Goal: Task Accomplishment & Management: Use online tool/utility

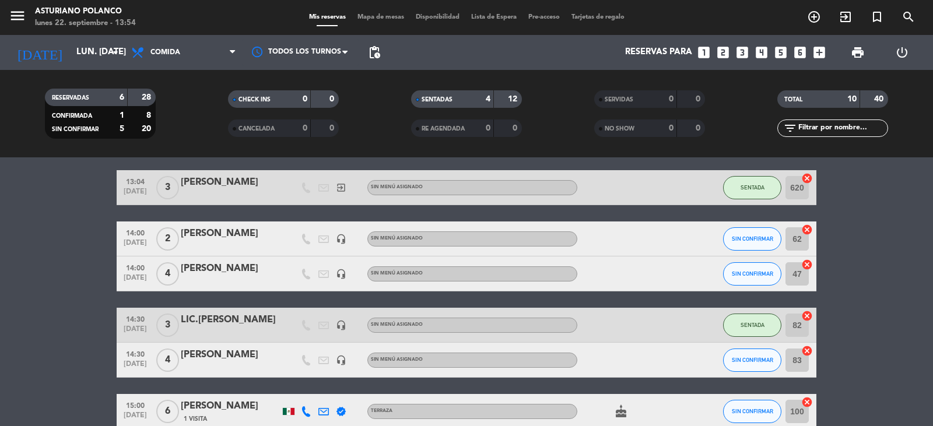
scroll to position [275, 0]
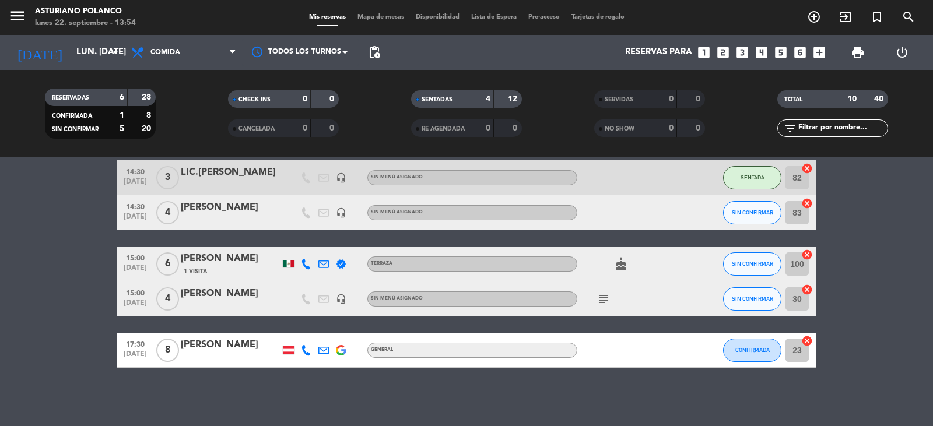
click at [342, 350] on img at bounding box center [341, 350] width 10 height 10
click at [338, 382] on div "No hay notas para este servicio. Haz clic para agregar una 13:00 [DATE] 4 [PERS…" at bounding box center [466, 291] width 933 height 269
click at [318, 353] on icon at bounding box center [323, 350] width 10 height 10
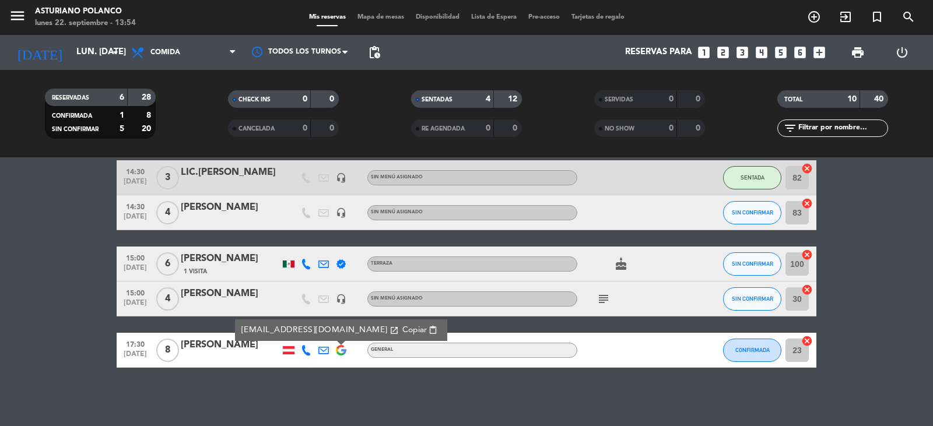
click at [325, 395] on div "No hay notas para este servicio. Haz clic para agregar una 13:00 [DATE] 4 [PERS…" at bounding box center [466, 291] width 933 height 269
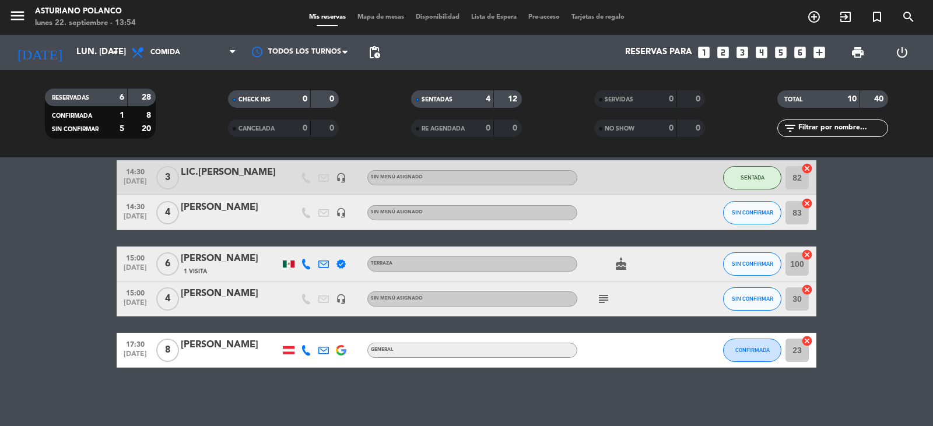
click at [289, 350] on div at bounding box center [289, 350] width 12 height 8
click at [298, 387] on div "No hay notas para este servicio. Haz clic para agregar una 13:00 [DATE] 4 [PERS…" at bounding box center [466, 291] width 933 height 269
click at [605, 298] on icon "subject" at bounding box center [603, 299] width 14 height 14
click at [890, 314] on bookings-row "13:00 [DATE] 4 [PERSON_NAME] headset_mic Sin menú asignado SENTADA 84 cancel 13…" at bounding box center [466, 151] width 933 height 431
click at [791, 353] on input "23" at bounding box center [796, 350] width 23 height 23
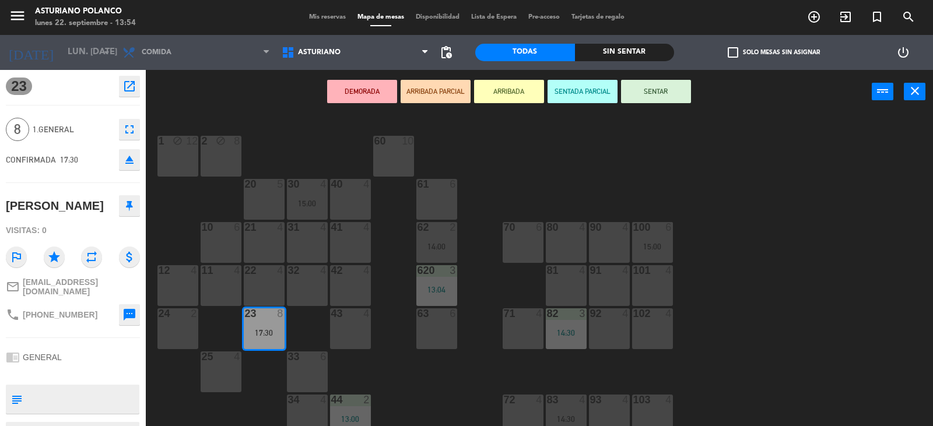
click at [89, 286] on span "[EMAIL_ADDRESS][DOMAIN_NAME]" at bounding box center [81, 286] width 117 height 19
click at [713, 208] on div "1 block 12 2 block 8 60 10 20 5 30 4 15:00 40 4 61 6 62 2 14:00 41 4 31 4 21 4 …" at bounding box center [544, 271] width 778 height 312
click at [528, 154] on div "1 block 12 2 block 8 60 10 20 5 30 4 15:00 40 4 61 6 62 2 14:00 41 4 31 4 21 4 …" at bounding box center [544, 271] width 778 height 312
click at [528, 158] on div "1 block 12 2 block 8 60 10 20 5 30 4 15:00 40 4 61 6 62 2 14:00 41 4 31 4 21 4 …" at bounding box center [544, 271] width 778 height 312
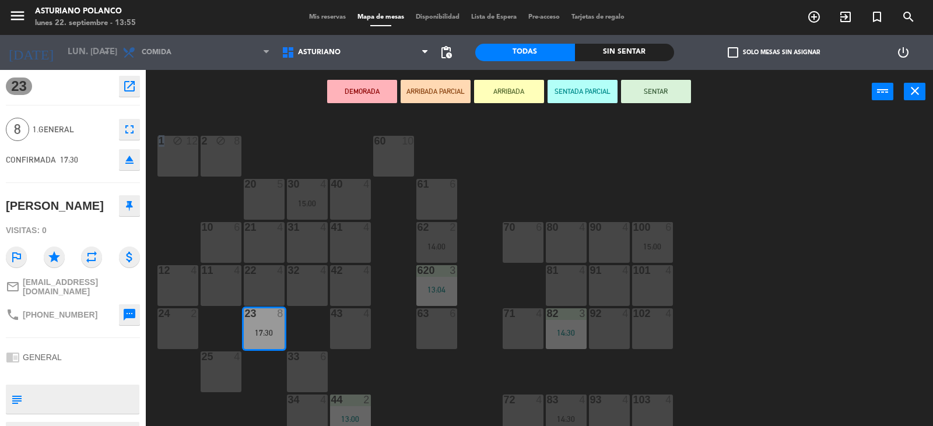
click at [528, 158] on div "1 block 12 2 block 8 60 10 20 5 30 4 15:00 40 4 61 6 62 2 14:00 41 4 31 4 21 4 …" at bounding box center [544, 271] width 778 height 312
click at [312, 20] on span "Mis reservas" at bounding box center [327, 17] width 48 height 6
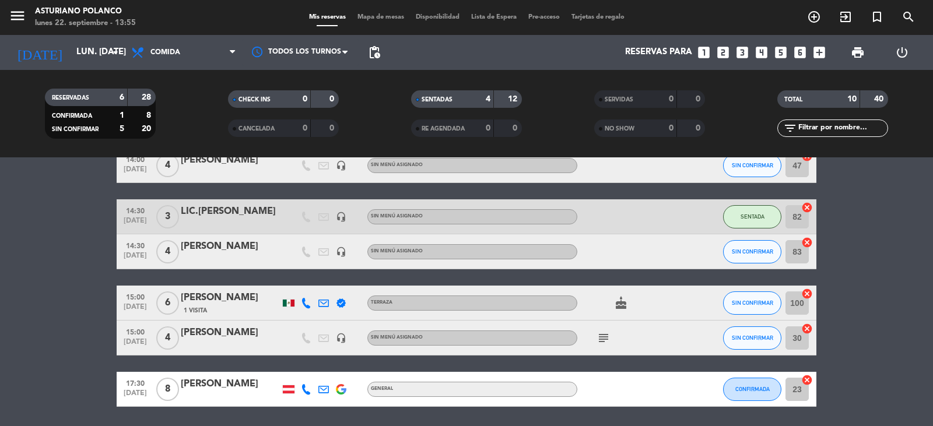
scroll to position [275, 0]
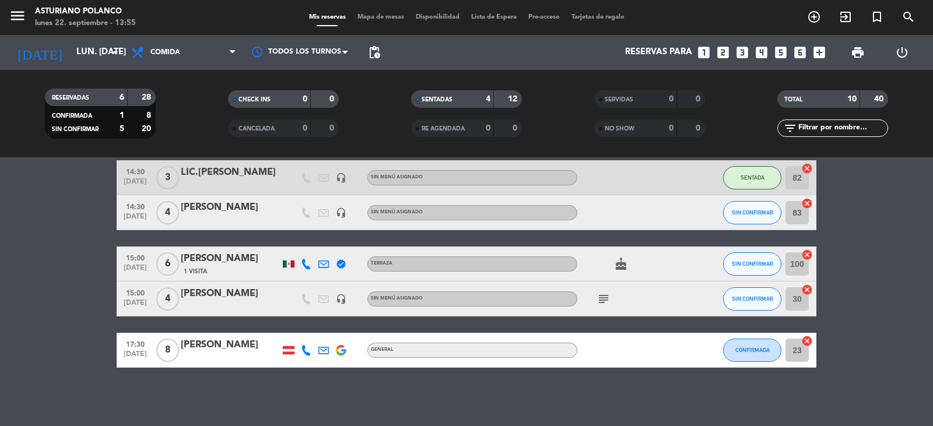
click at [219, 343] on div "[PERSON_NAME]" at bounding box center [230, 345] width 99 height 15
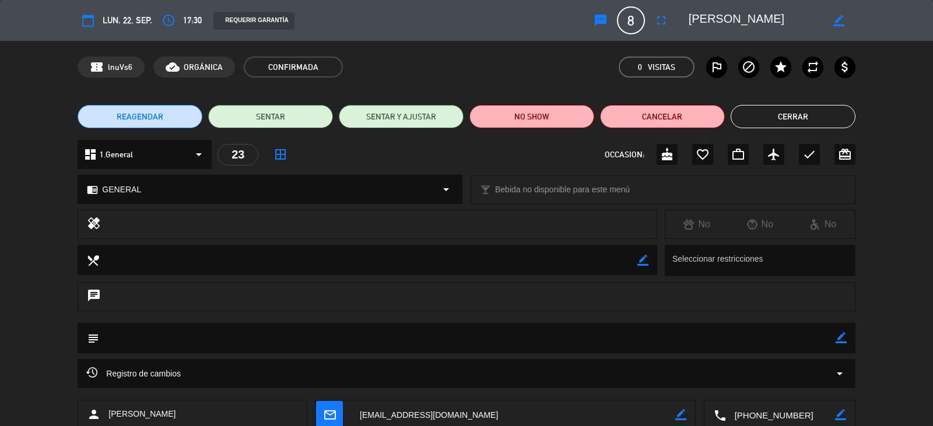
click at [771, 116] on button "Cerrar" at bounding box center [792, 116] width 125 height 23
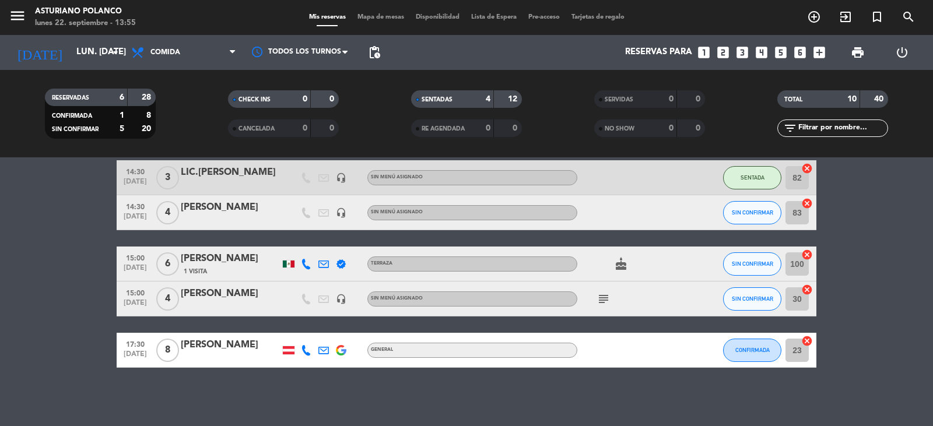
click at [892, 305] on bookings-row "13:00 [DATE] 4 [PERSON_NAME] headset_mic Sin menú asignado SENTADA 84 cancel 13…" at bounding box center [466, 151] width 933 height 431
click at [215, 350] on div "[PERSON_NAME]" at bounding box center [230, 345] width 99 height 15
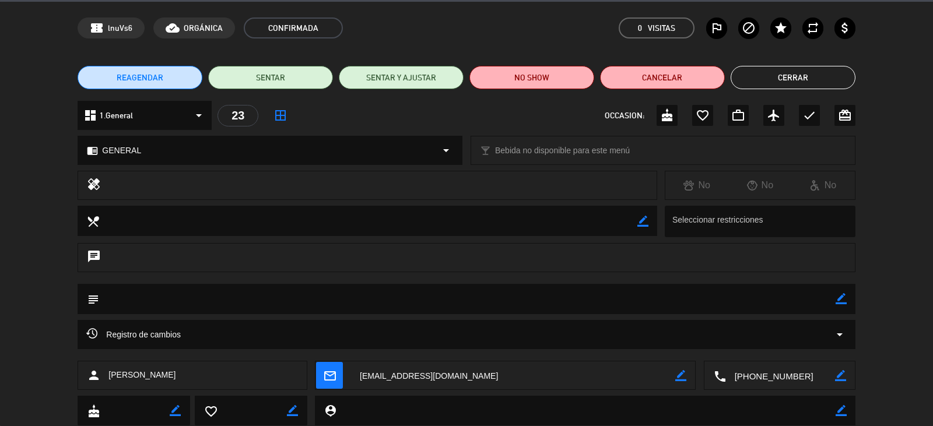
scroll to position [73, 0]
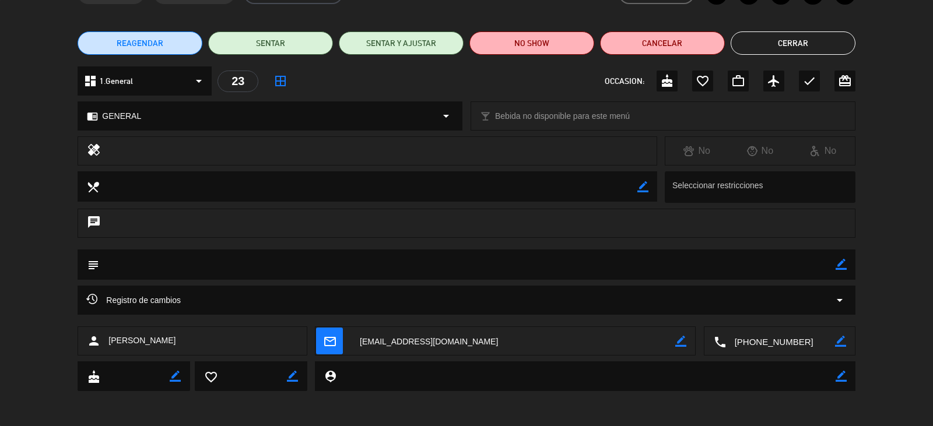
click at [680, 346] on icon "border_color" at bounding box center [680, 341] width 11 height 11
click at [683, 343] on icon at bounding box center [680, 341] width 11 height 11
click at [679, 349] on div at bounding box center [680, 341] width 11 height 29
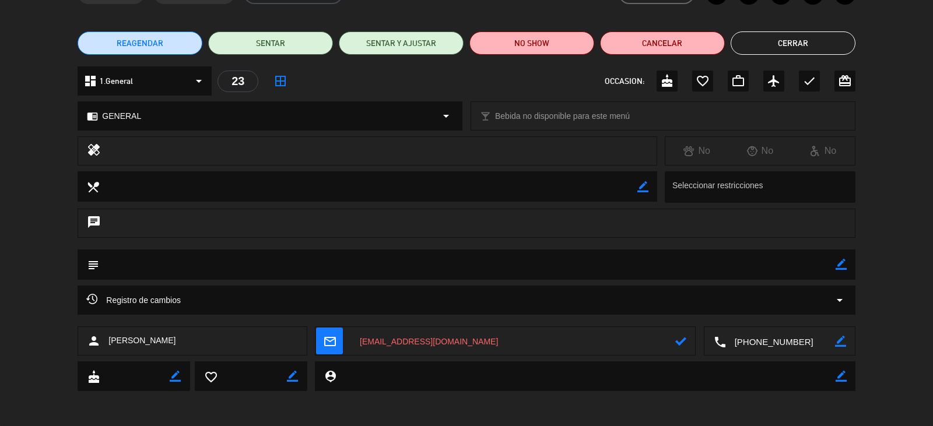
click at [494, 344] on textarea at bounding box center [513, 341] width 324 height 29
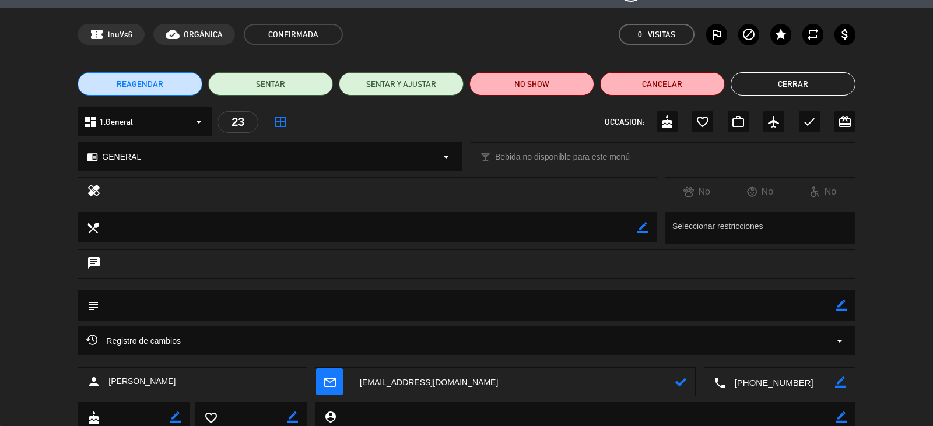
scroll to position [15, 0]
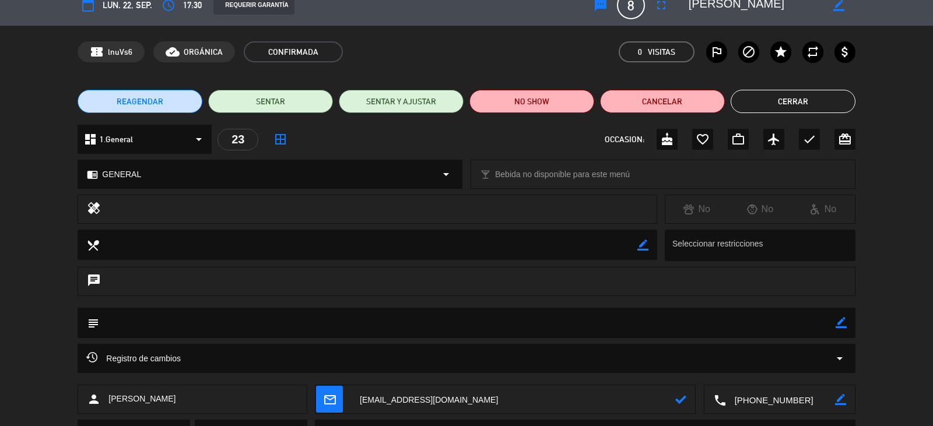
type textarea "[EMAIL_ADDRESS][DOMAIN_NAME]"
click at [683, 402] on icon at bounding box center [680, 399] width 11 height 11
click at [766, 99] on button "Cerrar" at bounding box center [792, 101] width 125 height 23
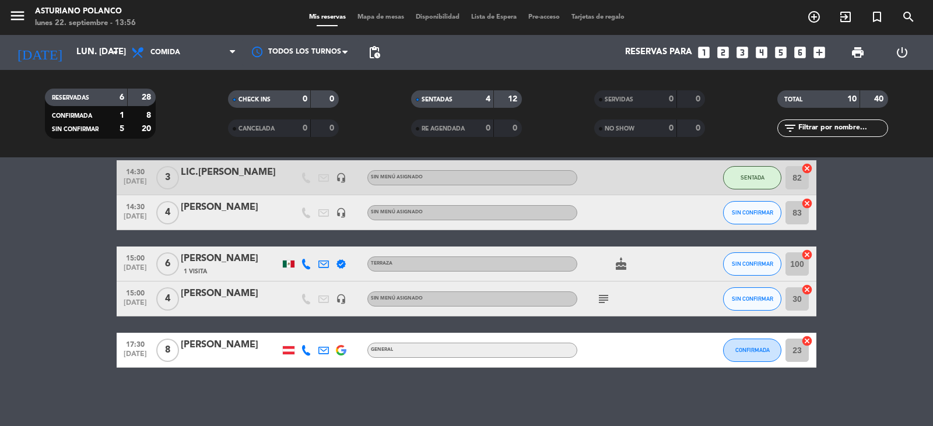
click at [388, 20] on span "Mapa de mesas" at bounding box center [380, 17] width 58 height 6
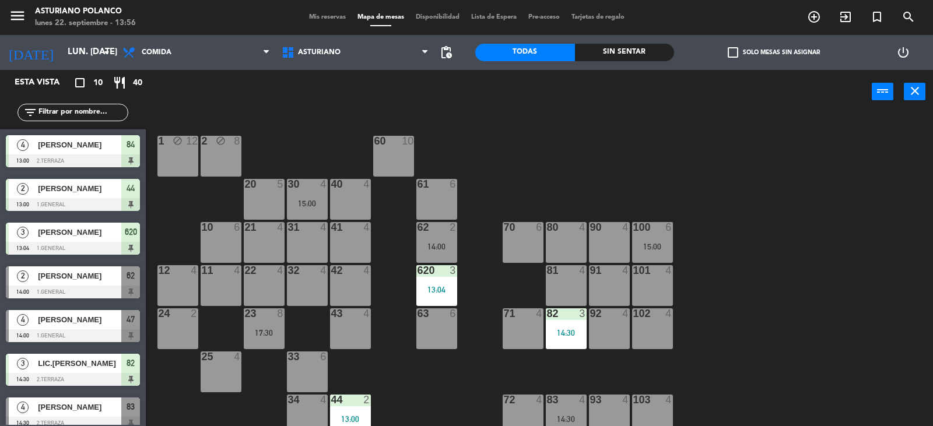
scroll to position [181, 0]
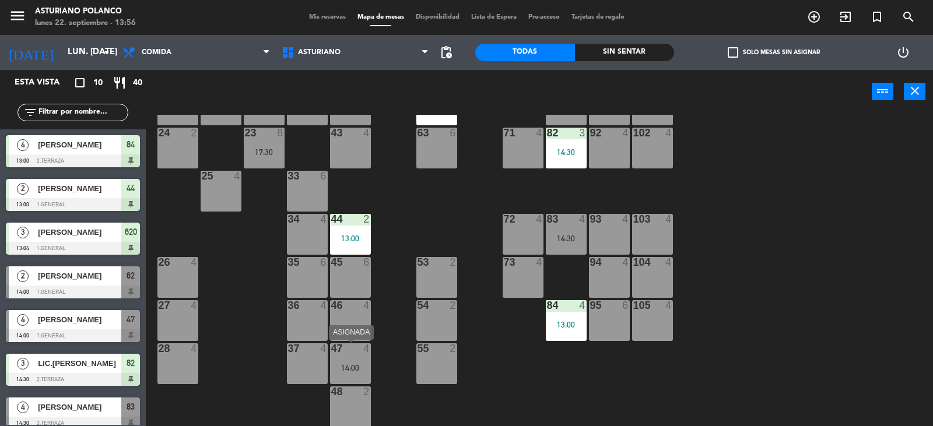
click at [344, 357] on div "47 4 14:00" at bounding box center [350, 363] width 41 height 41
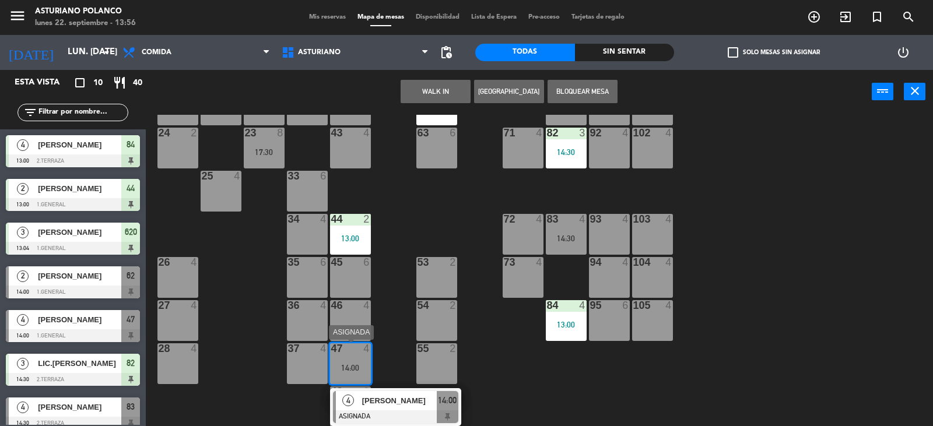
click at [410, 405] on span "[PERSON_NAME]" at bounding box center [399, 401] width 75 height 12
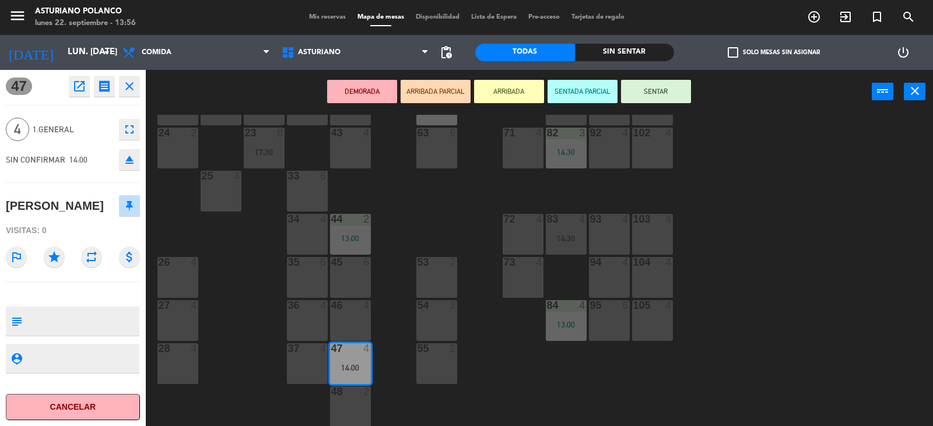
click at [659, 91] on button "SENTAR" at bounding box center [656, 91] width 70 height 23
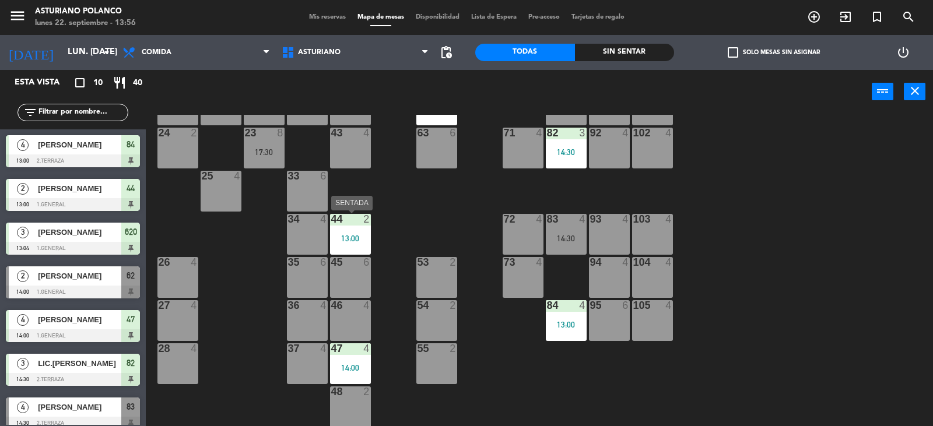
click at [361, 232] on div "44 2 13:00" at bounding box center [350, 234] width 41 height 41
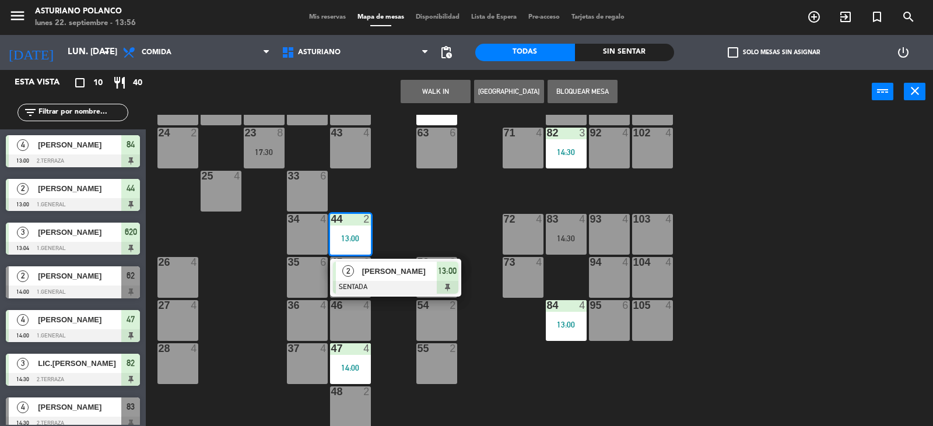
click at [407, 226] on div "1 block 12 2 block 8 60 10 20 5 30 4 15:00 40 4 61 6 62 2 14:00 41 4 31 4 21 4 …" at bounding box center [544, 271] width 778 height 312
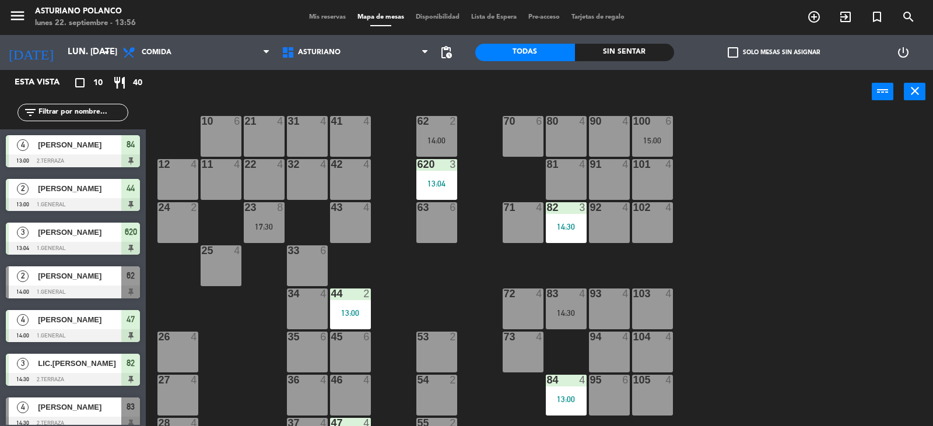
scroll to position [6, 0]
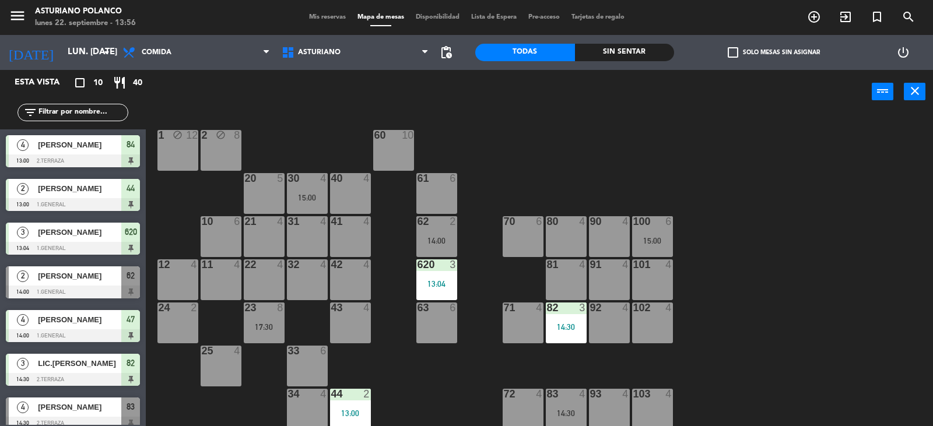
click at [434, 230] on div "62 2 14:00" at bounding box center [436, 236] width 41 height 41
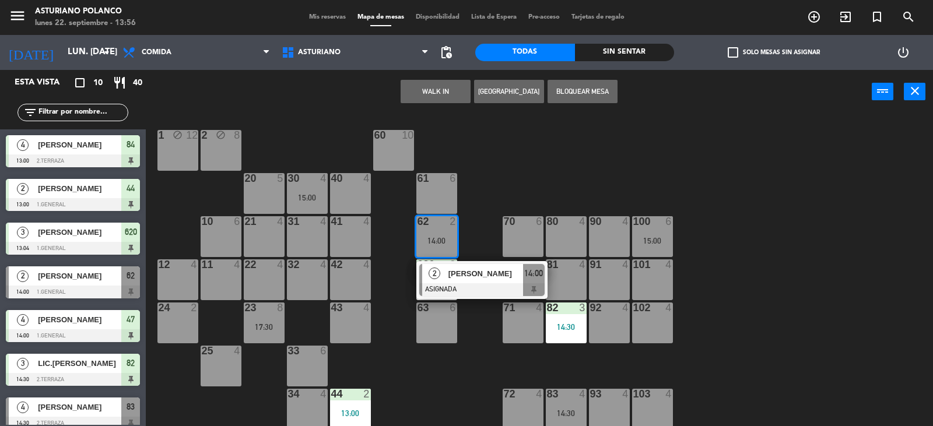
click at [515, 173] on div "1 block 12 2 block 8 60 10 20 5 30 4 15:00 40 4 61 6 62 2 14:00 2 [PERSON_NAME]…" at bounding box center [544, 271] width 778 height 312
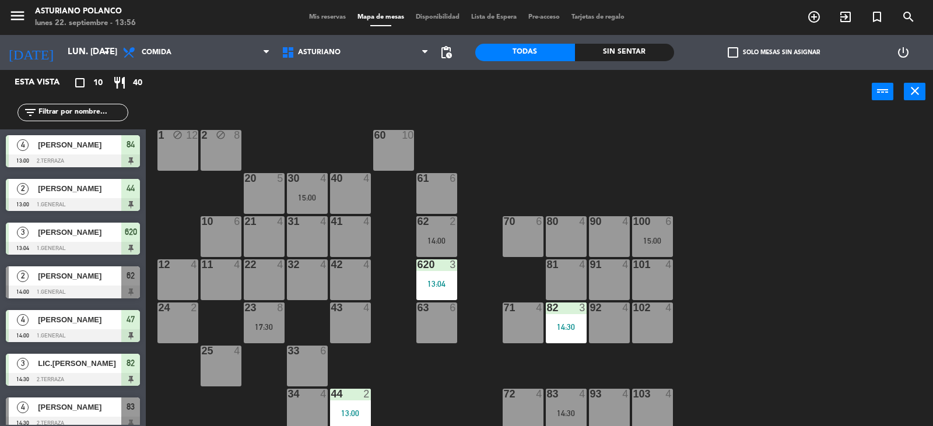
click at [428, 237] on div "14:00" at bounding box center [436, 241] width 41 height 8
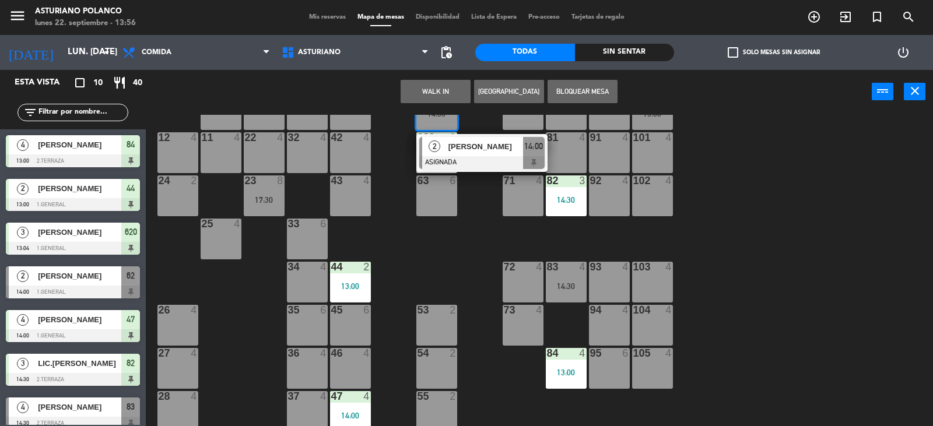
scroll to position [181, 0]
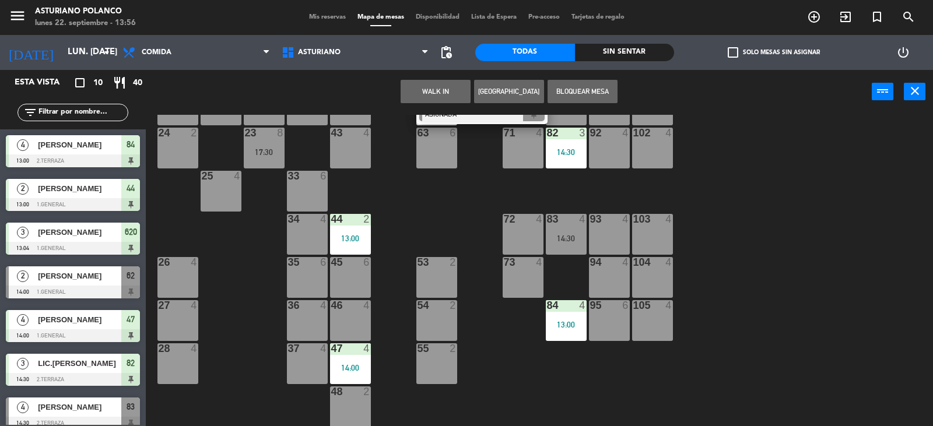
drag, startPoint x: 356, startPoint y: 269, endPoint x: 364, endPoint y: 272, distance: 8.1
click at [356, 270] on div "45 6" at bounding box center [350, 277] width 41 height 41
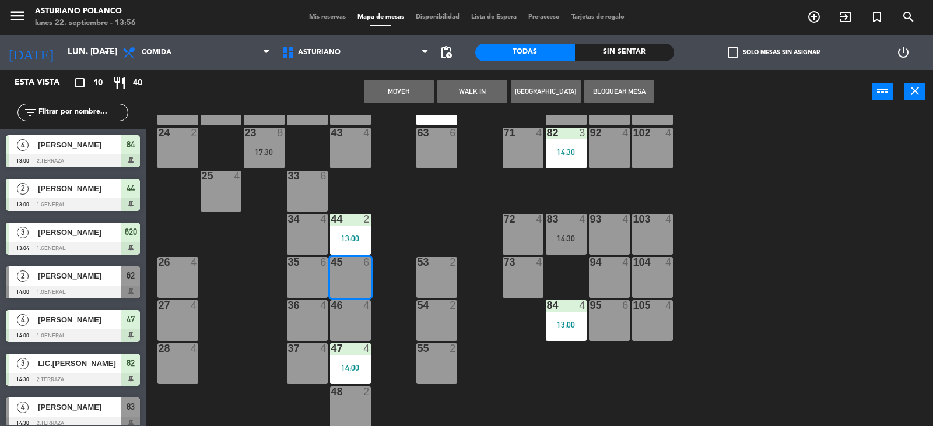
click at [406, 87] on button "Mover" at bounding box center [399, 91] width 70 height 23
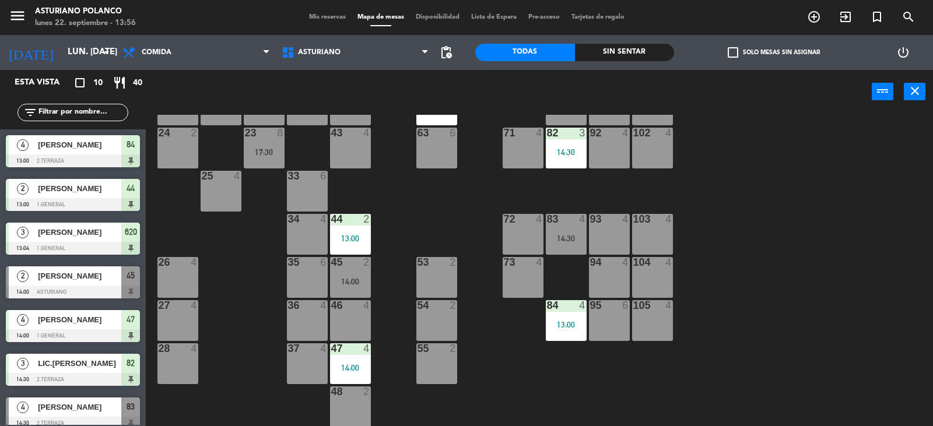
click at [441, 215] on div "1 block 12 2 block 8 60 10 20 5 30 4 15:00 40 4 61 6 62 6 41 4 31 4 21 4 10 6 7…" at bounding box center [544, 271] width 778 height 312
click at [781, 240] on div "1 block 12 2 block 8 60 10 20 5 30 4 15:00 40 4 61 6 62 6 41 4 31 4 21 4 10 6 7…" at bounding box center [544, 271] width 778 height 312
click at [782, 240] on div "1 block 12 2 block 8 60 10 20 5 30 4 15:00 40 4 61 6 62 6 41 4 31 4 21 4 10 6 7…" at bounding box center [544, 271] width 778 height 312
click at [427, 215] on div "1 block 12 2 block 8 60 10 20 5 30 4 15:00 40 4 61 6 62 6 41 4 31 4 21 4 10 6 7…" at bounding box center [544, 271] width 778 height 312
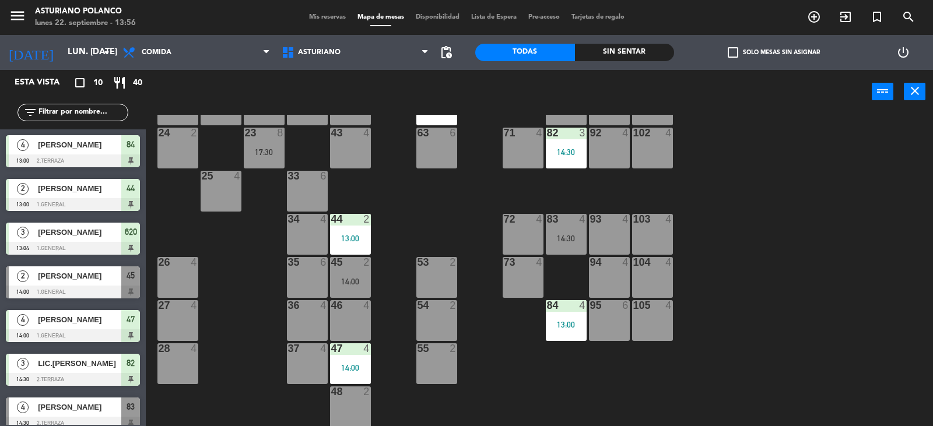
click at [828, 288] on div "1 block 12 2 block 8 60 10 20 5 30 4 15:00 40 4 61 6 62 6 41 4 31 4 21 4 10 6 7…" at bounding box center [544, 271] width 778 height 312
click at [767, 240] on div "1 block 12 2 block 8 60 10 20 5 30 4 15:00 40 4 61 6 62 6 41 4 31 4 21 4 10 6 7…" at bounding box center [544, 271] width 778 height 312
click at [576, 228] on div "83 4 14:30" at bounding box center [566, 234] width 41 height 41
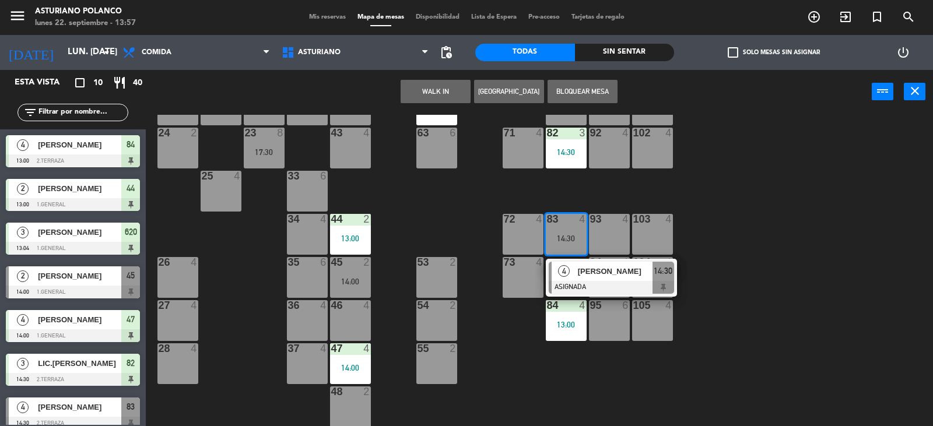
click at [812, 190] on div "1 block 12 2 block 8 60 10 20 5 30 4 15:00 40 4 61 6 62 6 41 4 31 4 21 4 10 6 7…" at bounding box center [544, 271] width 778 height 312
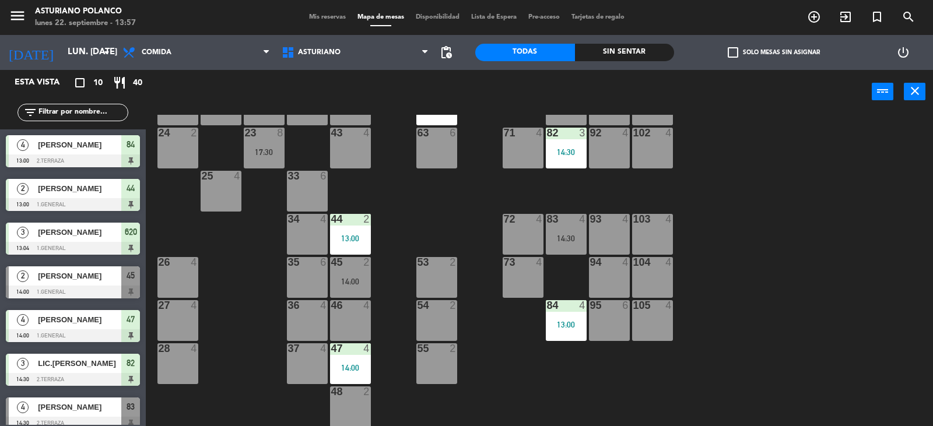
click at [573, 231] on div "83 4 14:30" at bounding box center [566, 234] width 41 height 41
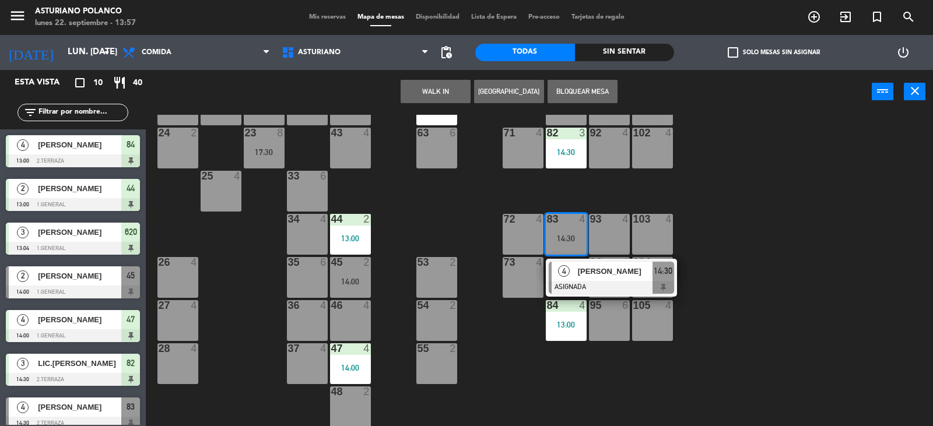
click at [804, 195] on div "1 block 12 2 block 8 60 10 20 5 30 4 15:00 40 4 61 6 62 6 41 4 31 4 21 4 10 6 7…" at bounding box center [544, 271] width 778 height 312
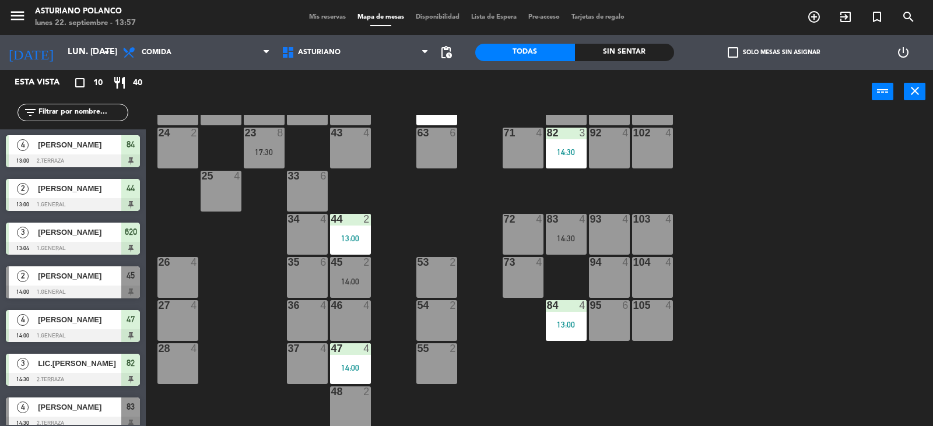
click at [558, 231] on div "83 4 14:30" at bounding box center [566, 234] width 41 height 41
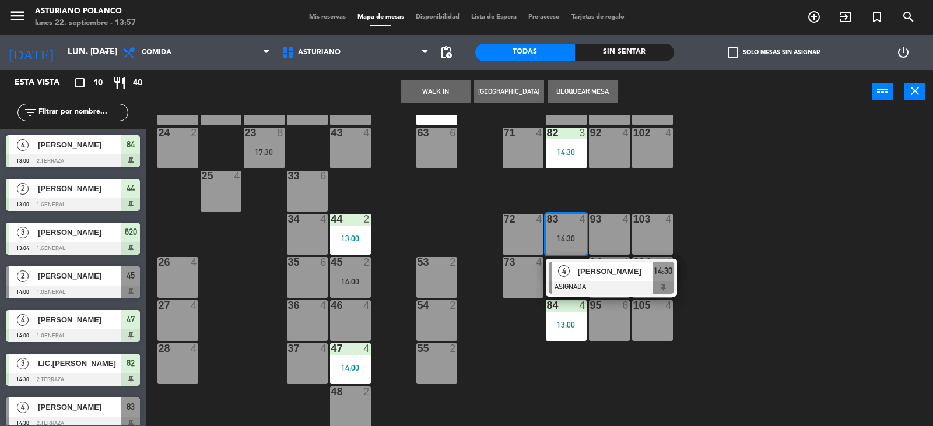
click at [718, 199] on div "1 block 12 2 block 8 60 10 20 5 30 4 15:00 40 4 61 6 62 6 41 4 31 4 21 4 10 6 7…" at bounding box center [544, 271] width 778 height 312
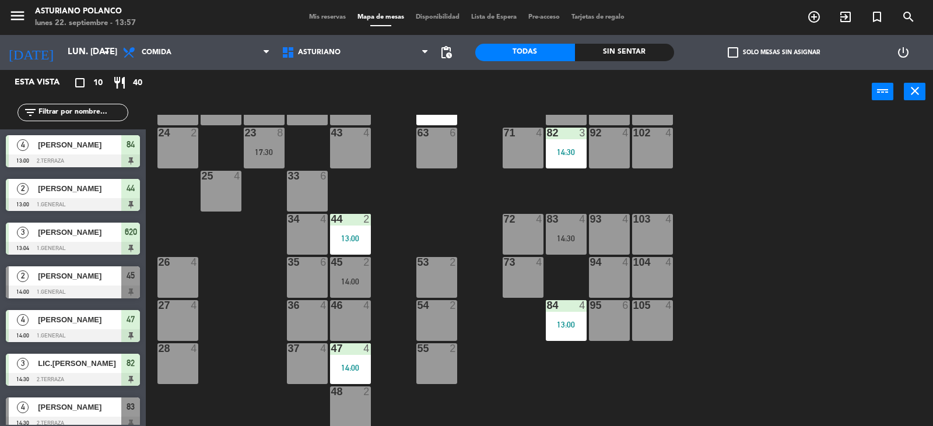
click at [570, 231] on div "83 4 14:30" at bounding box center [566, 234] width 41 height 41
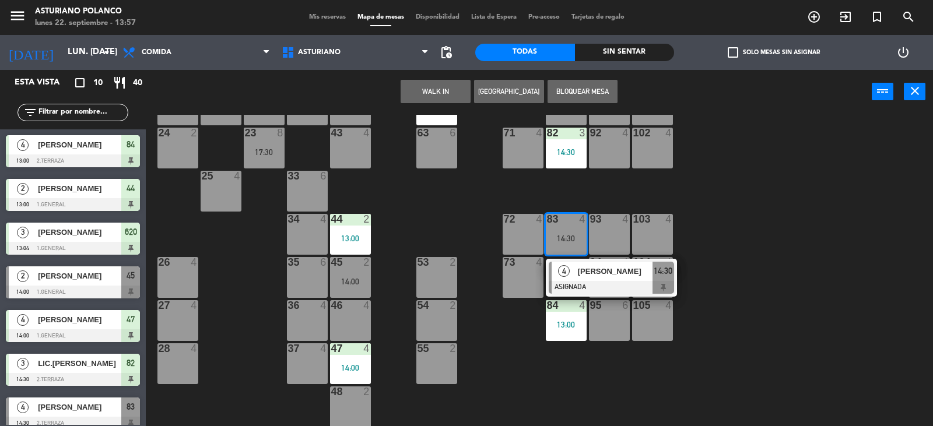
click at [713, 188] on div "1 block 12 2 block 8 60 10 20 5 30 4 15:00 40 4 61 6 62 6 41 4 31 4 21 4 10 6 7…" at bounding box center [544, 271] width 778 height 312
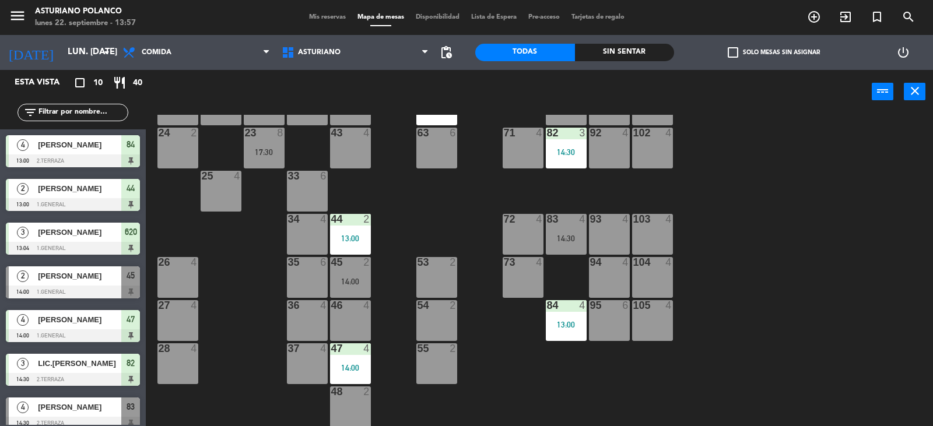
click at [571, 232] on div "83 4 14:30" at bounding box center [566, 234] width 41 height 41
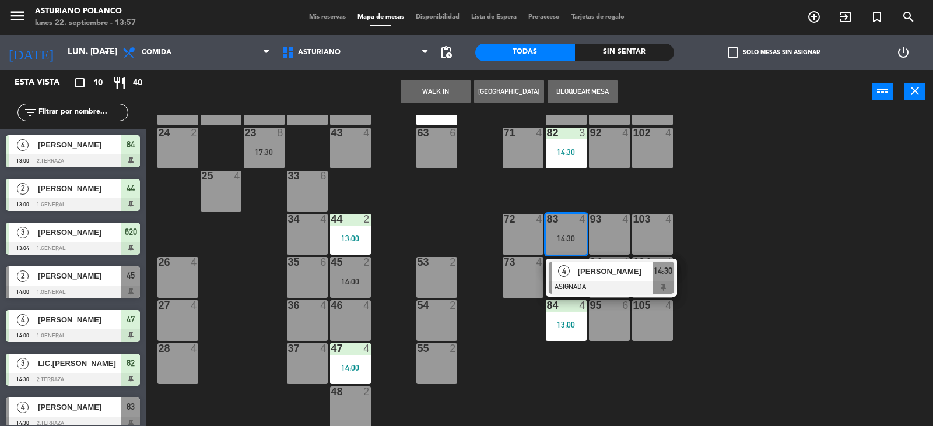
click at [719, 197] on div "1 block 12 2 block 8 60 10 20 5 30 4 15:00 40 4 61 6 62 6 41 4 31 4 21 4 10 6 7…" at bounding box center [544, 271] width 778 height 312
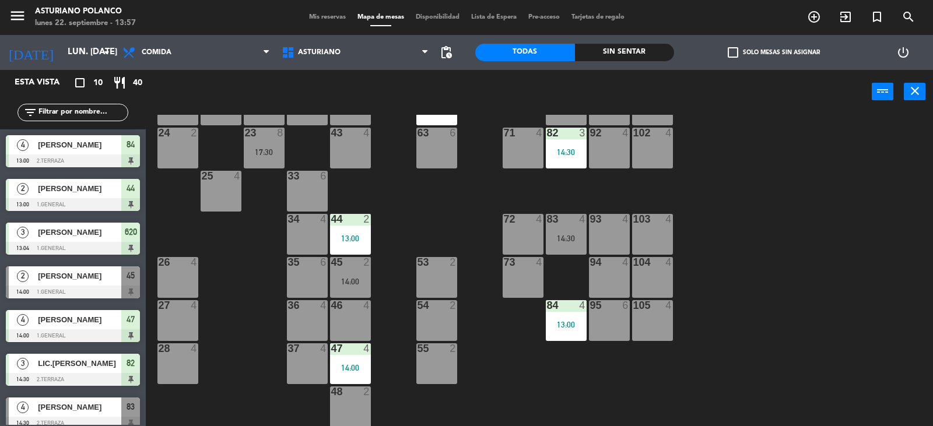
click at [719, 197] on div "1 block 12 2 block 8 60 10 20 5 30 4 15:00 40 4 61 6 62 6 41 4 31 4 21 4 10 6 7…" at bounding box center [544, 271] width 778 height 312
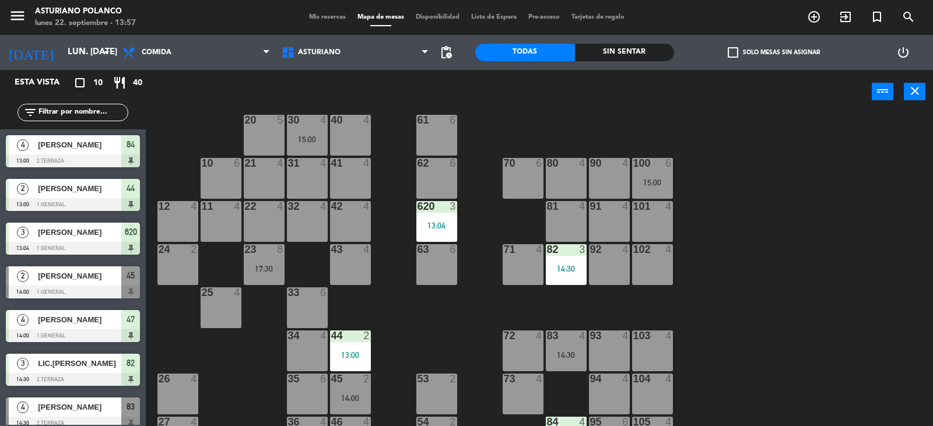
click at [657, 166] on div at bounding box center [651, 163] width 19 height 10
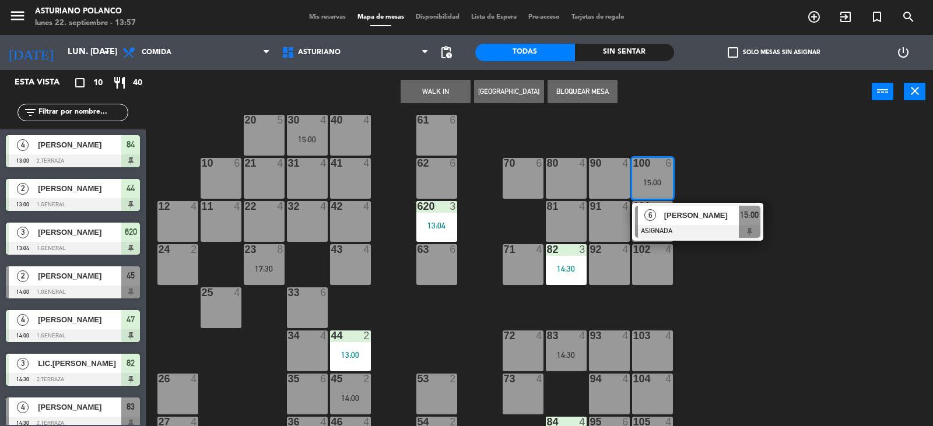
click at [746, 132] on div "1 block 12 2 block 8 60 10 20 5 30 4 15:00 40 4 61 6 62 6 41 4 31 4 21 4 10 6 7…" at bounding box center [544, 271] width 778 height 312
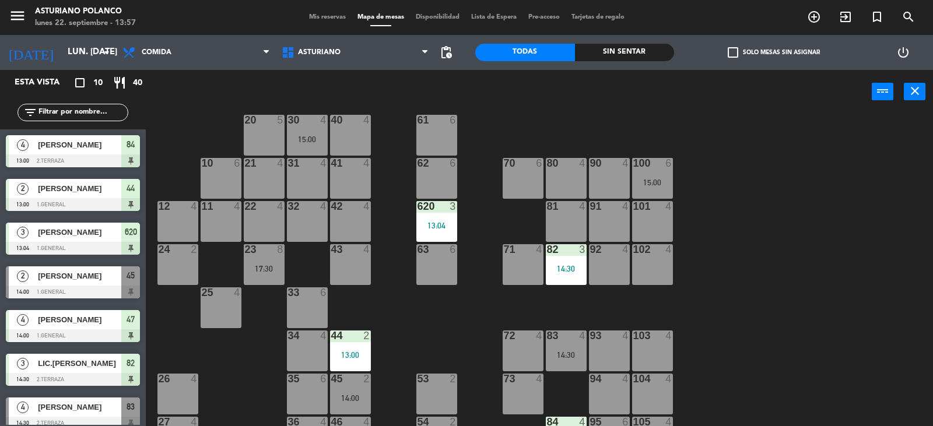
click at [644, 171] on div "100 6 15:00" at bounding box center [652, 178] width 41 height 41
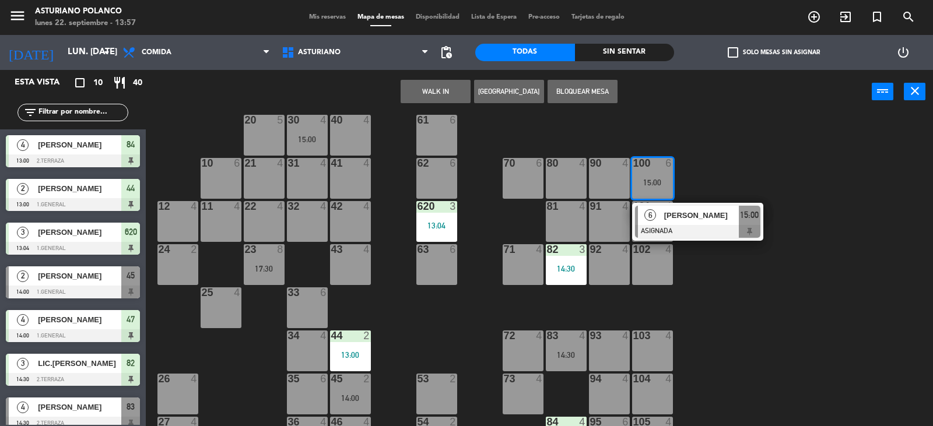
click at [725, 185] on div "1 block 12 2 block 8 60 10 20 5 30 4 15:00 40 4 61 6 62 6 41 4 31 4 21 4 10 6 7…" at bounding box center [544, 271] width 778 height 312
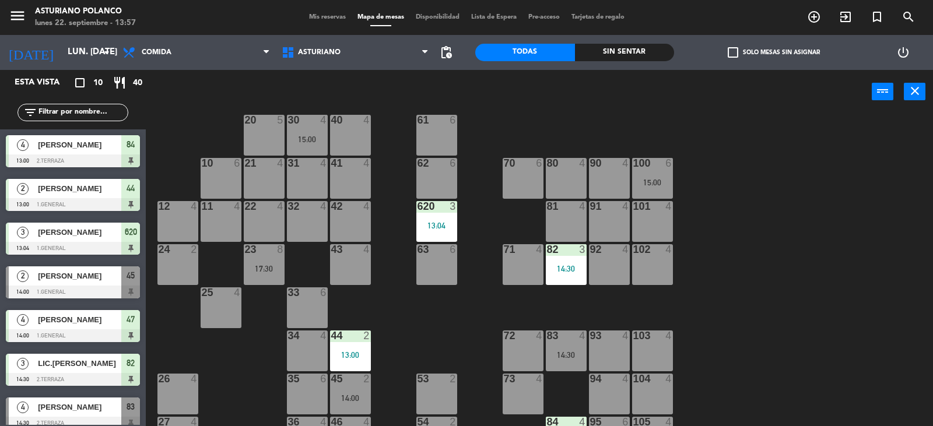
click at [726, 185] on div "1 block 12 2 block 8 60 10 20 5 30 4 15:00 40 4 61 6 62 6 41 4 31 4 21 4 10 6 7…" at bounding box center [544, 271] width 778 height 312
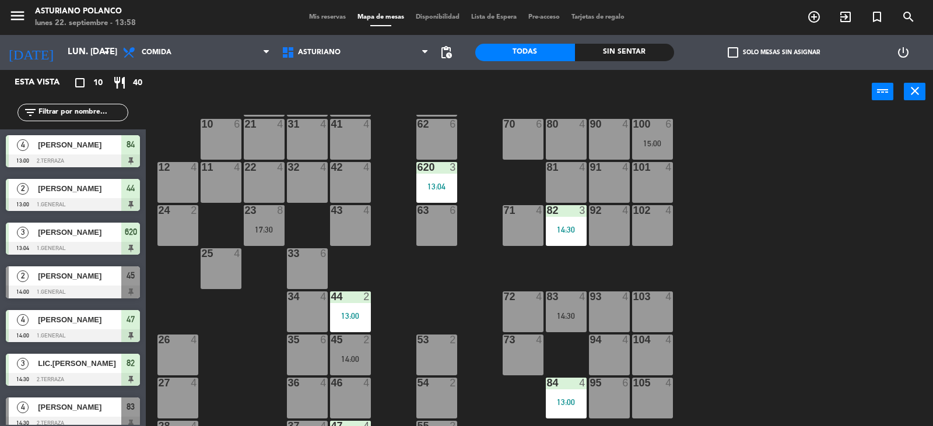
scroll to position [122, 0]
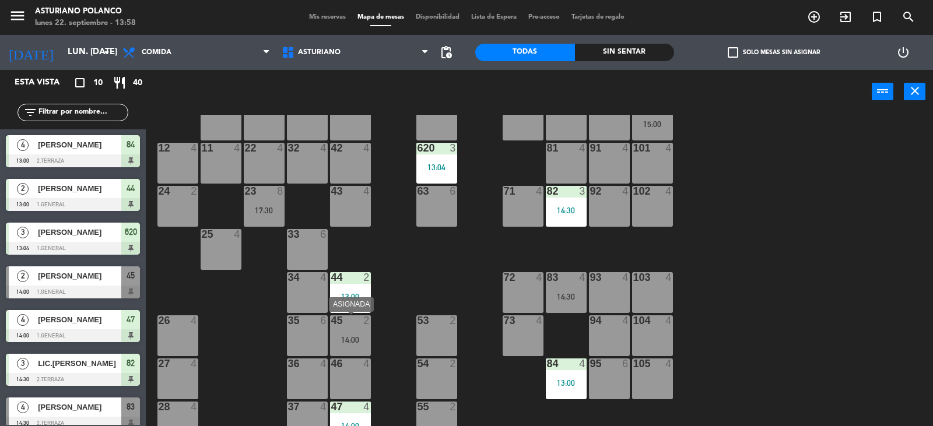
click at [358, 331] on div "45 2 14:00" at bounding box center [350, 335] width 41 height 41
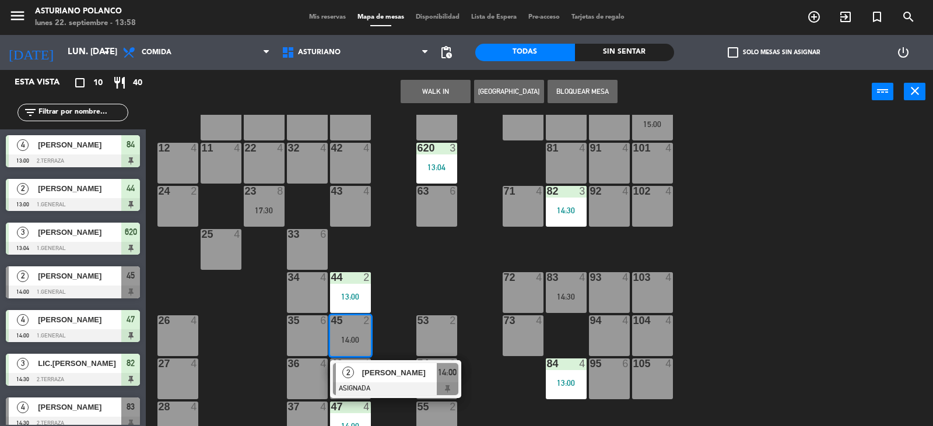
click at [410, 286] on div "1 block 12 2 block 8 60 10 20 5 30 4 15:00 40 4 61 6 62 6 41 4 31 4 21 4 10 6 7…" at bounding box center [544, 271] width 778 height 312
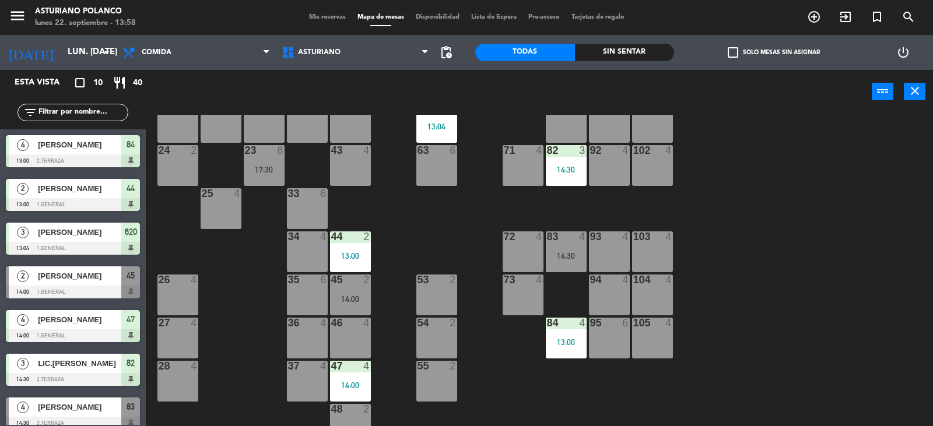
scroll to position [181, 0]
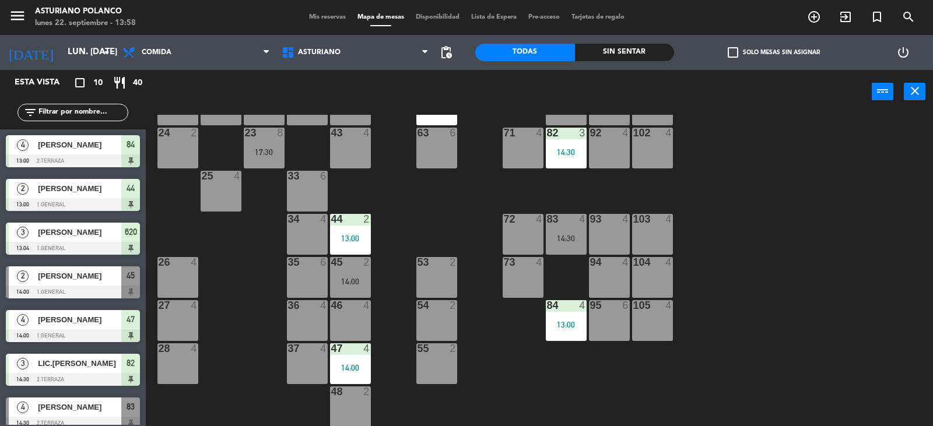
click at [547, 369] on div "1 block 12 2 block 8 60 10 20 5 30 4 15:00 40 4 61 6 62 6 41 4 31 4 21 4 10 6 7…" at bounding box center [544, 271] width 778 height 312
click at [555, 325] on div "13:00" at bounding box center [566, 325] width 41 height 8
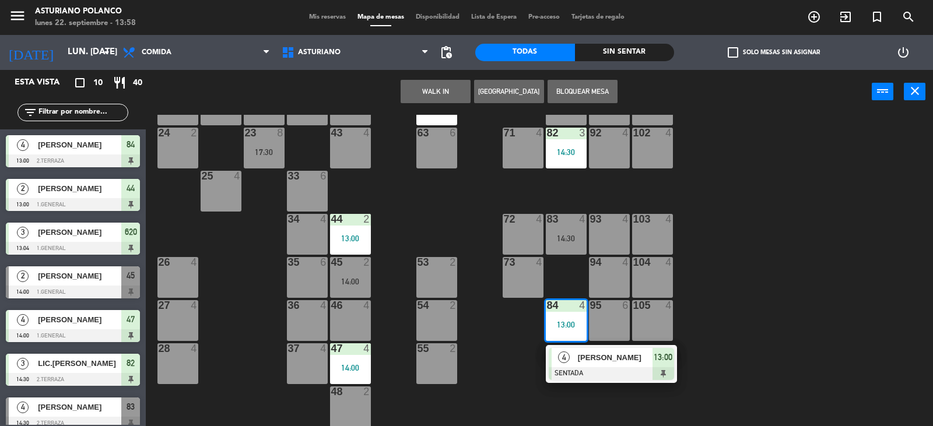
click at [808, 290] on div "1 block 12 2 block 8 60 10 20 5 30 4 15:00 40 4 61 6 62 6 41 4 31 4 21 4 10 6 7…" at bounding box center [544, 271] width 778 height 312
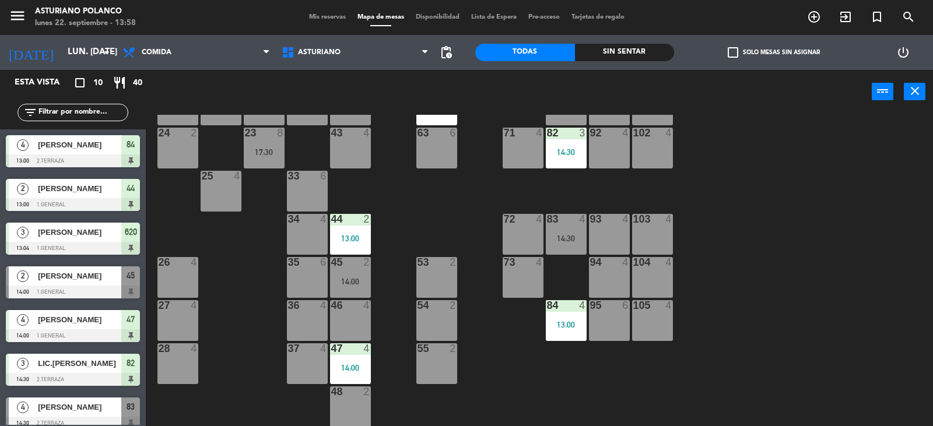
click at [560, 319] on div "84 4 13:00" at bounding box center [566, 320] width 41 height 41
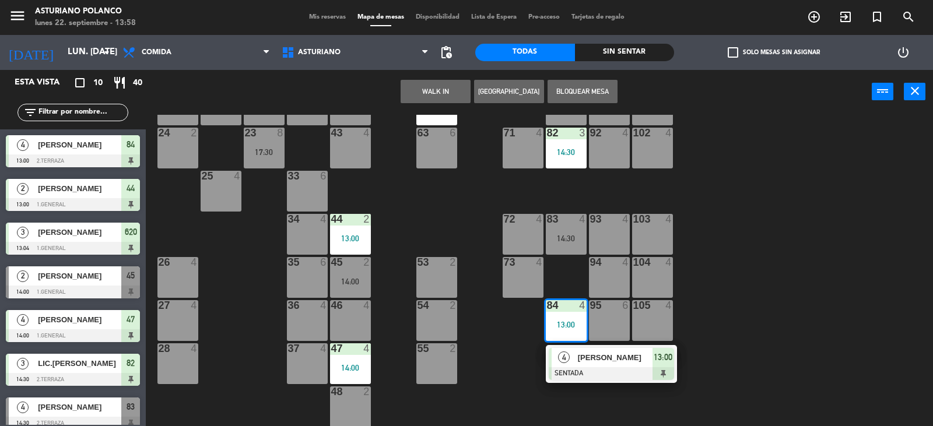
click at [746, 271] on div "1 block 12 2 block 8 60 10 20 5 30 4 15:00 40 4 61 6 62 6 41 4 31 4 21 4 10 6 7…" at bounding box center [544, 271] width 778 height 312
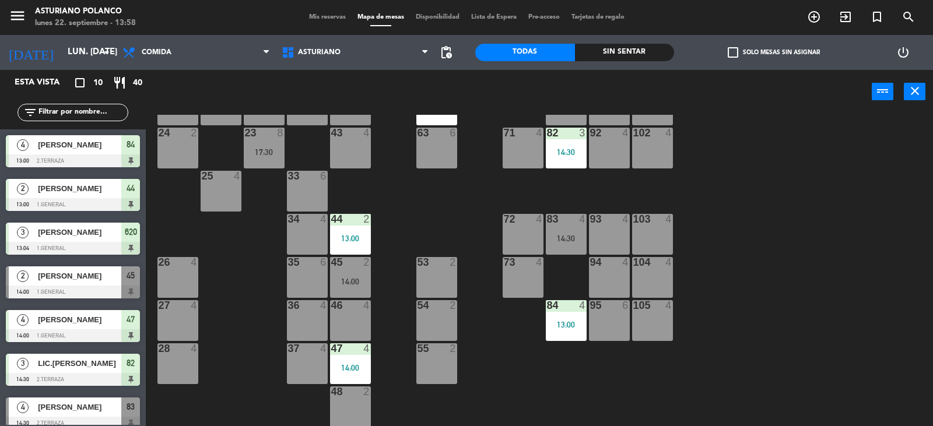
click at [351, 234] on div "13:00" at bounding box center [350, 238] width 41 height 8
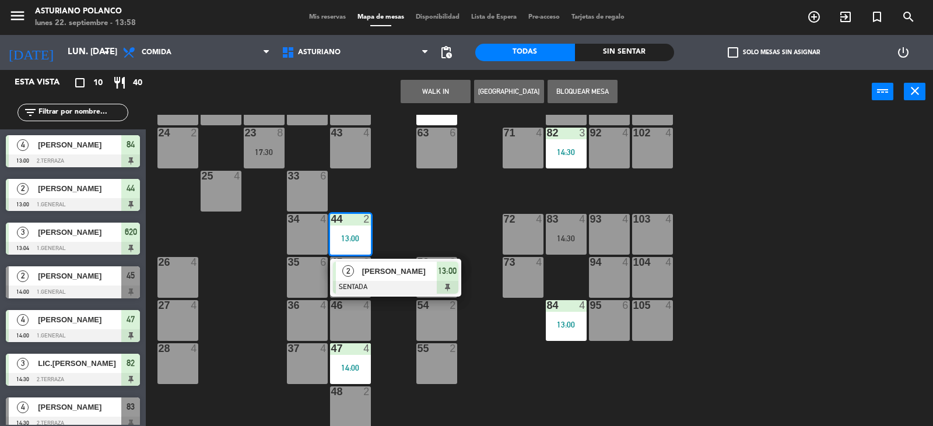
click at [419, 225] on div "1 block 12 2 block 8 60 10 20 5 30 4 15:00 40 4 61 6 62 6 41 4 31 4 21 4 10 6 7…" at bounding box center [544, 271] width 778 height 312
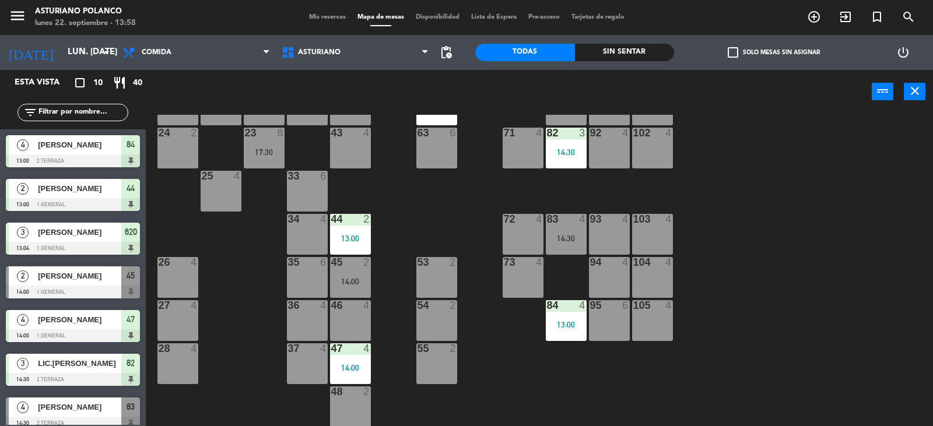
click at [551, 324] on div "13:00" at bounding box center [566, 325] width 41 height 8
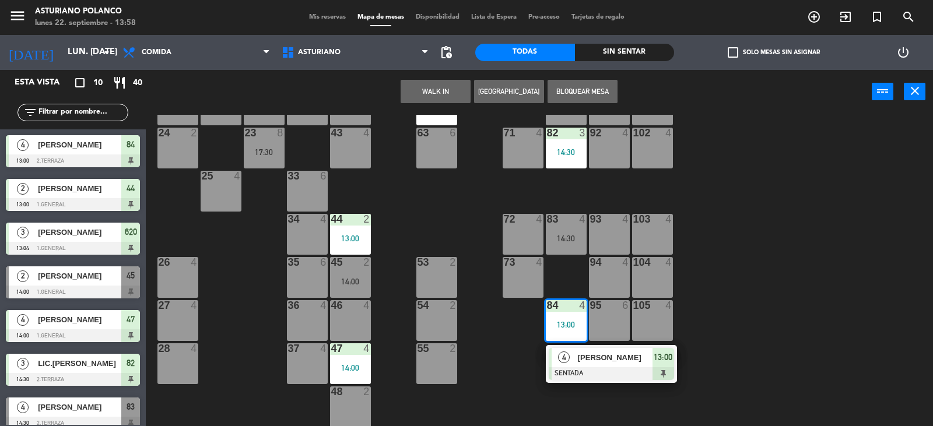
click at [349, 239] on div "13:00" at bounding box center [350, 238] width 41 height 8
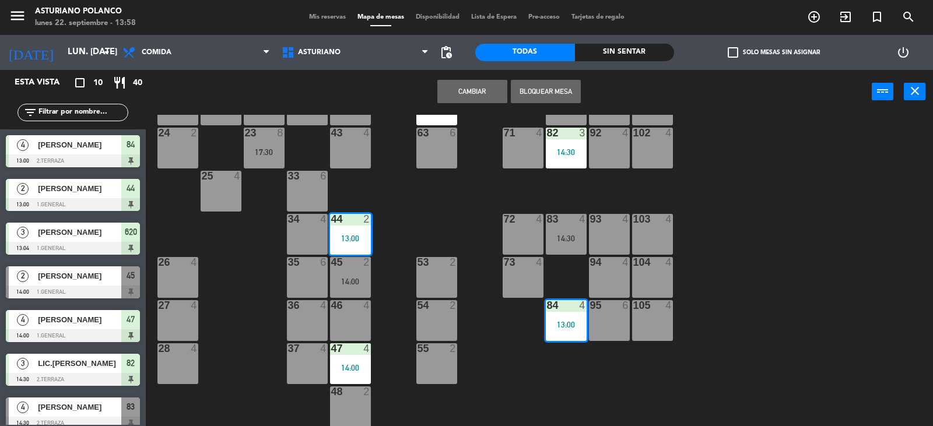
click at [459, 89] on button "Cambiar" at bounding box center [472, 91] width 70 height 23
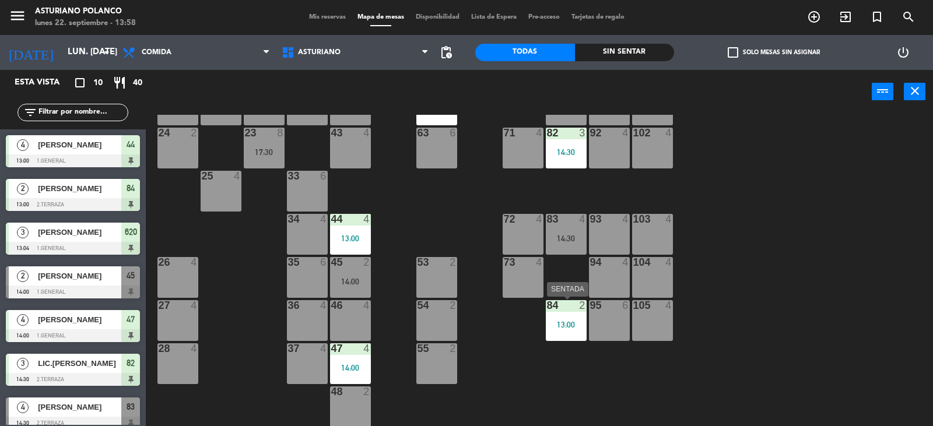
click at [549, 324] on div "13:00" at bounding box center [566, 325] width 41 height 8
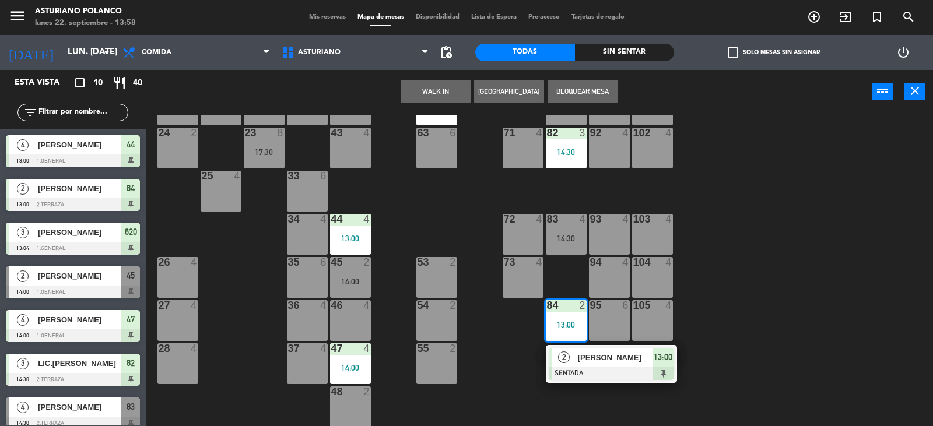
click at [873, 252] on div "1 block 12 2 block 8 60 10 20 5 30 4 15:00 40 4 61 6 62 6 41 4 31 4 21 4 10 6 7…" at bounding box center [544, 271] width 778 height 312
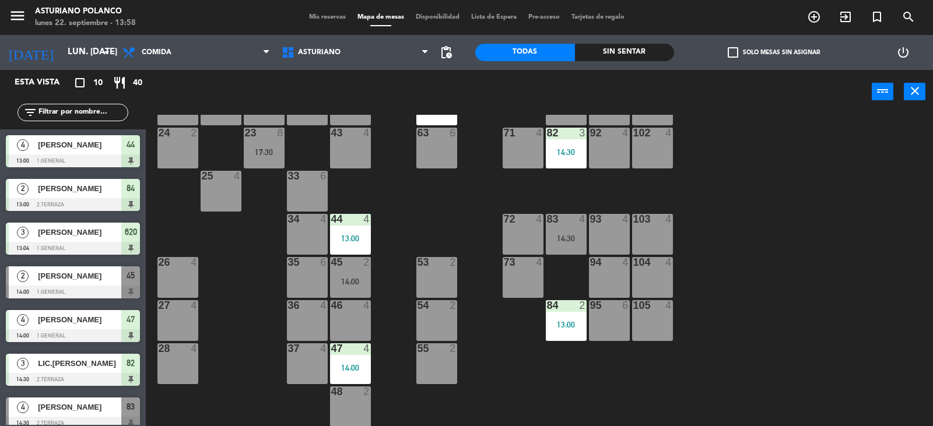
click at [349, 361] on div "47 4 14:00" at bounding box center [350, 363] width 41 height 41
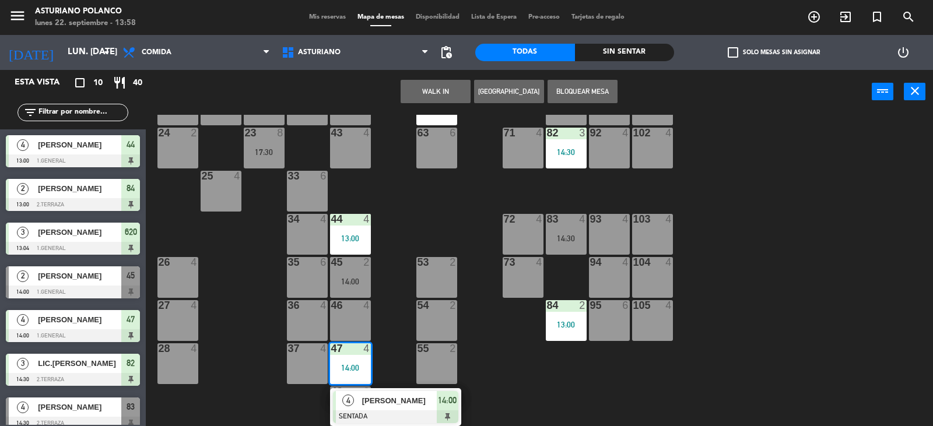
click at [526, 392] on div "1 block 12 2 block 8 60 10 20 5 30 4 15:00 40 4 61 6 62 6 41 4 31 4 21 4 10 6 7…" at bounding box center [544, 271] width 778 height 312
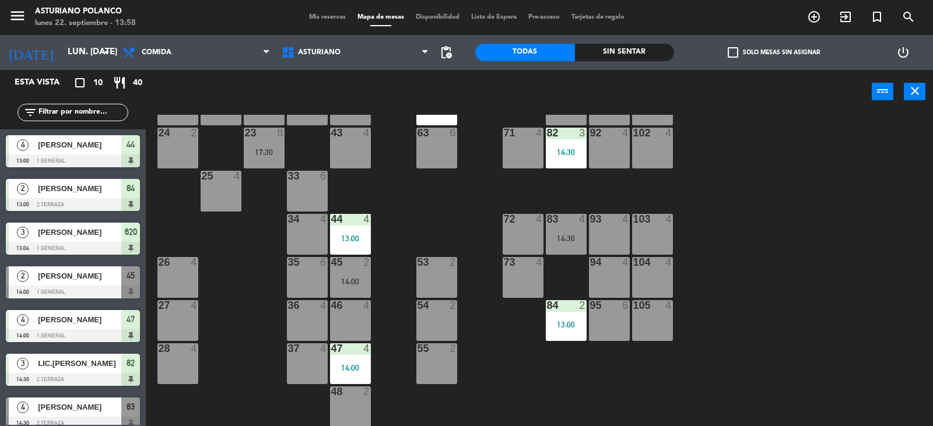
click at [566, 143] on div "82 3 14:30" at bounding box center [566, 148] width 41 height 41
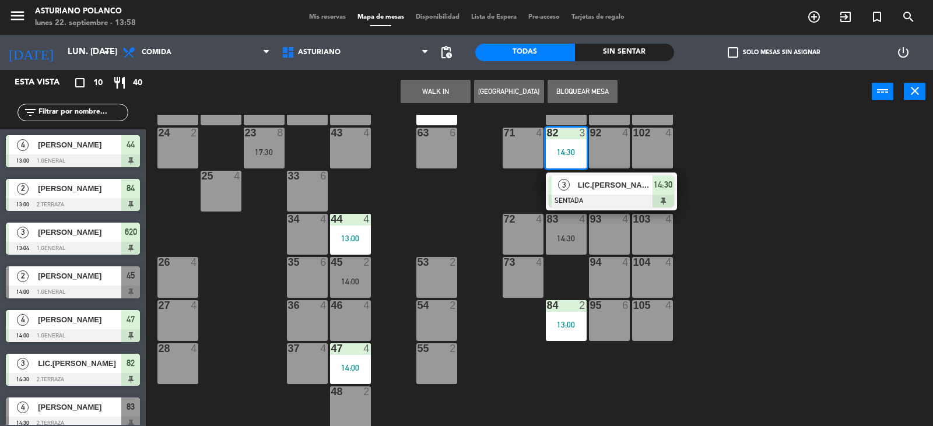
click at [813, 162] on div "1 block 12 2 block 8 60 10 20 5 30 4 15:00 40 4 61 6 62 6 41 4 31 4 21 4 10 6 7…" at bounding box center [544, 271] width 778 height 312
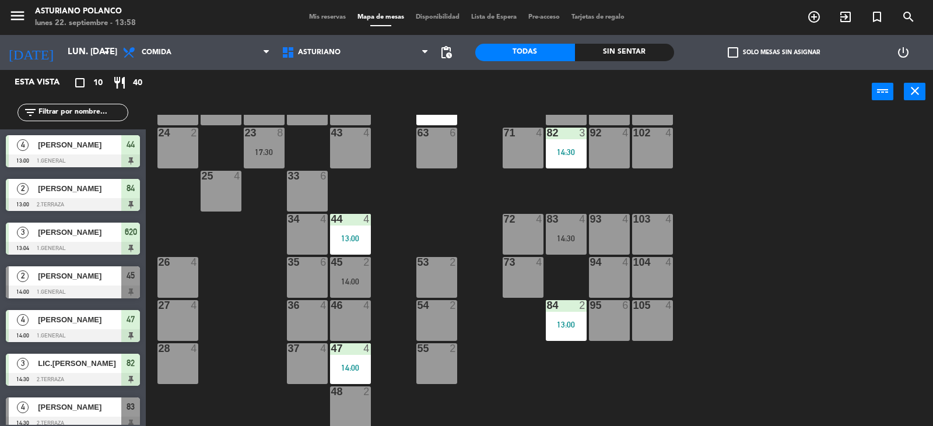
scroll to position [64, 0]
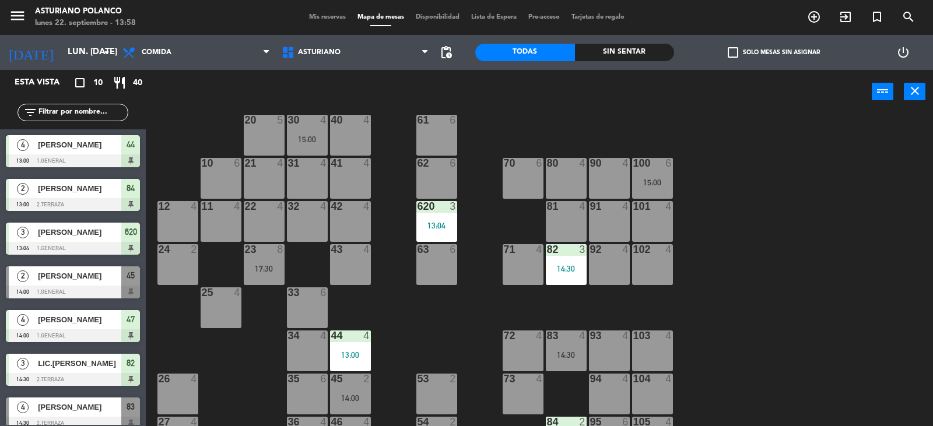
click at [441, 216] on div "620 3 13:04" at bounding box center [436, 221] width 41 height 41
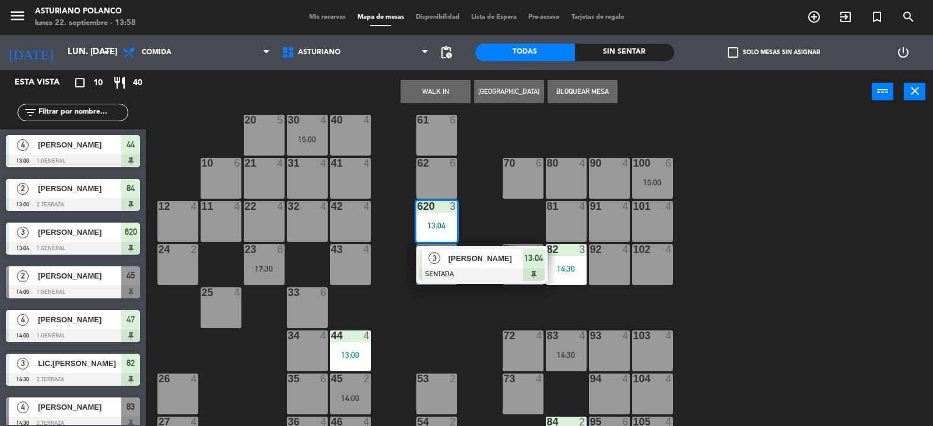
click at [479, 216] on div "1 block 12 2 block 8 60 10 20 5 30 4 15:00 40 4 61 6 62 6 41 4 31 4 21 4 10 6 7…" at bounding box center [544, 271] width 778 height 312
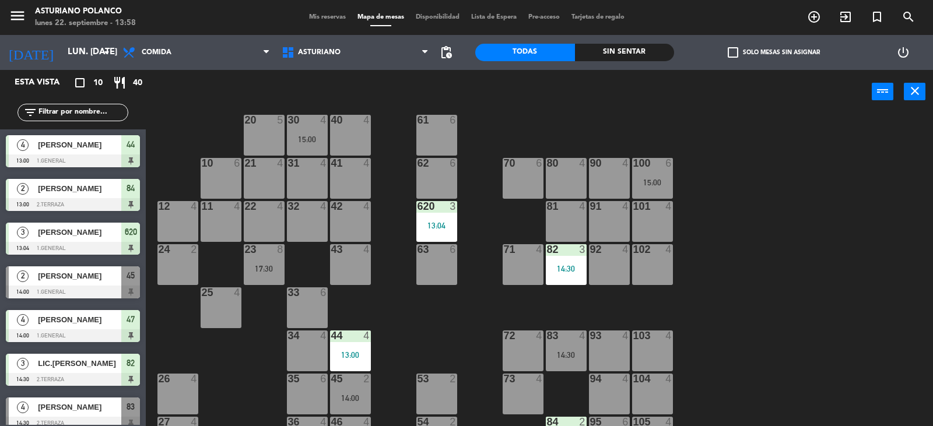
click at [314, 129] on div "30 4 15:00" at bounding box center [307, 135] width 41 height 41
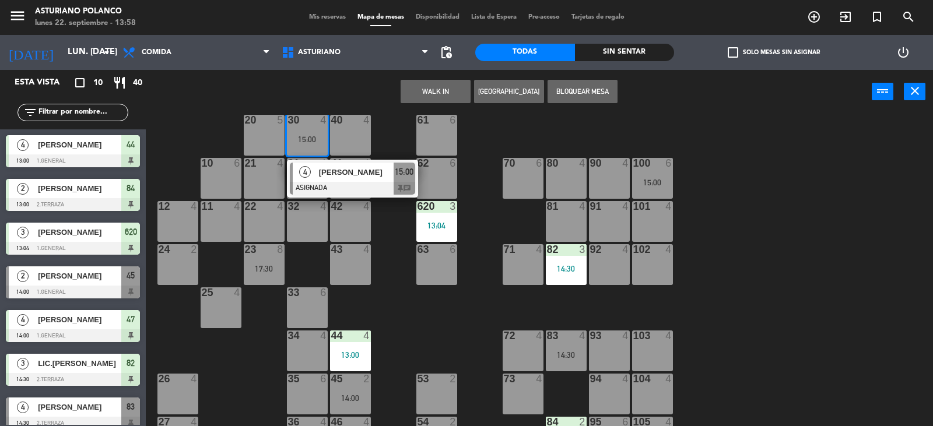
click at [842, 223] on div "1 block 12 2 block 8 60 10 20 5 30 4 15:00 4 [PERSON_NAME] ASIGNADA 15:00 chat …" at bounding box center [544, 271] width 778 height 312
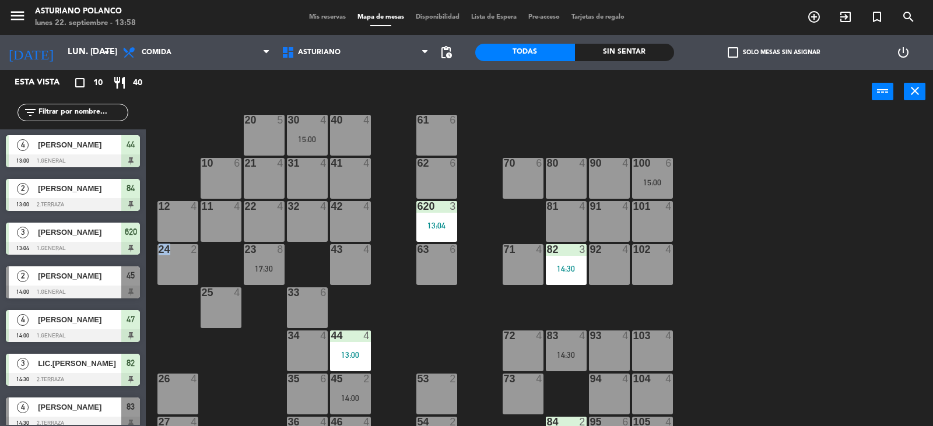
click at [842, 223] on div "1 block 12 2 block 8 60 10 20 5 30 4 15:00 40 4 61 6 62 6 41 4 31 4 21 4 10 6 7…" at bounding box center [544, 271] width 778 height 312
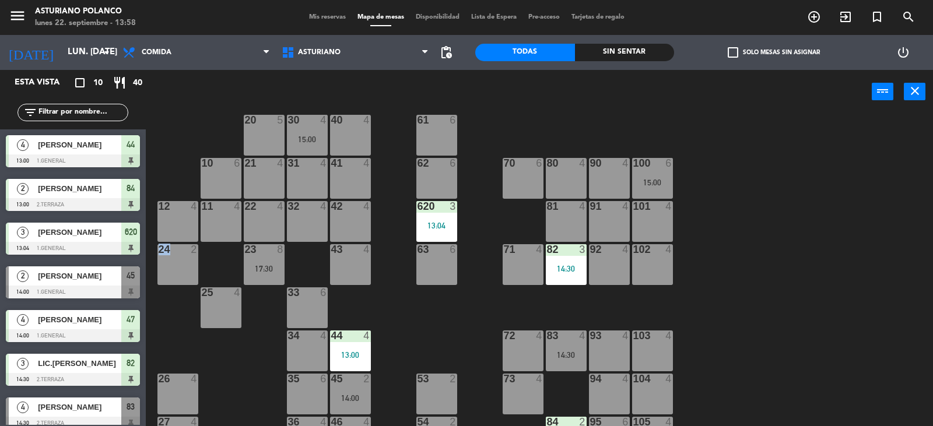
click at [842, 223] on div "1 block 12 2 block 8 60 10 20 5 30 4 15:00 40 4 61 6 62 6 41 4 31 4 21 4 10 6 7…" at bounding box center [544, 271] width 778 height 312
click at [842, 224] on div "1 block 12 2 block 8 60 10 20 5 30 4 15:00 40 4 61 6 62 6 41 4 31 4 21 4 10 6 7…" at bounding box center [544, 271] width 778 height 312
click at [65, 59] on input "lun. [DATE]" at bounding box center [118, 52] width 113 height 22
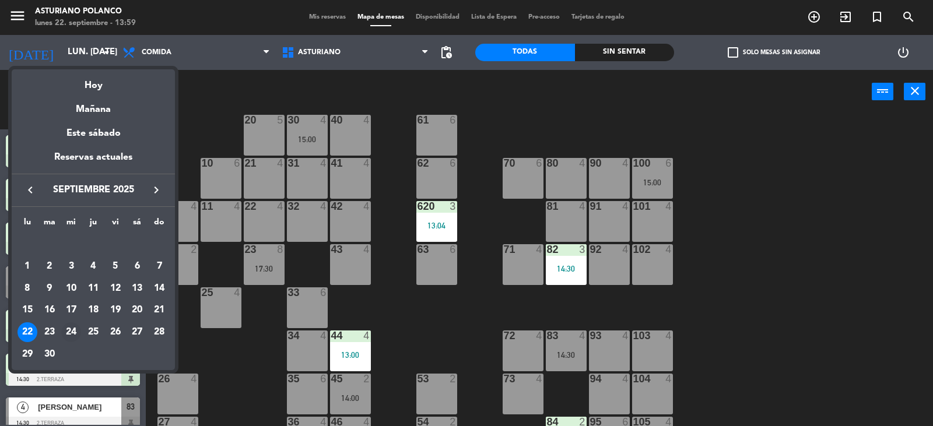
click at [74, 333] on div "24" at bounding box center [71, 332] width 20 height 20
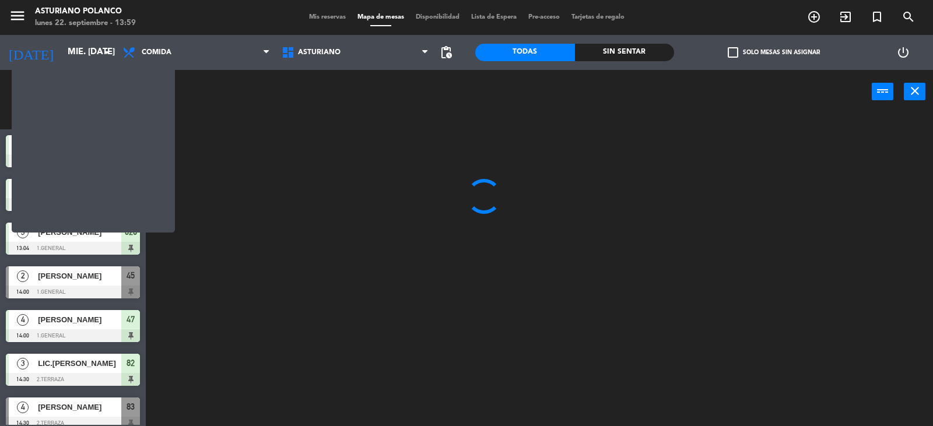
scroll to position [0, 0]
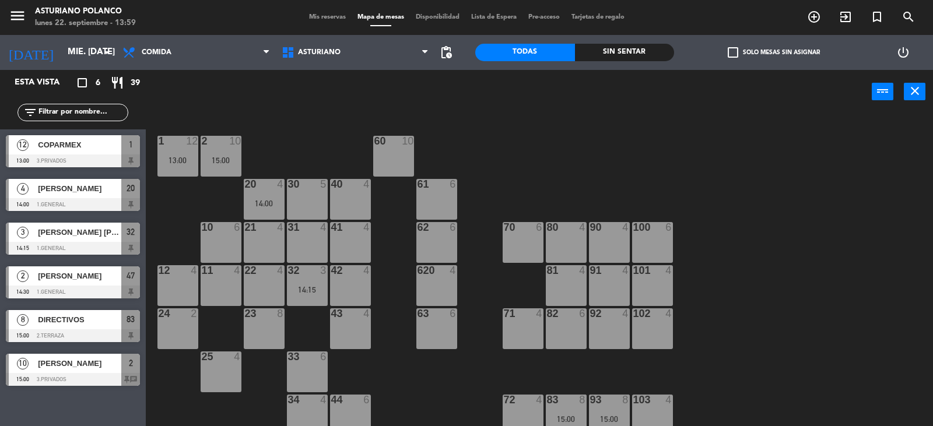
click at [590, 148] on div "1 12 13:00 2 10 15:00 60 10 20 4 14:00 30 5 40 4 61 6 62 6 41 4 31 4 21 4 10 6 …" at bounding box center [544, 271] width 778 height 312
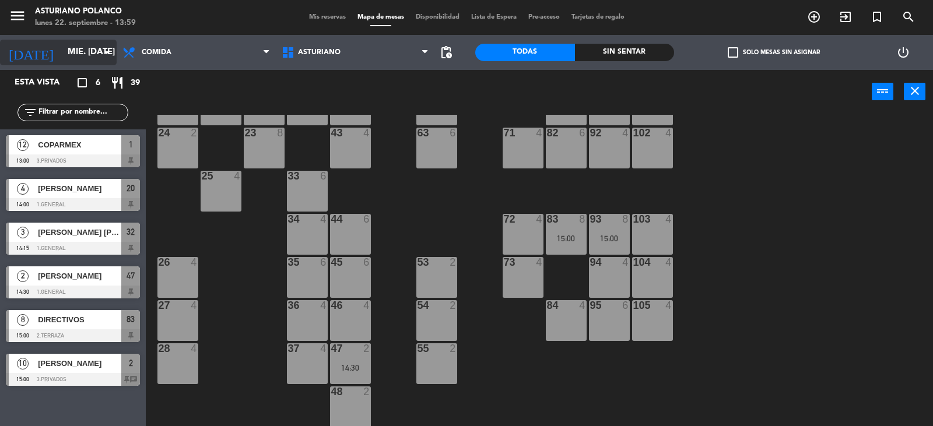
click at [62, 49] on input "mié. [DATE]" at bounding box center [118, 52] width 113 height 22
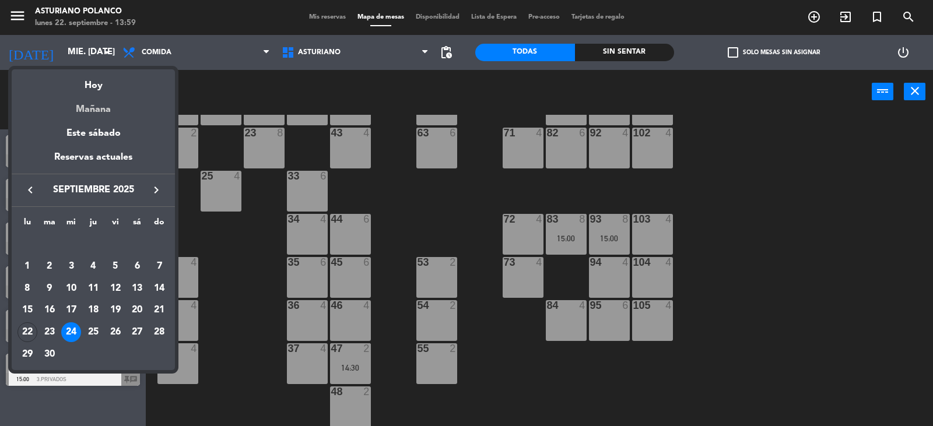
click at [122, 100] on div "Mañana" at bounding box center [93, 105] width 163 height 24
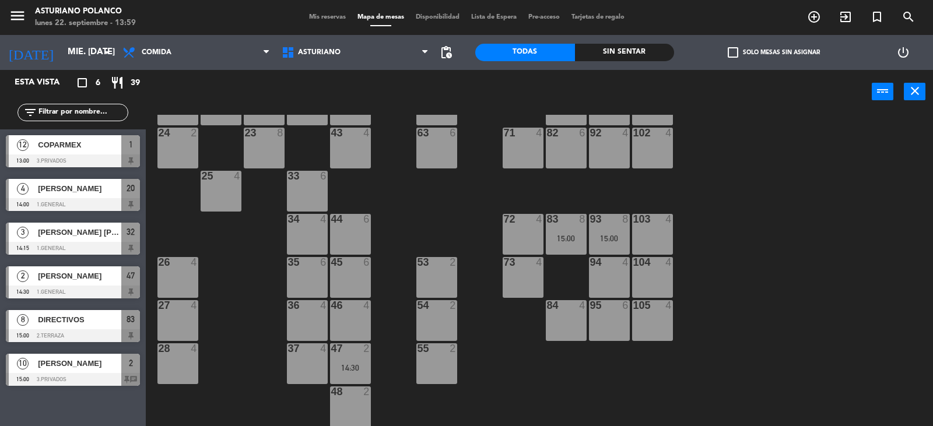
type input "[DATE] sep."
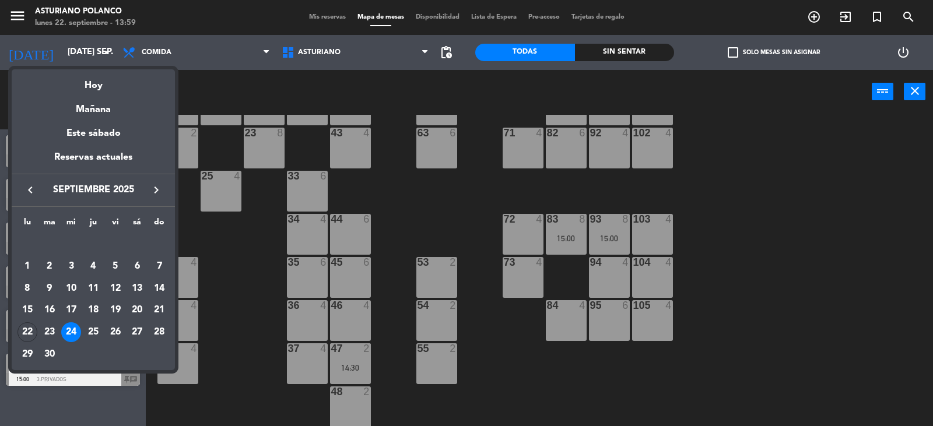
scroll to position [0, 0]
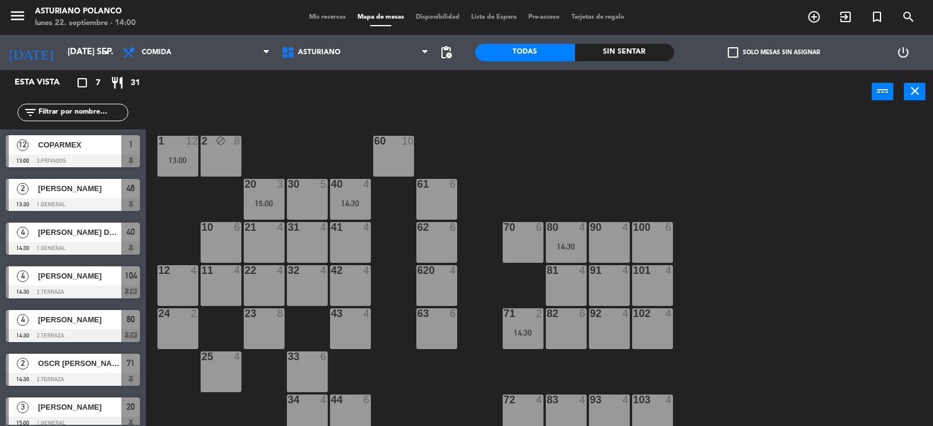
click at [573, 328] on div "82 6" at bounding box center [566, 328] width 41 height 41
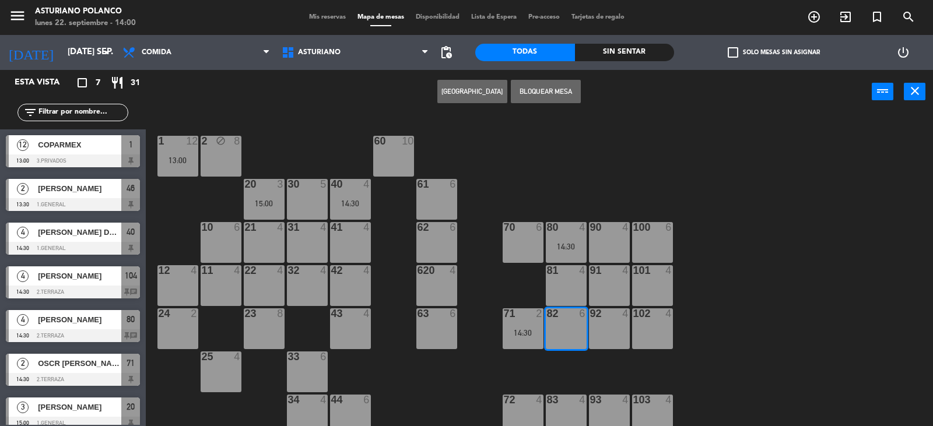
click at [468, 85] on button "[GEOGRAPHIC_DATA]" at bounding box center [472, 91] width 70 height 23
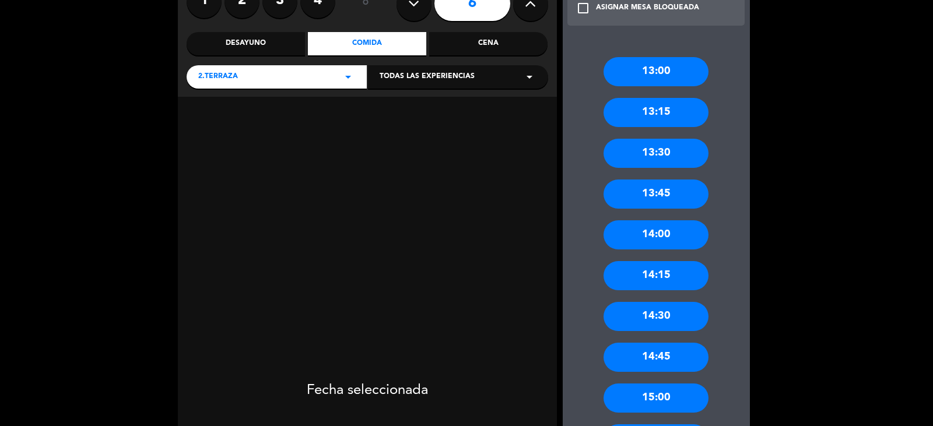
scroll to position [117, 0]
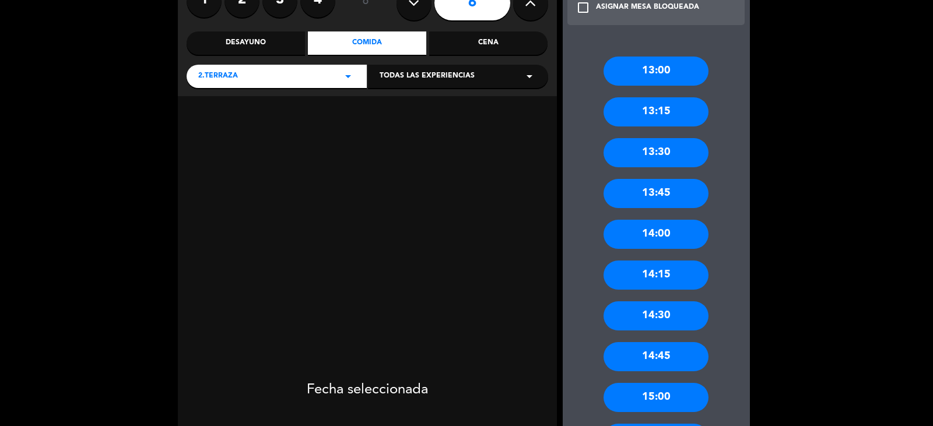
click at [669, 358] on div "14:45" at bounding box center [655, 356] width 105 height 29
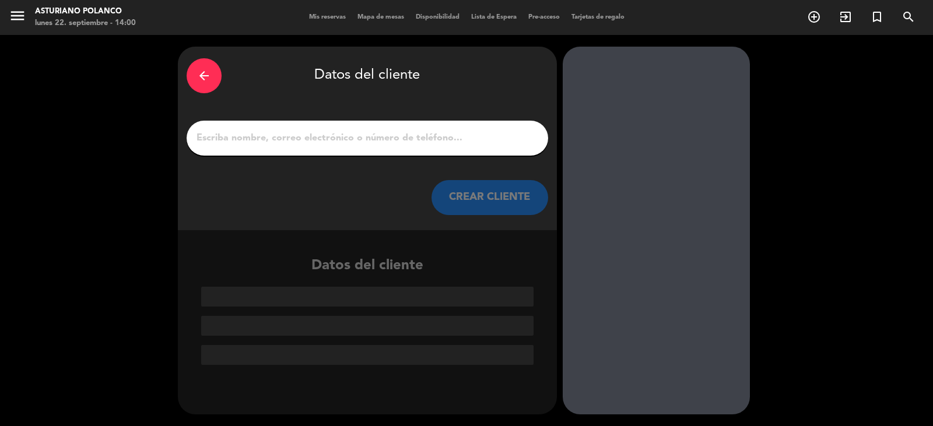
scroll to position [0, 0]
click at [246, 143] on input "1" at bounding box center [367, 138] width 344 height 16
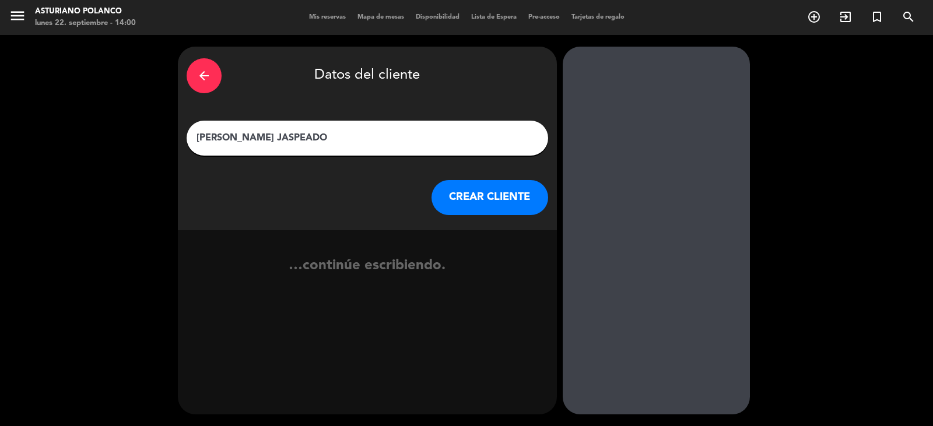
type input "[PERSON_NAME] JASPEADO"
click at [490, 196] on button "CREAR CLIENTE" at bounding box center [489, 197] width 117 height 35
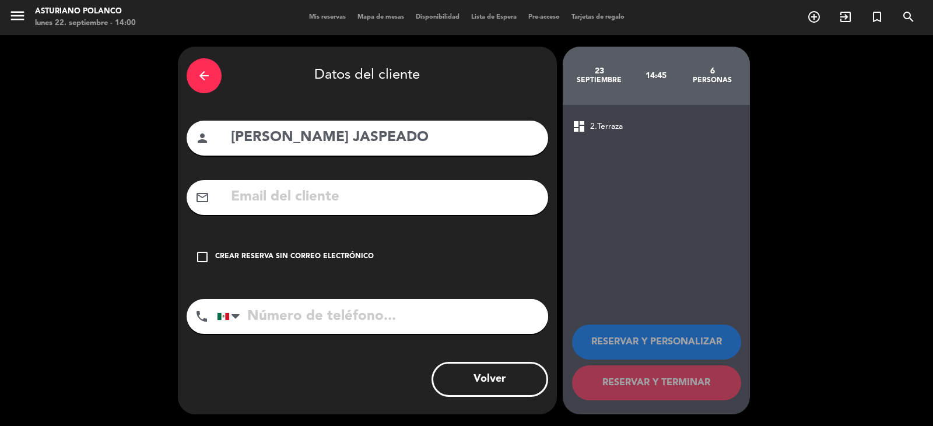
click at [413, 258] on div "check_box_outline_blank Crear reserva sin correo electrónico" at bounding box center [367, 257] width 361 height 35
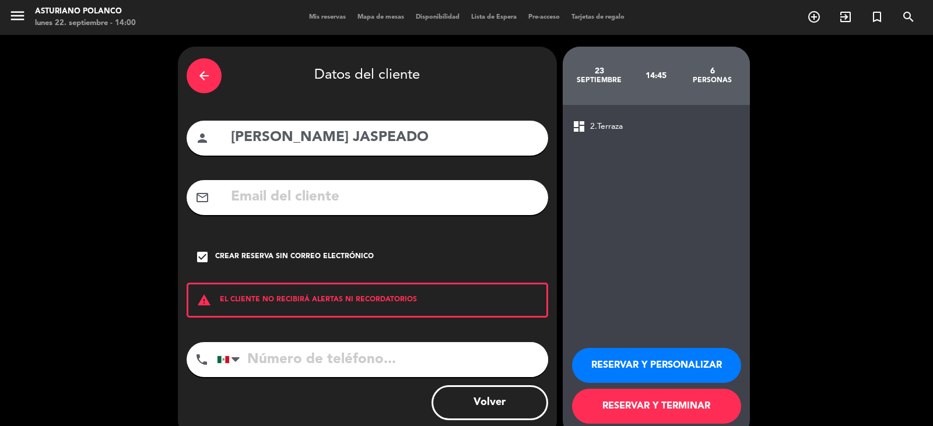
click at [688, 410] on button "RESERVAR Y TERMINAR" at bounding box center [656, 406] width 169 height 35
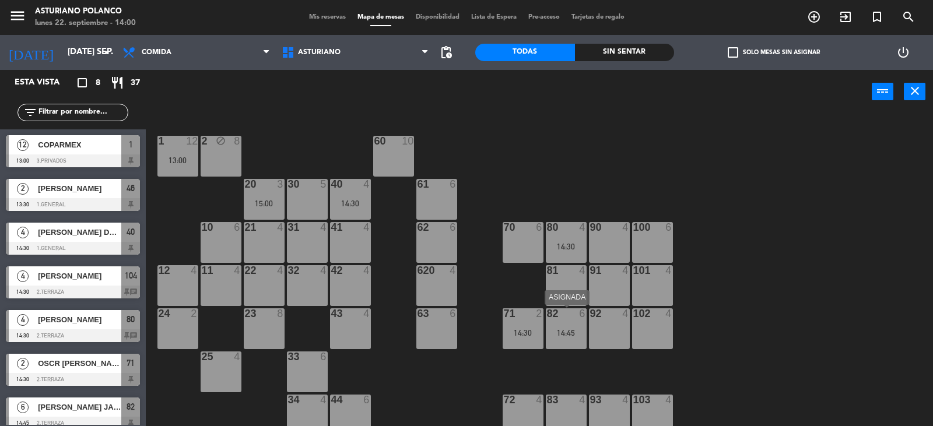
click at [574, 325] on div "82 6 14:45" at bounding box center [566, 328] width 41 height 41
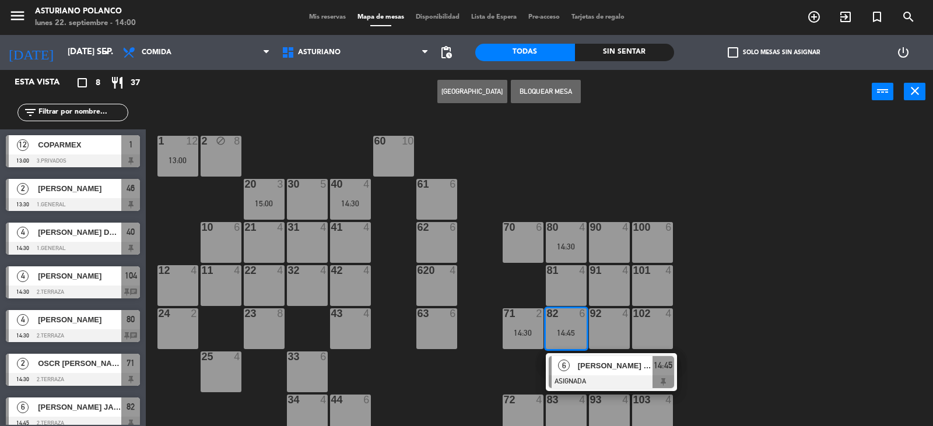
click at [796, 247] on div "1 12 13:00 2 block 8 60 10 20 3 15:00 30 5 40 4 14:30 61 6 62 6 41 4 31 4 21 4 …" at bounding box center [544, 271] width 778 height 312
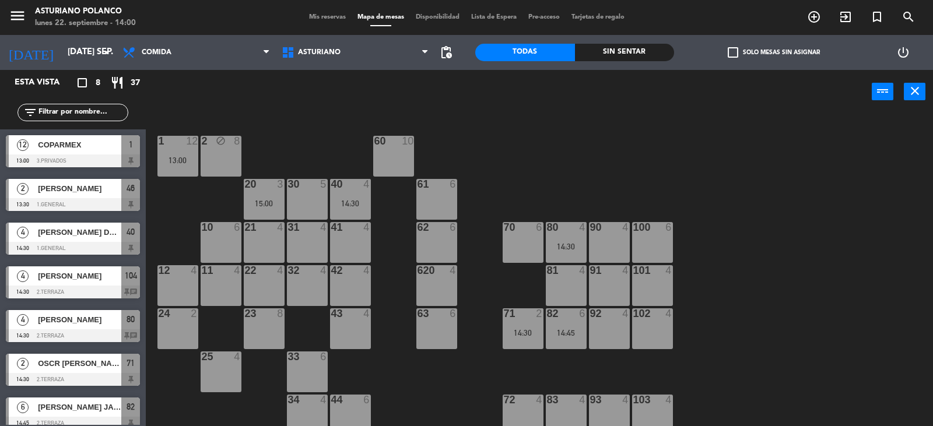
click at [558, 336] on div "14:45" at bounding box center [566, 333] width 41 height 8
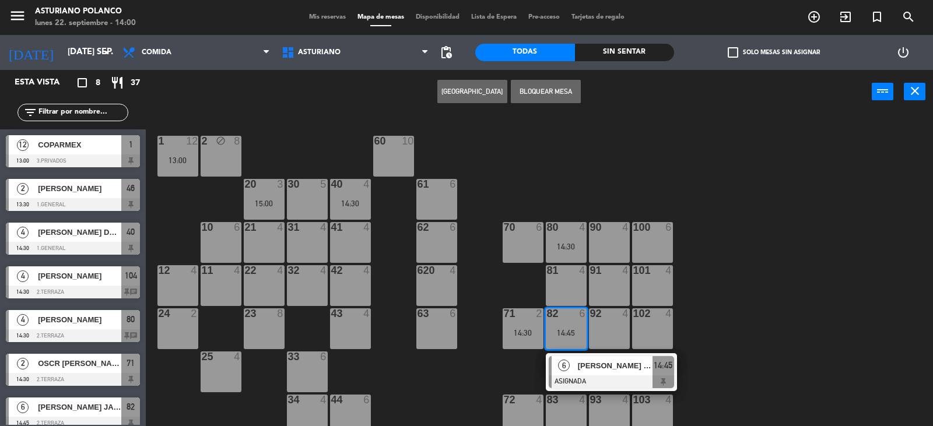
click at [436, 326] on div "63 6" at bounding box center [436, 328] width 41 height 41
click at [476, 87] on button "Mover" at bounding box center [472, 91] width 70 height 23
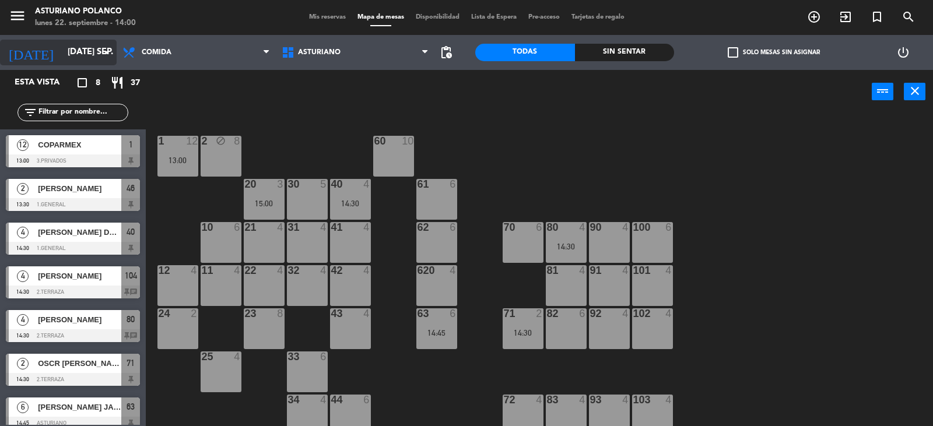
click at [69, 54] on input "[DATE] sep." at bounding box center [118, 52] width 113 height 22
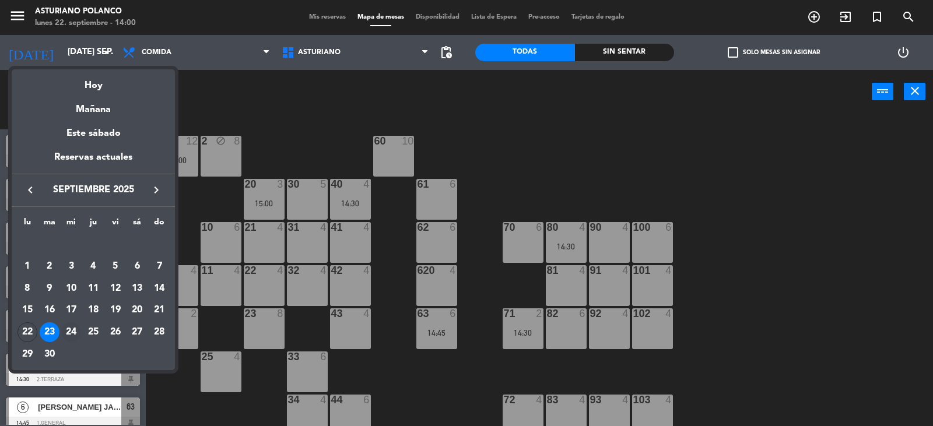
click at [70, 334] on div "24" at bounding box center [71, 332] width 20 height 20
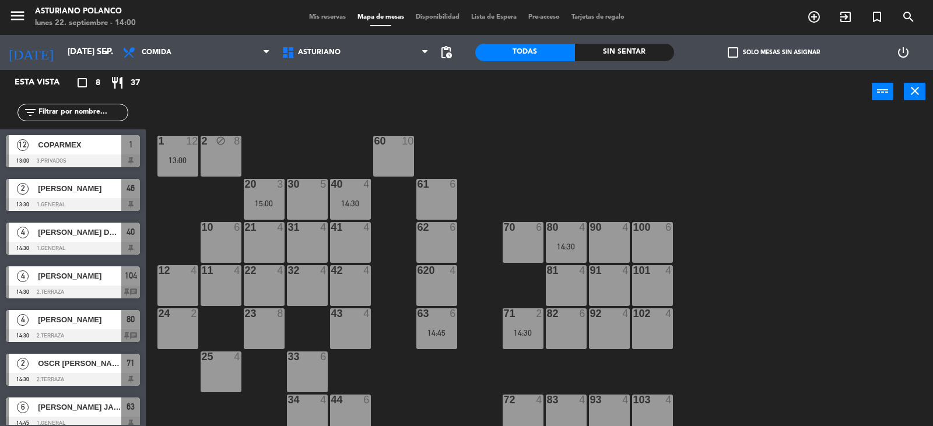
type input "mié. [DATE]"
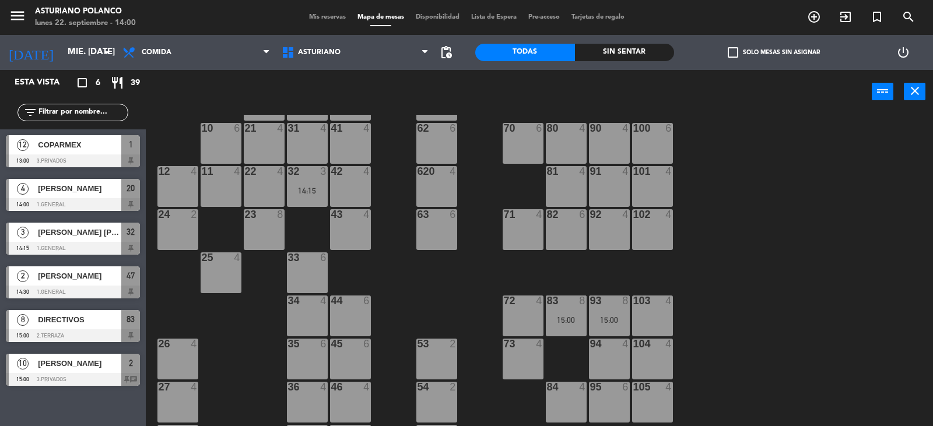
scroll to position [181, 0]
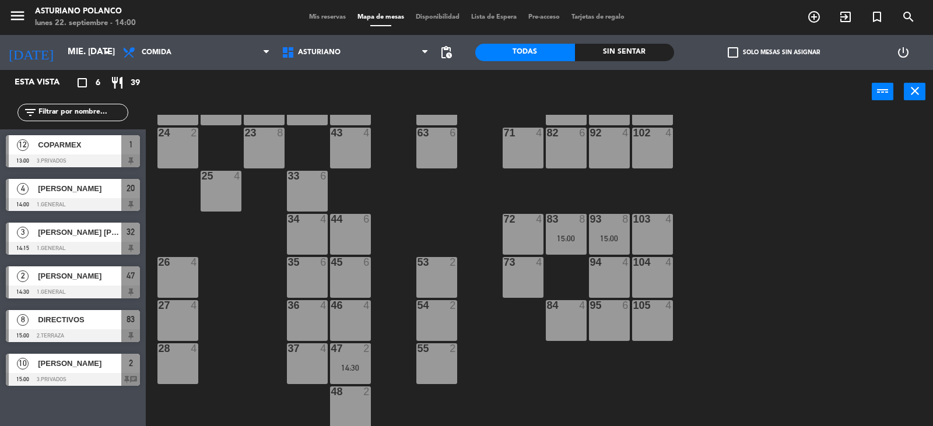
click at [438, 271] on div "53 2" at bounding box center [436, 277] width 41 height 41
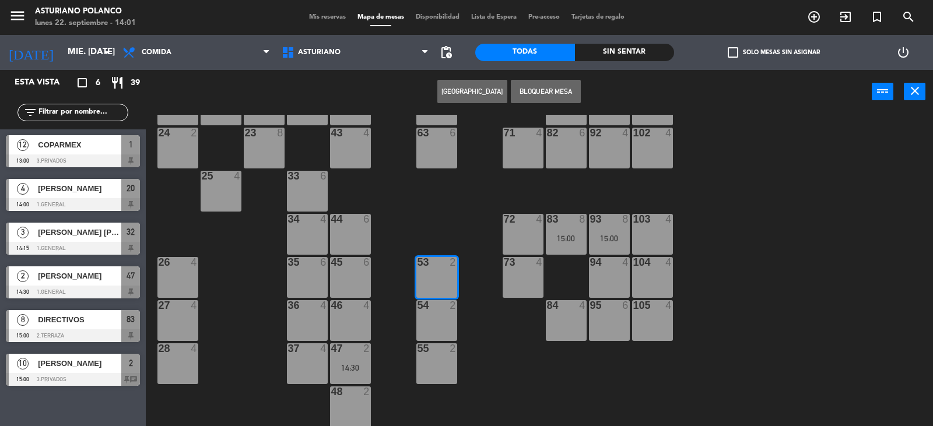
click at [477, 96] on button "[GEOGRAPHIC_DATA]" at bounding box center [472, 91] width 70 height 23
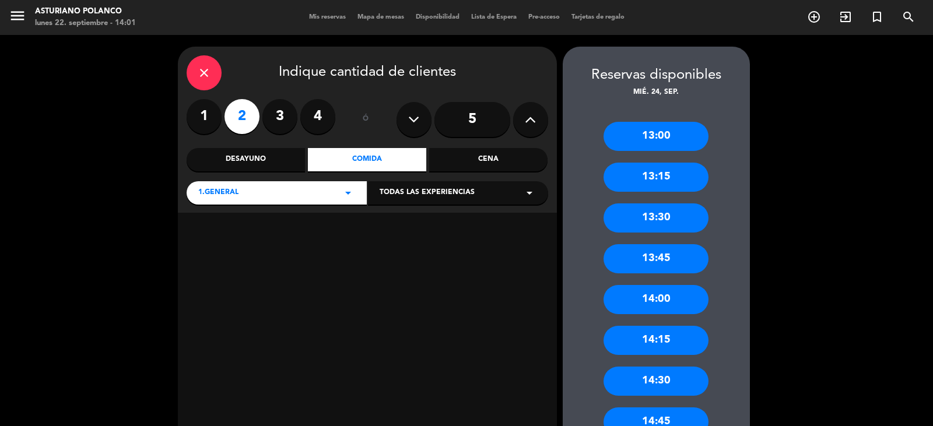
click at [677, 381] on div "14:30" at bounding box center [655, 381] width 105 height 29
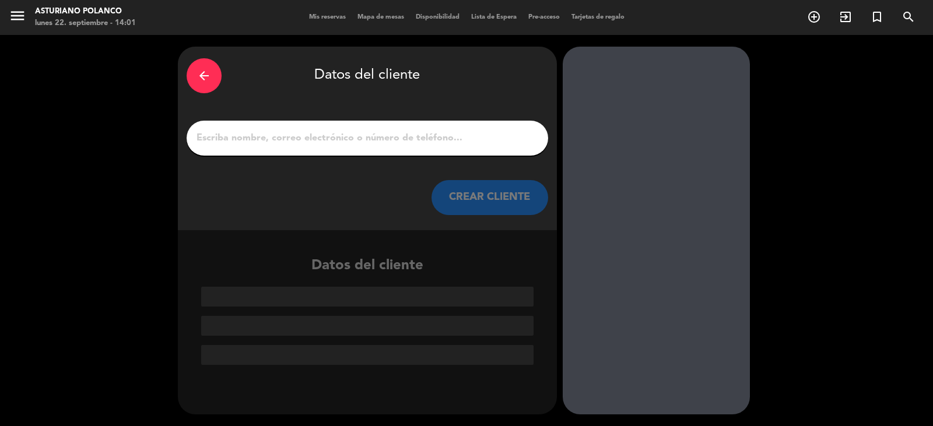
click at [224, 145] on input "1" at bounding box center [367, 138] width 344 height 16
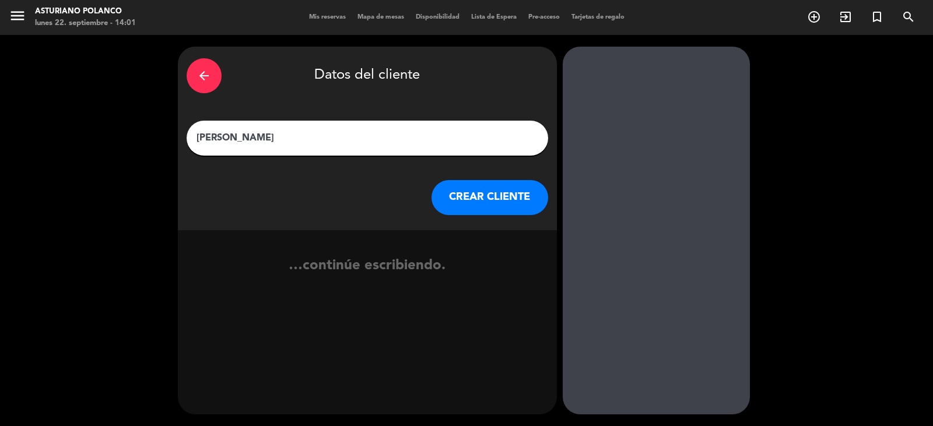
type input "[PERSON_NAME]"
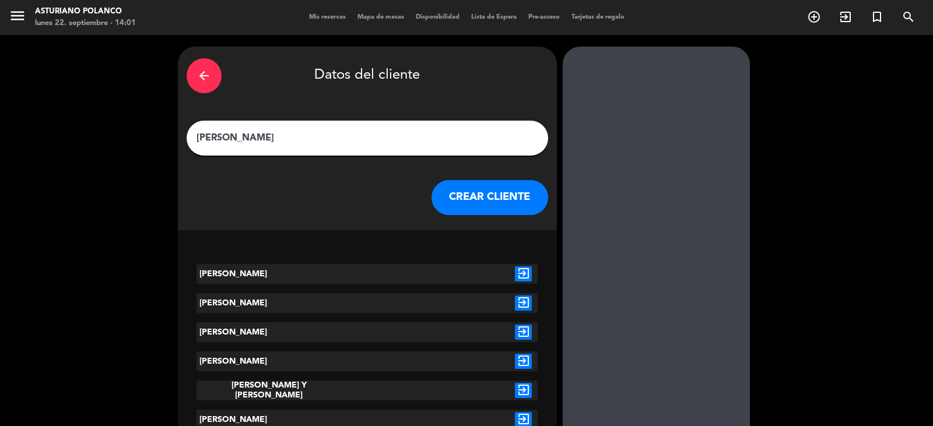
click at [484, 208] on button "CREAR CLIENTE" at bounding box center [489, 197] width 117 height 35
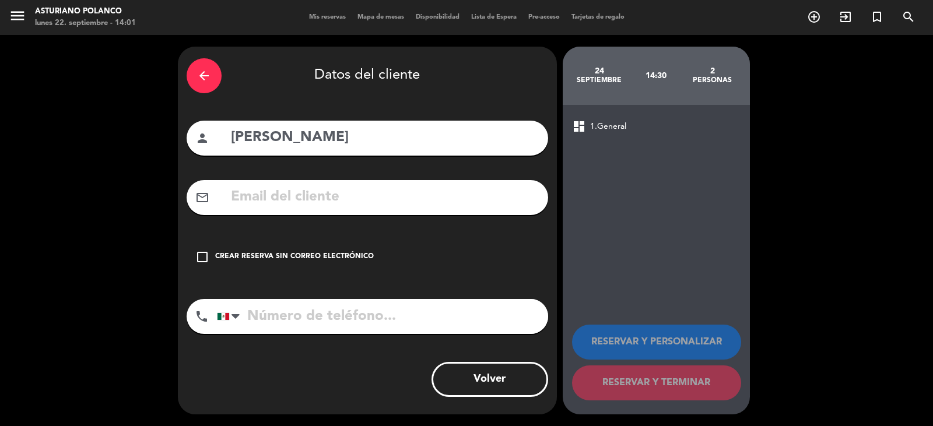
click at [463, 254] on div "check_box_outline_blank Crear reserva sin correo electrónico" at bounding box center [367, 257] width 361 height 35
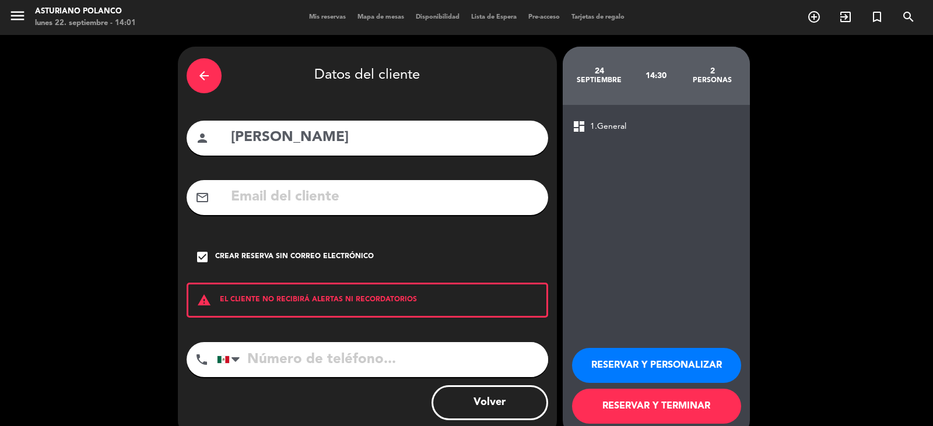
click at [621, 402] on button "RESERVAR Y TERMINAR" at bounding box center [656, 406] width 169 height 35
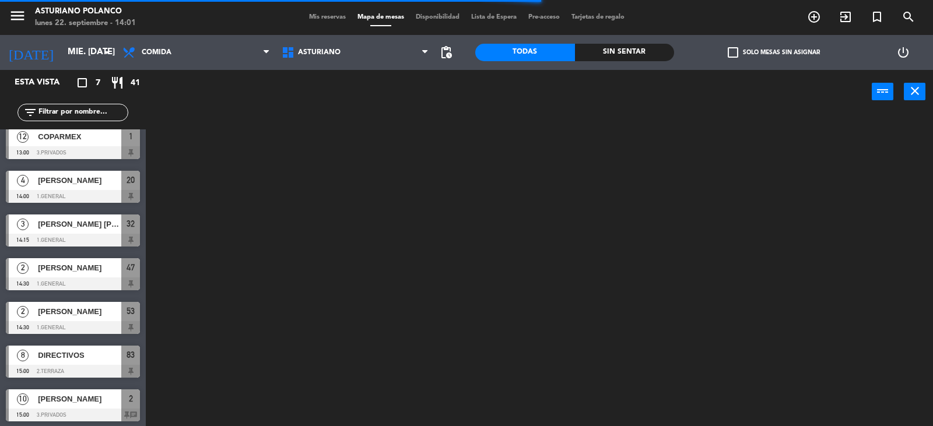
scroll to position [10, 0]
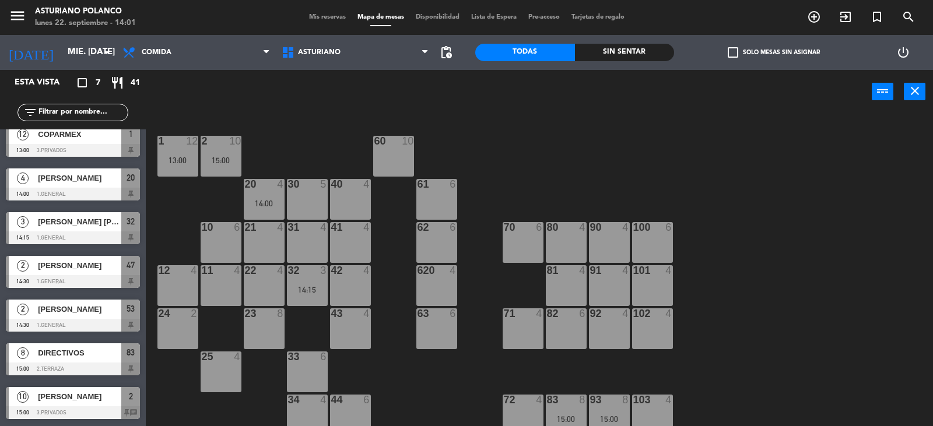
click at [101, 315] on span "[PERSON_NAME]" at bounding box center [79, 309] width 83 height 12
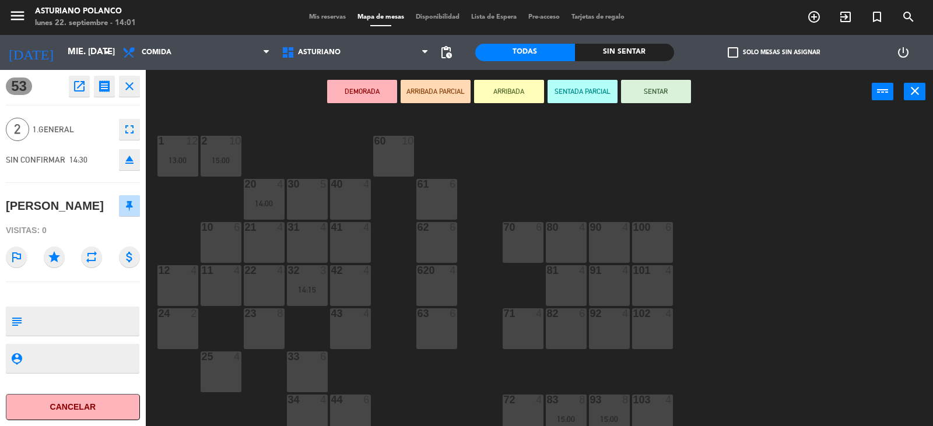
click at [79, 324] on textarea at bounding box center [82, 321] width 111 height 24
type textarea "[PERSON_NAME]"
click at [913, 92] on icon "close" at bounding box center [915, 91] width 14 height 14
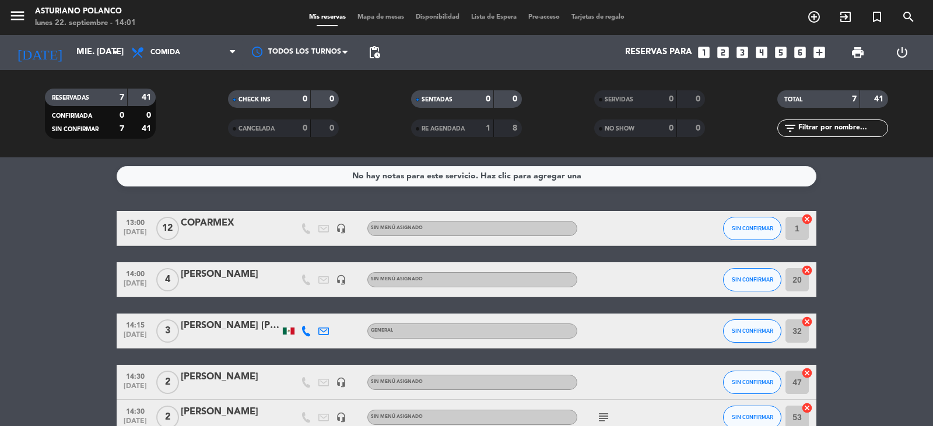
click at [382, 17] on span "Mapa de mesas" at bounding box center [380, 17] width 58 height 6
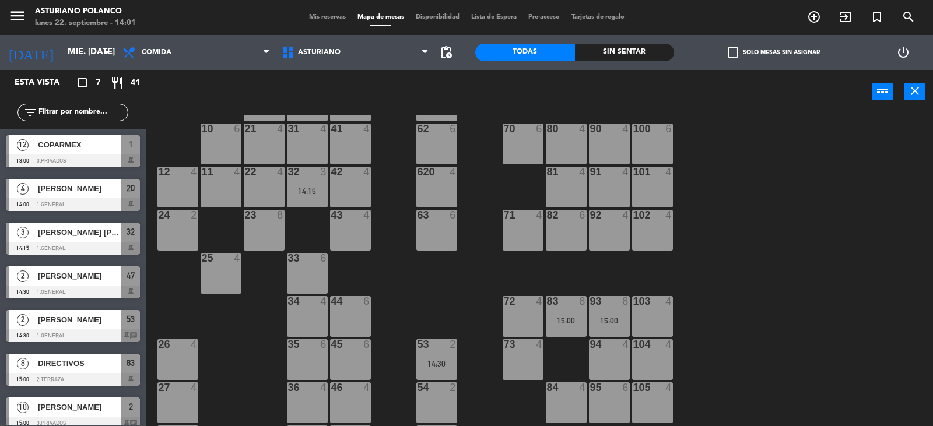
scroll to position [181, 0]
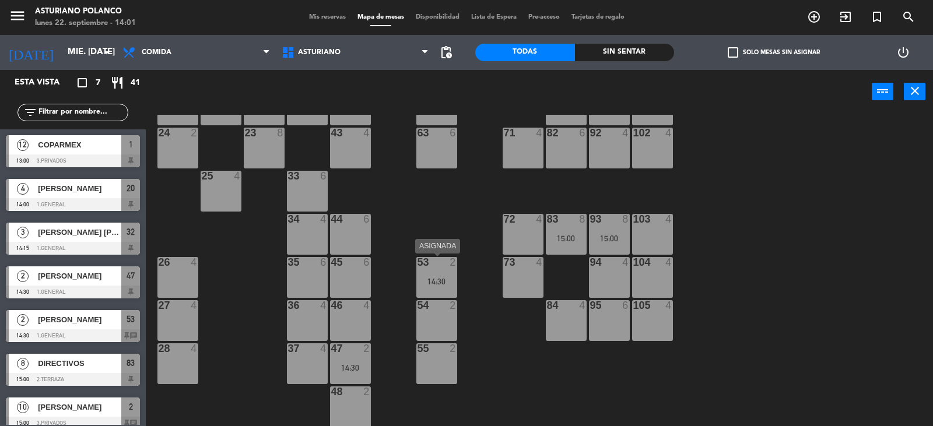
click at [434, 268] on div "53 2" at bounding box center [436, 263] width 41 height 12
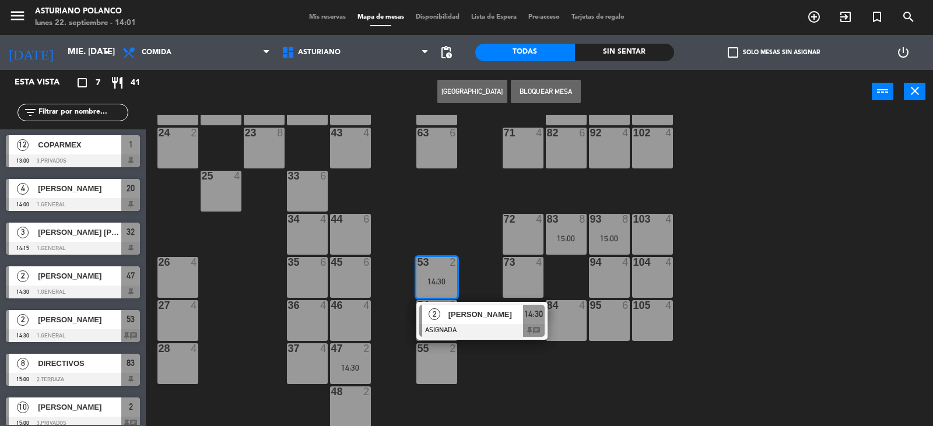
click at [653, 152] on div "102 4" at bounding box center [652, 148] width 41 height 41
click at [459, 86] on button "Mover" at bounding box center [472, 91] width 70 height 23
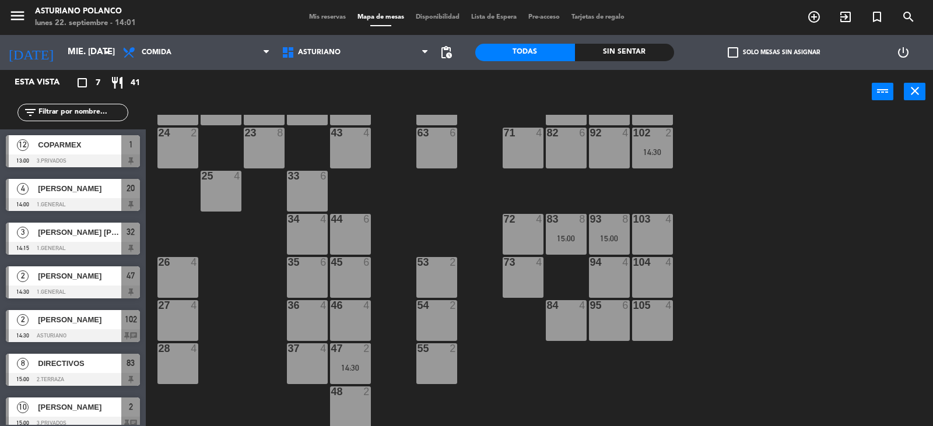
click at [683, 244] on div "1 12 13:00 2 10 15:00 60 10 20 4 14:00 30 5 40 4 61 6 62 6 41 4 31 4 21 4 10 6 …" at bounding box center [544, 271] width 778 height 312
click at [664, 146] on div "102 2 14:30" at bounding box center [652, 148] width 41 height 41
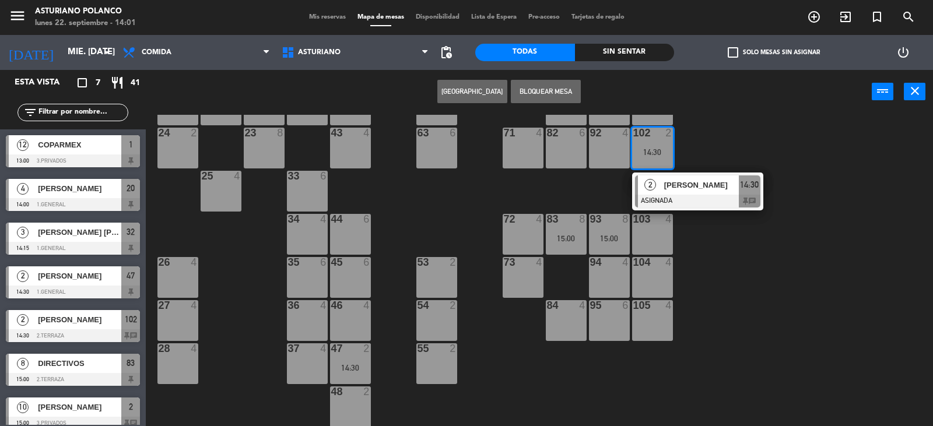
click at [719, 125] on div "1 12 13:00 2 10 15:00 60 10 20 4 14:00 30 5 40 4 61 6 62 6 41 4 31 4 21 4 10 6 …" at bounding box center [544, 271] width 778 height 312
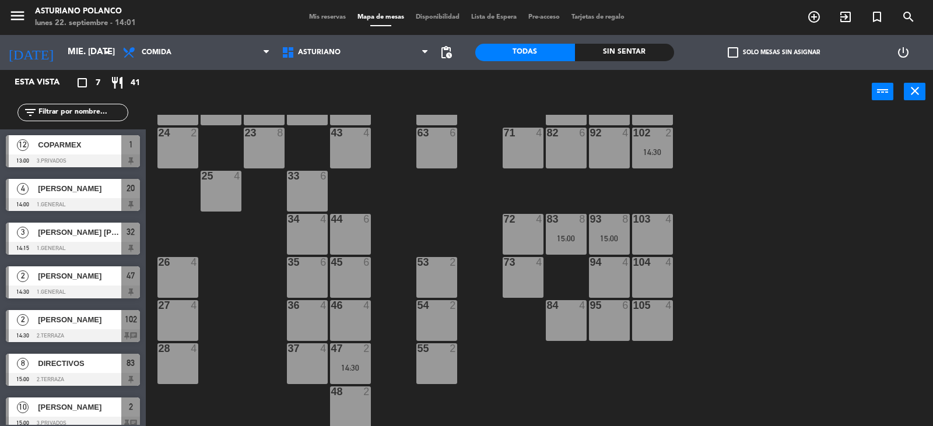
click at [656, 146] on div "102 2 14:30" at bounding box center [652, 148] width 41 height 41
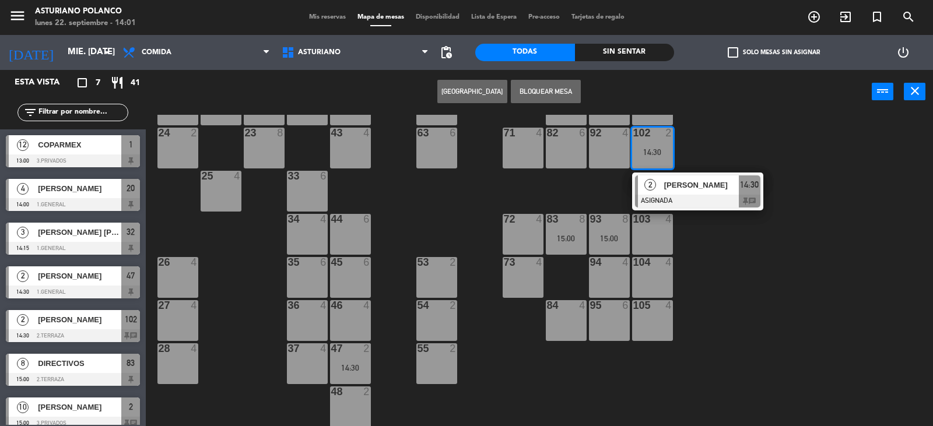
click at [671, 143] on div "102 2 14:30" at bounding box center [652, 148] width 41 height 41
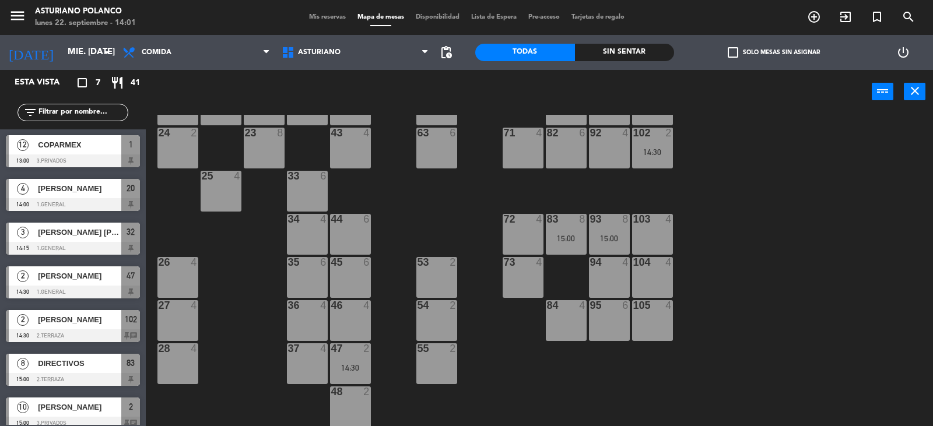
click at [659, 146] on div "102 2 14:30" at bounding box center [652, 148] width 41 height 41
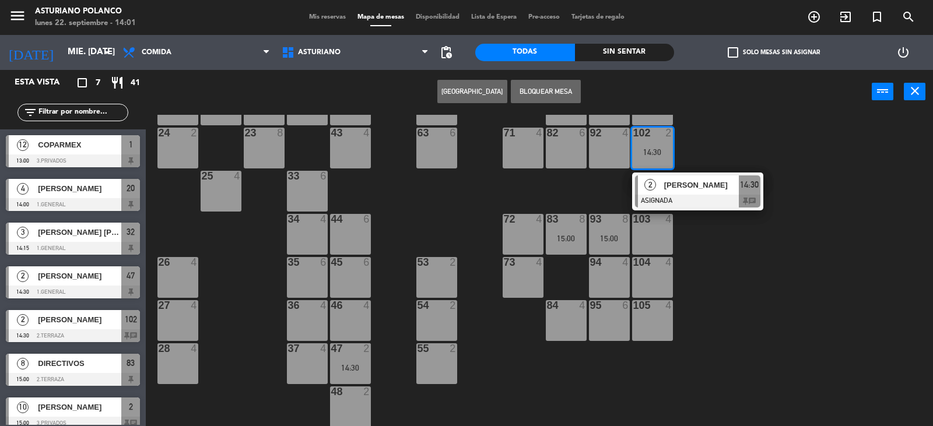
click at [713, 124] on div "1 12 13:00 2 10 15:00 60 10 20 4 14:00 30 5 40 4 61 6 62 6 41 4 31 4 21 4 10 6 …" at bounding box center [544, 271] width 778 height 312
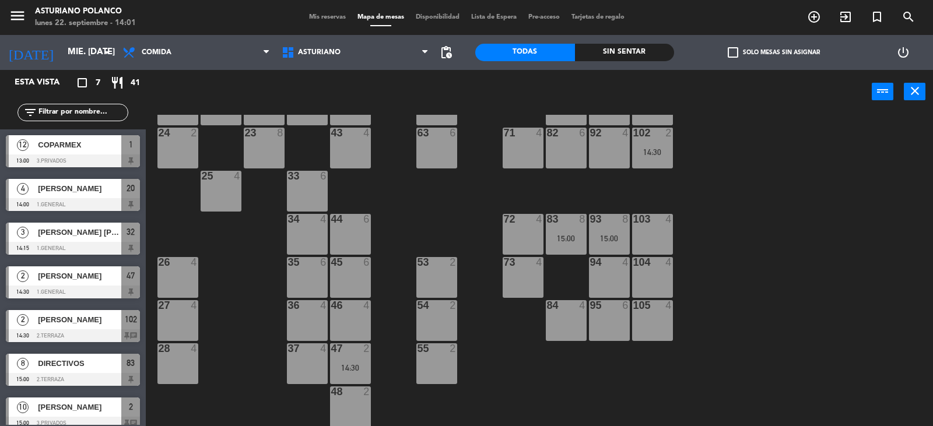
click at [606, 233] on div "93 8 15:00" at bounding box center [609, 234] width 41 height 41
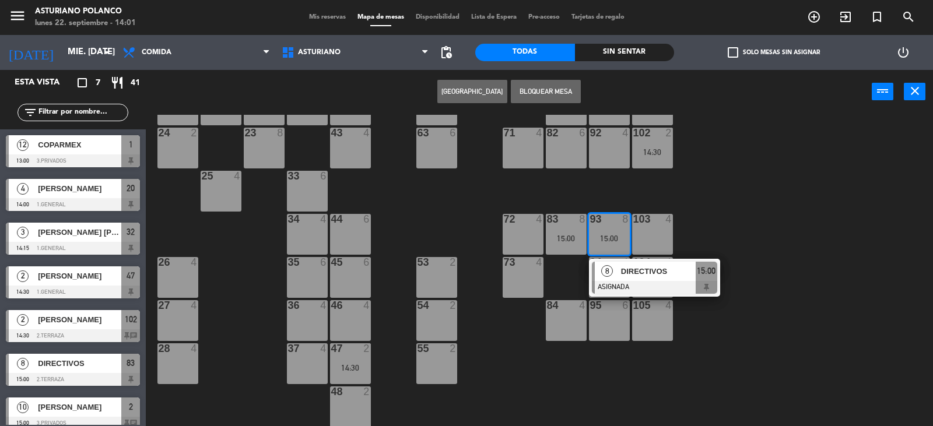
click at [752, 168] on div "1 12 13:00 2 10 15:00 60 10 20 4 14:00 30 5 40 4 61 6 62 6 41 4 31 4 21 4 10 6 …" at bounding box center [544, 271] width 778 height 312
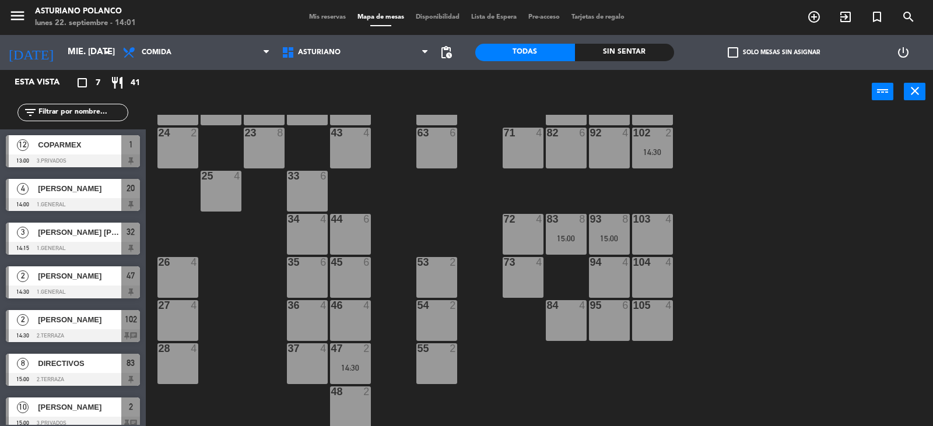
click at [654, 150] on div "14:30" at bounding box center [652, 152] width 41 height 8
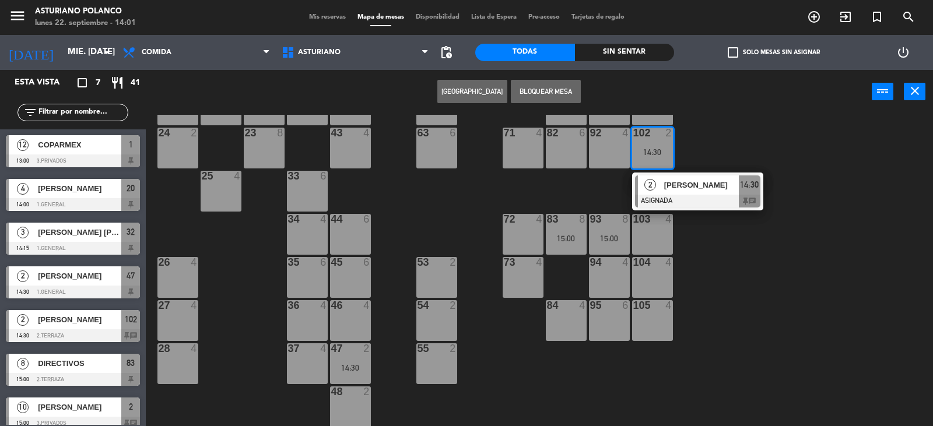
click at [762, 126] on div "1 12 13:00 2 10 15:00 60 10 20 4 14:00 30 5 40 4 61 6 62 6 41 4 31 4 21 4 10 6 …" at bounding box center [544, 271] width 778 height 312
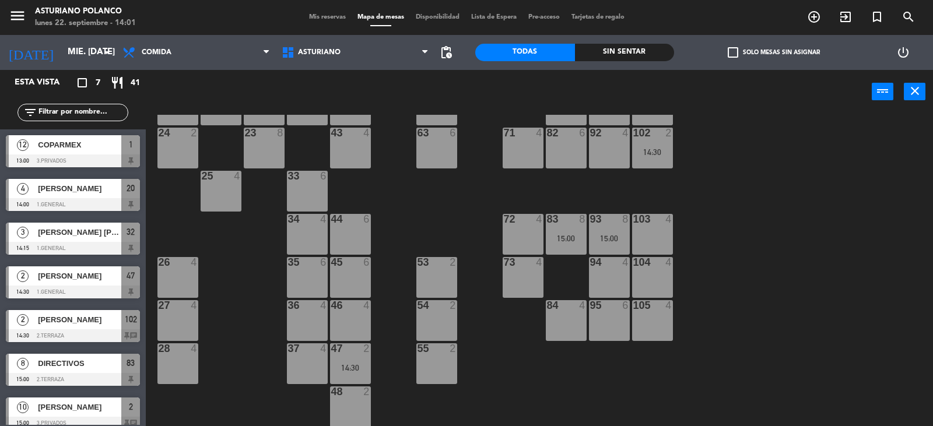
click at [637, 146] on div "102 2 14:30" at bounding box center [652, 148] width 41 height 41
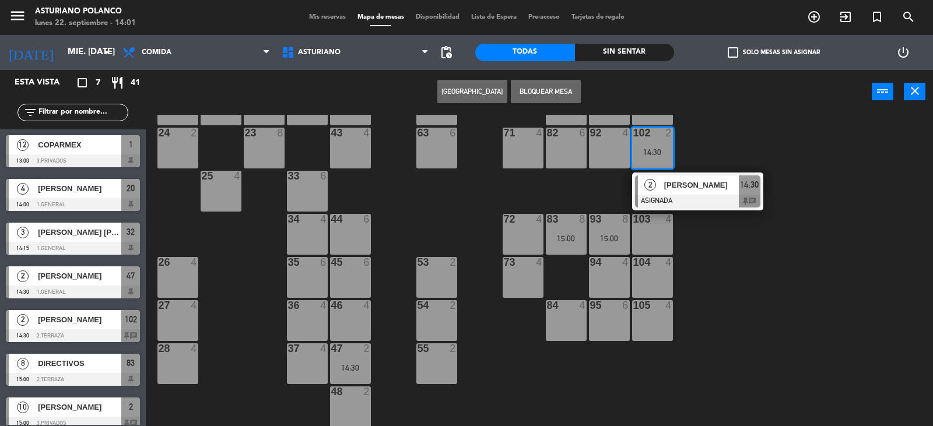
click at [739, 120] on div "1 12 13:00 2 10 15:00 60 10 20 4 14:00 30 5 40 4 61 6 62 6 41 4 31 4 21 4 10 6 …" at bounding box center [544, 271] width 778 height 312
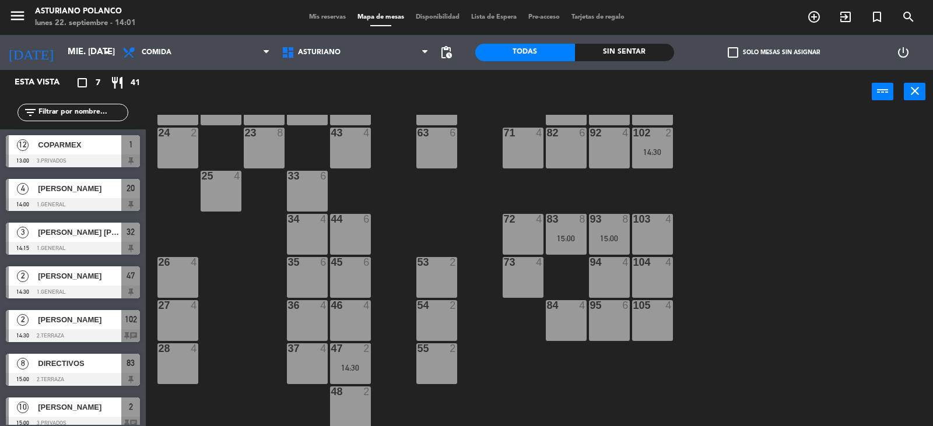
click at [563, 227] on div "83 8 15:00" at bounding box center [566, 234] width 41 height 41
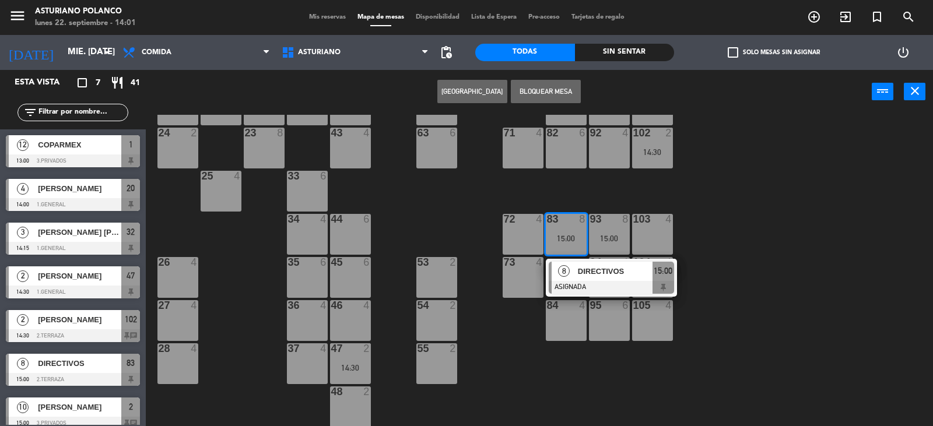
click at [727, 203] on div "1 12 13:00 2 10 15:00 60 10 20 4 14:00 30 5 40 4 61 6 62 6 41 4 31 4 21 4 10 6 …" at bounding box center [544, 271] width 778 height 312
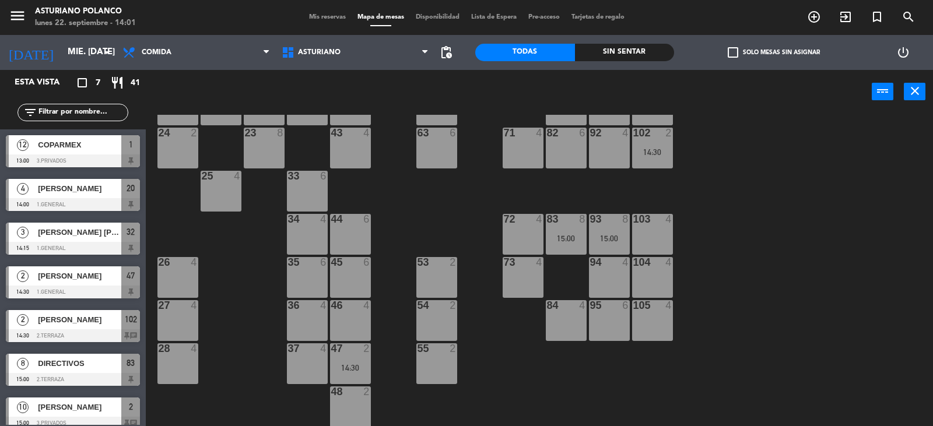
click at [638, 150] on div "14:30" at bounding box center [652, 152] width 41 height 8
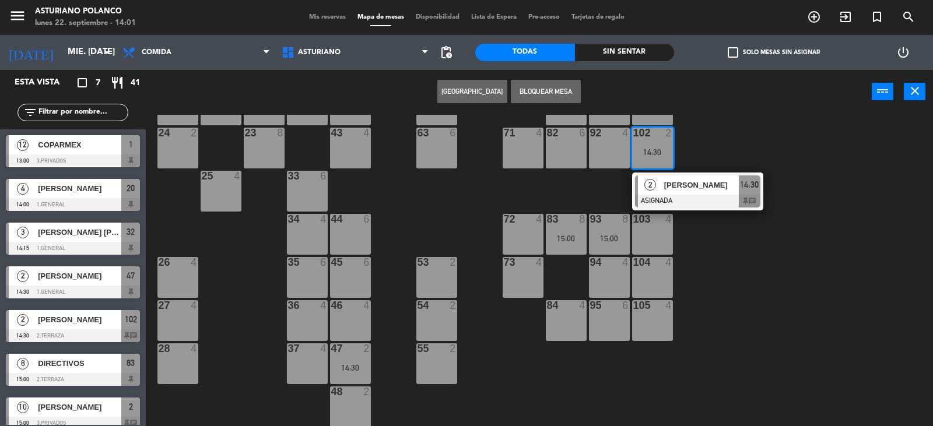
click at [782, 107] on div "Crear Reserva Bloquear Mesa power_input close" at bounding box center [509, 92] width 726 height 44
click at [807, 351] on div "1 12 13:00 2 10 15:00 60 10 20 4 14:00 30 5 40 4 61 6 62 6 41 4 31 4 21 4 10 6 …" at bounding box center [544, 271] width 778 height 312
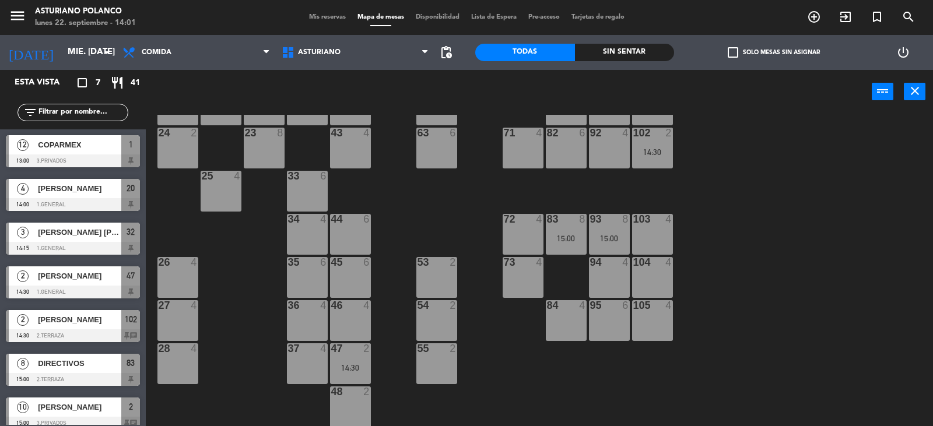
click at [807, 351] on div "1 12 13:00 2 10 15:00 60 10 20 4 14:00 30 5 40 4 61 6 62 6 41 4 31 4 21 4 10 6 …" at bounding box center [544, 271] width 778 height 312
click at [64, 43] on input "mié. [DATE]" at bounding box center [118, 52] width 113 height 22
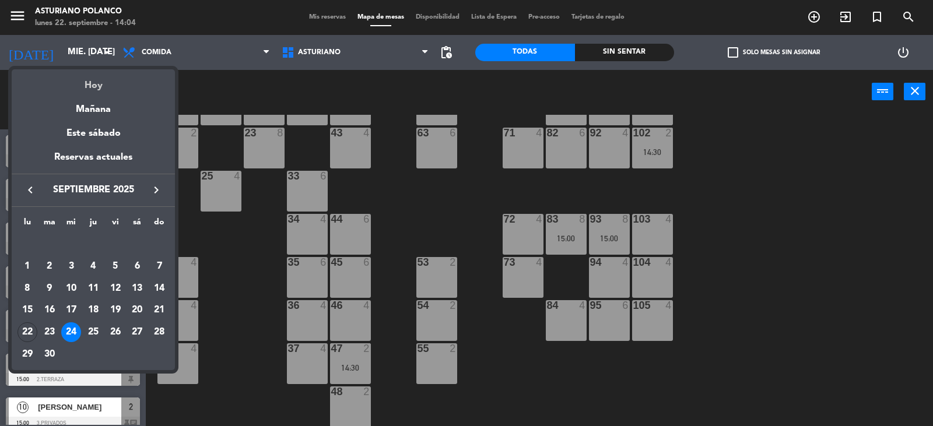
click at [93, 87] on div "Hoy" at bounding box center [93, 81] width 163 height 24
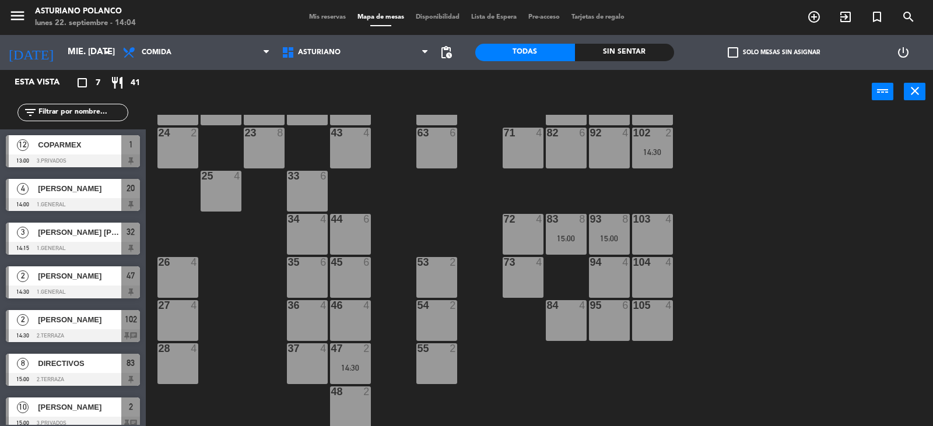
type input "lun. [DATE]"
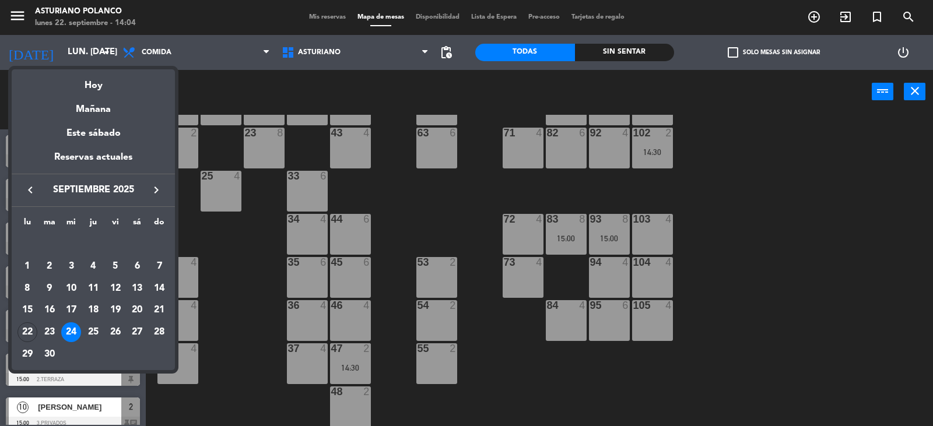
scroll to position [0, 0]
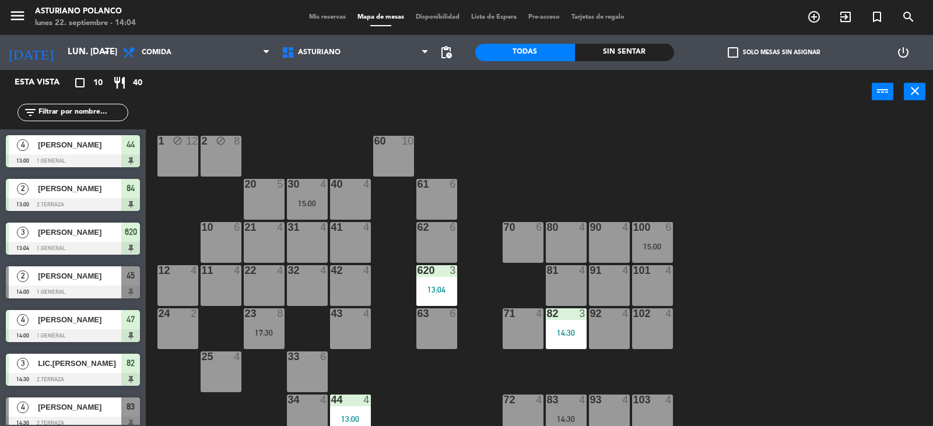
click at [266, 235] on div "21 4" at bounding box center [264, 242] width 41 height 41
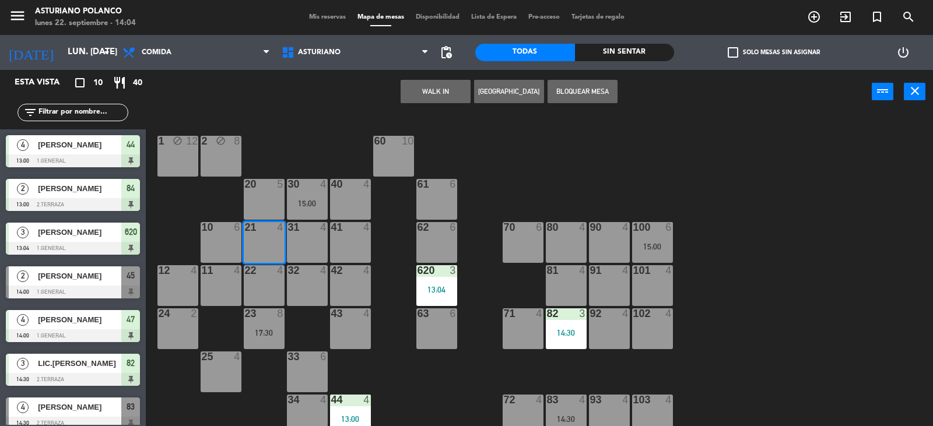
click at [437, 93] on button "WALK IN" at bounding box center [435, 91] width 70 height 23
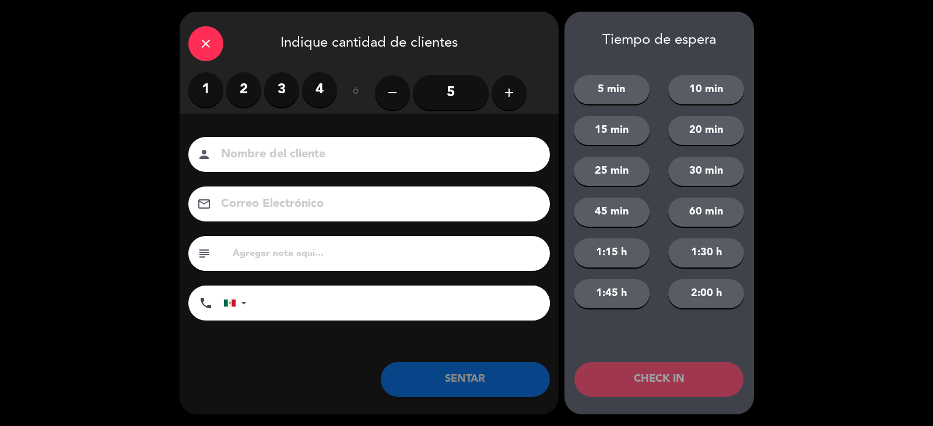
click at [247, 87] on label "2" at bounding box center [243, 89] width 35 height 35
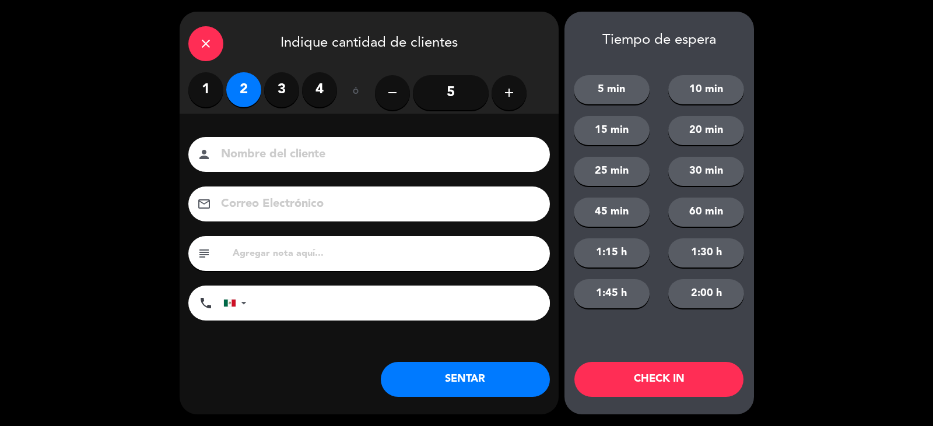
click at [277, 150] on input at bounding box center [377, 155] width 315 height 20
type input "[PERSON_NAME]"
click at [487, 377] on button "SENTAR" at bounding box center [465, 379] width 169 height 35
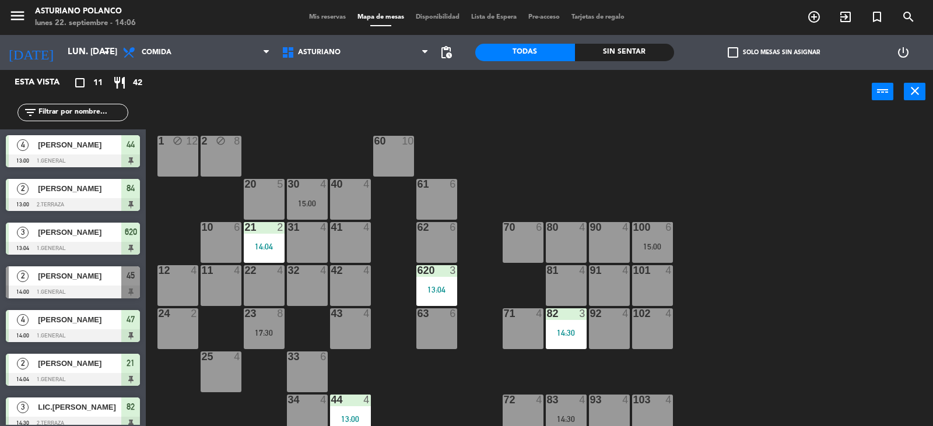
click at [567, 171] on div "1 block 12 2 block 8 60 10 20 5 30 4 15:00 40 4 61 6 62 6 41 4 31 4 21 2 14:04 …" at bounding box center [544, 271] width 778 height 312
click at [565, 171] on div "1 block 12 2 block 8 60 10 20 5 30 4 15:00 40 4 61 6 62 6 41 4 31 4 21 2 14:04 …" at bounding box center [544, 271] width 778 height 312
click at [358, 187] on div at bounding box center [349, 184] width 19 height 10
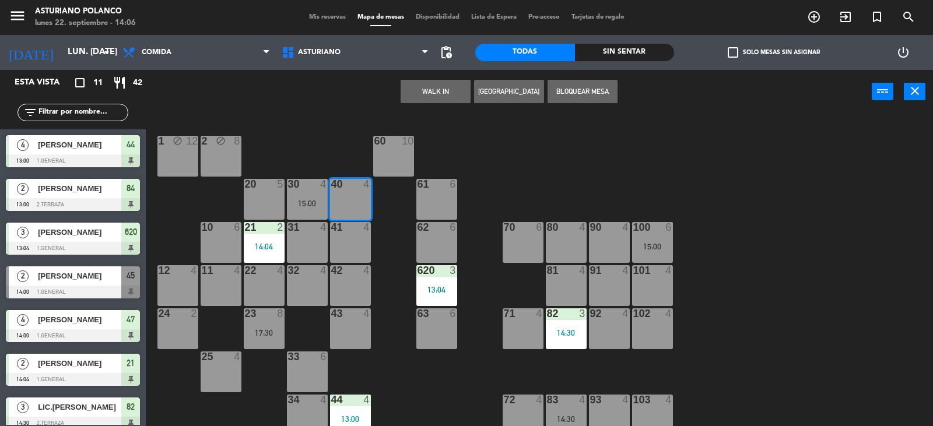
click at [428, 92] on button "WALK IN" at bounding box center [435, 91] width 70 height 23
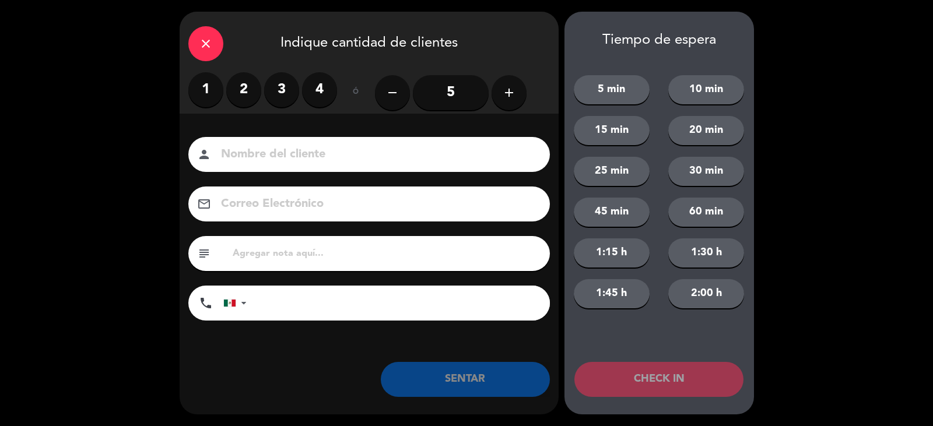
click at [240, 87] on label "2" at bounding box center [243, 89] width 35 height 35
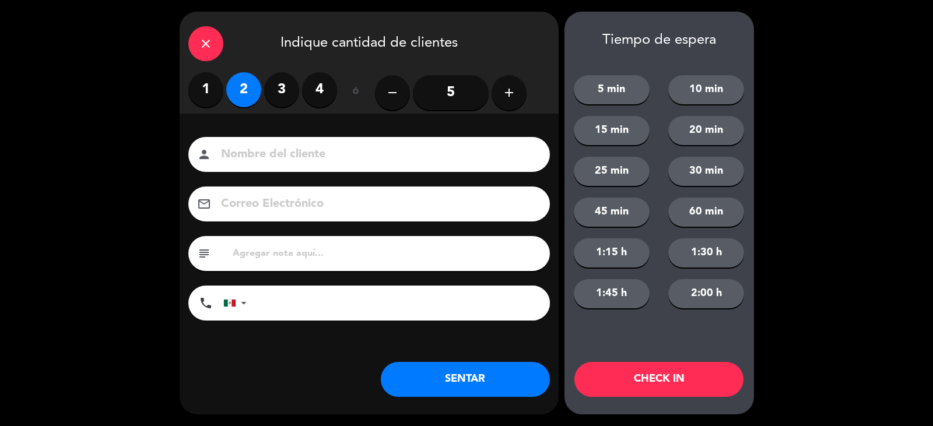
click at [266, 151] on input at bounding box center [377, 155] width 315 height 20
type input "MAÑON"
drag, startPoint x: 438, startPoint y: 380, endPoint x: 467, endPoint y: 386, distance: 29.7
click at [467, 386] on button "SENTAR" at bounding box center [465, 379] width 169 height 35
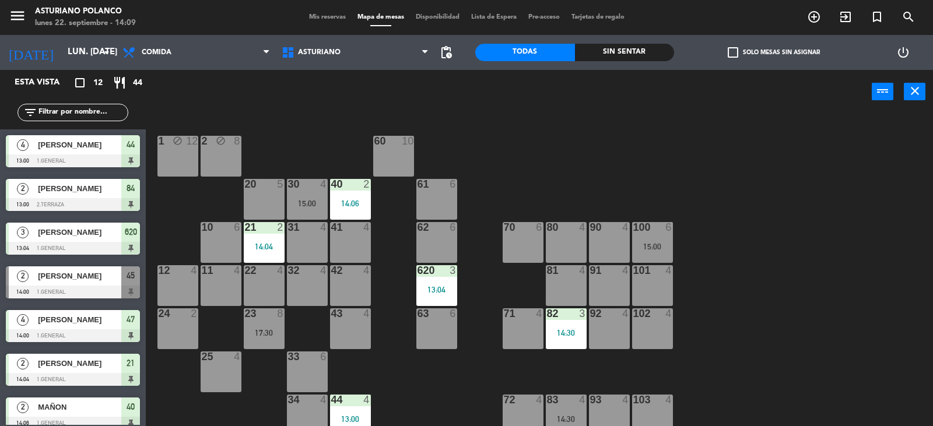
scroll to position [181, 0]
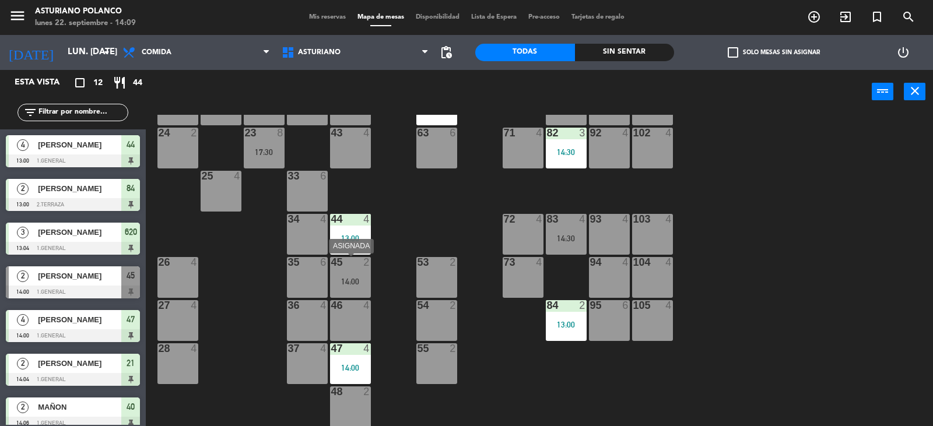
click at [350, 283] on div "14:00" at bounding box center [350, 281] width 41 height 8
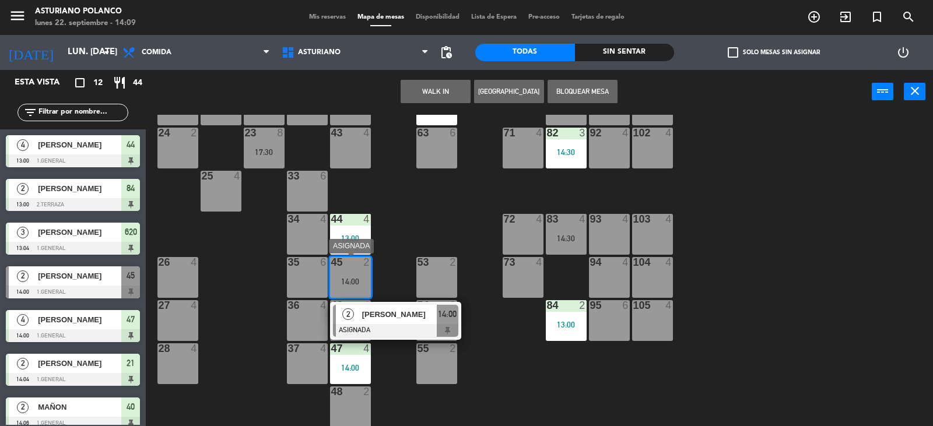
click at [400, 325] on div at bounding box center [395, 330] width 125 height 13
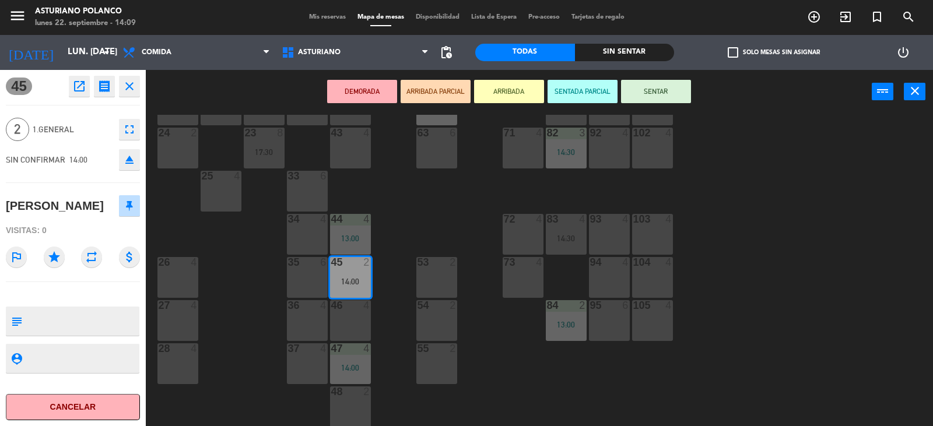
click at [652, 96] on button "SENTAR" at bounding box center [656, 91] width 70 height 23
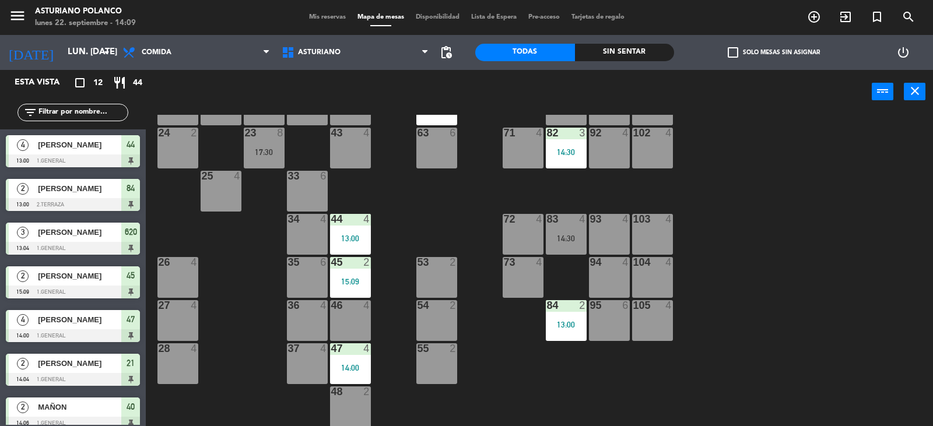
click at [740, 288] on div "1 block 12 2 block 8 60 10 20 5 30 4 15:00 40 2 14:06 61 6 62 6 41 4 31 4 21 2 …" at bounding box center [544, 271] width 778 height 312
click at [563, 232] on div "83 4 14:30" at bounding box center [566, 234] width 41 height 41
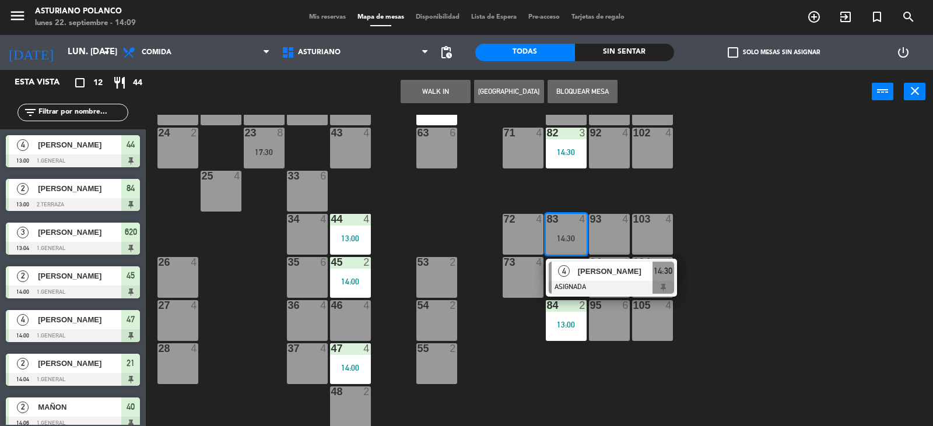
click at [716, 218] on div "1 block 12 2 block 8 60 10 20 5 30 4 15:00 40 2 14:06 61 6 62 6 41 4 31 4 21 2 …" at bounding box center [544, 271] width 778 height 312
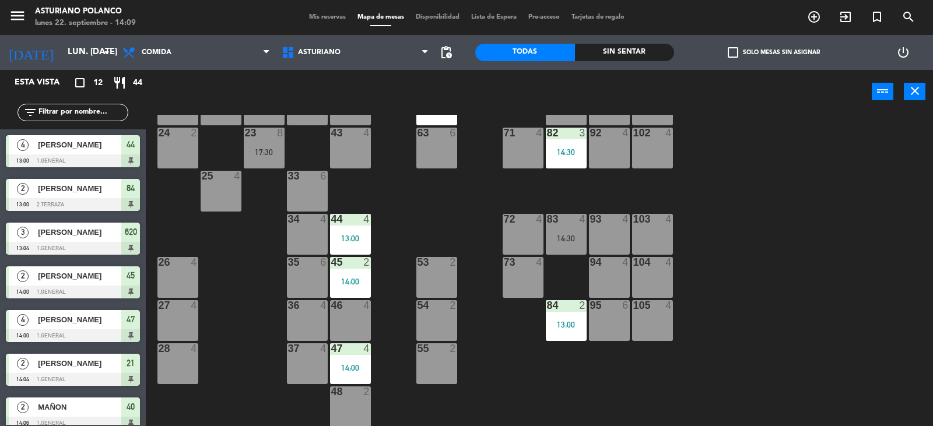
click at [564, 226] on div "83 4 14:30" at bounding box center [566, 234] width 41 height 41
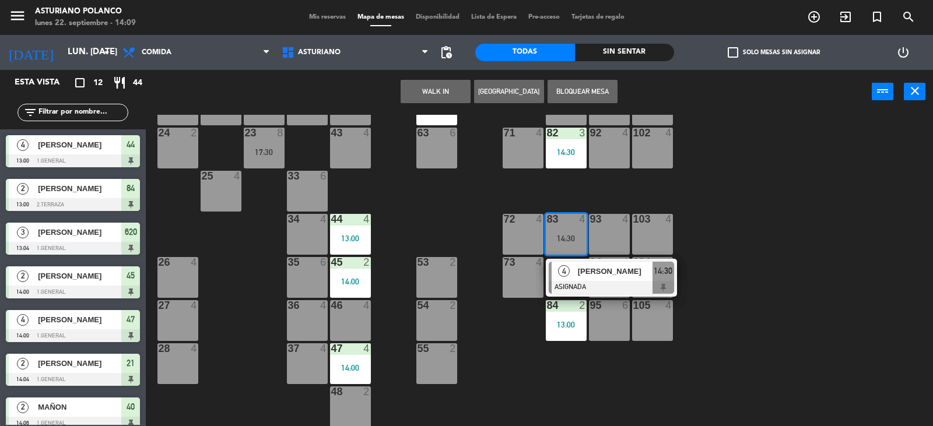
click at [760, 215] on div "1 block 12 2 block 8 60 10 20 5 30 4 15:00 40 2 14:06 61 6 62 6 41 4 31 4 21 2 …" at bounding box center [544, 271] width 778 height 312
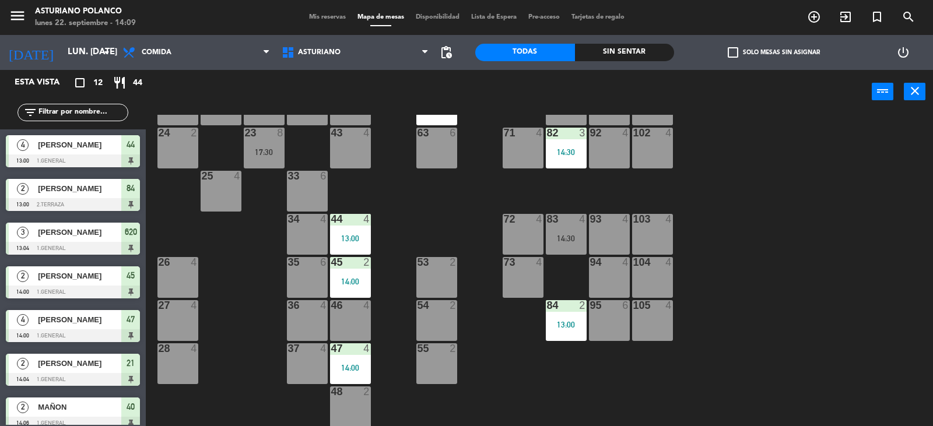
click at [574, 144] on div "82 3 14:30" at bounding box center [566, 148] width 41 height 41
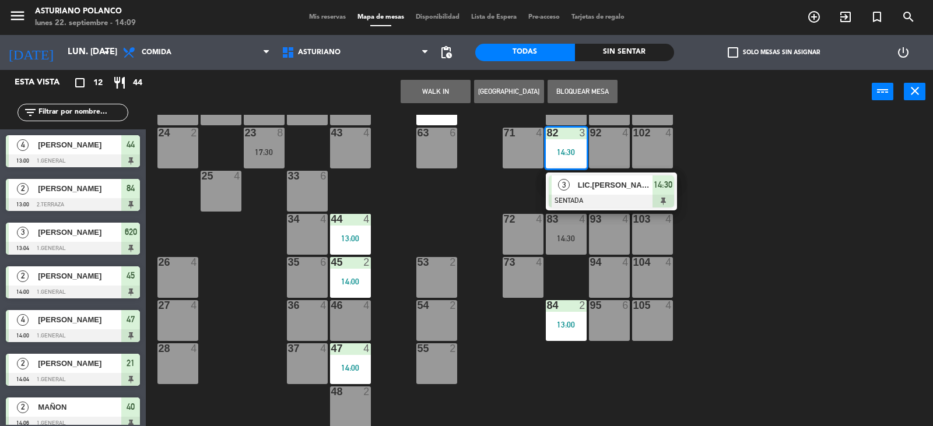
click at [796, 149] on div "1 block 12 2 block 8 60 10 20 5 30 4 15:00 40 2 14:06 61 6 62 6 41 4 31 4 21 2 …" at bounding box center [544, 271] width 778 height 312
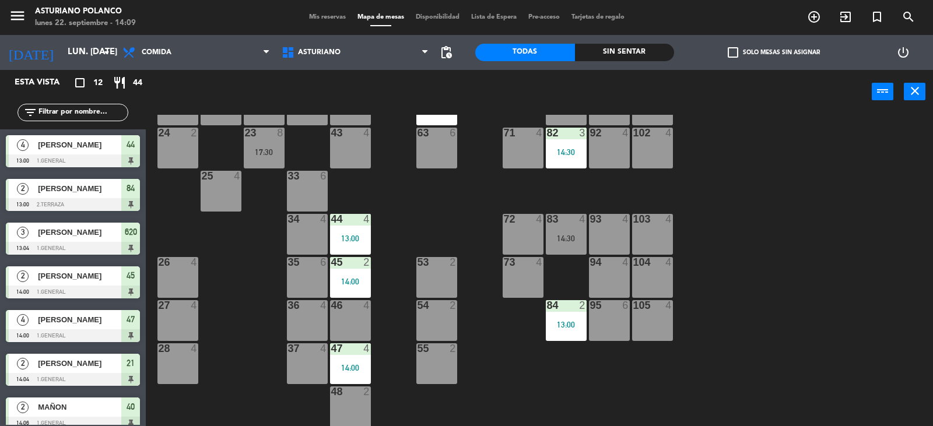
click at [580, 240] on div "14:30" at bounding box center [566, 238] width 41 height 8
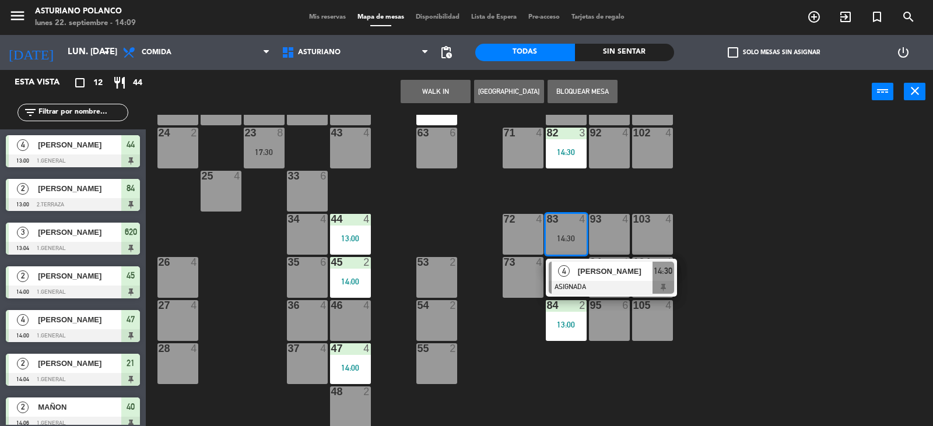
click at [817, 213] on div "1 block 12 2 block 8 60 10 20 5 30 4 15:00 40 2 14:06 61 6 62 6 41 4 31 4 21 2 …" at bounding box center [544, 271] width 778 height 312
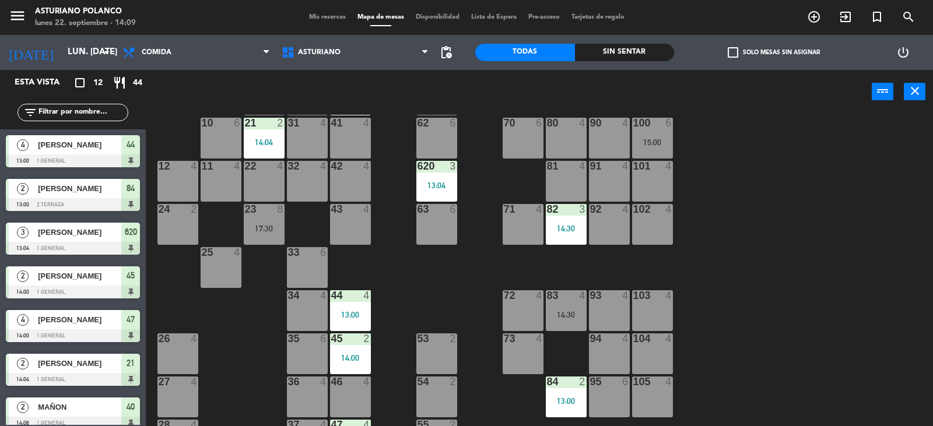
scroll to position [6, 0]
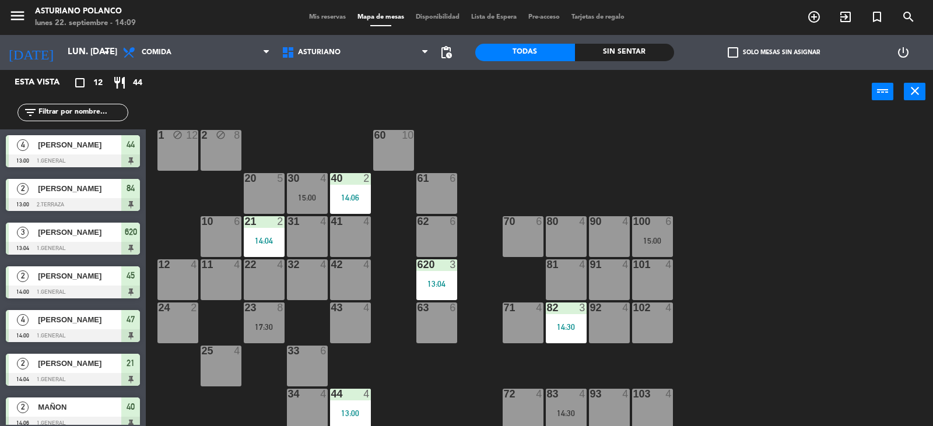
click at [299, 196] on div "15:00" at bounding box center [307, 198] width 41 height 8
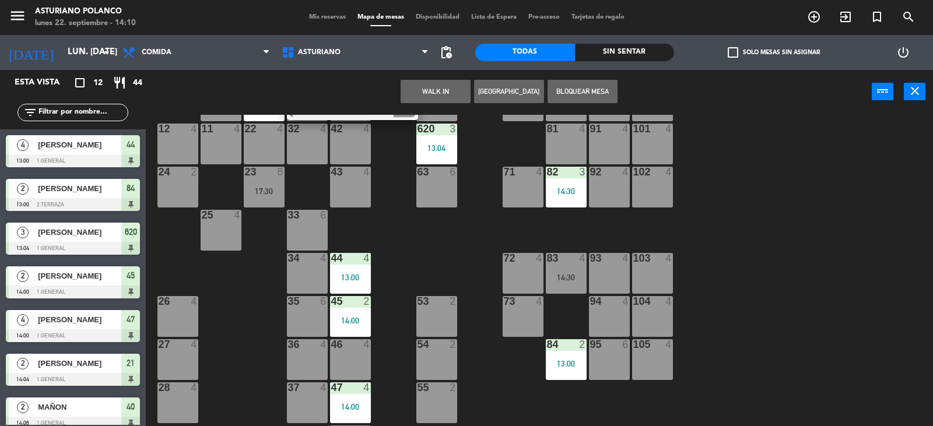
scroll to position [181, 0]
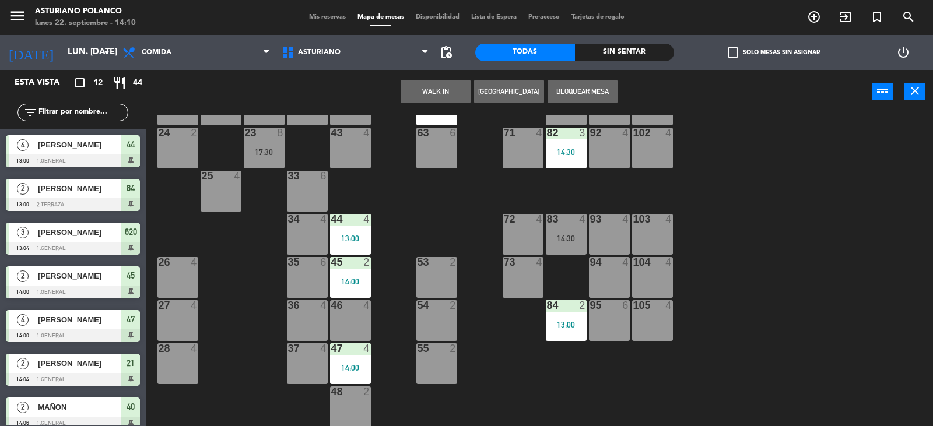
click at [346, 322] on div "46 4" at bounding box center [350, 320] width 41 height 41
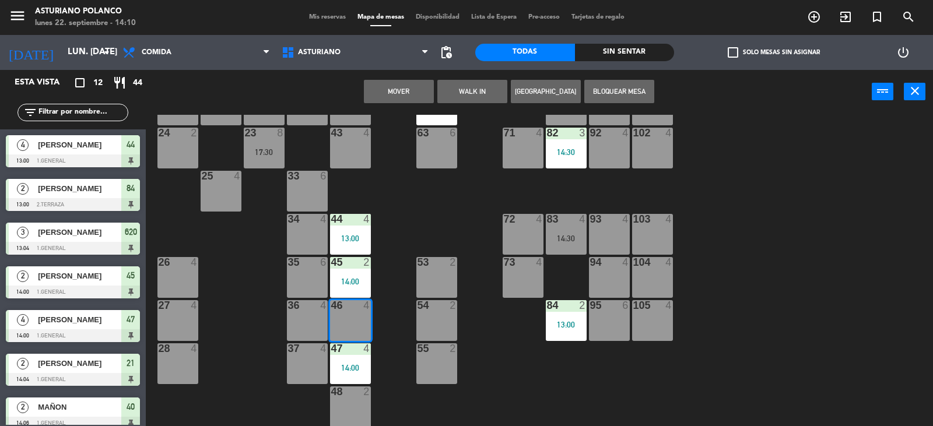
click at [382, 88] on button "Mover" at bounding box center [399, 91] width 70 height 23
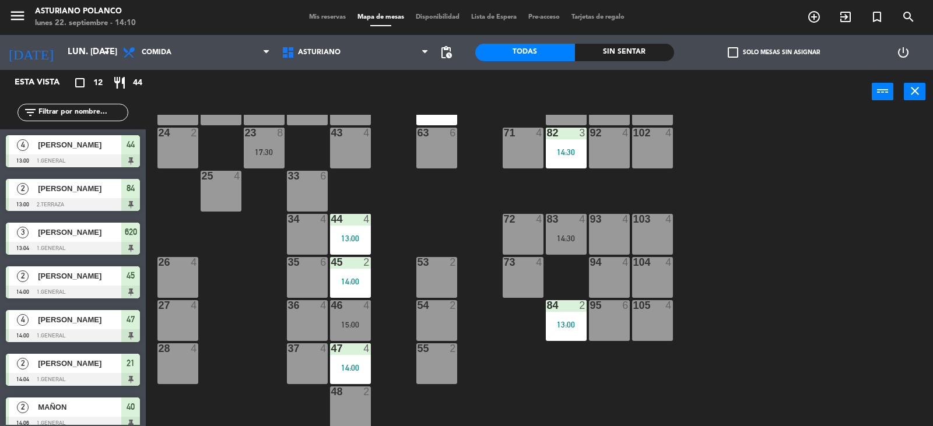
click at [753, 312] on div "1 block 12 2 block 8 60 10 20 5 30 5 40 2 14:06 61 6 62 6 41 4 31 4 21 2 14:04 …" at bounding box center [544, 271] width 778 height 312
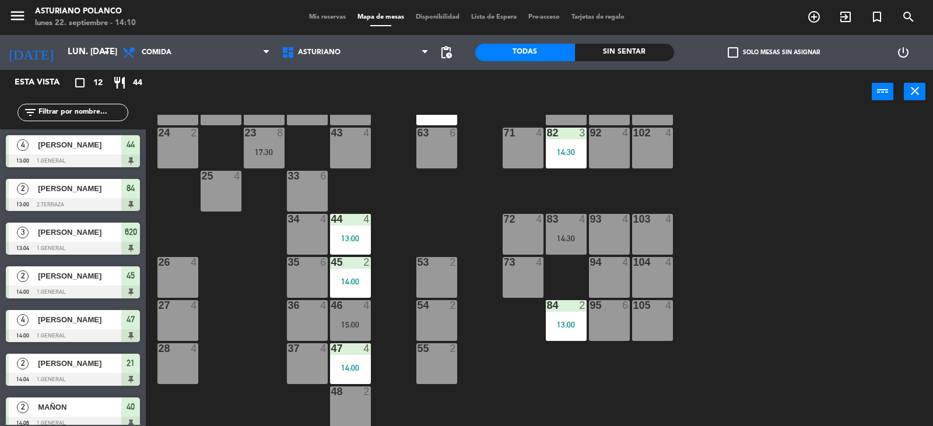
click at [753, 312] on div "1 block 12 2 block 8 60 10 20 5 30 5 40 2 14:06 61 6 62 6 41 4 31 4 21 2 14:04 …" at bounding box center [544, 271] width 778 height 312
click at [754, 312] on div "1 block 12 2 block 8 60 10 20 5 30 5 40 2 14:06 61 6 62 6 41 4 31 4 21 2 14:04 …" at bounding box center [544, 271] width 778 height 312
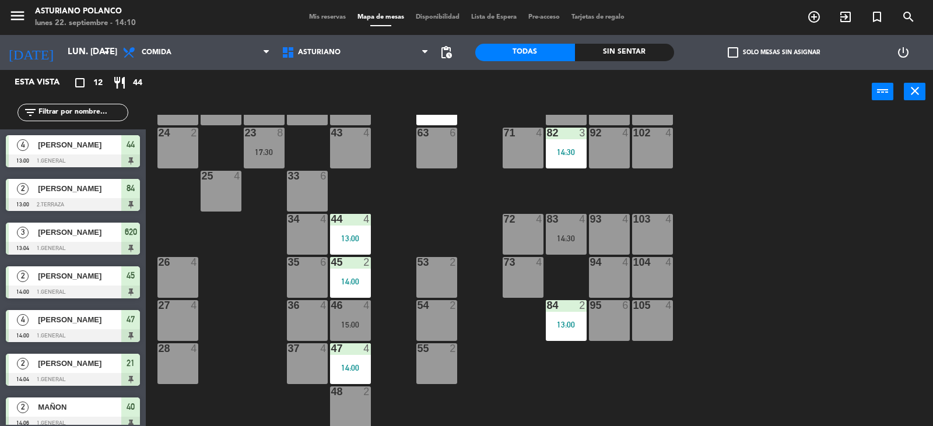
click at [754, 312] on div "1 block 12 2 block 8 60 10 20 5 30 5 40 2 14:06 61 6 62 6 41 4 31 4 21 2 14:04 …" at bounding box center [544, 271] width 778 height 312
click at [739, 262] on div "1 block 12 2 block 8 60 10 20 5 30 5 40 2 14:06 61 6 62 6 41 4 31 4 21 2 14:04 …" at bounding box center [544, 271] width 778 height 312
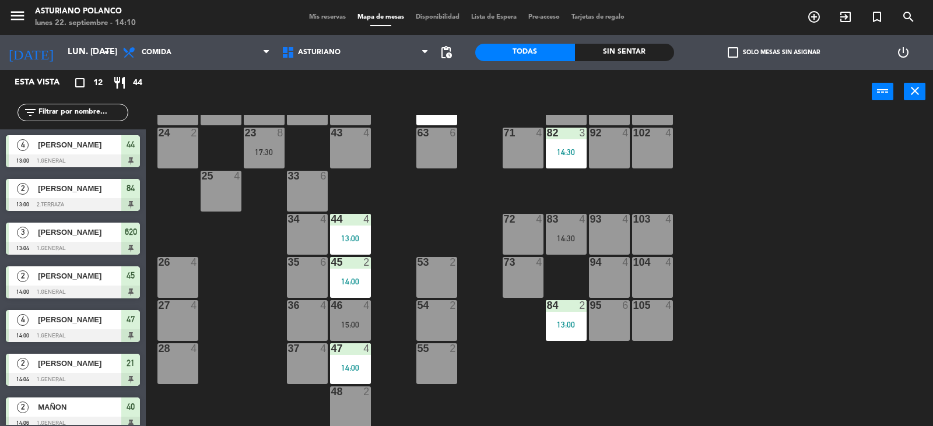
click at [739, 262] on div "1 block 12 2 block 8 60 10 20 5 30 5 40 2 14:06 61 6 62 6 41 4 31 4 21 2 14:04 …" at bounding box center [544, 271] width 778 height 312
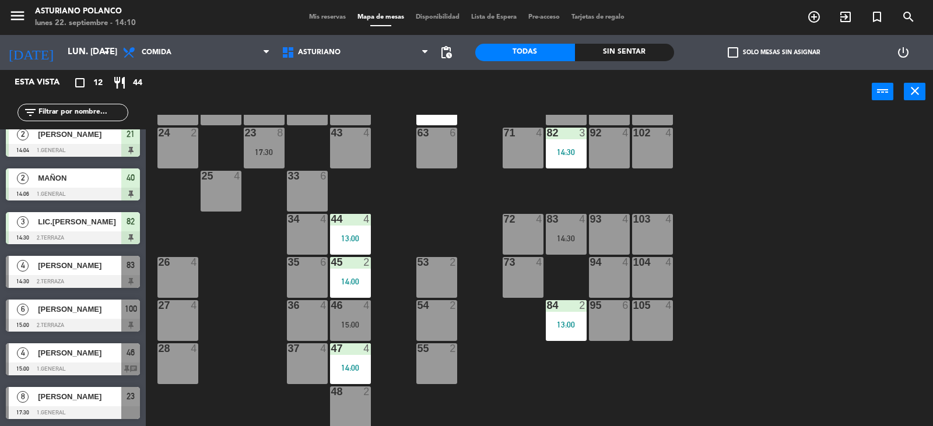
click at [829, 248] on div "1 block 12 2 block 8 60 10 20 5 30 5 40 2 14:06 61 6 62 6 41 4 31 4 21 2 14:04 …" at bounding box center [544, 271] width 778 height 312
click at [828, 248] on div "1 block 12 2 block 8 60 10 20 5 30 5 40 2 14:06 61 6 62 6 41 4 31 4 21 2 14:04 …" at bounding box center [544, 271] width 778 height 312
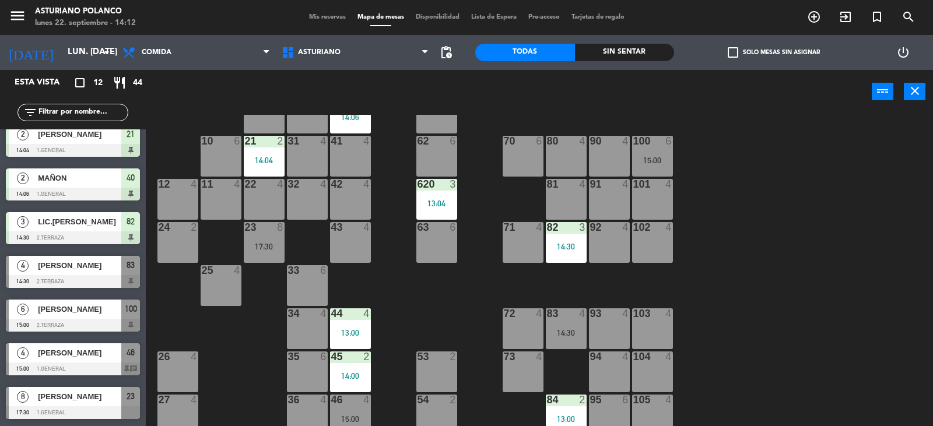
scroll to position [0, 0]
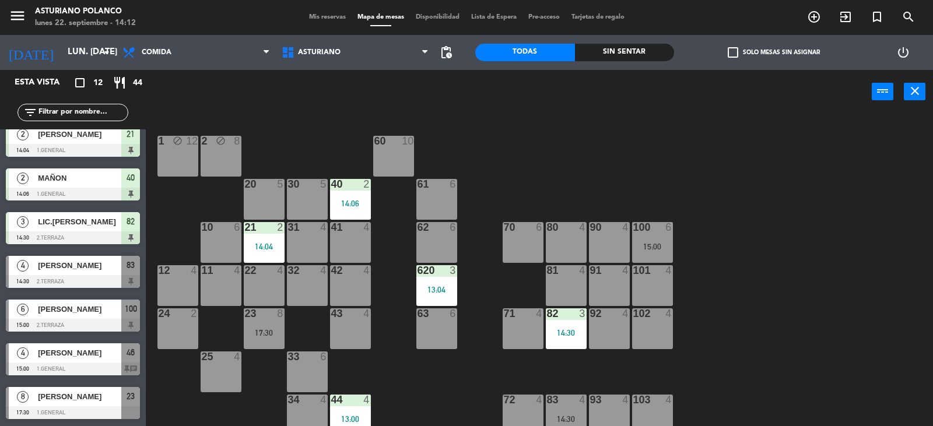
click at [570, 244] on div "80 4" at bounding box center [566, 242] width 41 height 41
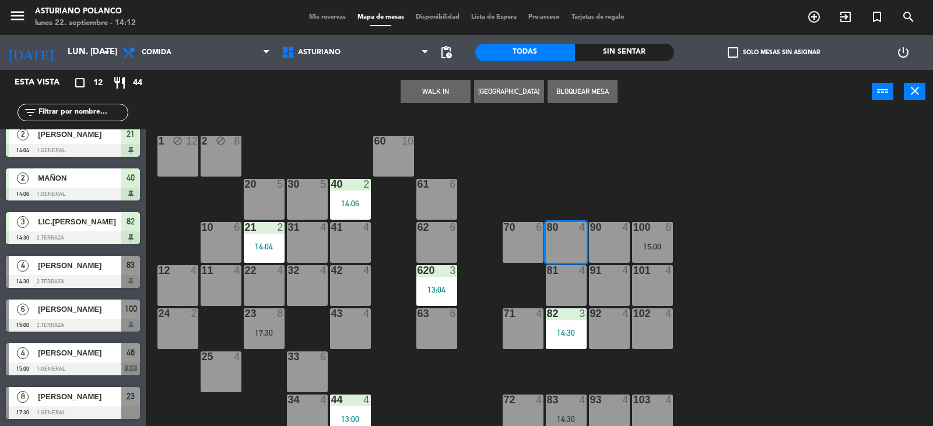
click at [433, 91] on button "WALK IN" at bounding box center [435, 91] width 70 height 23
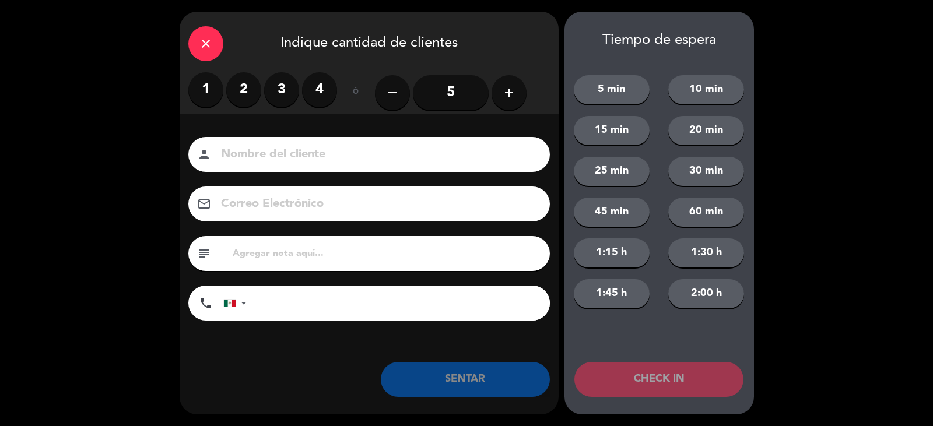
click at [245, 86] on label "2" at bounding box center [243, 89] width 35 height 35
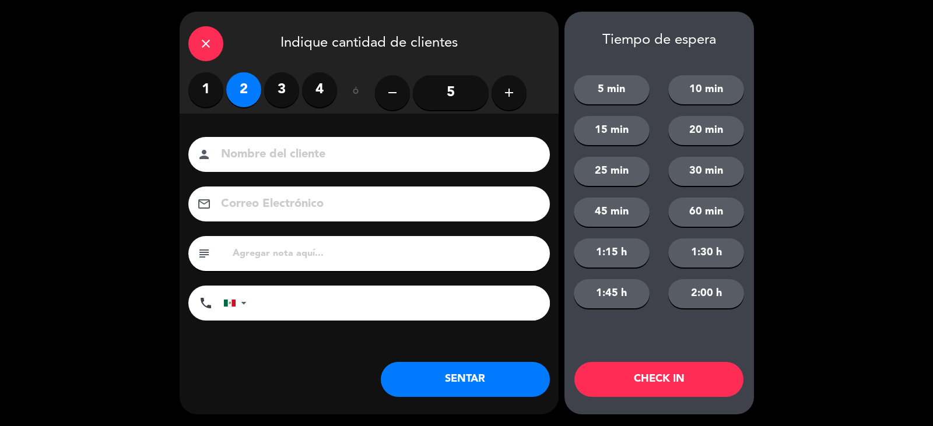
click at [270, 156] on input at bounding box center [377, 155] width 315 height 20
type input "[PERSON_NAME]"
click at [487, 389] on button "SENTAR" at bounding box center [465, 379] width 169 height 35
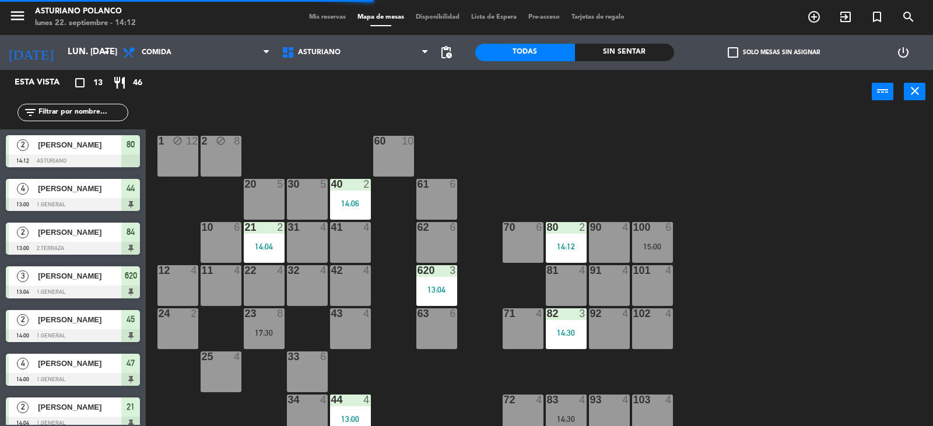
click at [274, 316] on div "8" at bounding box center [282, 313] width 19 height 10
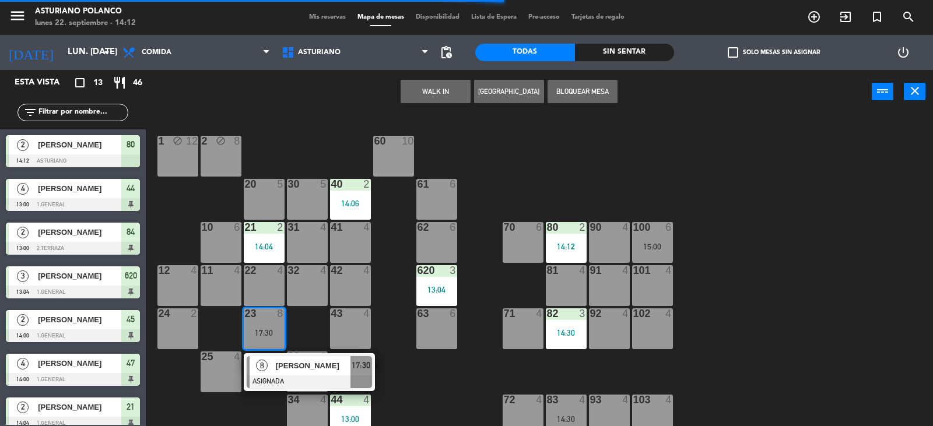
click at [452, 391] on div "1 block 12 2 block 8 60 10 20 5 30 5 40 2 14:06 61 6 62 6 41 4 31 4 21 2 14:04 …" at bounding box center [544, 271] width 778 height 312
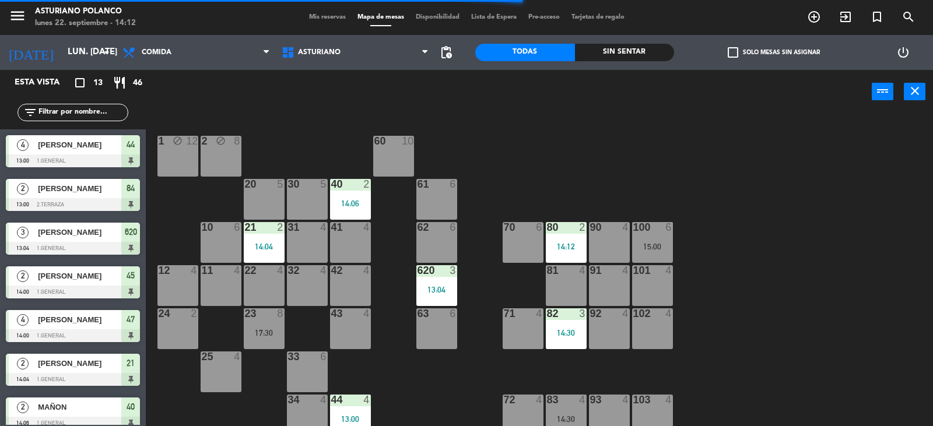
click at [904, 312] on div "1 block 12 2 block 8 60 10 20 5 30 5 40 2 14:06 61 6 62 6 41 4 31 4 21 2 14:04 …" at bounding box center [544, 271] width 778 height 312
click at [648, 249] on div "15:00" at bounding box center [652, 246] width 41 height 8
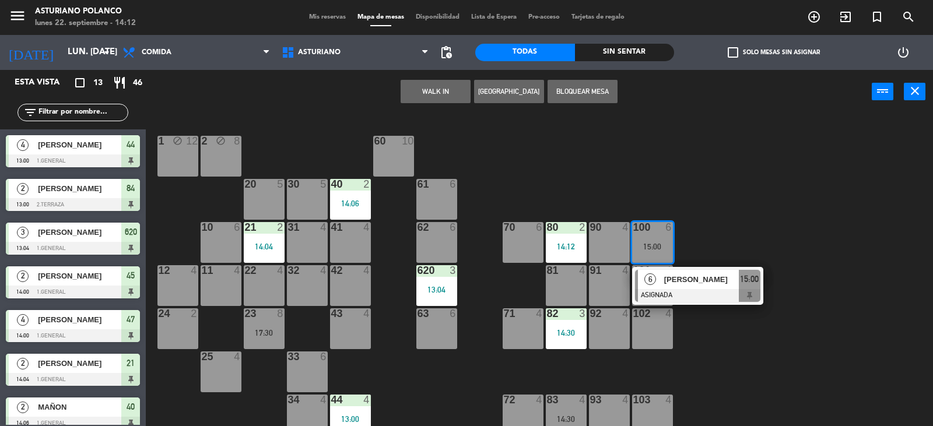
click at [775, 231] on div "1 block 12 2 block 8 60 10 20 5 30 5 40 2 14:06 61 6 62 6 41 4 31 4 21 2 14:04 …" at bounding box center [544, 271] width 778 height 312
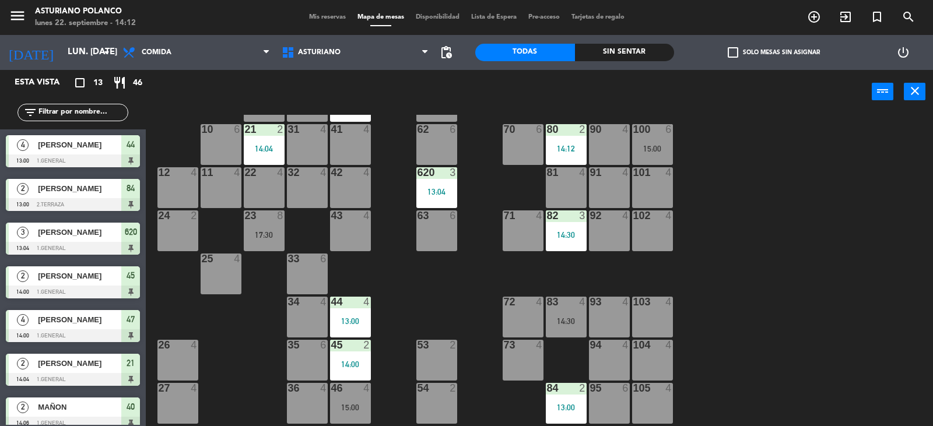
scroll to position [181, 0]
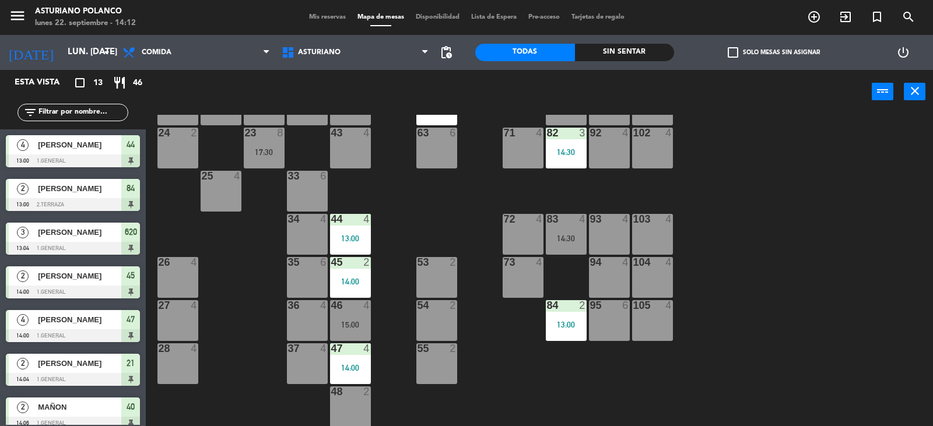
click at [565, 236] on div "14:30" at bounding box center [566, 238] width 41 height 8
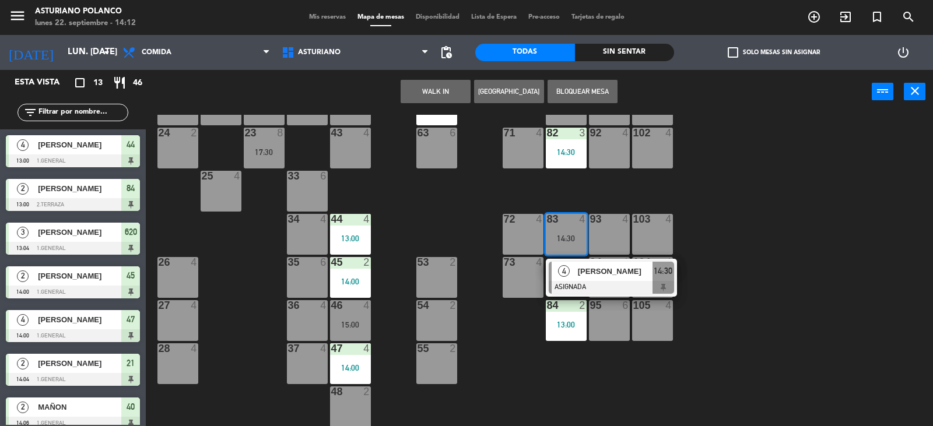
click at [768, 217] on div "1 block 12 2 block 8 60 10 20 5 30 5 40 2 14:06 61 6 62 6 41 4 31 4 21 2 14:04 …" at bounding box center [544, 271] width 778 height 312
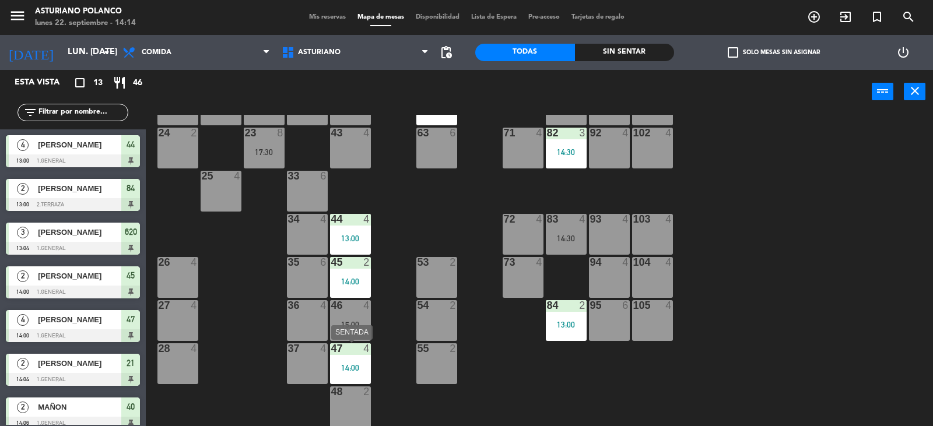
click at [355, 372] on div "14:00" at bounding box center [350, 368] width 41 height 8
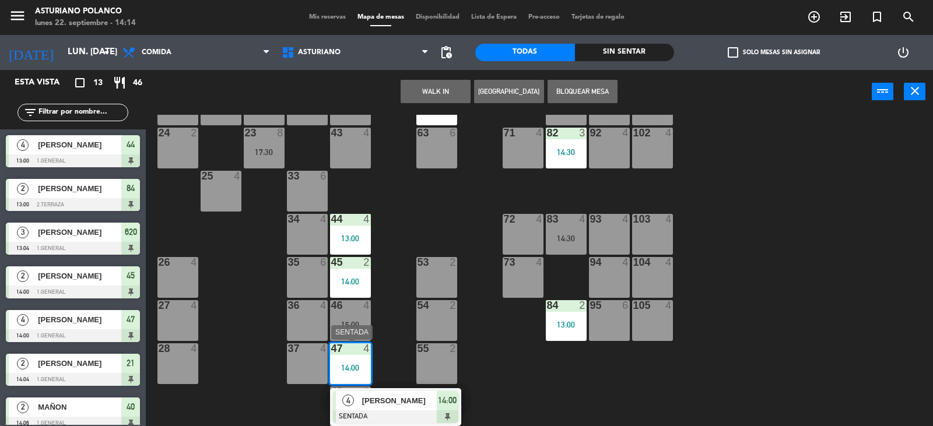
click at [411, 410] on div at bounding box center [395, 416] width 125 height 13
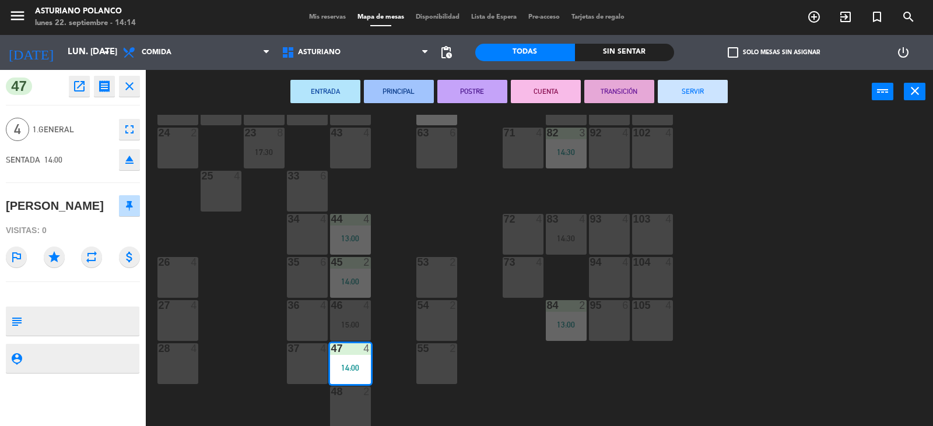
click at [129, 130] on icon "fullscreen" at bounding box center [129, 129] width 14 height 14
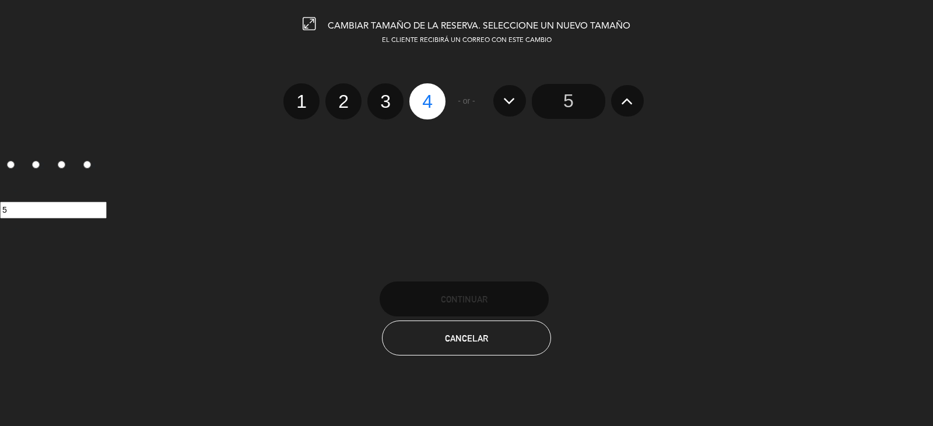
click at [382, 100] on label "3" at bounding box center [385, 101] width 36 height 36
click at [382, 95] on input "3" at bounding box center [384, 91] width 8 height 8
radio input "true"
radio input "false"
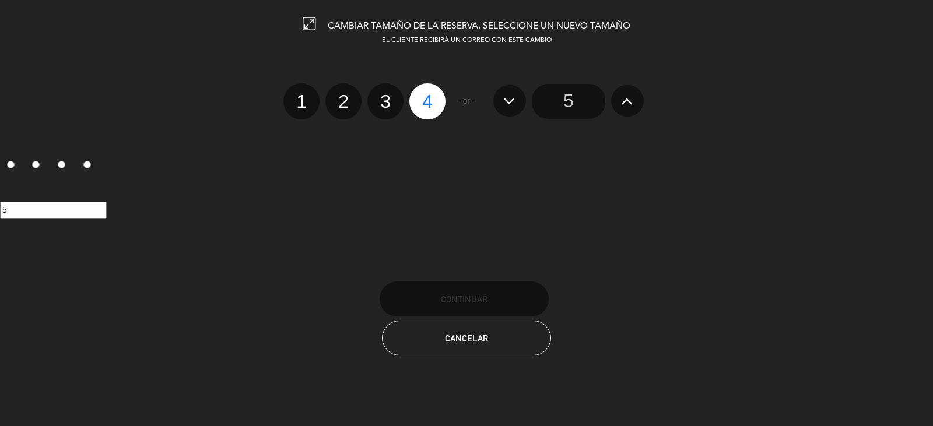
radio input "false"
radio input "true"
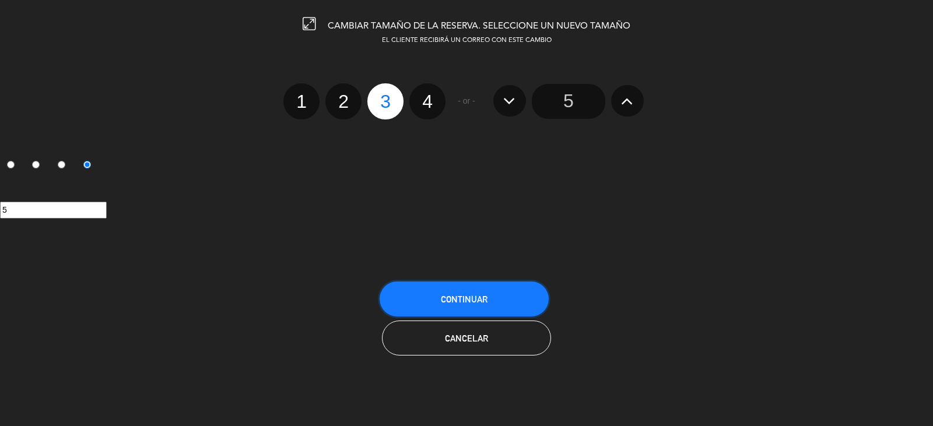
click at [486, 300] on span "Continuar" at bounding box center [464, 299] width 47 height 10
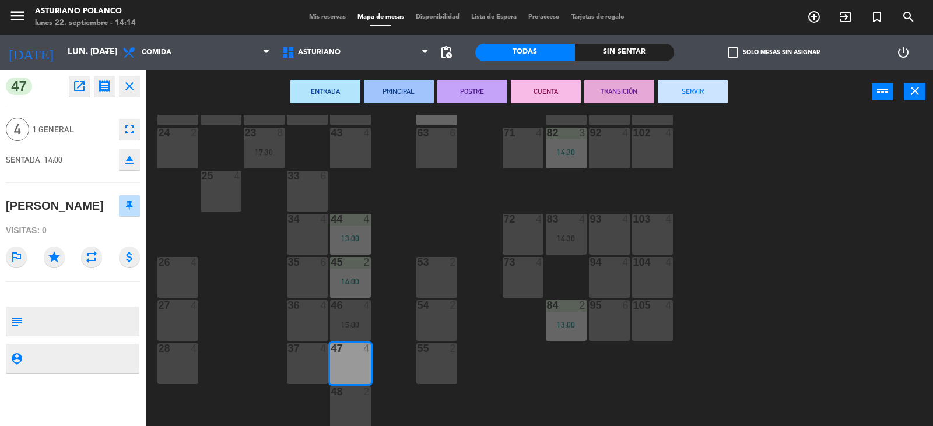
click at [509, 344] on div "1 block 12 2 block 8 60 10 20 5 30 5 40 2 14:06 61 6 62 3 14:00 41 4 31 4 21 2 …" at bounding box center [544, 271] width 778 height 312
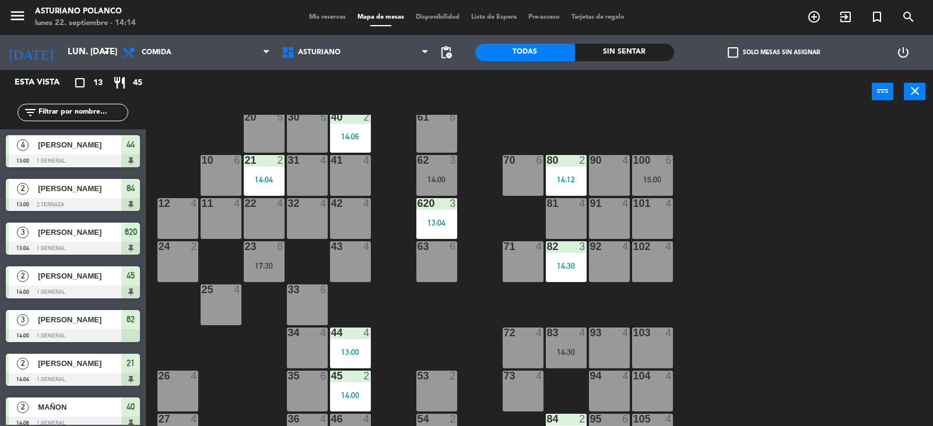
scroll to position [64, 0]
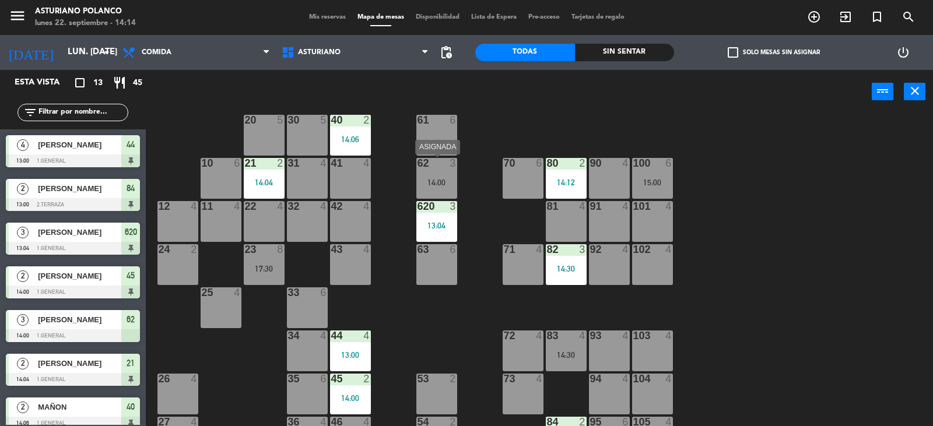
click at [441, 181] on div "14:00" at bounding box center [436, 182] width 41 height 8
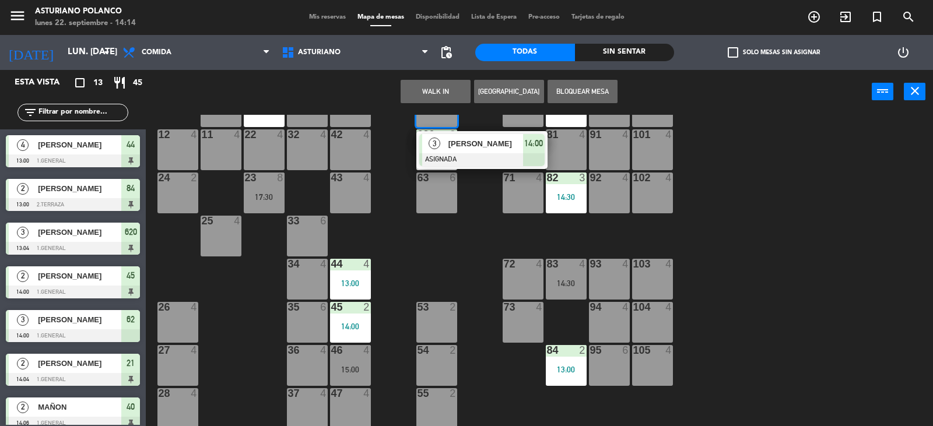
scroll to position [181, 0]
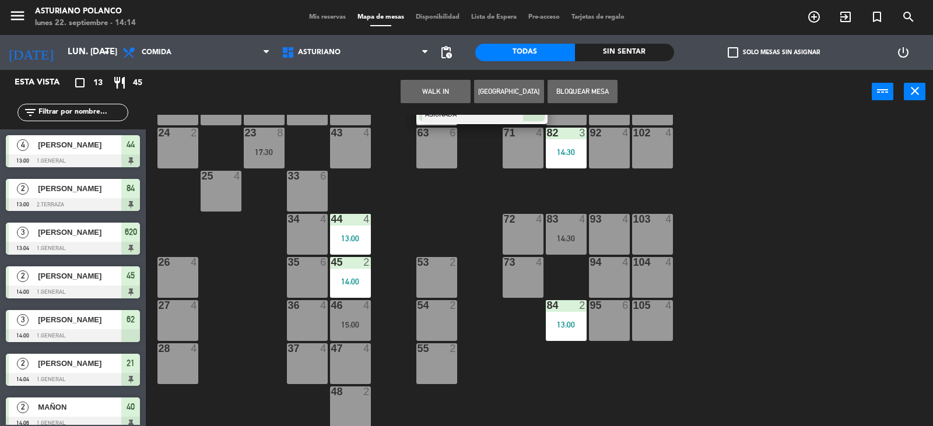
click at [360, 358] on div "47 4" at bounding box center [350, 363] width 41 height 41
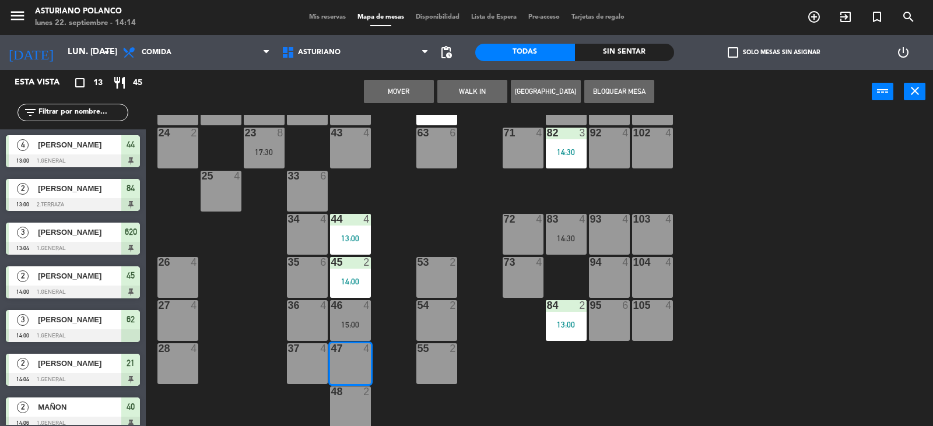
click at [389, 88] on button "Mover" at bounding box center [399, 91] width 70 height 23
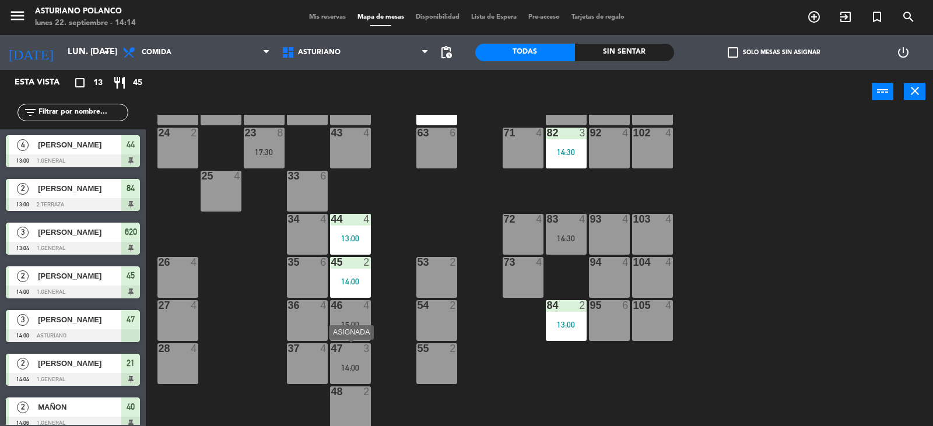
click at [358, 357] on div "47 3 14:00" at bounding box center [350, 363] width 41 height 41
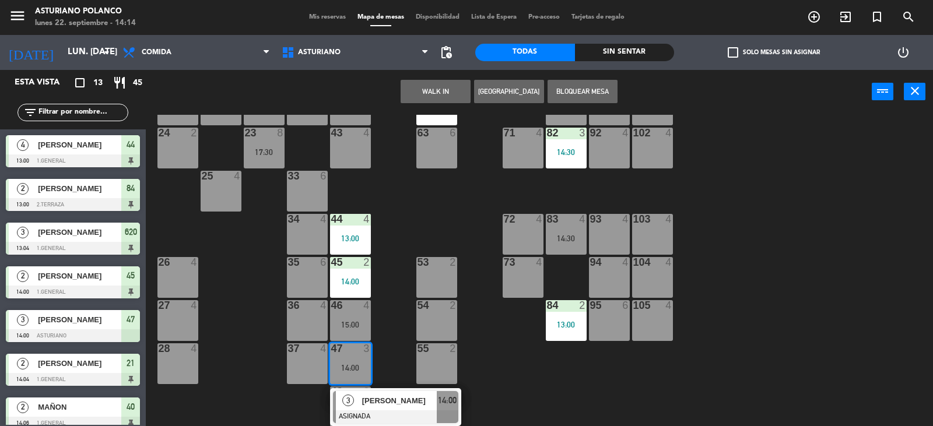
click at [380, 399] on span "[PERSON_NAME]" at bounding box center [399, 401] width 75 height 12
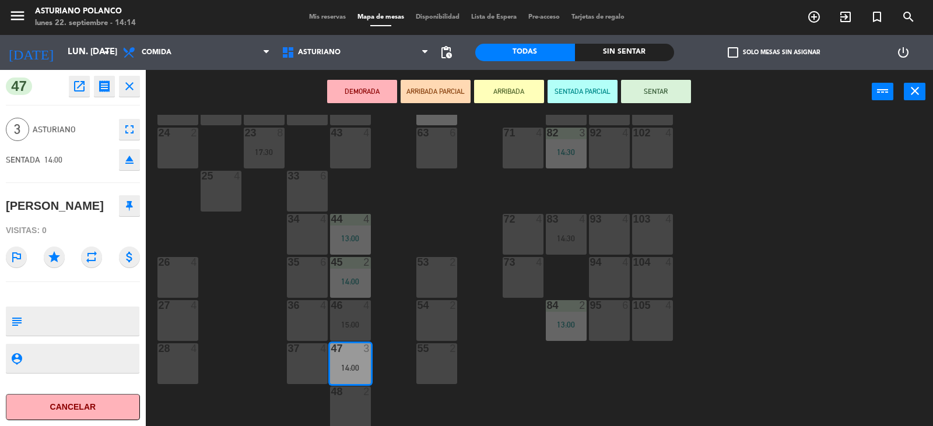
click at [636, 92] on button "SENTAR" at bounding box center [656, 91] width 70 height 23
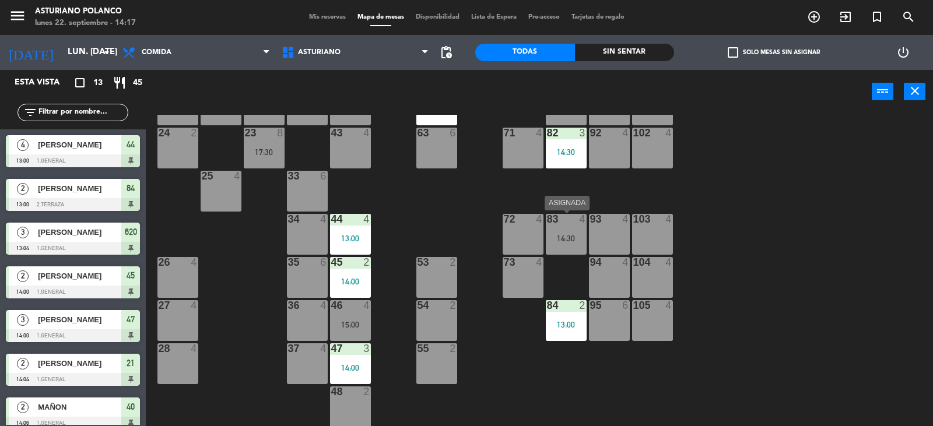
click at [567, 233] on div "83 4 14:30" at bounding box center [566, 234] width 41 height 41
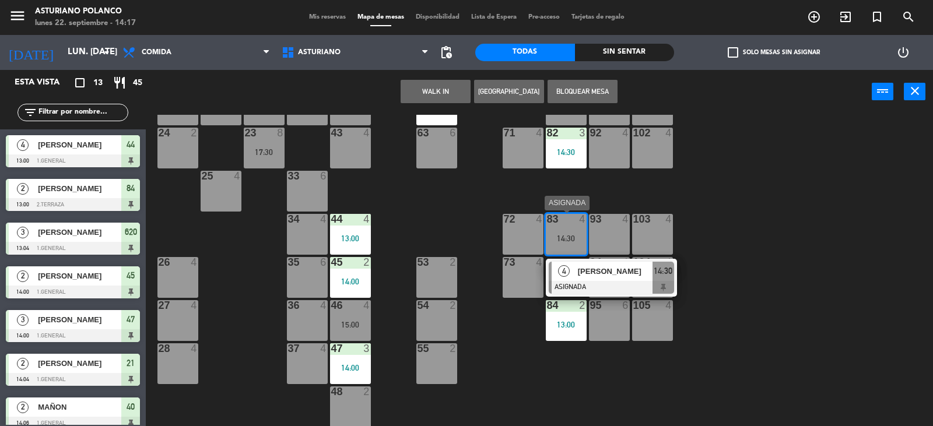
click at [631, 276] on span "[PERSON_NAME]" at bounding box center [615, 271] width 75 height 12
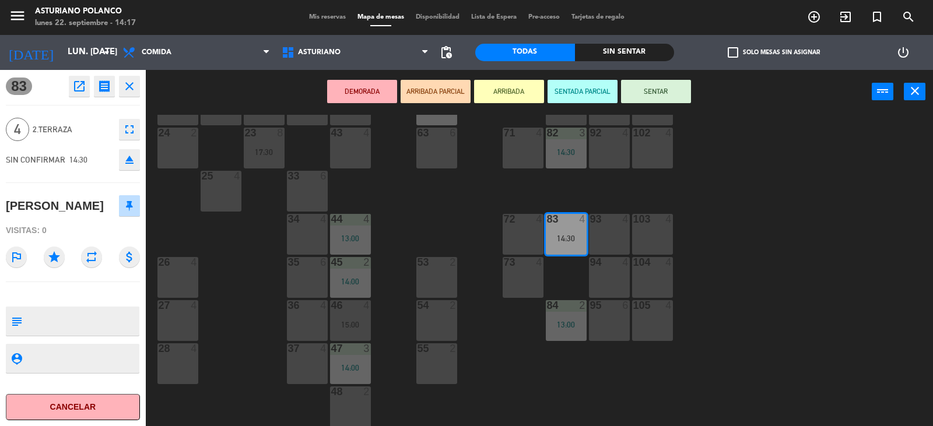
click at [640, 93] on button "SENTAR" at bounding box center [656, 91] width 70 height 23
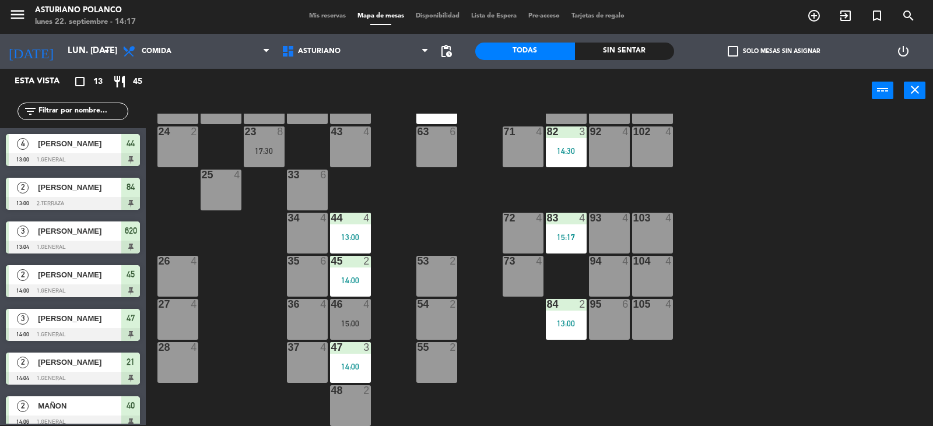
scroll to position [29, 0]
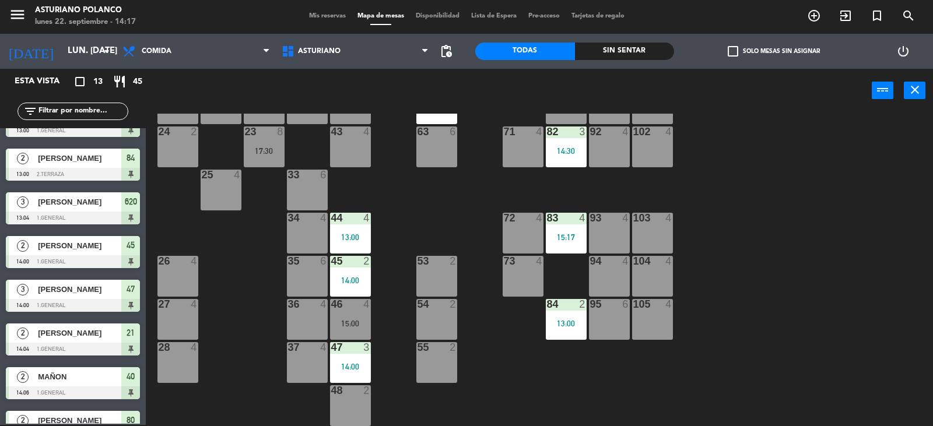
click at [754, 265] on div "1 block 12 2 block 8 60 10 20 5 30 5 40 2 14:06 61 6 62 6 41 4 31 4 21 2 14:04 …" at bounding box center [544, 270] width 778 height 312
click at [359, 237] on div "13:00" at bounding box center [350, 237] width 41 height 8
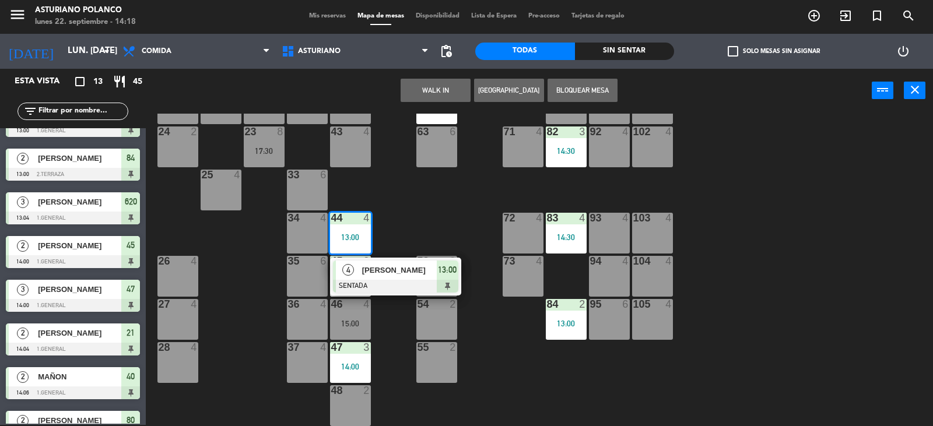
click at [841, 297] on div "1 block 12 2 block 8 60 10 20 5 30 5 40 2 14:06 61 6 62 6 41 4 31 4 21 2 14:04 …" at bounding box center [544, 270] width 778 height 312
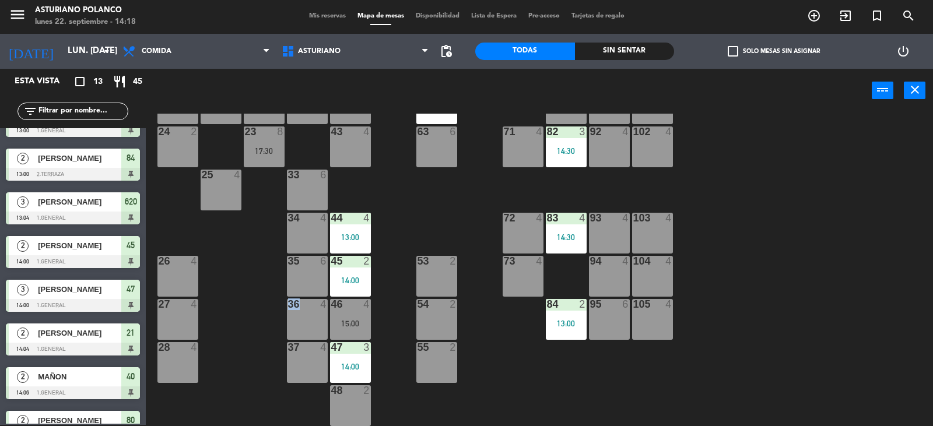
click at [839, 297] on div "1 block 12 2 block 8 60 10 20 5 30 5 40 2 14:06 61 6 62 6 41 4 31 4 21 2 14:04 …" at bounding box center [544, 270] width 778 height 312
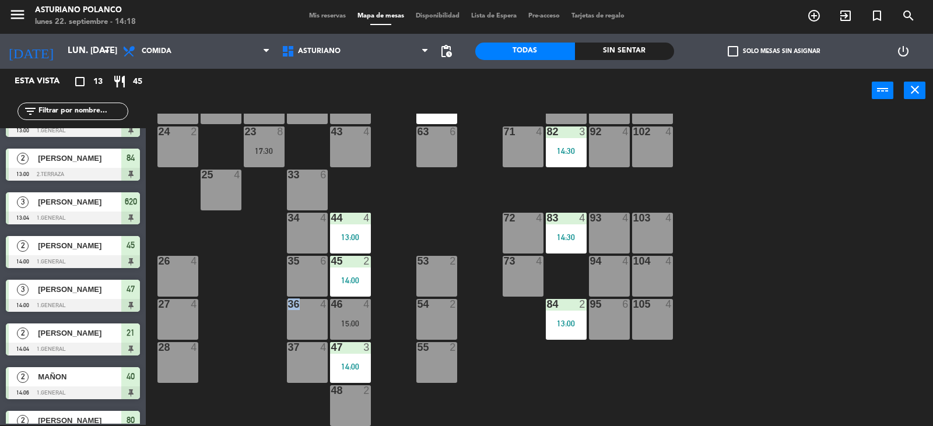
click at [839, 297] on div "1 block 12 2 block 8 60 10 20 5 30 5 40 2 14:06 61 6 62 6 41 4 31 4 21 2 14:04 …" at bounding box center [544, 270] width 778 height 312
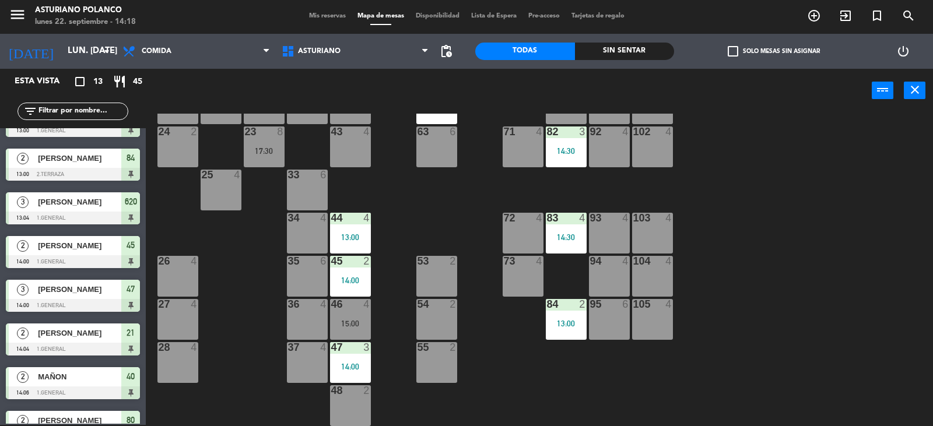
click at [765, 248] on div "1 block 12 2 block 8 60 10 20 5 30 5 40 2 14:06 61 6 62 6 41 4 31 4 21 2 14:04 …" at bounding box center [544, 270] width 778 height 312
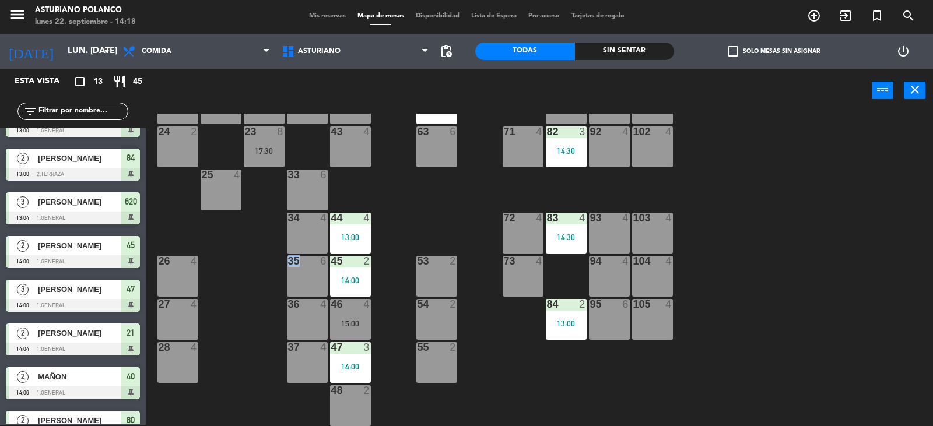
click at [765, 248] on div "1 block 12 2 block 8 60 10 20 5 30 5 40 2 14:06 61 6 62 6 41 4 31 4 21 2 14:04 …" at bounding box center [544, 270] width 778 height 312
click at [765, 249] on div "1 block 12 2 block 8 60 10 20 5 30 5 40 2 14:06 61 6 62 6 41 4 31 4 21 2 14:04 …" at bounding box center [544, 270] width 778 height 312
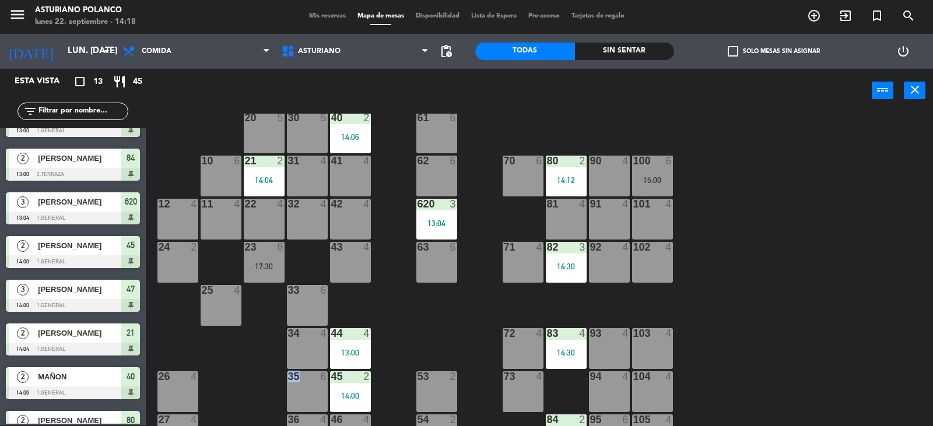
scroll to position [64, 0]
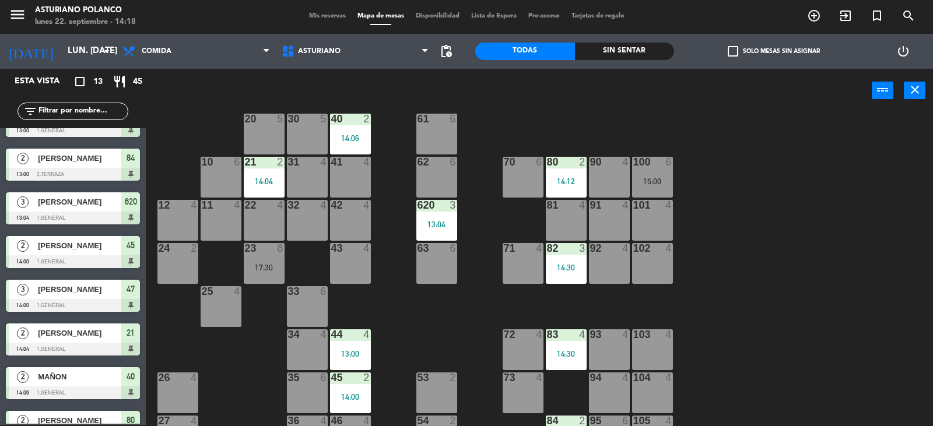
click at [803, 243] on div "1 block 12 2 block 8 60 10 20 5 30 5 40 2 14:06 61 6 62 6 41 4 31 4 21 2 14:04 …" at bounding box center [544, 270] width 778 height 312
click at [571, 174] on div "80 2 14:12" at bounding box center [566, 177] width 41 height 41
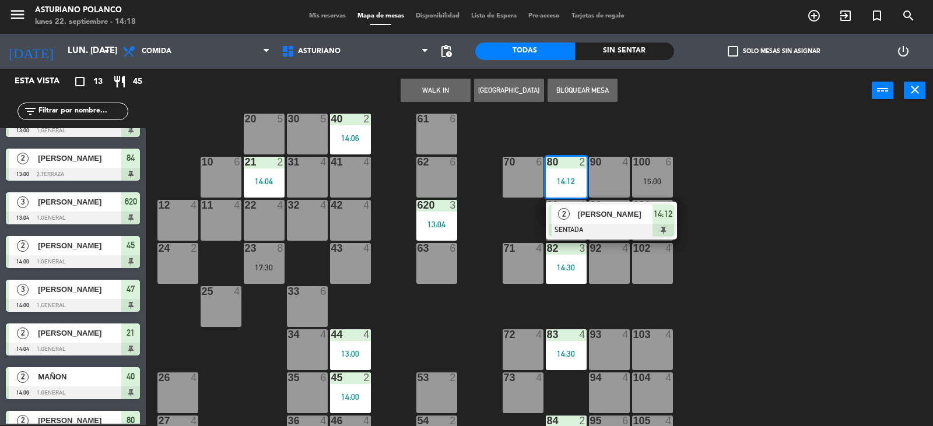
click at [711, 146] on div "1 block 12 2 block 8 60 10 20 5 30 5 40 2 14:06 61 6 62 6 41 4 31 4 21 2 14:04 …" at bounding box center [544, 270] width 778 height 312
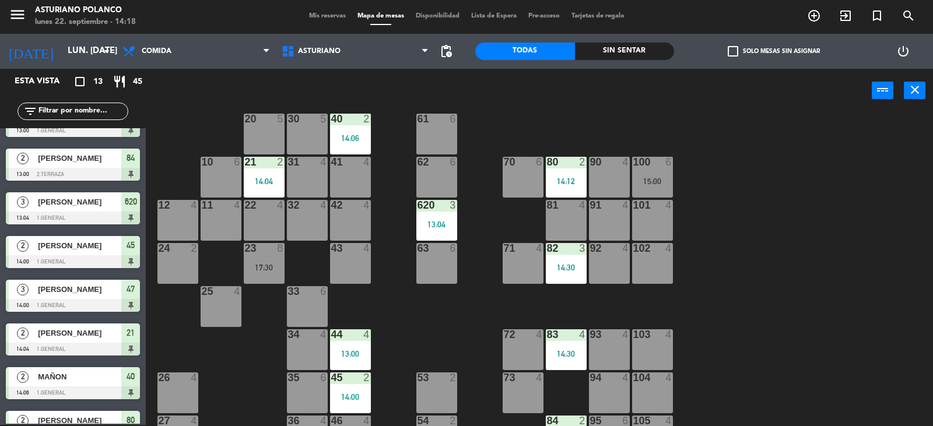
click at [634, 181] on div "15:00" at bounding box center [652, 181] width 41 height 8
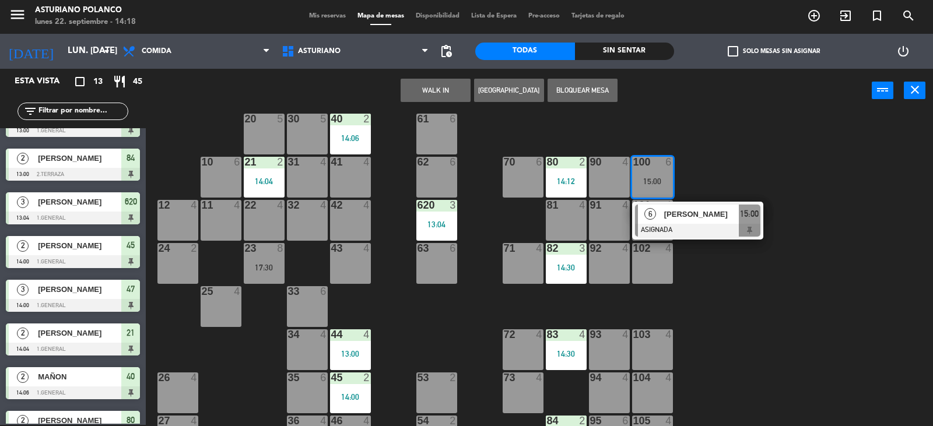
click at [725, 152] on div "1 block 12 2 block 8 60 10 20 5 30 5 40 2 14:06 61 6 62 6 41 4 31 4 21 2 14:04 …" at bounding box center [544, 270] width 778 height 312
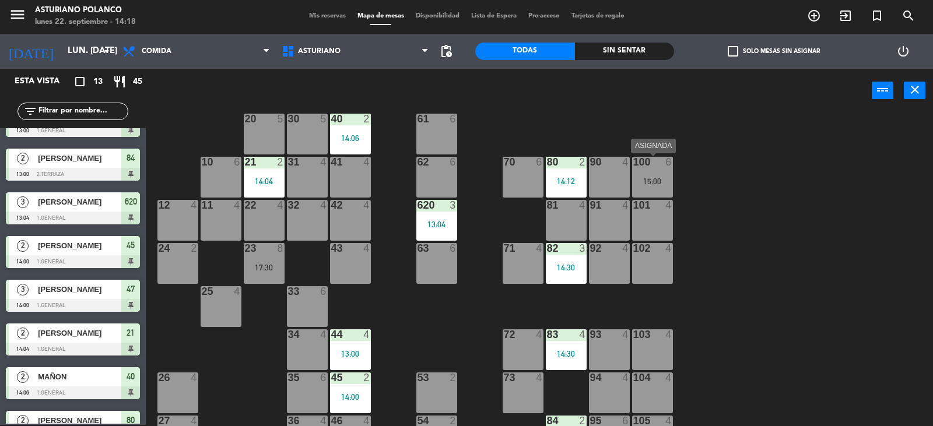
click at [647, 173] on div "100 6 15:00" at bounding box center [652, 177] width 41 height 41
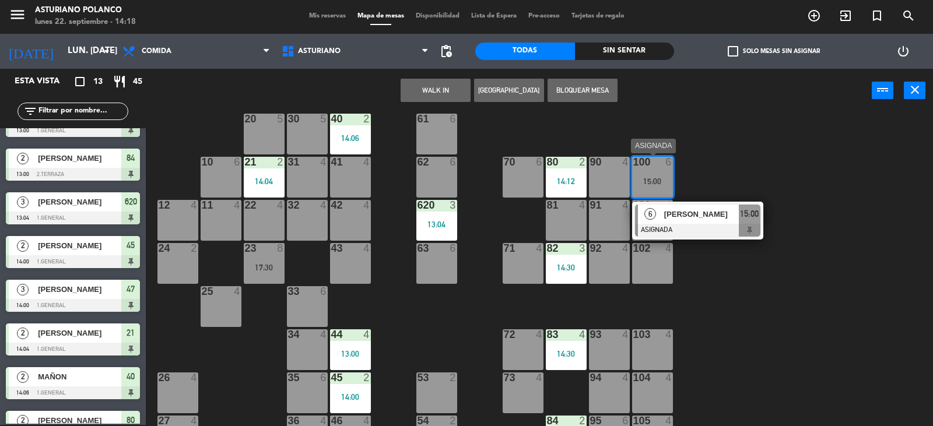
click at [693, 222] on div "[PERSON_NAME]" at bounding box center [701, 214] width 76 height 19
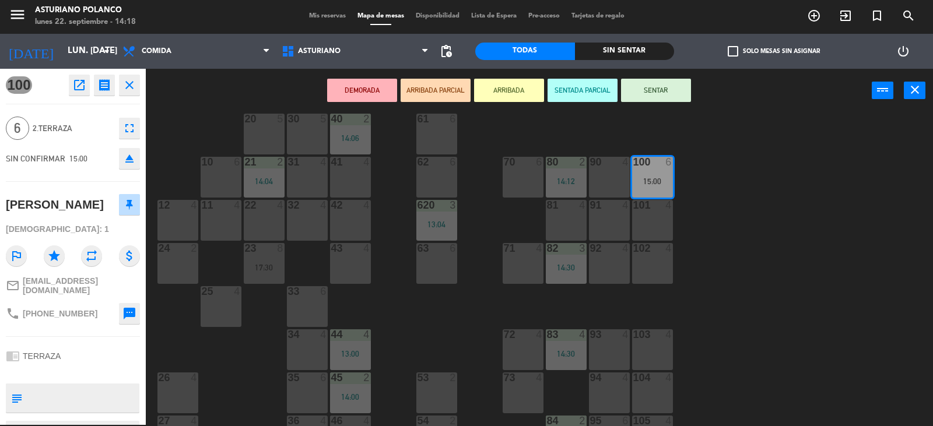
click at [768, 202] on div "1 block 12 2 block 8 60 10 20 5 30 5 40 2 14:06 61 6 62 6 41 4 31 4 21 2 14:04 …" at bounding box center [544, 270] width 778 height 312
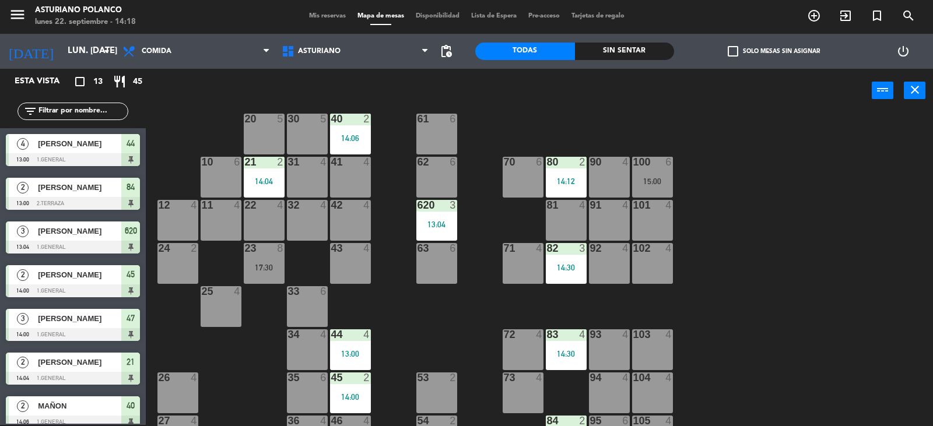
scroll to position [1, 0]
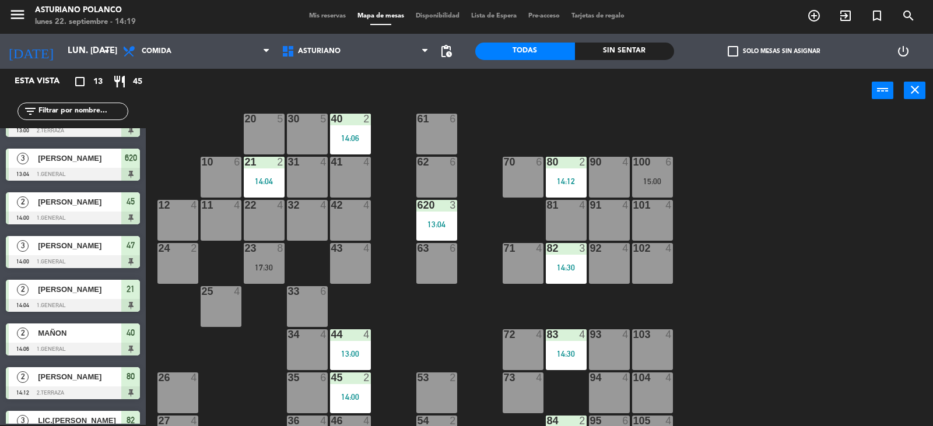
click at [748, 238] on div "1 block 12 2 block 8 60 10 20 5 30 5 40 2 14:06 61 6 62 6 41 4 31 4 21 2 14:04 …" at bounding box center [544, 270] width 778 height 312
click at [651, 174] on div "100 6 15:00" at bounding box center [652, 177] width 41 height 41
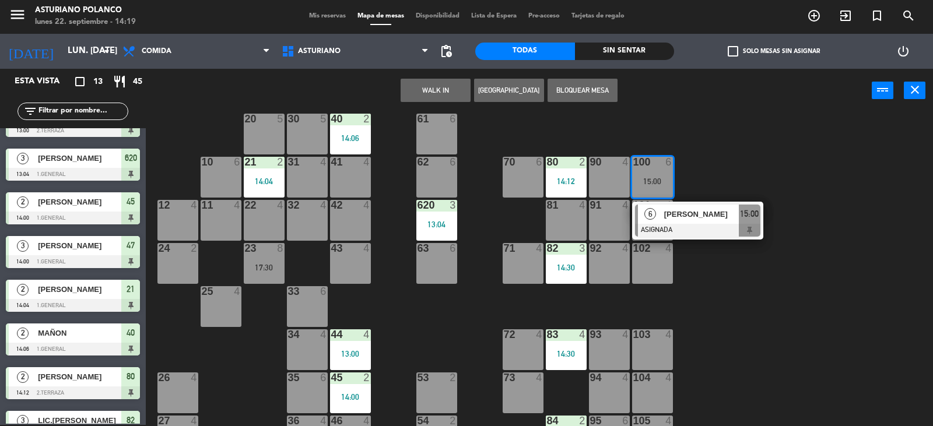
click at [708, 149] on div "1 block 12 2 block 8 60 10 20 5 30 5 40 2 14:06 61 6 62 6 41 4 31 4 21 2 14:04 …" at bounding box center [544, 270] width 778 height 312
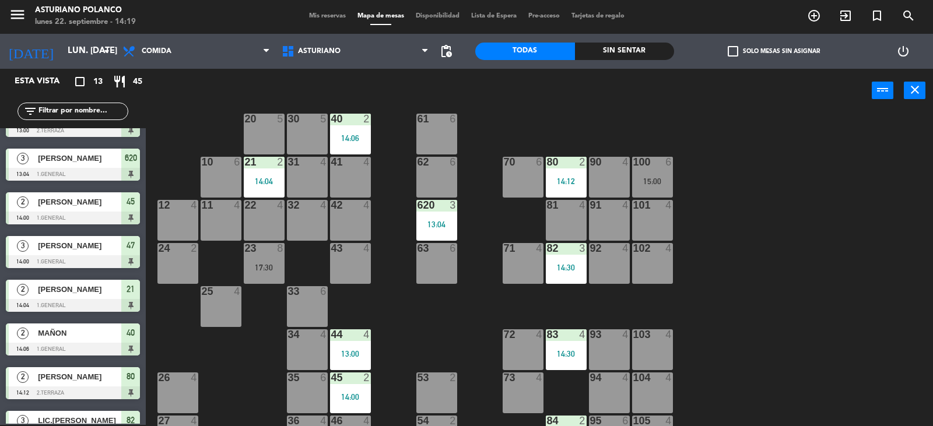
click at [651, 165] on div at bounding box center [651, 162] width 19 height 10
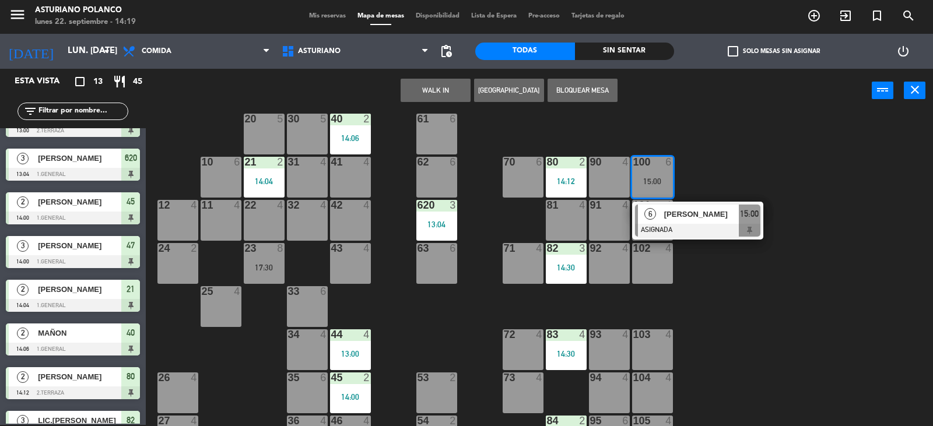
click at [708, 152] on div "1 block 12 2 block 8 60 10 20 5 30 5 40 2 14:06 61 6 62 6 41 4 31 4 21 2 14:04 …" at bounding box center [544, 270] width 778 height 312
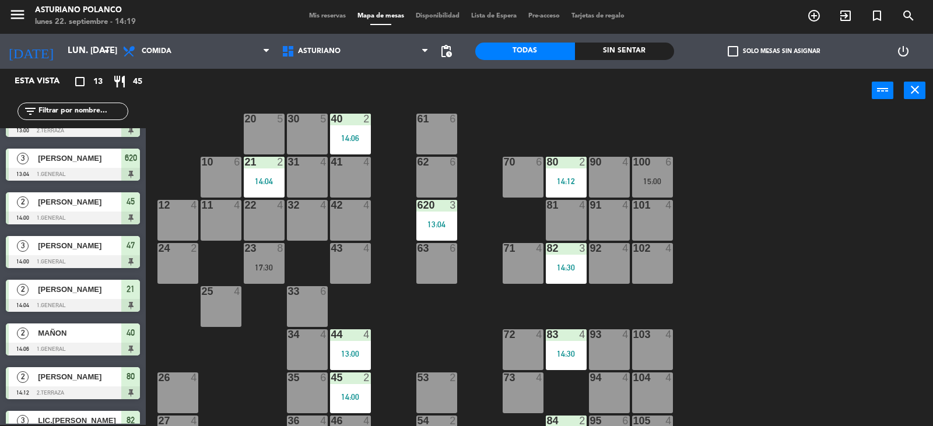
click at [647, 174] on div "100 6 15:00" at bounding box center [652, 177] width 41 height 41
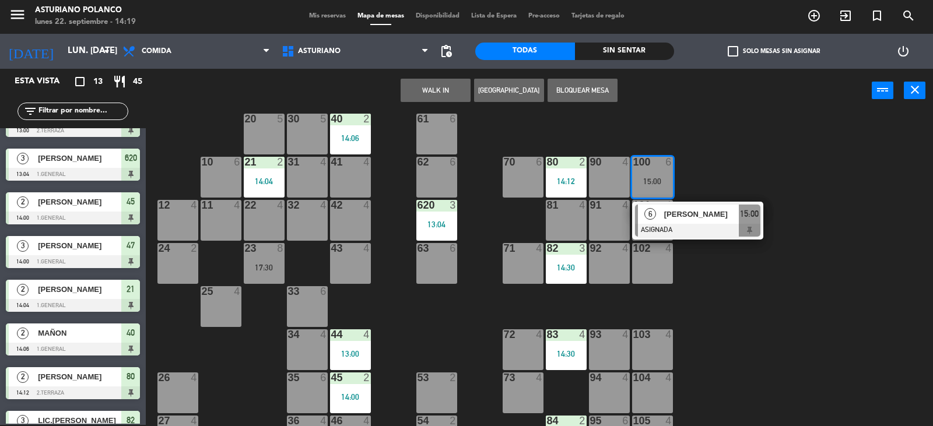
click at [713, 161] on div "1 block 12 2 block 8 60 10 20 5 30 5 40 2 14:06 61 6 62 6 41 4 31 4 21 2 14:04 …" at bounding box center [544, 270] width 778 height 312
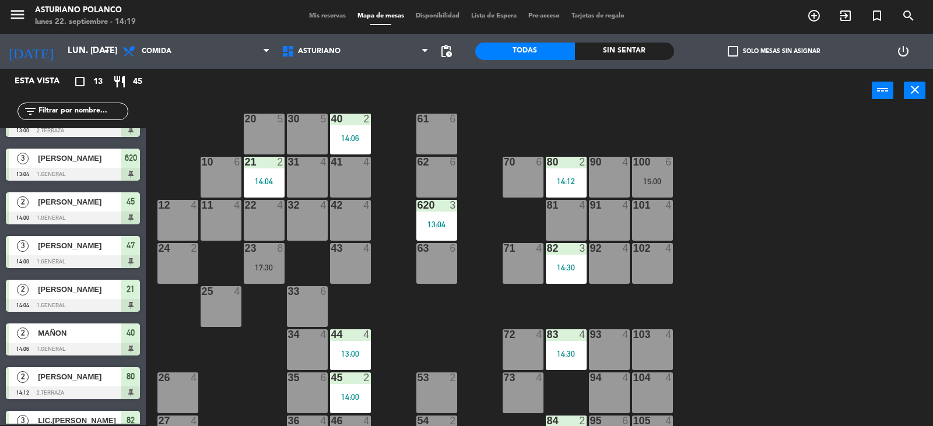
click at [657, 178] on div "15:00" at bounding box center [652, 181] width 41 height 8
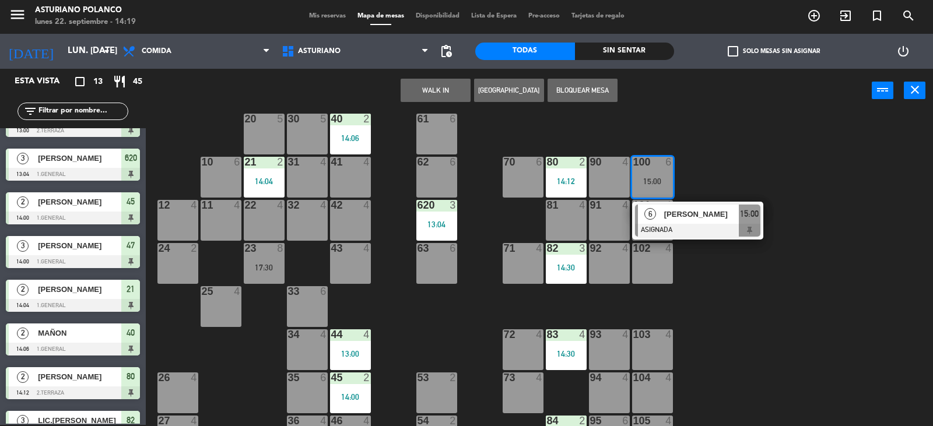
click at [682, 168] on div "1 block 12 2 block 8 60 10 20 5 30 5 40 2 14:06 61 6 62 6 41 4 31 4 21 2 14:04 …" at bounding box center [544, 270] width 778 height 312
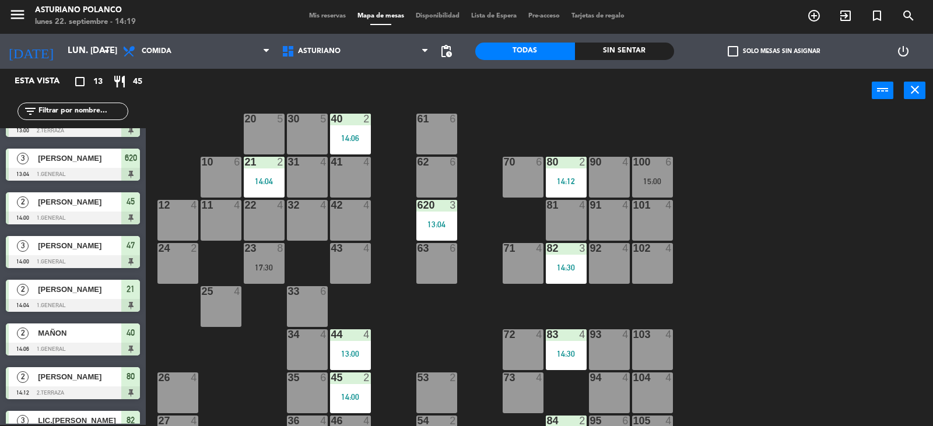
click at [651, 181] on div "15:00" at bounding box center [652, 181] width 41 height 8
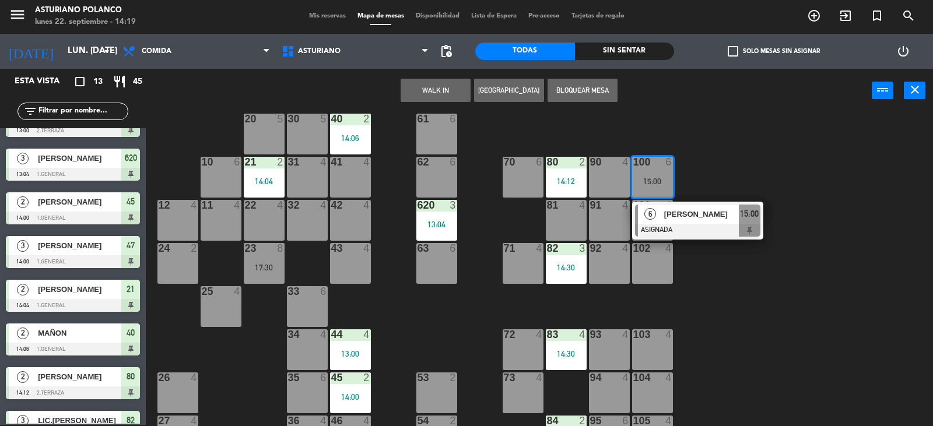
click at [749, 148] on div "1 block 12 2 block 8 60 10 20 5 30 5 40 2 14:06 61 6 62 6 41 4 31 4 21 2 14:04 …" at bounding box center [544, 270] width 778 height 312
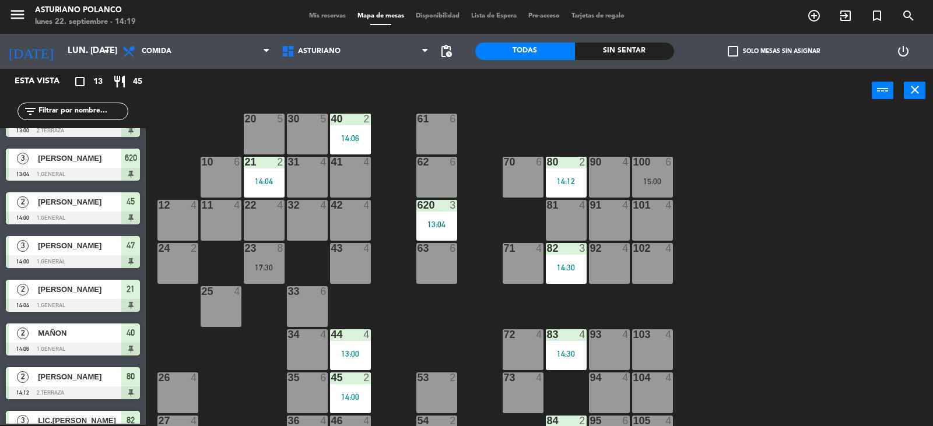
click at [643, 174] on div "100 6 15:00" at bounding box center [652, 177] width 41 height 41
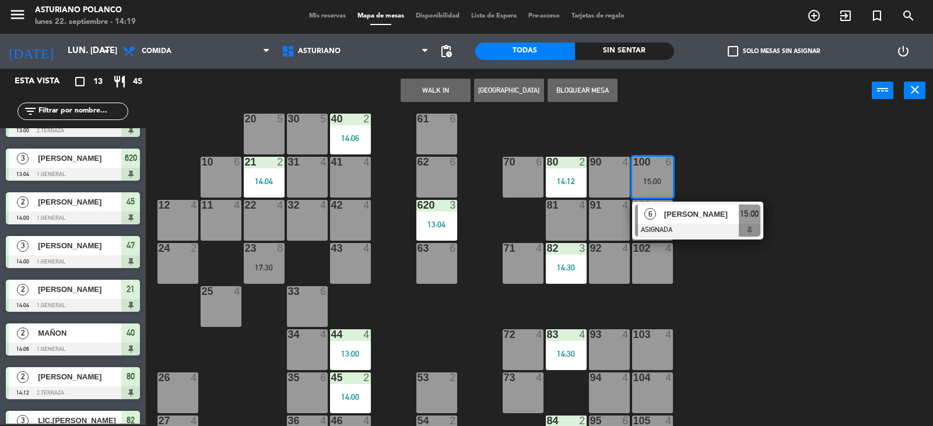
click at [725, 142] on div "1 block 12 2 block 8 60 10 20 5 30 5 40 2 14:06 61 6 62 6 41 4 31 4 21 2 14:04 …" at bounding box center [544, 270] width 778 height 312
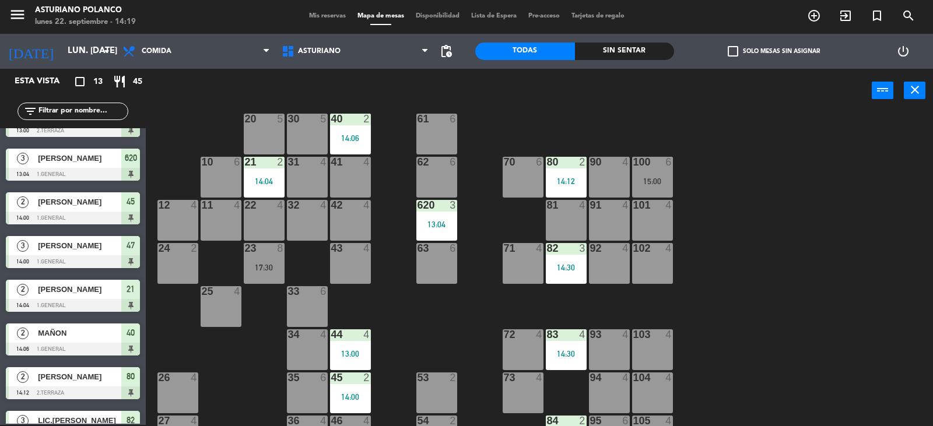
click at [655, 180] on div "15:00" at bounding box center [652, 181] width 41 height 8
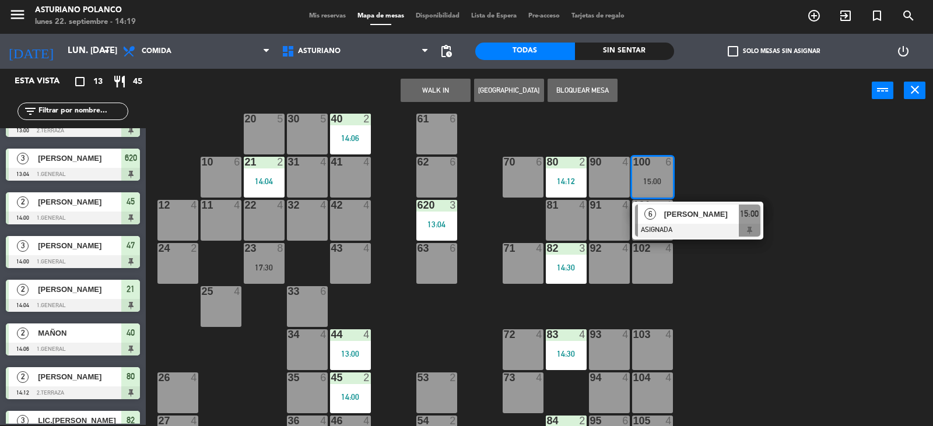
click at [797, 150] on div "1 block 12 2 block 8 60 10 20 5 30 5 40 2 14:06 61 6 62 6 41 4 31 4 21 2 14:04 …" at bounding box center [544, 270] width 778 height 312
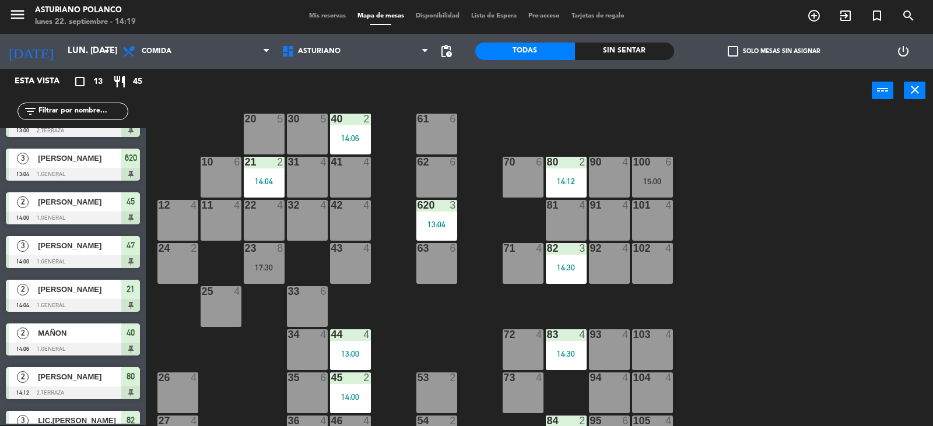
click at [797, 150] on div "1 block 12 2 block 8 60 10 20 5 30 5 40 2 14:06 61 6 62 6 41 4 31 4 21 2 14:04 …" at bounding box center [544, 270] width 778 height 312
click at [653, 184] on div "15:00" at bounding box center [652, 181] width 41 height 8
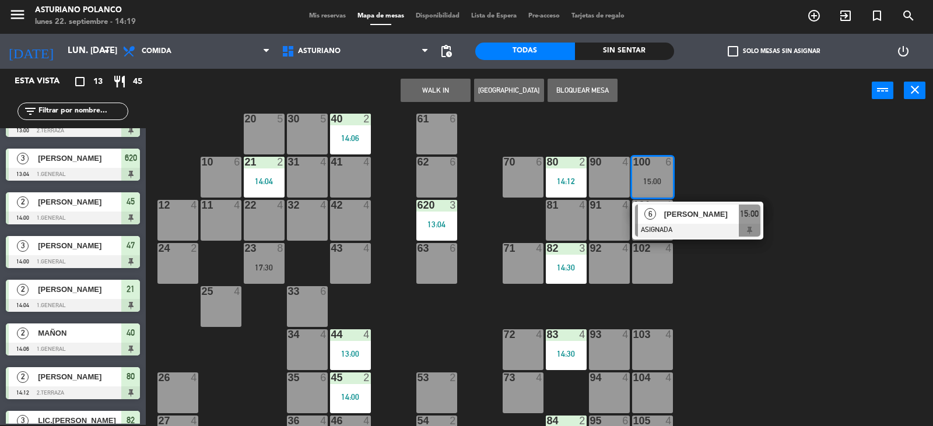
click at [692, 173] on div "1 block 12 2 block 8 60 10 20 5 30 5 40 2 14:06 61 6 62 6 41 4 31 4 21 2 14:04 …" at bounding box center [544, 270] width 778 height 312
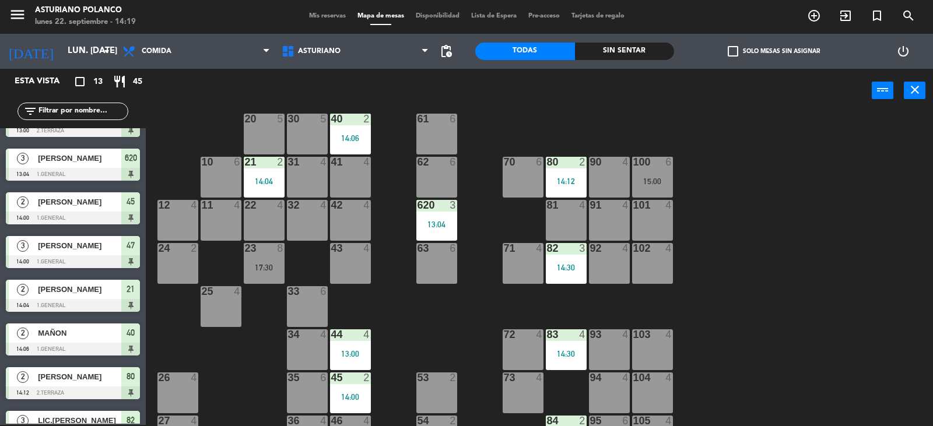
click at [659, 180] on div "15:00" at bounding box center [652, 181] width 41 height 8
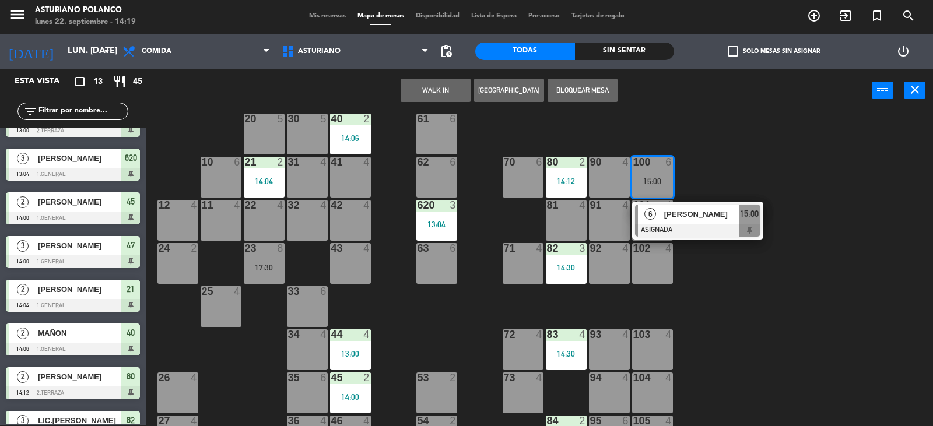
click at [740, 166] on div "1 block 12 2 block 8 60 10 20 5 30 5 40 2 14:06 61 6 62 6 41 4 31 4 21 2 14:04 …" at bounding box center [544, 270] width 778 height 312
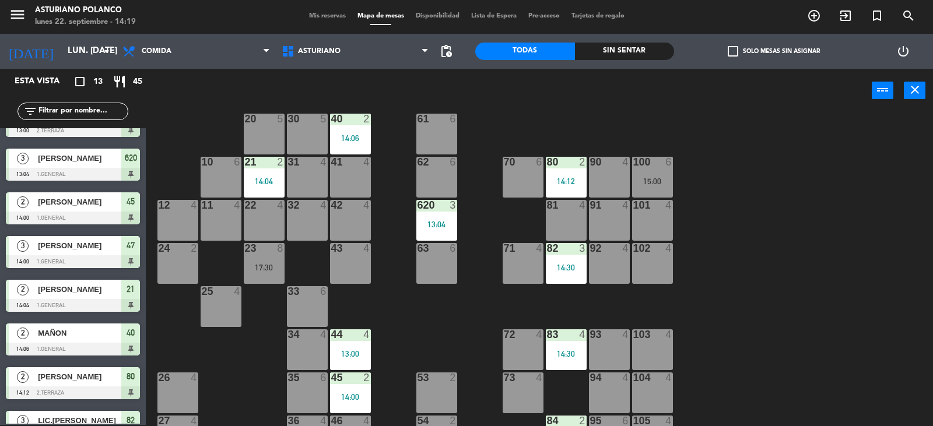
click at [652, 177] on div "15:00" at bounding box center [652, 181] width 41 height 8
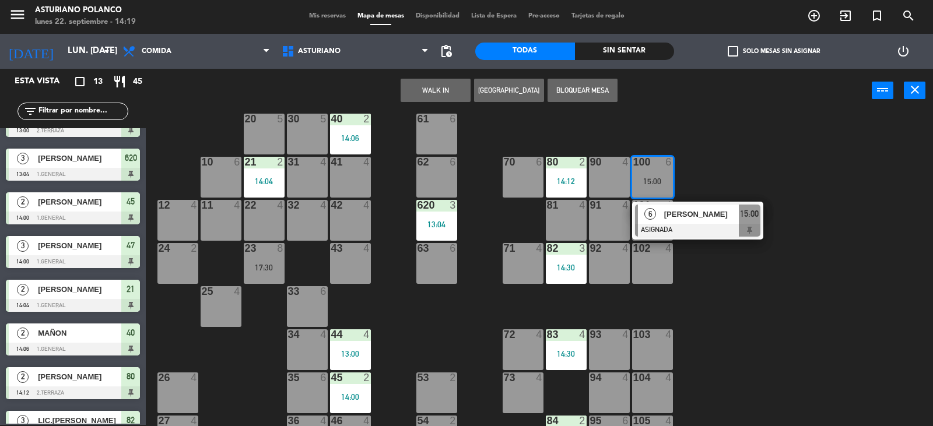
click at [734, 156] on div "1 block 12 2 block 8 60 10 20 5 30 5 40 2 14:06 61 6 62 6 41 4 31 4 21 2 14:04 …" at bounding box center [544, 270] width 778 height 312
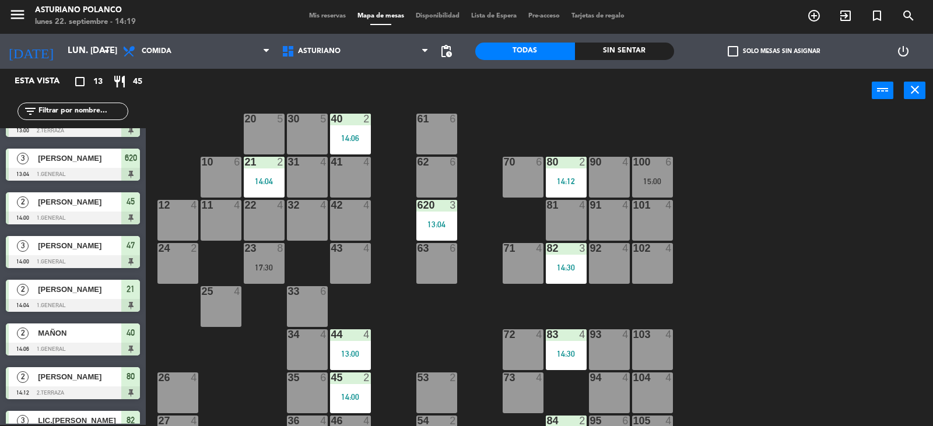
click at [645, 179] on div "15:00" at bounding box center [652, 181] width 41 height 8
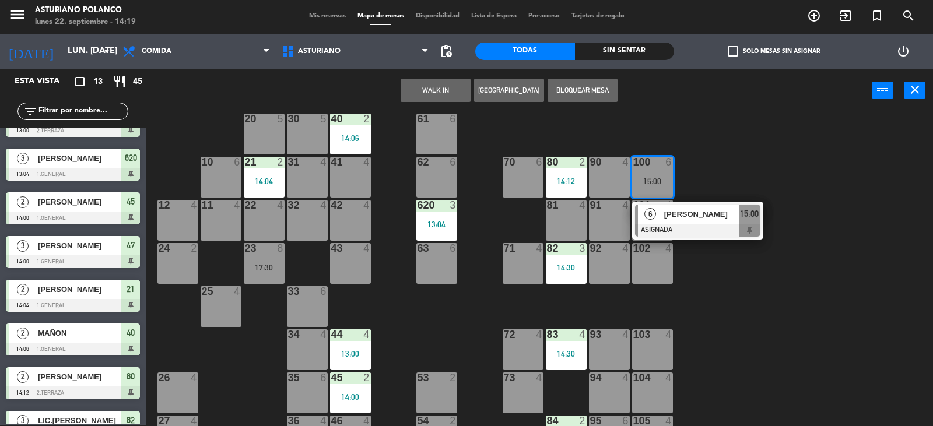
click at [738, 150] on div "1 block 12 2 block 8 60 10 20 5 30 5 40 2 14:06 61 6 62 6 41 4 31 4 21 2 14:04 …" at bounding box center [544, 270] width 778 height 312
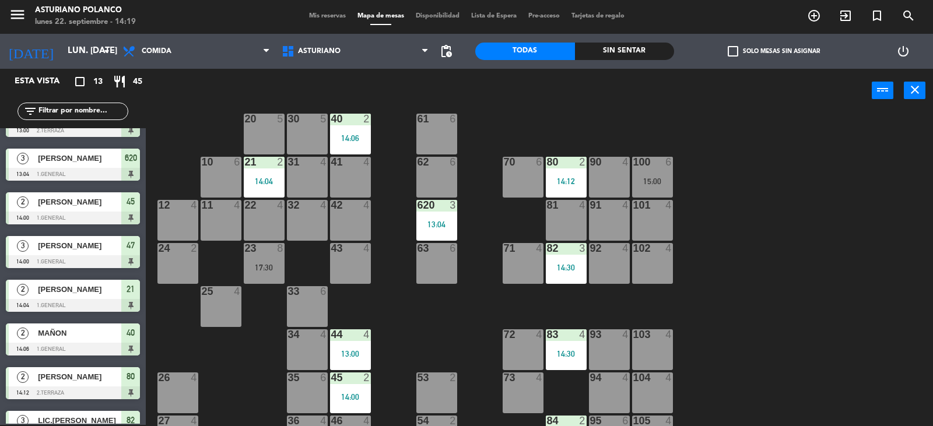
click at [661, 184] on div "15:00" at bounding box center [652, 181] width 41 height 8
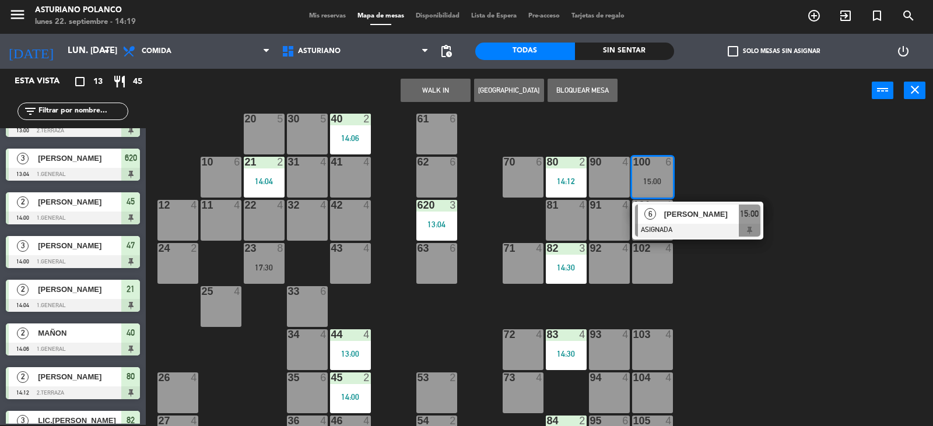
click at [765, 149] on div "1 block 12 2 block 8 60 10 20 5 30 5 40 2 14:06 61 6 62 6 41 4 31 4 21 2 14:04 …" at bounding box center [544, 270] width 778 height 312
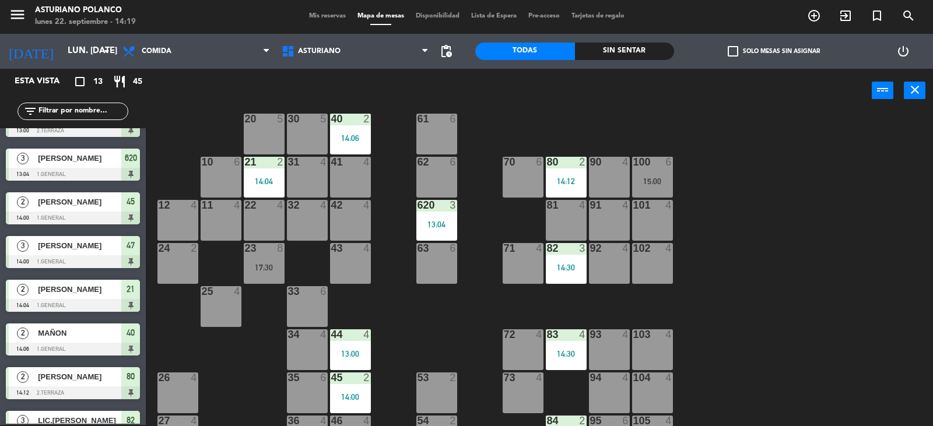
click at [665, 180] on div "15:00" at bounding box center [652, 181] width 41 height 8
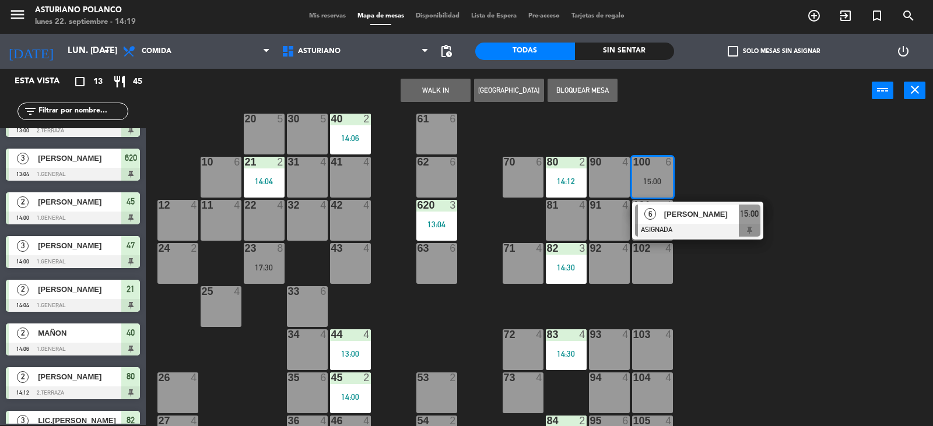
click at [748, 149] on div "1 block 12 2 block 8 60 10 20 5 30 5 40 2 14:06 61 6 62 6 41 4 31 4 21 2 14:04 …" at bounding box center [544, 270] width 778 height 312
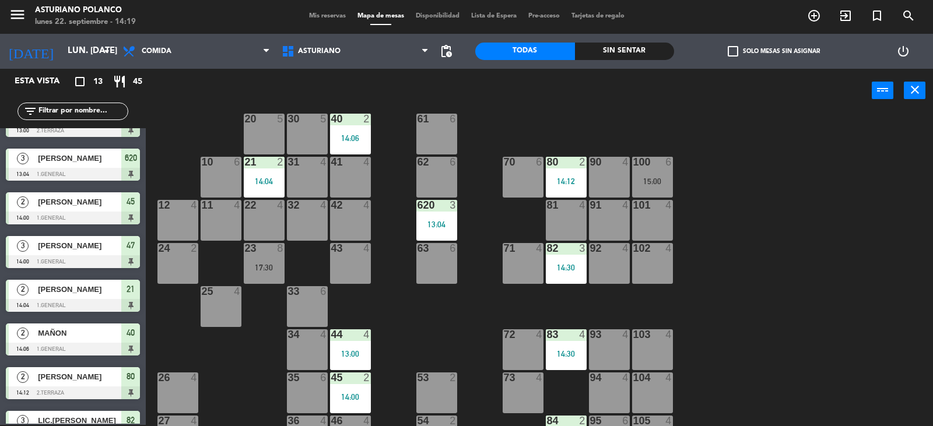
click at [651, 165] on div at bounding box center [651, 162] width 19 height 10
click at [757, 139] on div "1 block 12 2 block 8 60 10 20 5 30 5 40 2 14:06 61 6 62 6 41 4 31 4 21 2 14:04 …" at bounding box center [544, 270] width 778 height 312
click at [660, 181] on div "15:00" at bounding box center [652, 181] width 41 height 8
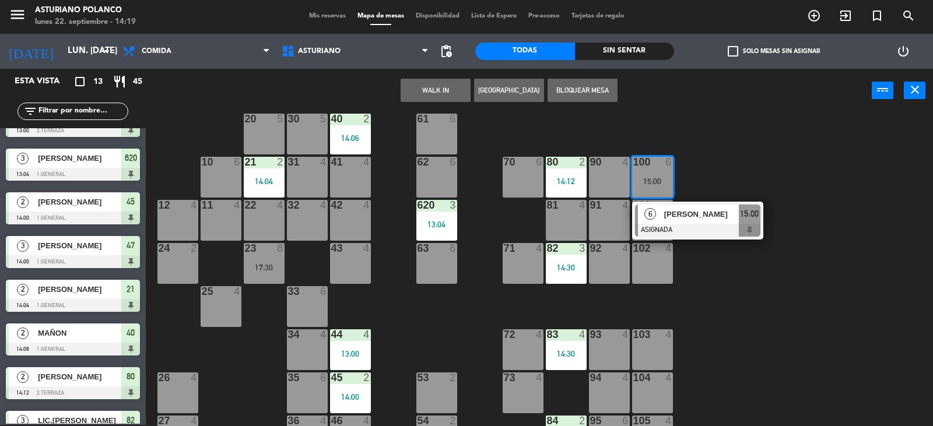
click at [713, 156] on div "1 block 12 2 block 8 60 10 20 5 30 5 40 2 14:06 61 6 62 6 41 4 31 4 21 2 14:04 …" at bounding box center [544, 270] width 778 height 312
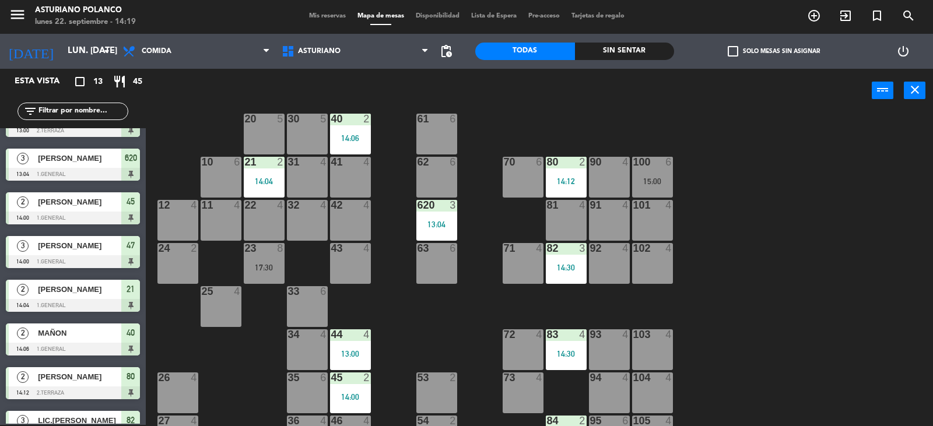
click at [651, 175] on div "100 6 15:00" at bounding box center [652, 177] width 41 height 41
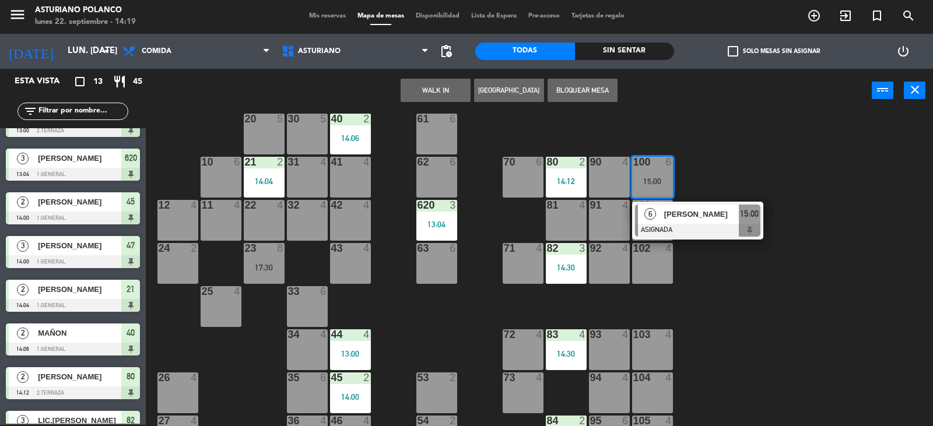
click at [712, 154] on div "1 block 12 2 block 8 60 10 20 5 30 5 40 2 14:06 61 6 62 6 41 4 31 4 21 2 14:04 …" at bounding box center [544, 270] width 778 height 312
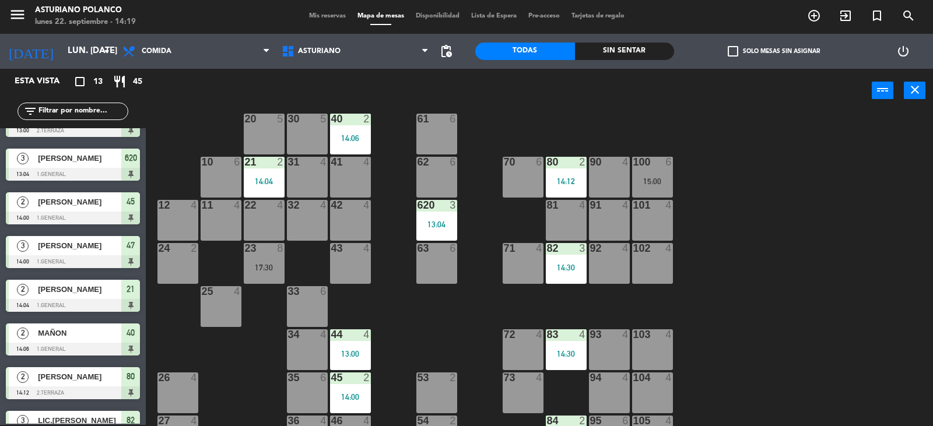
click at [651, 170] on div "100 6 15:00" at bounding box center [652, 177] width 41 height 41
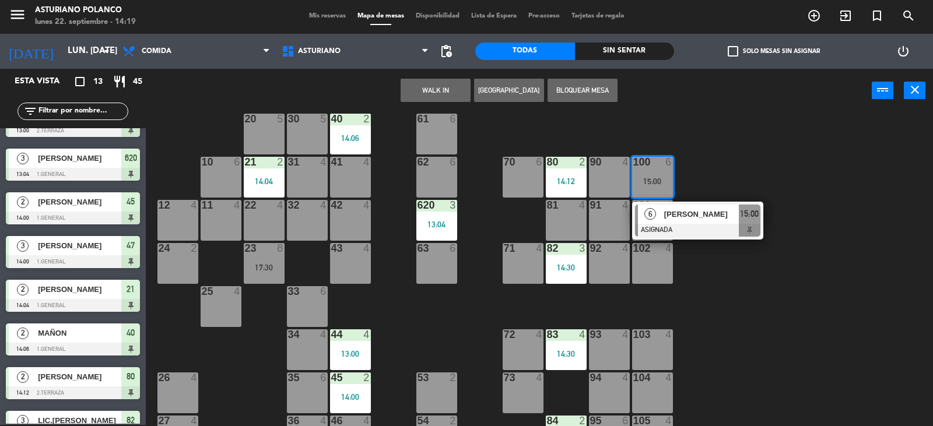
click at [725, 140] on div "1 block 12 2 block 8 60 10 20 5 30 5 40 2 14:06 61 6 62 6 41 4 31 4 21 2 14:04 …" at bounding box center [544, 270] width 778 height 312
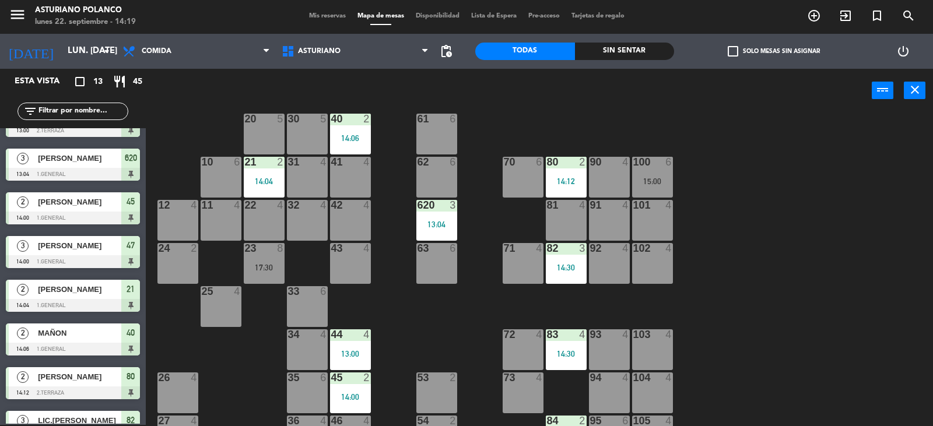
click at [646, 176] on div "100 6 15:00" at bounding box center [652, 177] width 41 height 41
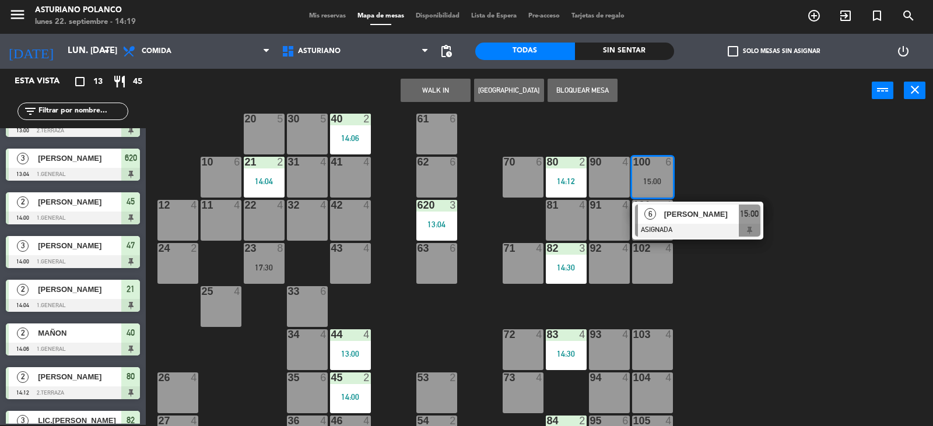
click at [758, 147] on div "1 block 12 2 block 8 60 10 20 5 30 5 40 2 14:06 61 6 62 6 41 4 31 4 21 2 14:04 …" at bounding box center [544, 270] width 778 height 312
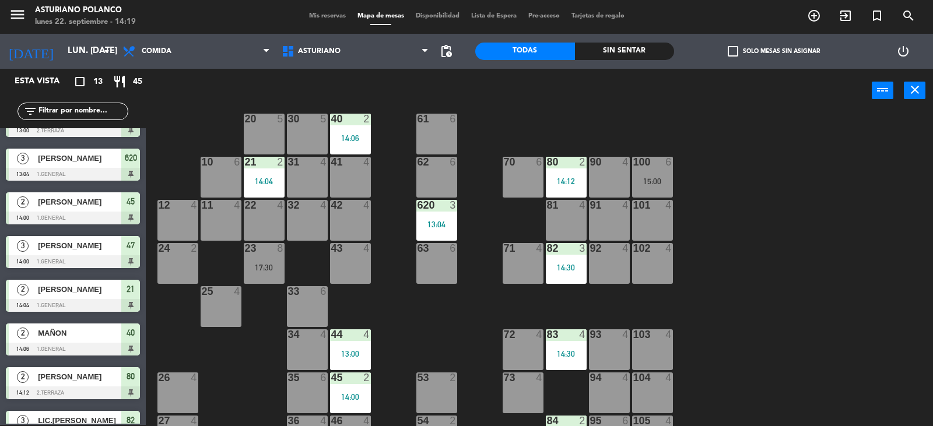
click at [258, 275] on div "23 8 17:30" at bounding box center [264, 263] width 41 height 41
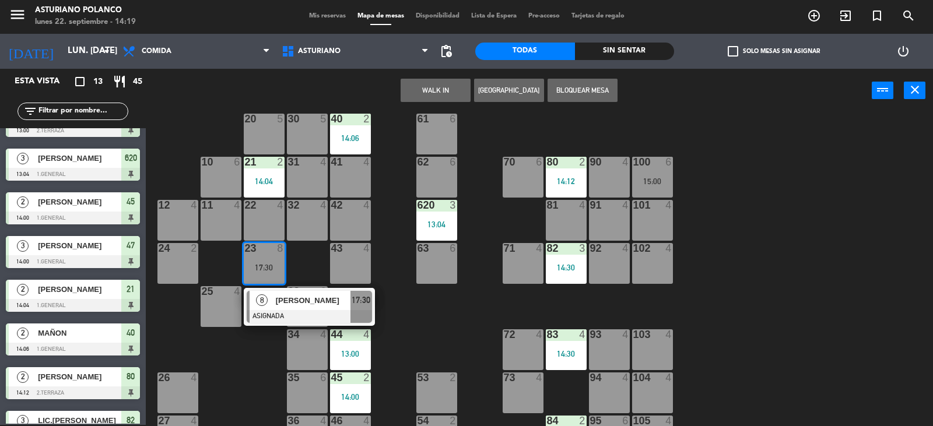
click at [434, 342] on div "1 block 12 2 block 8 60 10 20 5 30 5 40 2 14:06 61 6 62 6 41 4 31 4 21 2 14:04 …" at bounding box center [544, 270] width 778 height 312
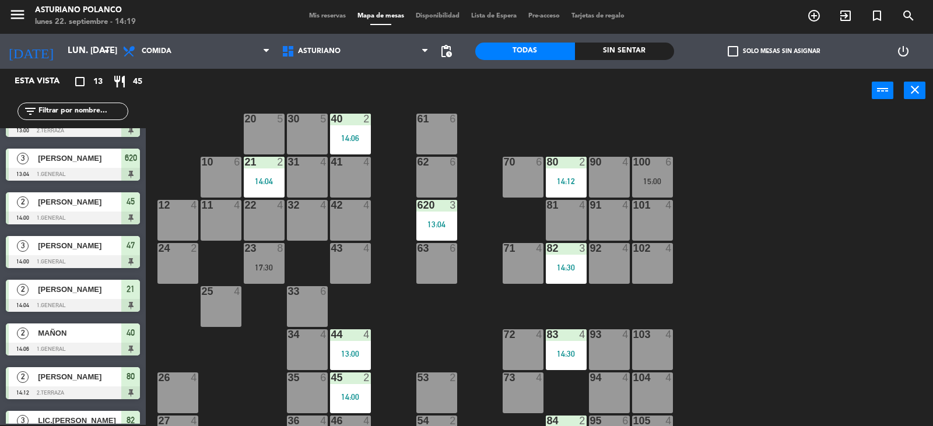
scroll to position [181, 0]
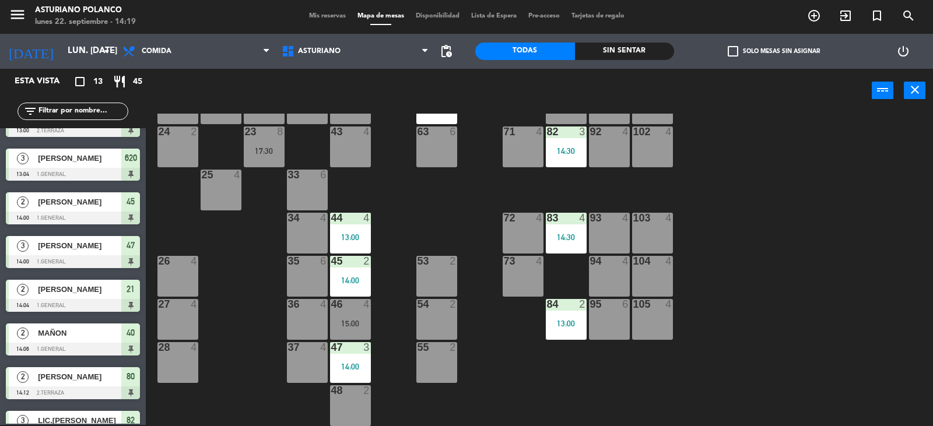
click at [336, 319] on div "15:00" at bounding box center [350, 323] width 41 height 8
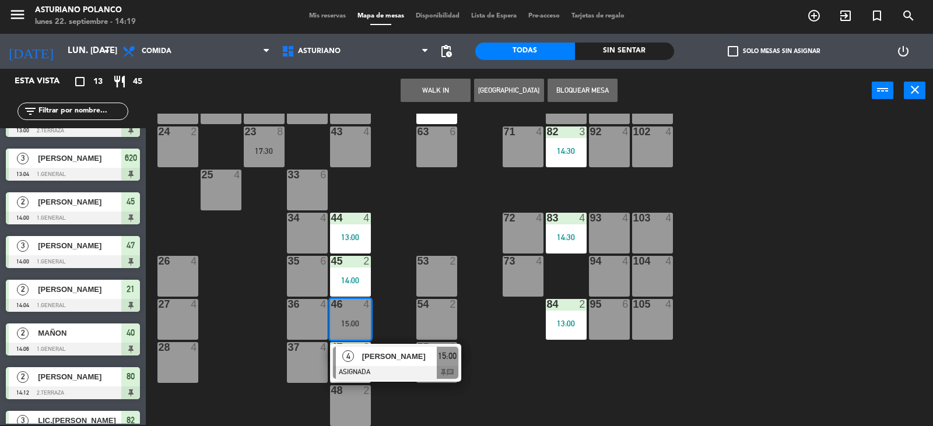
click at [387, 301] on div "1 block 12 2 block 8 60 10 20 5 30 5 40 2 14:06 61 6 62 6 41 4 31 4 21 2 14:04 …" at bounding box center [544, 270] width 778 height 312
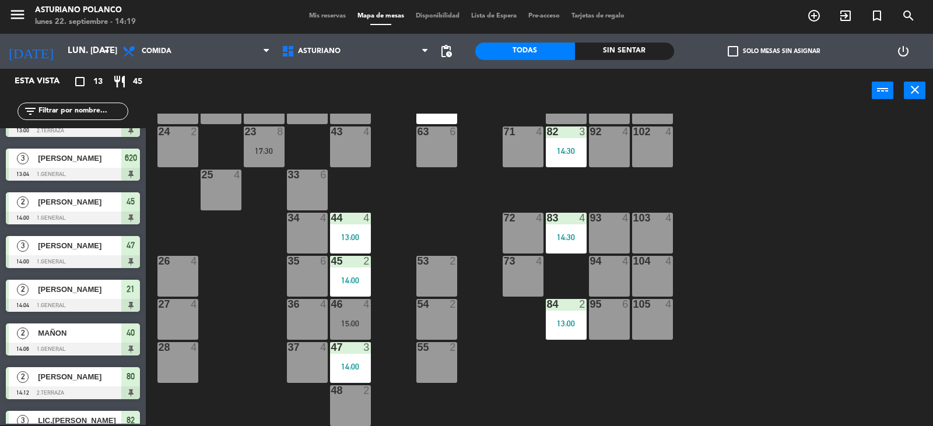
click at [554, 387] on div "1 block 12 2 block 8 60 10 20 5 30 5 40 2 14:06 61 6 62 6 41 4 31 4 21 2 14:04 …" at bounding box center [544, 270] width 778 height 312
click at [802, 327] on div "1 block 12 2 block 8 60 10 20 5 30 5 40 2 14:06 61 6 62 6 41 4 31 4 21 2 14:04 …" at bounding box center [544, 270] width 778 height 312
click at [757, 228] on div "1 block 12 2 block 8 60 10 20 5 30 5 40 2 14:06 61 6 62 6 41 4 31 4 21 2 14:04 …" at bounding box center [544, 270] width 778 height 312
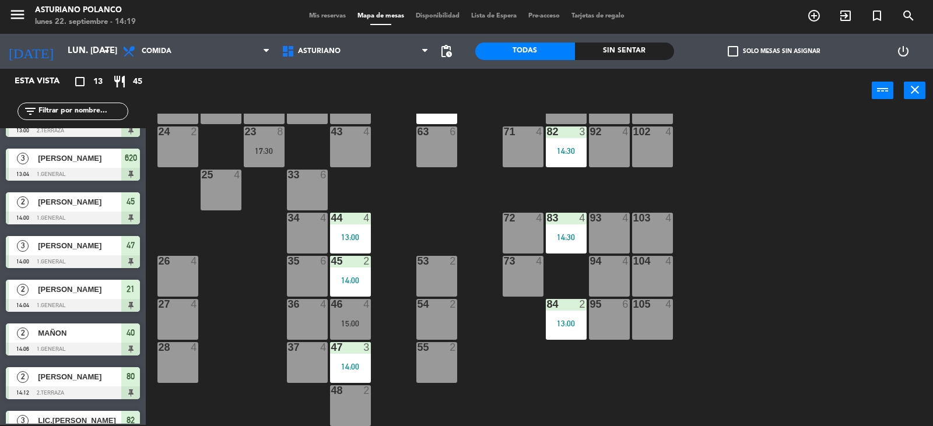
click at [757, 228] on div "1 block 12 2 block 8 60 10 20 5 30 5 40 2 14:06 61 6 62 6 41 4 31 4 21 2 14:04 …" at bounding box center [544, 270] width 778 height 312
click at [757, 229] on div "1 block 12 2 block 8 60 10 20 5 30 5 40 2 14:06 61 6 62 6 41 4 31 4 21 2 14:04 …" at bounding box center [544, 270] width 778 height 312
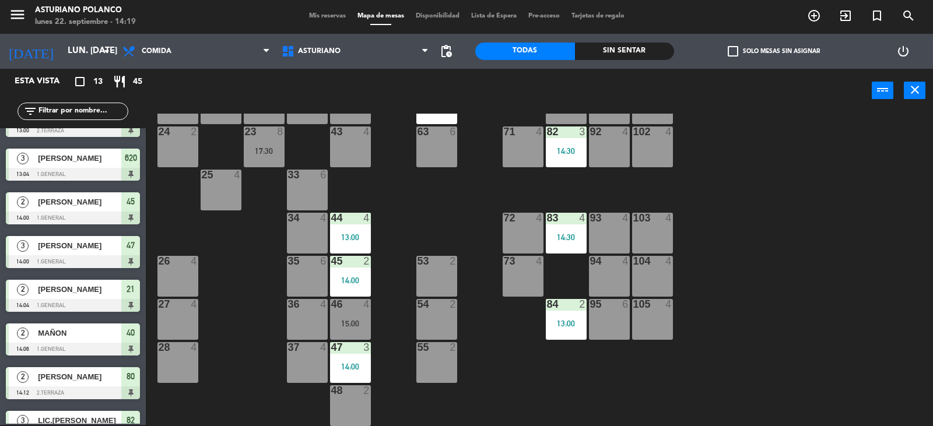
click at [757, 229] on div "1 block 12 2 block 8 60 10 20 5 30 5 40 2 14:06 61 6 62 6 41 4 31 4 21 2 14:04 …" at bounding box center [544, 270] width 778 height 312
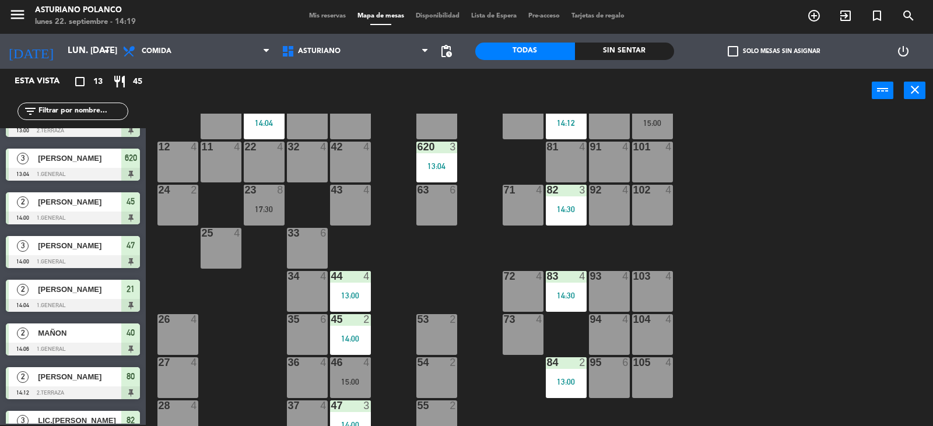
scroll to position [64, 0]
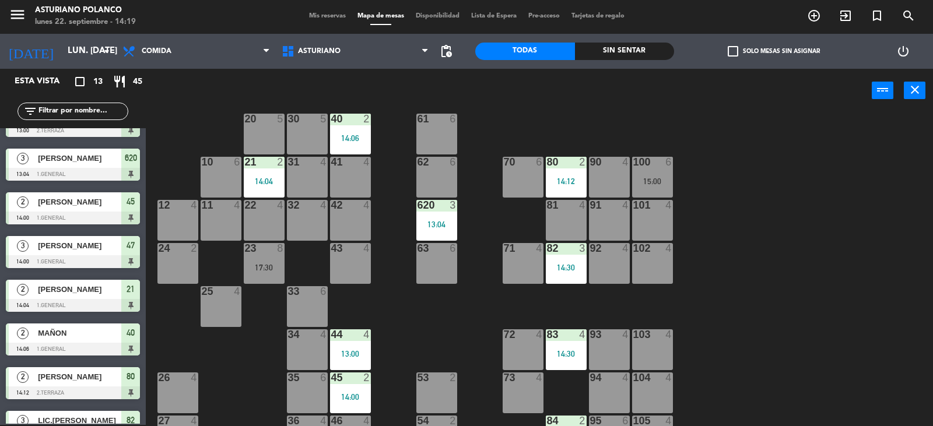
click at [752, 279] on div "1 block 12 2 block 8 60 10 20 5 30 5 40 2 14:06 61 6 62 6 41 4 31 4 21 2 14:04 …" at bounding box center [544, 270] width 778 height 312
click at [753, 279] on div "1 block 12 2 block 8 60 10 20 5 30 5 40 2 14:06 61 6 62 6 41 4 31 4 21 2 14:04 …" at bounding box center [544, 270] width 778 height 312
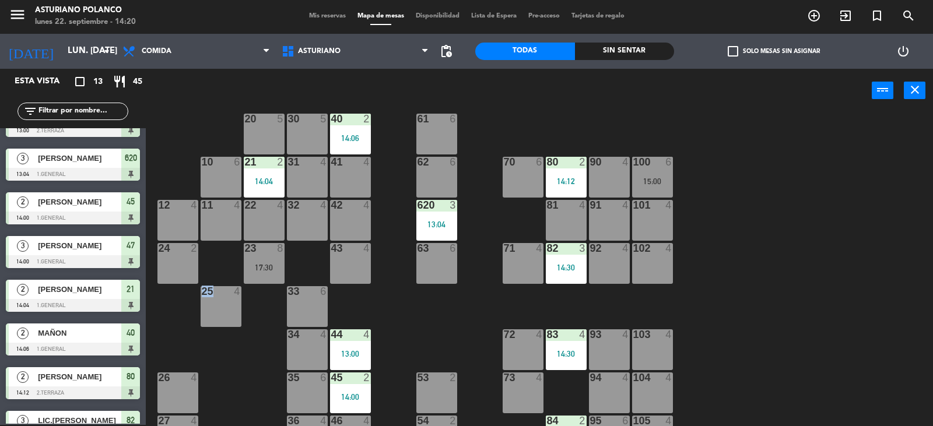
click at [431, 263] on div "63 6" at bounding box center [436, 263] width 41 height 41
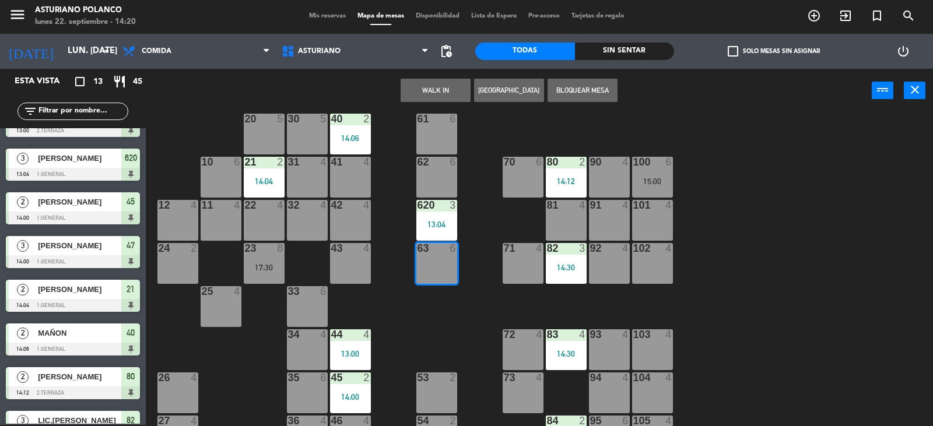
click at [436, 90] on button "WALK IN" at bounding box center [435, 90] width 70 height 23
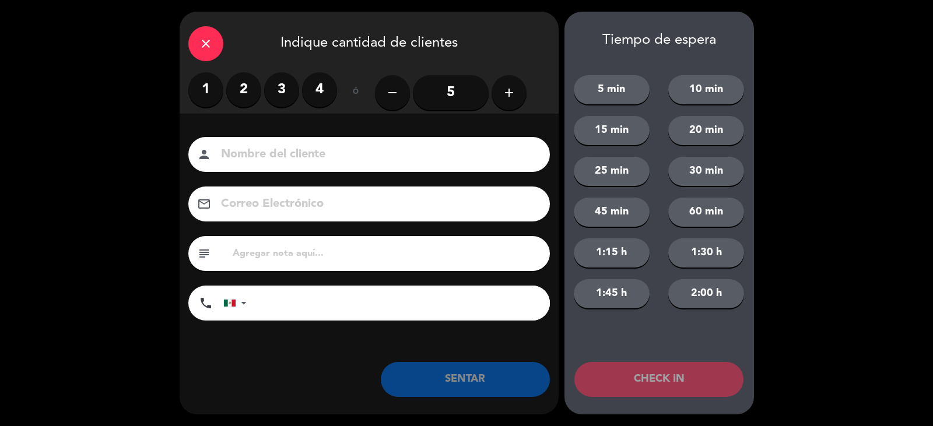
click at [511, 90] on icon "add" at bounding box center [509, 93] width 14 height 14
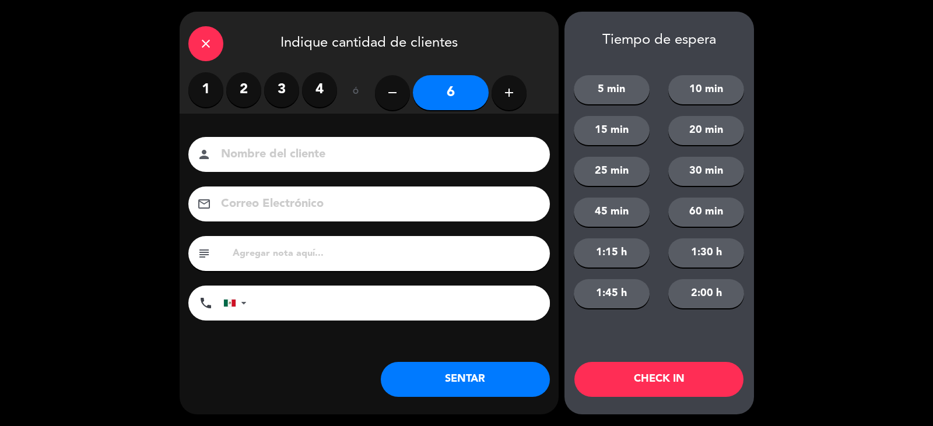
click at [391, 97] on icon "remove" at bounding box center [392, 93] width 14 height 14
type input "5"
click at [277, 155] on input at bounding box center [377, 155] width 315 height 20
type input "[PERSON_NAME]"
click at [433, 371] on button "SENTAR" at bounding box center [465, 379] width 169 height 35
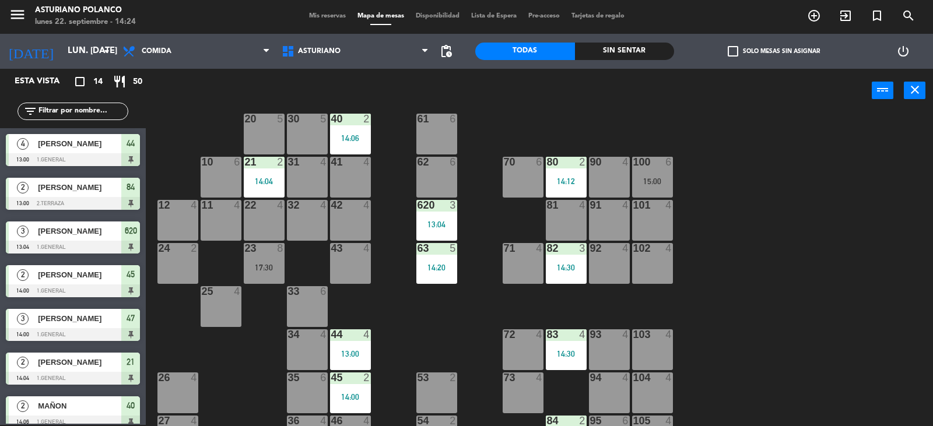
scroll to position [181, 0]
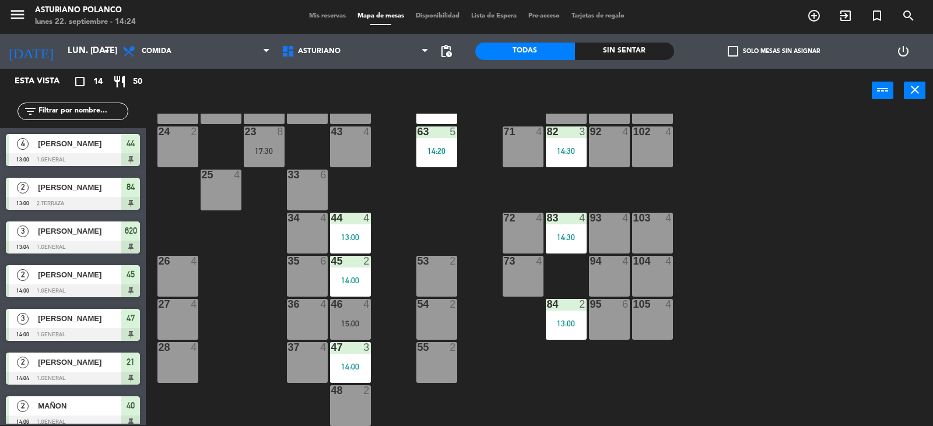
click at [530, 277] on div "73 4" at bounding box center [522, 276] width 41 height 41
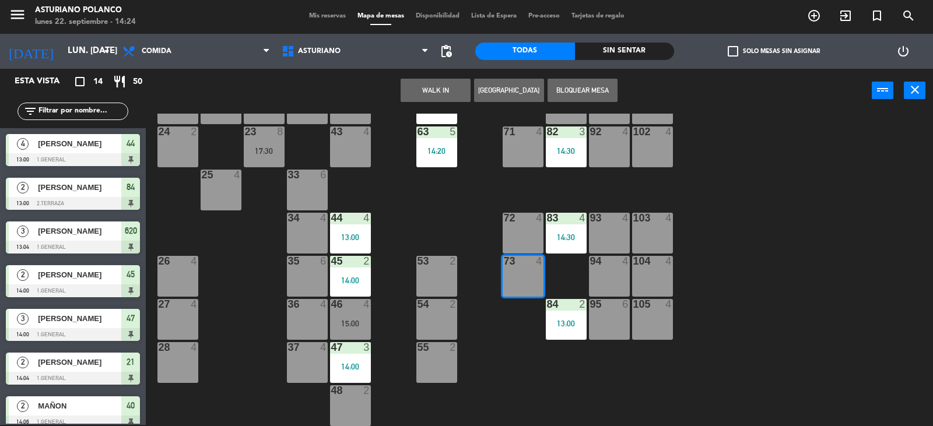
click at [434, 93] on button "WALK IN" at bounding box center [435, 90] width 70 height 23
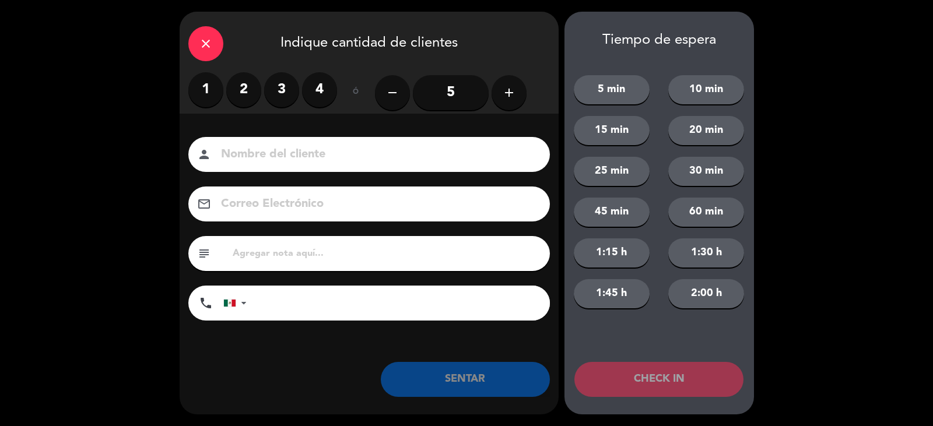
click at [286, 85] on label "3" at bounding box center [281, 89] width 35 height 35
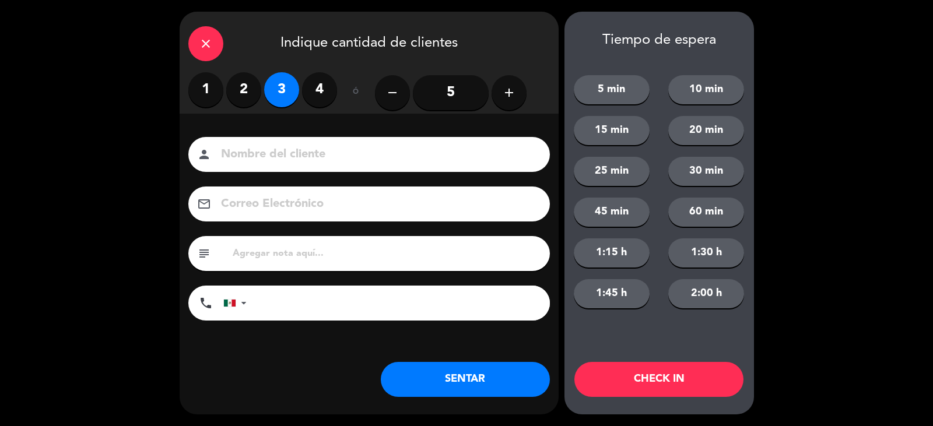
click at [273, 162] on input at bounding box center [377, 155] width 315 height 20
type input "[PERSON_NAME]"
click at [465, 377] on button "SENTAR" at bounding box center [465, 379] width 169 height 35
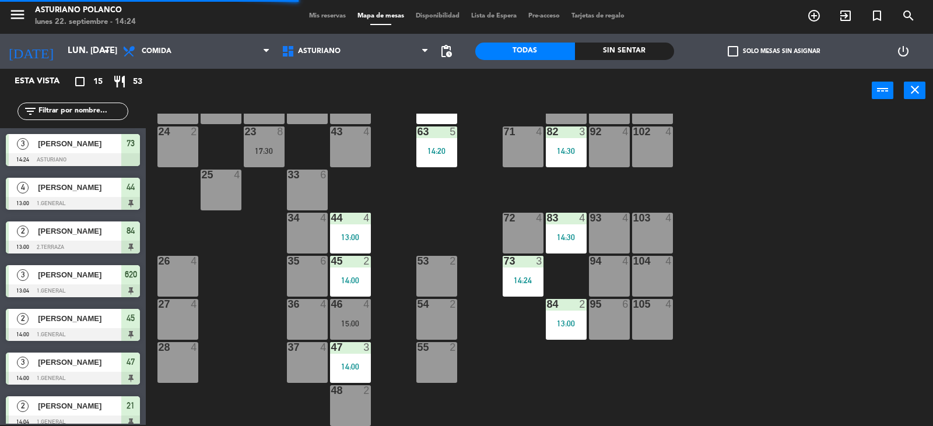
click at [777, 297] on div "1 block 12 2 block 8 60 10 20 5 30 5 40 2 14:06 61 6 62 6 41 4 31 4 21 2 14:04 …" at bounding box center [544, 270] width 778 height 312
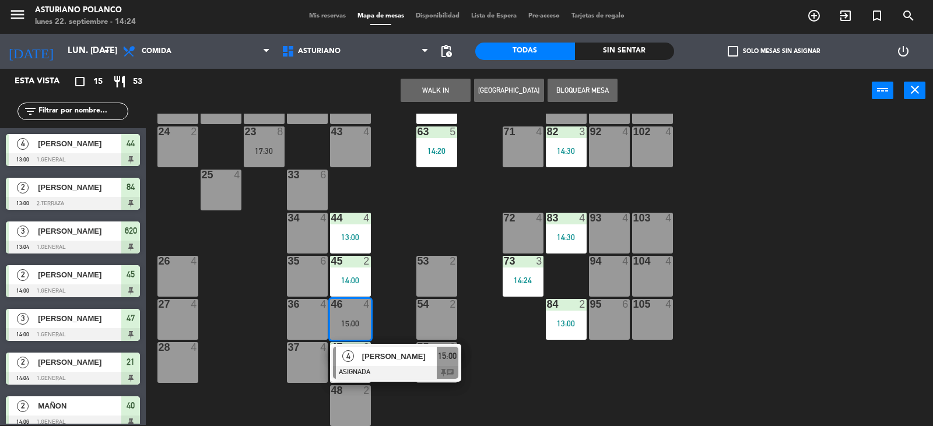
click at [544, 367] on div "1 block 12 2 block 8 60 10 20 5 30 5 40 2 14:06 61 6 62 6 41 4 31 4 21 2 14:04 …" at bounding box center [544, 270] width 778 height 312
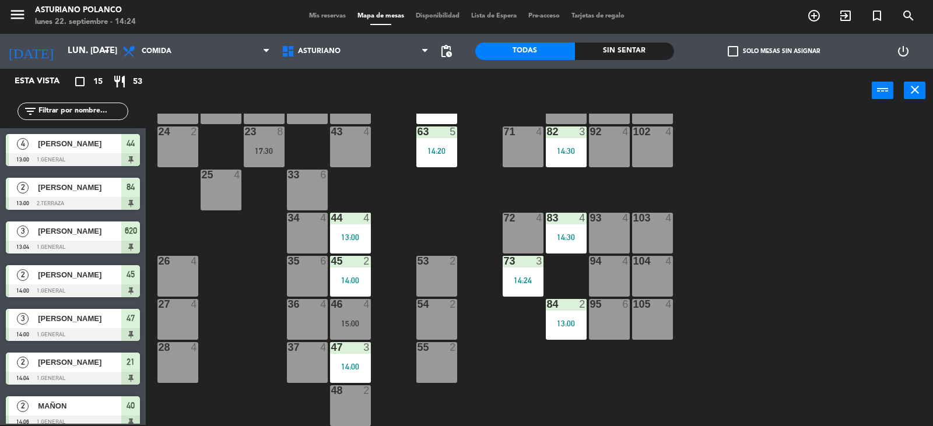
scroll to position [6, 0]
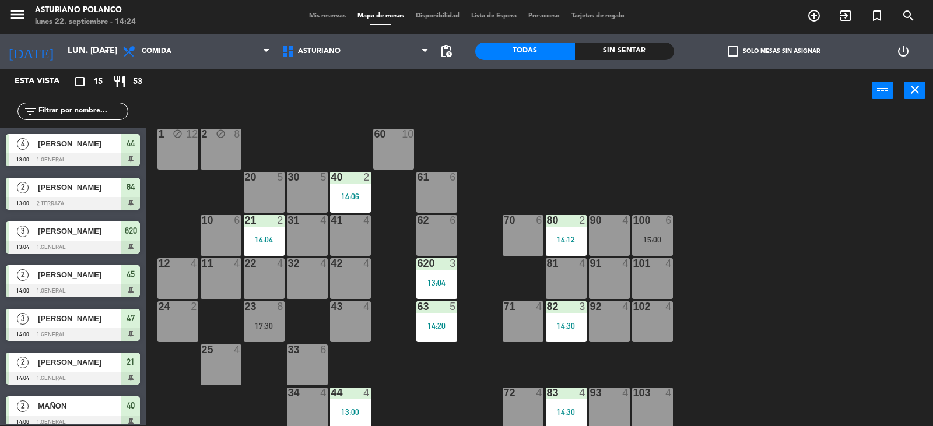
click at [631, 135] on div "1 block 12 2 block 8 60 10 20 5 30 5 40 2 14:06 61 6 62 6 41 4 31 4 21 2 14:04 …" at bounding box center [544, 270] width 778 height 312
click at [541, 229] on div "70 6" at bounding box center [522, 235] width 41 height 41
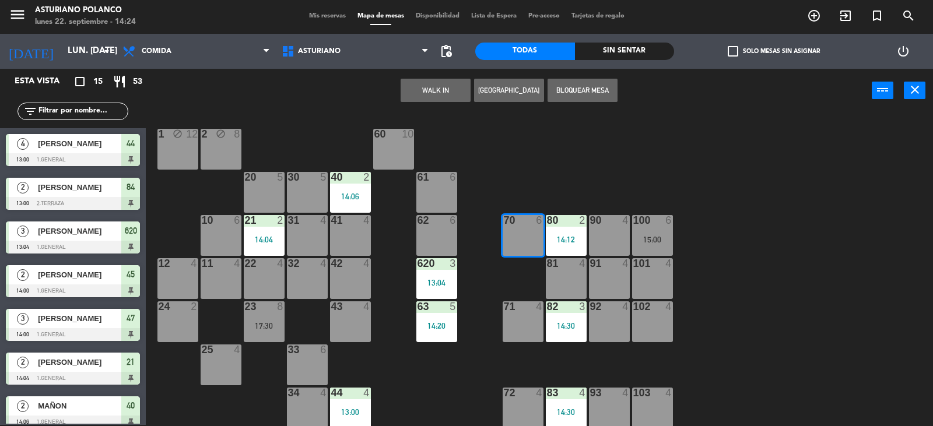
click at [601, 158] on div "1 block 12 2 block 8 60 10 20 5 30 5 40 2 14:06 61 6 62 6 41 4 31 4 21 2 14:04 …" at bounding box center [544, 270] width 778 height 312
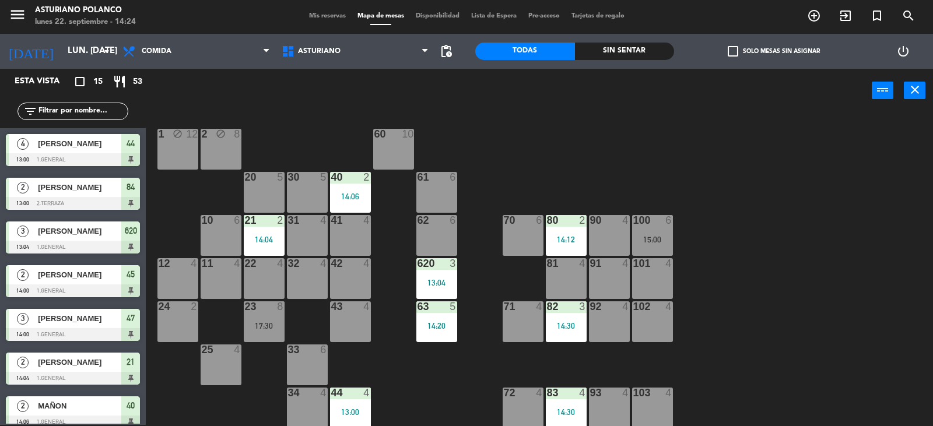
click at [441, 283] on div "13:04" at bounding box center [436, 283] width 41 height 8
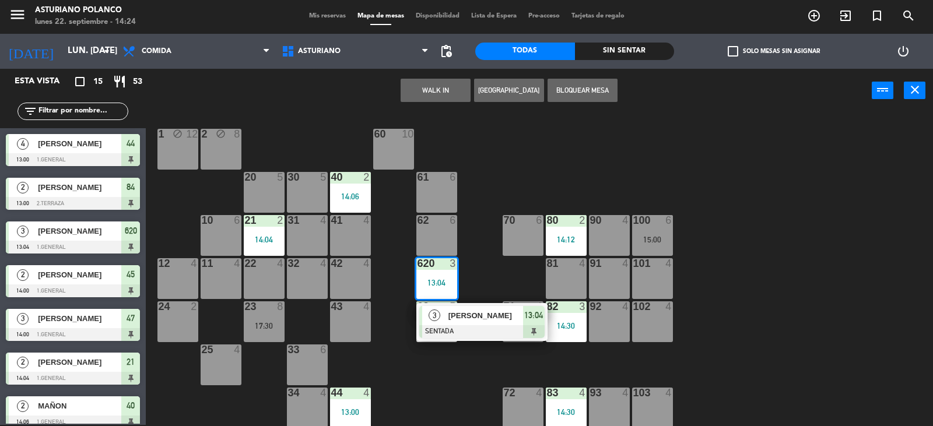
click at [483, 266] on div "1 block 12 2 block 8 60 10 20 5 30 5 40 2 14:06 61 6 62 6 41 4 31 4 21 2 14:04 …" at bounding box center [544, 270] width 778 height 312
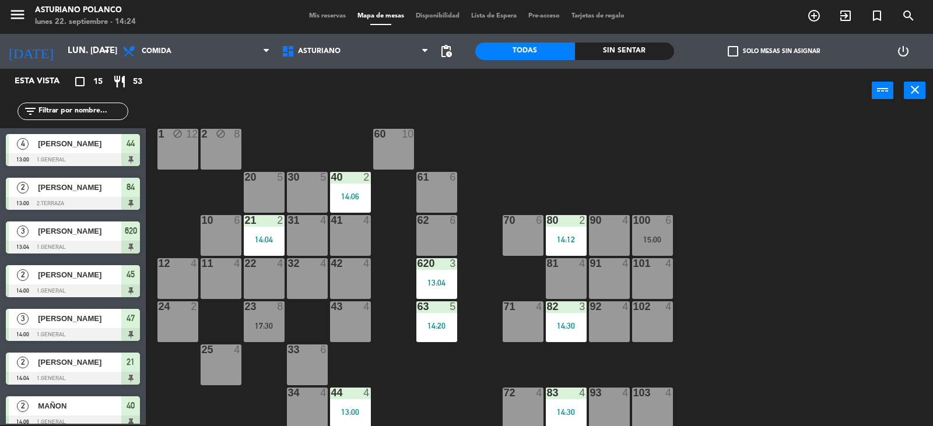
click at [655, 240] on div "15:00" at bounding box center [652, 239] width 41 height 8
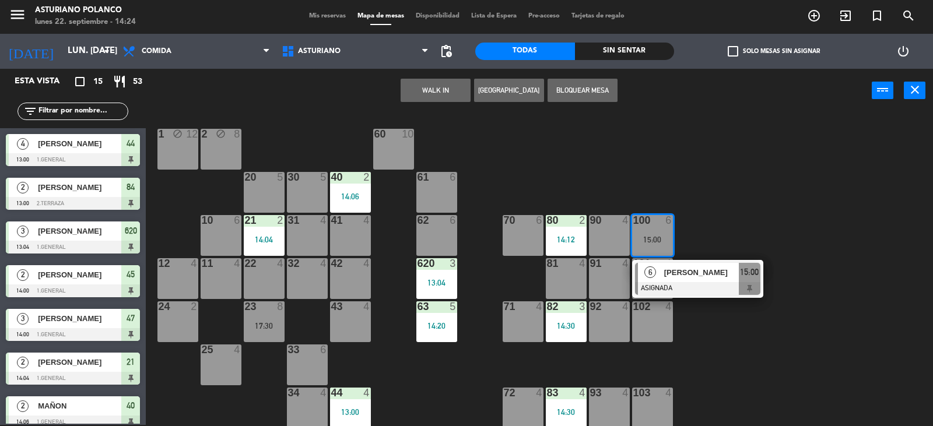
click at [719, 219] on div "1 block 12 2 block 8 60 10 20 5 30 5 40 2 14:06 61 6 62 6 41 4 31 4 21 2 14:04 …" at bounding box center [544, 270] width 778 height 312
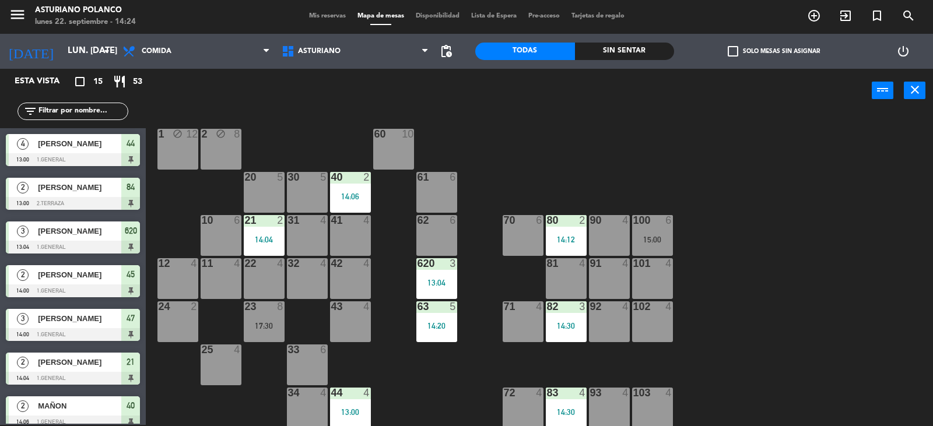
click at [611, 325] on div "92 4" at bounding box center [609, 321] width 41 height 41
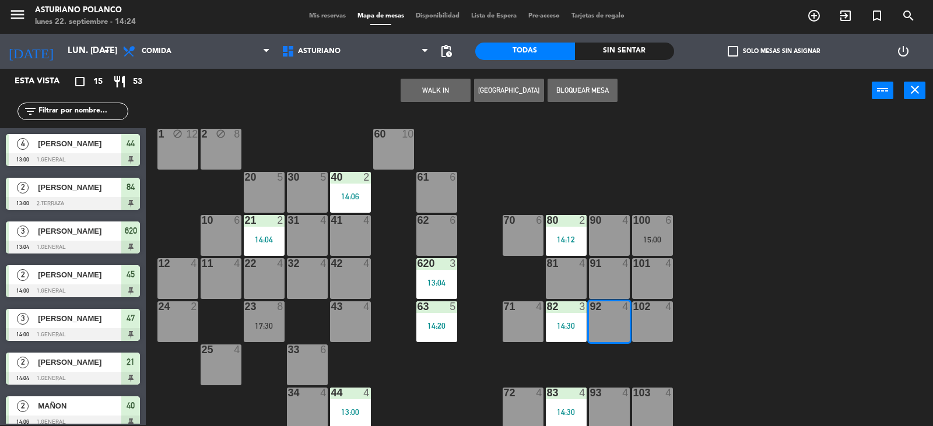
click at [815, 290] on div "1 block 12 2 block 8 60 10 20 5 30 5 40 2 14:06 61 6 62 6 41 4 31 4 21 2 14:04 …" at bounding box center [544, 270] width 778 height 312
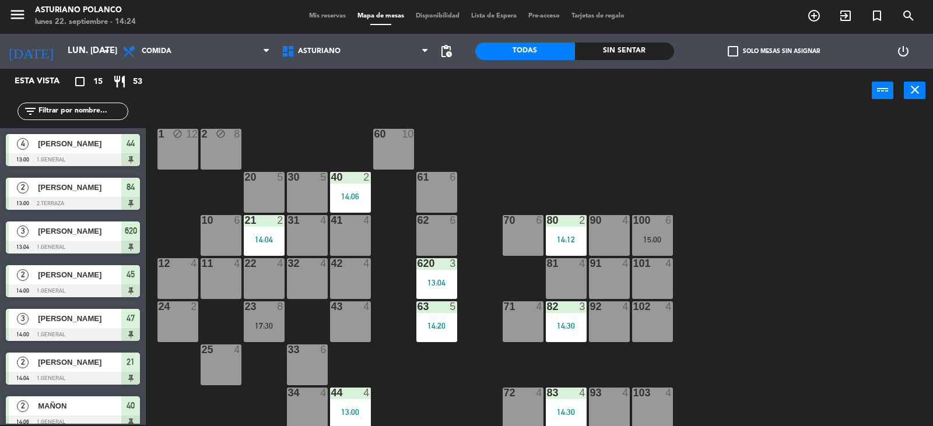
scroll to position [181, 0]
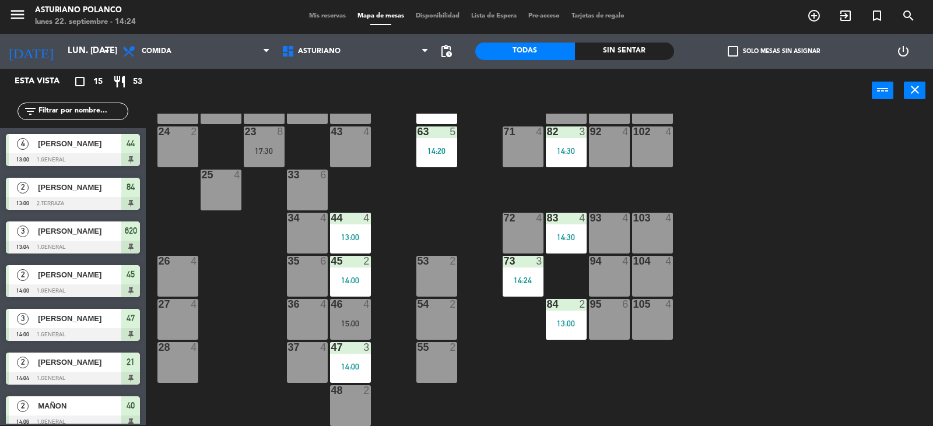
click at [744, 275] on div "1 block 12 2 block 8 60 10 20 5 30 5 40 2 14:06 61 6 62 6 41 4 31 4 21 2 14:04 …" at bounding box center [544, 270] width 778 height 312
click at [748, 275] on div "1 block 12 2 block 8 60 10 20 5 30 5 40 2 14:06 61 6 62 6 41 4 31 4 21 2 14:04 …" at bounding box center [544, 270] width 778 height 312
click at [520, 271] on div "73 3 14:24" at bounding box center [522, 276] width 41 height 41
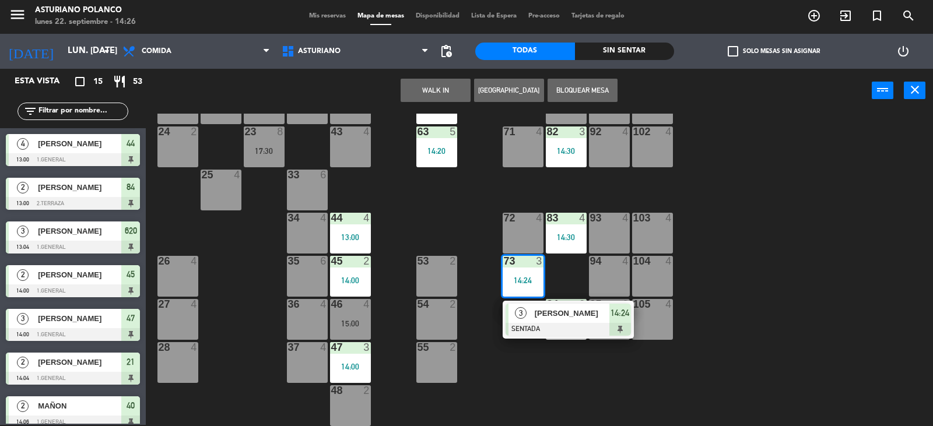
click at [651, 152] on div "102 4" at bounding box center [652, 146] width 41 height 41
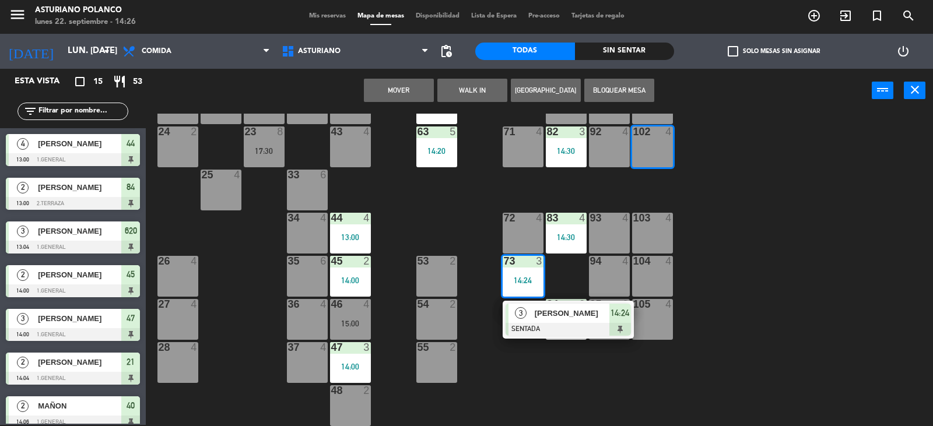
click at [382, 97] on button "Mover" at bounding box center [399, 90] width 70 height 23
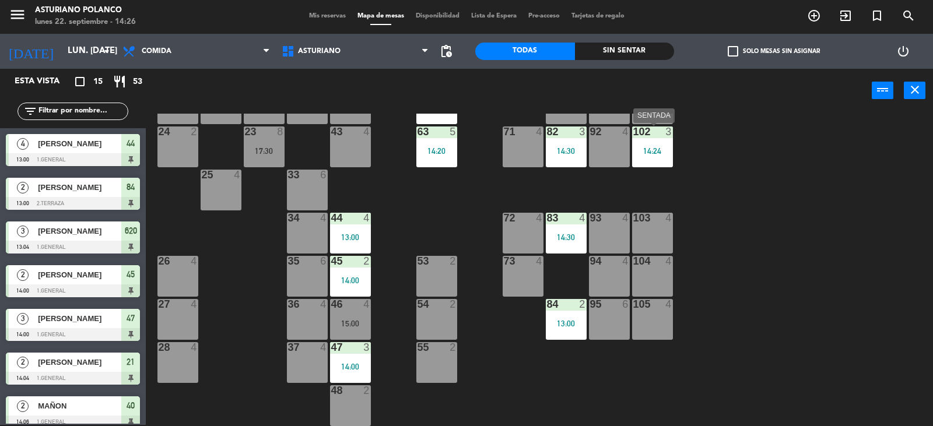
click at [655, 153] on div "14:24" at bounding box center [652, 151] width 41 height 8
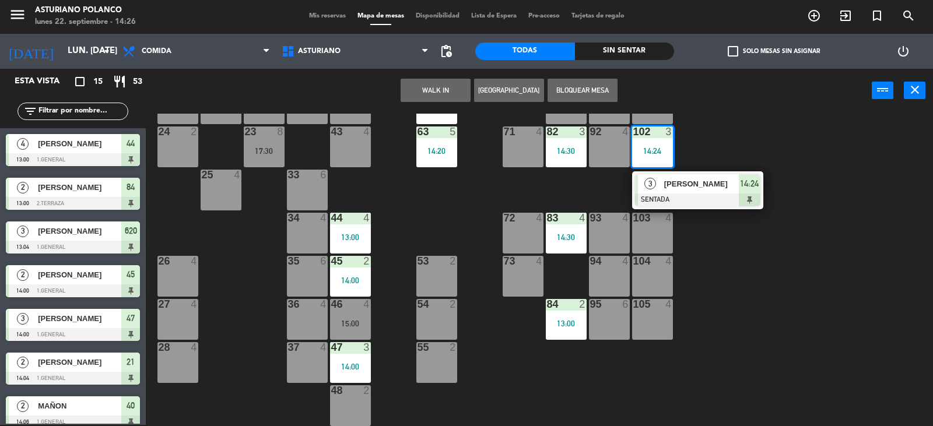
click at [709, 140] on div "1 block 12 2 block 8 60 10 20 5 30 5 40 2 14:06 61 6 62 6 41 4 31 4 21 2 14:04 …" at bounding box center [544, 270] width 778 height 312
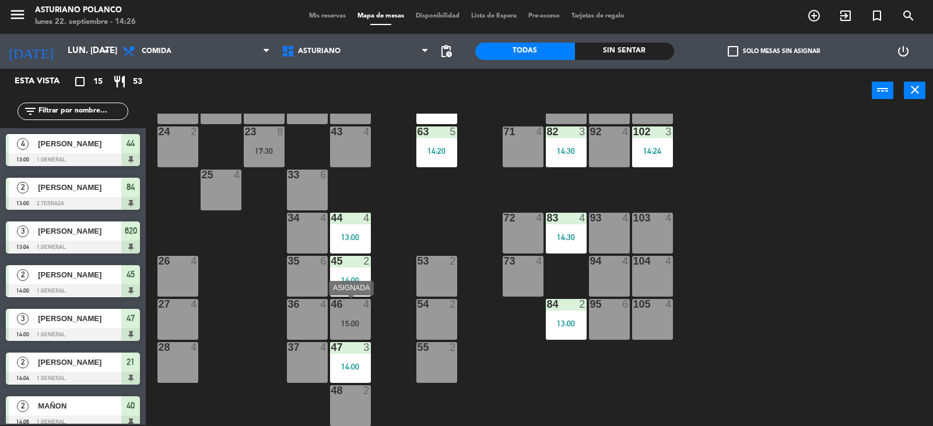
click at [350, 315] on div "46 4 15:00" at bounding box center [350, 319] width 41 height 41
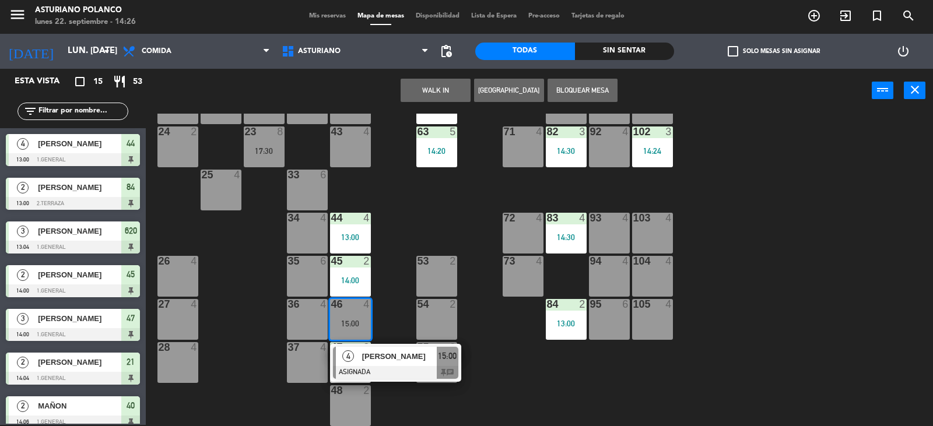
click at [501, 363] on div "1 block 12 2 block 8 60 10 20 5 30 5 40 2 14:06 61 6 62 6 41 4 31 4 21 2 14:04 …" at bounding box center [544, 270] width 778 height 312
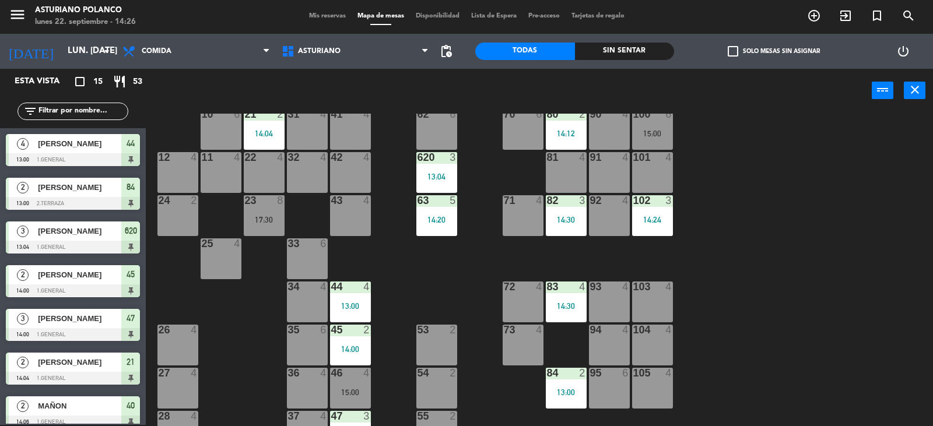
scroll to position [6, 0]
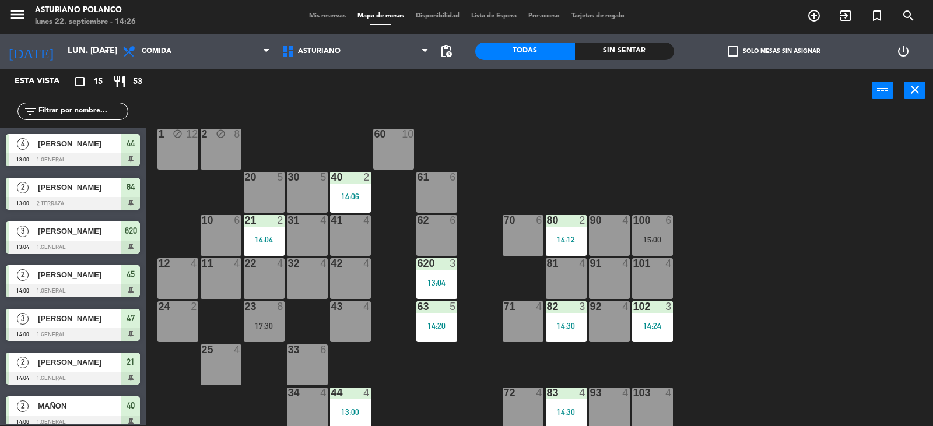
click at [262, 311] on div at bounding box center [263, 306] width 19 height 10
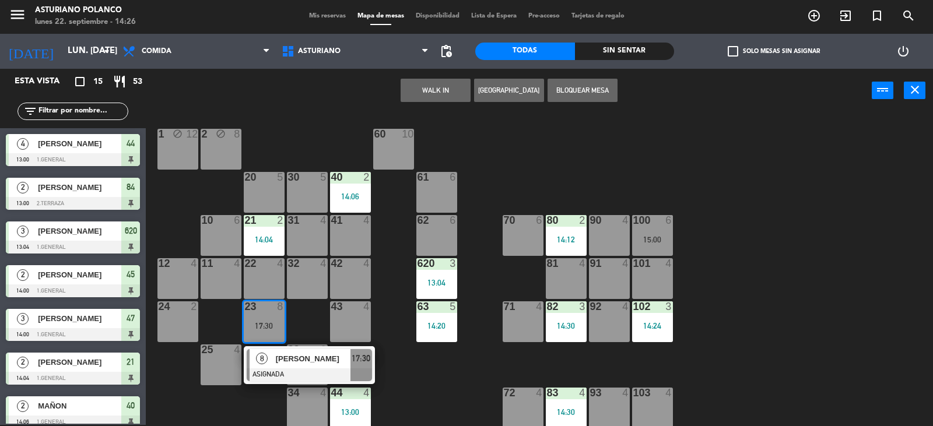
click at [454, 384] on div "1 block 12 2 block 8 60 10 20 5 30 5 40 2 14:06 61 6 62 6 41 4 31 4 21 2 14:04 …" at bounding box center [544, 270] width 778 height 312
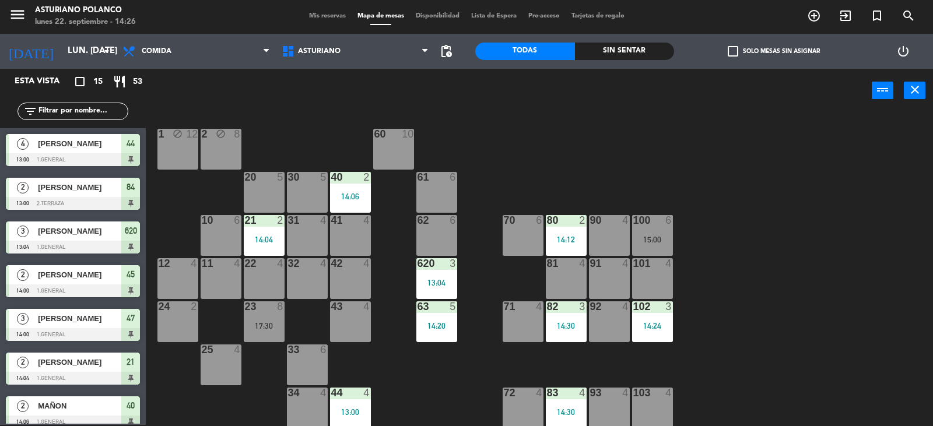
click at [644, 233] on div "100 6 15:00" at bounding box center [652, 235] width 41 height 41
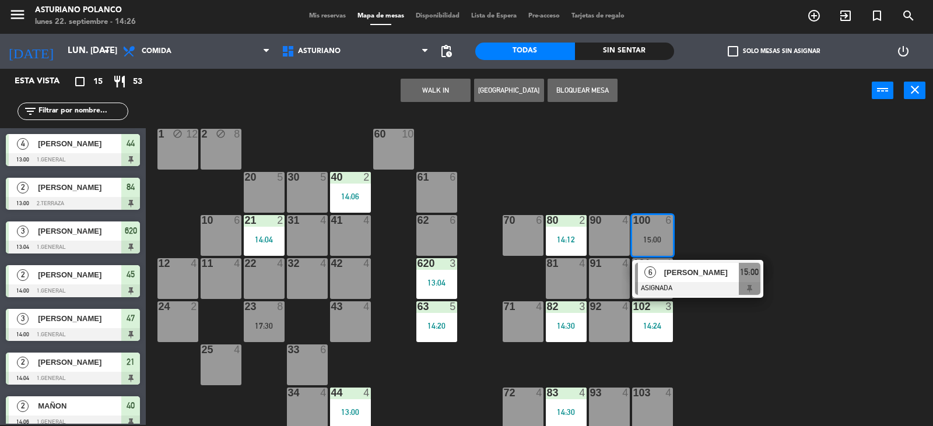
click at [720, 206] on div "1 block 12 2 block 8 60 10 20 5 30 5 40 2 14:06 61 6 62 6 41 4 31 4 21 2 14:04 …" at bounding box center [544, 270] width 778 height 312
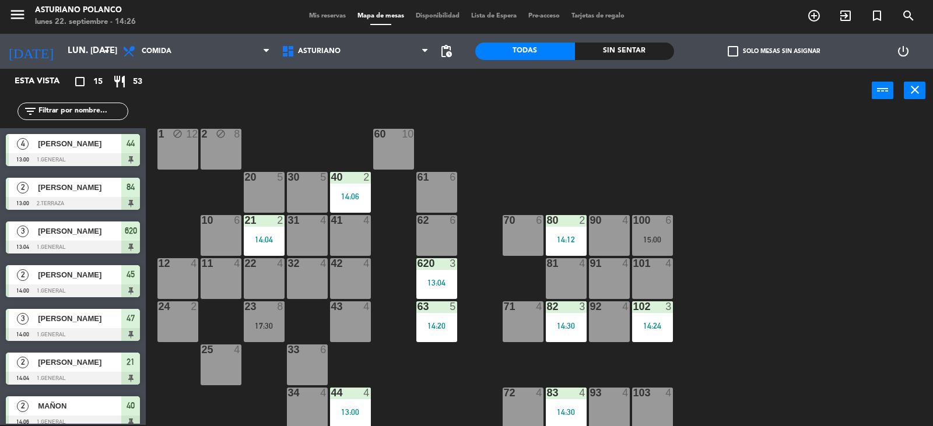
click at [660, 236] on div "15:00" at bounding box center [652, 239] width 41 height 8
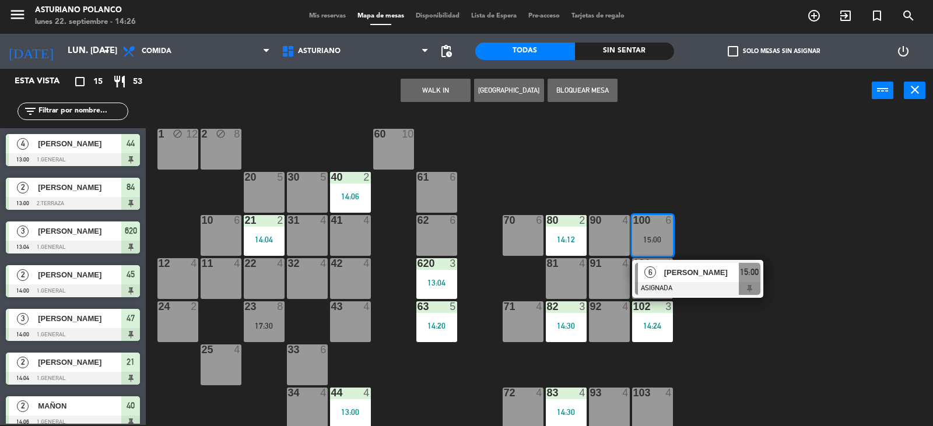
click at [736, 202] on div "1 block 12 2 block 8 60 10 20 5 30 5 40 2 14:06 61 6 62 6 41 4 31 4 21 2 14:04 …" at bounding box center [544, 270] width 778 height 312
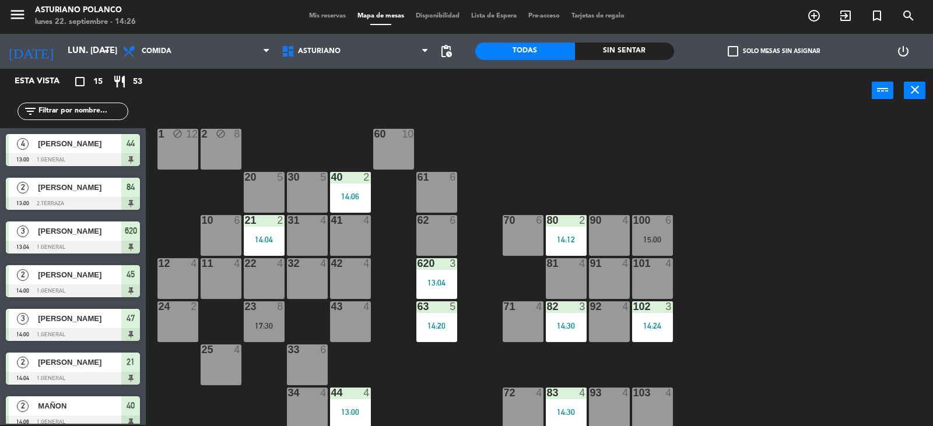
click at [642, 232] on div "100 6 15:00" at bounding box center [652, 235] width 41 height 41
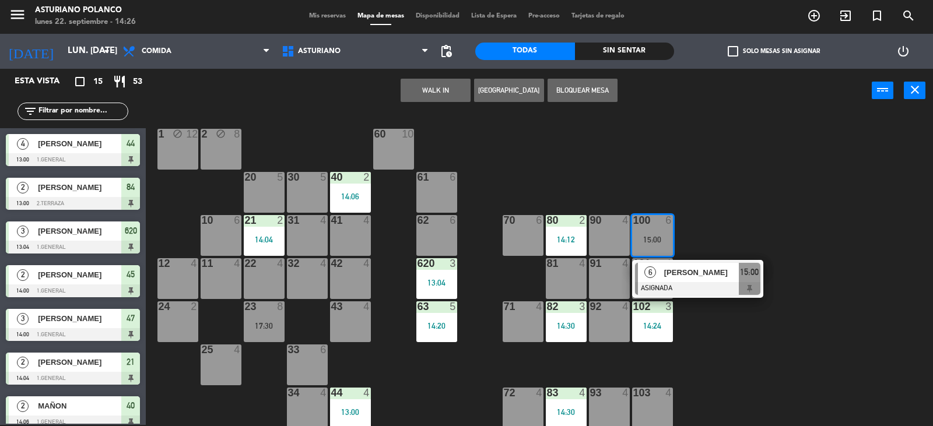
click at [694, 212] on div "1 block 12 2 block 8 60 10 20 5 30 5 40 2 14:06 61 6 62 6 41 4 31 4 21 2 14:04 …" at bounding box center [544, 270] width 778 height 312
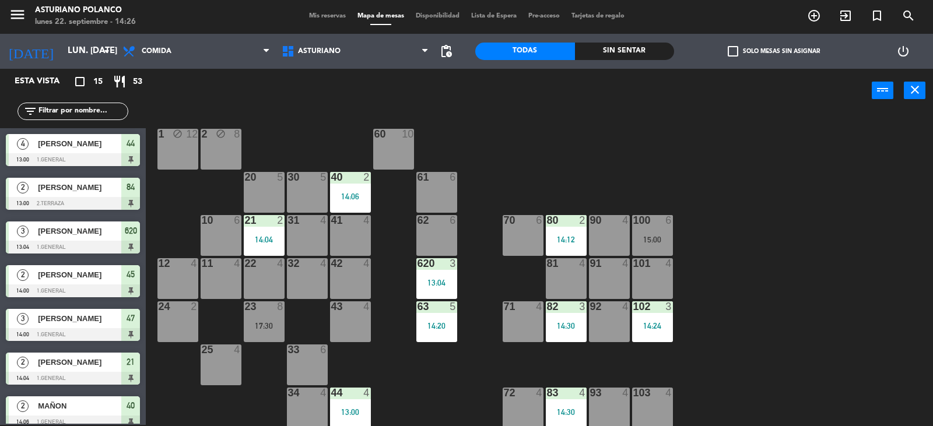
click at [694, 212] on div "1 block 12 2 block 8 60 10 20 5 30 5 40 2 14:06 61 6 62 6 41 4 31 4 21 2 14:04 …" at bounding box center [544, 270] width 778 height 312
click at [695, 213] on div "1 block 12 2 block 8 60 10 20 5 30 5 40 2 14:06 61 6 62 6 41 4 31 4 21 2 14:04 …" at bounding box center [544, 270] width 778 height 312
click at [696, 214] on div "1 block 12 2 block 8 60 10 20 5 30 5 40 2 14:06 61 6 62 6 41 4 31 4 21 2 14:04 …" at bounding box center [544, 270] width 778 height 312
drag, startPoint x: 696, startPoint y: 214, endPoint x: 721, endPoint y: 214, distance: 25.1
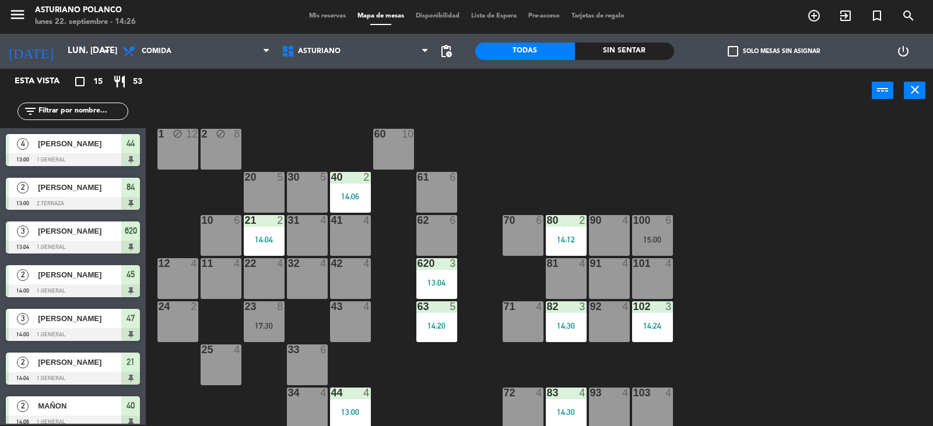
click at [698, 214] on div "1 block 12 2 block 8 60 10 20 5 30 5 40 2 14:06 61 6 62 6 41 4 31 4 21 2 14:04 …" at bounding box center [544, 270] width 778 height 312
click at [797, 190] on div "1 block 12 2 block 8 60 10 20 5 30 5 40 2 14:06 61 6 62 6 41 4 31 4 21 2 14:04 …" at bounding box center [544, 270] width 778 height 312
click at [326, 11] on div "menu [PERSON_NAME] lunes 22. septiembre - 14:27 Mis reservas Mapa de mesas Disp…" at bounding box center [466, 16] width 933 height 35
click at [328, 14] on span "Mis reservas" at bounding box center [327, 16] width 48 height 6
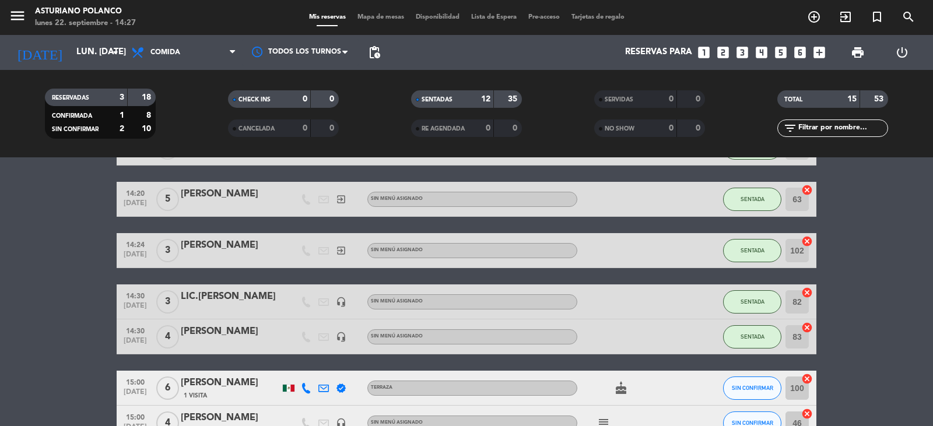
scroll to position [408, 0]
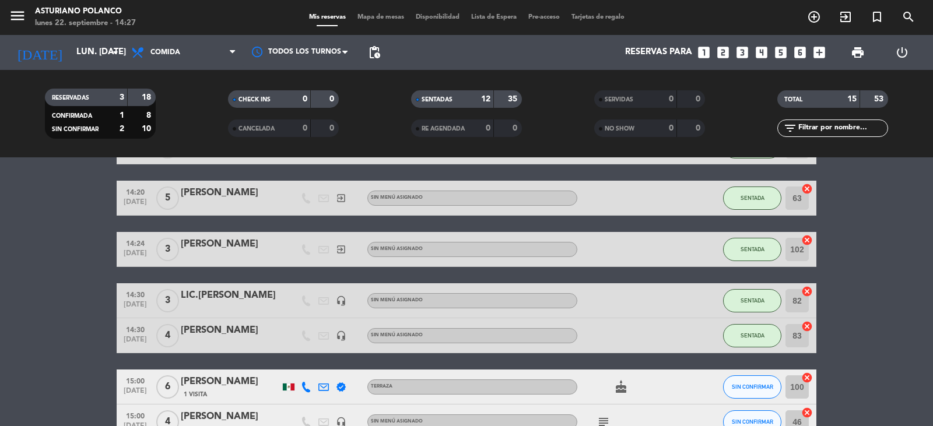
click at [624, 387] on icon "cake" at bounding box center [621, 387] width 14 height 14
click at [898, 318] on bookings-row "13:00 [DATE] 4 [PERSON_NAME] headset_mic Sin menú asignado SENTADA 44 cancel 13…" at bounding box center [466, 147] width 933 height 688
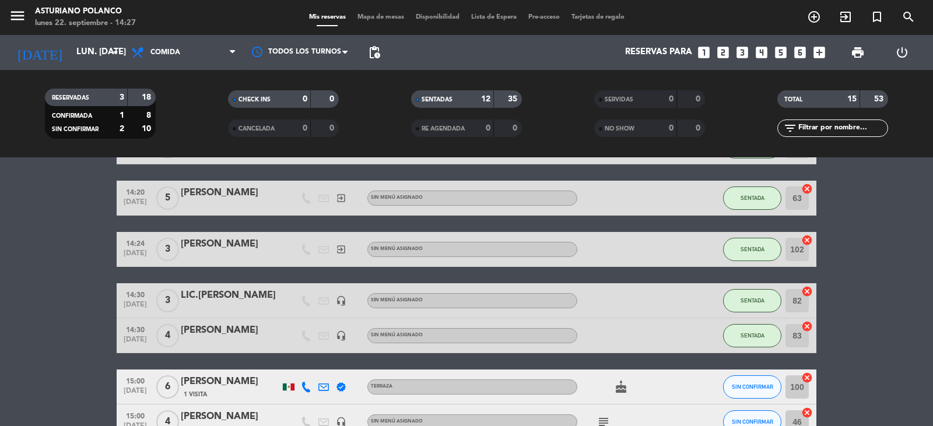
click at [898, 318] on bookings-row "13:00 [DATE] 4 [PERSON_NAME] headset_mic Sin menú asignado SENTADA 44 cancel 13…" at bounding box center [466, 147] width 933 height 688
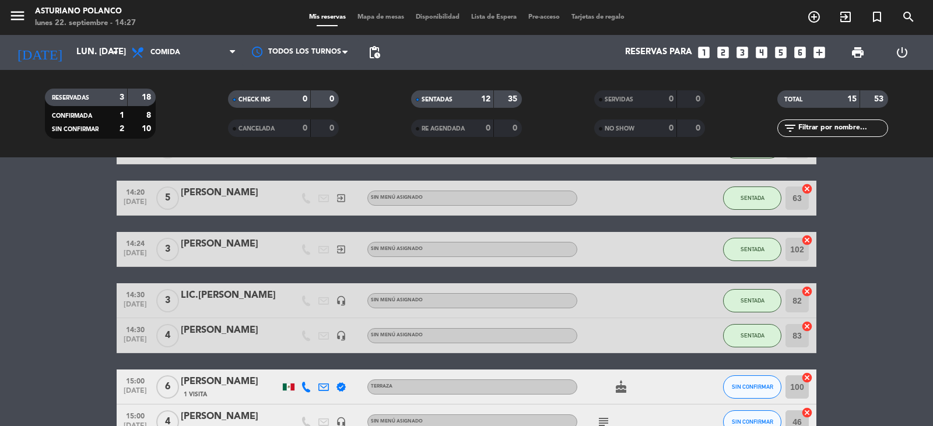
click at [898, 318] on bookings-row "13:00 [DATE] 4 [PERSON_NAME] headset_mic Sin menú asignado SENTADA 44 cancel 13…" at bounding box center [466, 147] width 933 height 688
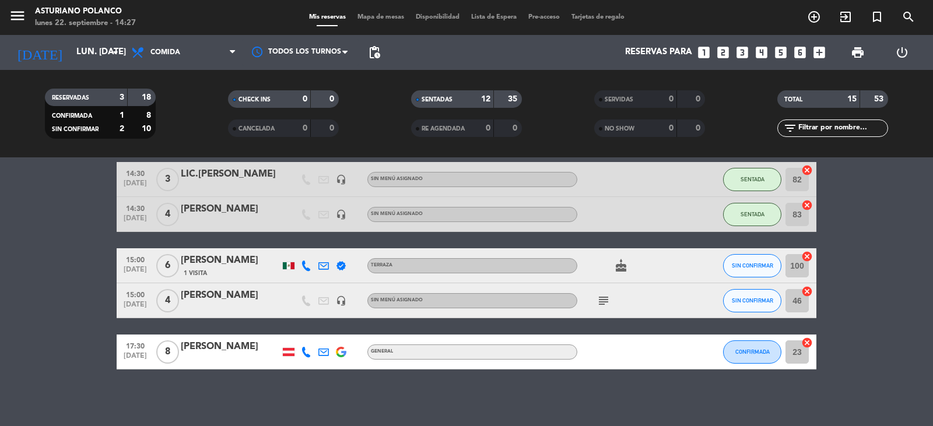
scroll to position [531, 0]
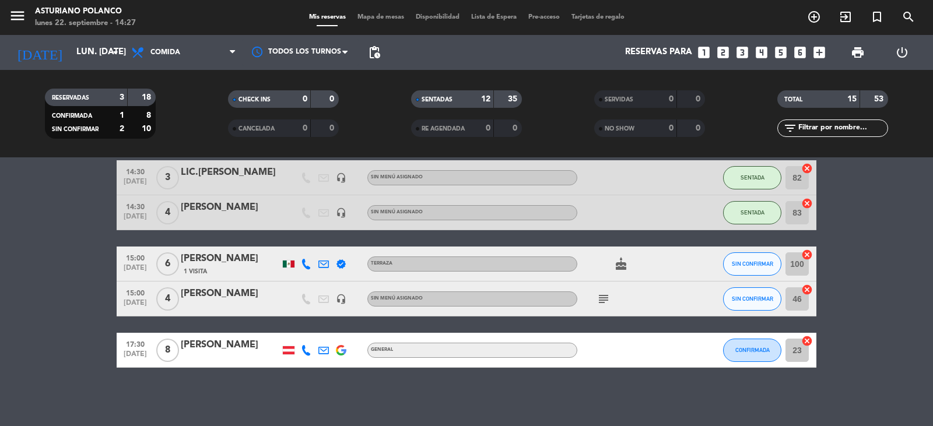
click at [377, 20] on span "Mapa de mesas" at bounding box center [380, 17] width 58 height 6
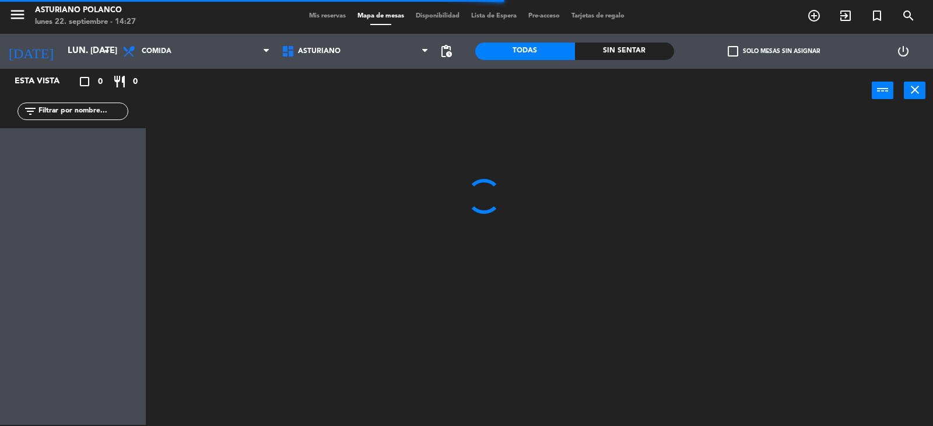
click at [639, 197] on div at bounding box center [544, 270] width 778 height 312
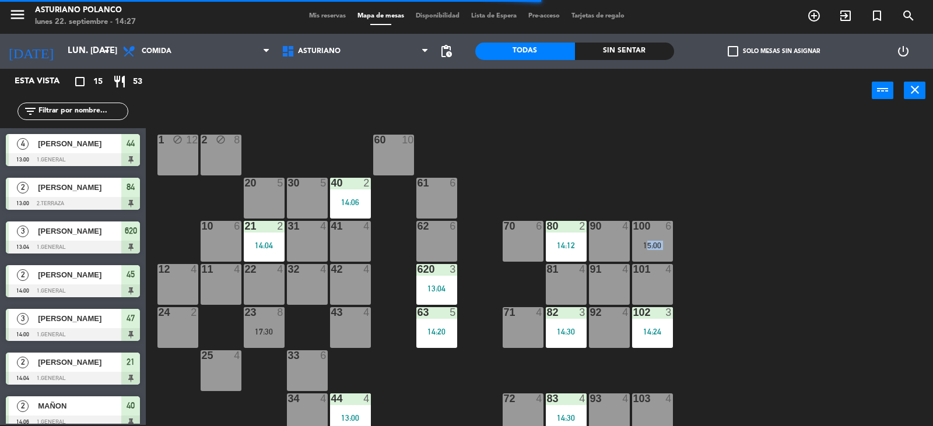
click at [639, 197] on div "1 block 12 2 block 8 60 10 20 5 30 5 40 2 14:06 61 6 62 6 41 4 31 4 21 2 14:04 …" at bounding box center [544, 270] width 778 height 312
click at [639, 198] on div "1 block 12 2 block 8 60 10 20 5 30 5 40 2 14:06 61 6 62 6 41 4 31 4 21 2 14:04 …" at bounding box center [544, 270] width 778 height 312
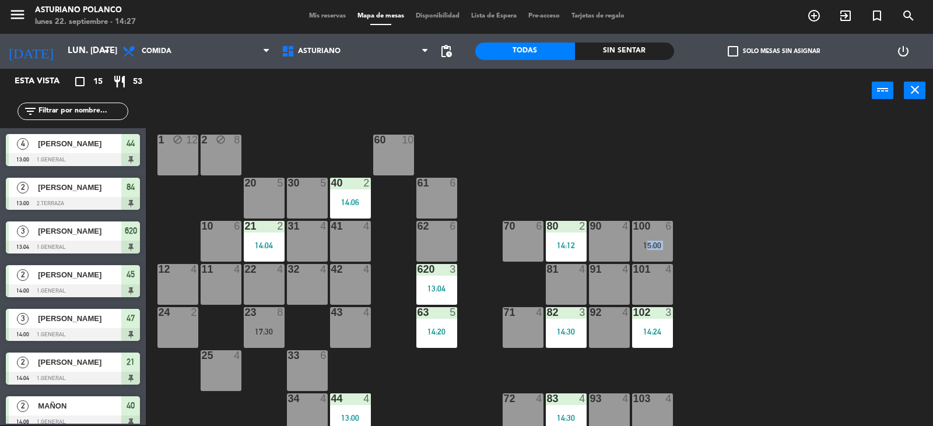
click at [640, 198] on div "1 block 12 2 block 8 60 10 20 5 30 5 40 2 14:06 61 6 62 6 41 4 31 4 21 2 14:04 …" at bounding box center [544, 270] width 778 height 312
click at [640, 199] on div "1 block 12 2 block 8 60 10 20 5 30 5 40 2 14:06 61 6 62 6 41 4 31 4 21 2 14:04 …" at bounding box center [544, 270] width 778 height 312
click at [639, 200] on div "1 block 12 2 block 8 60 10 20 5 30 5 40 2 14:06 61 6 62 6 41 4 31 4 21 2 14:04 …" at bounding box center [544, 270] width 778 height 312
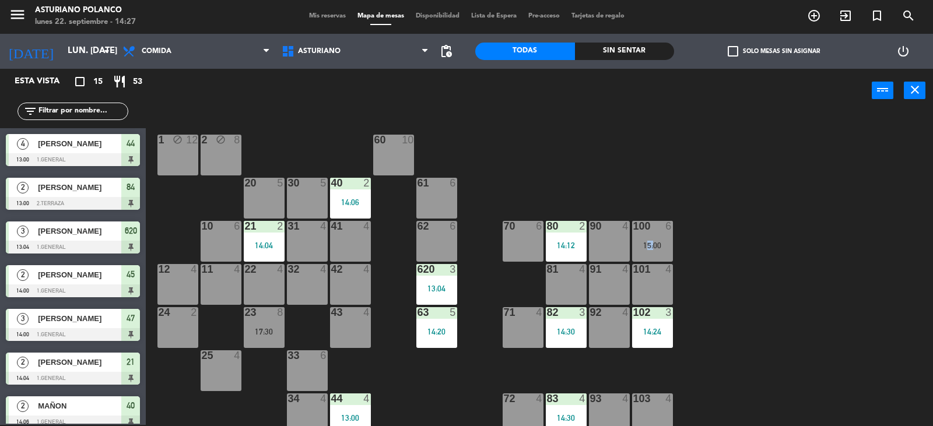
click at [639, 200] on div "1 block 12 2 block 8 60 10 20 5 30 5 40 2 14:06 61 6 62 6 41 4 31 4 21 2 14:04 …" at bounding box center [544, 270] width 778 height 312
click at [530, 135] on div "1 block 12 2 block 8 60 10 20 5 30 5 40 2 14:06 61 6 62 6 41 4 31 4 21 2 14:04 …" at bounding box center [544, 270] width 778 height 312
click at [529, 135] on div "1 block 12 2 block 8 60 10 20 5 30 5 40 2 14:06 61 6 62 6 41 4 31 4 21 2 14:04 …" at bounding box center [544, 270] width 778 height 312
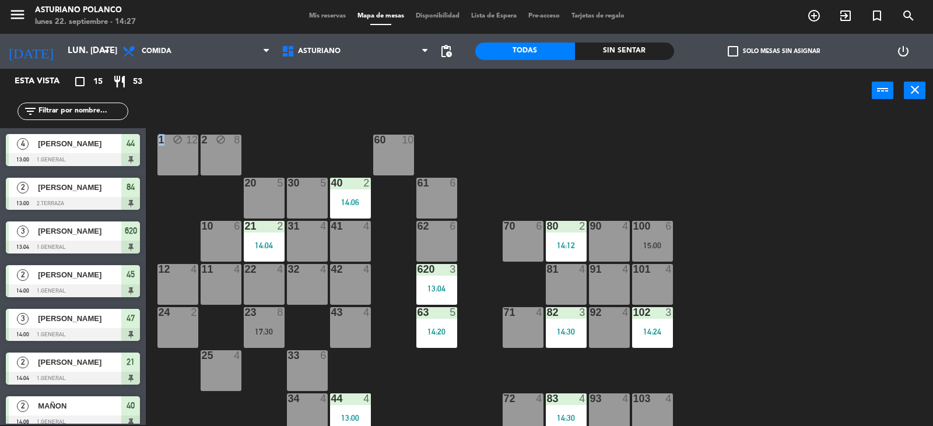
click at [529, 135] on div "1 block 12 2 block 8 60 10 20 5 30 5 40 2 14:06 61 6 62 6 41 4 31 4 21 2 14:04 …" at bounding box center [544, 270] width 778 height 312
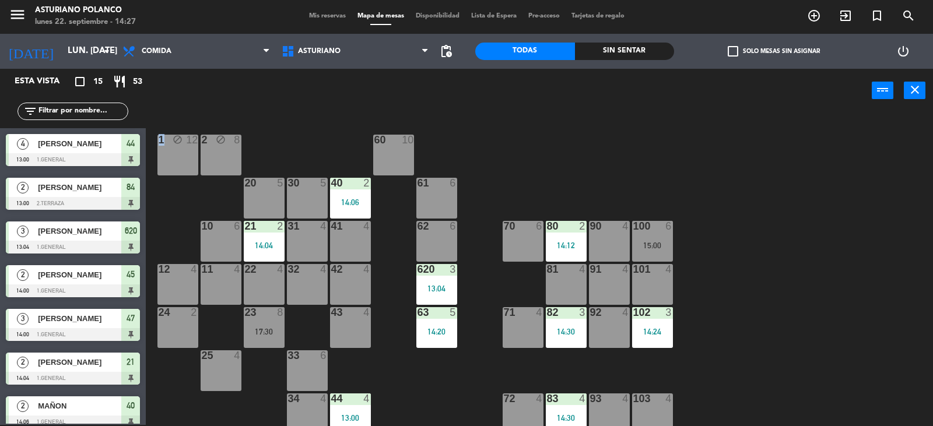
click at [529, 135] on div "1 block 12 2 block 8 60 10 20 5 30 5 40 2 14:06 61 6 62 6 41 4 31 4 21 2 14:04 …" at bounding box center [544, 270] width 778 height 312
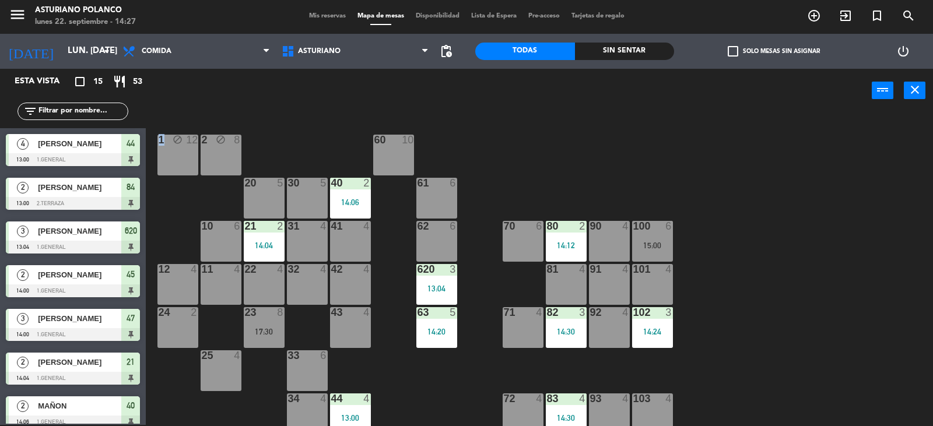
click at [529, 135] on div "1 block 12 2 block 8 60 10 20 5 30 5 40 2 14:06 61 6 62 6 41 4 31 4 21 2 14:04 …" at bounding box center [544, 270] width 778 height 312
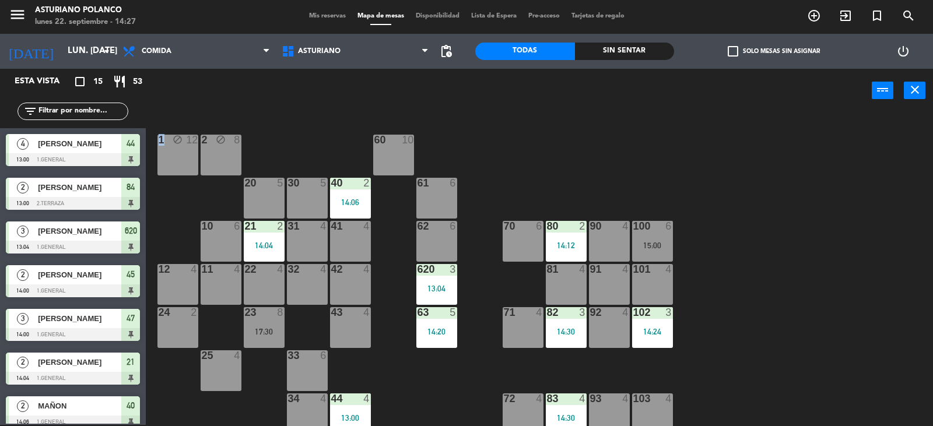
click at [529, 135] on div "1 block 12 2 block 8 60 10 20 5 30 5 40 2 14:06 61 6 62 6 41 4 31 4 21 2 14:04 …" at bounding box center [544, 270] width 778 height 312
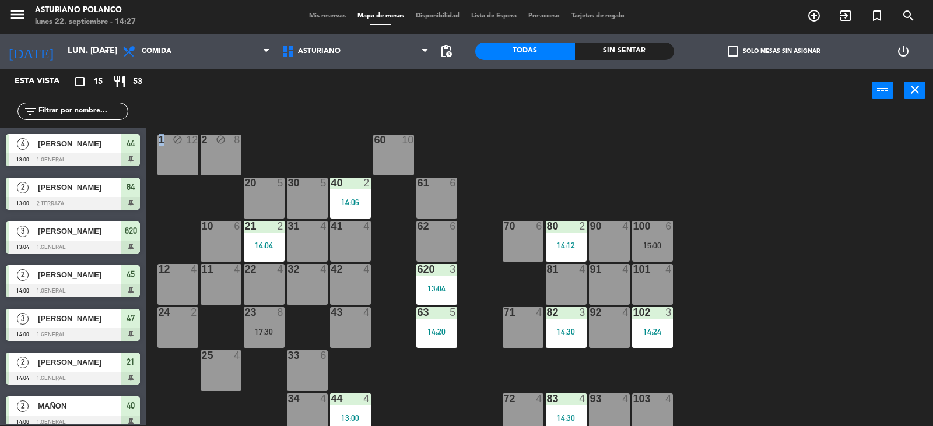
click at [529, 135] on div "1 block 12 2 block 8 60 10 20 5 30 5 40 2 14:06 61 6 62 6 41 4 31 4 21 2 14:04 …" at bounding box center [544, 270] width 778 height 312
click at [529, 136] on div "1 block 12 2 block 8 60 10 20 5 30 5 40 2 14:06 61 6 62 6 41 4 31 4 21 2 14:04 …" at bounding box center [544, 270] width 778 height 312
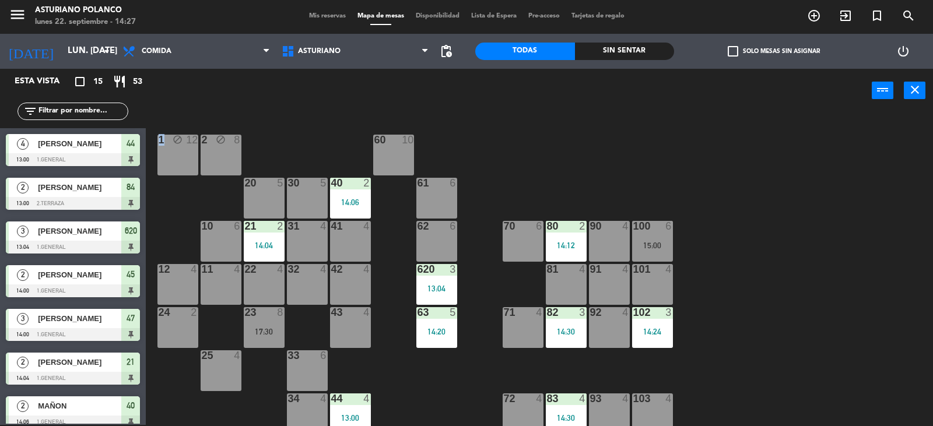
click at [529, 136] on div "1 block 12 2 block 8 60 10 20 5 30 5 40 2 14:06 61 6 62 6 41 4 31 4 21 2 14:04 …" at bounding box center [544, 270] width 778 height 312
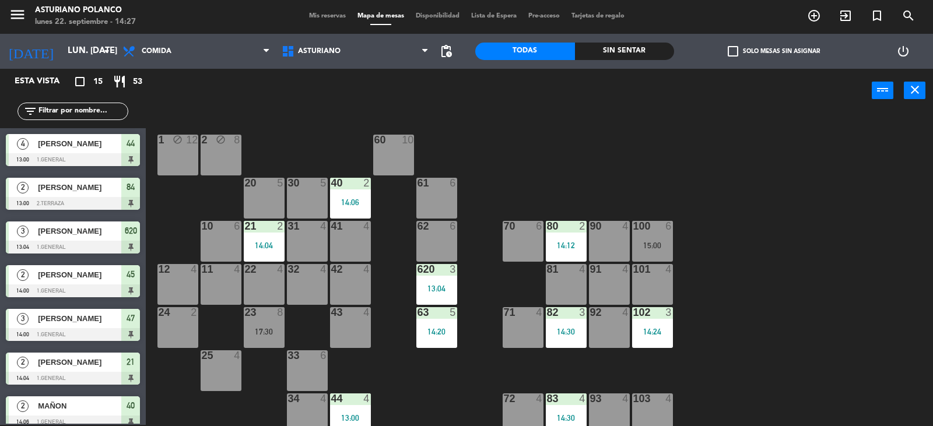
click at [529, 136] on div "1 block 12 2 block 8 60 10 20 5 30 5 40 2 14:06 61 6 62 6 41 4 31 4 21 2 14:04 …" at bounding box center [544, 270] width 778 height 312
click at [529, 137] on div "1 block 12 2 block 8 60 10 20 5 30 5 40 2 14:06 61 6 62 6 41 4 31 4 21 2 14:04 …" at bounding box center [544, 270] width 778 height 312
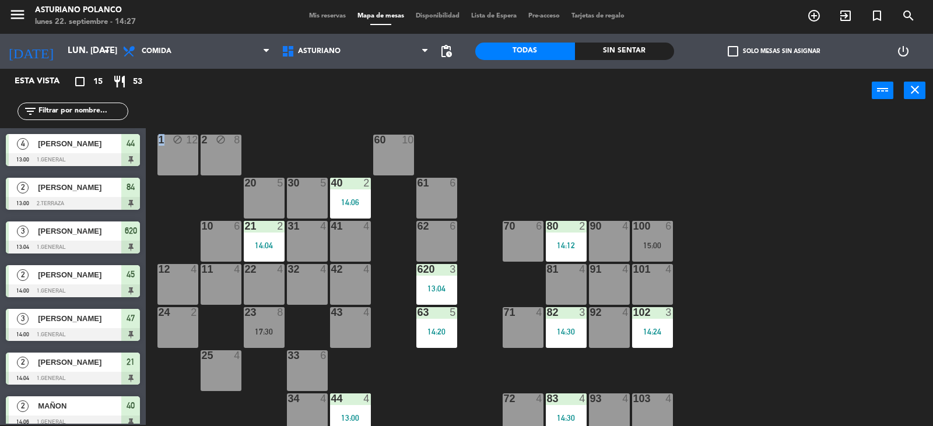
click at [529, 137] on div "1 block 12 2 block 8 60 10 20 5 30 5 40 2 14:06 61 6 62 6 41 4 31 4 21 2 14:04 …" at bounding box center [544, 270] width 778 height 312
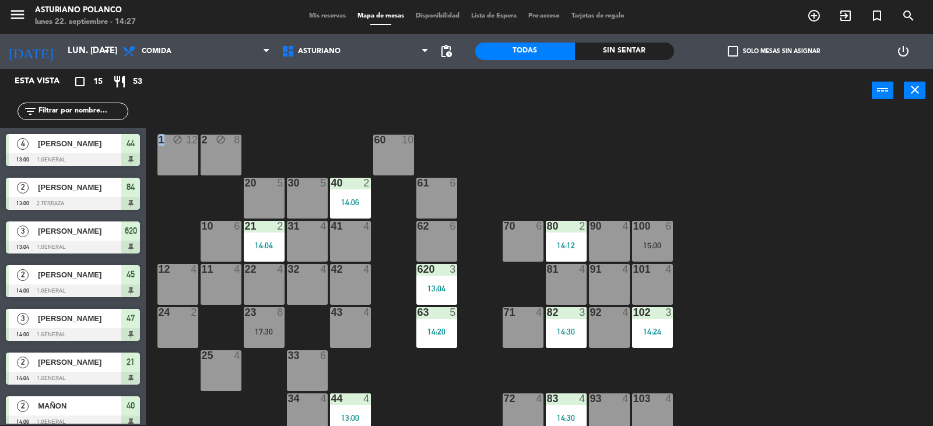
click at [529, 137] on div "1 block 12 2 block 8 60 10 20 5 30 5 40 2 14:06 61 6 62 6 41 4 31 4 21 2 14:04 …" at bounding box center [544, 270] width 778 height 312
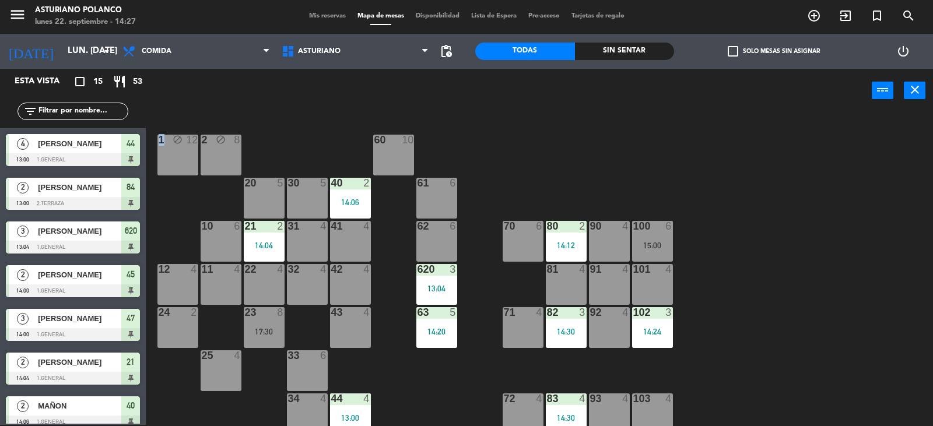
click at [529, 137] on div "1 block 12 2 block 8 60 10 20 5 30 5 40 2 14:06 61 6 62 6 41 4 31 4 21 2 14:04 …" at bounding box center [544, 270] width 778 height 312
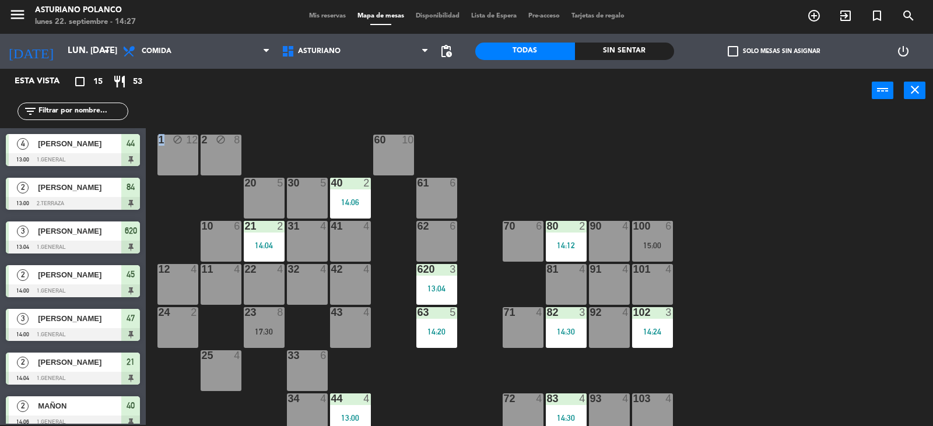
click at [529, 137] on div "1 block 12 2 block 8 60 10 20 5 30 5 40 2 14:06 61 6 62 6 41 4 31 4 21 2 14:04 …" at bounding box center [544, 270] width 778 height 312
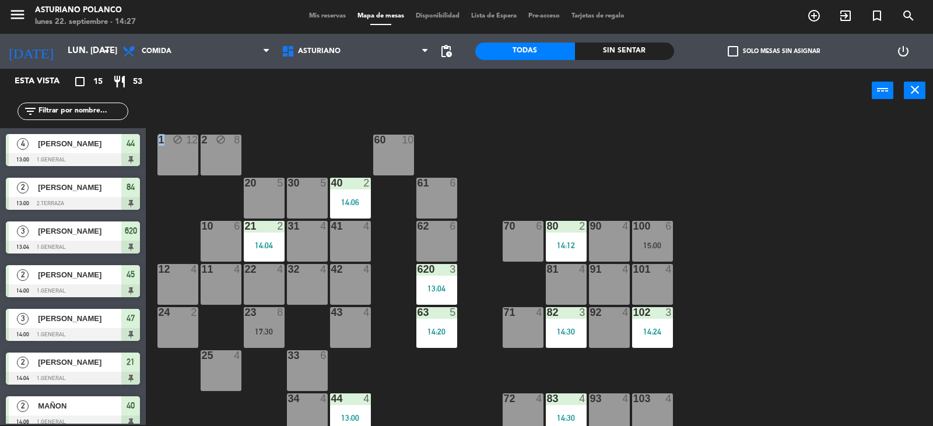
click at [529, 137] on div "1 block 12 2 block 8 60 10 20 5 30 5 40 2 14:06 61 6 62 6 41 4 31 4 21 2 14:04 …" at bounding box center [544, 270] width 778 height 312
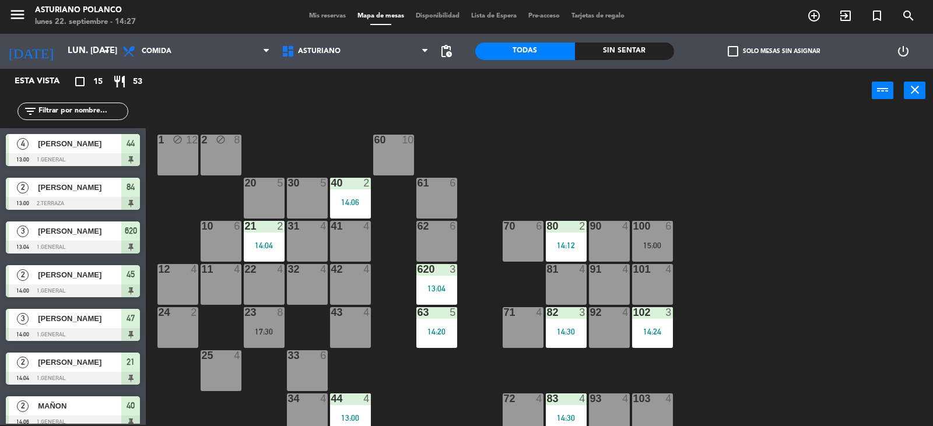
click at [529, 137] on div "1 block 12 2 block 8 60 10 20 5 30 5 40 2 14:06 61 6 62 6 41 4 31 4 21 2 14:04 …" at bounding box center [544, 270] width 778 height 312
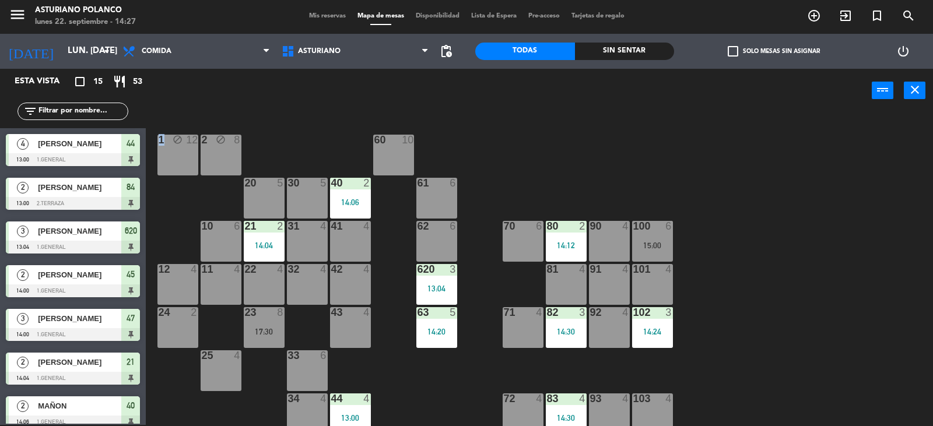
click at [529, 137] on div "1 block 12 2 block 8 60 10 20 5 30 5 40 2 14:06 61 6 62 6 41 4 31 4 21 2 14:04 …" at bounding box center [544, 270] width 778 height 312
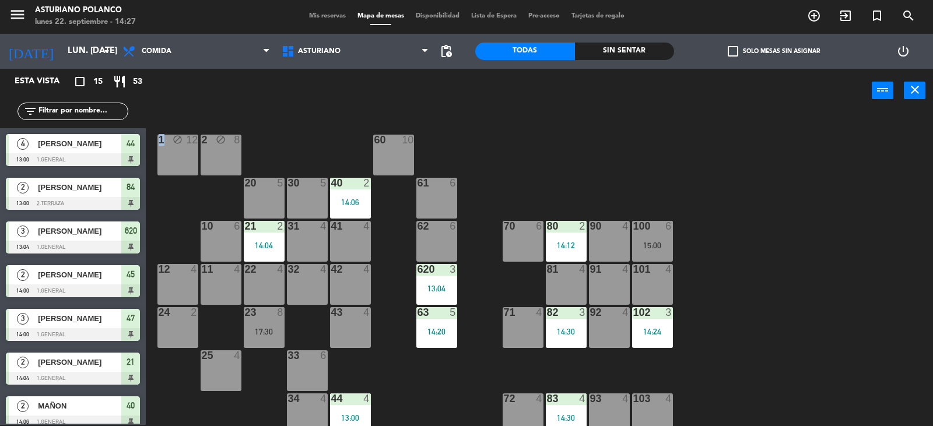
click at [529, 137] on div "1 block 12 2 block 8 60 10 20 5 30 5 40 2 14:06 61 6 62 6 41 4 31 4 21 2 14:04 …" at bounding box center [544, 270] width 778 height 312
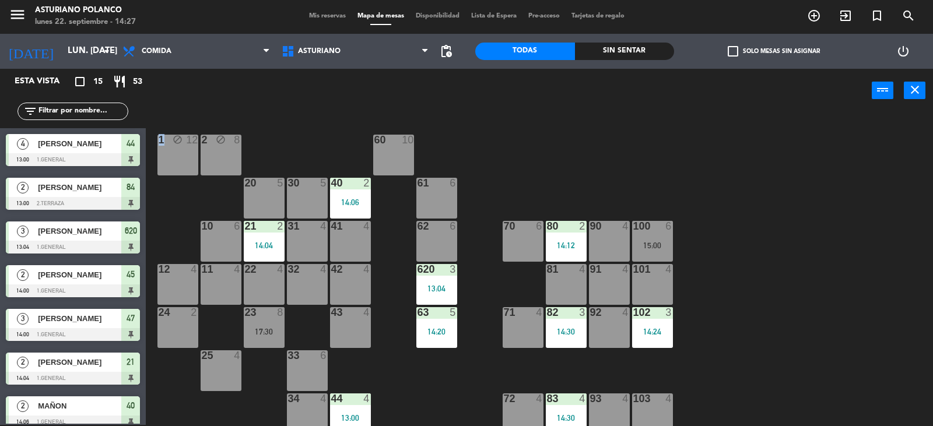
click at [529, 137] on div "1 block 12 2 block 8 60 10 20 5 30 5 40 2 14:06 61 6 62 6 41 4 31 4 21 2 14:04 …" at bounding box center [544, 270] width 778 height 312
click at [529, 138] on div "1 block 12 2 block 8 60 10 20 5 30 5 40 2 14:06 61 6 62 6 41 4 31 4 21 2 14:04 …" at bounding box center [544, 270] width 778 height 312
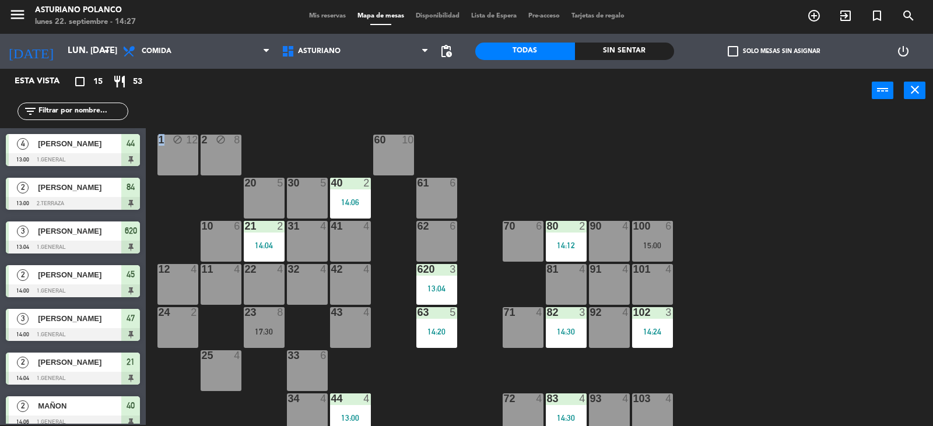
click at [529, 138] on div "1 block 12 2 block 8 60 10 20 5 30 5 40 2 14:06 61 6 62 6 41 4 31 4 21 2 14:04 …" at bounding box center [544, 270] width 778 height 312
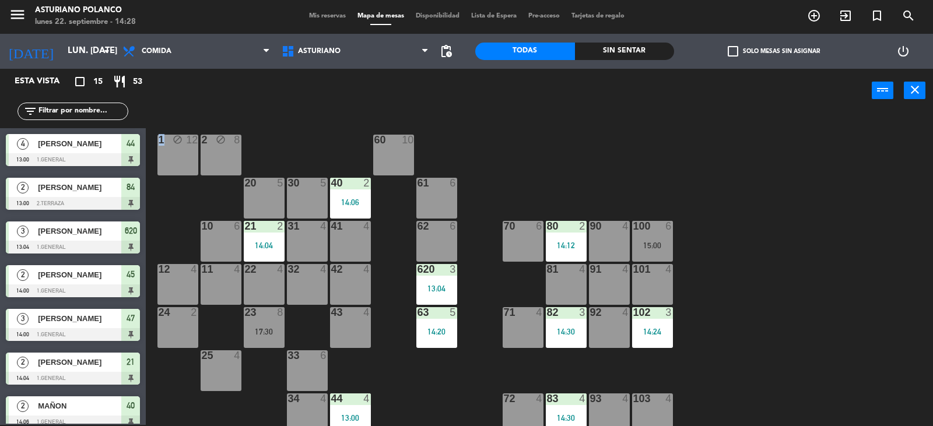
click at [529, 138] on div "1 block 12 2 block 8 60 10 20 5 30 5 40 2 14:06 61 6 62 6 41 4 31 4 21 2 14:04 …" at bounding box center [544, 270] width 778 height 312
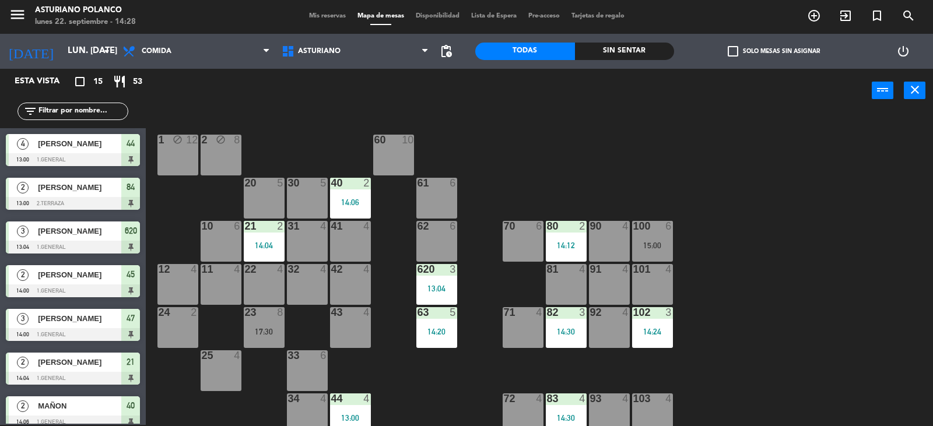
click at [529, 138] on div "1 block 12 2 block 8 60 10 20 5 30 5 40 2 14:06 61 6 62 6 41 4 31 4 21 2 14:04 …" at bounding box center [544, 270] width 778 height 312
click at [530, 139] on div "1 block 12 2 block 8 60 10 20 5 30 5 40 2 14:06 61 6 62 6 41 4 31 4 21 2 14:04 …" at bounding box center [544, 270] width 778 height 312
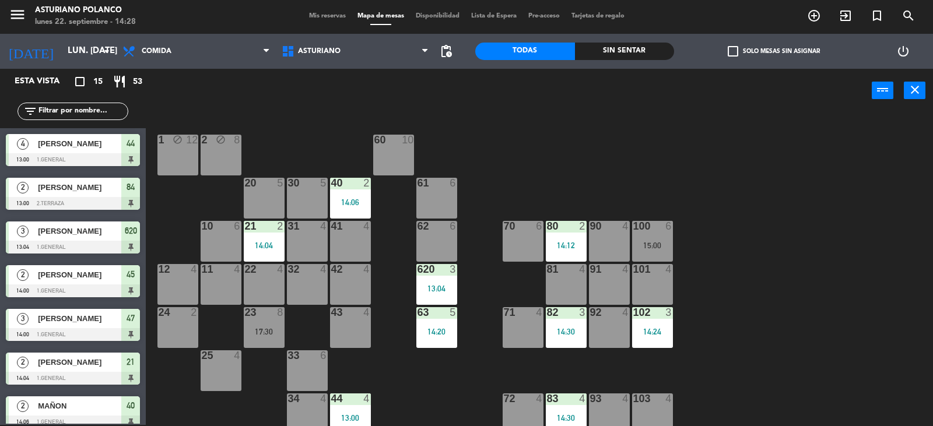
drag, startPoint x: 530, startPoint y: 139, endPoint x: 542, endPoint y: 159, distance: 23.0
click at [542, 159] on div "1 block 12 2 block 8 60 10 20 5 30 5 40 2 14:06 61 6 62 6 41 4 31 4 21 2 14:04 …" at bounding box center [544, 270] width 778 height 312
click at [607, 171] on div "1 block 12 2 block 8 60 10 20 5 30 5 40 2 14:06 61 6 62 6 41 4 31 4 21 2 14:04 …" at bounding box center [544, 270] width 778 height 312
click at [614, 171] on div "1 block 12 2 block 8 60 10 20 5 30 5 40 2 14:06 61 6 62 6 41 4 31 4 21 2 14:04 …" at bounding box center [544, 270] width 778 height 312
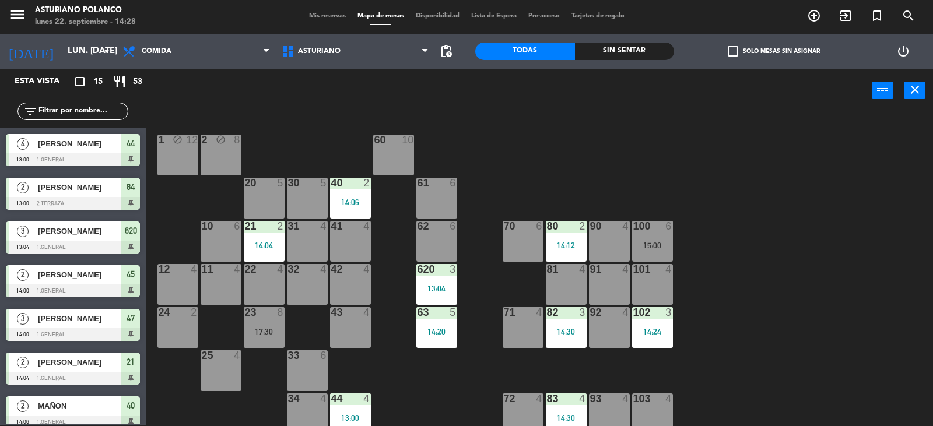
click at [614, 171] on div "1 block 12 2 block 8 60 10 20 5 30 5 40 2 14:06 61 6 62 6 41 4 31 4 21 2 14:04 …" at bounding box center [544, 270] width 778 height 312
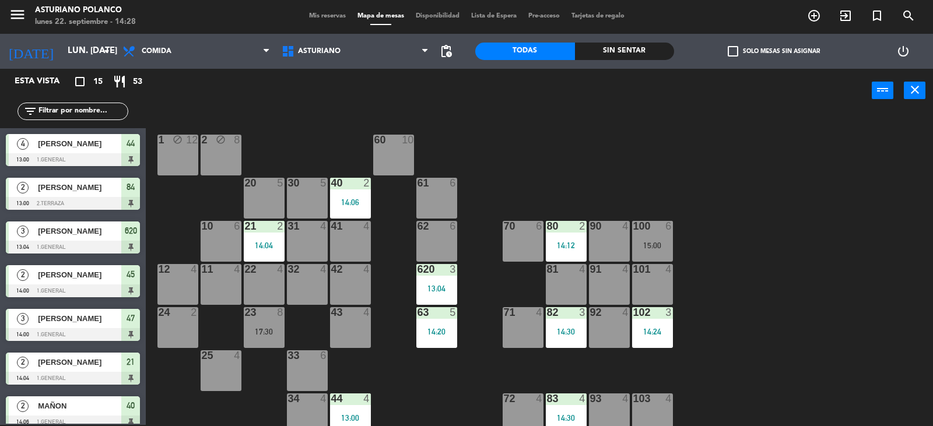
click at [614, 171] on div "1 block 12 2 block 8 60 10 20 5 30 5 40 2 14:06 61 6 62 6 41 4 31 4 21 2 14:04 …" at bounding box center [544, 270] width 778 height 312
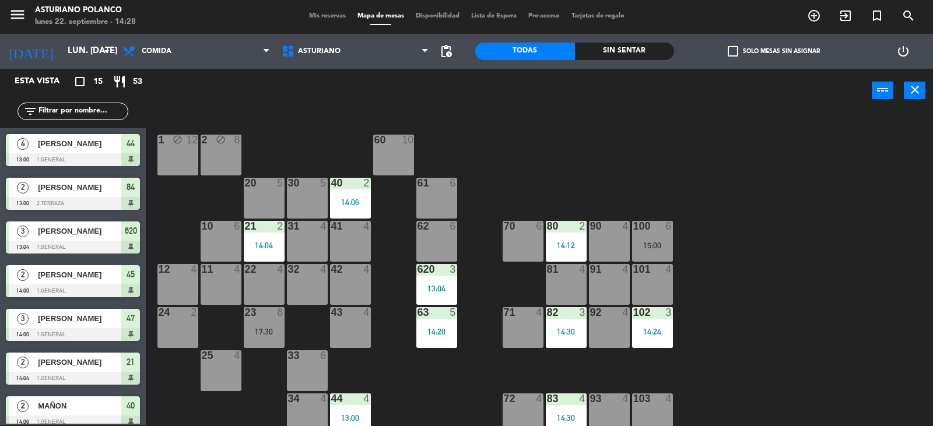
click at [614, 171] on div "1 block 12 2 block 8 60 10 20 5 30 5 40 2 14:06 61 6 62 6 41 4 31 4 21 2 14:04 …" at bounding box center [544, 270] width 778 height 312
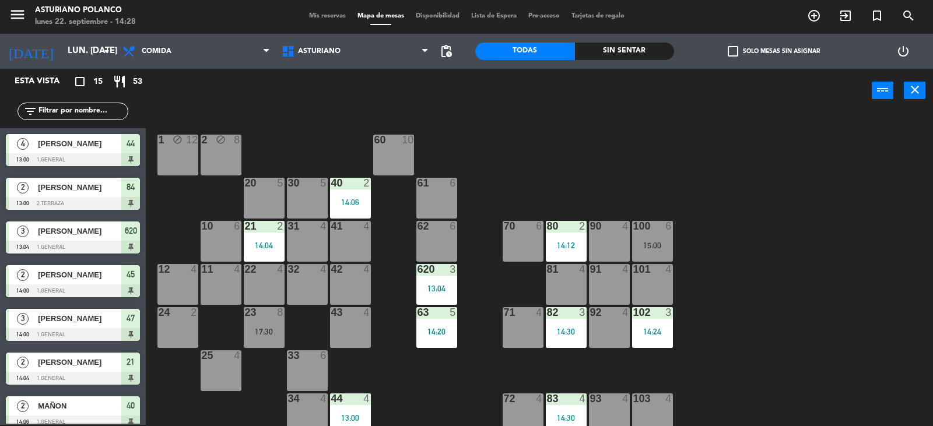
click at [614, 171] on div "1 block 12 2 block 8 60 10 20 5 30 5 40 2 14:06 61 6 62 6 41 4 31 4 21 2 14:04 …" at bounding box center [544, 270] width 778 height 312
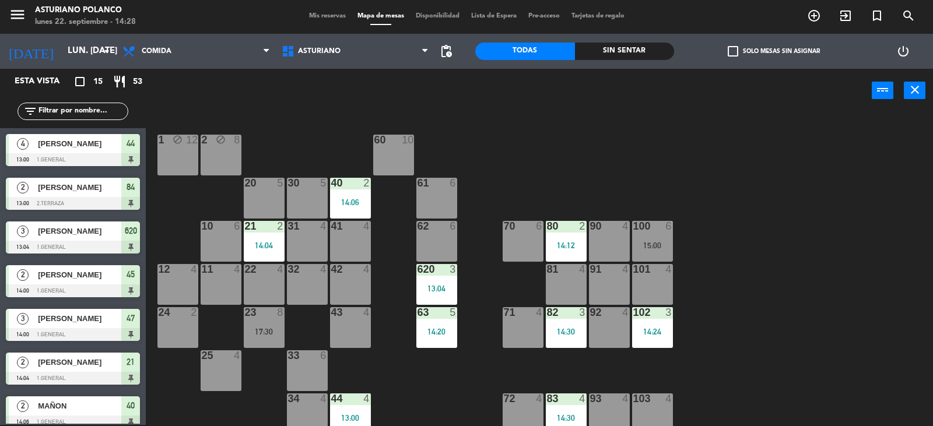
click at [614, 171] on div "1 block 12 2 block 8 60 10 20 5 30 5 40 2 14:06 61 6 62 6 41 4 31 4 21 2 14:04 …" at bounding box center [544, 270] width 778 height 312
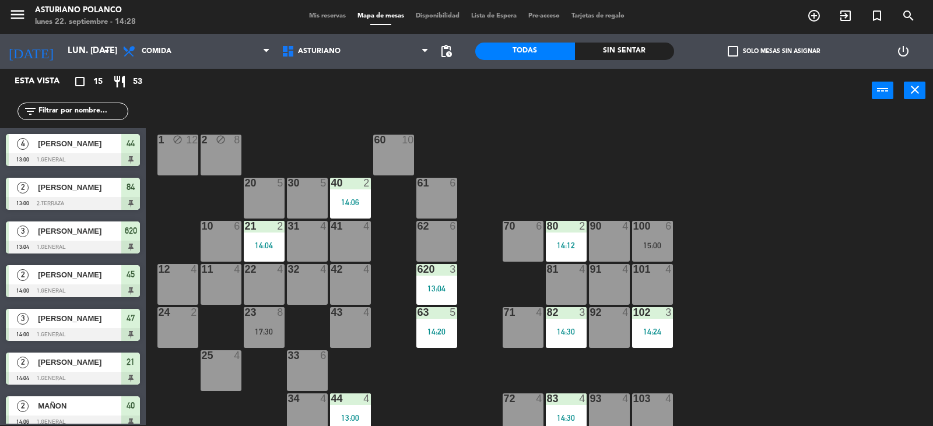
click at [614, 171] on div "1 block 12 2 block 8 60 10 20 5 30 5 40 2 14:06 61 6 62 6 41 4 31 4 21 2 14:04 …" at bounding box center [544, 270] width 778 height 312
click at [615, 172] on div "1 block 12 2 block 8 60 10 20 5 30 5 40 2 14:06 61 6 62 6 41 4 31 4 21 2 14:04 …" at bounding box center [544, 270] width 778 height 312
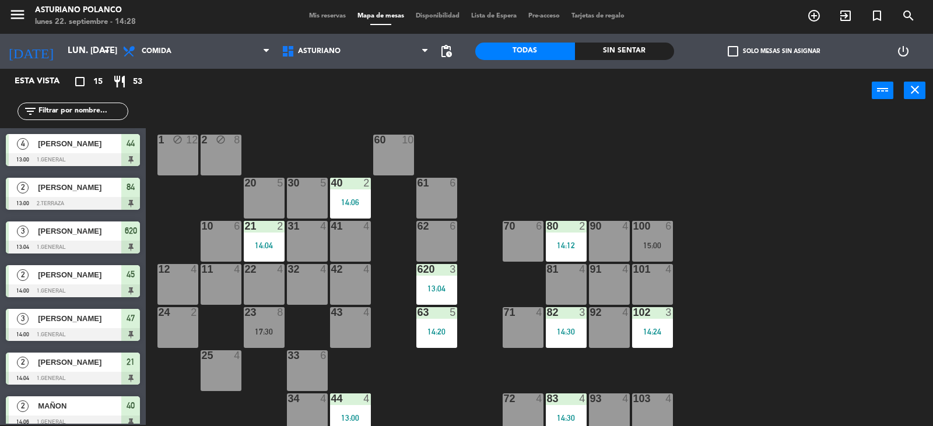
click at [615, 172] on div "1 block 12 2 block 8 60 10 20 5 30 5 40 2 14:06 61 6 62 6 41 4 31 4 21 2 14:04 …" at bounding box center [544, 270] width 778 height 312
click at [616, 173] on div "1 block 12 2 block 8 60 10 20 5 30 5 40 2 14:06 61 6 62 6 41 4 31 4 21 2 14:04 …" at bounding box center [544, 270] width 778 height 312
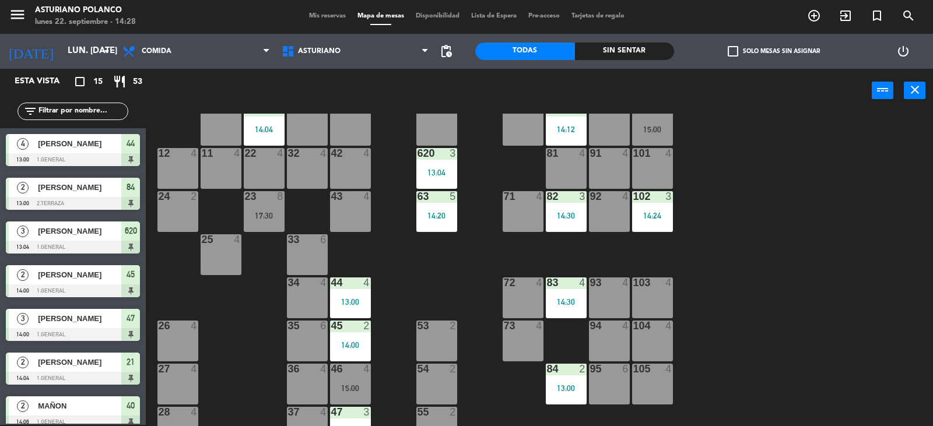
scroll to position [181, 0]
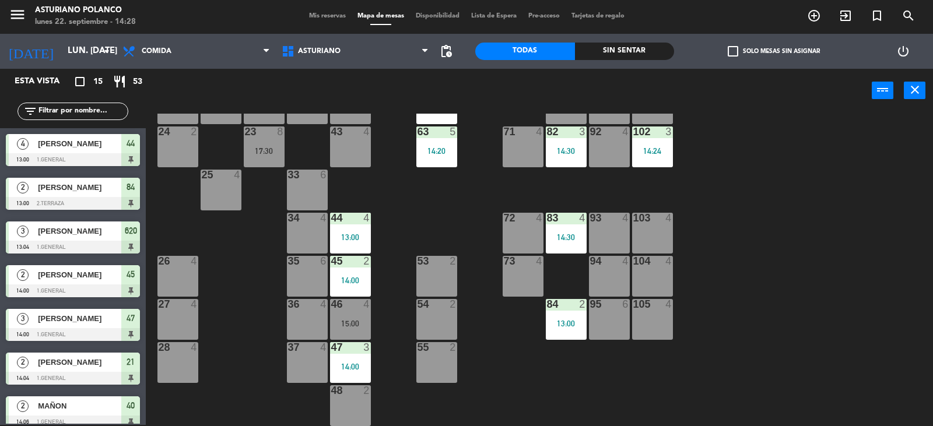
click at [818, 282] on div "1 block 12 2 block 8 60 10 20 5 30 5 40 2 14:06 61 6 62 6 41 4 31 4 21 2 14:04 …" at bounding box center [544, 270] width 778 height 312
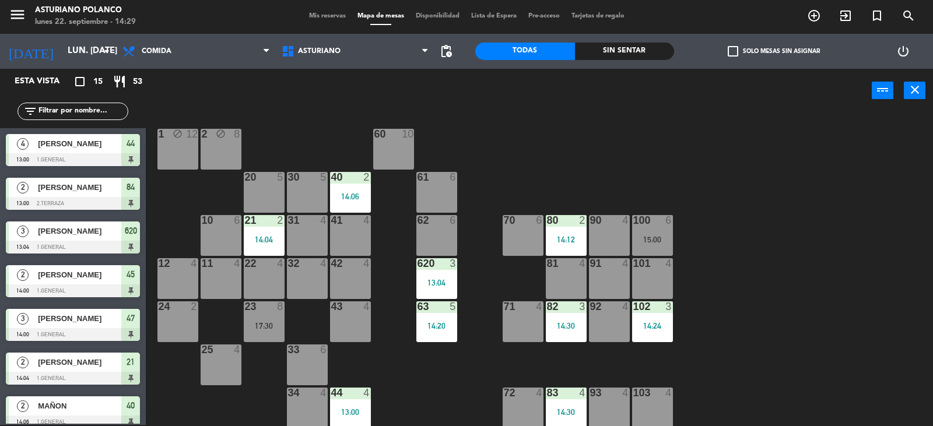
click at [370, 235] on div "41 4" at bounding box center [350, 235] width 41 height 41
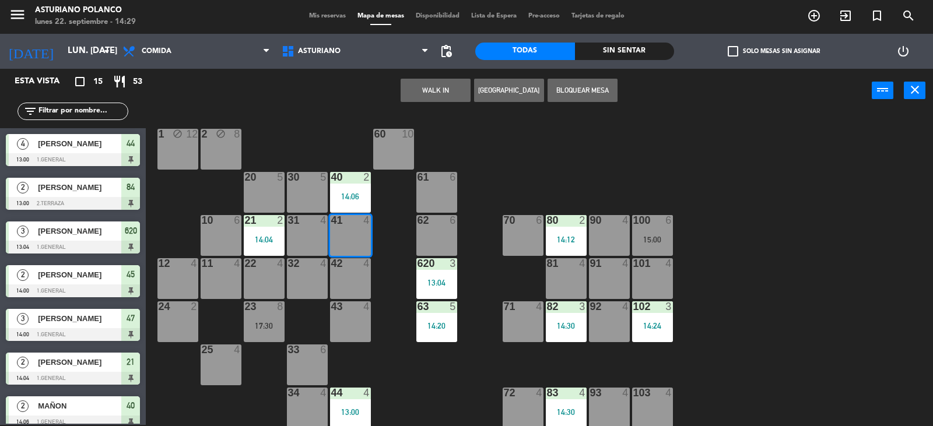
click at [420, 94] on button "WALK IN" at bounding box center [435, 90] width 70 height 23
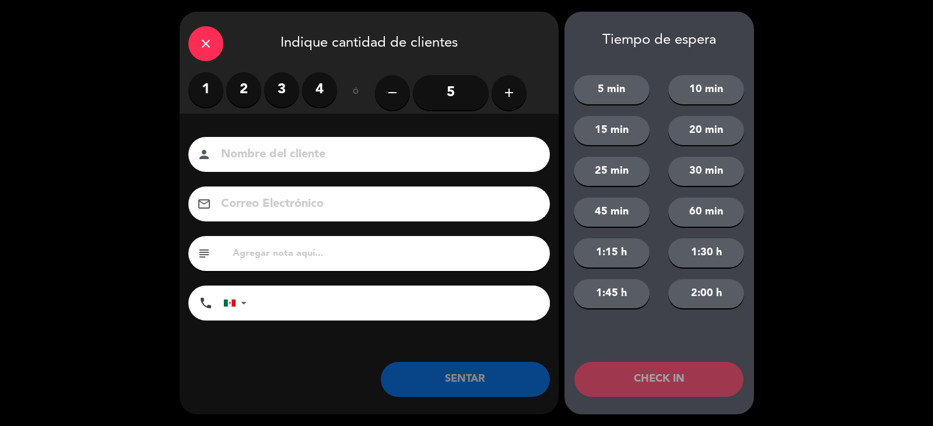
click at [240, 90] on label "2" at bounding box center [243, 89] width 35 height 35
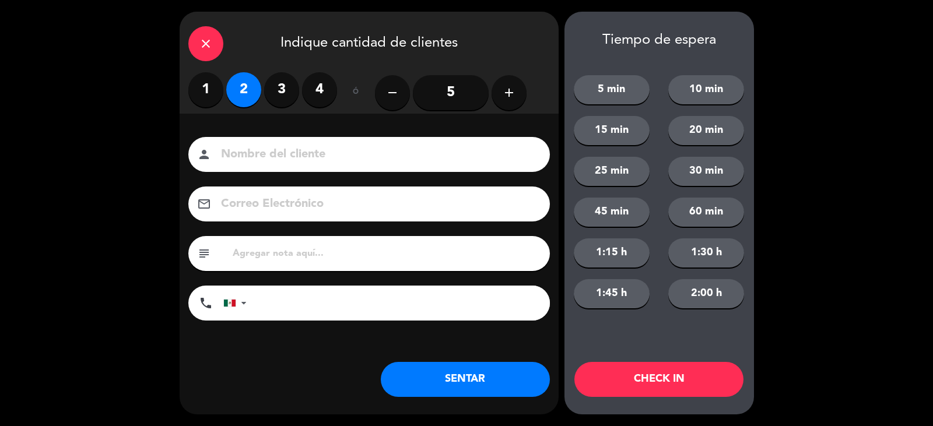
click at [265, 160] on input at bounding box center [377, 155] width 315 height 20
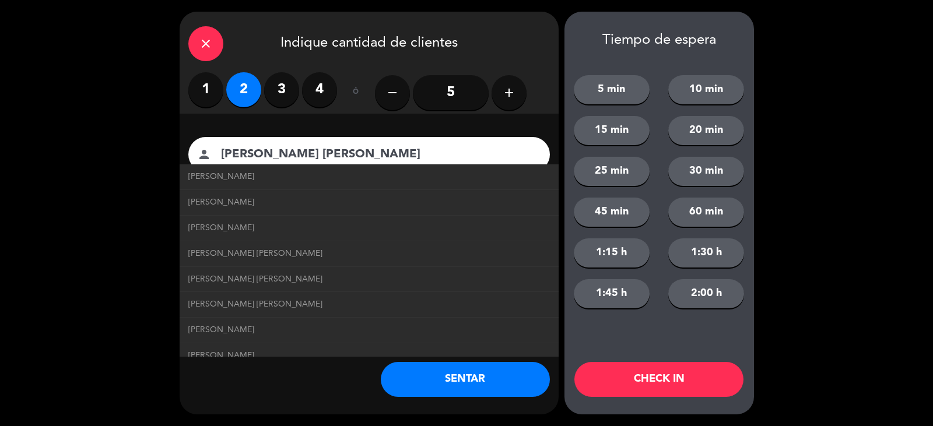
type input "[PERSON_NAME] [PERSON_NAME]"
click at [399, 382] on button "SENTAR" at bounding box center [465, 379] width 169 height 35
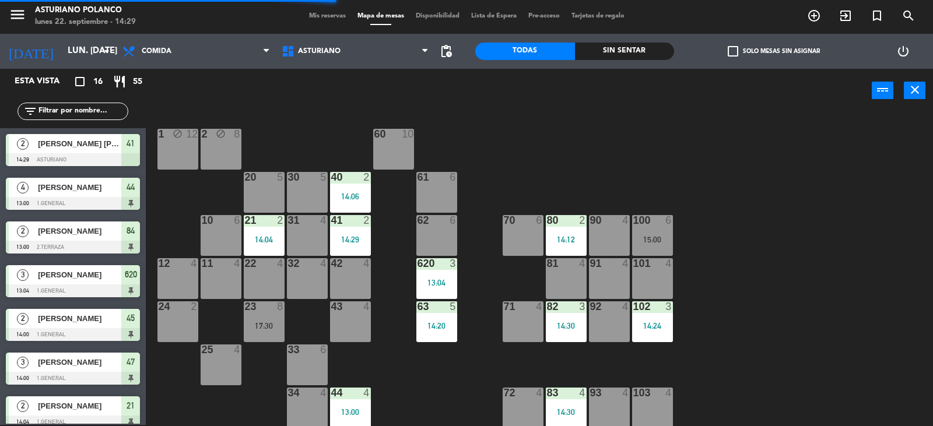
click at [663, 237] on div "15:00" at bounding box center [652, 239] width 41 height 8
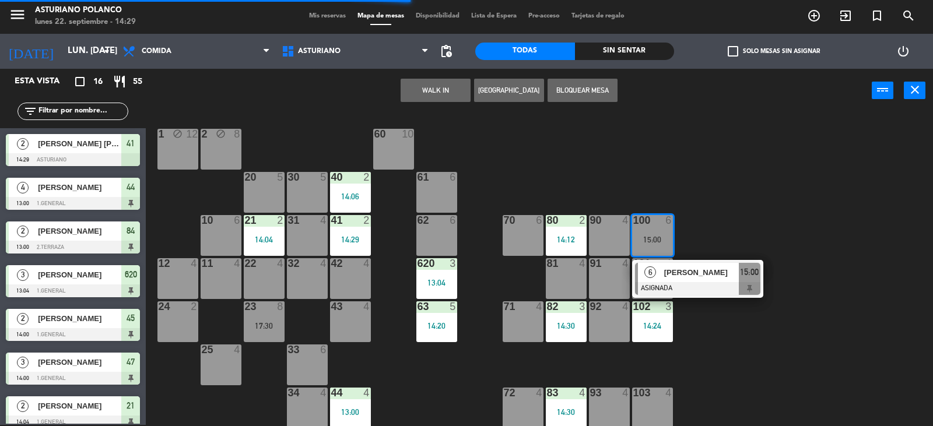
click at [732, 216] on div "1 block 12 2 block 8 60 10 20 5 30 5 40 2 14:06 61 6 62 6 41 2 14:29 31 4 21 2 …" at bounding box center [544, 270] width 778 height 312
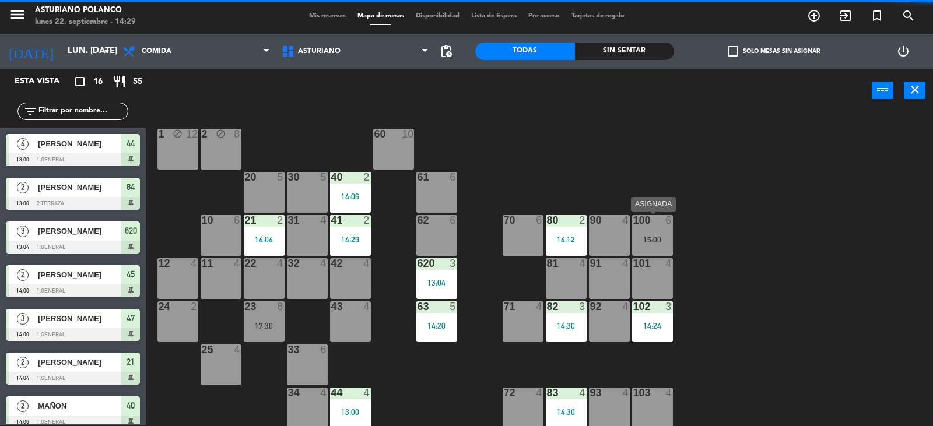
click at [646, 230] on div "100 6 15:00" at bounding box center [652, 235] width 41 height 41
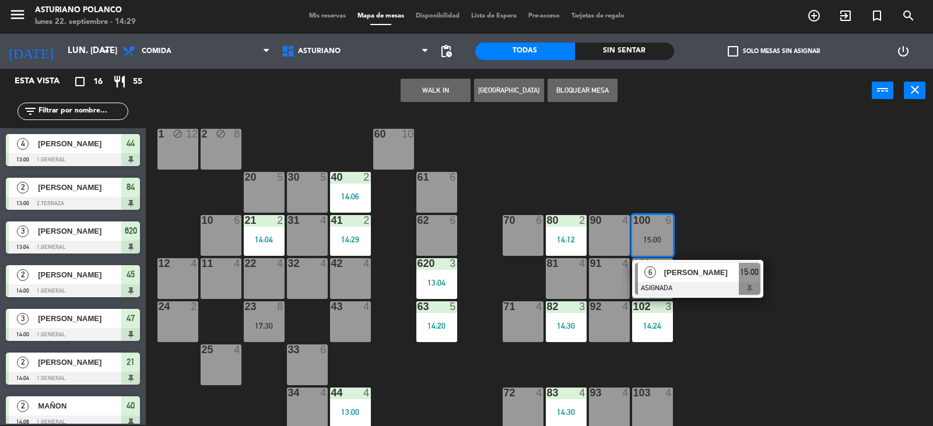
click at [700, 279] on div "[PERSON_NAME]" at bounding box center [701, 272] width 76 height 19
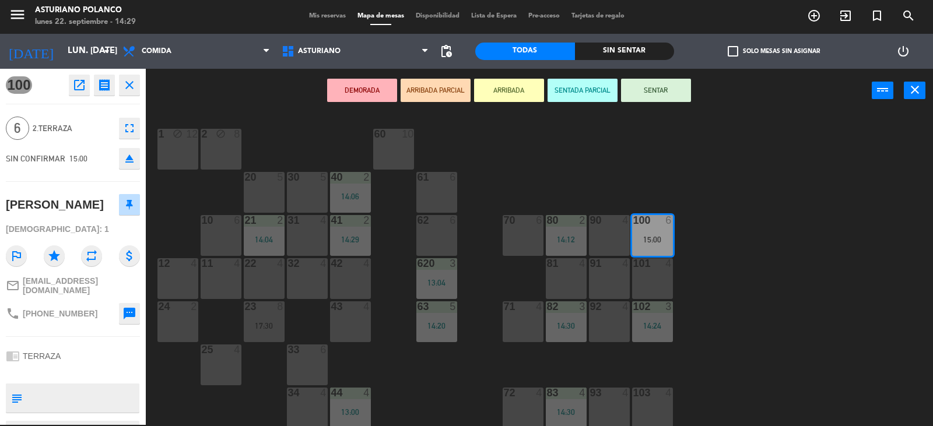
drag, startPoint x: 732, startPoint y: 235, endPoint x: 442, endPoint y: 417, distance: 342.1
click at [732, 234] on div "1 block 12 2 block 8 60 10 20 5 30 5 40 2 14:06 61 6 62 6 41 2 14:29 31 4 21 2 …" at bounding box center [544, 270] width 778 height 312
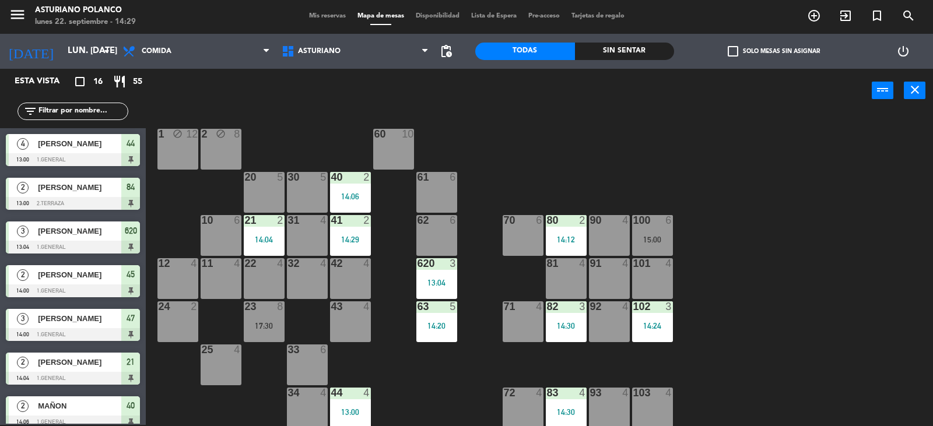
scroll to position [119, 0]
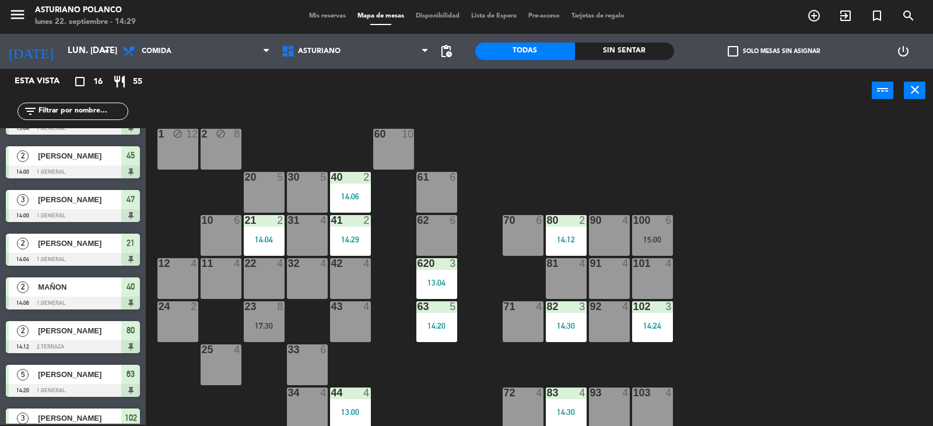
click at [258, 319] on div "23 8 17:30" at bounding box center [264, 321] width 41 height 41
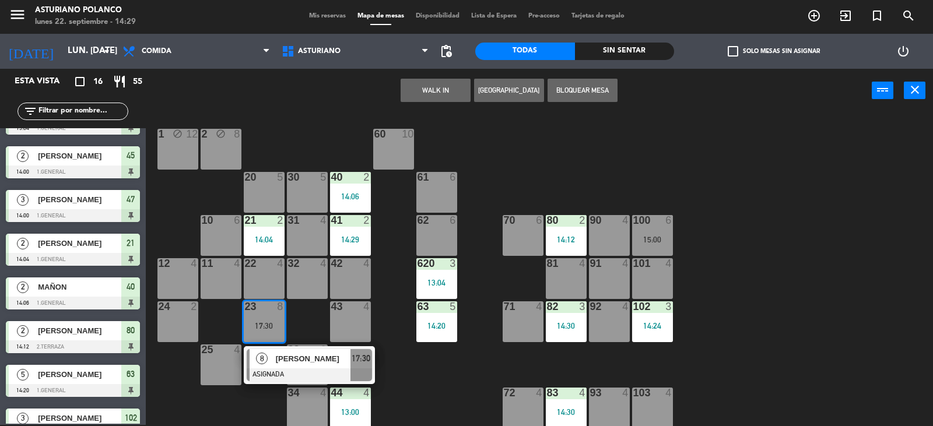
click at [453, 375] on div "1 block 12 2 block 8 60 10 20 5 30 5 40 2 14:06 61 6 62 6 41 2 14:29 31 4 21 2 …" at bounding box center [544, 270] width 778 height 312
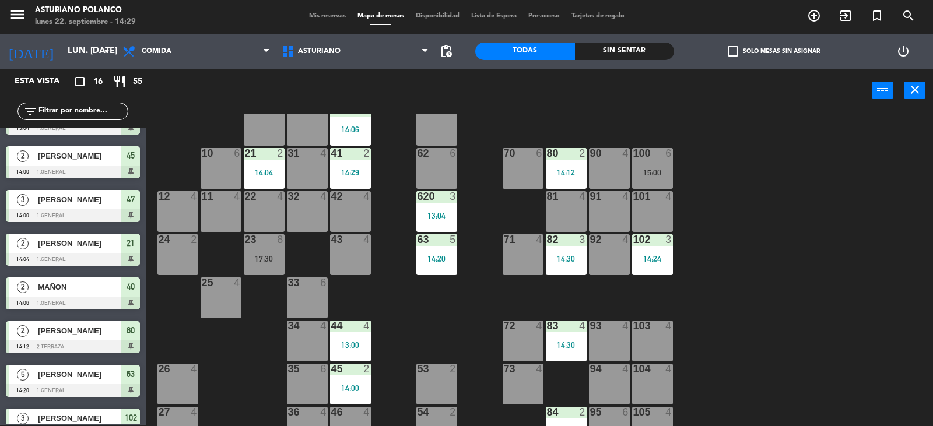
scroll to position [181, 0]
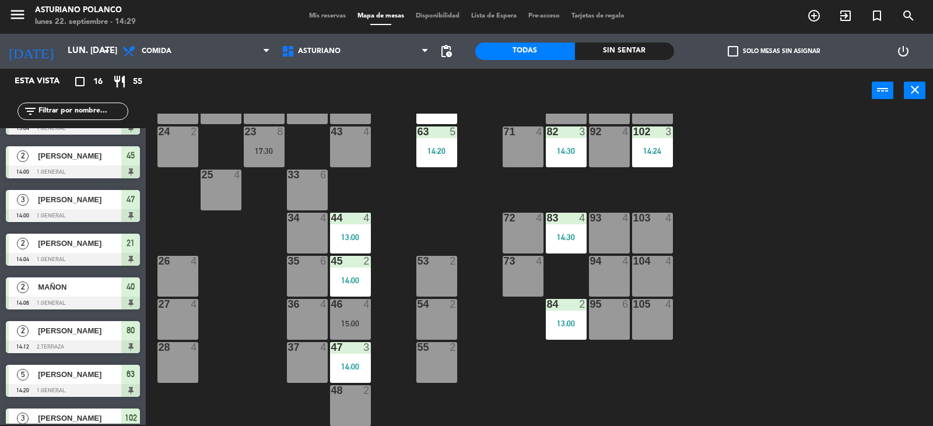
click at [789, 341] on div "1 block 12 2 block 8 60 10 20 5 30 5 40 2 14:06 61 6 62 6 41 2 14:29 31 4 21 2 …" at bounding box center [544, 270] width 778 height 312
click at [345, 321] on div "15:00" at bounding box center [350, 323] width 41 height 8
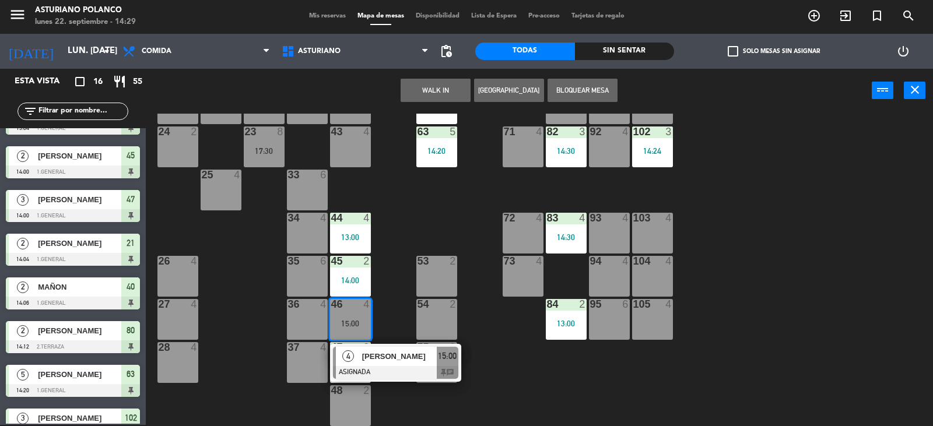
click at [473, 363] on div "1 block 12 2 block 8 60 10 20 5 30 5 40 2 14:06 61 6 62 6 41 2 14:29 31 4 21 2 …" at bounding box center [544, 270] width 778 height 312
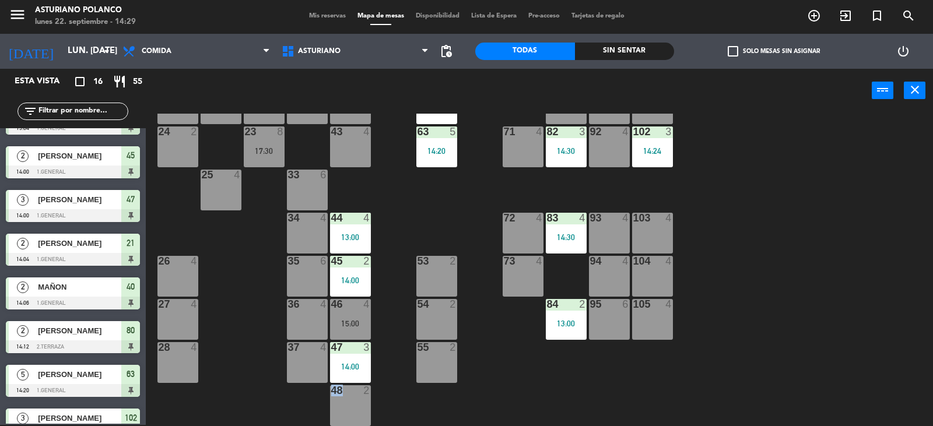
click at [473, 363] on div "1 block 12 2 block 8 60 10 20 5 30 5 40 2 14:06 61 6 62 6 41 2 14:29 31 4 21 2 …" at bounding box center [544, 270] width 778 height 312
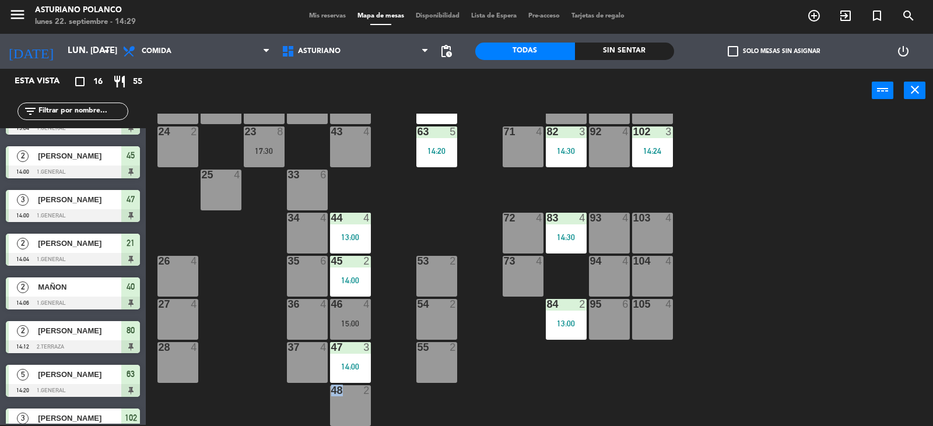
click at [473, 363] on div "1 block 12 2 block 8 60 10 20 5 30 5 40 2 14:06 61 6 62 6 41 2 14:29 31 4 21 2 …" at bounding box center [544, 270] width 778 height 312
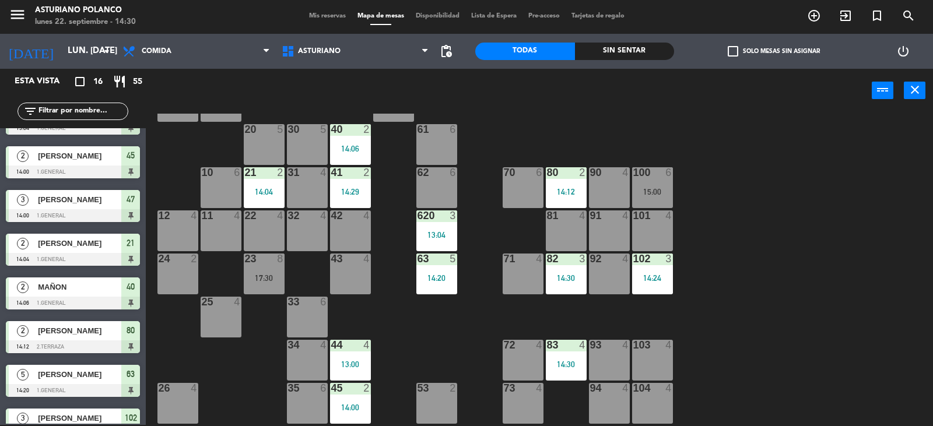
scroll to position [6, 0]
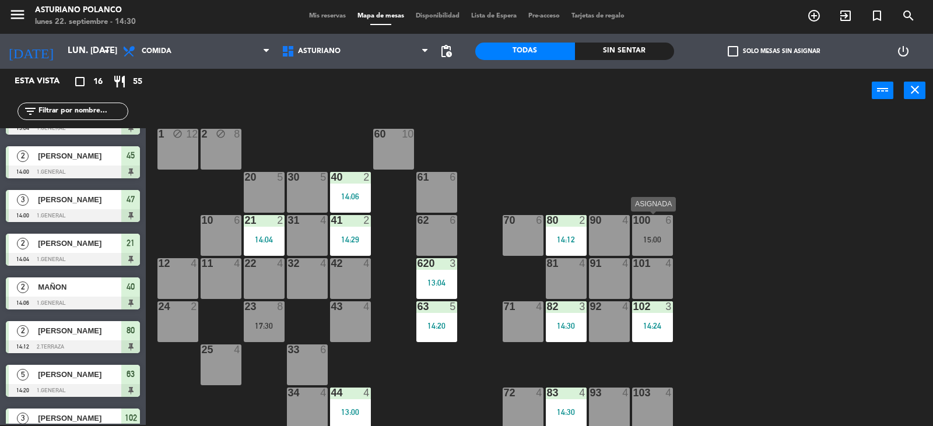
click at [642, 244] on div "100 6 15:00" at bounding box center [652, 235] width 41 height 41
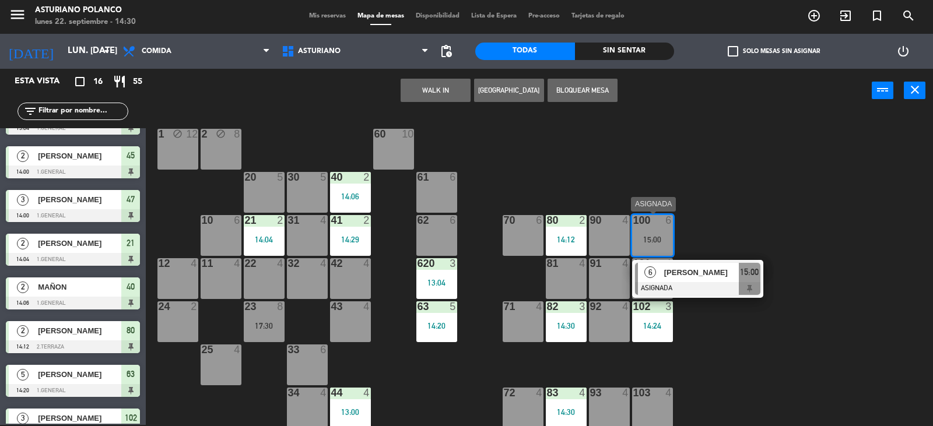
click at [702, 281] on div "[PERSON_NAME]" at bounding box center [701, 272] width 76 height 19
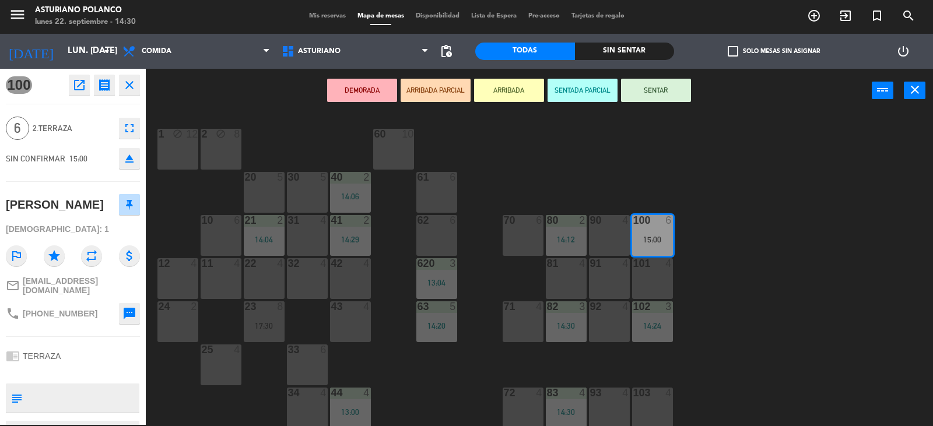
click at [651, 78] on div "DEMORADA ARRIBADA PARCIAL ARRIBADA SENTADA PARCIAL SENTAR power_input close" at bounding box center [509, 91] width 726 height 44
click at [656, 92] on button "SENTAR" at bounding box center [656, 90] width 70 height 23
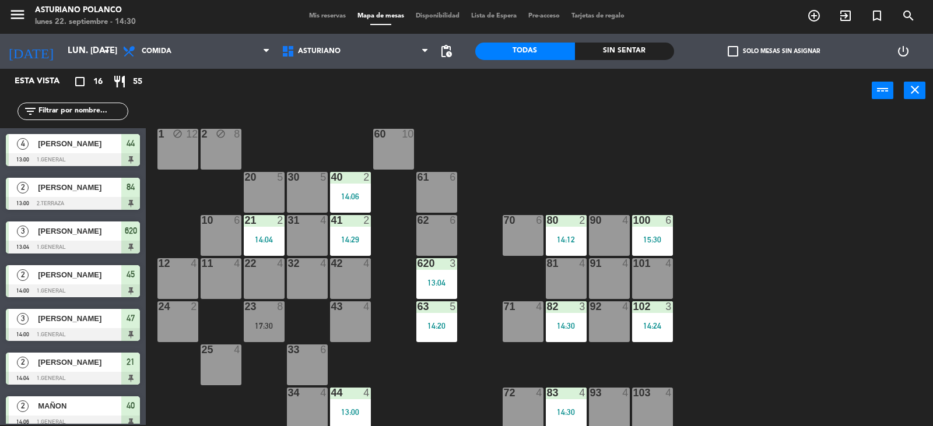
scroll to position [119, 0]
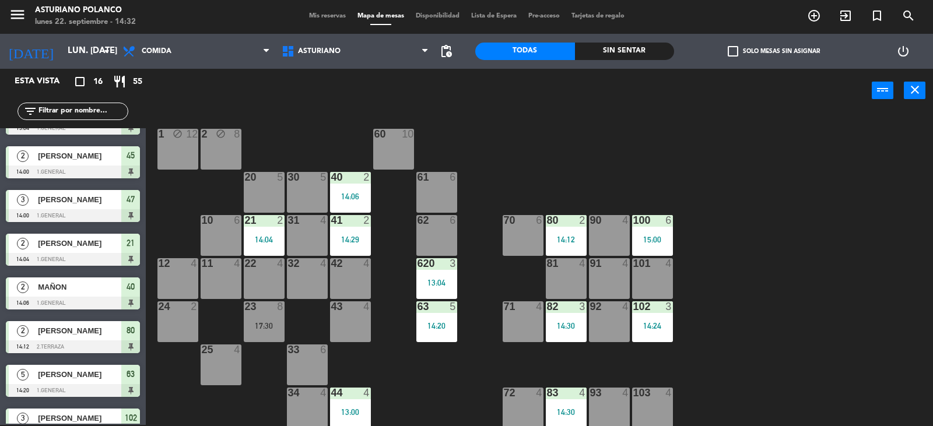
click at [770, 278] on div "1 block 12 2 block 8 60 10 20 5 30 5 40 2 14:06 61 6 62 6 41 2 14:29 31 4 21 2 …" at bounding box center [544, 270] width 778 height 312
click at [642, 234] on div "100 6 15:00" at bounding box center [652, 235] width 41 height 41
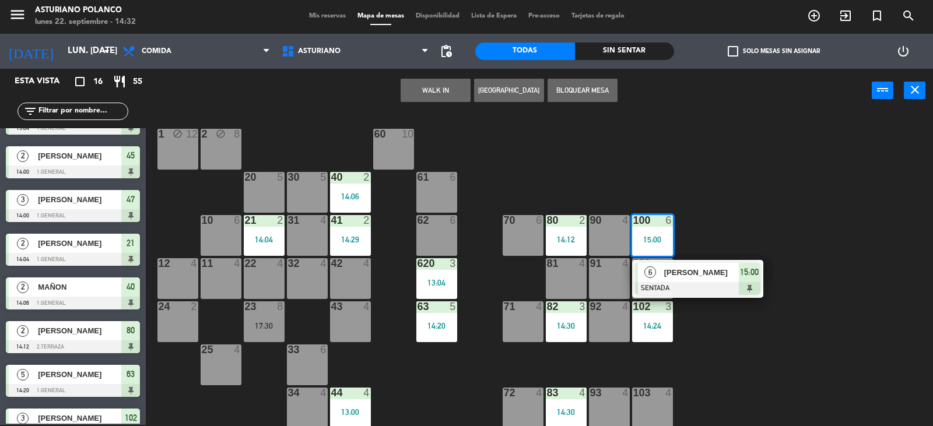
click at [777, 161] on div "1 block 12 2 block 8 60 10 20 5 30 5 40 2 14:06 61 6 62 6 41 2 14:29 31 4 21 2 …" at bounding box center [544, 270] width 778 height 312
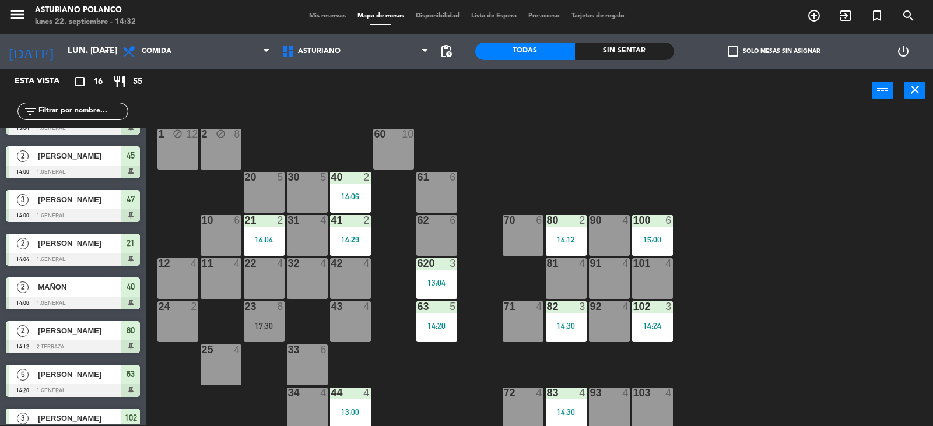
click at [576, 236] on div "14:12" at bounding box center [566, 239] width 41 height 8
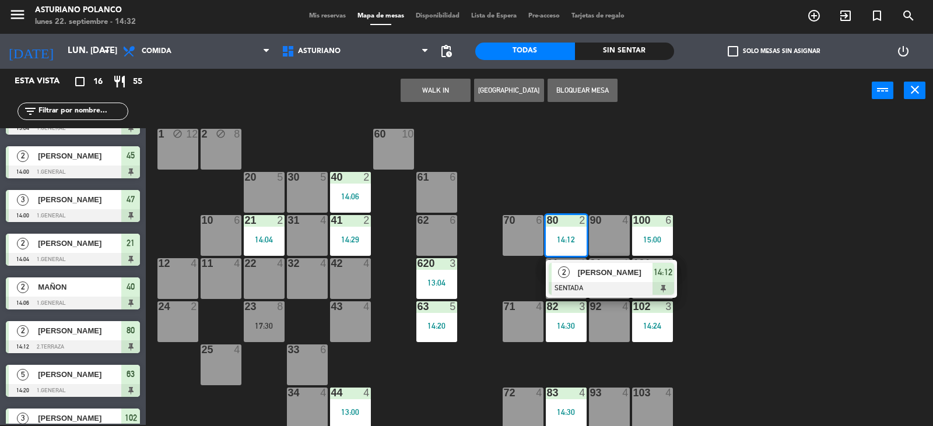
click at [623, 168] on div "1 block 12 2 block 8 60 10 20 5 30 5 40 2 14:06 61 6 62 6 41 2 14:29 31 4 21 2 …" at bounding box center [544, 270] width 778 height 312
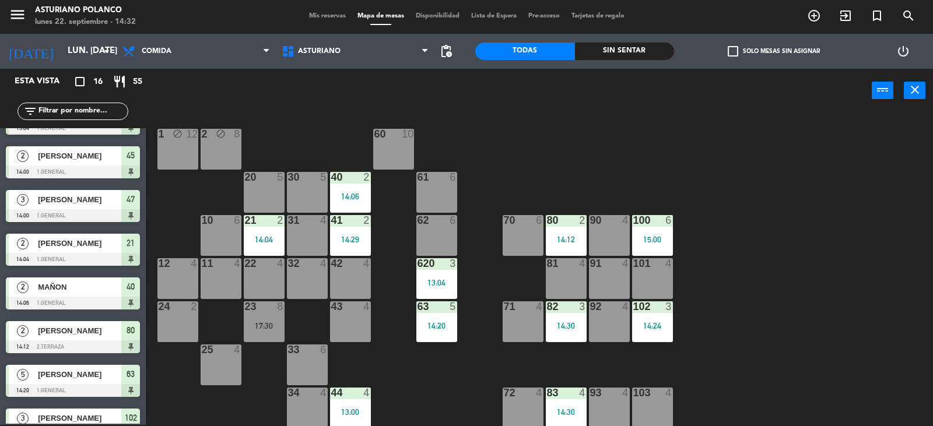
click at [634, 321] on div "102 3 14:24" at bounding box center [652, 321] width 41 height 41
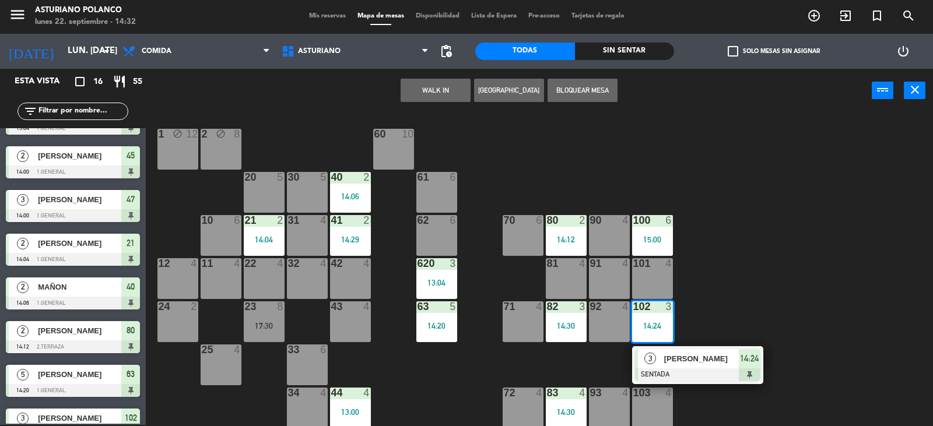
click at [744, 280] on div "1 block 12 2 block 8 60 10 20 5 30 5 40 2 14:06 61 6 62 6 41 2 14:29 31 4 21 2 …" at bounding box center [544, 270] width 778 height 312
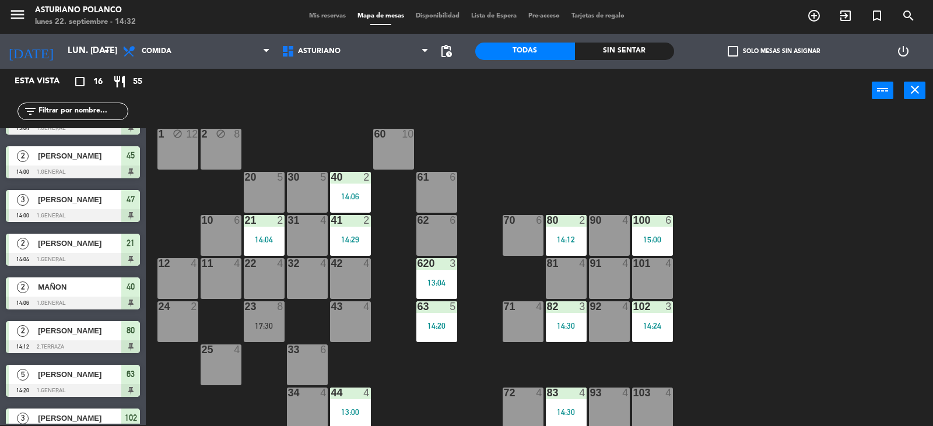
click at [562, 325] on div "14:30" at bounding box center [566, 326] width 41 height 8
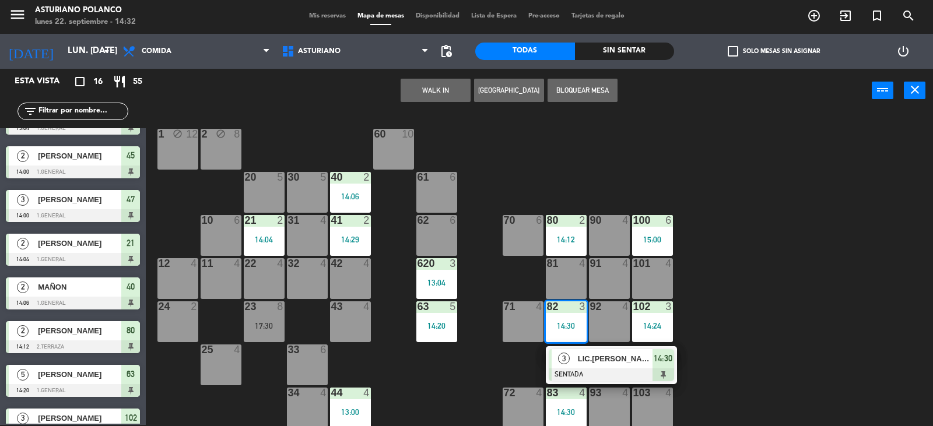
click at [730, 296] on div "1 block 12 2 block 8 60 10 20 5 30 5 40 2 14:06 61 6 62 6 41 2 14:29 31 4 21 2 …" at bounding box center [544, 270] width 778 height 312
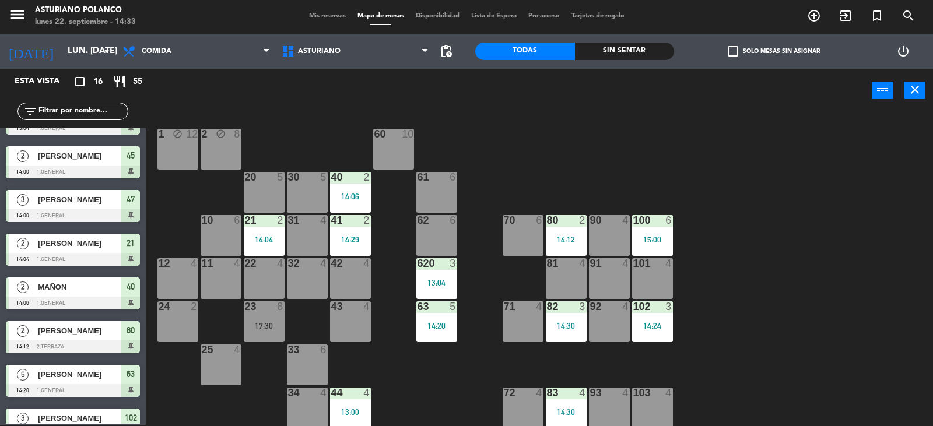
click at [437, 331] on div "63 5 14:20" at bounding box center [436, 321] width 41 height 41
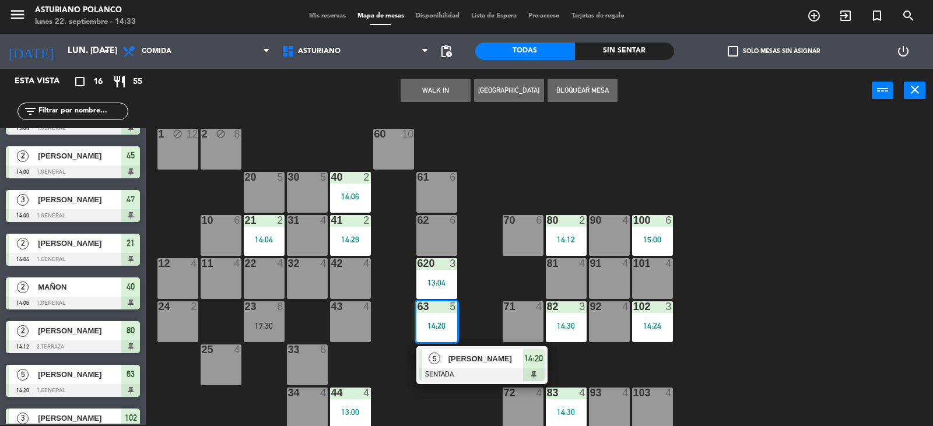
click at [489, 295] on div "1 block 12 2 block 8 60 10 20 5 30 5 40 2 14:06 61 6 62 6 41 2 14:29 31 4 21 2 …" at bounding box center [544, 270] width 778 height 312
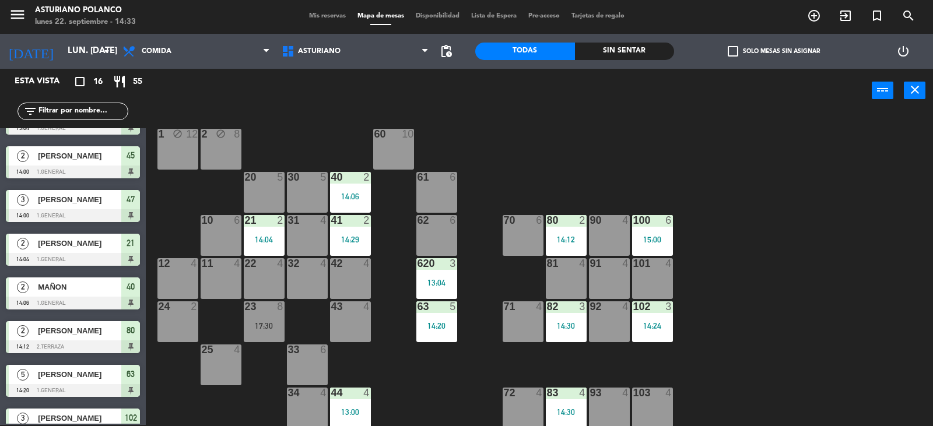
click at [426, 280] on div "13:04" at bounding box center [436, 283] width 41 height 8
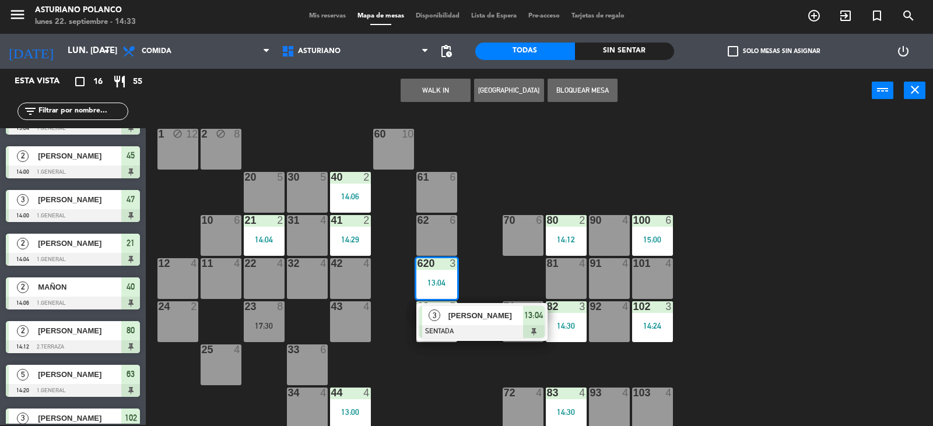
click at [477, 274] on div "1 block 12 2 block 8 60 10 20 5 30 5 40 2 14:06 61 6 62 6 41 2 14:29 31 4 21 2 …" at bounding box center [544, 270] width 778 height 312
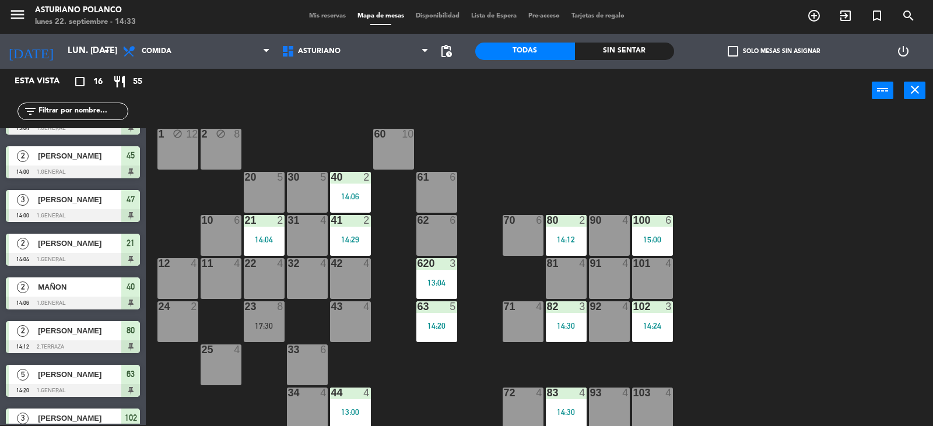
click at [372, 240] on div "1 block 12 2 block 8 60 10 20 5 30 5 40 2 14:06 61 6 62 6 41 2 14:29 31 4 21 2 …" at bounding box center [544, 270] width 778 height 312
click at [359, 231] on div "41 2 14:29" at bounding box center [350, 235] width 41 height 41
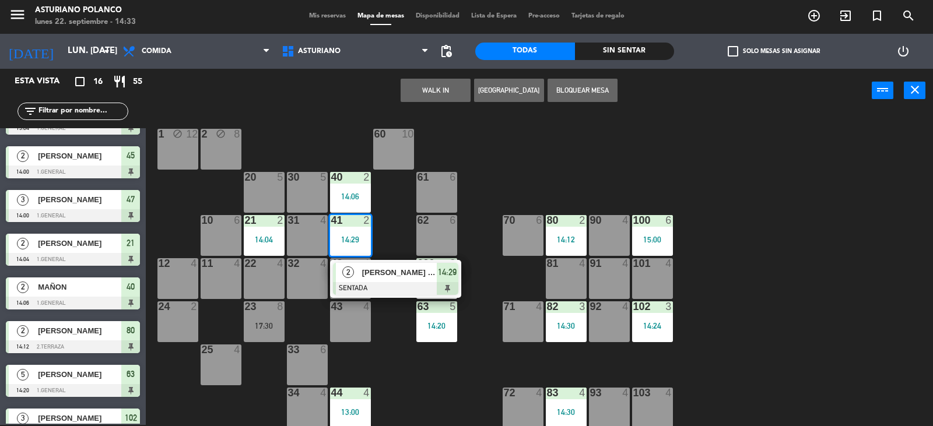
click at [391, 215] on div "1 block 12 2 block 8 60 10 20 5 30 5 40 2 14:06 61 6 62 6 41 2 14:29 2 [PERSON_…" at bounding box center [544, 270] width 778 height 312
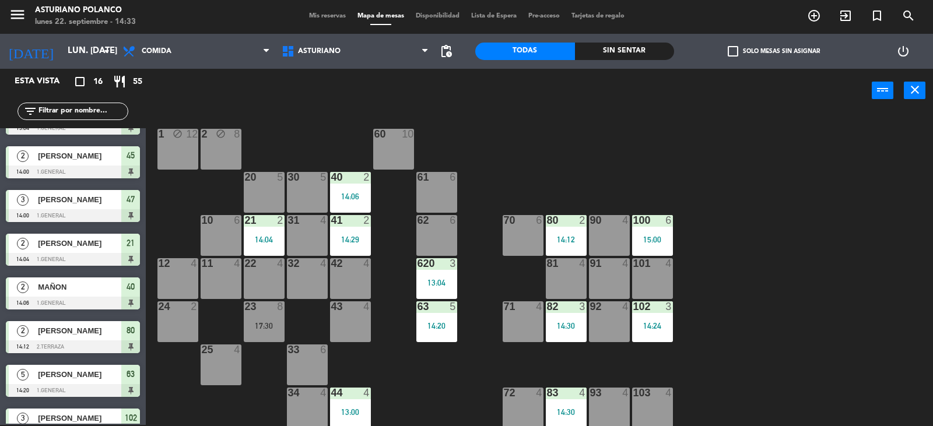
click at [361, 195] on div "14:06" at bounding box center [350, 196] width 41 height 8
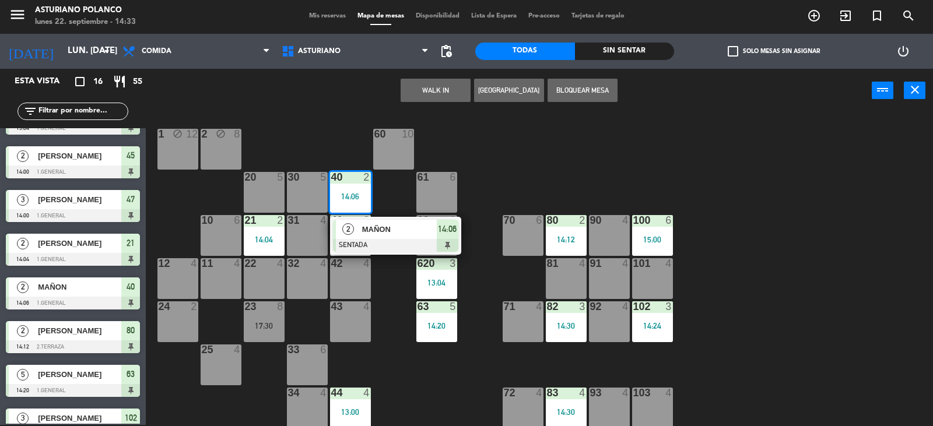
click at [347, 148] on div "1 block 12 2 block 8 60 10 20 5 30 5 40 2 14:06 2 MAÑON SENTADA 14:06 61 6 62 6…" at bounding box center [544, 270] width 778 height 312
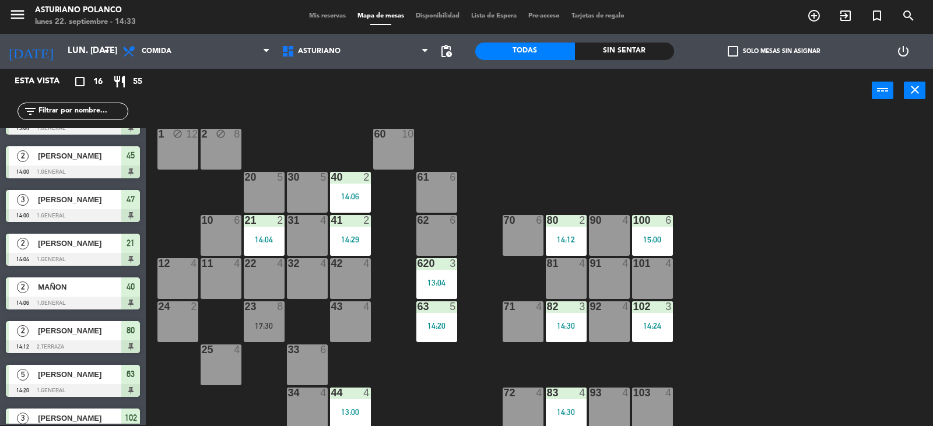
click at [263, 235] on div "14:04" at bounding box center [264, 239] width 41 height 8
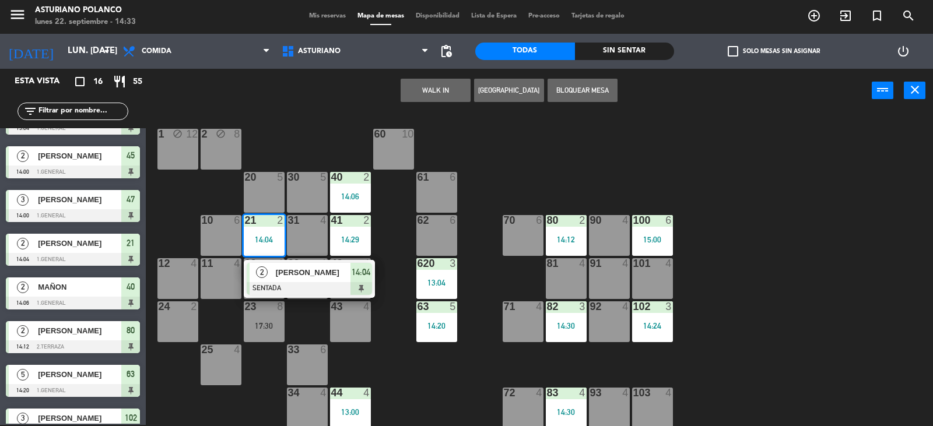
click at [310, 146] on div "1 block 12 2 block 8 60 10 20 5 30 5 40 2 14:06 61 6 62 6 41 2 14:29 31 4 21 2 …" at bounding box center [544, 270] width 778 height 312
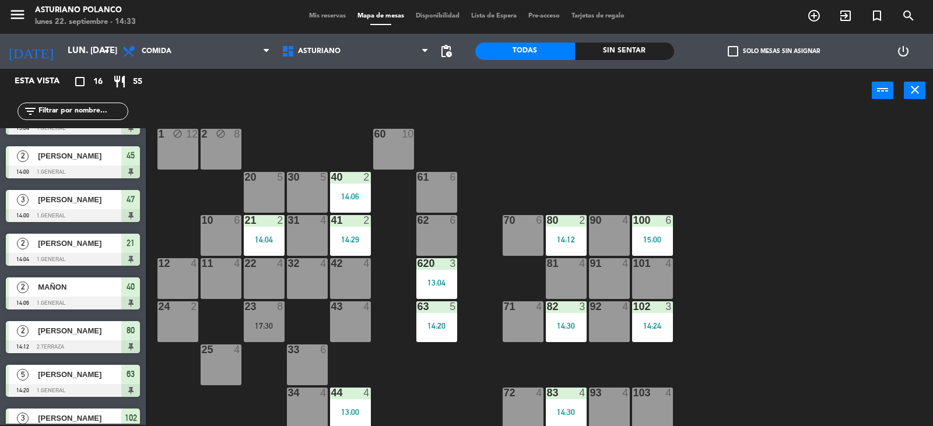
click at [266, 325] on div "17:30" at bounding box center [264, 326] width 41 height 8
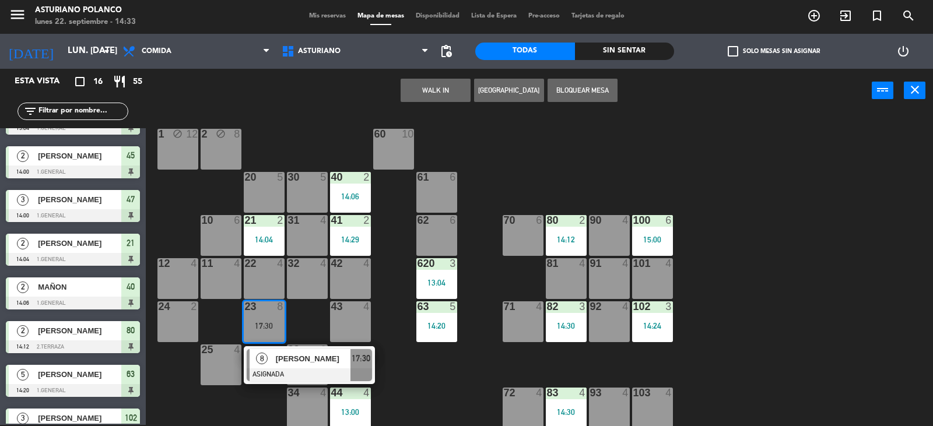
click at [423, 391] on div "1 block 12 2 block 8 60 10 20 5 30 5 40 2 14:06 61 6 62 6 41 2 14:29 31 4 21 2 …" at bounding box center [544, 270] width 778 height 312
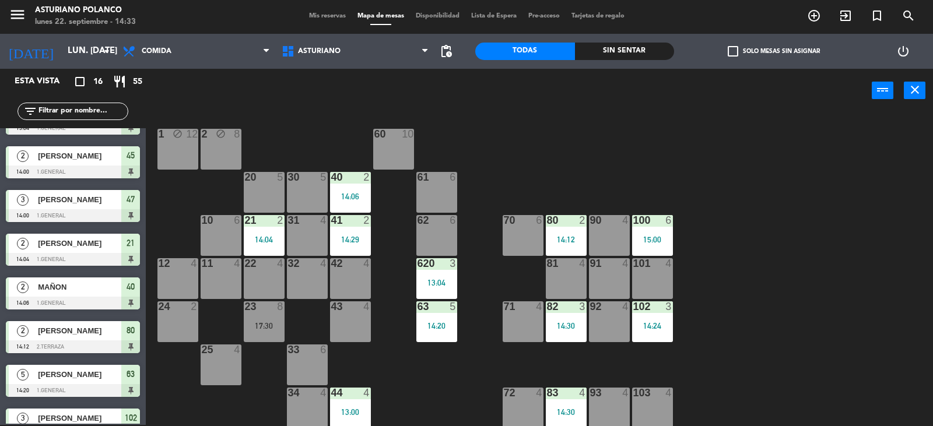
click at [443, 327] on div "14:20" at bounding box center [436, 326] width 41 height 8
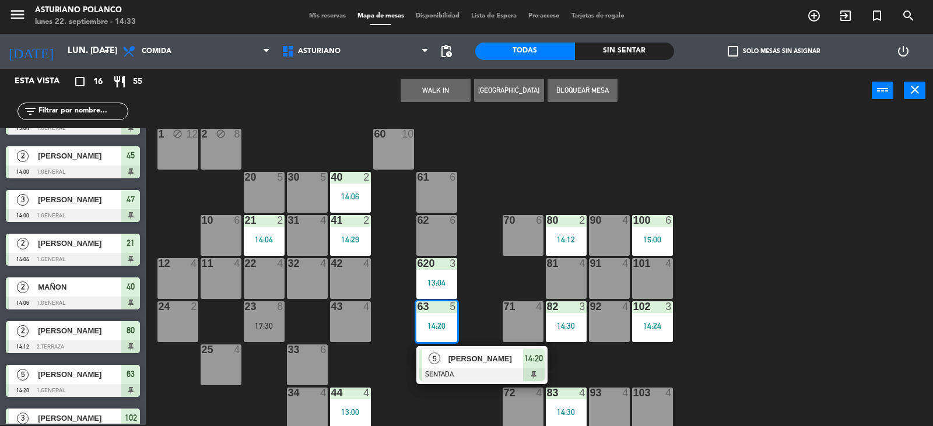
click at [483, 300] on div "1 block 12 2 block 8 60 10 20 5 30 5 40 2 14:06 61 6 62 6 41 2 14:29 31 4 21 2 …" at bounding box center [544, 270] width 778 height 312
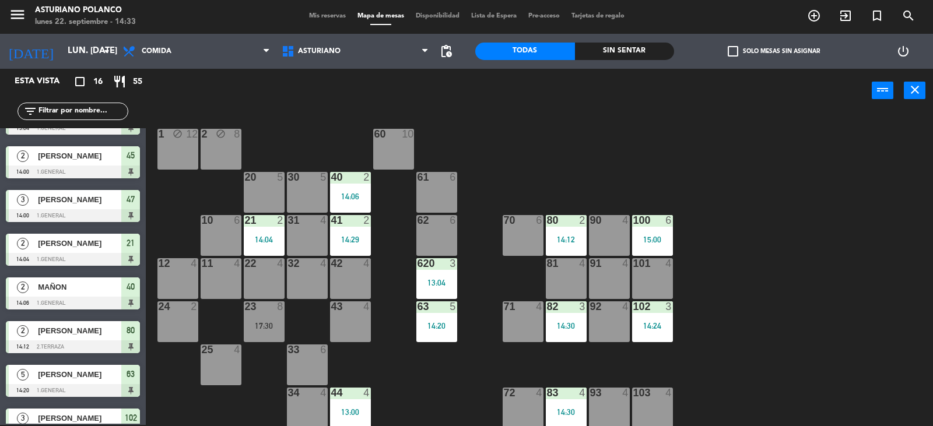
click at [565, 234] on div "80 2 14:12" at bounding box center [566, 235] width 41 height 41
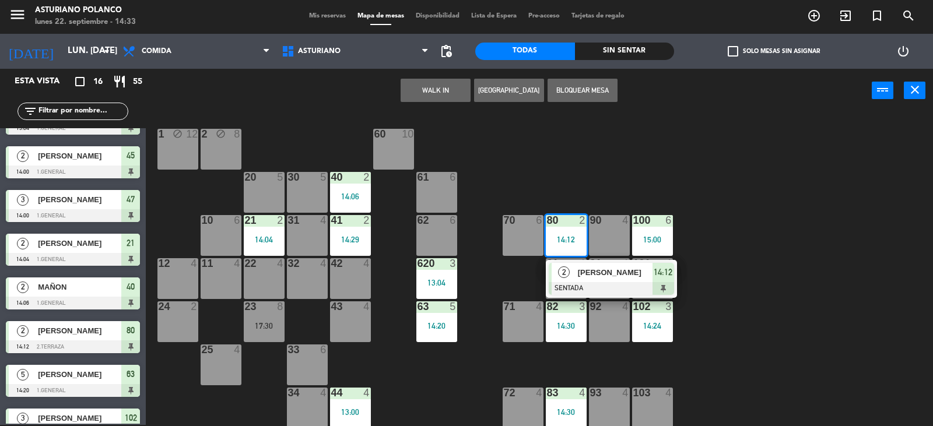
click at [607, 169] on div "1 block 12 2 block 8 60 10 20 5 30 5 40 2 14:06 61 6 62 6 41 2 14:29 31 4 21 2 …" at bounding box center [544, 270] width 778 height 312
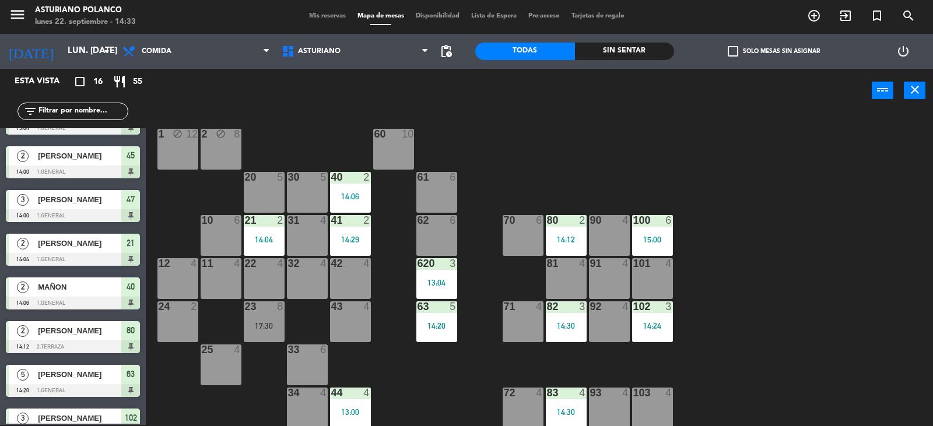
click at [652, 240] on div "15:00" at bounding box center [652, 239] width 41 height 8
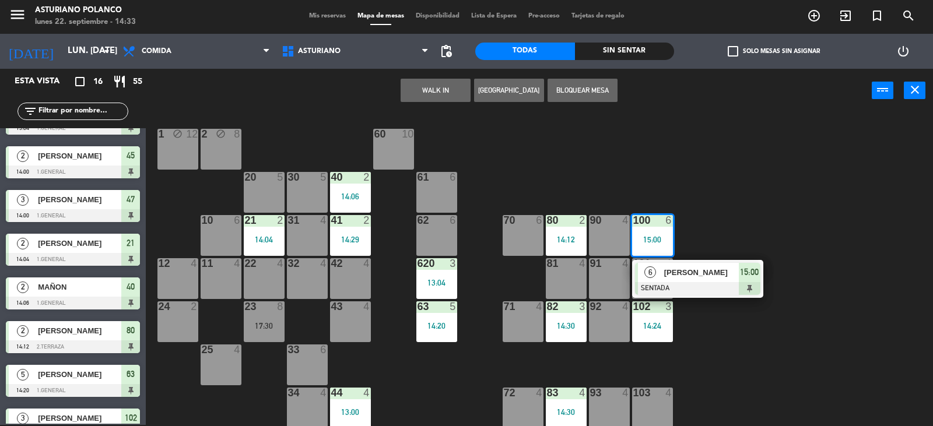
click at [724, 229] on div "1 block 12 2 block 8 60 10 20 5 30 5 40 2 14:06 61 6 62 6 41 2 14:29 31 4 21 2 …" at bounding box center [544, 270] width 778 height 312
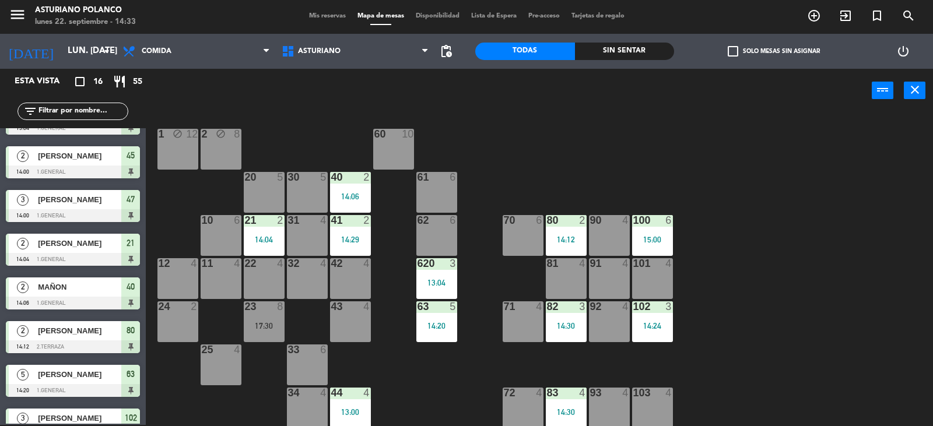
click at [655, 328] on div "14:24" at bounding box center [652, 326] width 41 height 8
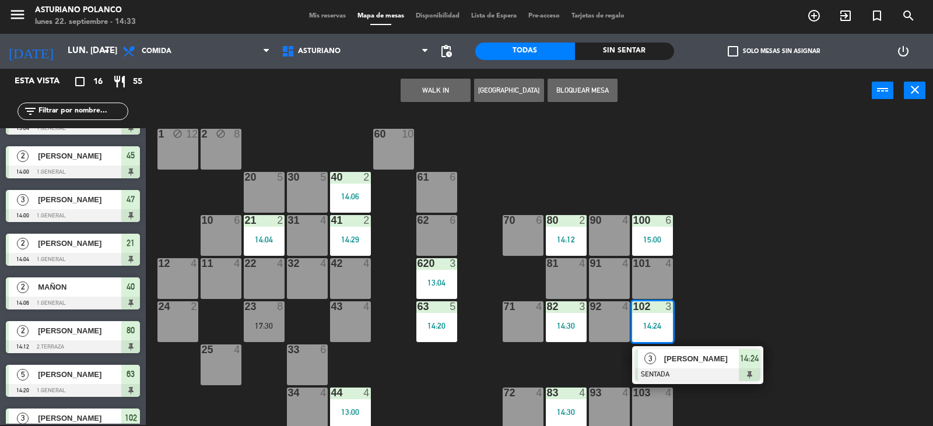
click at [729, 305] on div "1 block 12 2 block 8 60 10 20 5 30 5 40 2 14:06 61 6 62 6 41 2 14:29 31 4 21 2 …" at bounding box center [544, 270] width 778 height 312
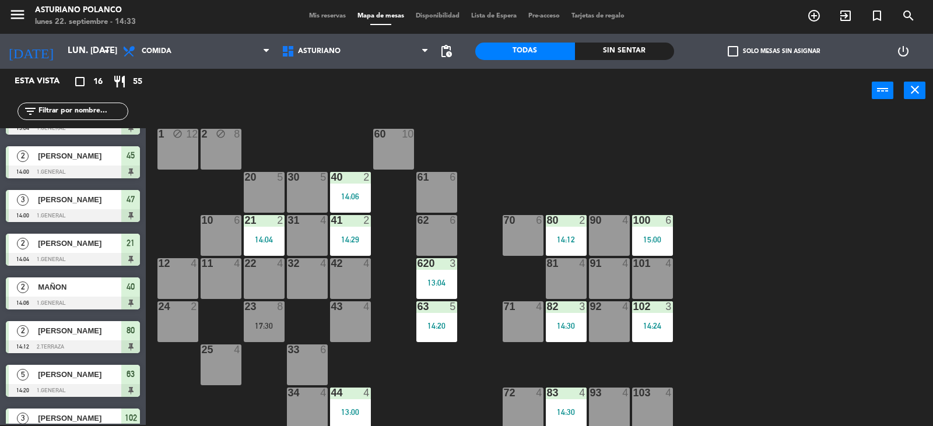
click at [564, 323] on div "14:30" at bounding box center [566, 326] width 41 height 8
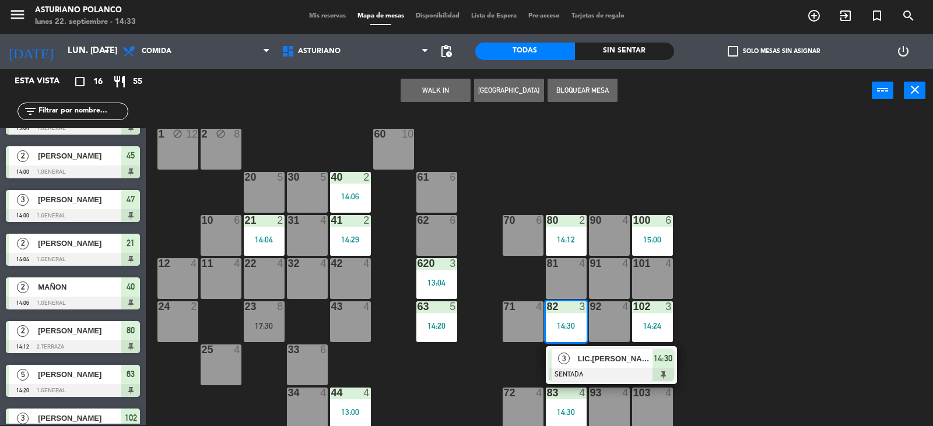
click at [709, 308] on div "1 block 12 2 block 8 60 10 20 5 30 5 40 2 14:06 61 6 62 6 41 2 14:29 31 4 21 2 …" at bounding box center [544, 270] width 778 height 312
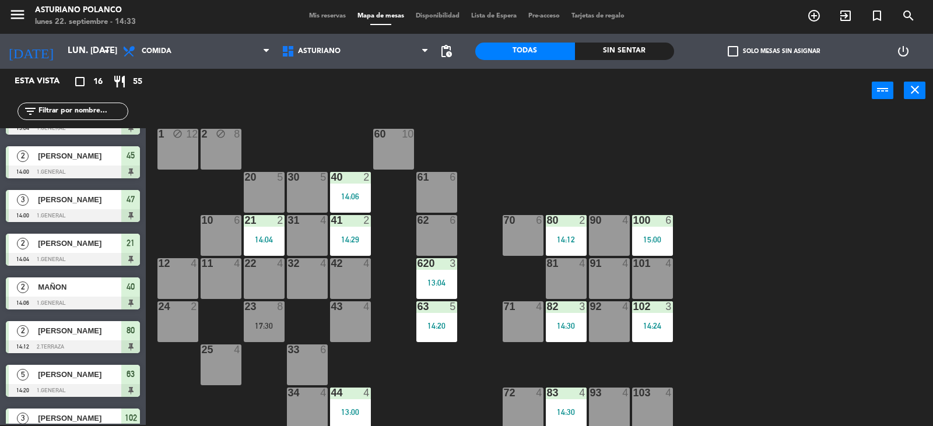
scroll to position [181, 0]
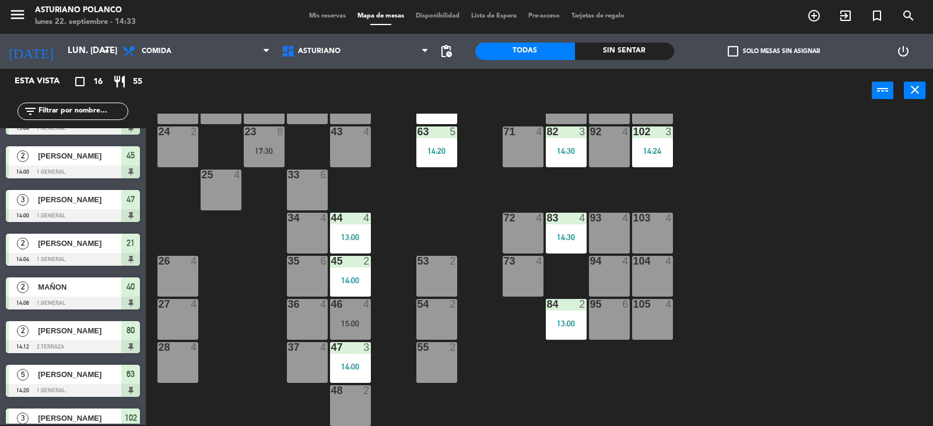
click at [567, 228] on div "83 4 14:30" at bounding box center [566, 233] width 41 height 41
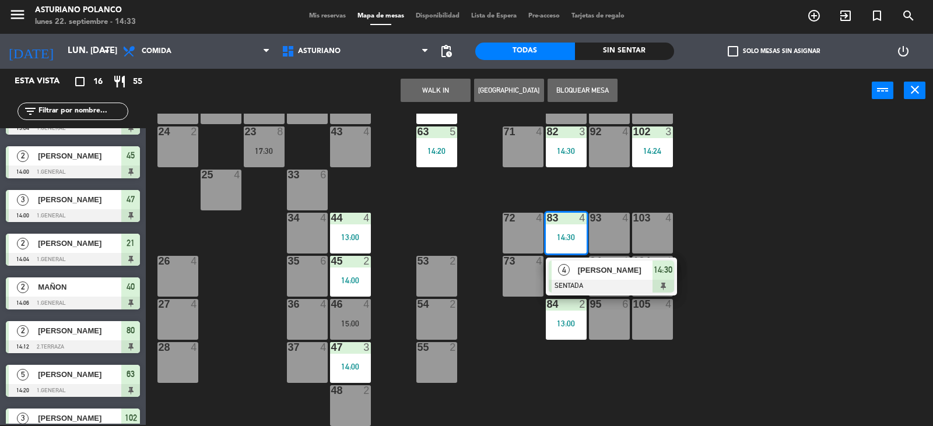
click at [814, 215] on div "1 block 12 2 block 8 60 10 20 5 30 5 40 2 14:06 61 6 62 6 41 2 14:29 31 4 21 2 …" at bounding box center [544, 270] width 778 height 312
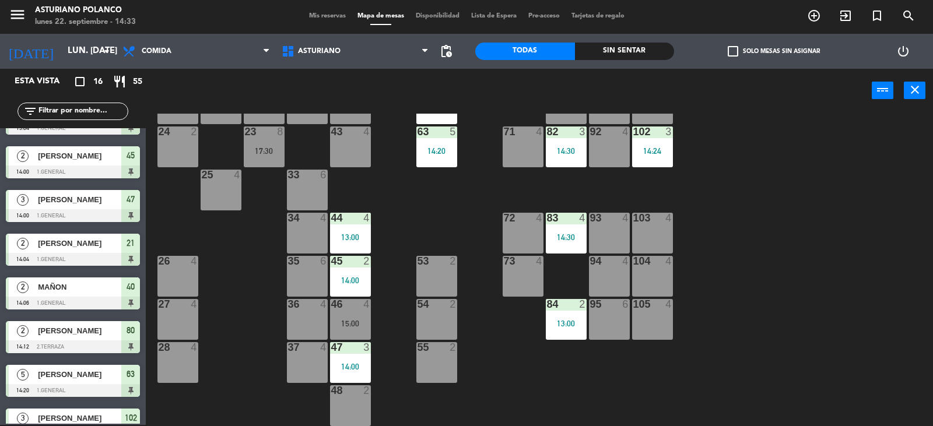
click at [568, 321] on div "13:00" at bounding box center [566, 323] width 41 height 8
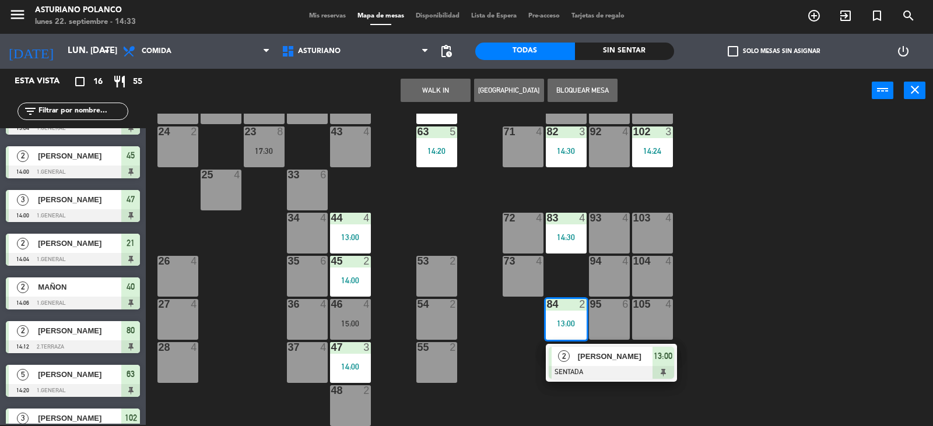
click at [777, 300] on div "1 block 12 2 block 8 60 10 20 5 30 5 40 2 14:06 61 6 62 6 41 2 14:29 31 4 21 2 …" at bounding box center [544, 270] width 778 height 312
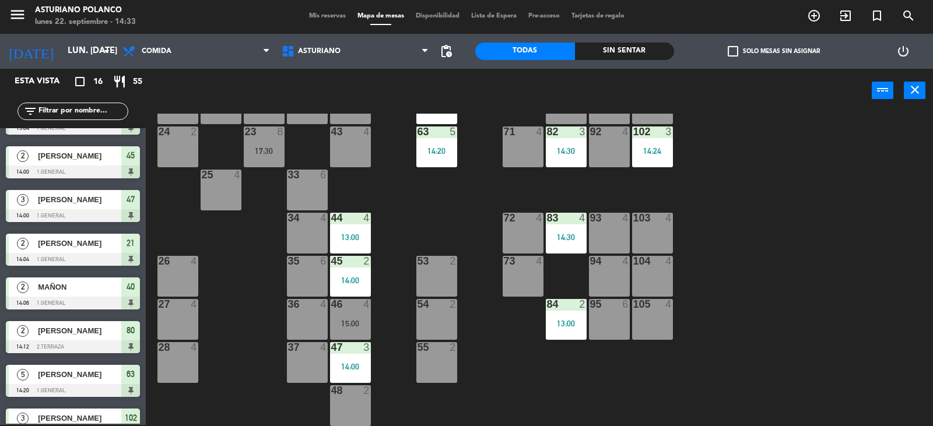
click at [351, 356] on div "47 3 14:00" at bounding box center [350, 362] width 41 height 41
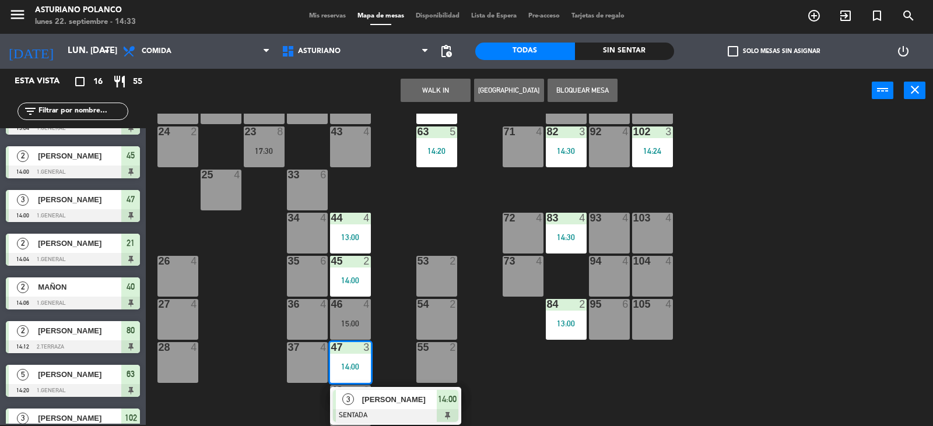
click at [532, 393] on div "1 block 12 2 block 8 60 10 20 5 30 5 40 2 14:06 61 6 62 6 41 2 14:29 31 4 21 2 …" at bounding box center [544, 270] width 778 height 312
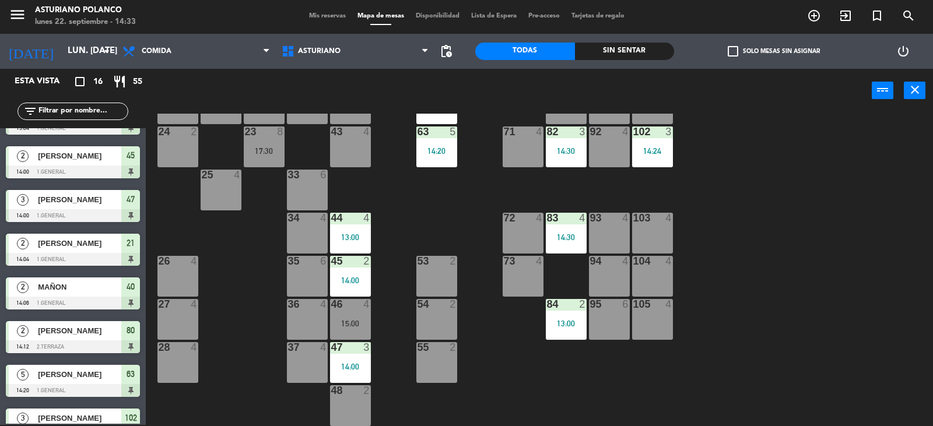
click at [356, 286] on div "45 2 14:00" at bounding box center [350, 276] width 41 height 41
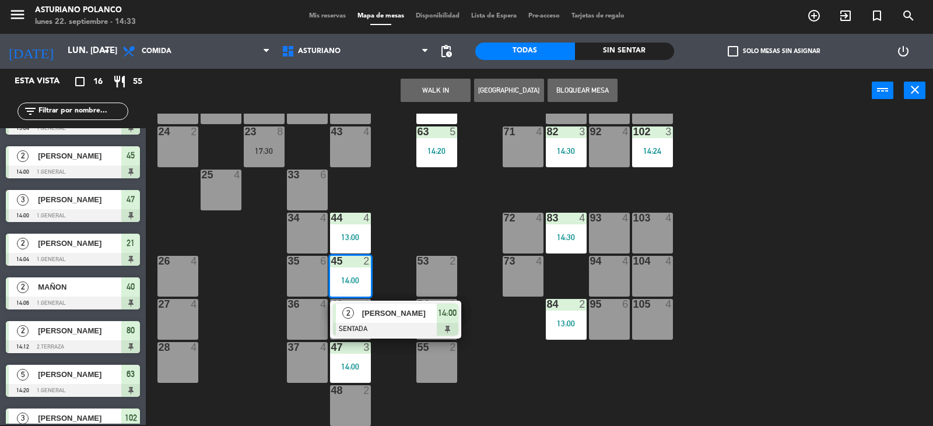
click at [412, 215] on div "1 block 12 2 block 8 60 10 20 5 30 5 40 2 14:06 61 6 62 6 41 2 14:29 31 4 21 2 …" at bounding box center [544, 270] width 778 height 312
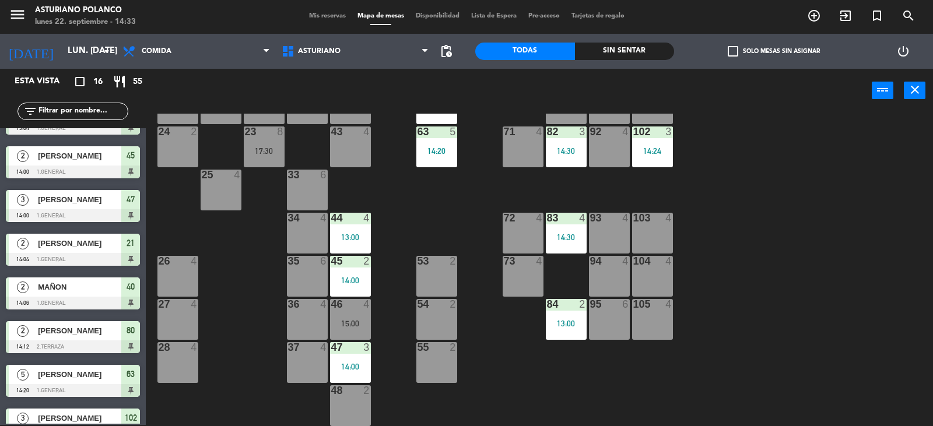
click at [358, 234] on div "13:00" at bounding box center [350, 237] width 41 height 8
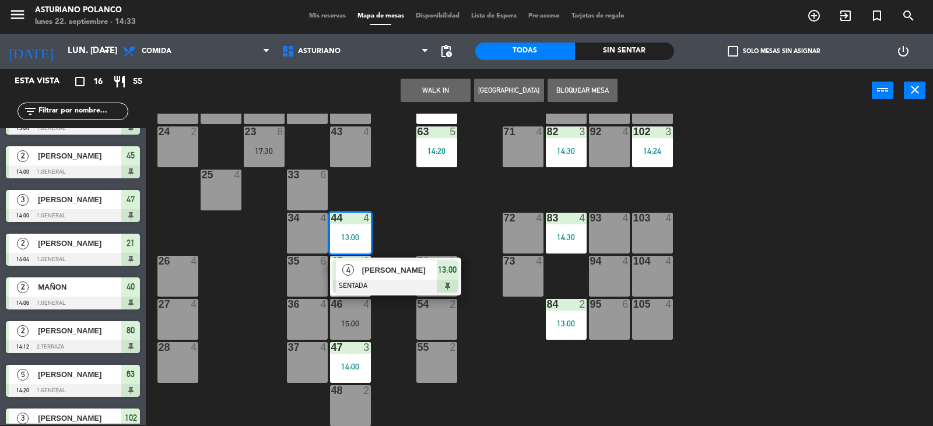
click at [419, 216] on div "1 block 12 2 block 8 60 10 20 5 30 5 40 2 14:06 61 6 62 6 41 2 14:29 31 4 21 2 …" at bounding box center [544, 270] width 778 height 312
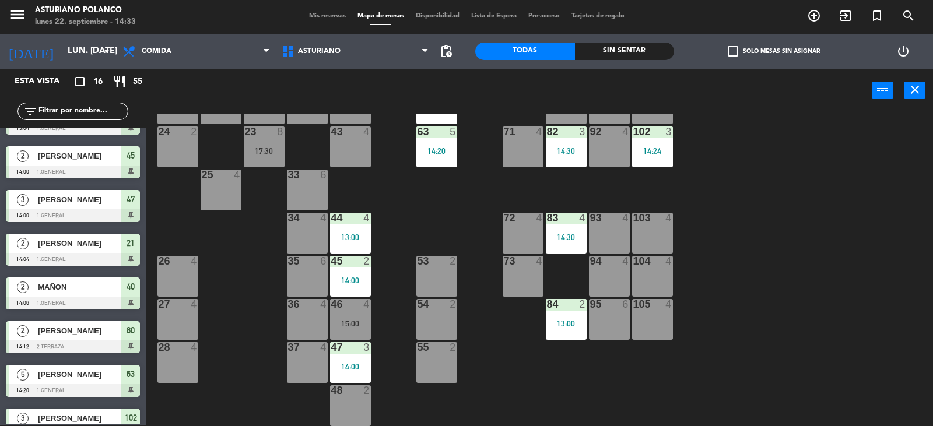
click at [423, 149] on div "14:20" at bounding box center [436, 151] width 41 height 8
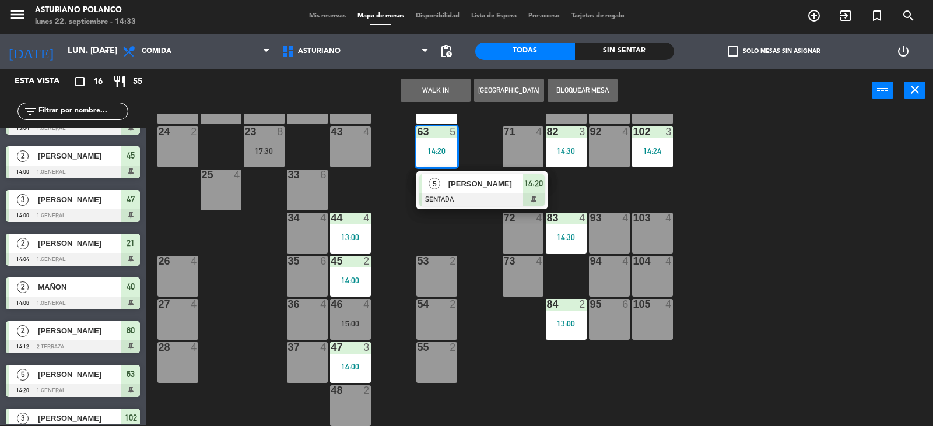
click at [476, 242] on div "1 block 12 2 block 8 60 10 20 5 30 5 40 2 14:06 61 6 62 6 41 2 14:29 31 4 21 2 …" at bounding box center [544, 270] width 778 height 312
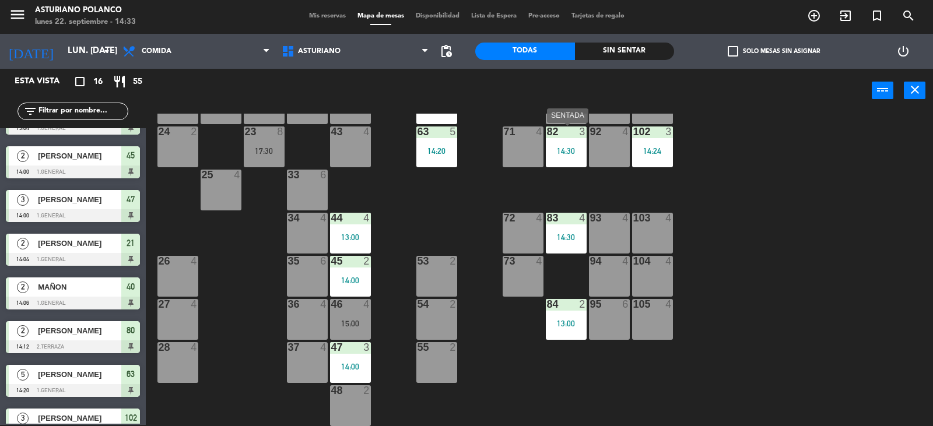
click at [571, 152] on div "14:30" at bounding box center [566, 151] width 41 height 8
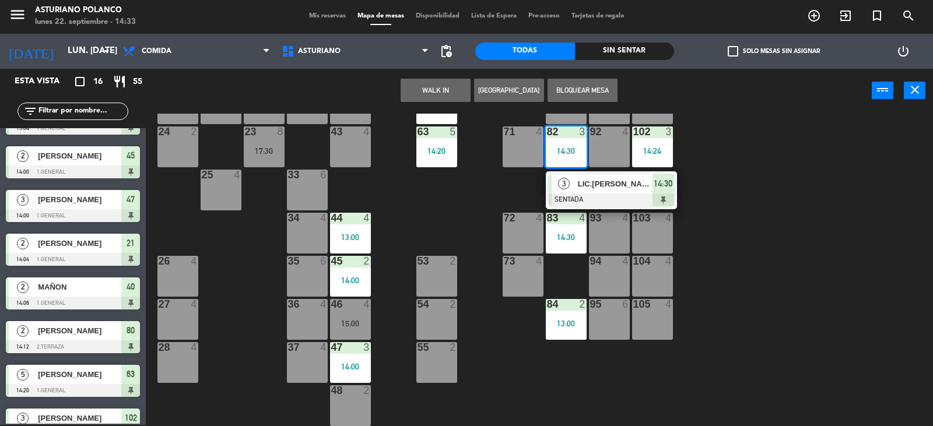
click at [802, 147] on div "1 block 12 2 block 8 60 10 20 5 30 5 40 2 14:06 61 6 62 6 41 2 14:29 31 4 21 2 …" at bounding box center [544, 270] width 778 height 312
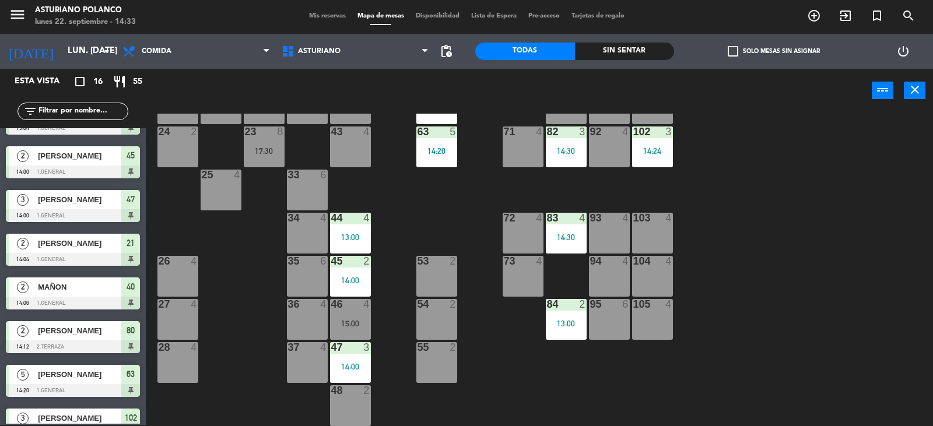
click at [665, 156] on div "102 3 14:24" at bounding box center [652, 146] width 41 height 41
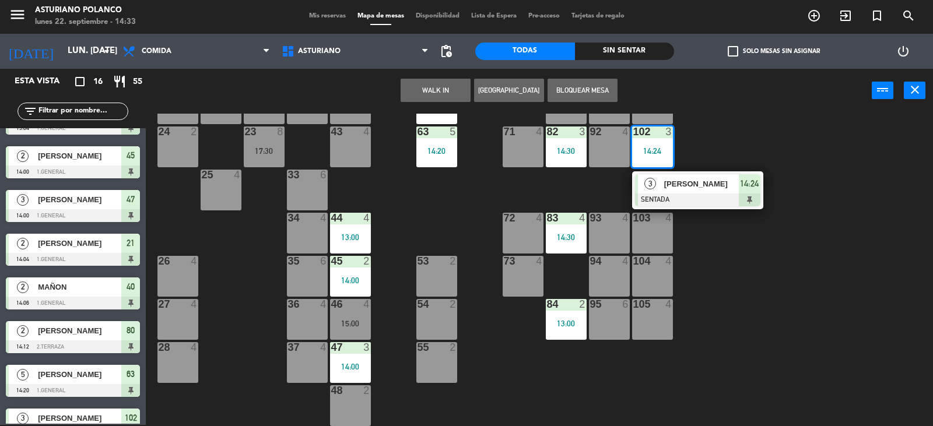
click at [755, 139] on div "1 block 12 2 block 8 60 10 20 5 30 5 40 2 14:06 61 6 62 6 41 2 14:29 31 4 21 2 …" at bounding box center [544, 270] width 778 height 312
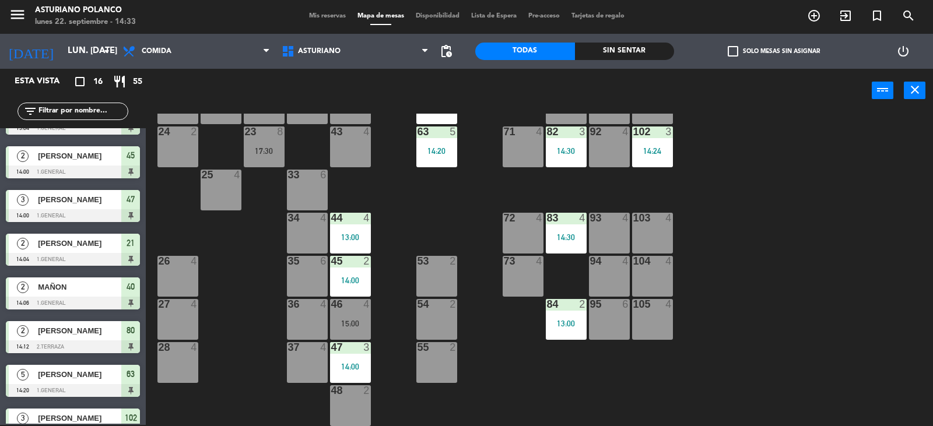
click at [796, 293] on div "1 block 12 2 block 8 60 10 20 5 30 5 40 2 14:06 61 6 62 6 41 2 14:29 31 4 21 2 …" at bounding box center [544, 270] width 778 height 312
click at [658, 147] on div "14:24" at bounding box center [652, 151] width 41 height 8
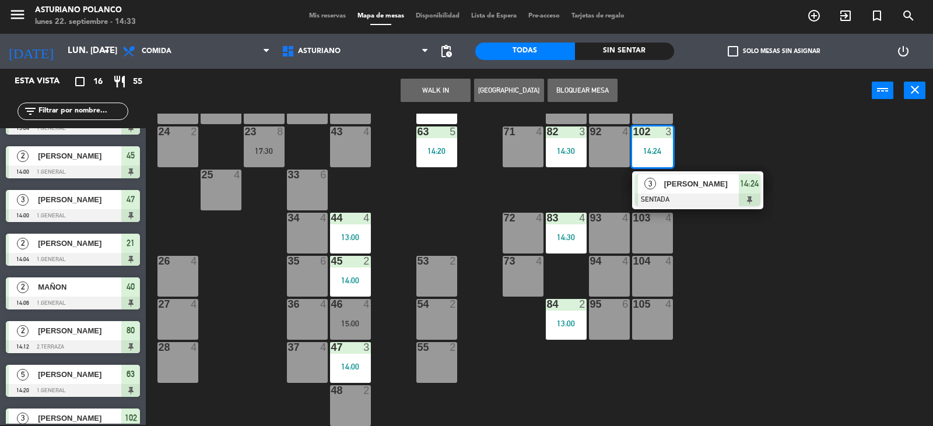
click at [750, 143] on div "1 block 12 2 block 8 60 10 20 5 30 5 40 2 14:06 61 6 62 6 41 2 14:29 31 4 21 2 …" at bounding box center [544, 270] width 778 height 312
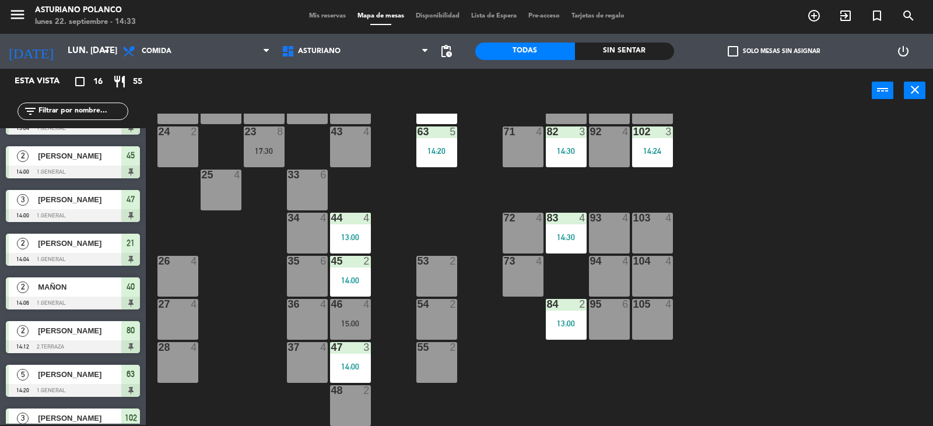
click at [561, 150] on div "14:30" at bounding box center [566, 151] width 41 height 8
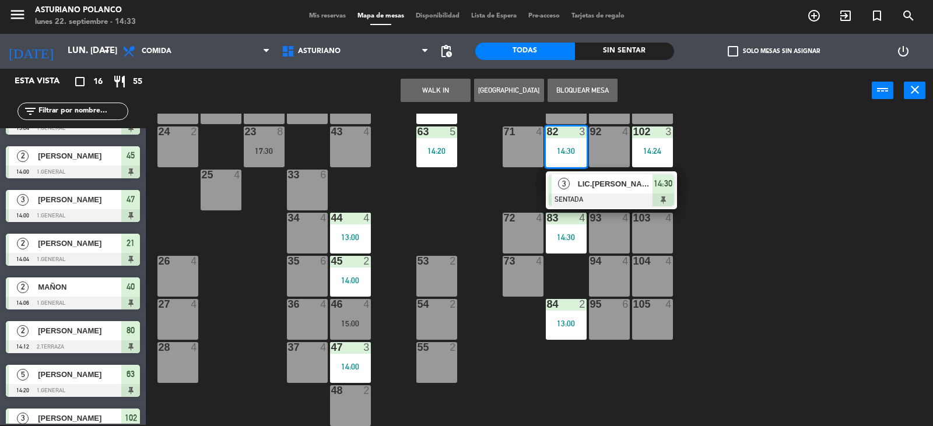
click at [716, 168] on div "1 block 12 2 block 8 60 10 20 5 30 5 40 2 14:06 61 6 62 6 41 2 14:29 31 4 21 2 …" at bounding box center [544, 270] width 778 height 312
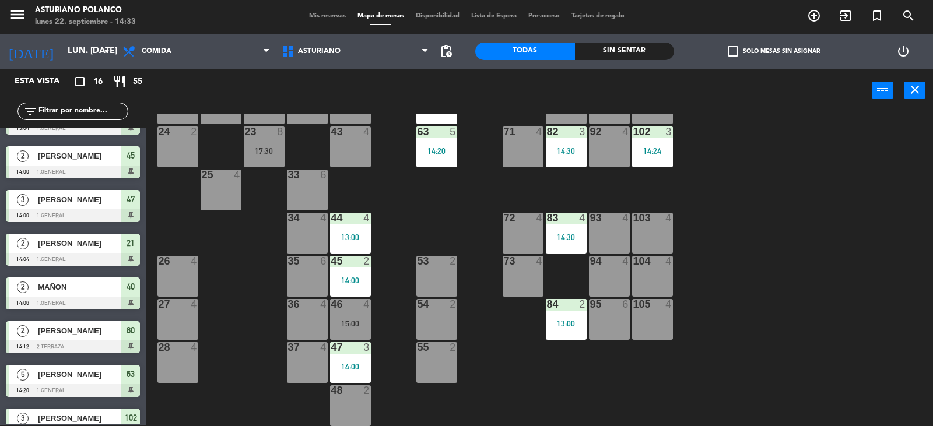
click at [660, 157] on div "102 3 14:24" at bounding box center [652, 146] width 41 height 41
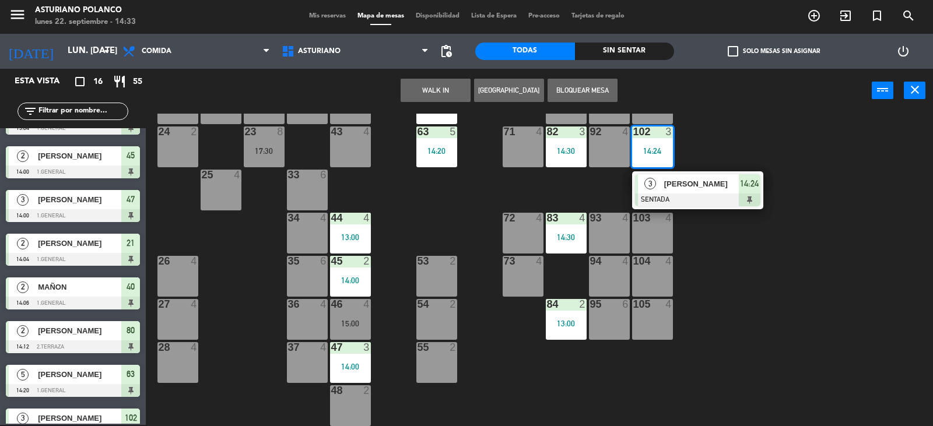
click at [713, 141] on div "1 block 12 2 block 8 60 10 20 5 30 5 40 2 14:06 61 6 62 6 41 2 14:29 31 4 21 2 …" at bounding box center [544, 270] width 778 height 312
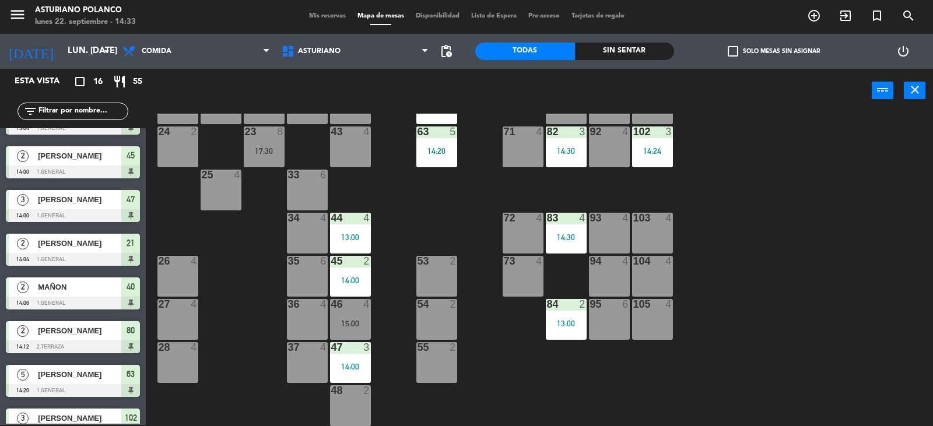
click at [649, 145] on div "102 3 14:24" at bounding box center [652, 146] width 41 height 41
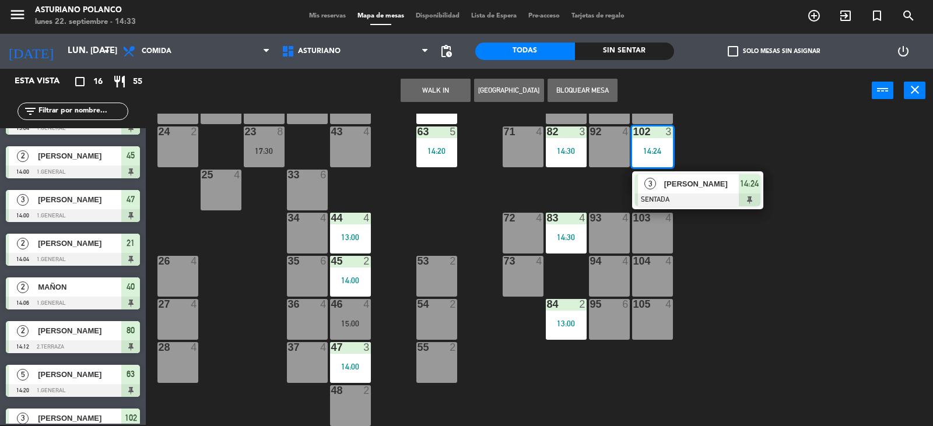
click at [787, 140] on div "1 block 12 2 block 8 60 10 20 5 30 5 40 2 14:06 61 6 62 6 41 2 14:29 31 4 21 2 …" at bounding box center [544, 270] width 778 height 312
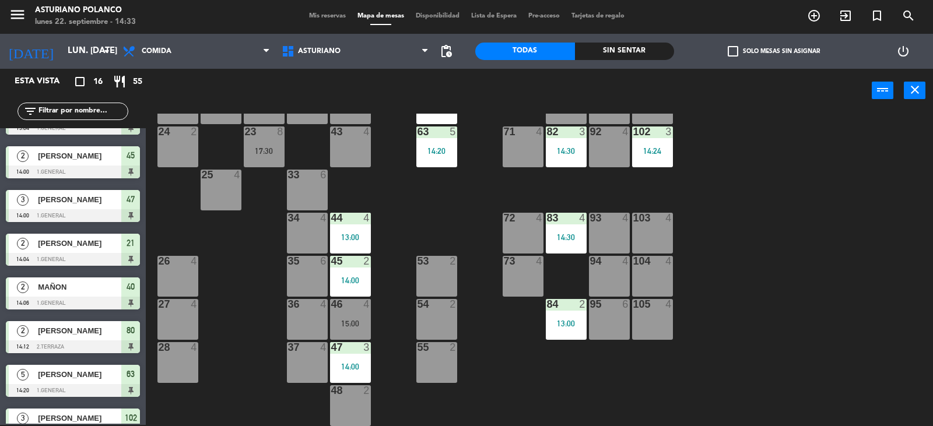
click at [567, 155] on div "14:30" at bounding box center [566, 151] width 41 height 8
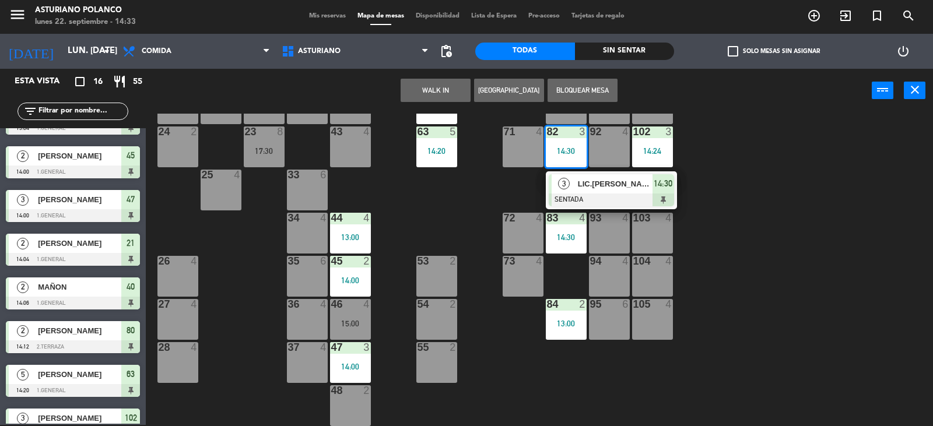
click at [747, 167] on div "1 block 12 2 block 8 60 10 20 5 30 5 40 2 14:06 61 6 62 6 41 2 14:29 31 4 21 2 …" at bounding box center [544, 270] width 778 height 312
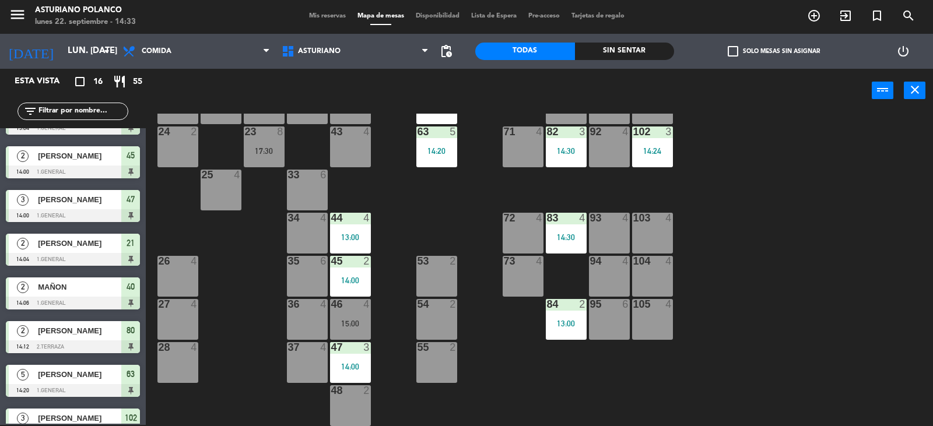
click at [559, 240] on div "14:30" at bounding box center [566, 237] width 41 height 8
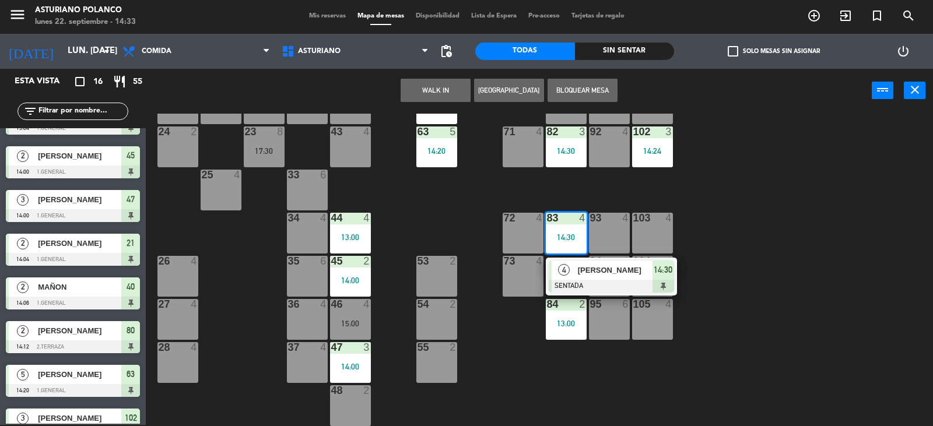
click at [769, 185] on div "1 block 12 2 block 8 60 10 20 5 30 5 40 2 14:06 61 6 62 6 41 2 14:29 31 4 21 2 …" at bounding box center [544, 270] width 778 height 312
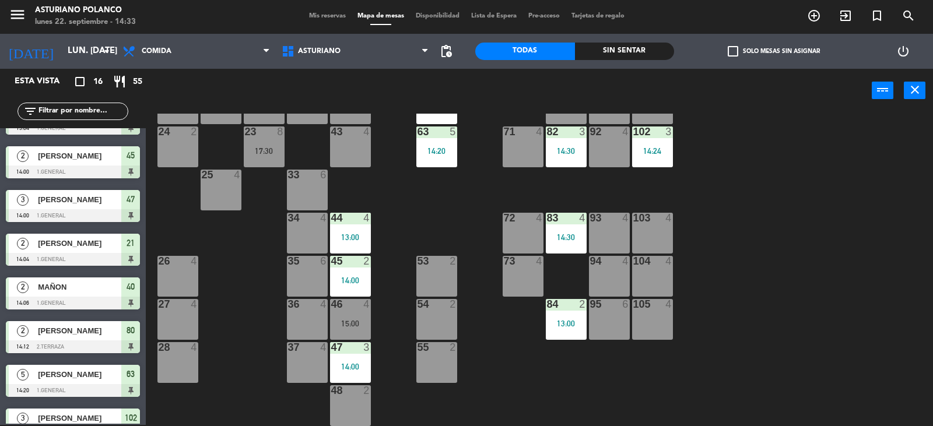
click at [661, 148] on div "14:24" at bounding box center [652, 151] width 41 height 8
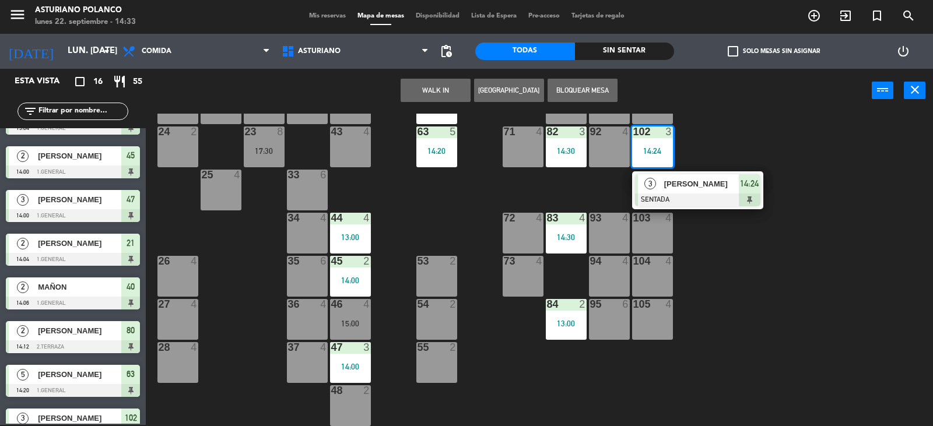
click at [718, 135] on div "1 block 12 2 block 8 60 10 20 5 30 5 40 2 14:06 61 6 62 6 41 2 14:29 31 4 21 2 …" at bounding box center [544, 270] width 778 height 312
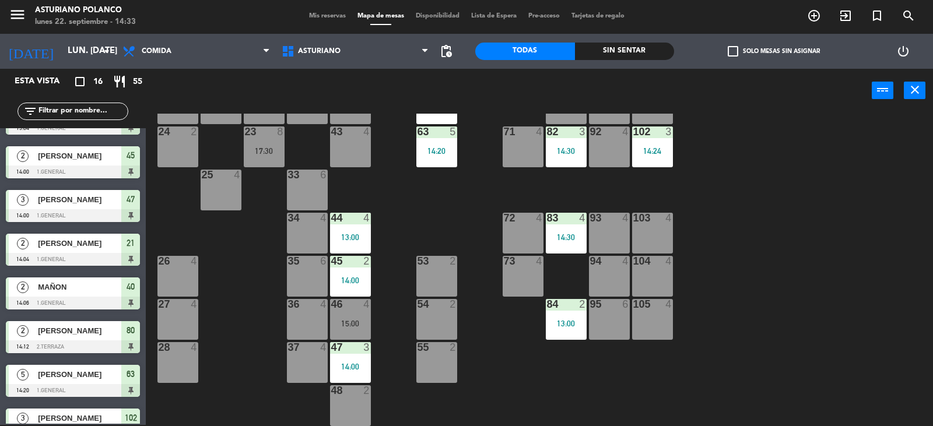
click at [566, 308] on div at bounding box center [565, 304] width 19 height 10
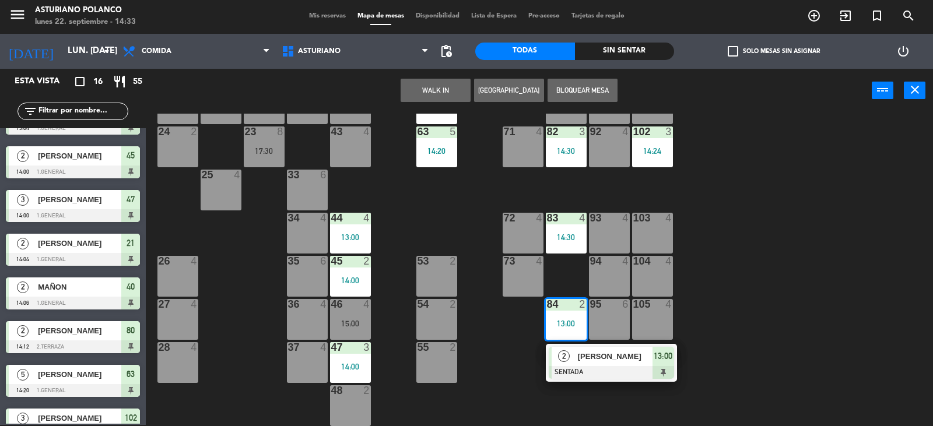
click at [813, 266] on div "1 block 12 2 block 8 60 10 20 5 30 5 40 2 14:06 61 6 62 6 41 2 14:29 31 4 21 2 …" at bounding box center [544, 270] width 778 height 312
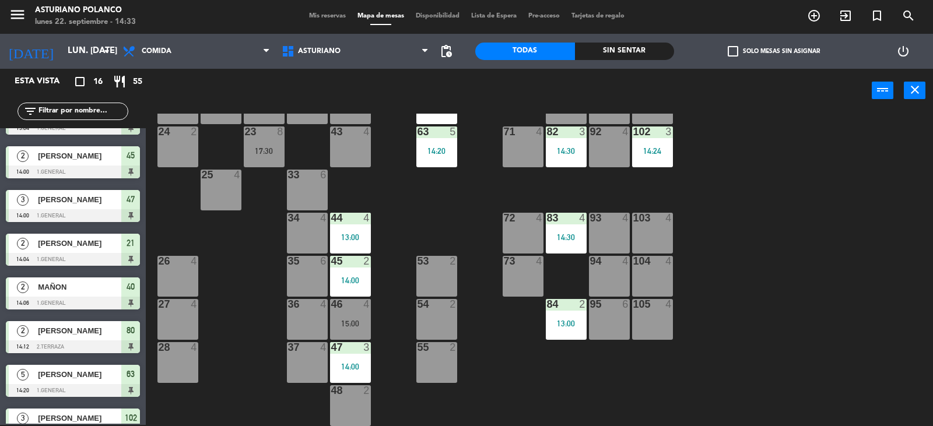
click at [653, 135] on div at bounding box center [651, 131] width 19 height 10
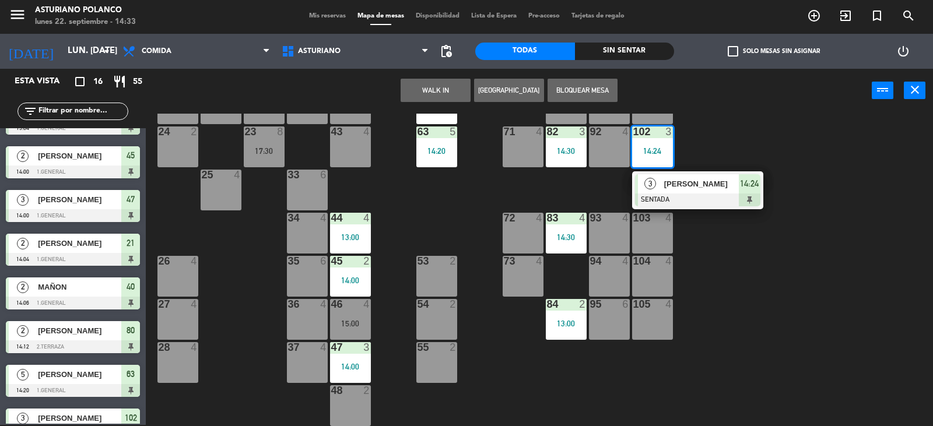
click at [719, 143] on div "1 block 12 2 block 8 60 10 20 5 30 5 40 2 14:06 61 6 62 6 41 2 14:29 31 4 21 2 …" at bounding box center [544, 270] width 778 height 312
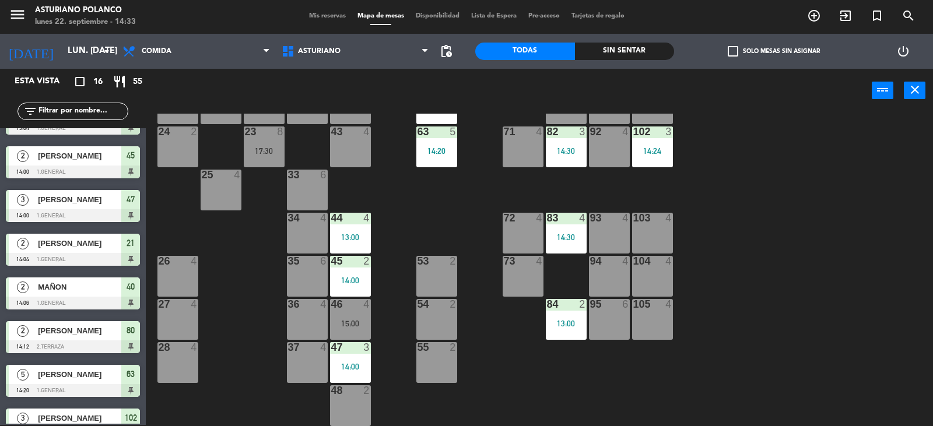
click at [577, 153] on div "14:30" at bounding box center [566, 151] width 41 height 8
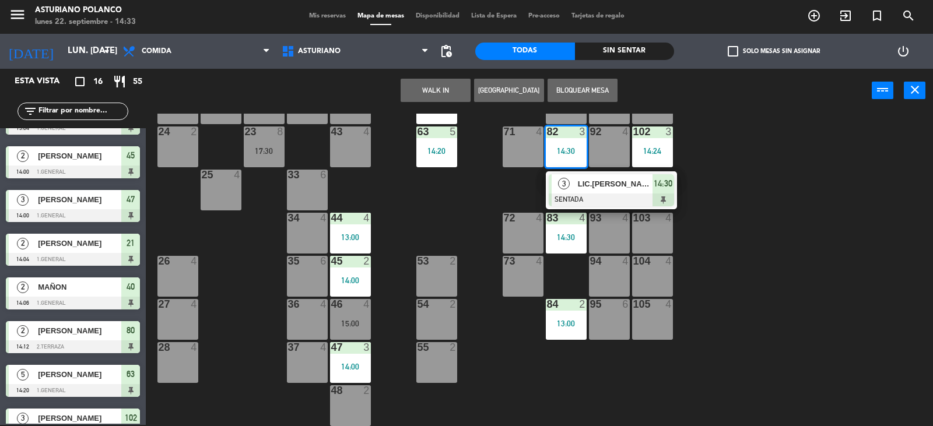
click at [708, 150] on div "1 block 12 2 block 8 60 10 20 5 30 5 40 2 14:06 61 6 62 6 41 2 14:29 31 4 21 2 …" at bounding box center [544, 270] width 778 height 312
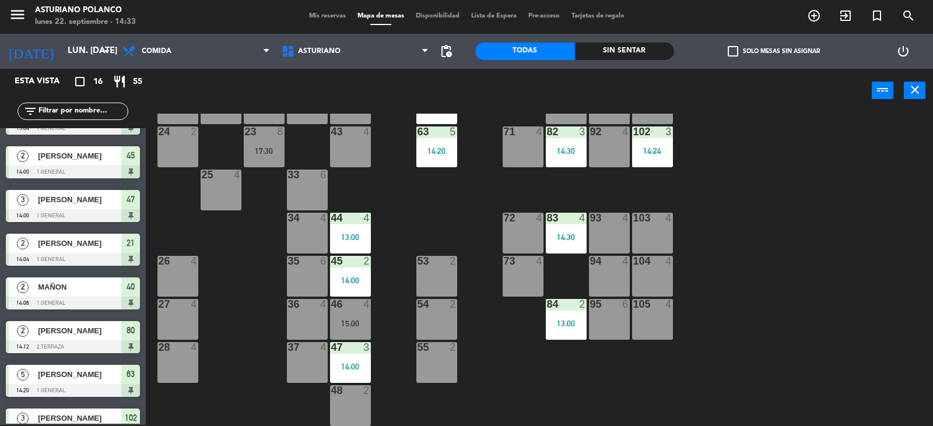
drag, startPoint x: 648, startPoint y: 145, endPoint x: 741, endPoint y: 130, distance: 93.9
click at [648, 145] on div "102 3 14:24" at bounding box center [652, 146] width 41 height 41
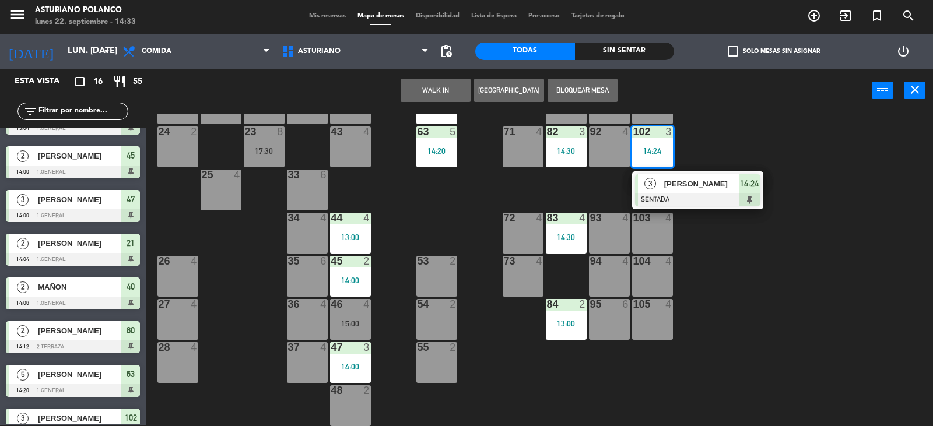
click at [741, 129] on div "1 block 12 2 block 8 60 10 20 5 30 5 40 2 14:06 61 6 62 6 41 2 14:29 31 4 21 2 …" at bounding box center [544, 270] width 778 height 312
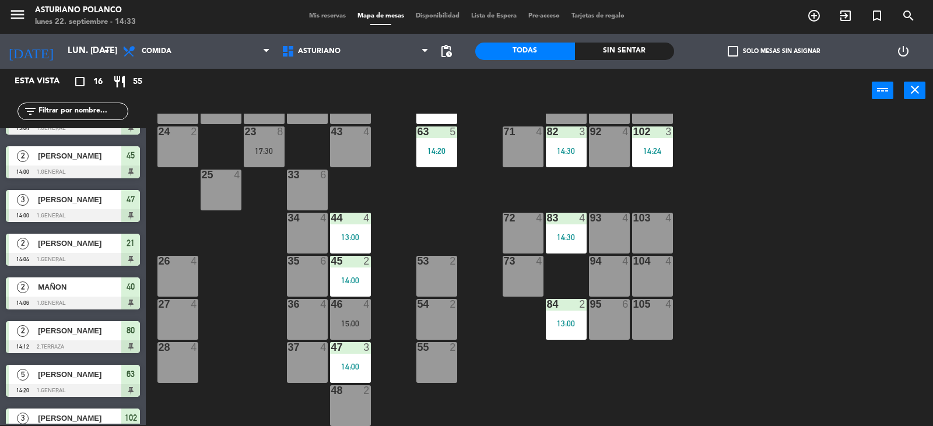
click at [564, 145] on div "82 3 14:30" at bounding box center [566, 146] width 41 height 41
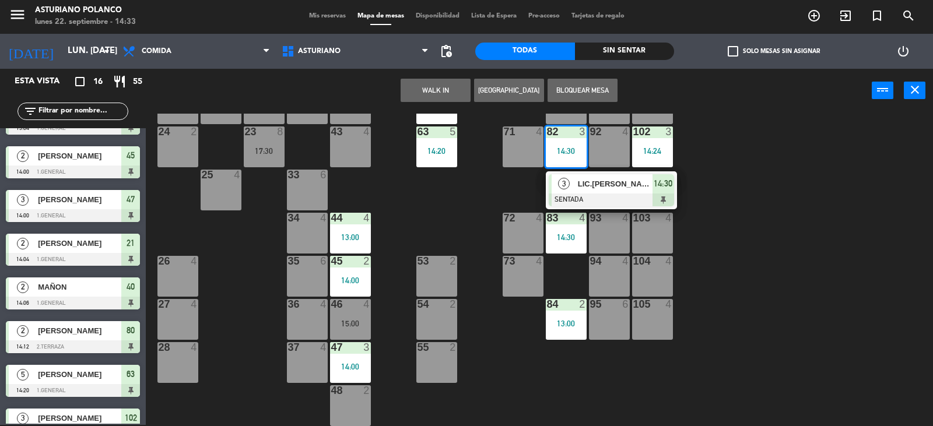
click at [758, 138] on div "1 block 12 2 block 8 60 10 20 5 30 5 40 2 14:06 61 6 62 6 41 2 14:29 31 4 21 2 …" at bounding box center [544, 270] width 778 height 312
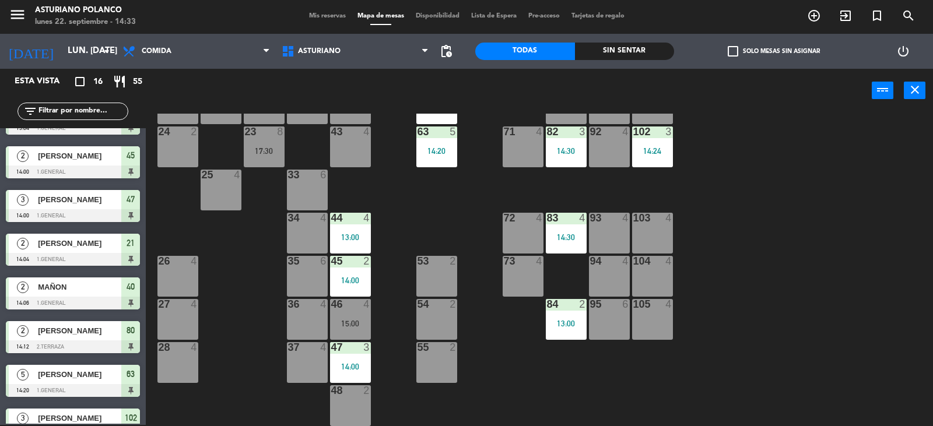
click at [660, 153] on div "14:24" at bounding box center [652, 151] width 41 height 8
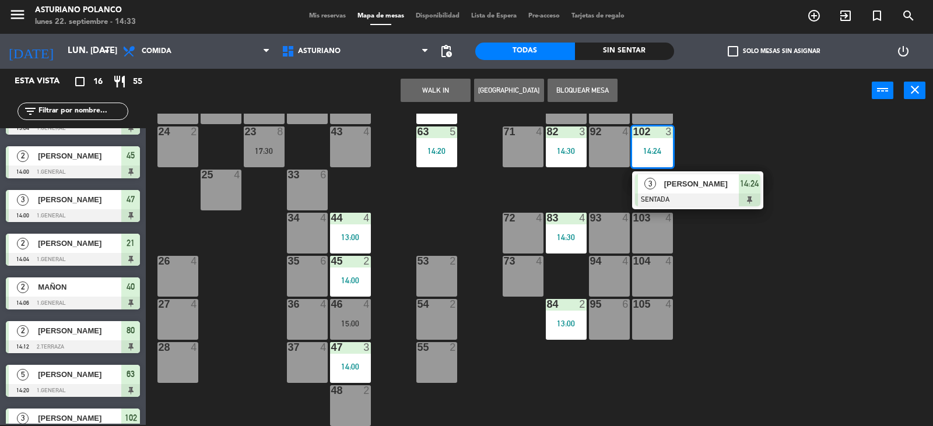
click at [739, 139] on div "1 block 12 2 block 8 60 10 20 5 30 5 40 2 14:06 61 6 62 6 41 2 14:29 31 4 21 2 …" at bounding box center [544, 270] width 778 height 312
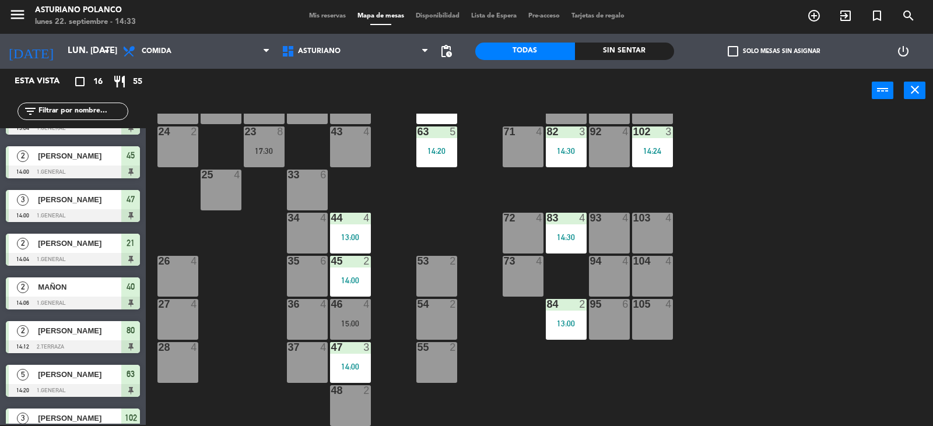
click at [569, 226] on div "83 4 14:30" at bounding box center [566, 233] width 41 height 41
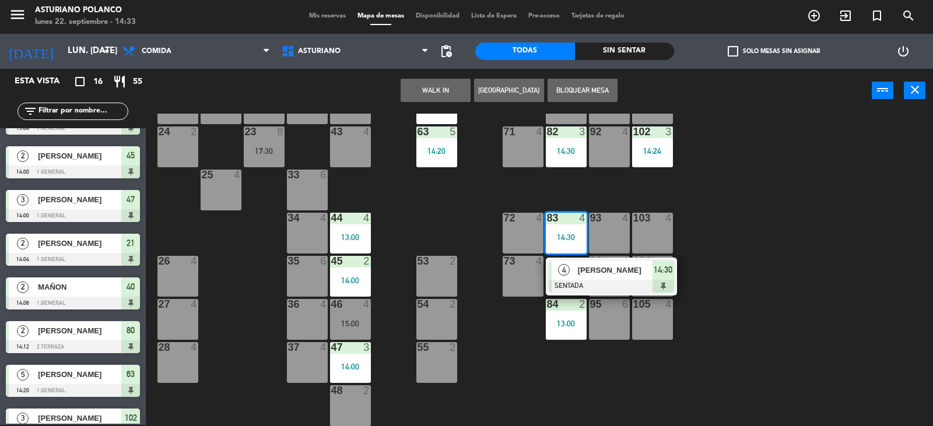
click at [678, 185] on div "1 block 12 2 block 8 60 10 20 5 30 5 40 2 14:06 61 6 62 6 41 2 14:29 31 4 21 2 …" at bounding box center [544, 270] width 778 height 312
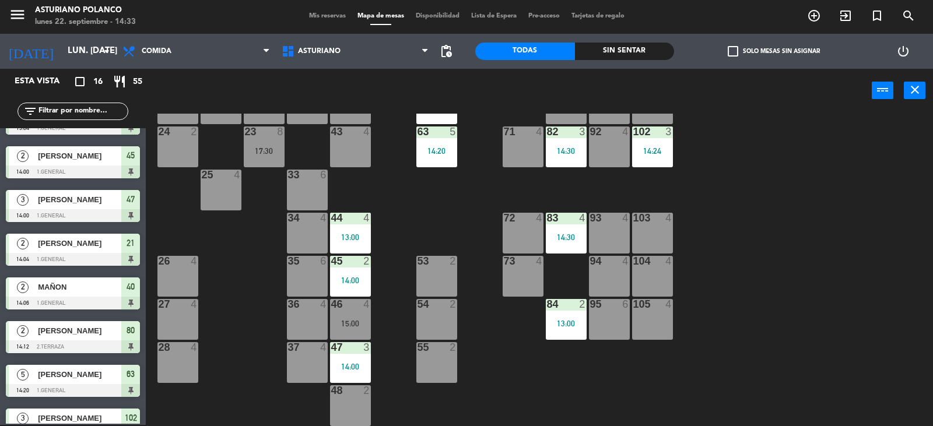
click at [666, 163] on div "102 3 14:24" at bounding box center [652, 146] width 41 height 41
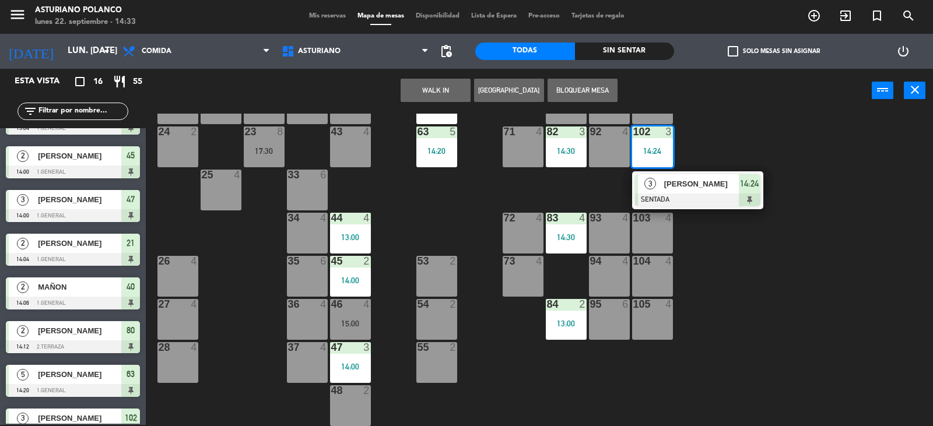
click at [711, 141] on div "1 block 12 2 block 8 60 10 20 5 30 5 40 2 14:06 61 6 62 6 41 2 14:29 31 4 21 2 …" at bounding box center [544, 270] width 778 height 312
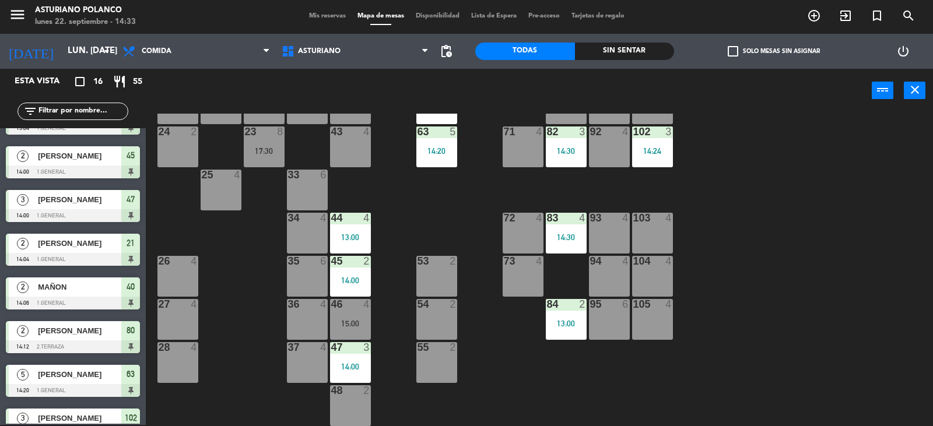
click at [542, 321] on div "1 block 12 2 block 8 60 10 20 5 30 5 40 2 14:06 61 6 62 6 41 2 14:29 31 4 21 2 …" at bounding box center [544, 270] width 778 height 312
click at [564, 313] on div "84 2 13:00" at bounding box center [566, 319] width 41 height 41
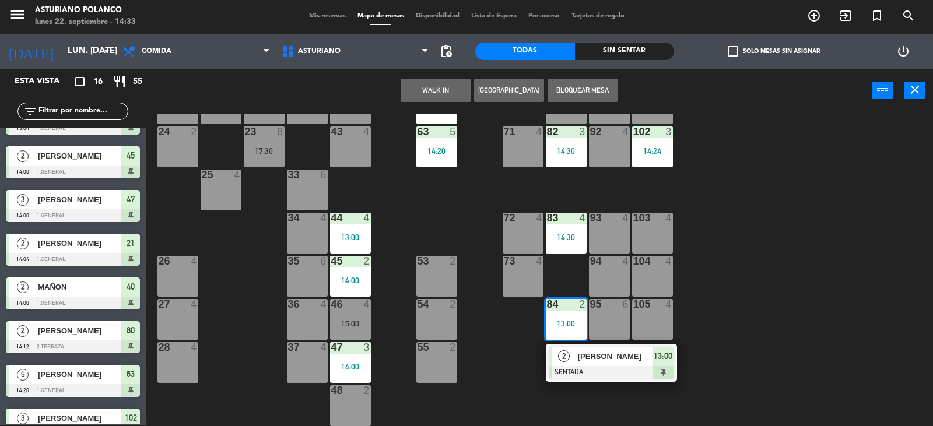
click at [710, 263] on div "1 block 12 2 block 8 60 10 20 5 30 5 40 2 14:06 61 6 62 6 41 2 14:29 31 4 21 2 …" at bounding box center [544, 270] width 778 height 312
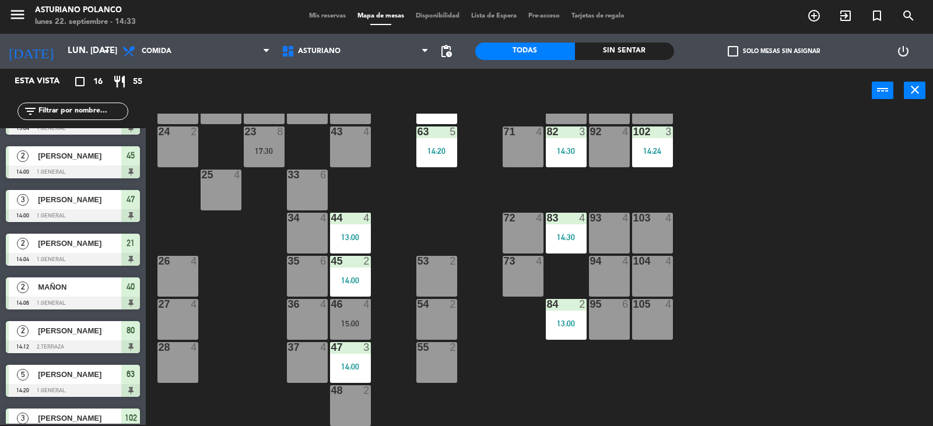
click at [564, 227] on div "83 4 14:30" at bounding box center [566, 233] width 41 height 41
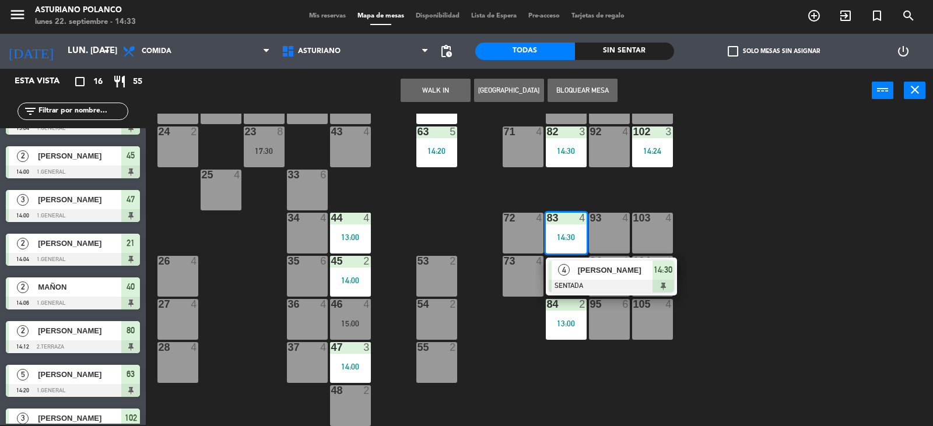
click at [765, 190] on div "1 block 12 2 block 8 60 10 20 5 30 5 40 2 14:06 61 6 62 6 41 2 14:29 31 4 21 2 …" at bounding box center [544, 270] width 778 height 312
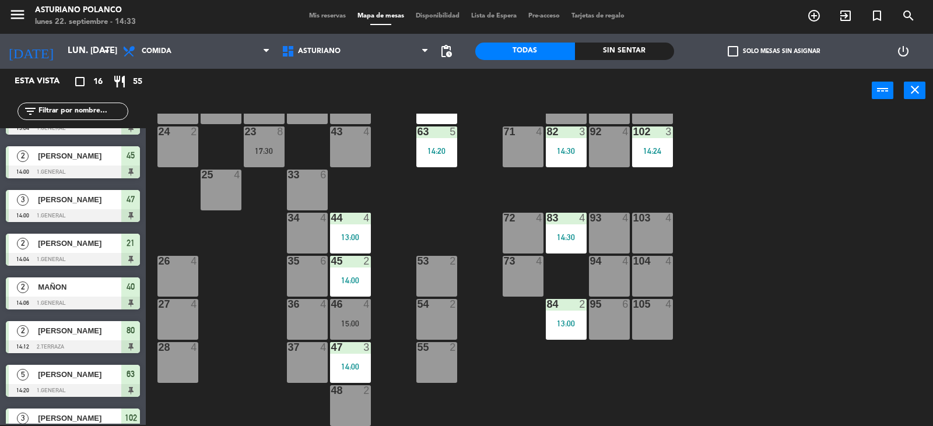
click at [645, 156] on div "102 3 14:24" at bounding box center [652, 146] width 41 height 41
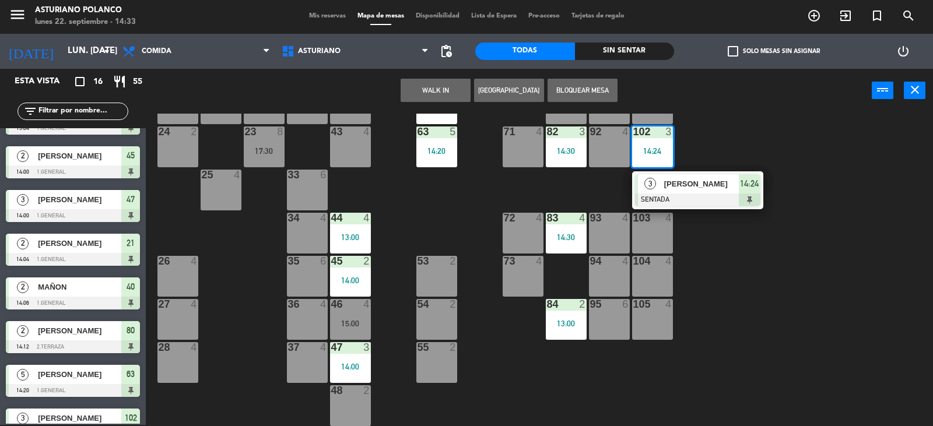
click at [733, 142] on div "1 block 12 2 block 8 60 10 20 5 30 5 40 2 14:06 61 6 62 6 41 2 14:29 31 4 21 2 …" at bounding box center [544, 270] width 778 height 312
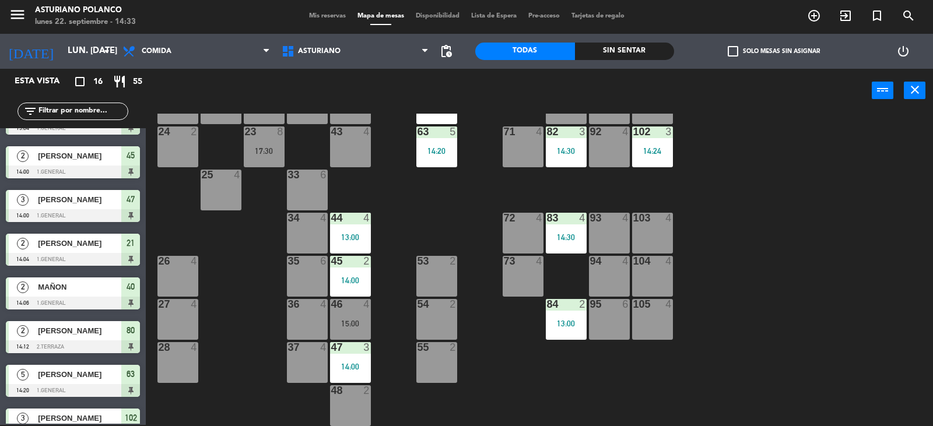
click at [562, 154] on div "14:30" at bounding box center [566, 151] width 41 height 8
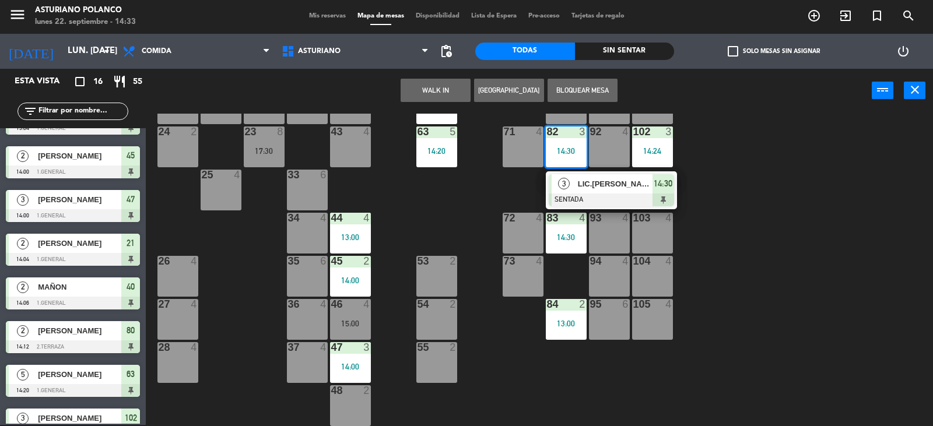
click at [706, 157] on div "1 block 12 2 block 8 60 10 20 5 30 5 40 2 14:06 61 6 62 6 41 2 14:29 31 4 21 2 …" at bounding box center [544, 270] width 778 height 312
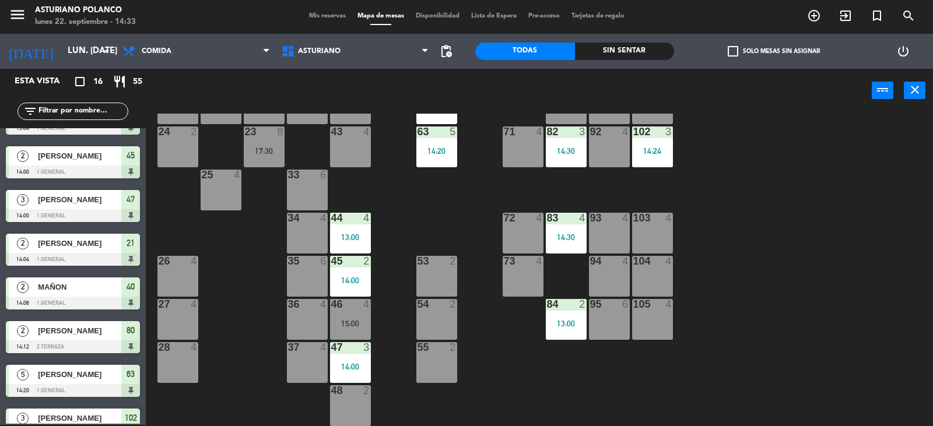
click at [656, 150] on div "14:24" at bounding box center [652, 151] width 41 height 8
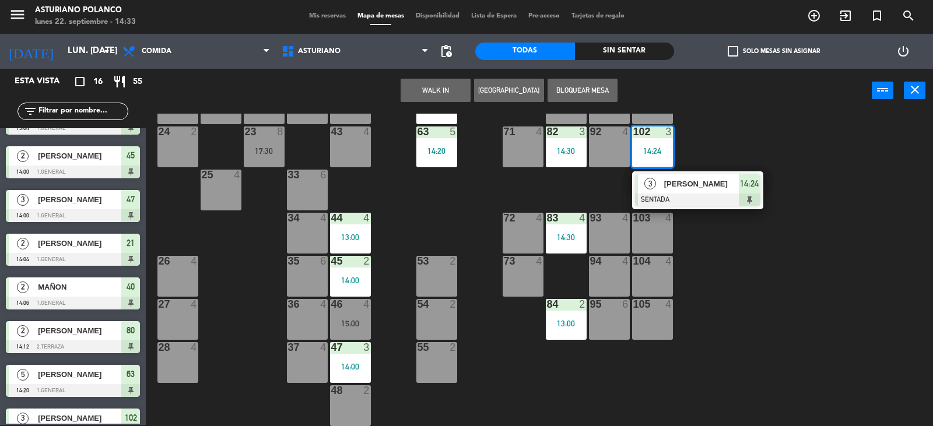
click at [723, 136] on div "1 block 12 2 block 8 60 10 20 5 30 5 40 2 14:06 61 6 62 6 41 2 14:29 31 4 21 2 …" at bounding box center [544, 270] width 778 height 312
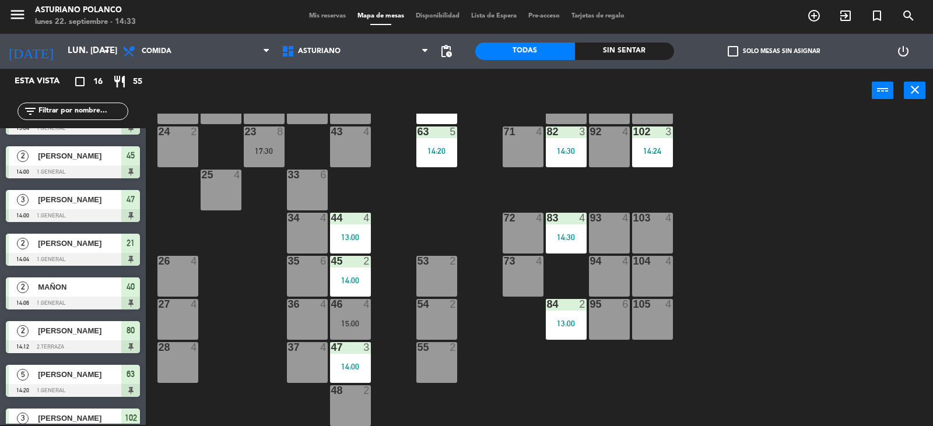
click at [650, 159] on div "102 3 14:24" at bounding box center [652, 146] width 41 height 41
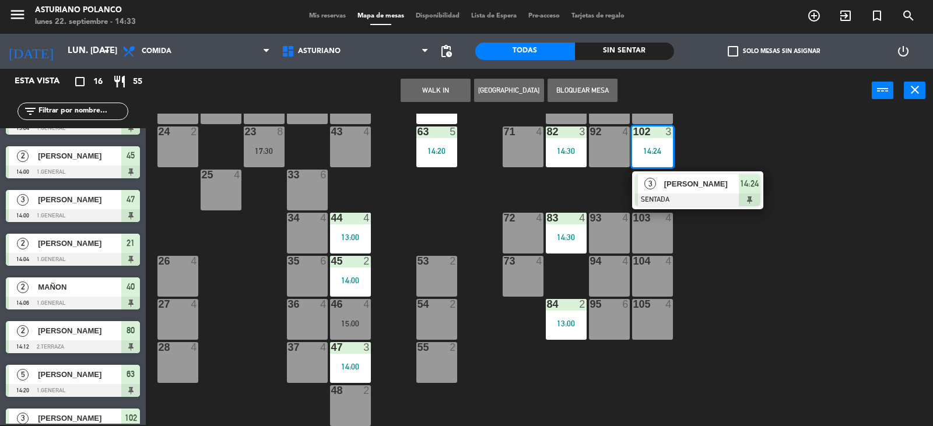
click at [726, 138] on div "1 block 12 2 block 8 60 10 20 5 30 5 40 2 14:06 61 6 62 6 41 2 14:29 31 4 21 2 …" at bounding box center [544, 270] width 778 height 312
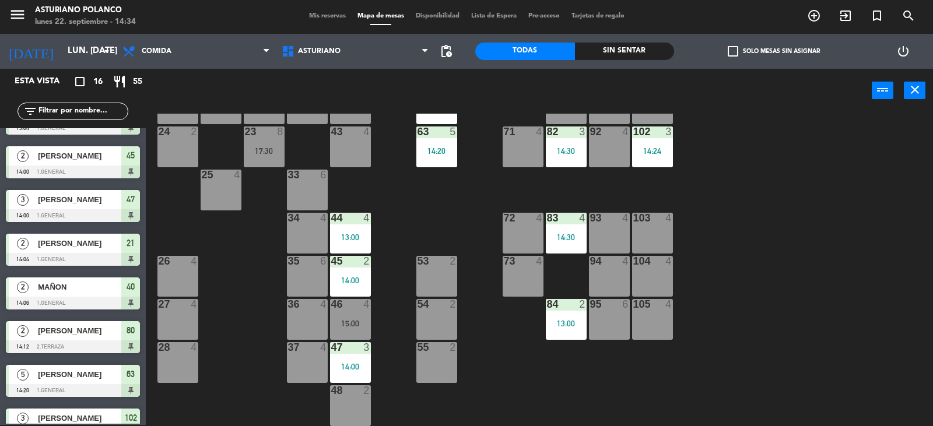
click at [575, 156] on div "82 3 14:30" at bounding box center [566, 146] width 41 height 41
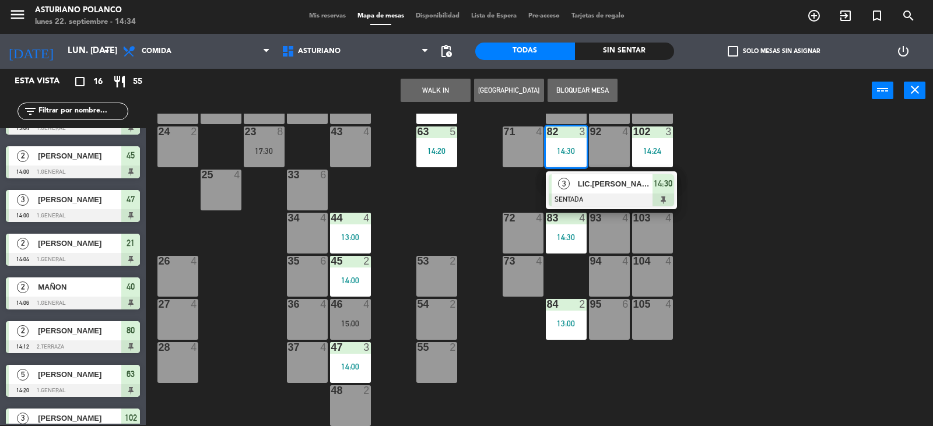
click at [796, 176] on div "1 block 12 2 block 8 60 10 20 5 30 5 40 2 14:06 61 6 62 6 41 2 14:29 31 4 21 2 …" at bounding box center [544, 270] width 778 height 312
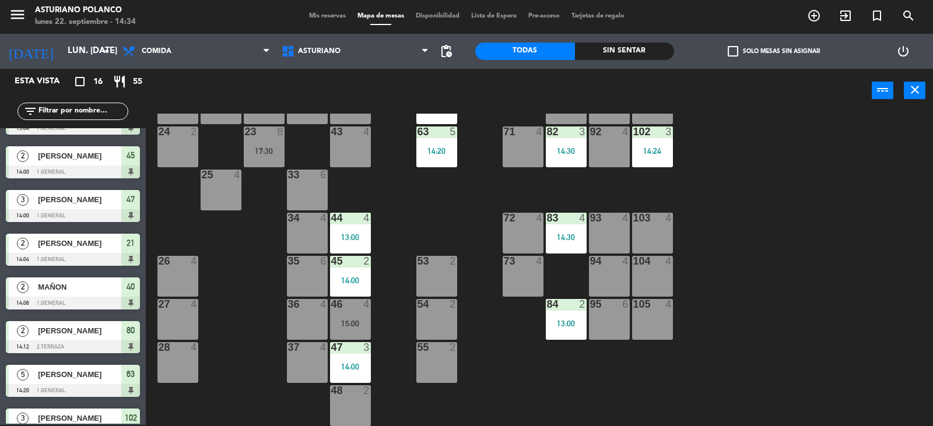
click at [832, 290] on div "1 block 12 2 block 8 60 10 20 5 30 5 40 2 14:06 61 6 62 6 41 2 14:29 31 4 21 2 …" at bounding box center [544, 270] width 778 height 312
click at [664, 144] on div "102 3 14:24" at bounding box center [652, 146] width 41 height 41
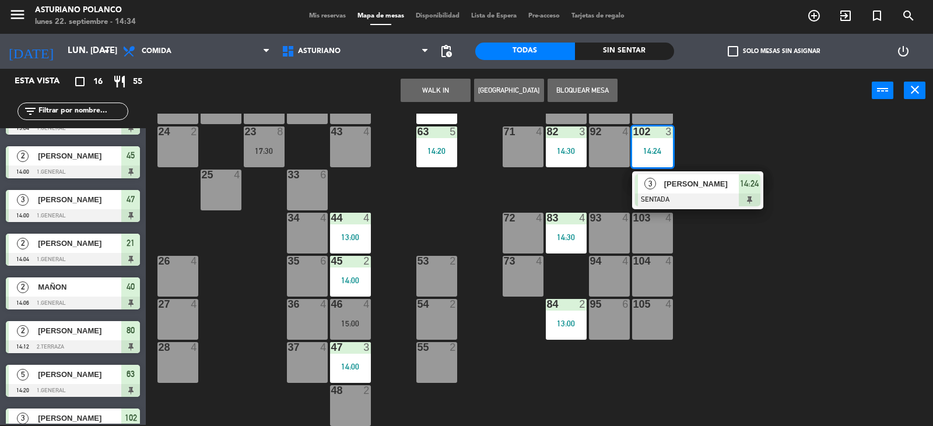
click at [730, 137] on div "1 block 12 2 block 8 60 10 20 5 30 5 40 2 14:06 61 6 62 6 41 2 14:29 31 4 21 2 …" at bounding box center [544, 270] width 778 height 312
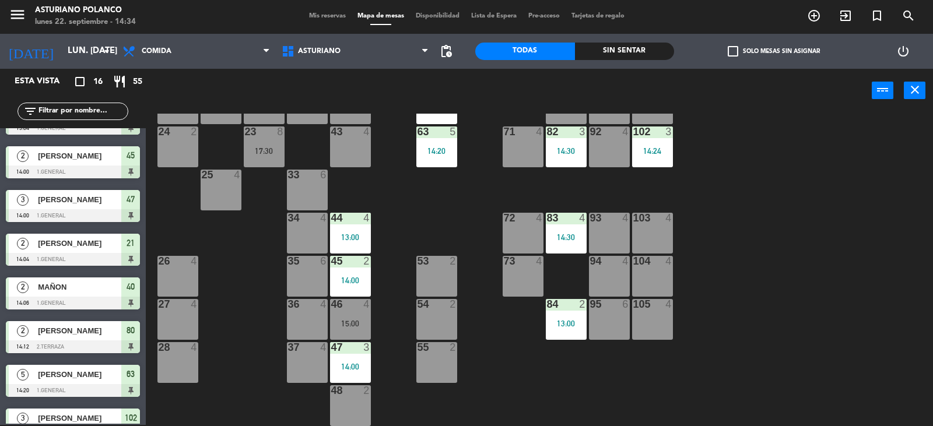
click at [554, 146] on div "14:30" at bounding box center [566, 150] width 41 height 9
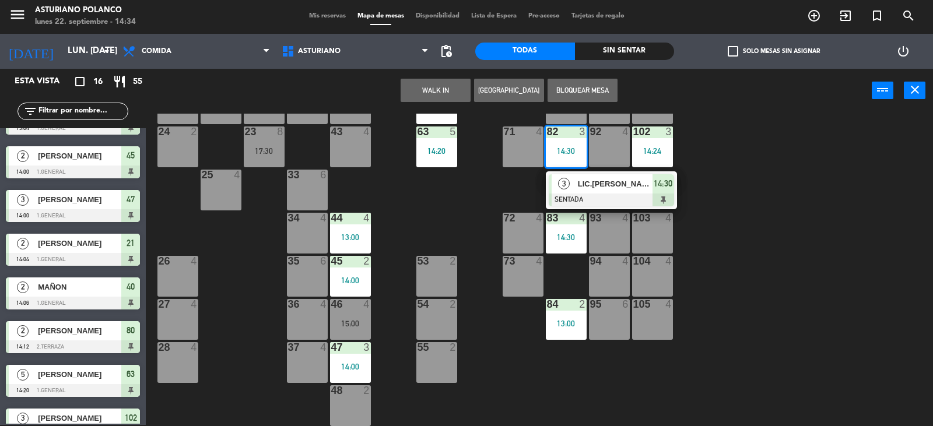
click at [813, 151] on div "1 block 12 2 block 8 60 10 20 5 30 5 40 2 14:06 61 6 62 6 41 2 14:29 31 4 21 2 …" at bounding box center [544, 270] width 778 height 312
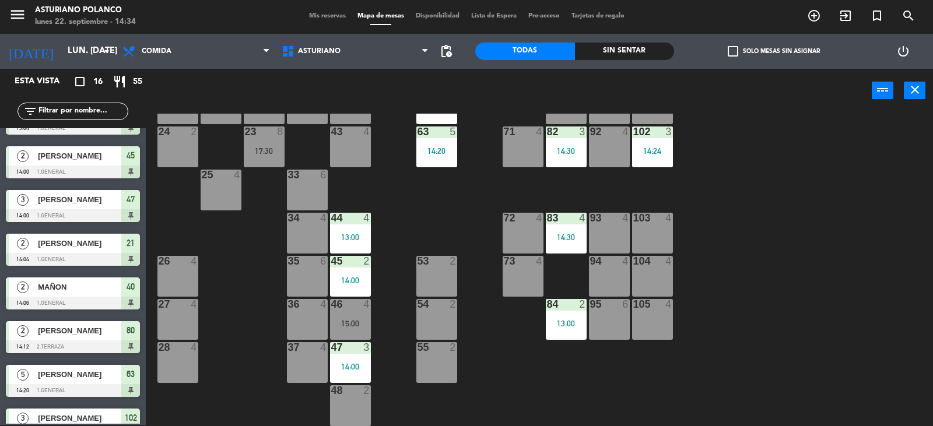
click at [568, 245] on div "83 4 14:30" at bounding box center [566, 233] width 41 height 41
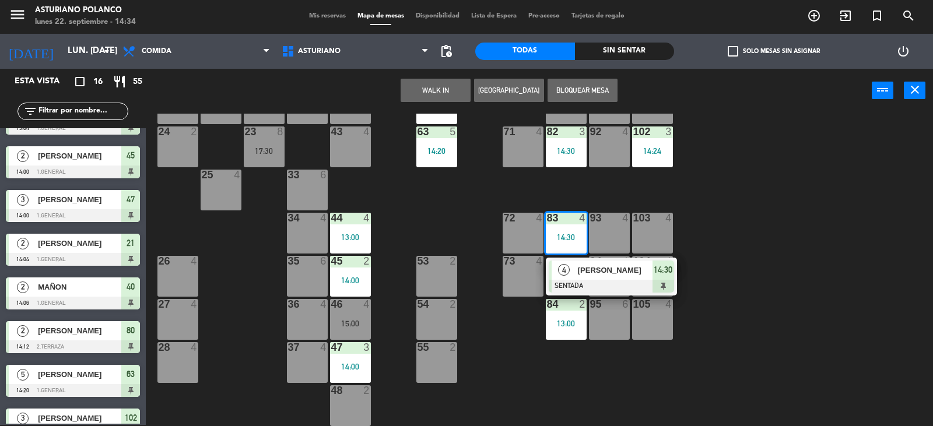
click at [766, 201] on div "1 block 12 2 block 8 60 10 20 5 30 5 40 2 14:06 61 6 62 6 41 2 14:29 31 4 21 2 …" at bounding box center [544, 270] width 778 height 312
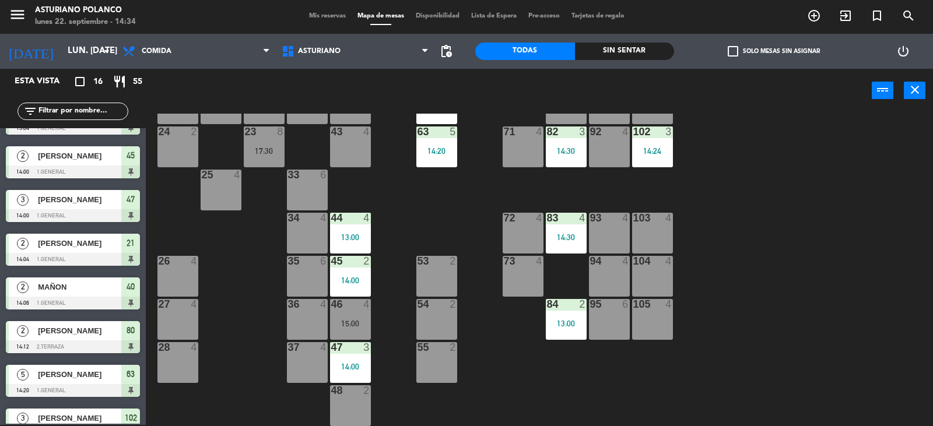
click at [646, 140] on div "102 3 14:24" at bounding box center [652, 146] width 41 height 41
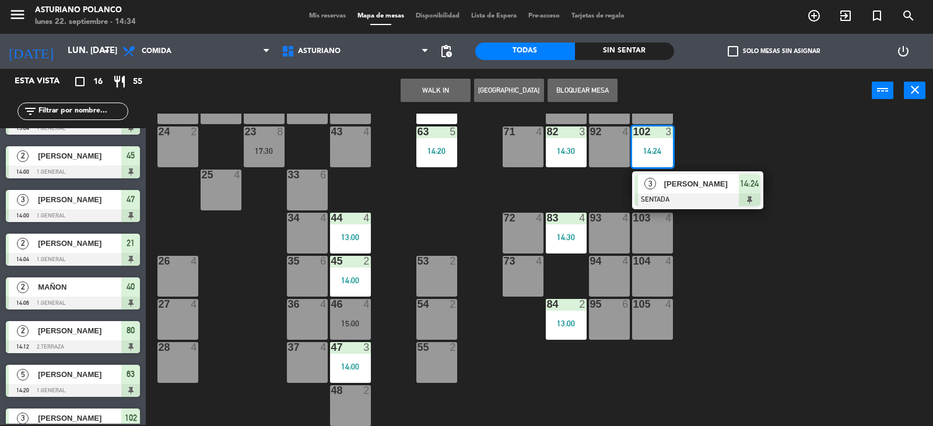
click at [755, 116] on div "1 block 12 2 block 8 60 10 20 5 30 5 40 2 14:06 61 6 62 6 41 2 14:29 31 4 21 2 …" at bounding box center [544, 270] width 778 height 312
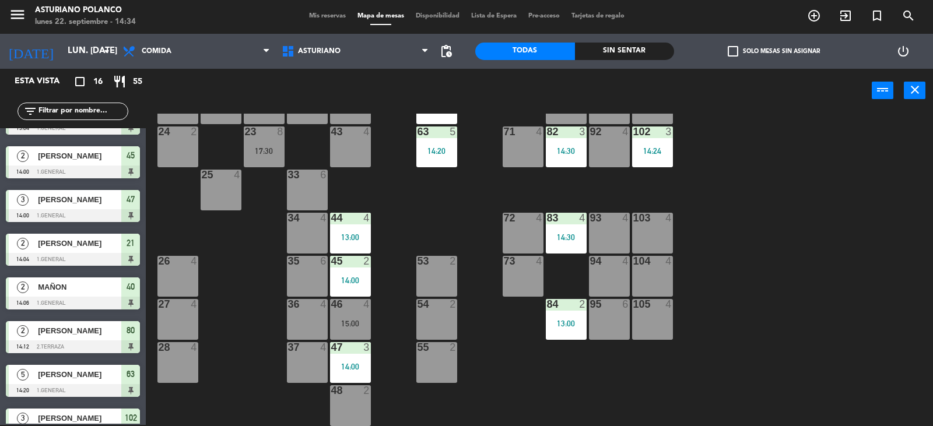
click at [581, 152] on div "14:30" at bounding box center [566, 151] width 41 height 8
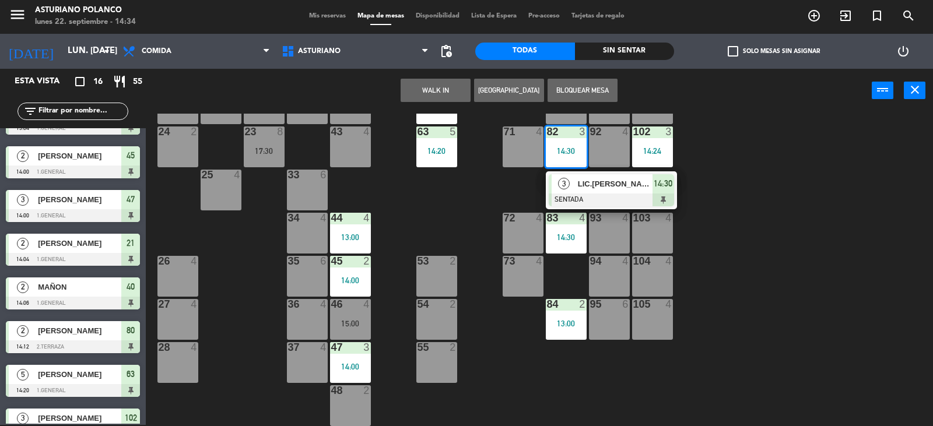
click at [788, 125] on div "1 block 12 2 block 8 60 10 20 5 30 5 40 2 14:06 61 6 62 6 41 2 14:29 31 4 21 2 …" at bounding box center [544, 270] width 778 height 312
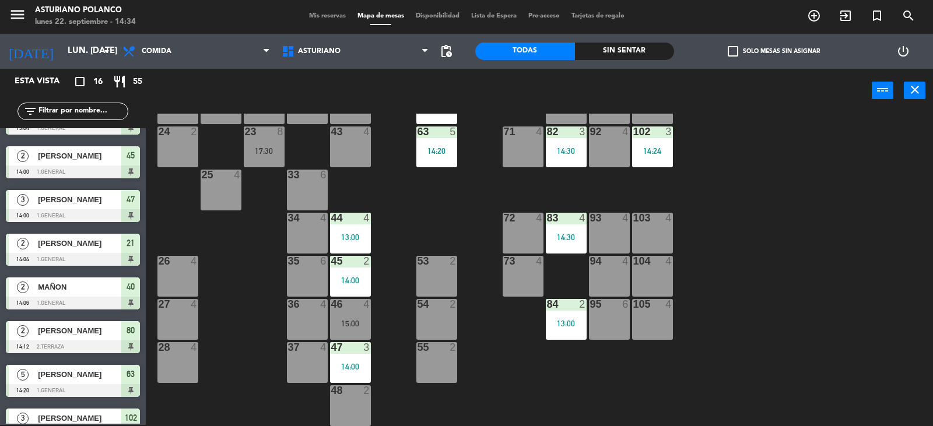
click at [655, 145] on div "102 3 14:24" at bounding box center [652, 146] width 41 height 41
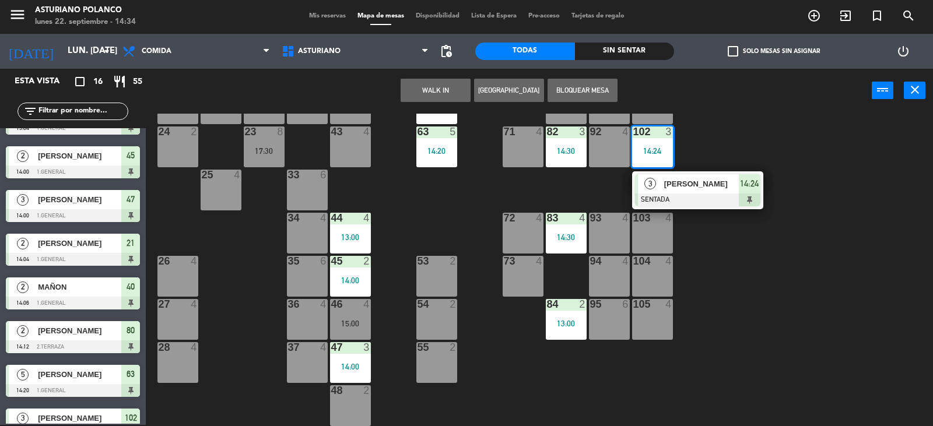
click at [751, 128] on div "1 block 12 2 block 8 60 10 20 5 30 5 40 2 14:06 61 6 62 6 41 2 14:29 31 4 21 2 …" at bounding box center [544, 270] width 778 height 312
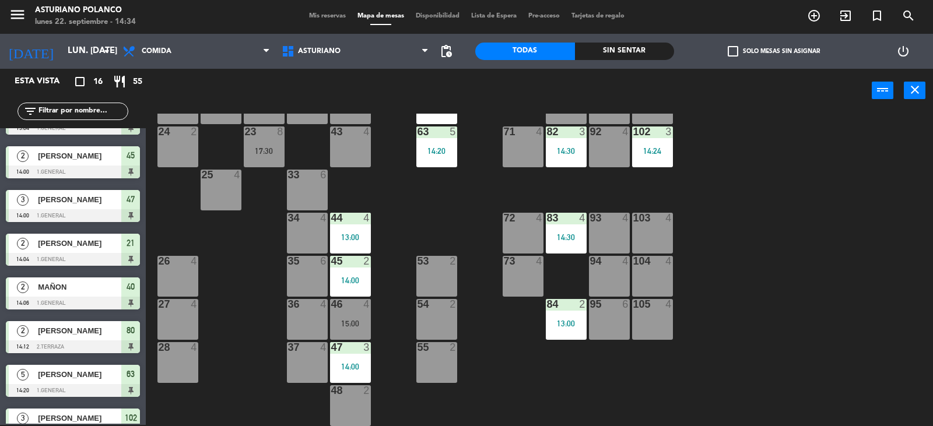
click at [568, 232] on div "83 4 14:30" at bounding box center [566, 233] width 41 height 41
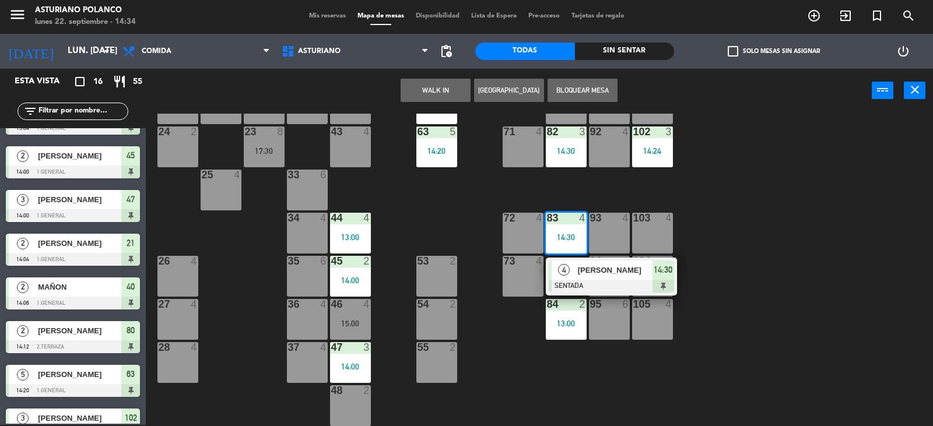
click at [769, 207] on div "1 block 12 2 block 8 60 10 20 5 30 5 40 2 14:06 61 6 62 6 41 2 14:29 31 4 21 2 …" at bounding box center [544, 270] width 778 height 312
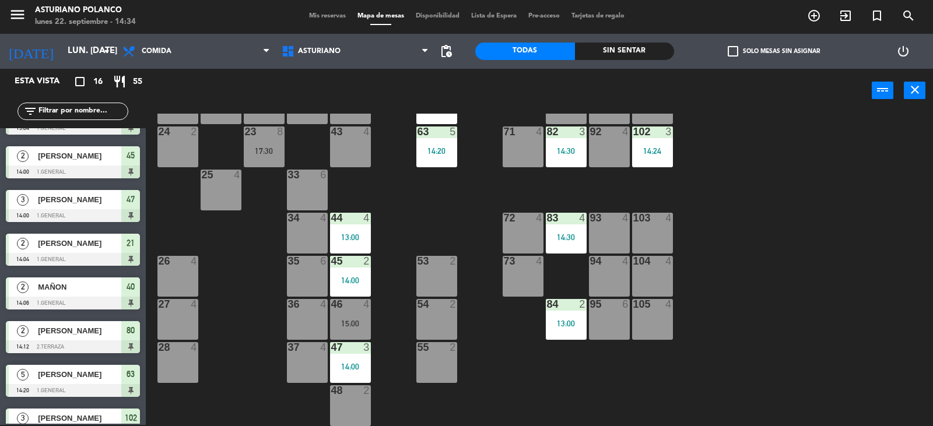
click at [650, 156] on div "102 3 14:24" at bounding box center [652, 146] width 41 height 41
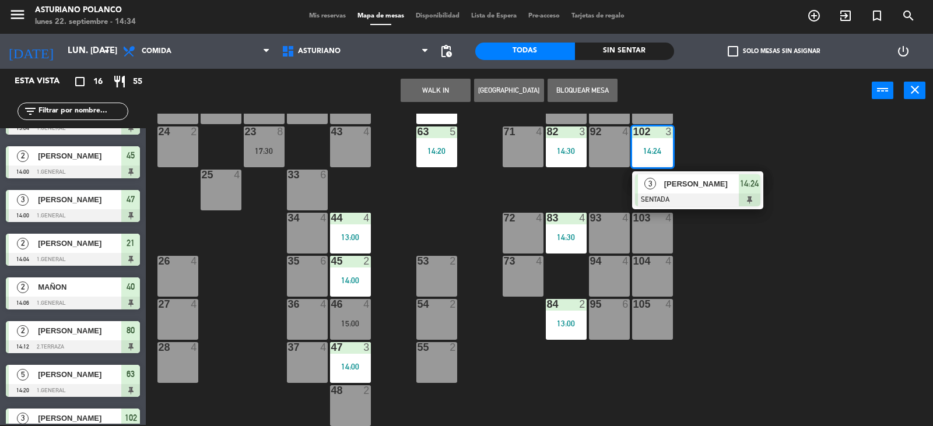
click at [702, 139] on div "1 block 12 2 block 8 60 10 20 5 30 5 40 2 14:06 61 6 62 6 41 2 14:29 31 4 21 2 …" at bounding box center [544, 270] width 778 height 312
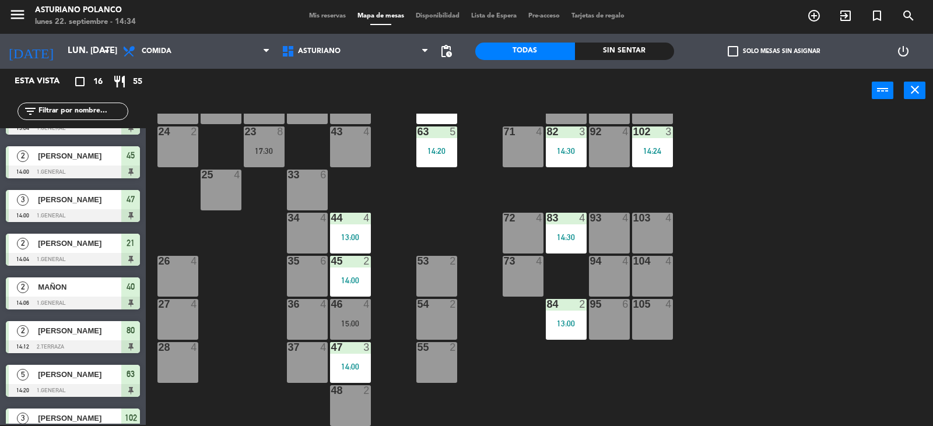
click at [563, 314] on div "84 2 13:00" at bounding box center [566, 319] width 41 height 41
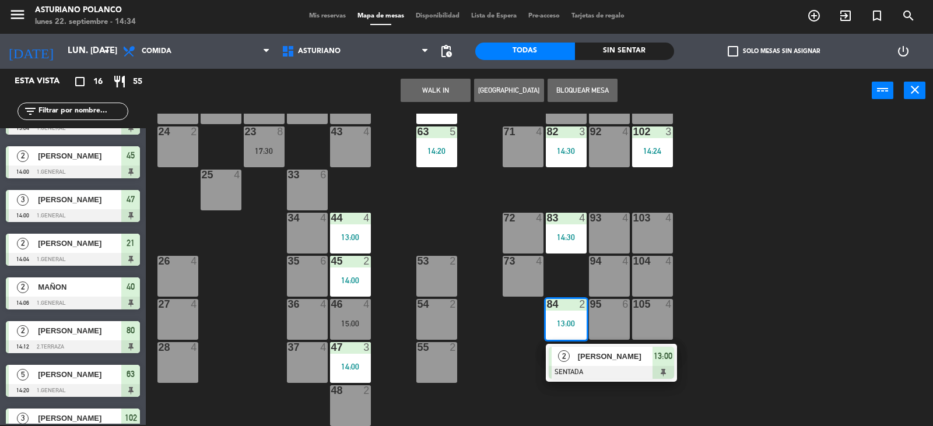
click at [822, 214] on div "1 block 12 2 block 8 60 10 20 5 30 5 40 2 14:06 61 6 62 6 41 2 14:29 31 4 21 2 …" at bounding box center [544, 270] width 778 height 312
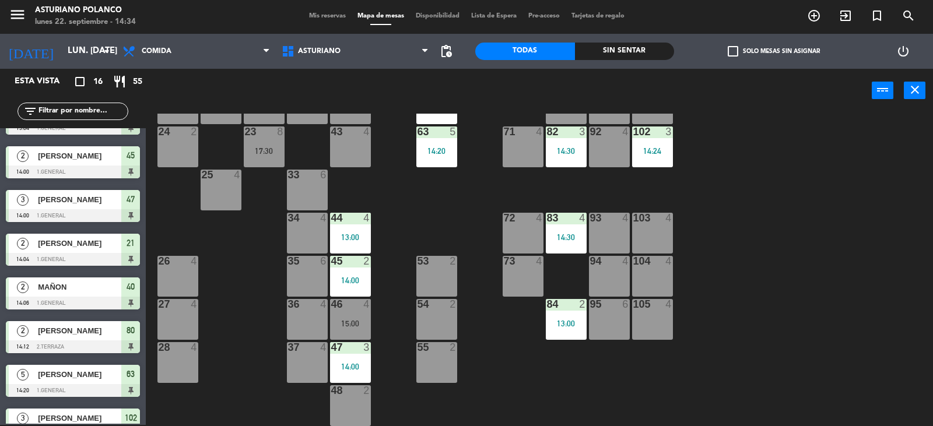
click at [733, 235] on div "1 block 12 2 block 8 60 10 20 5 30 5 40 2 14:06 61 6 62 6 41 2 14:29 31 4 21 2 …" at bounding box center [544, 270] width 778 height 312
click at [660, 150] on div "14:24" at bounding box center [652, 151] width 41 height 8
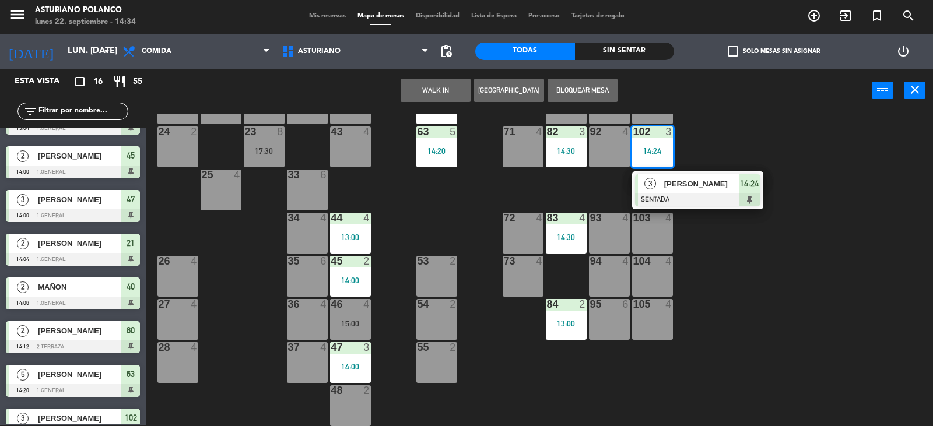
click at [715, 137] on div "1 block 12 2 block 8 60 10 20 5 30 5 40 2 14:06 61 6 62 6 41 2 14:29 31 4 21 2 …" at bounding box center [544, 270] width 778 height 312
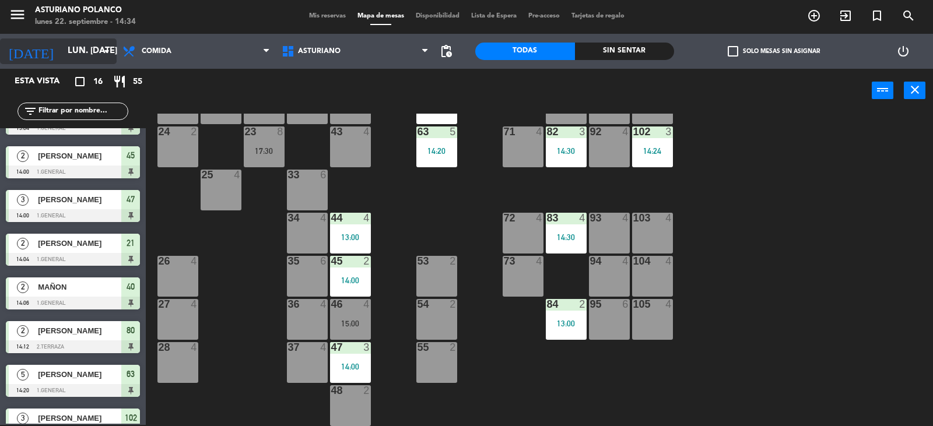
click at [77, 58] on input "lun. [DATE]" at bounding box center [118, 51] width 113 height 22
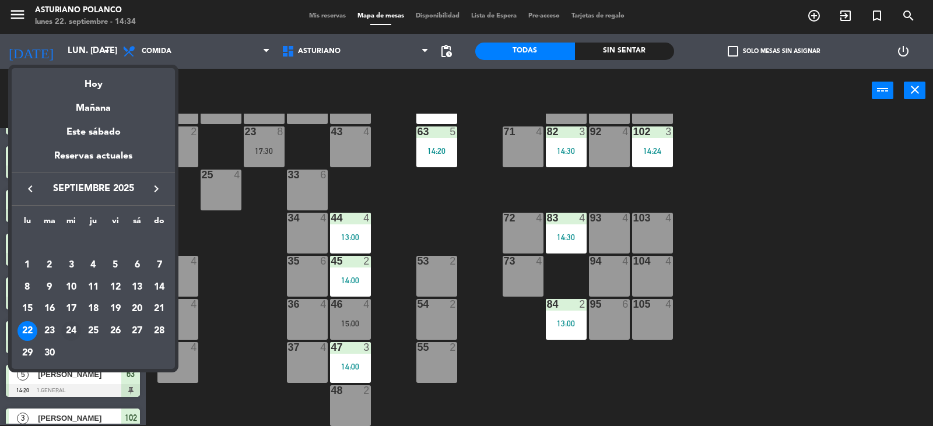
click at [72, 332] on div "24" at bounding box center [71, 331] width 20 height 20
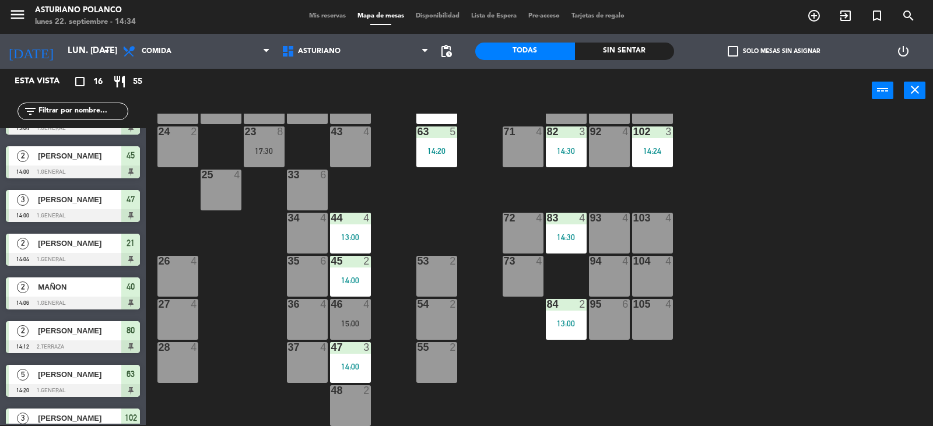
type input "mié. [DATE]"
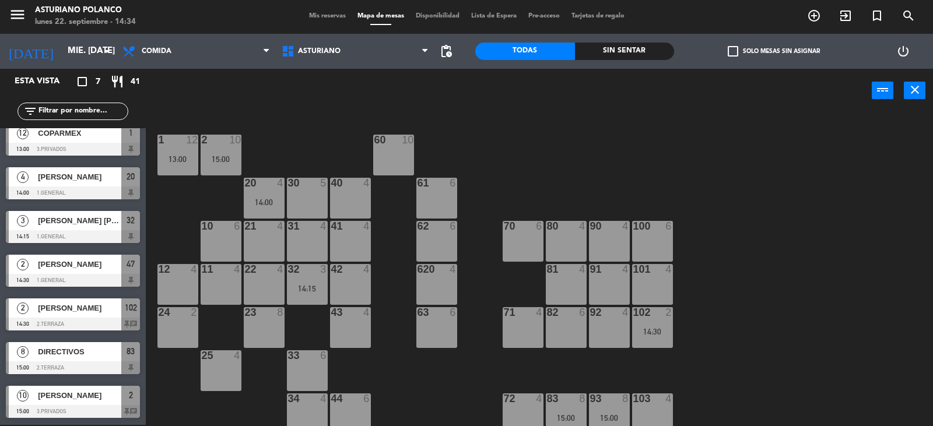
scroll to position [10, 0]
click at [653, 346] on div "102 2 14:30" at bounding box center [652, 327] width 41 height 41
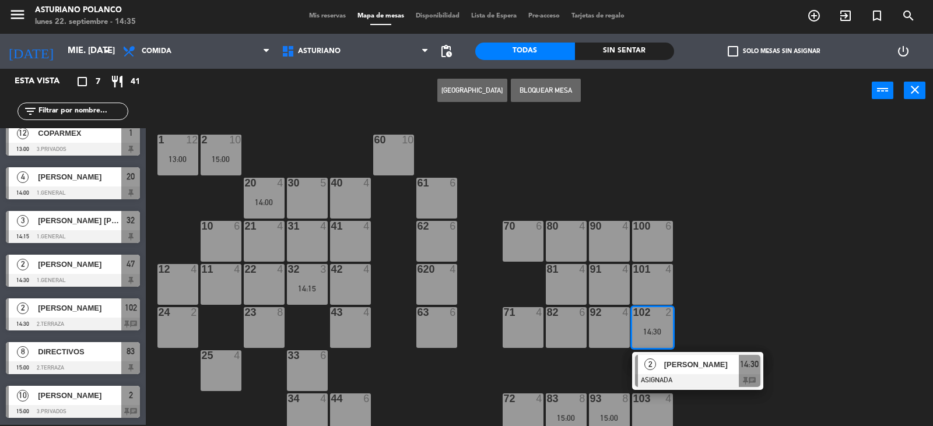
click at [730, 309] on div "1 12 13:00 2 10 15:00 60 10 20 4 14:00 30 5 40 4 61 6 62 6 41 4 31 4 21 4 10 6 …" at bounding box center [544, 270] width 778 height 312
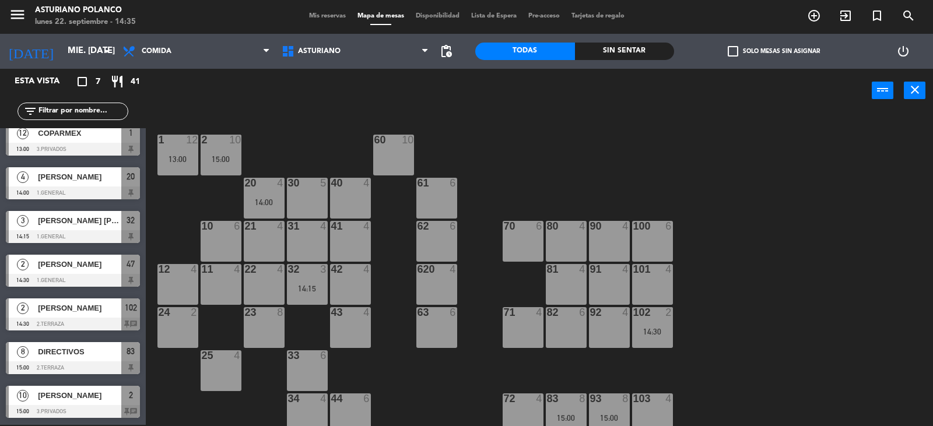
click at [428, 334] on div "63 6" at bounding box center [436, 327] width 41 height 41
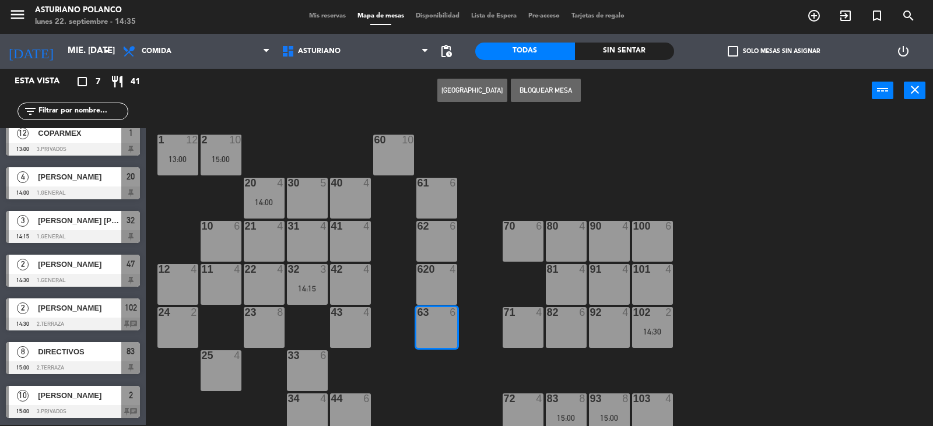
click at [463, 89] on button "[GEOGRAPHIC_DATA]" at bounding box center [472, 90] width 70 height 23
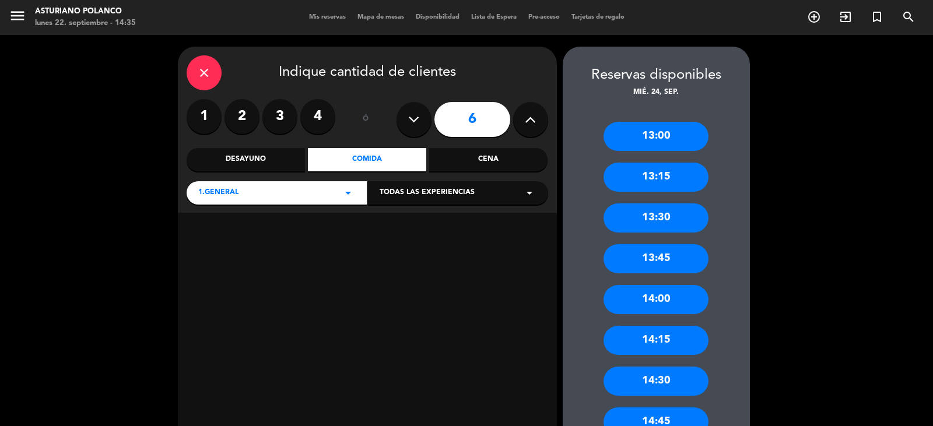
click at [643, 305] on div "14:00" at bounding box center [655, 299] width 105 height 29
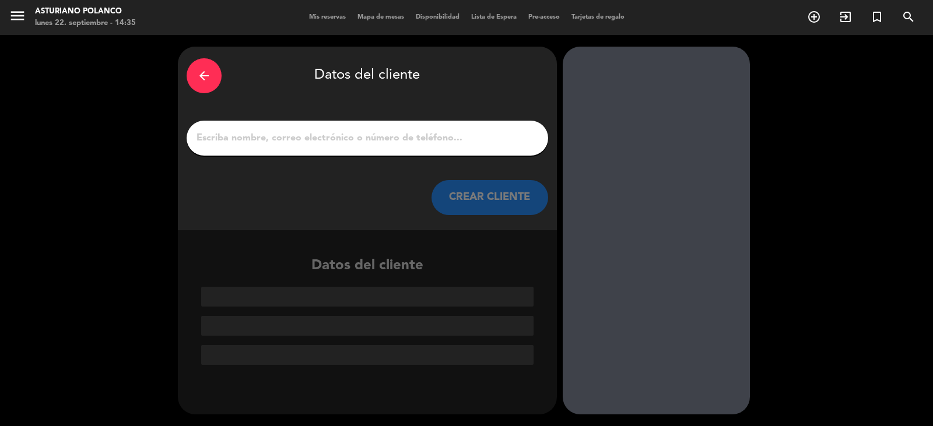
click at [259, 140] on input "1" at bounding box center [367, 138] width 344 height 16
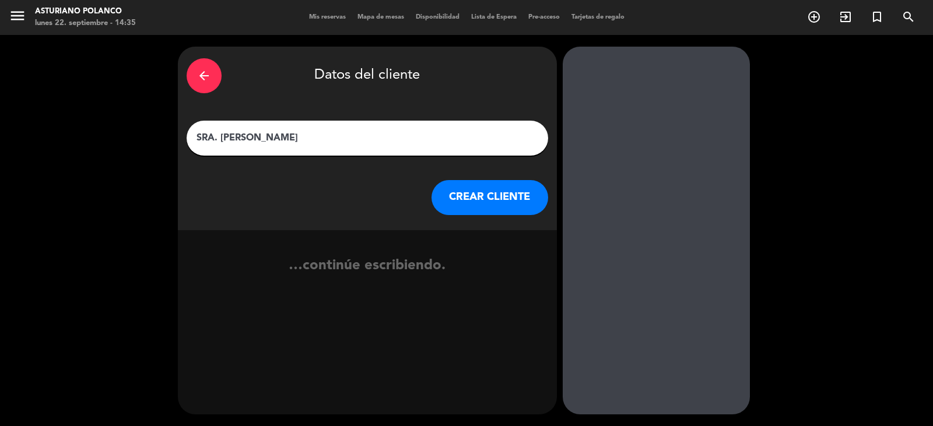
type input "SRA. [PERSON_NAME]"
click at [504, 185] on button "CREAR CLIENTE" at bounding box center [489, 197] width 117 height 35
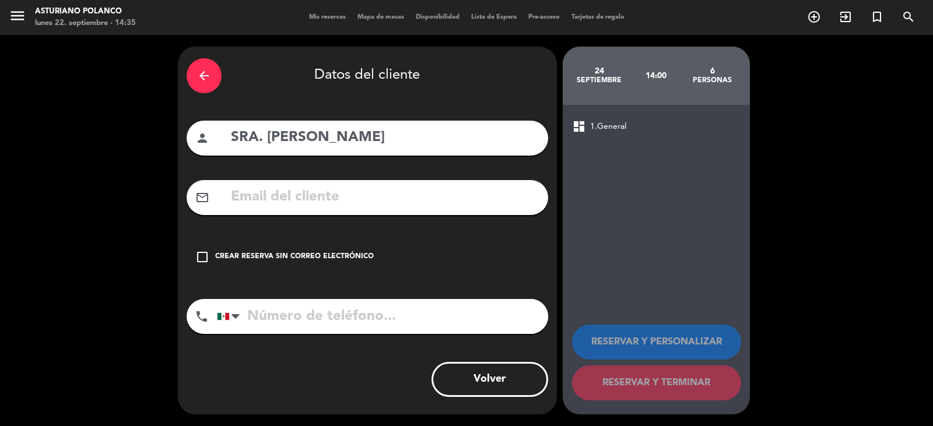
click at [425, 256] on div "check_box_outline_blank Crear reserva sin correo electrónico" at bounding box center [367, 257] width 361 height 35
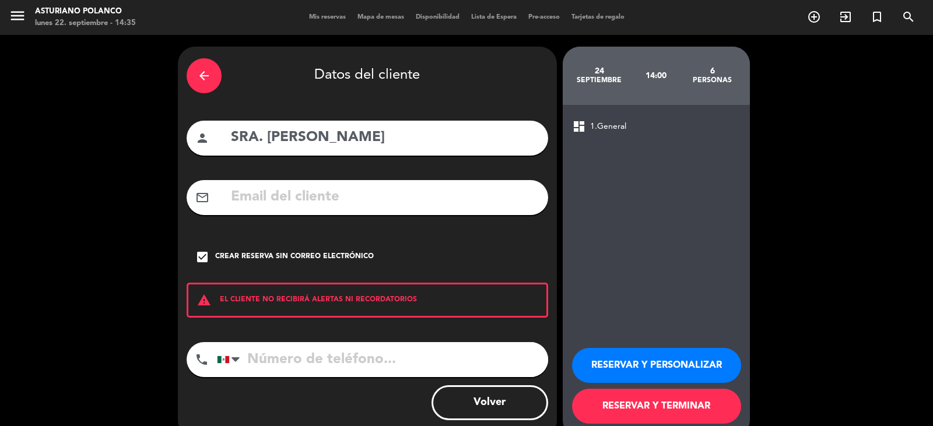
click at [639, 368] on button "RESERVAR Y PERSONALIZAR" at bounding box center [656, 365] width 169 height 35
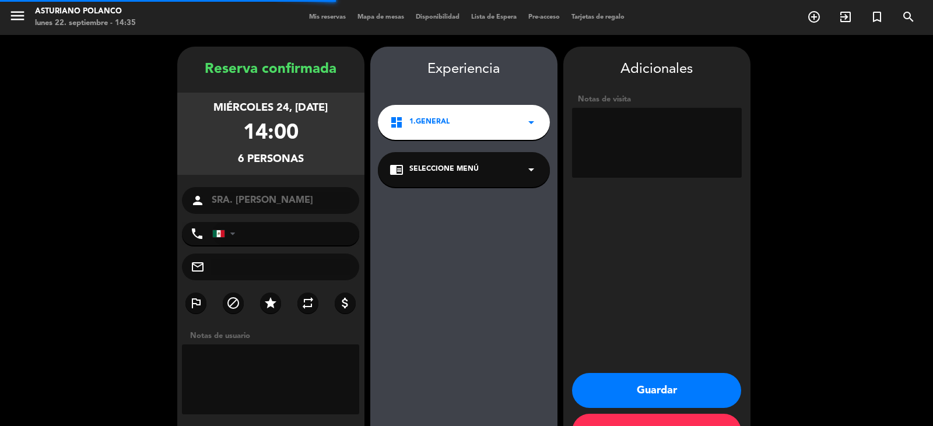
scroll to position [40, 0]
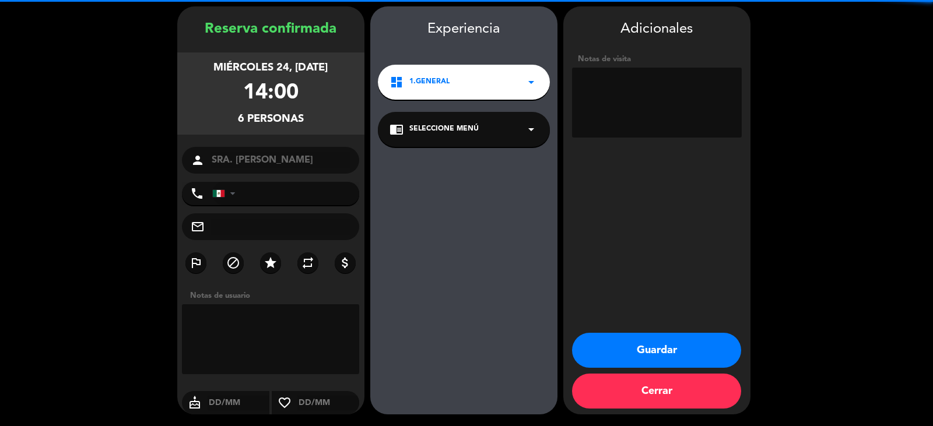
click at [642, 106] on textarea at bounding box center [657, 103] width 170 height 70
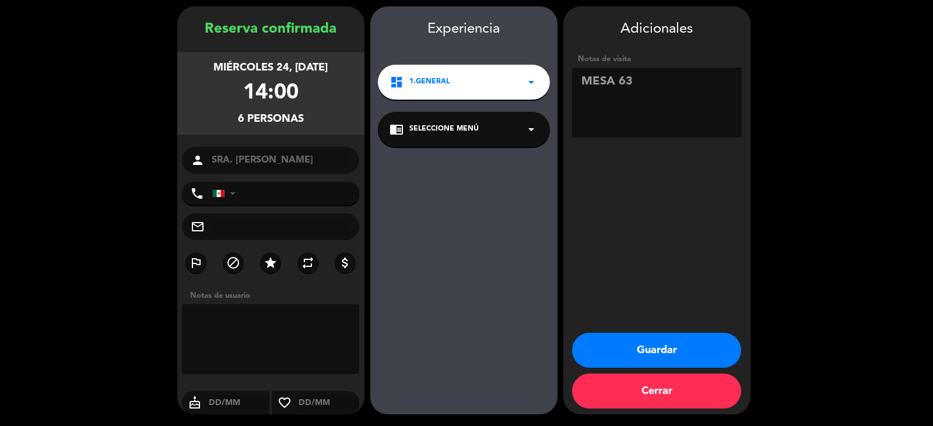
type textarea "MESA 63"
click at [663, 348] on button "Guardar" at bounding box center [656, 350] width 169 height 35
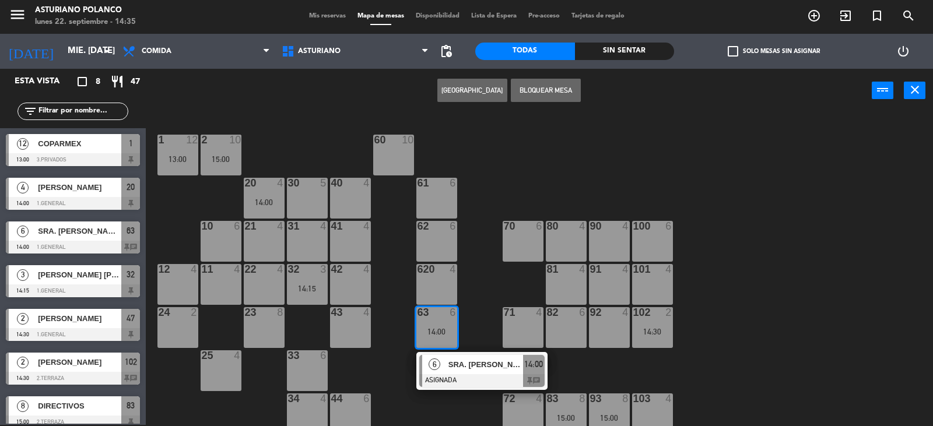
click at [798, 282] on div "1 12 13:00 2 10 15:00 60 10 20 4 14:00 30 5 40 4 61 6 62 6 41 4 31 4 21 4 10 6 …" at bounding box center [544, 270] width 778 height 312
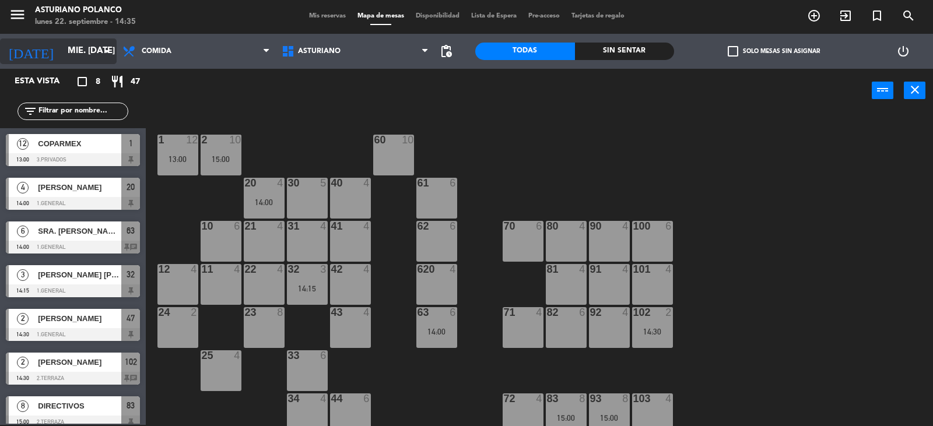
click at [62, 52] on input "mié. [DATE]" at bounding box center [118, 51] width 113 height 22
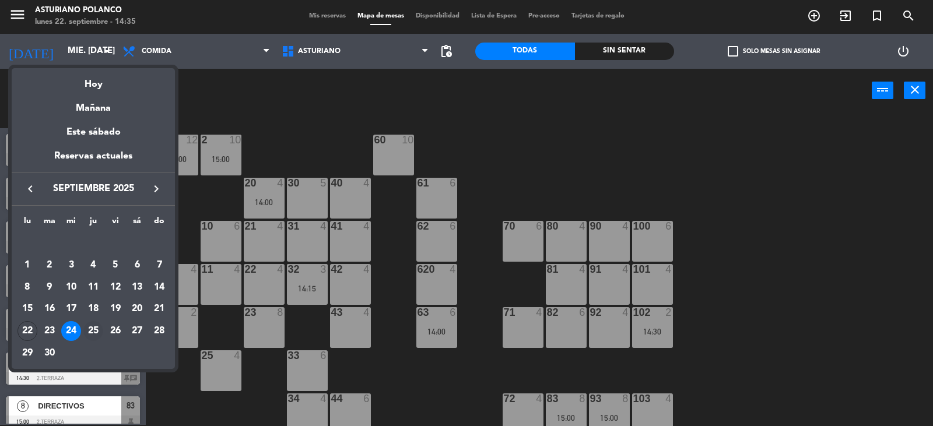
click at [99, 331] on div "25" at bounding box center [93, 331] width 20 height 20
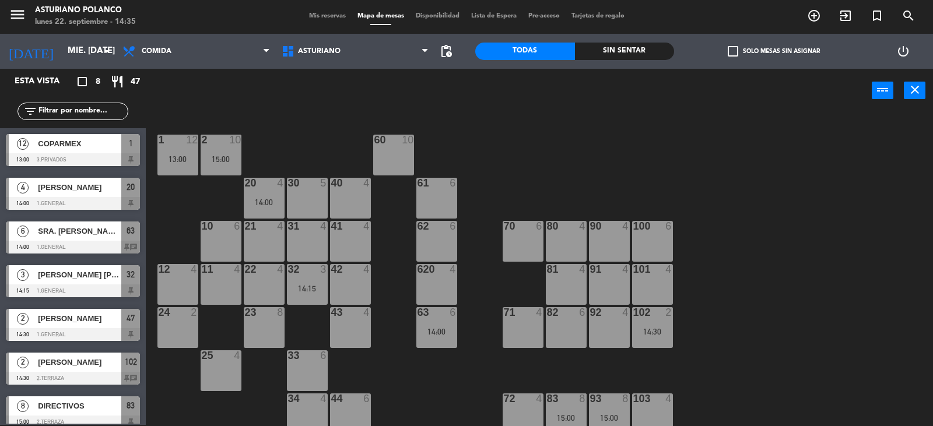
type input "[DEMOGRAPHIC_DATA] [DATE]"
click at [428, 195] on div "61 3 13:30" at bounding box center [436, 198] width 41 height 41
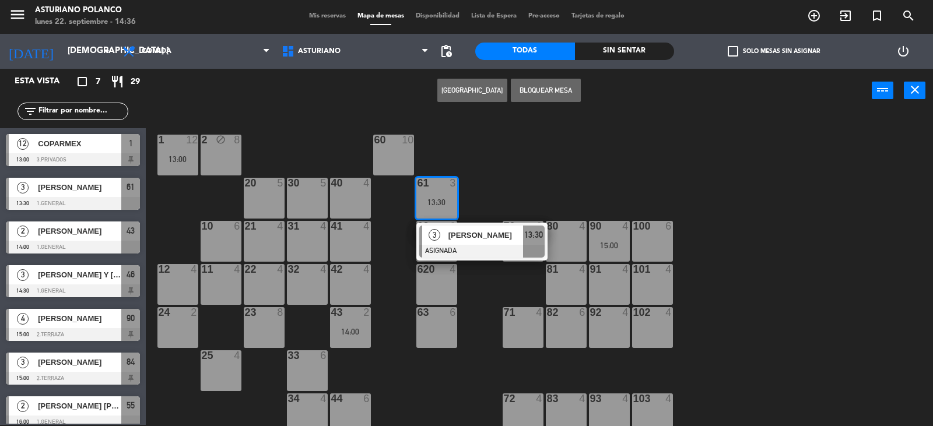
click at [303, 196] on div "30 5" at bounding box center [307, 198] width 41 height 41
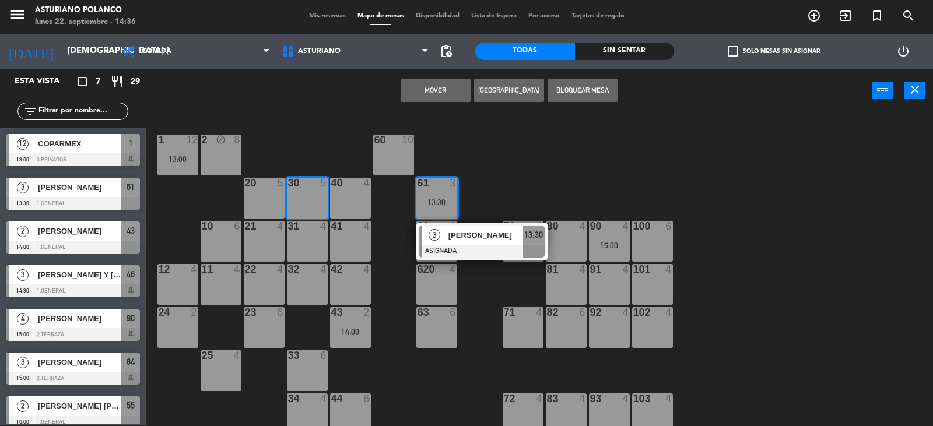
click at [441, 97] on button "Mover" at bounding box center [435, 90] width 70 height 23
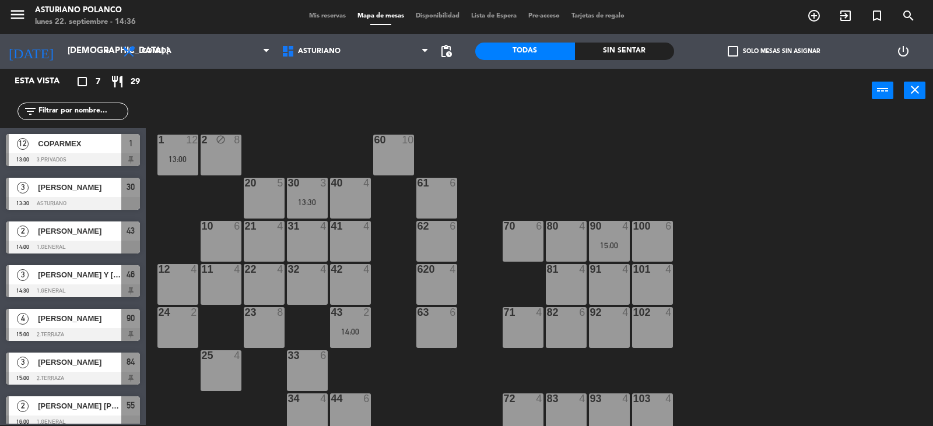
click at [390, 159] on div "60 10" at bounding box center [393, 155] width 41 height 41
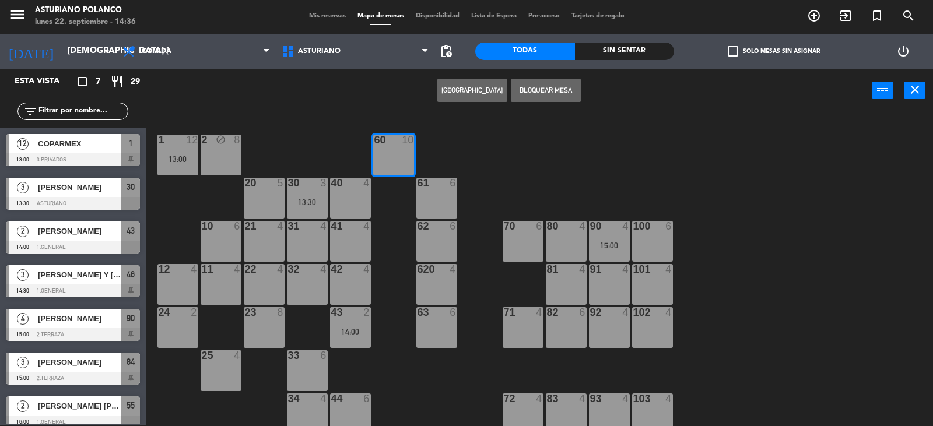
click at [444, 203] on div "61 6" at bounding box center [436, 198] width 41 height 41
click at [462, 95] on button "[GEOGRAPHIC_DATA]" at bounding box center [472, 90] width 70 height 23
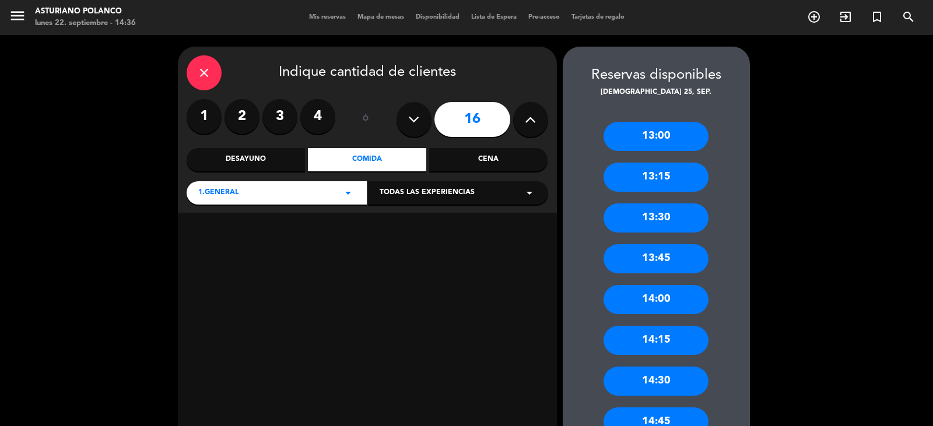
click at [412, 121] on icon at bounding box center [413, 119] width 11 height 17
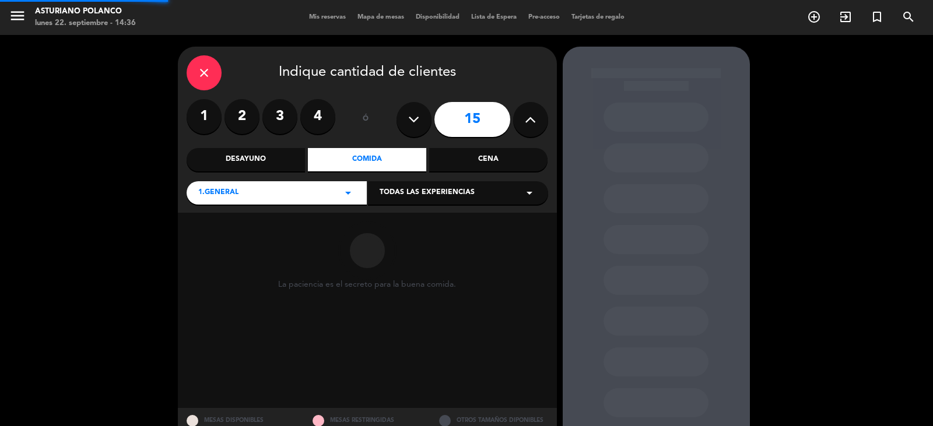
click at [412, 121] on icon at bounding box center [413, 119] width 11 height 17
type input "14"
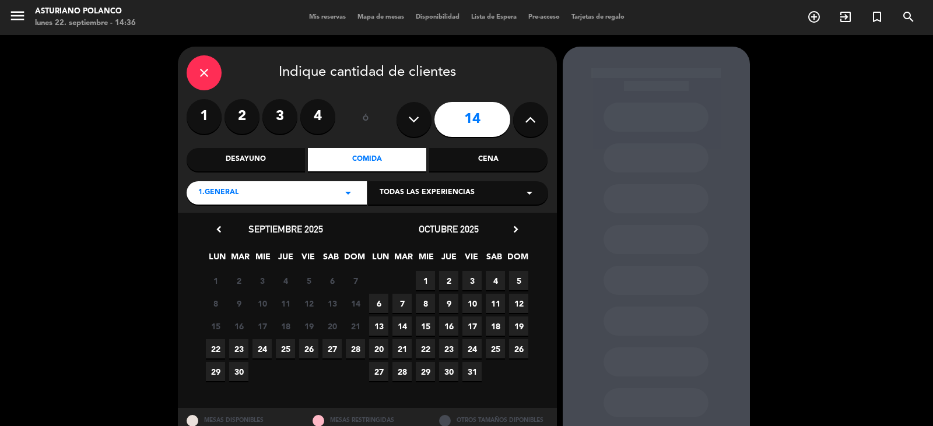
click at [287, 350] on span "25" at bounding box center [285, 348] width 19 height 19
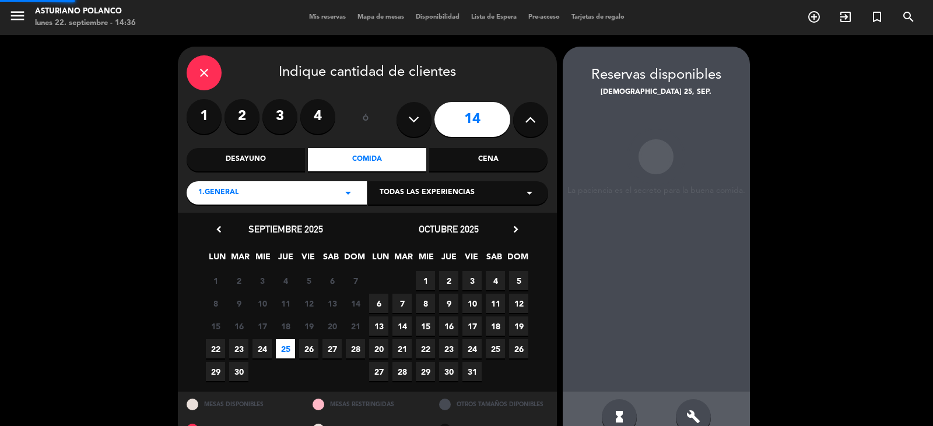
scroll to position [27, 0]
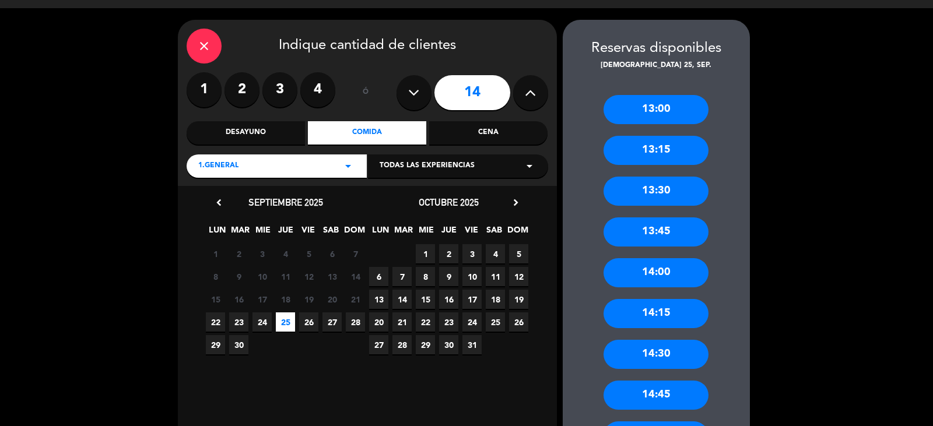
click at [675, 279] on div "14:00" at bounding box center [655, 272] width 105 height 29
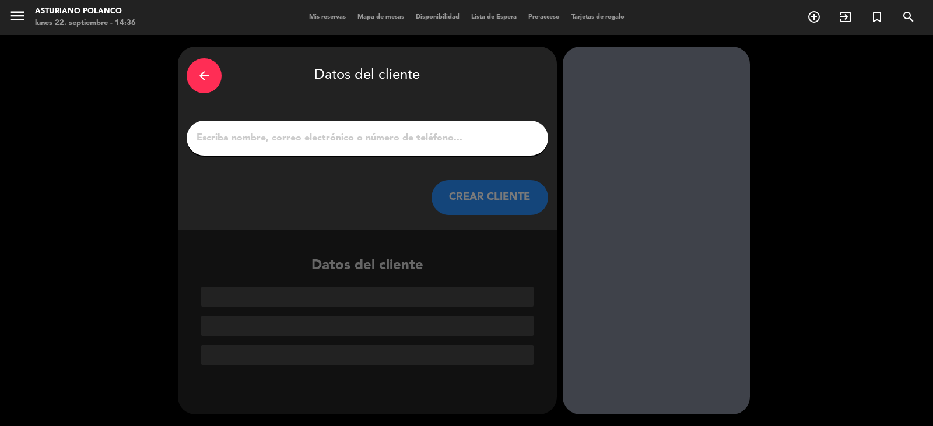
click at [258, 142] on input "1" at bounding box center [367, 138] width 344 height 16
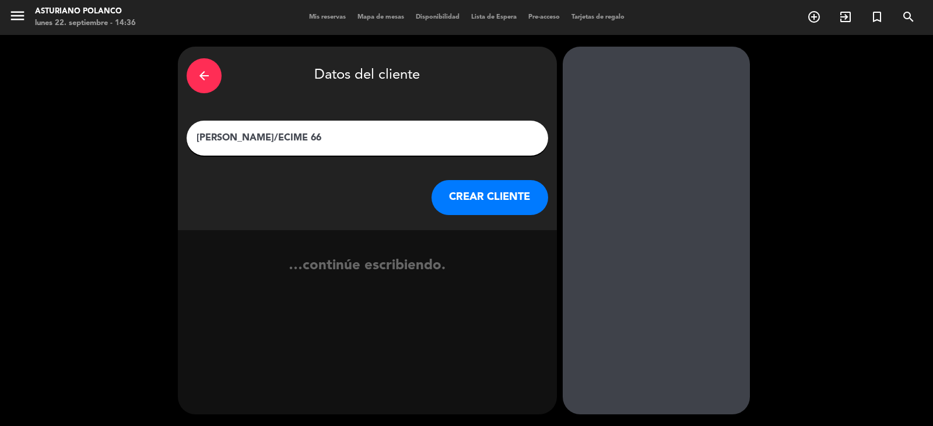
type input "[PERSON_NAME]/ECIME 66"
click at [511, 201] on button "CREAR CLIENTE" at bounding box center [489, 197] width 117 height 35
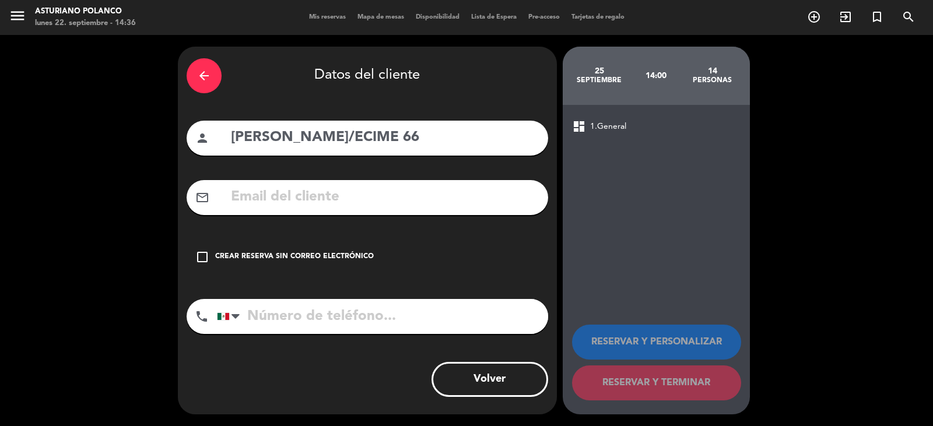
click at [386, 247] on div "check_box_outline_blank Crear reserva sin correo electrónico" at bounding box center [367, 257] width 361 height 35
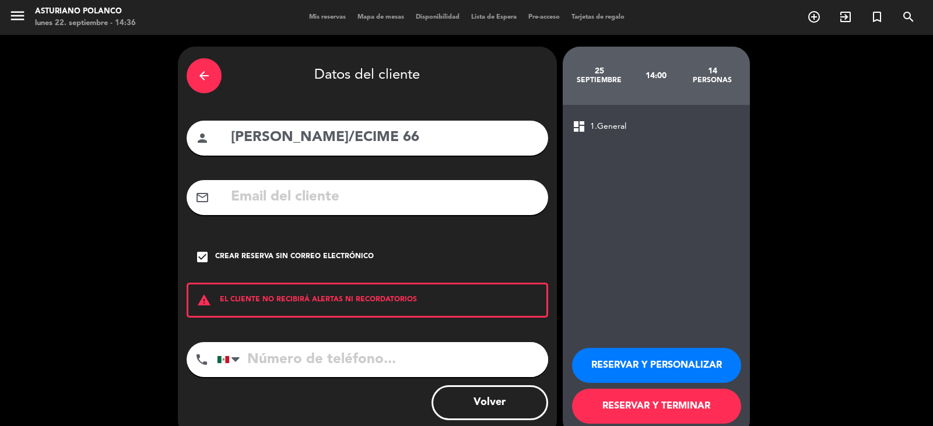
click at [674, 408] on button "RESERVAR Y TERMINAR" at bounding box center [656, 406] width 169 height 35
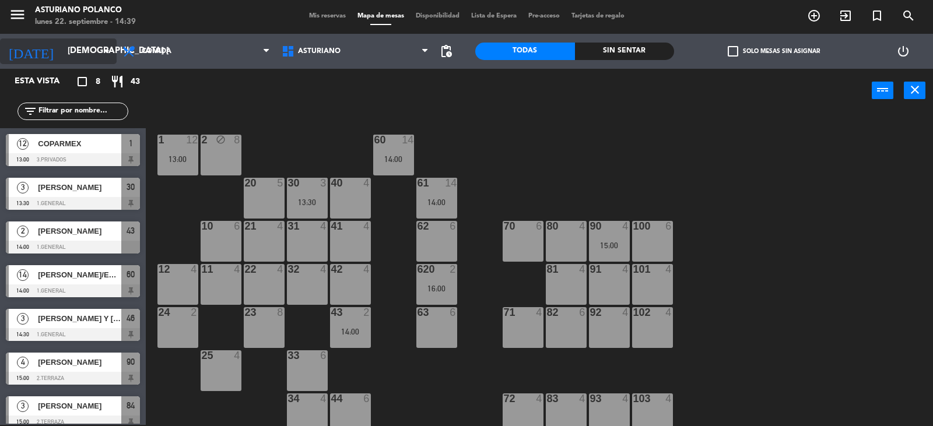
click at [76, 55] on input "[DEMOGRAPHIC_DATA] [DATE]" at bounding box center [118, 51] width 113 height 22
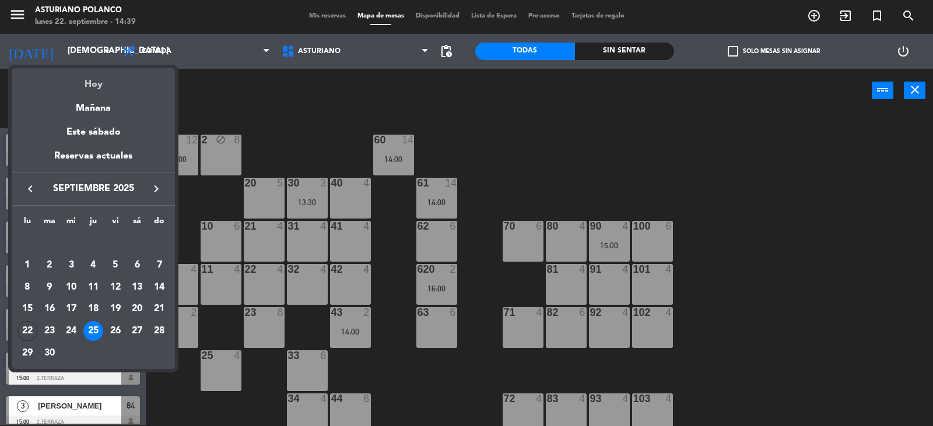
click at [94, 82] on div "Hoy" at bounding box center [93, 80] width 163 height 24
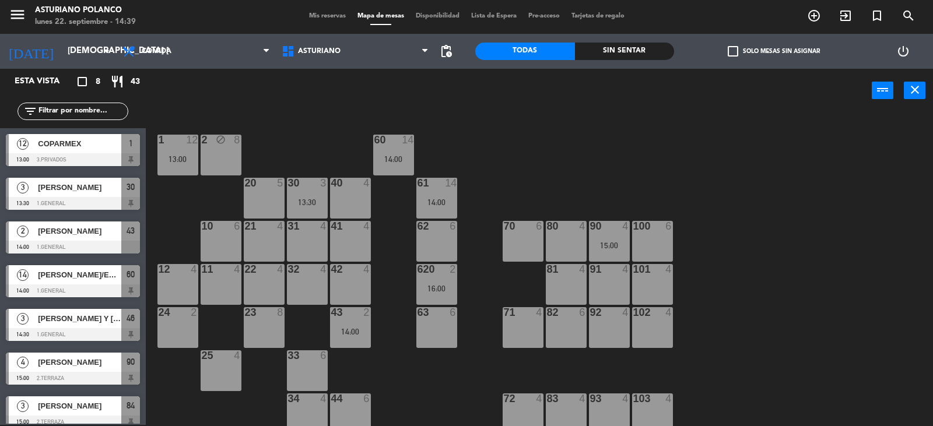
type input "lun. [DATE]"
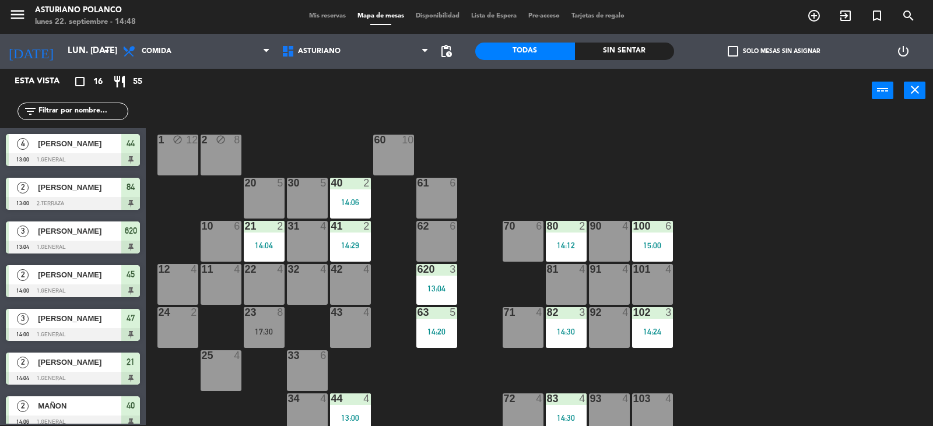
click at [316, 266] on div "1 block 12 2 block 8 60 10 20 5 30 5 40 2 14:06 61 6 62 6 41 2 14:29 31 4 21 2 …" at bounding box center [544, 270] width 778 height 312
click at [316, 267] on div at bounding box center [306, 269] width 19 height 10
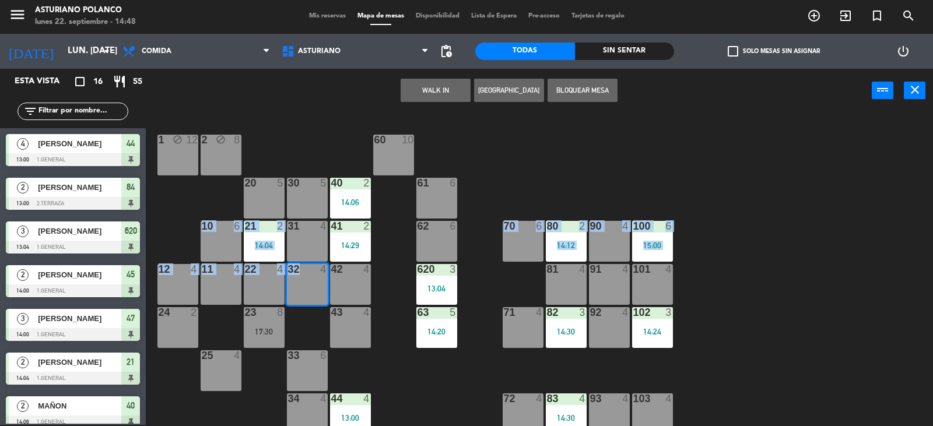
click at [410, 80] on button "WALK IN" at bounding box center [435, 90] width 70 height 23
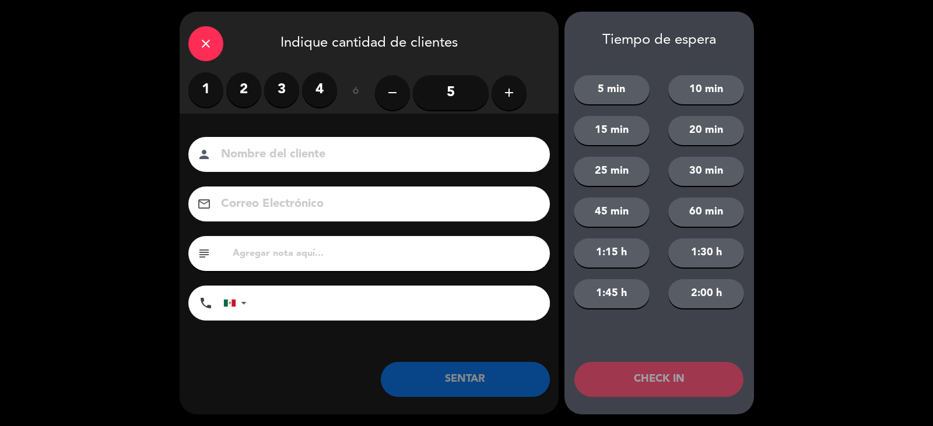
drag, startPoint x: 244, startPoint y: 86, endPoint x: 244, endPoint y: 97, distance: 11.7
click at [244, 87] on label "2" at bounding box center [243, 89] width 35 height 35
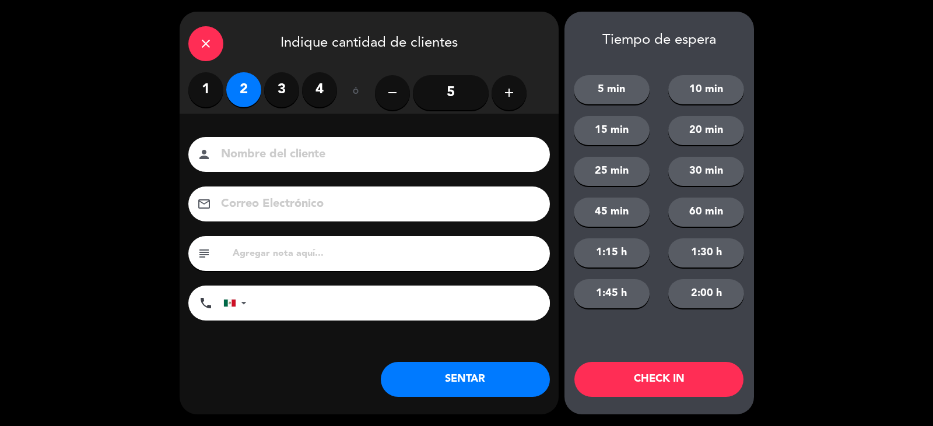
click at [266, 160] on input at bounding box center [377, 155] width 315 height 20
type input "[PERSON_NAME]"
click at [469, 375] on button "SENTAR" at bounding box center [465, 379] width 169 height 35
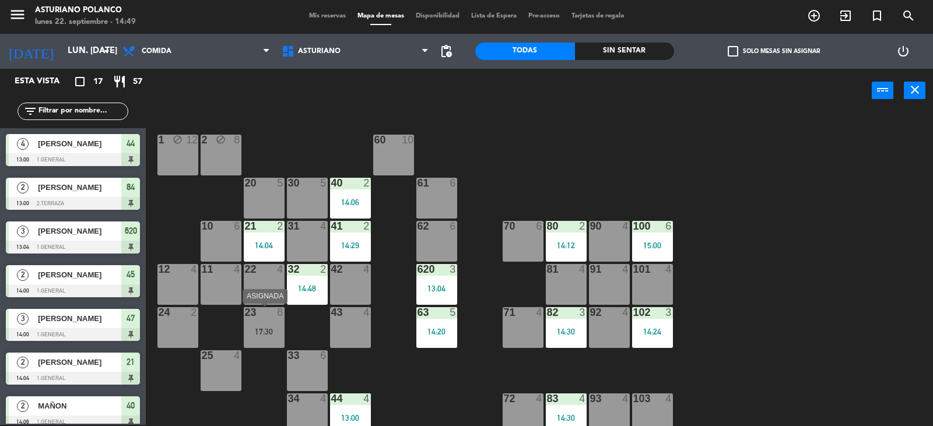
click at [264, 328] on div "17:30" at bounding box center [264, 332] width 41 height 8
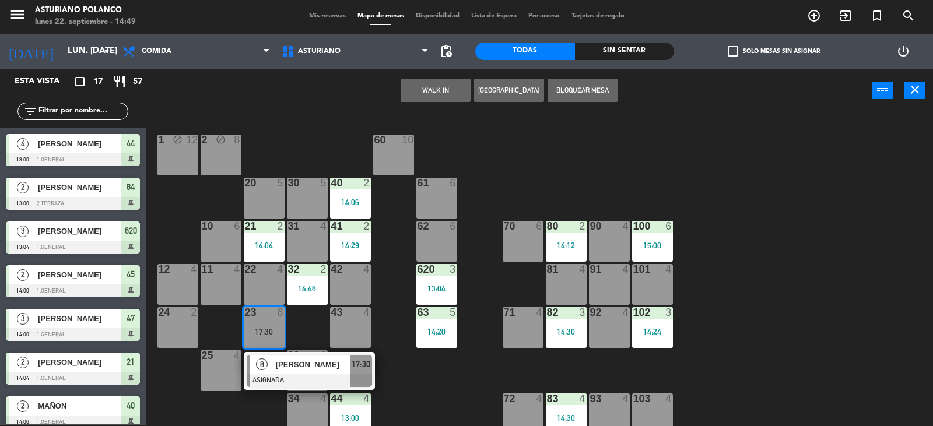
click at [168, 298] on div "12 4" at bounding box center [177, 284] width 41 height 41
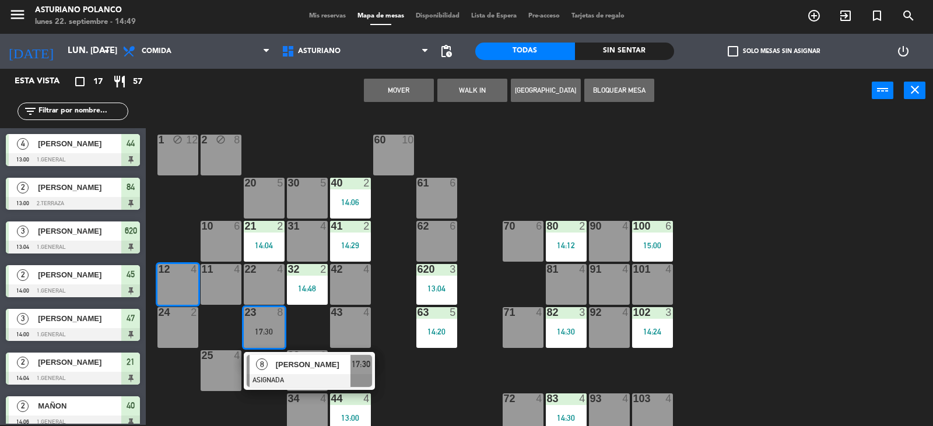
click at [184, 314] on div at bounding box center [177, 312] width 19 height 10
click at [407, 84] on button "Mover y Unir" at bounding box center [399, 90] width 70 height 23
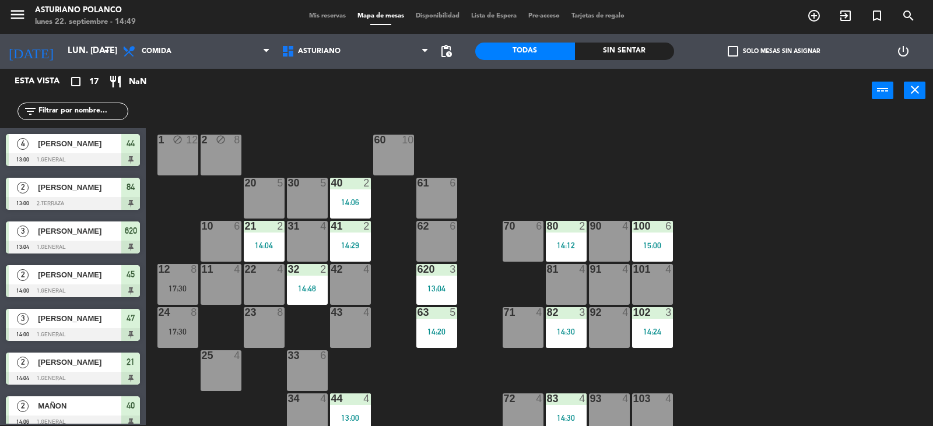
click at [260, 325] on div "23 8" at bounding box center [264, 327] width 41 height 41
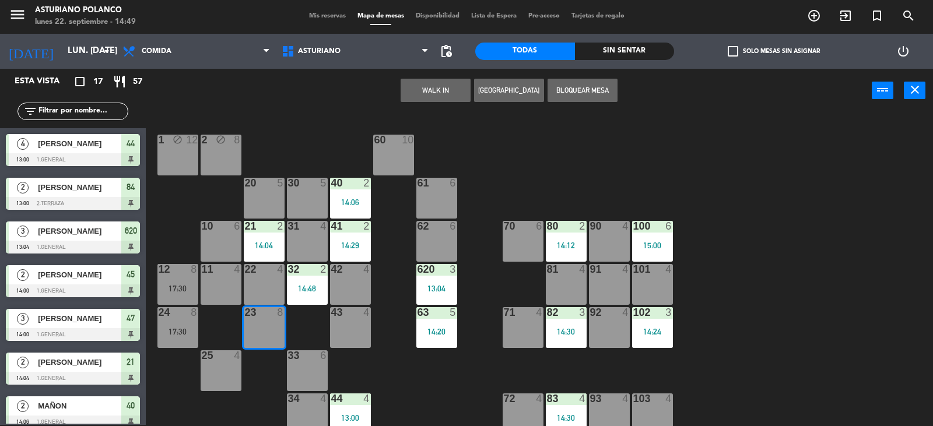
click at [402, 89] on button "WALK IN" at bounding box center [435, 90] width 70 height 23
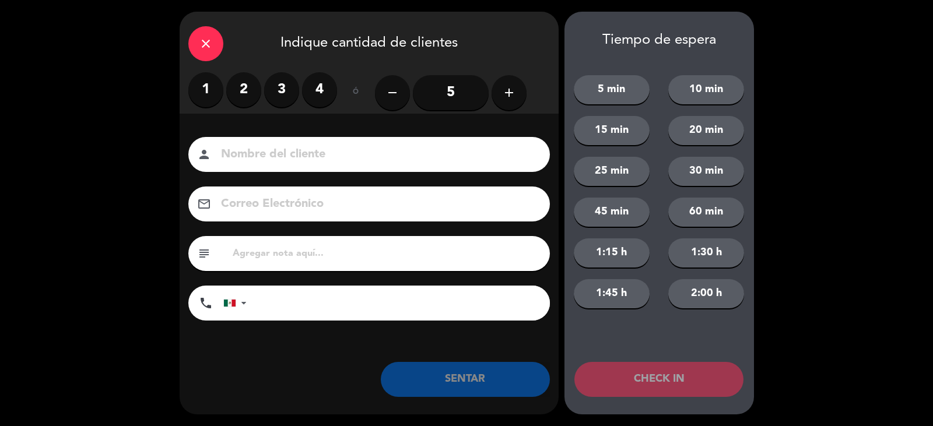
click at [514, 90] on icon "add" at bounding box center [509, 93] width 14 height 14
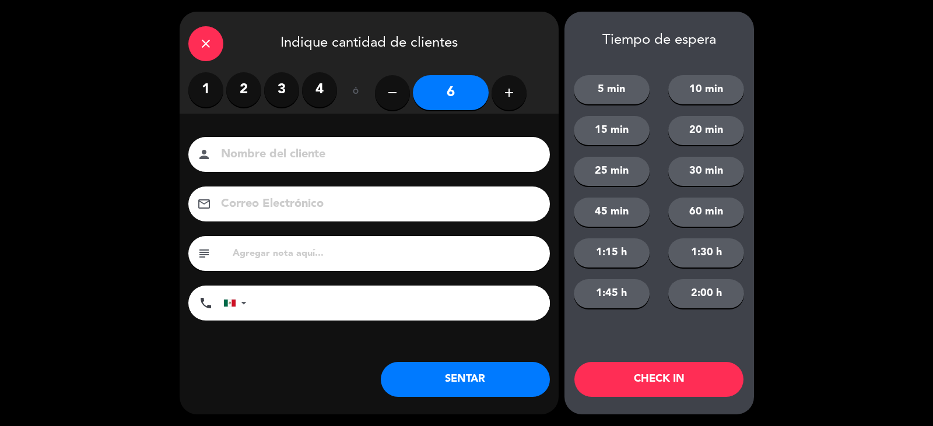
click at [514, 90] on icon "add" at bounding box center [509, 93] width 14 height 14
type input "9"
click at [335, 158] on input at bounding box center [377, 155] width 315 height 20
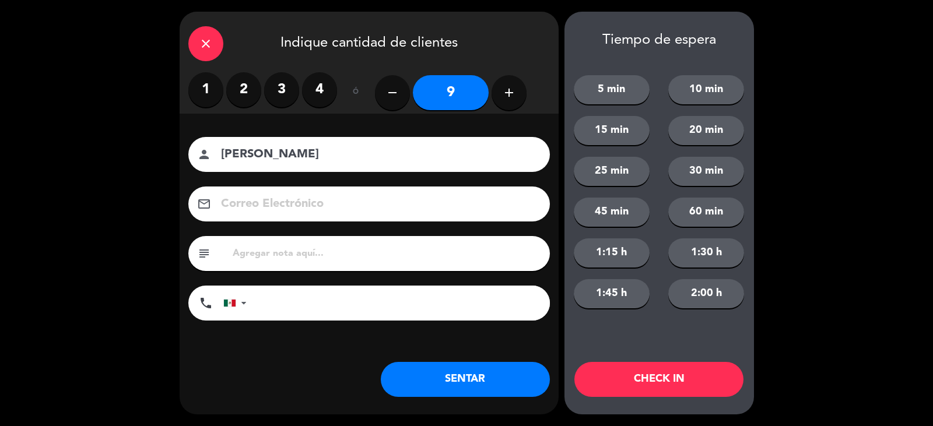
type input "[PERSON_NAME]"
click at [456, 386] on button "SENTAR" at bounding box center [465, 379] width 169 height 35
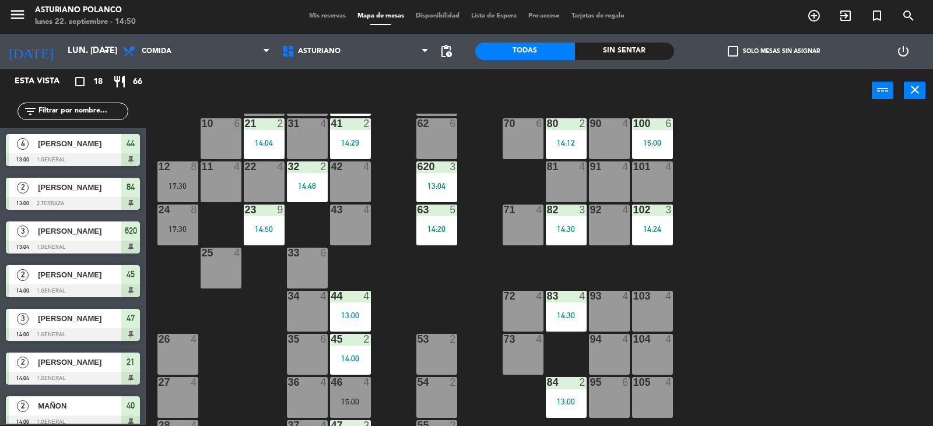
scroll to position [181, 0]
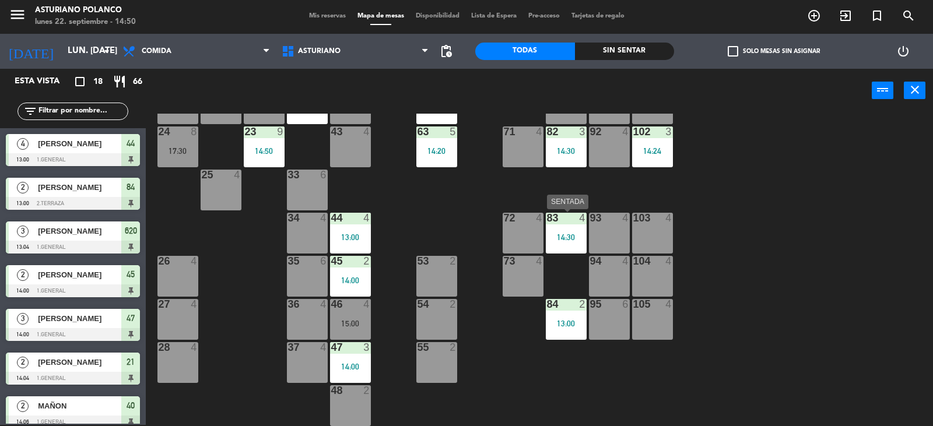
click at [567, 223] on div "83 4" at bounding box center [566, 219] width 41 height 12
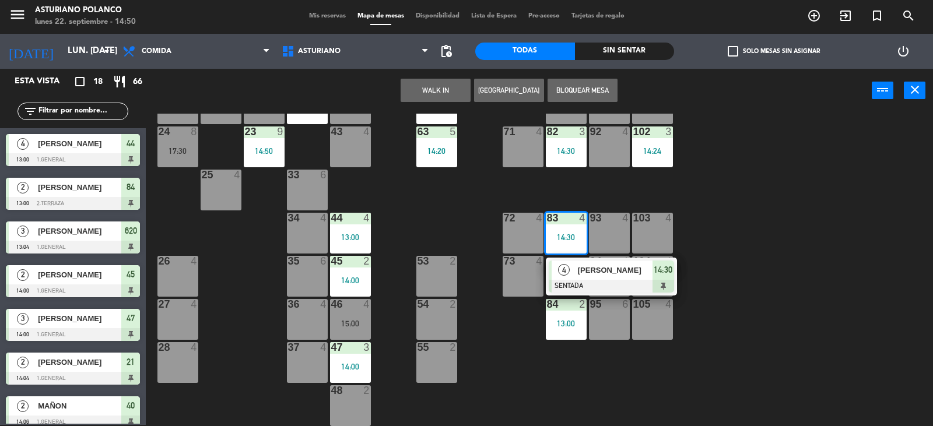
click at [708, 213] on div "1 block 12 2 block 8 60 10 20 5 30 5 40 2 14:06 61 6 62 6 41 2 14:29 31 4 21 2 …" at bounding box center [544, 270] width 778 height 312
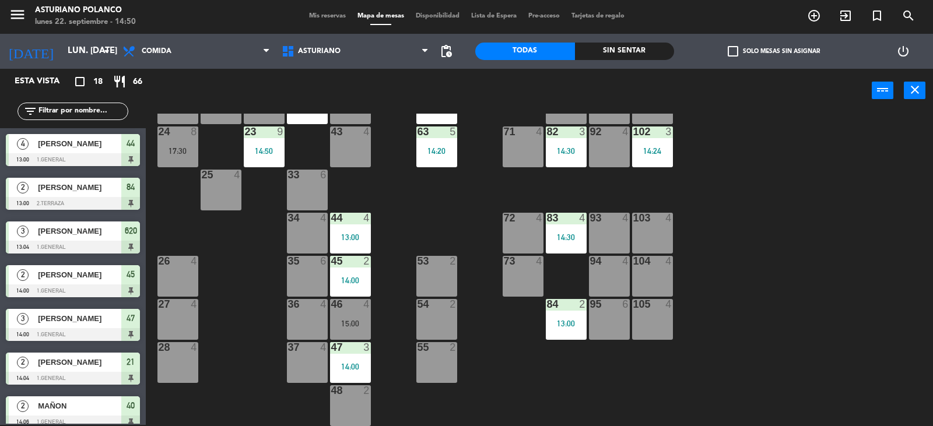
click at [709, 213] on div "1 block 12 2 block 8 60 10 20 5 30 5 40 2 14:06 61 6 62 6 41 2 14:29 31 4 21 2 …" at bounding box center [544, 270] width 778 height 312
click at [646, 149] on div "14:24" at bounding box center [652, 151] width 41 height 8
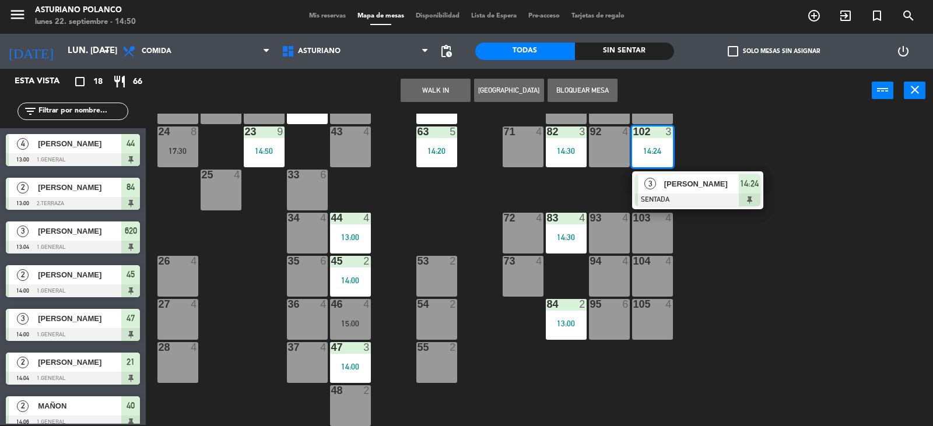
click at [747, 154] on div "1 block 12 2 block 8 60 10 20 5 30 5 40 2 14:06 61 6 62 6 41 2 14:29 31 4 21 2 …" at bounding box center [544, 270] width 778 height 312
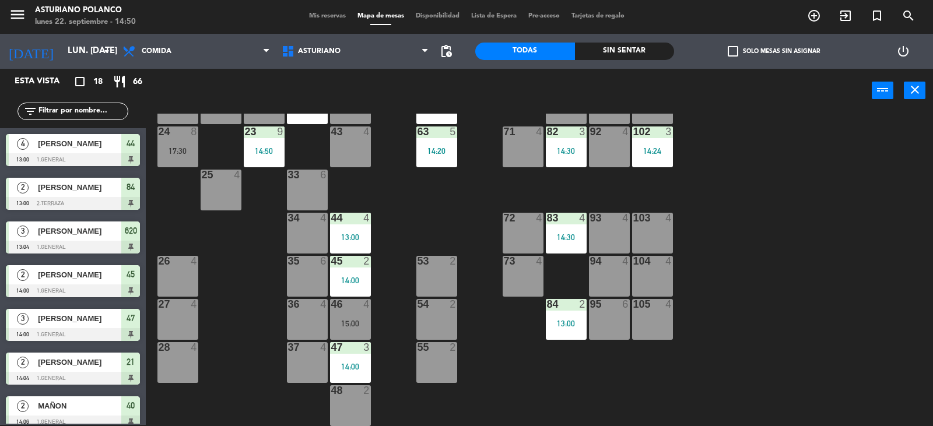
click at [769, 280] on div "1 block 12 2 block 8 60 10 20 5 30 5 40 2 14:06 61 6 62 6 41 2 14:29 31 4 21 2 …" at bounding box center [544, 270] width 778 height 312
click at [769, 279] on div "1 block 12 2 block 8 60 10 20 5 30 5 40 2 14:06 61 6 62 6 41 2 14:29 31 4 21 2 …" at bounding box center [544, 270] width 778 height 312
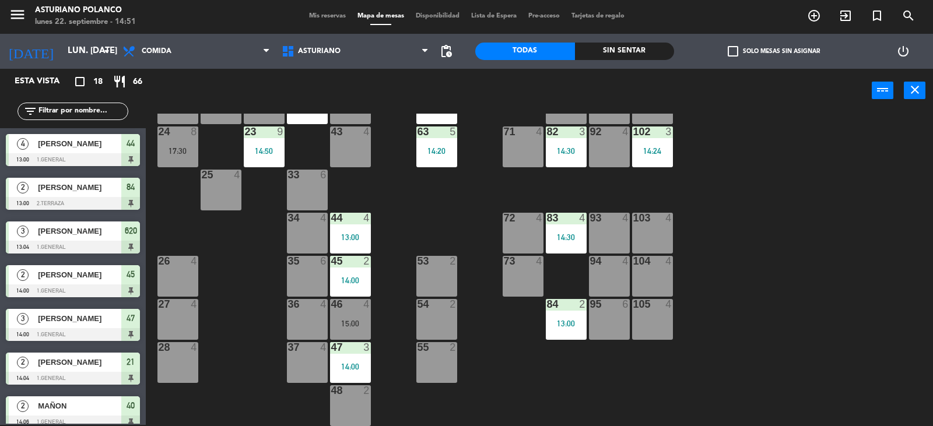
click at [266, 142] on div "23 9 14:50" at bounding box center [264, 146] width 41 height 41
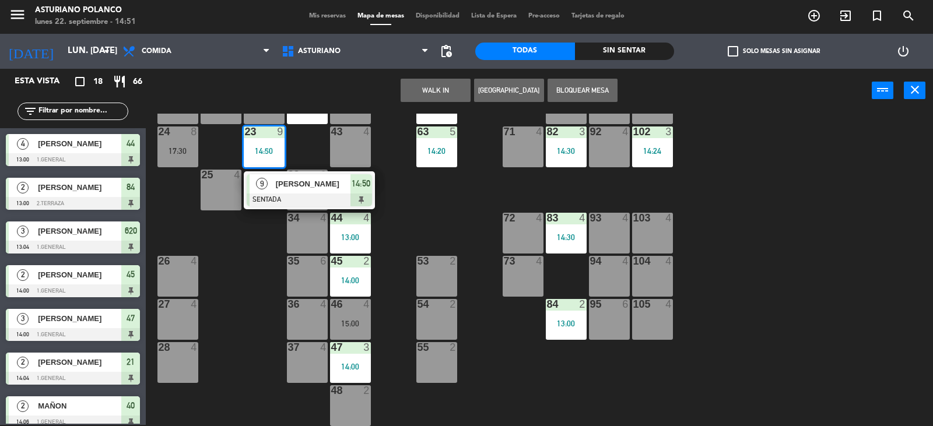
click at [416, 213] on div "1 block 12 2 block 8 60 10 20 5 30 5 40 2 14:06 61 6 62 6 41 2 14:29 31 4 21 2 …" at bounding box center [544, 270] width 778 height 312
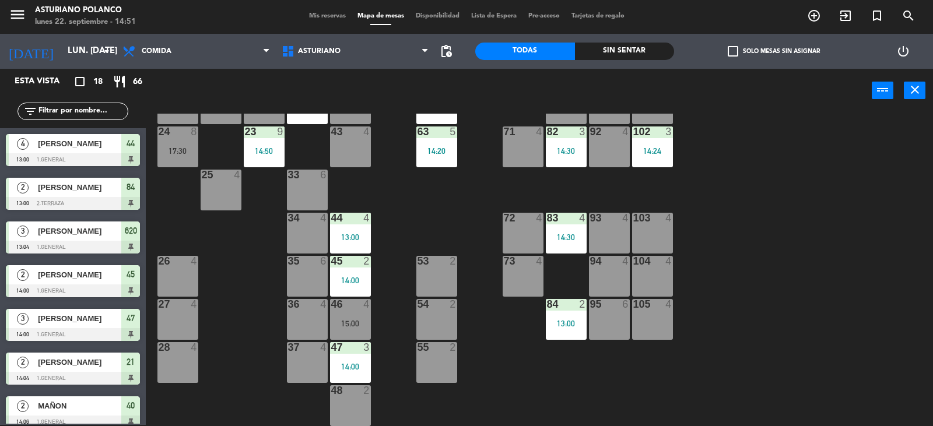
click at [167, 146] on div "24 8 17:30" at bounding box center [177, 146] width 41 height 41
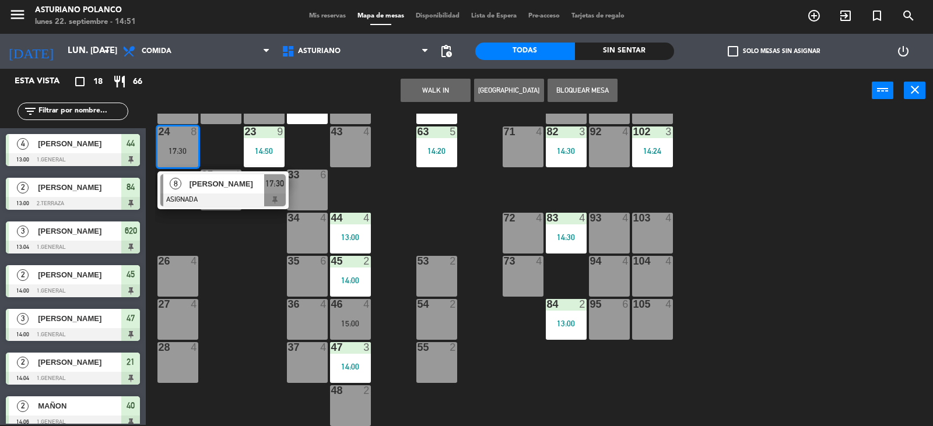
click at [447, 210] on div "1 block 12 2 block 8 60 10 20 5 30 5 40 2 14:06 61 6 62 6 41 2 14:29 31 4 21 2 …" at bounding box center [544, 270] width 778 height 312
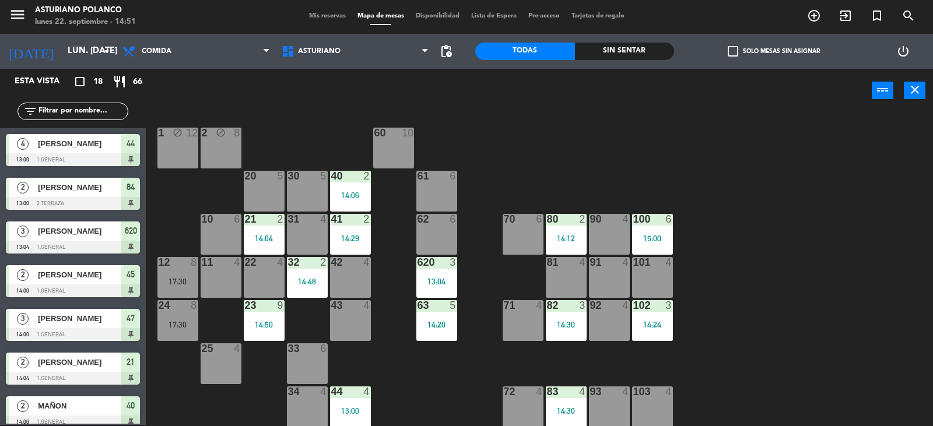
scroll to position [6, 0]
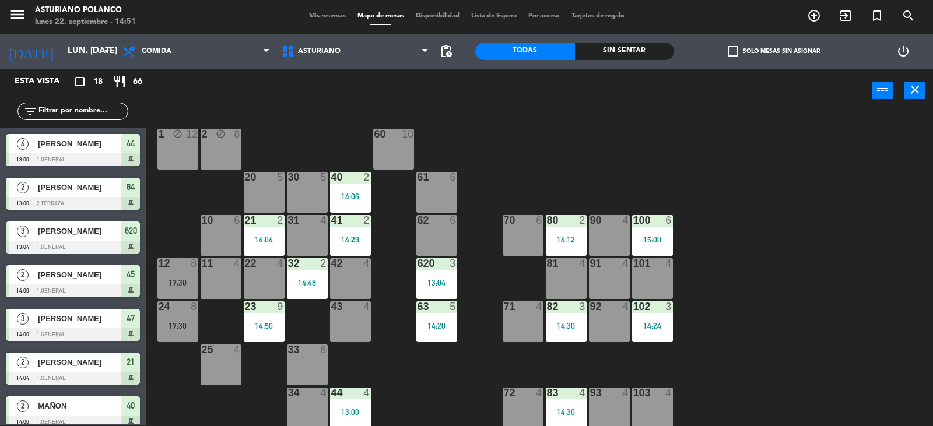
click at [768, 333] on div "1 block 12 2 block 8 60 10 20 5 30 5 40 2 14:06 61 6 62 6 41 2 14:29 31 4 21 2 …" at bounding box center [544, 270] width 778 height 312
click at [648, 246] on div "100 6 15:00" at bounding box center [652, 235] width 41 height 41
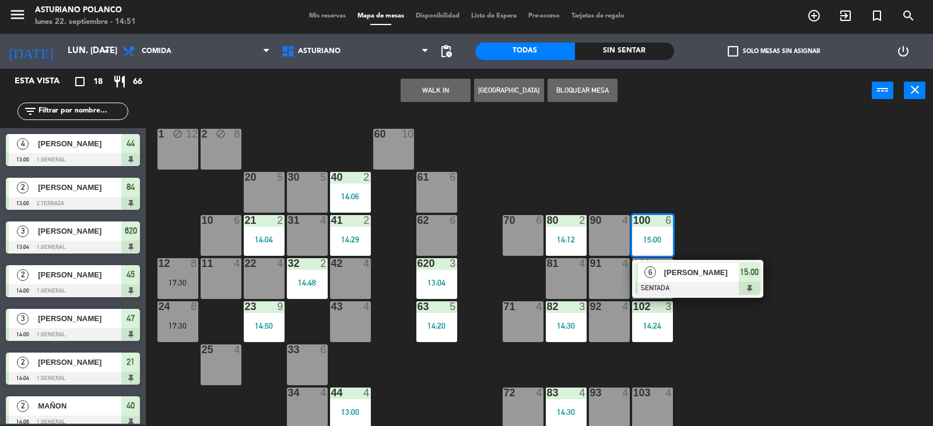
click at [751, 219] on div "1 block 12 2 block 8 60 10 20 5 30 5 40 2 14:06 61 6 62 6 41 2 14:29 31 4 21 2 …" at bounding box center [544, 270] width 778 height 312
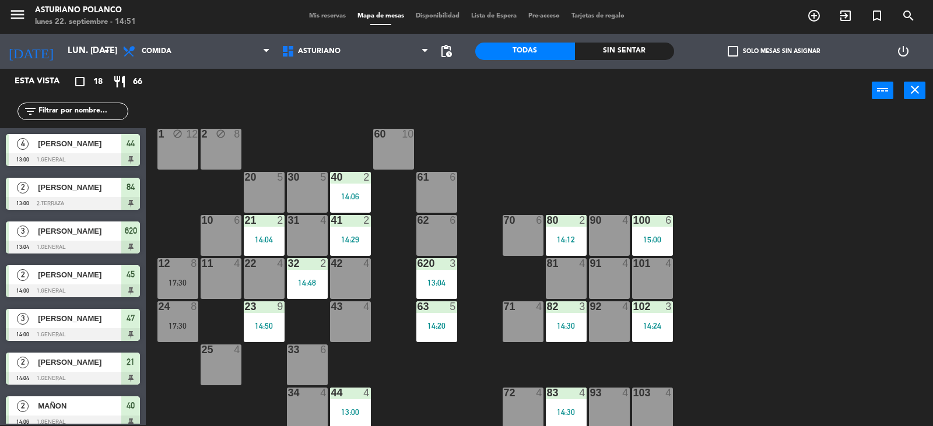
drag, startPoint x: 632, startPoint y: 341, endPoint x: 654, endPoint y: 336, distance: 22.6
click at [634, 343] on div "1 block 12 2 block 8 60 10 20 5 30 5 40 2 14:06 61 6 62 6 41 2 14:29 31 4 21 2 …" at bounding box center [544, 270] width 778 height 312
click at [672, 315] on div "102 3 14:24" at bounding box center [652, 321] width 41 height 41
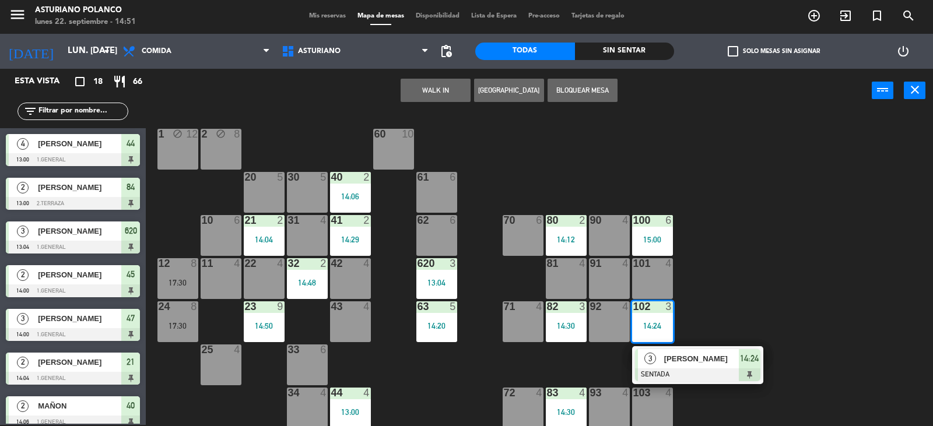
click at [702, 287] on div "1 block 12 2 block 8 60 10 20 5 30 5 40 2 14:06 61 6 62 6 41 2 14:29 31 4 21 2 …" at bounding box center [544, 270] width 778 height 312
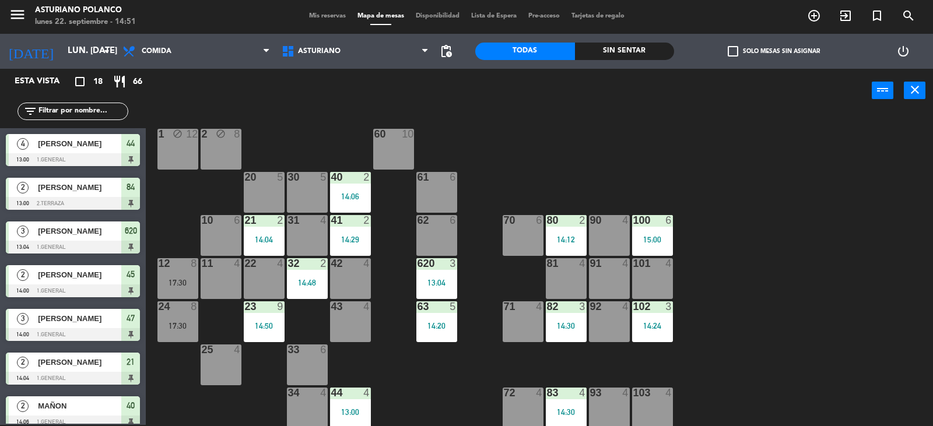
click at [581, 320] on div "82 3 14:30" at bounding box center [566, 321] width 41 height 41
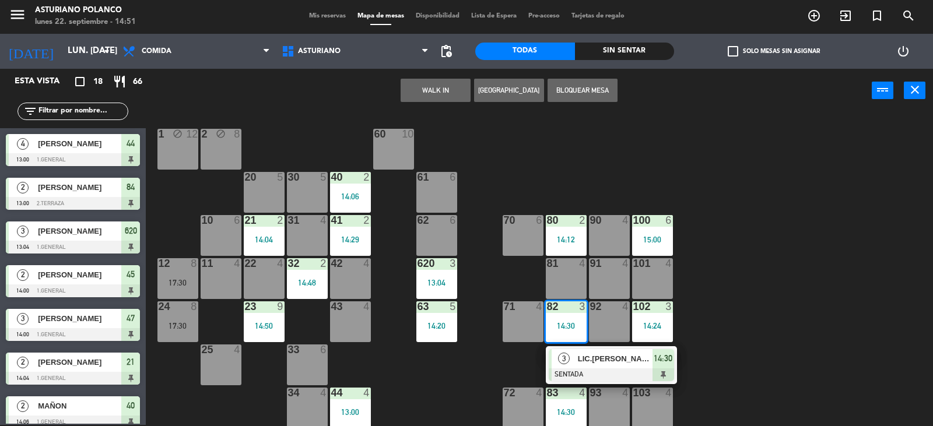
click at [864, 255] on div "1 block 12 2 block 8 60 10 20 5 30 5 40 2 14:06 61 6 62 6 41 2 14:29 31 4 21 2 …" at bounding box center [544, 270] width 778 height 312
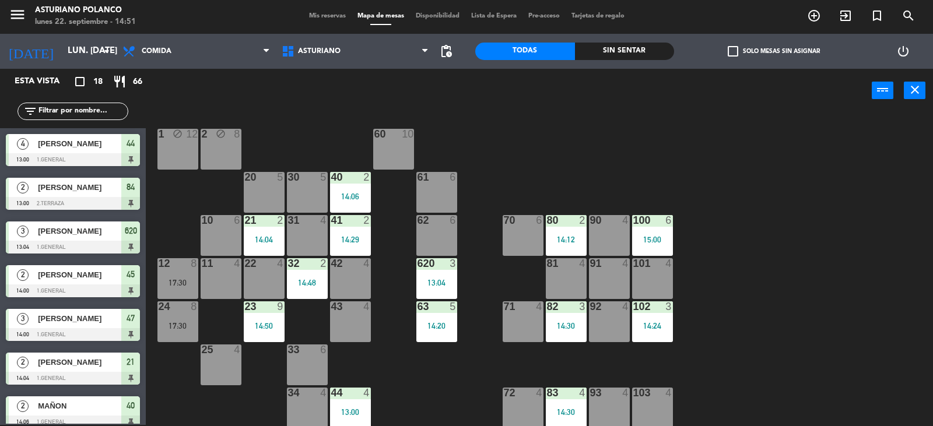
click at [864, 255] on div "1 block 12 2 block 8 60 10 20 5 30 5 40 2 14:06 61 6 62 6 41 2 14:29 31 4 21 2 …" at bounding box center [544, 270] width 778 height 312
click at [849, 215] on div "1 block 12 2 block 8 60 10 20 5 30 5 40 2 14:06 61 6 62 6 41 2 14:29 31 4 21 2 …" at bounding box center [544, 270] width 778 height 312
click at [251, 317] on div "23 9 14:50" at bounding box center [264, 321] width 41 height 41
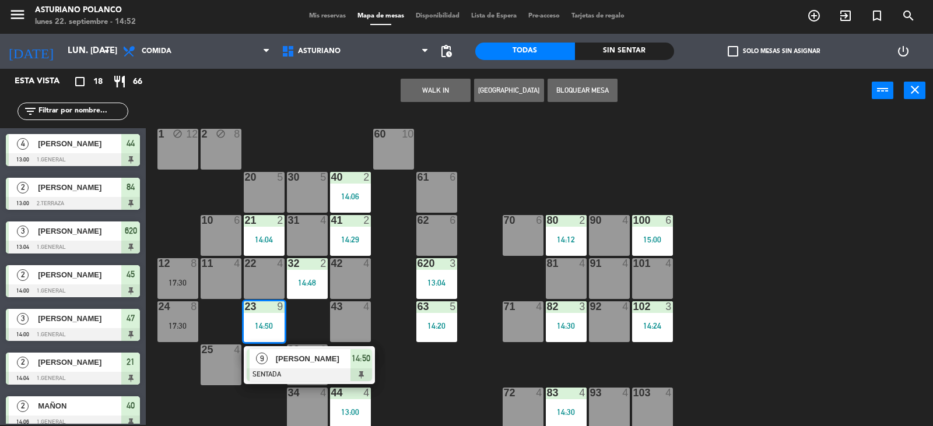
click at [736, 171] on div "1 block 12 2 block 8 60 10 20 5 30 5 40 2 14:06 61 6 62 6 41 2 14:29 31 4 21 2 …" at bounding box center [544, 270] width 778 height 312
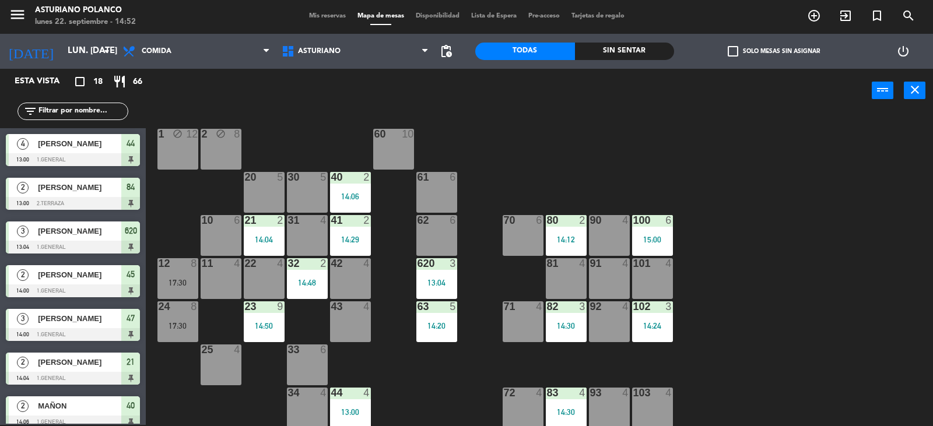
click at [651, 231] on div "100 6 15:00" at bounding box center [652, 235] width 41 height 41
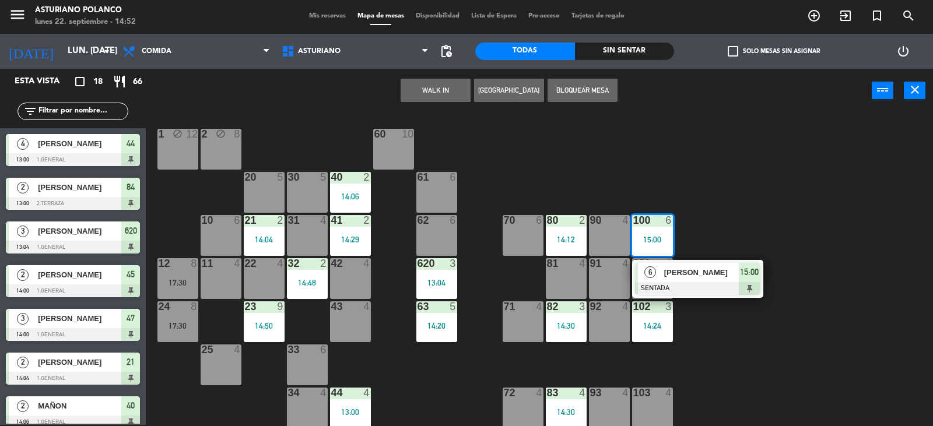
click at [747, 193] on div "1 block 12 2 block 8 60 10 20 5 30 5 40 2 14:06 61 6 62 6 41 2 14:29 31 4 21 2 …" at bounding box center [544, 270] width 778 height 312
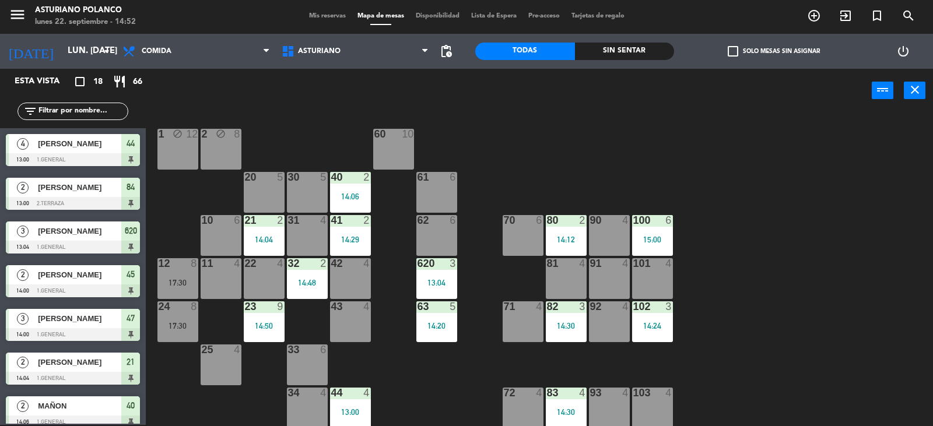
click at [583, 234] on div "80 2 14:12" at bounding box center [566, 235] width 41 height 41
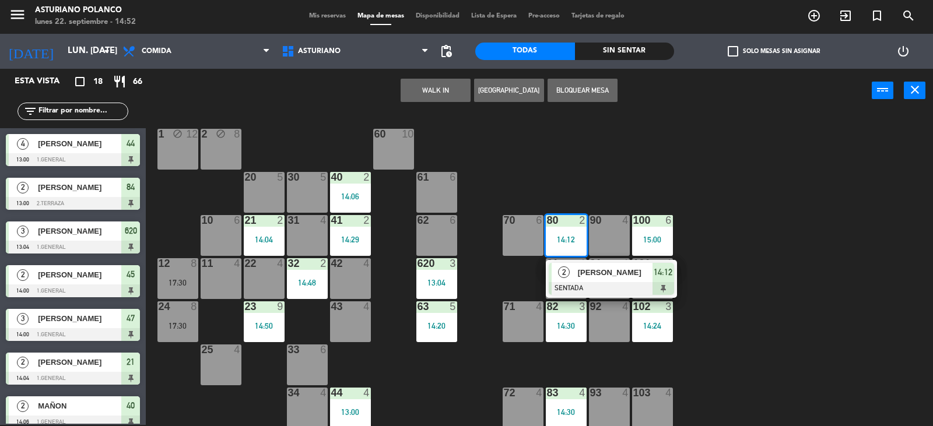
click at [774, 222] on div "1 block 12 2 block 8 60 10 20 5 30 5 40 2 14:06 61 6 62 6 41 2 14:29 31 4 21 2 …" at bounding box center [544, 270] width 778 height 312
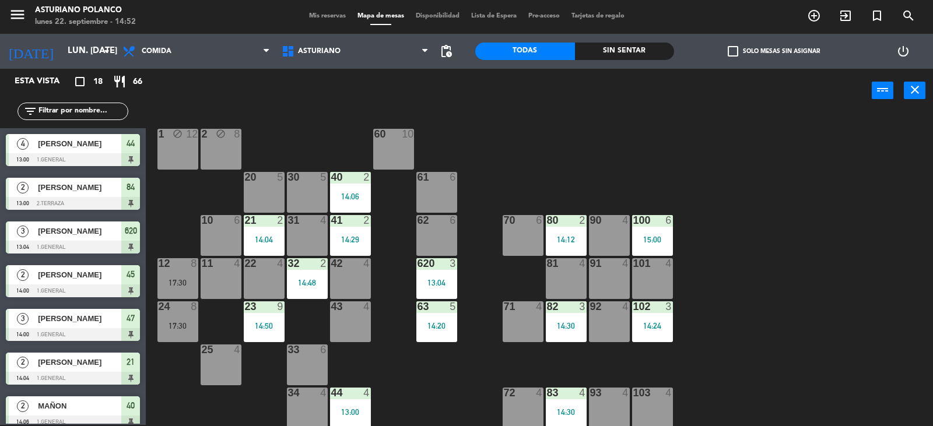
click at [651, 330] on div "14:24" at bounding box center [652, 326] width 41 height 8
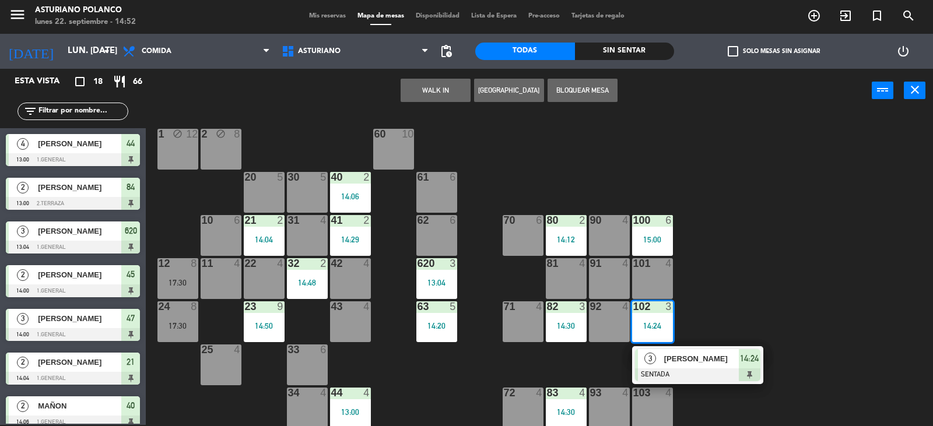
click at [744, 280] on div "1 block 12 2 block 8 60 10 20 5 30 5 40 2 14:06 61 6 62 6 41 2 14:29 31 4 21 2 …" at bounding box center [544, 270] width 778 height 312
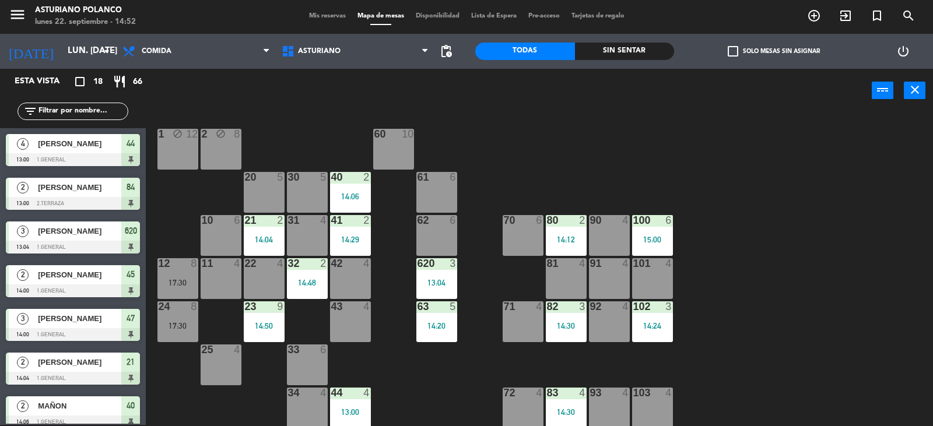
click at [557, 327] on div "14:30" at bounding box center [566, 326] width 41 height 8
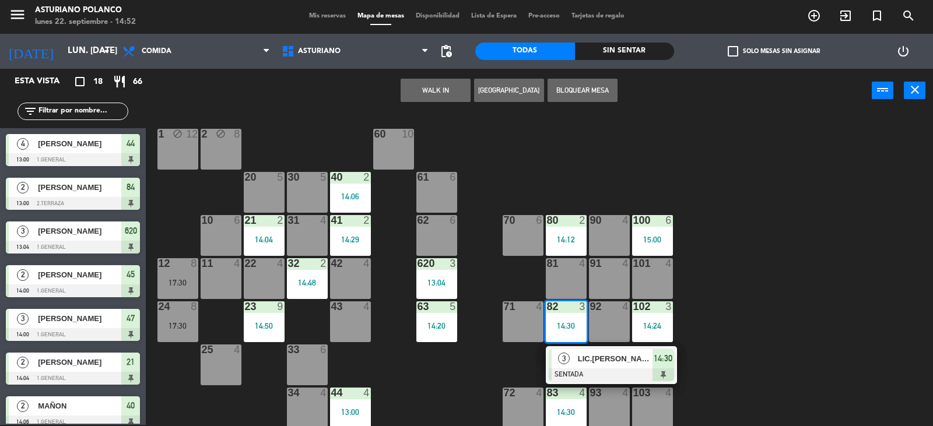
click at [841, 289] on div "1 block 12 2 block 8 60 10 20 5 30 5 40 2 14:06 61 6 62 6 41 2 14:29 31 4 21 2 …" at bounding box center [544, 270] width 778 height 312
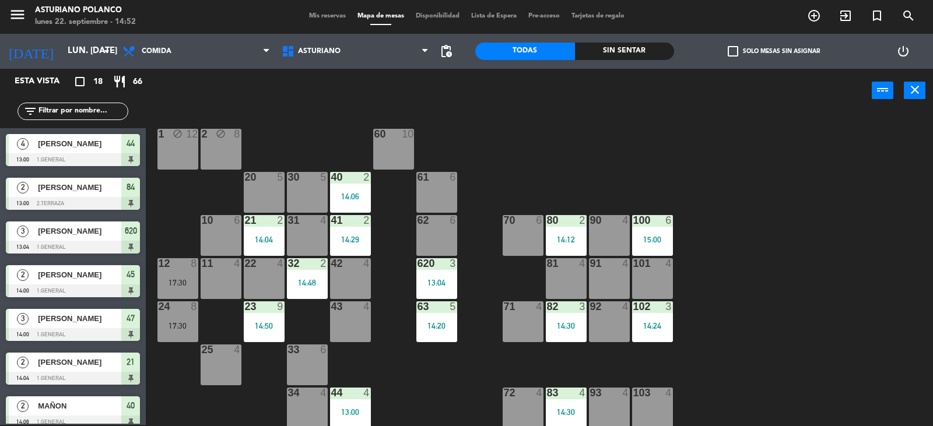
click at [645, 238] on div "15:00" at bounding box center [652, 239] width 41 height 8
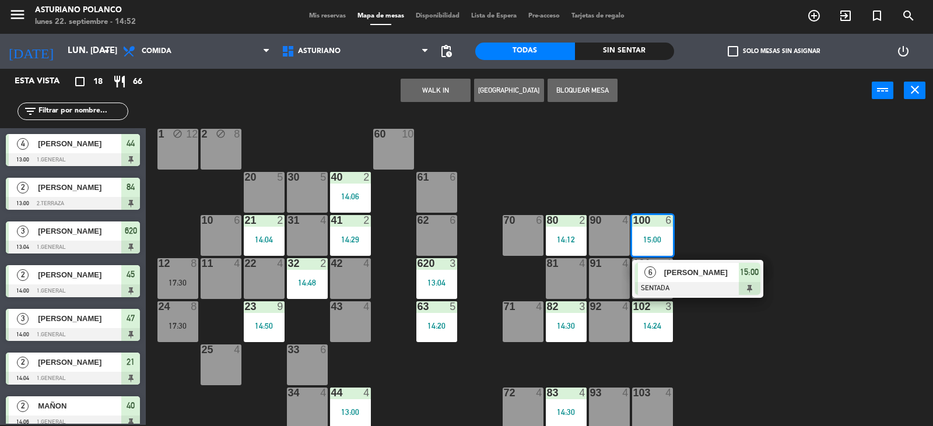
click at [769, 180] on div "1 block 12 2 block 8 60 10 20 5 30 5 40 2 14:06 61 6 62 6 41 2 14:29 31 4 21 2 …" at bounding box center [544, 270] width 778 height 312
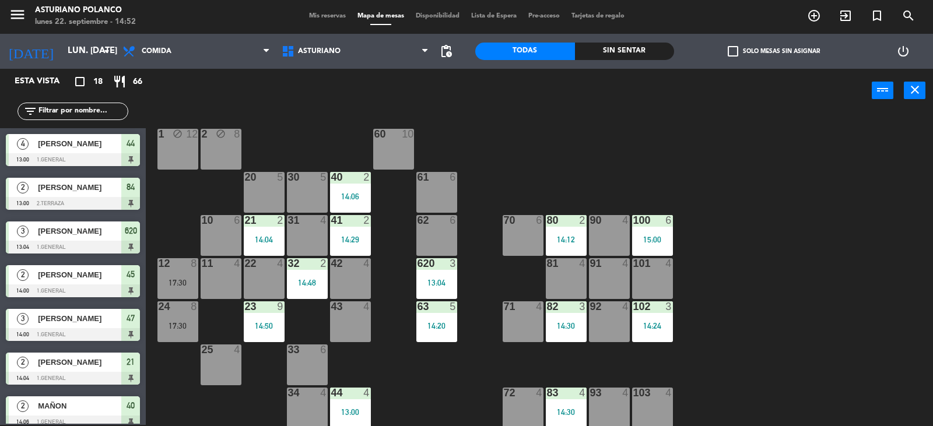
click at [663, 320] on div "102 3 14:24" at bounding box center [652, 321] width 41 height 41
click at [817, 261] on div "1 block 12 2 block 8 60 10 20 5 30 5 40 2 14:06 61 6 62 6 41 2 14:29 31 4 21 2 …" at bounding box center [544, 270] width 778 height 312
click at [642, 217] on div at bounding box center [651, 220] width 19 height 10
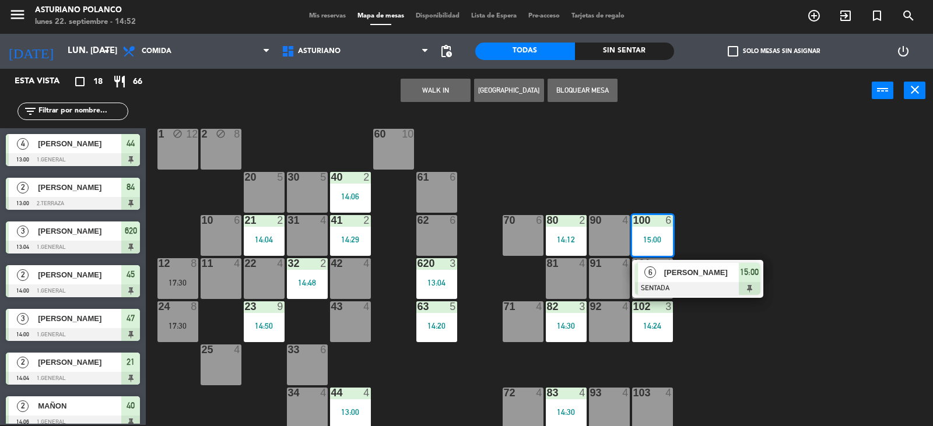
click at [698, 160] on div "1 block 12 2 block 8 60 10 20 5 30 5 40 2 14:06 61 6 62 6 41 2 14:29 31 4 21 2 …" at bounding box center [544, 270] width 778 height 312
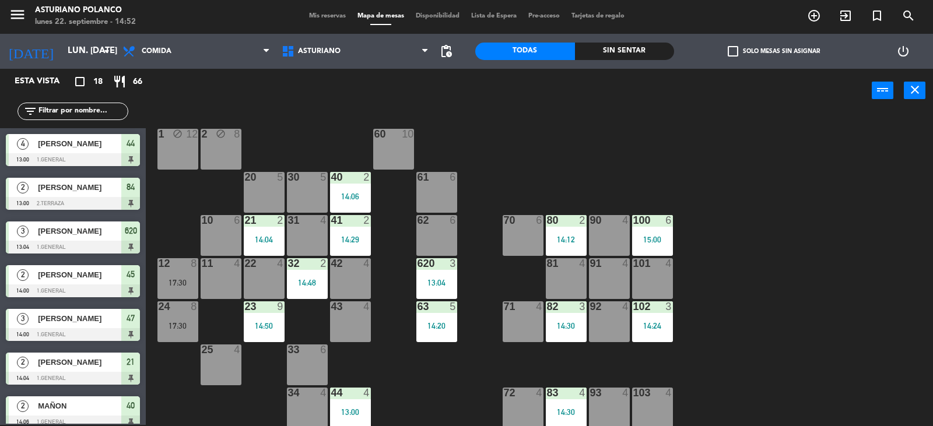
click at [561, 222] on div at bounding box center [565, 220] width 19 height 10
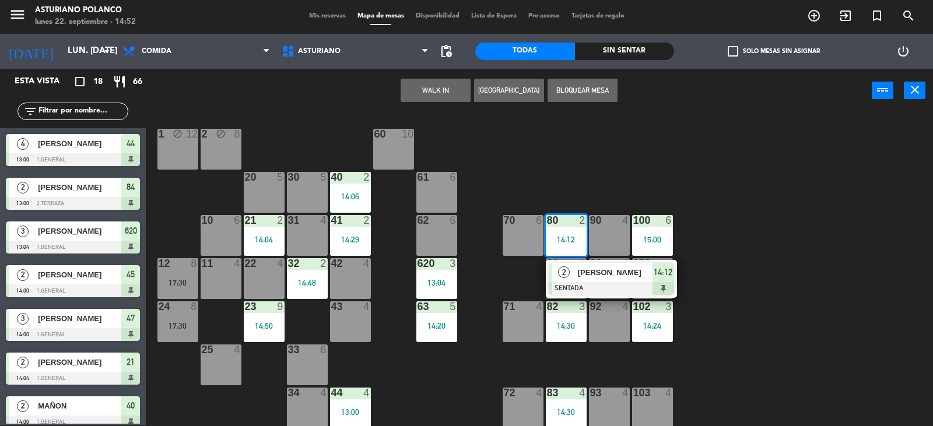
click at [601, 167] on div "1 block 12 2 block 8 60 10 20 5 30 5 40 2 14:06 61 6 62 6 41 2 14:29 31 4 21 2 …" at bounding box center [544, 270] width 778 height 312
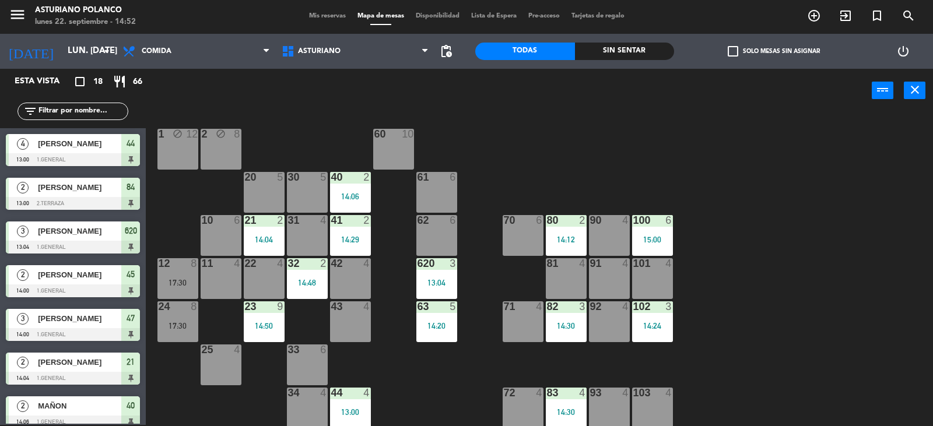
click at [655, 328] on div "14:24" at bounding box center [652, 326] width 41 height 8
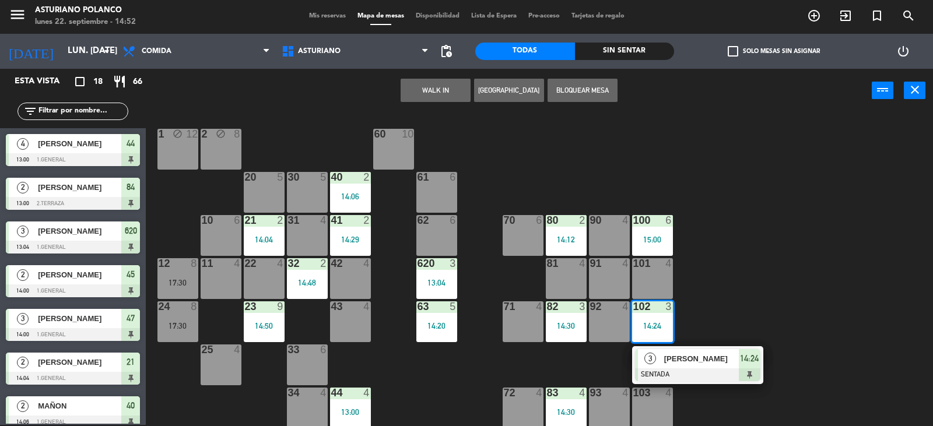
click at [678, 311] on div "1 block 12 2 block 8 60 10 20 5 30 5 40 2 14:06 61 6 62 6 41 2 14:29 31 4 21 2 …" at bounding box center [544, 270] width 778 height 312
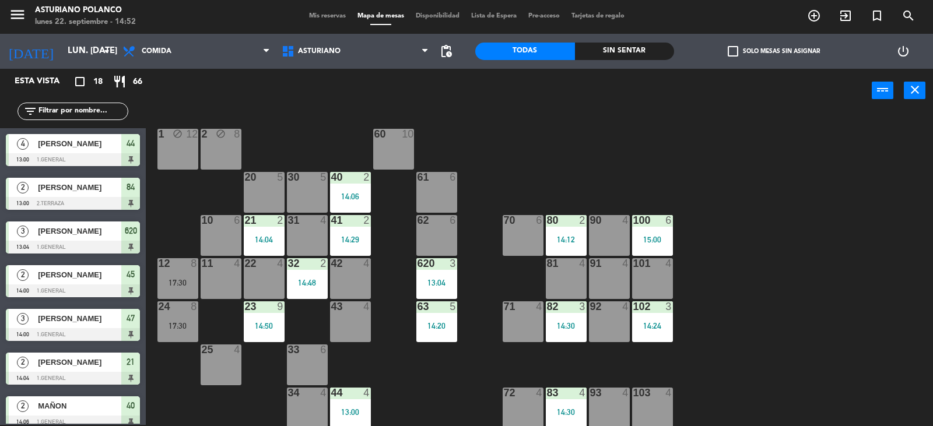
click at [556, 332] on div "82 3 14:30" at bounding box center [566, 321] width 41 height 41
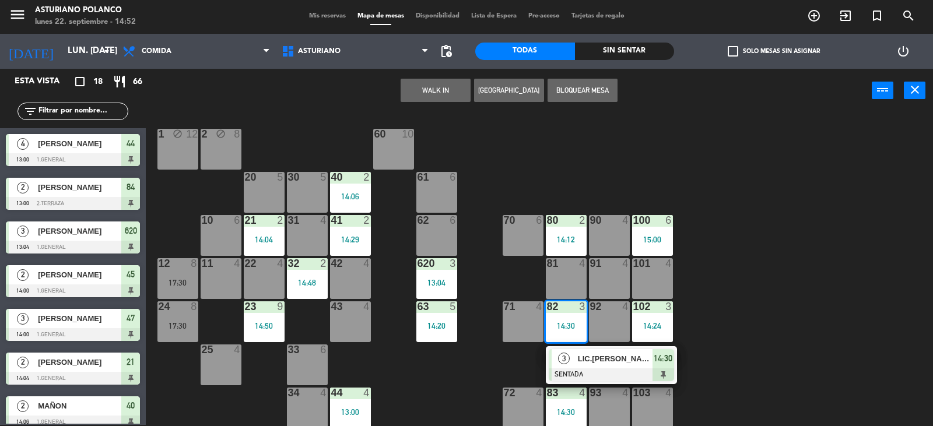
click at [780, 310] on div "1 block 12 2 block 8 60 10 20 5 30 5 40 2 14:06 61 6 62 6 41 2 14:29 31 4 21 2 …" at bounding box center [544, 270] width 778 height 312
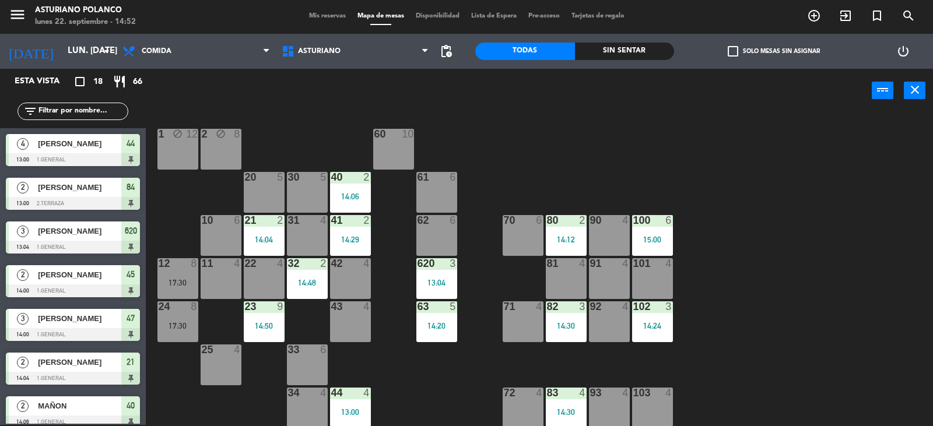
click at [653, 239] on div "15:00" at bounding box center [652, 239] width 41 height 8
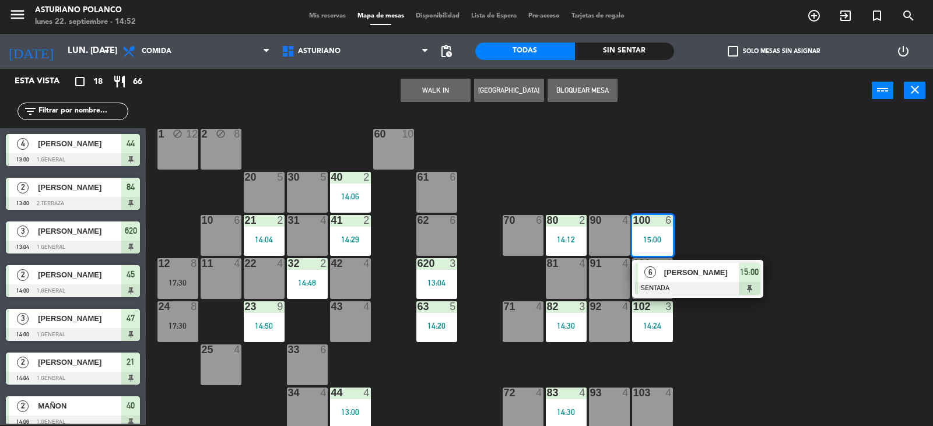
click at [724, 224] on div "1 block 12 2 block 8 60 10 20 5 30 5 40 2 14:06 61 6 62 6 41 2 14:29 31 4 21 2 …" at bounding box center [544, 270] width 778 height 312
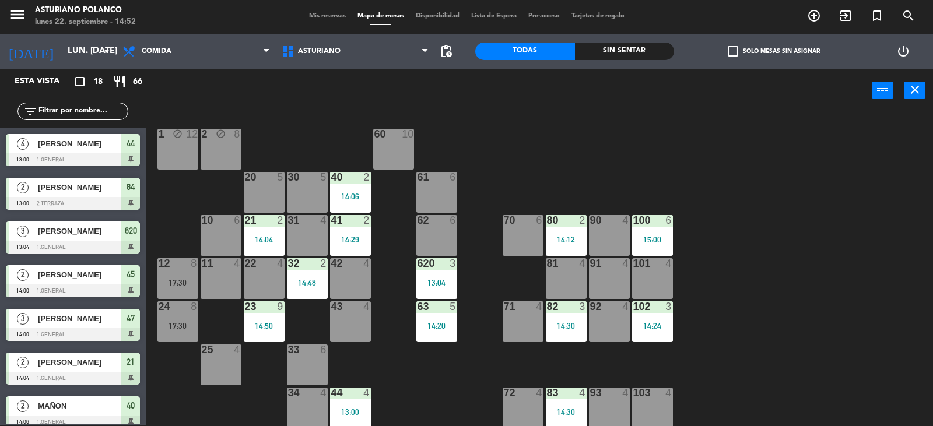
click at [648, 320] on div "102 3 14:24" at bounding box center [652, 321] width 41 height 41
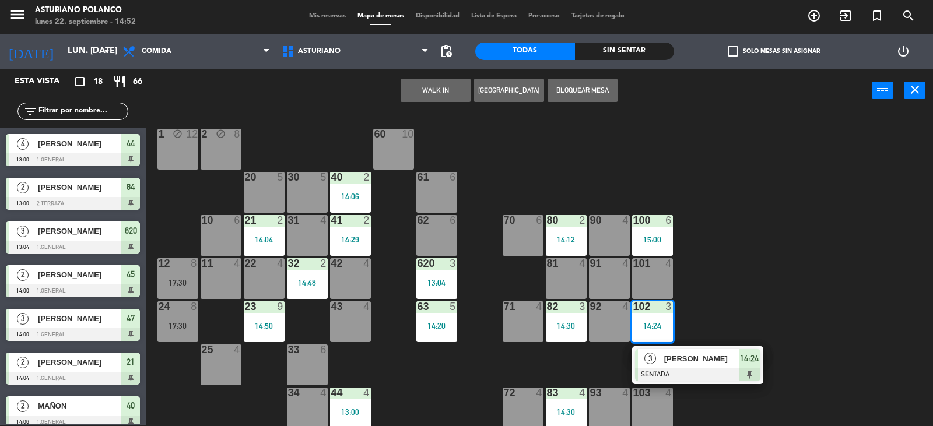
click at [741, 284] on div "1 block 12 2 block 8 60 10 20 5 30 5 40 2 14:06 61 6 62 6 41 2 14:29 31 4 21 2 …" at bounding box center [544, 270] width 778 height 312
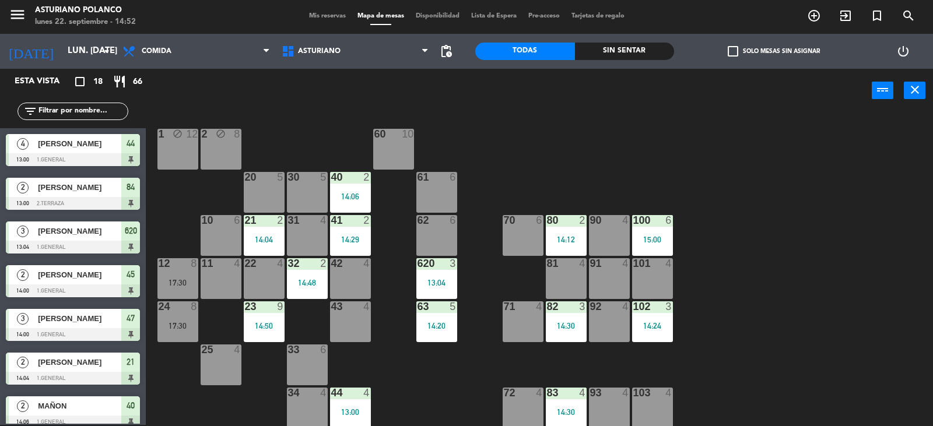
click at [555, 234] on div "80 2 14:12" at bounding box center [566, 235] width 41 height 41
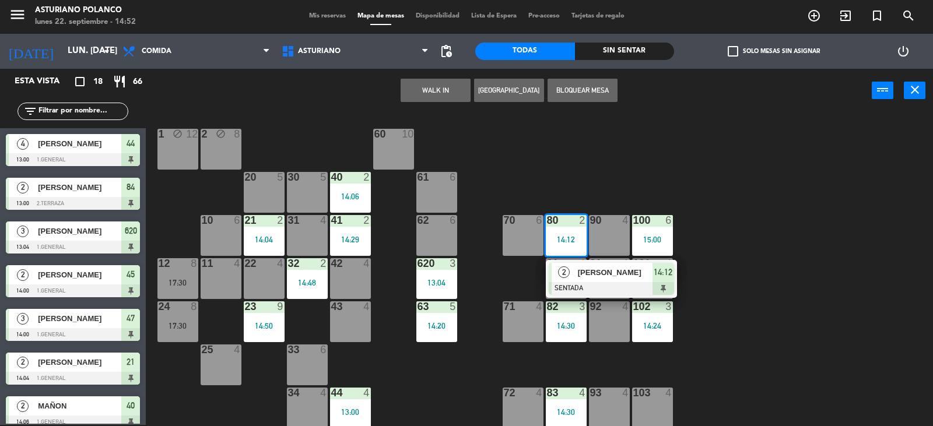
click at [585, 171] on div "1 block 12 2 block 8 60 10 20 5 30 5 40 2 14:06 61 6 62 6 41 2 14:29 31 4 21 2 …" at bounding box center [544, 270] width 778 height 312
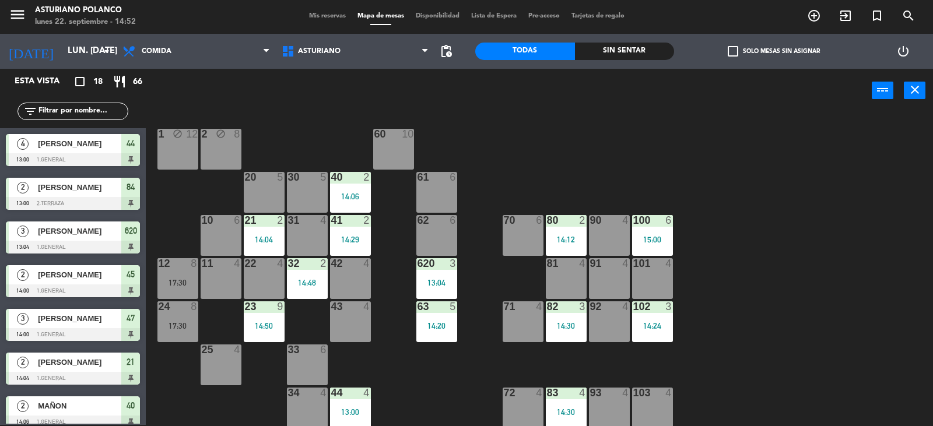
click at [655, 247] on div "100 6 15:00" at bounding box center [652, 235] width 41 height 41
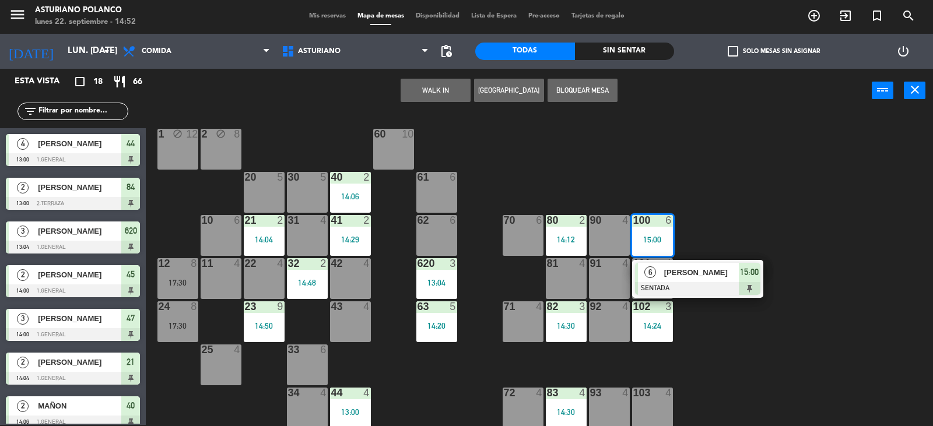
click at [741, 220] on div "1 block 12 2 block 8 60 10 20 5 30 5 40 2 14:06 61 6 62 6 41 2 14:29 31 4 21 2 …" at bounding box center [544, 270] width 778 height 312
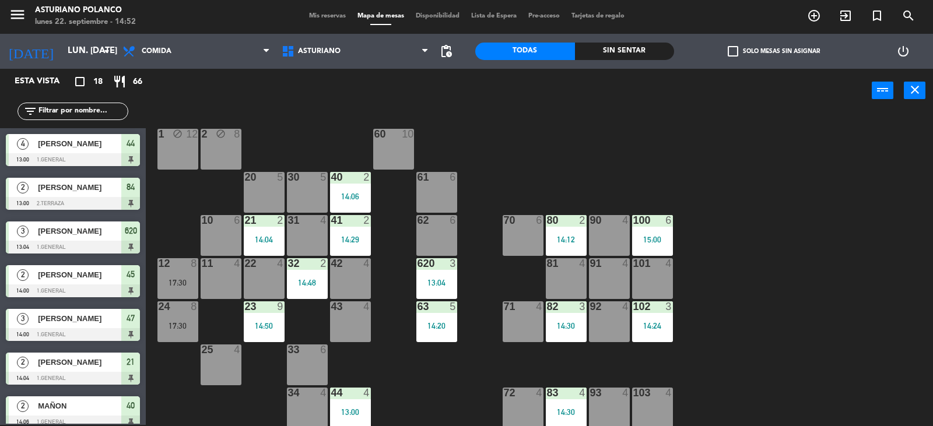
click at [663, 327] on div "14:24" at bounding box center [652, 326] width 41 height 8
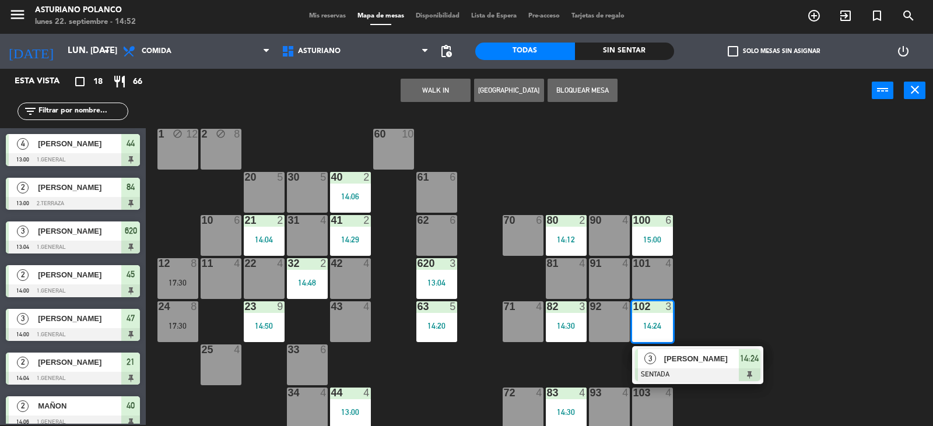
click at [706, 307] on div "1 block 12 2 block 8 60 10 20 5 30 5 40 2 14:06 61 6 62 6 41 2 14:29 31 4 21 2 …" at bounding box center [544, 270] width 778 height 312
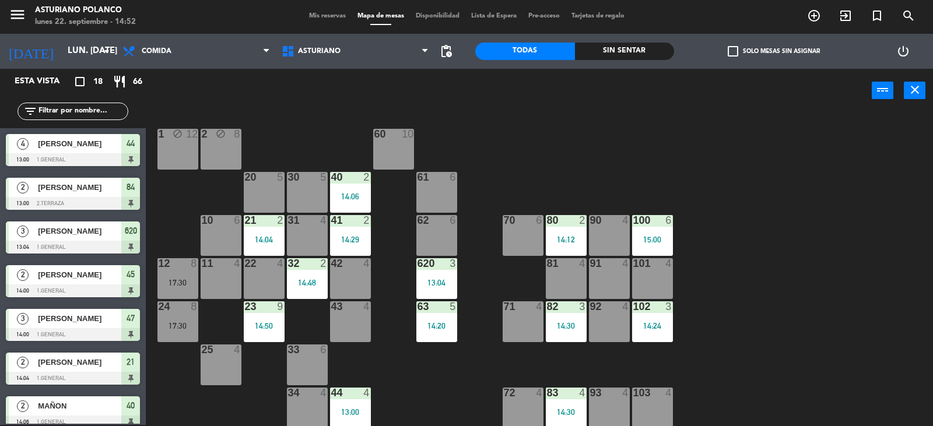
click at [565, 324] on div "14:30" at bounding box center [566, 326] width 41 height 8
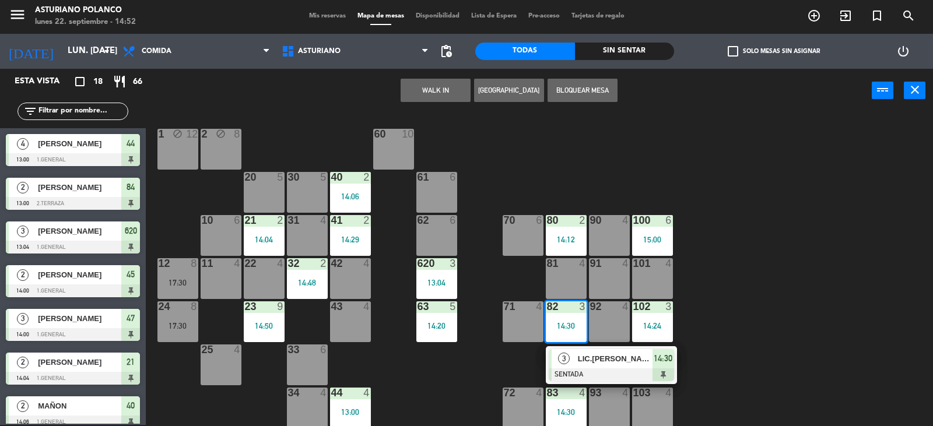
click at [869, 269] on div "1 block 12 2 block 8 60 10 20 5 30 5 40 2 14:06 61 6 62 6 41 2 14:29 31 4 21 2 …" at bounding box center [544, 270] width 778 height 312
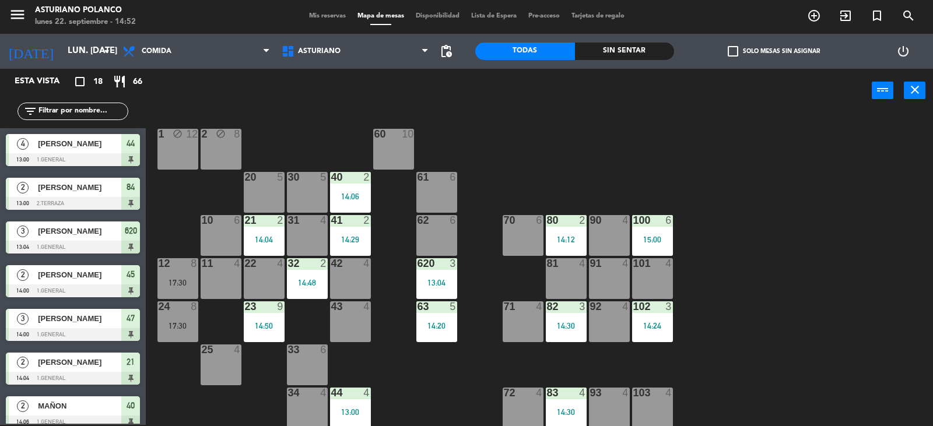
click at [648, 324] on div "14:24" at bounding box center [652, 326] width 41 height 8
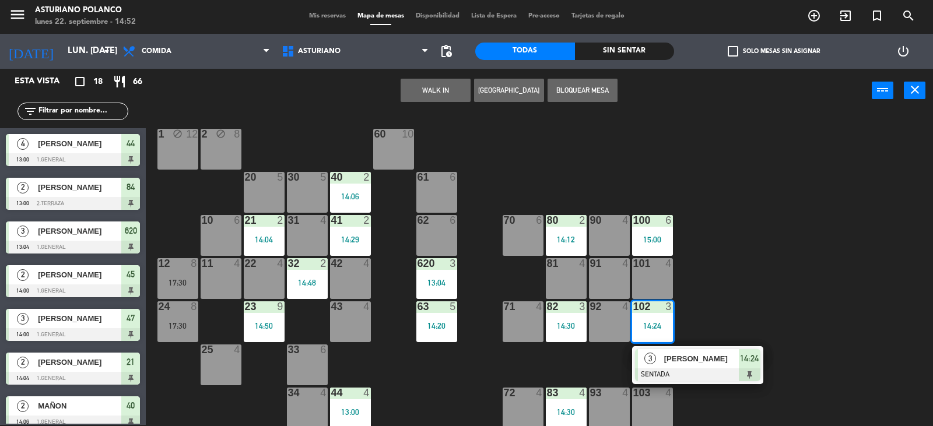
click at [741, 301] on div "1 block 12 2 block 8 60 10 20 5 30 5 40 2 14:06 61 6 62 6 41 2 14:29 31 4 21 2 …" at bounding box center [544, 270] width 778 height 312
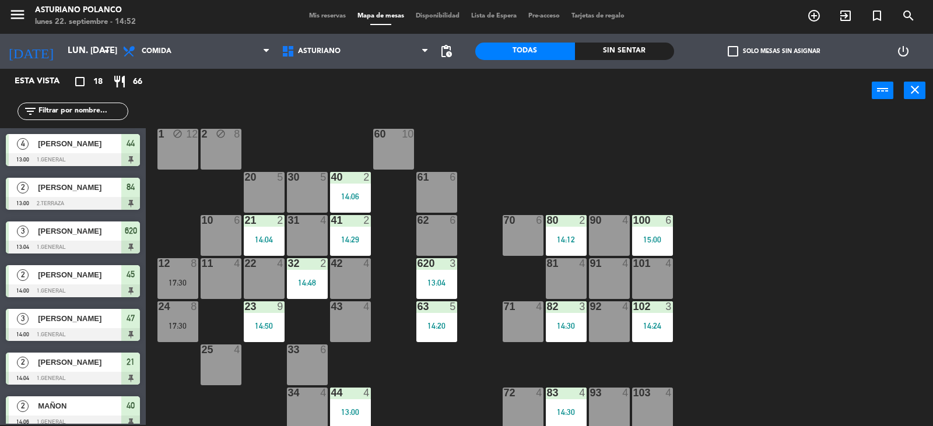
click at [659, 234] on div "100 6 15:00" at bounding box center [652, 235] width 41 height 41
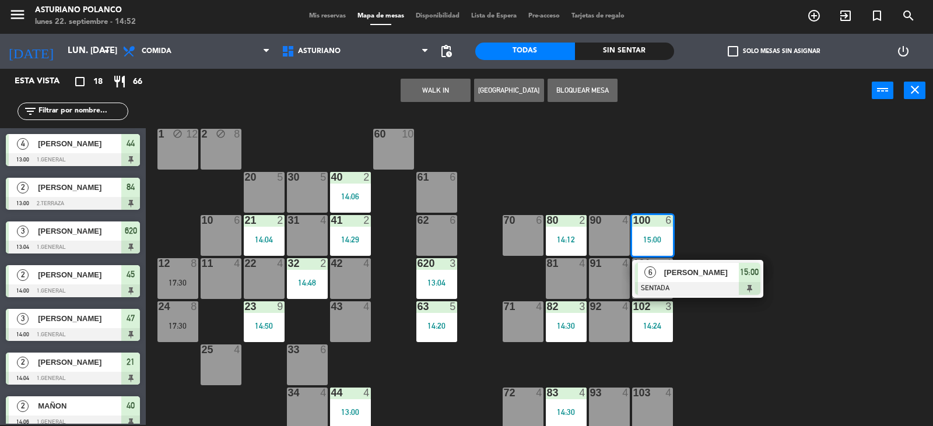
click at [748, 192] on div "1 block 12 2 block 8 60 10 20 5 30 5 40 2 14:06 61 6 62 6 41 2 14:29 31 4 21 2 …" at bounding box center [544, 270] width 778 height 312
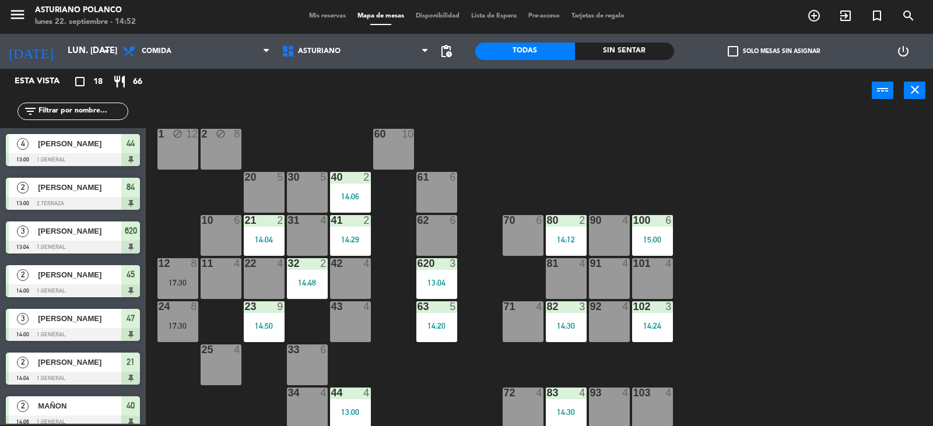
click at [547, 223] on div "80" at bounding box center [547, 220] width 1 height 10
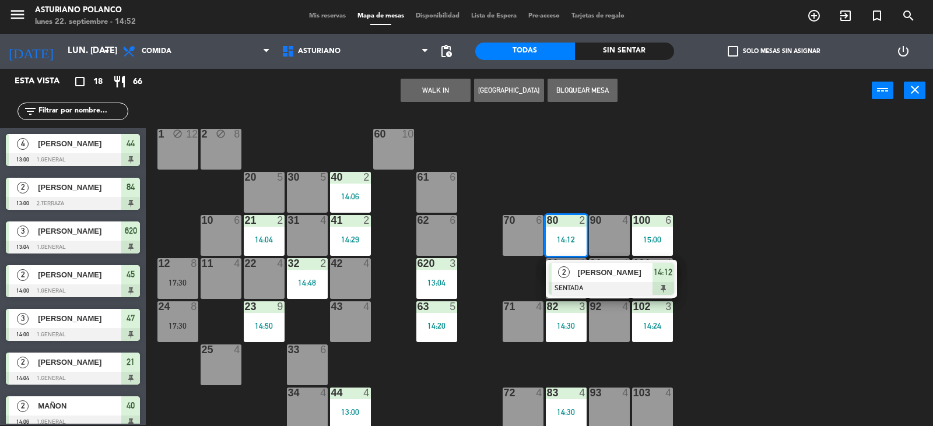
click at [623, 164] on div "1 block 12 2 block 8 60 10 20 5 30 5 40 2 14:06 61 6 62 6 41 2 14:29 31 4 21 2 …" at bounding box center [544, 270] width 778 height 312
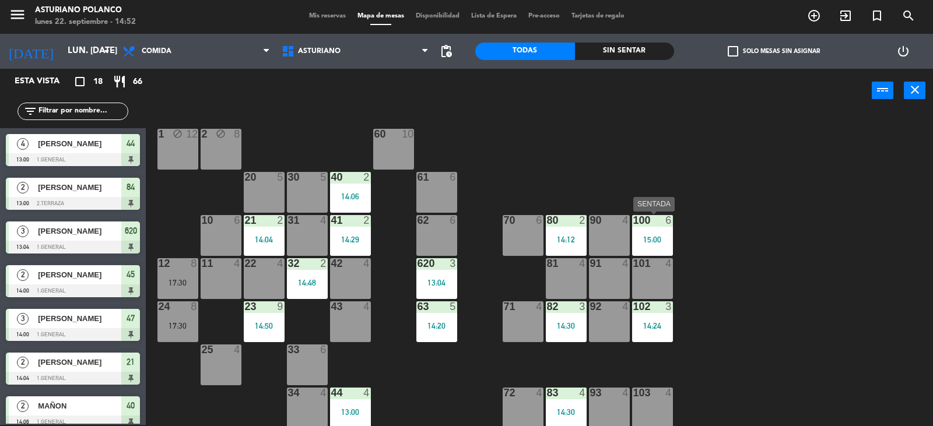
click at [656, 225] on div at bounding box center [651, 220] width 19 height 10
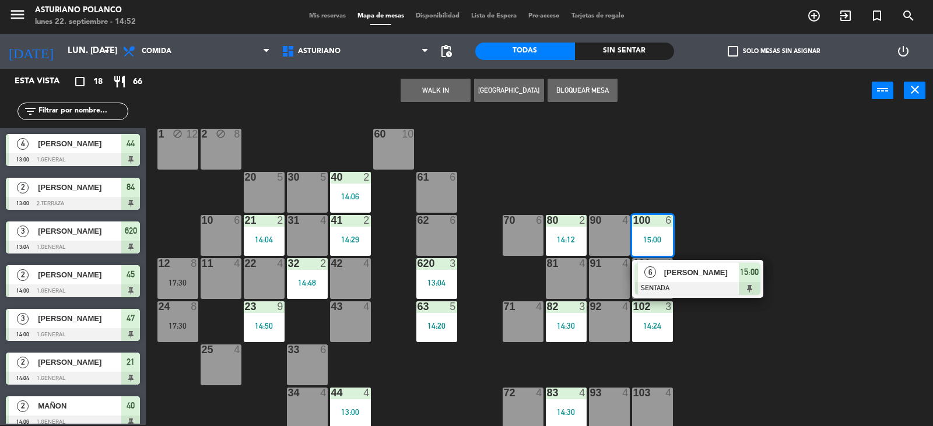
click at [769, 217] on div "1 block 12 2 block 8 60 10 20 5 30 5 40 2 14:06 61 6 62 6 41 2 14:29 31 4 21 2 …" at bounding box center [544, 270] width 778 height 312
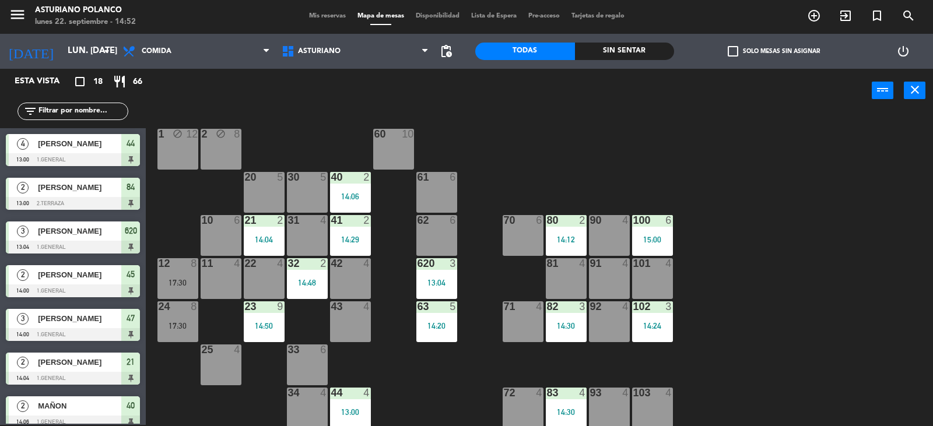
click at [663, 322] on div "14:24" at bounding box center [652, 326] width 41 height 8
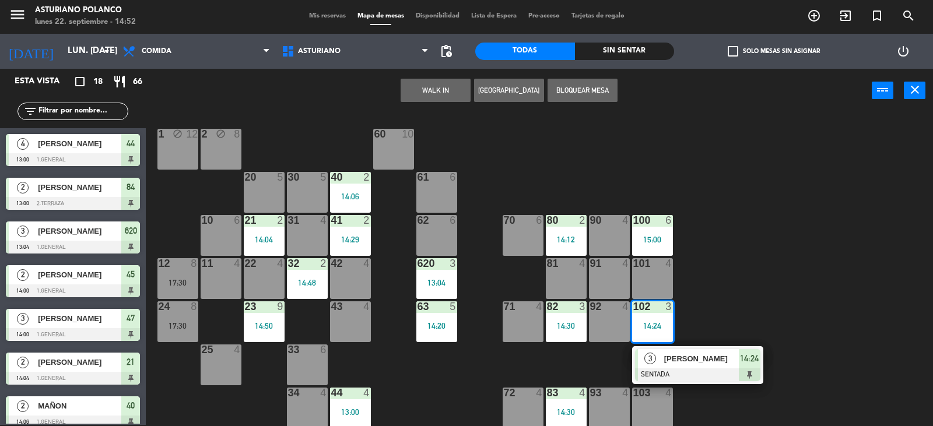
click at [739, 289] on div "1 block 12 2 block 8 60 10 20 5 30 5 40 2 14:06 61 6 62 6 41 2 14:29 31 4 21 2 …" at bounding box center [544, 270] width 778 height 312
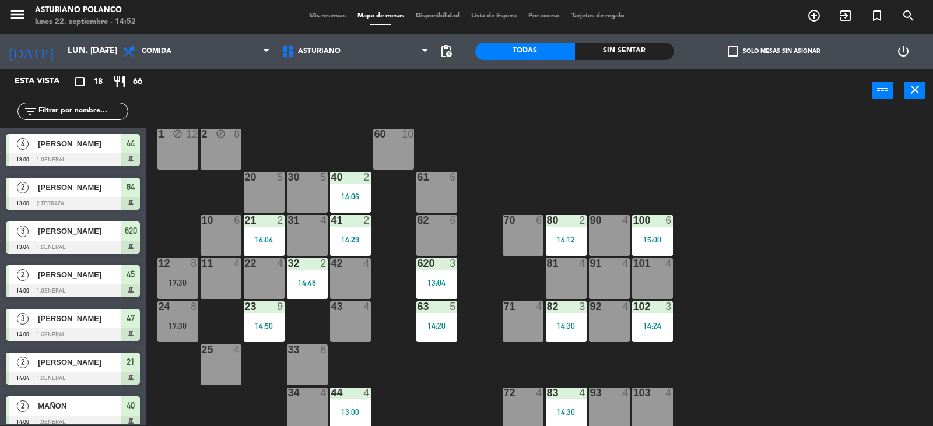
click at [653, 238] on div "15:00" at bounding box center [652, 239] width 41 height 8
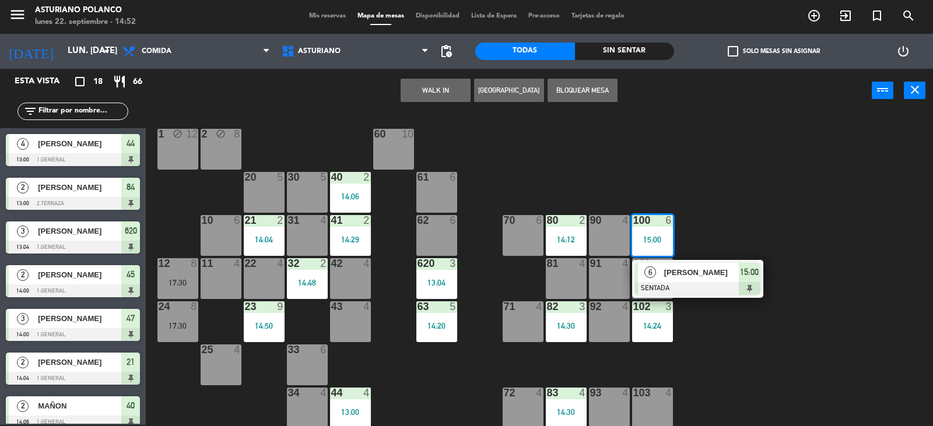
click at [742, 224] on div "1 block 12 2 block 8 60 10 20 5 30 5 40 2 14:06 61 6 62 6 41 2 14:29 31 4 21 2 …" at bounding box center [544, 270] width 778 height 312
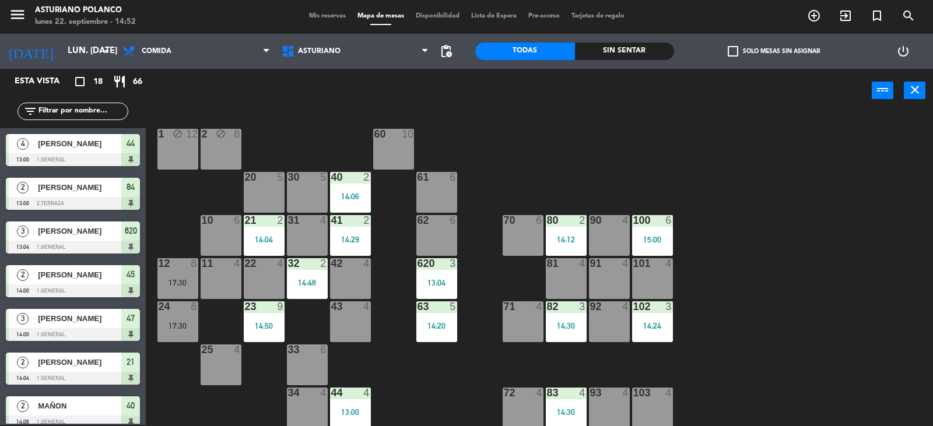
click at [644, 324] on div "14:24" at bounding box center [652, 326] width 41 height 8
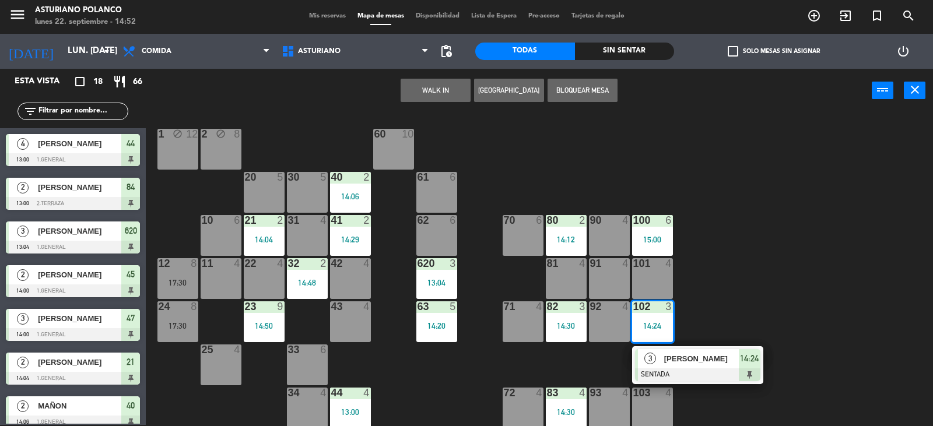
click at [738, 290] on div "1 block 12 2 block 8 60 10 20 5 30 5 40 2 14:06 61 6 62 6 41 2 14:29 31 4 21 2 …" at bounding box center [544, 270] width 778 height 312
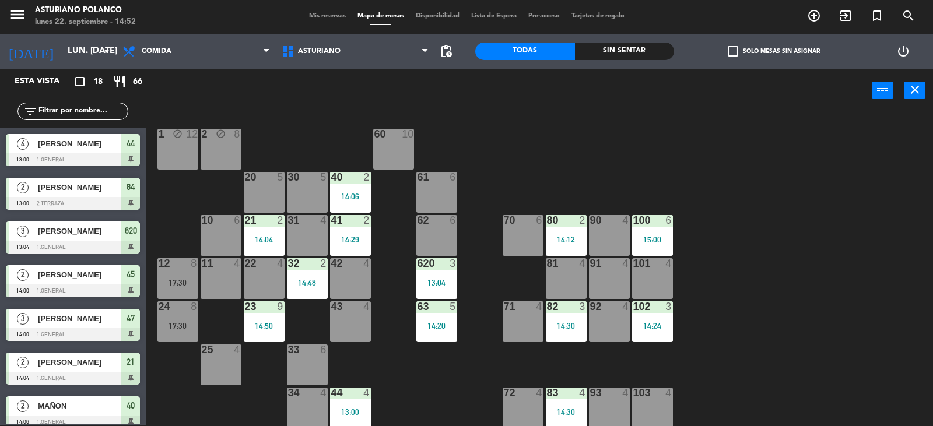
click at [547, 311] on div "82" at bounding box center [547, 306] width 1 height 10
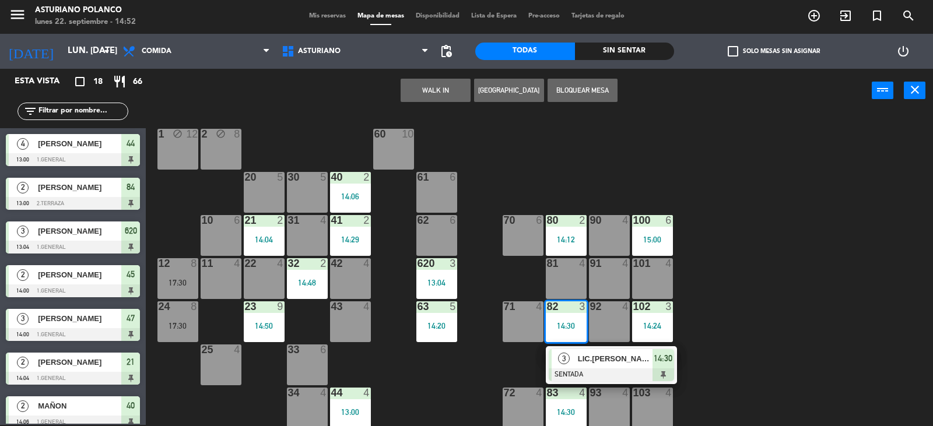
click at [795, 288] on div "1 block 12 2 block 8 60 10 20 5 30 5 40 2 14:06 61 6 62 6 41 2 14:29 31 4 21 2 …" at bounding box center [544, 270] width 778 height 312
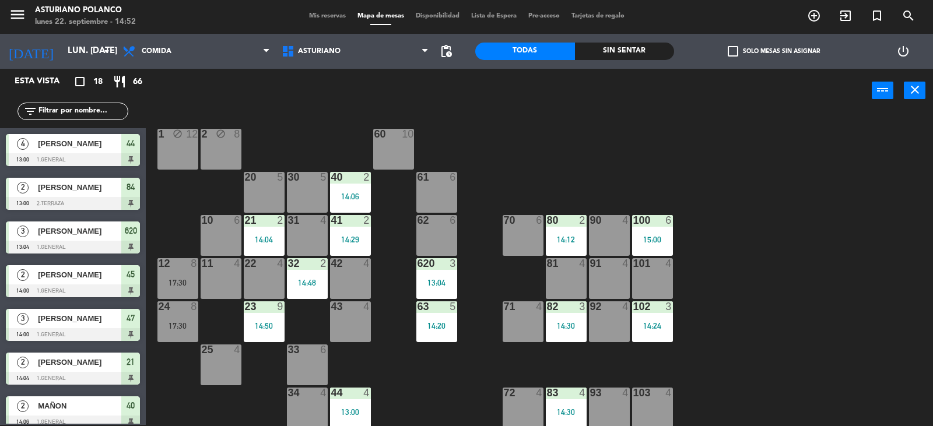
click at [662, 245] on div "100 6 15:00" at bounding box center [652, 235] width 41 height 41
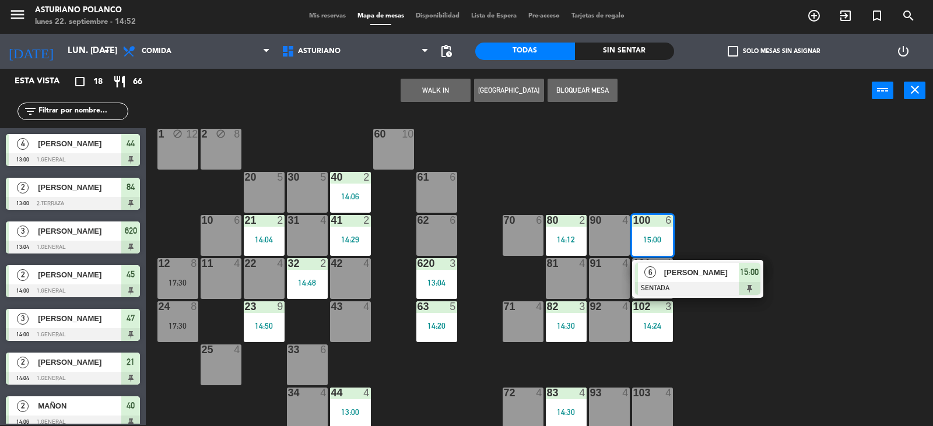
click at [751, 215] on div "1 block 12 2 block 8 60 10 20 5 30 5 40 2 14:06 61 6 62 6 41 2 14:29 31 4 21 2 …" at bounding box center [544, 270] width 778 height 312
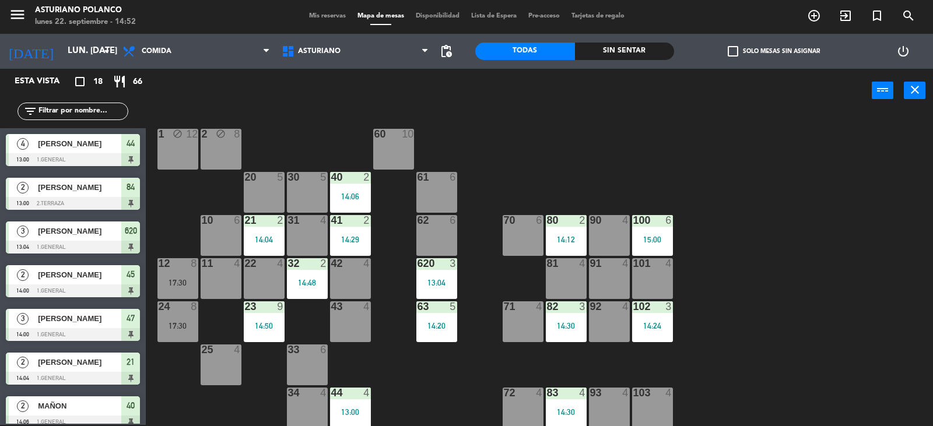
click at [579, 244] on div "80 2 14:12" at bounding box center [566, 235] width 41 height 41
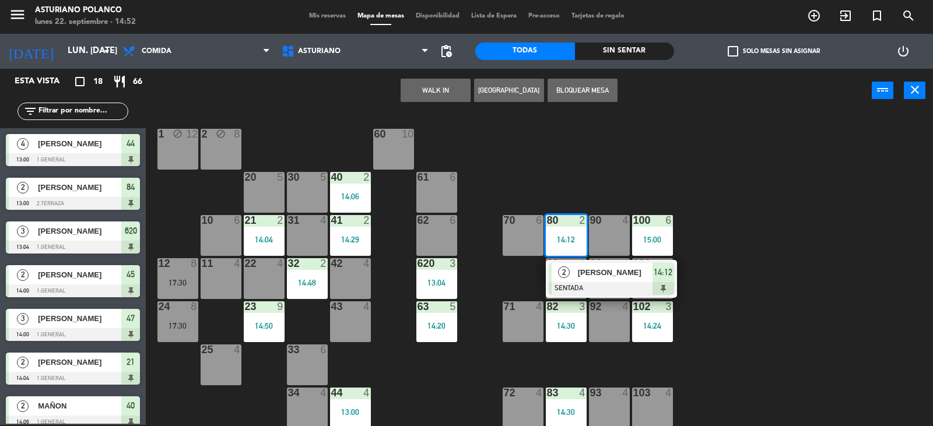
click at [321, 13] on span "Mis reservas" at bounding box center [327, 16] width 48 height 6
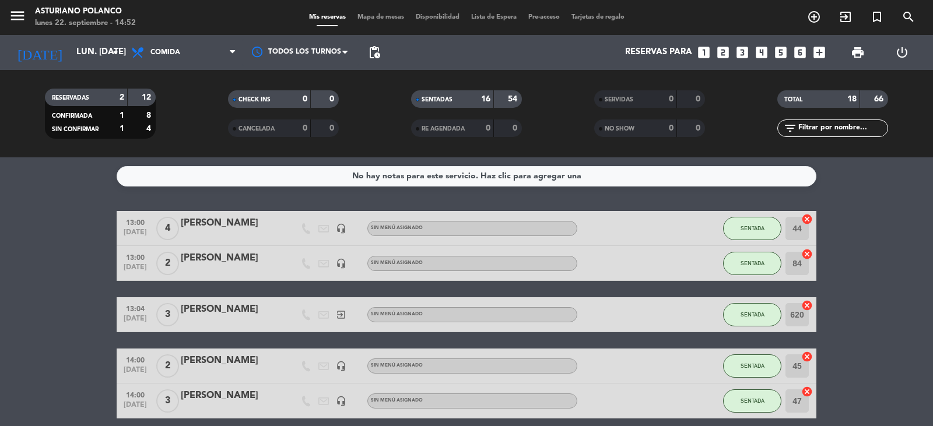
click at [388, 17] on span "Mapa de mesas" at bounding box center [380, 17] width 58 height 6
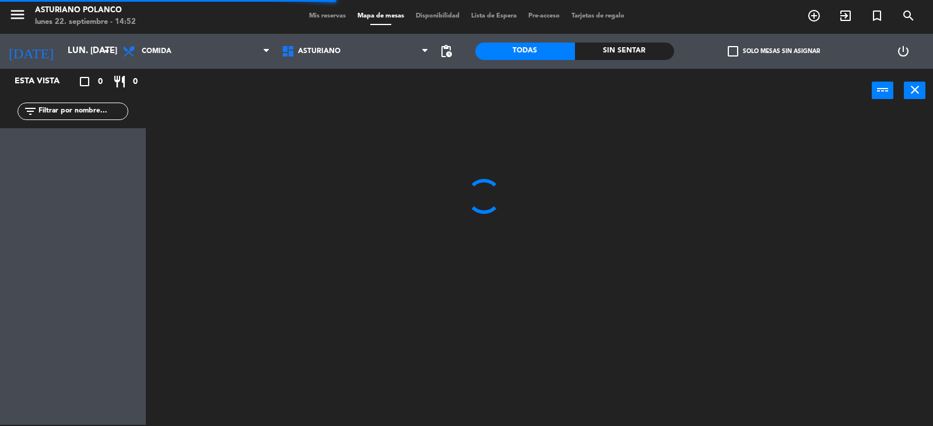
click at [897, 336] on div at bounding box center [544, 270] width 778 height 312
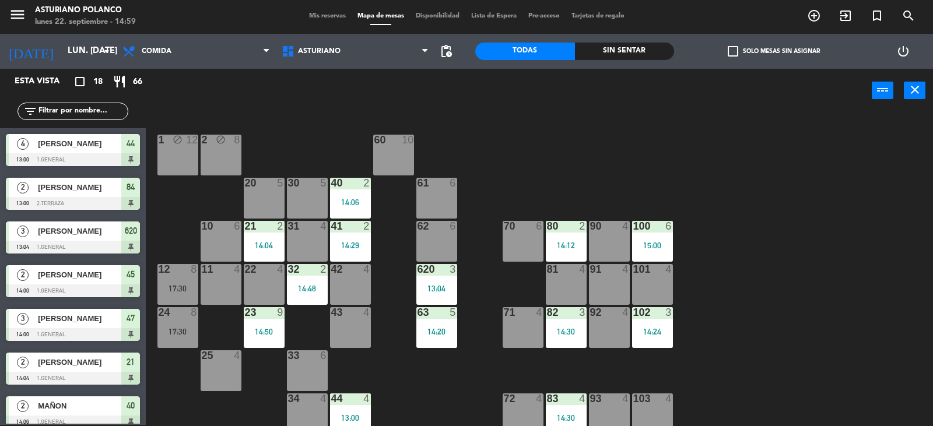
click at [318, 20] on div "Mis reservas Mapa de mesas Disponibilidad Lista de Espera Pre-acceso Tarjetas d…" at bounding box center [466, 16] width 327 height 10
click at [318, 18] on span "Mis reservas" at bounding box center [327, 16] width 48 height 6
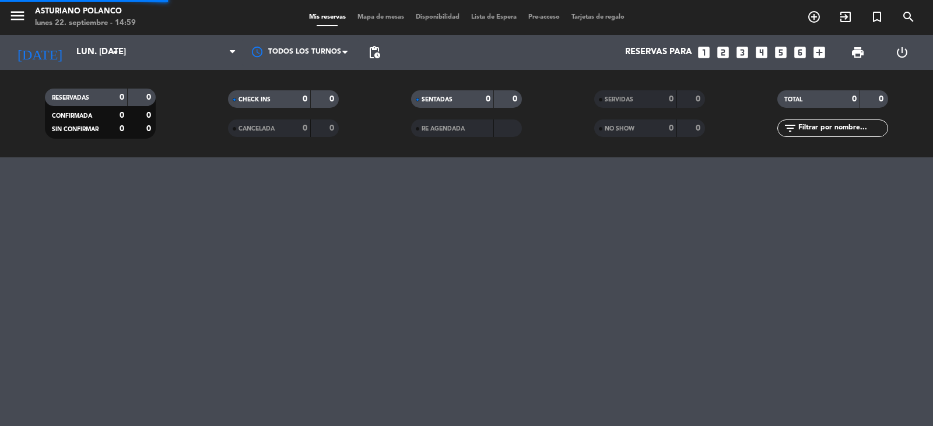
click at [318, 18] on span "Mis reservas" at bounding box center [327, 17] width 48 height 6
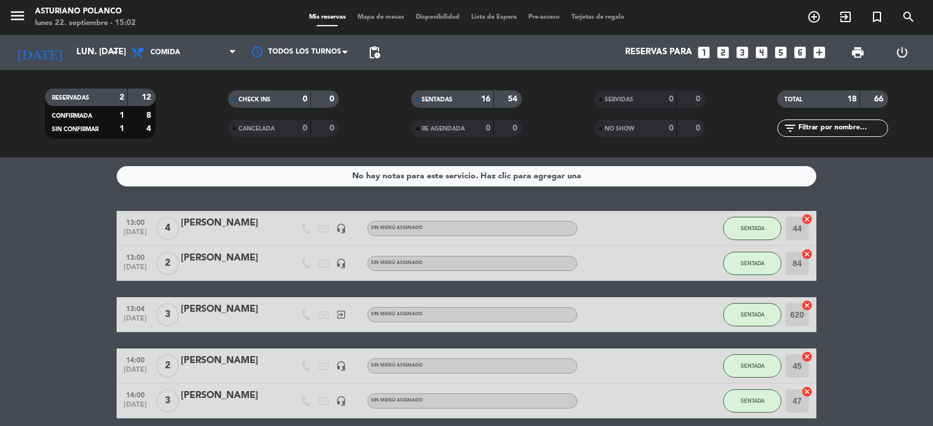
scroll to position [291, 0]
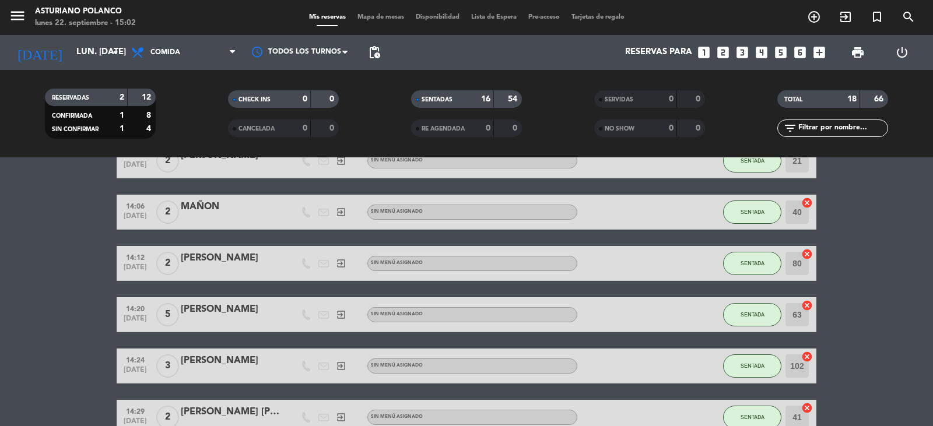
click at [906, 297] on bookings-row "13:00 [DATE] 4 [PERSON_NAME] headset_mic Sin menú asignado SENTADA 44 cancel 13…" at bounding box center [466, 341] width 933 height 842
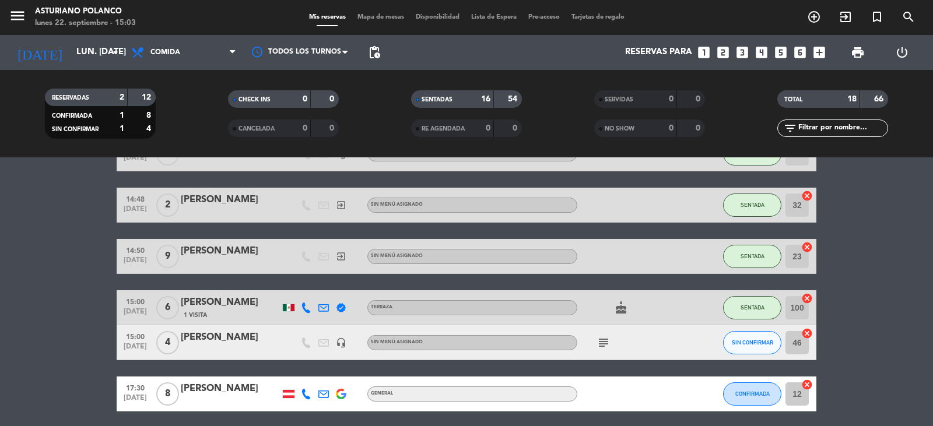
scroll to position [685, 0]
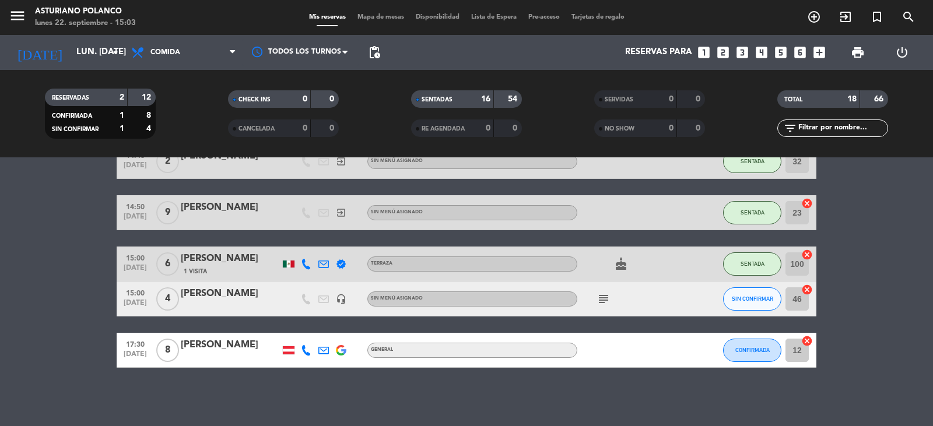
click at [607, 304] on icon "subject" at bounding box center [603, 299] width 14 height 14
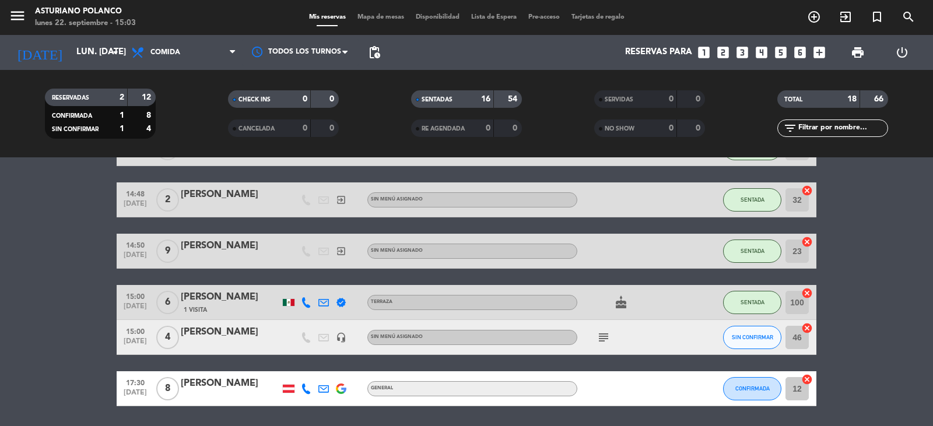
scroll to position [627, 0]
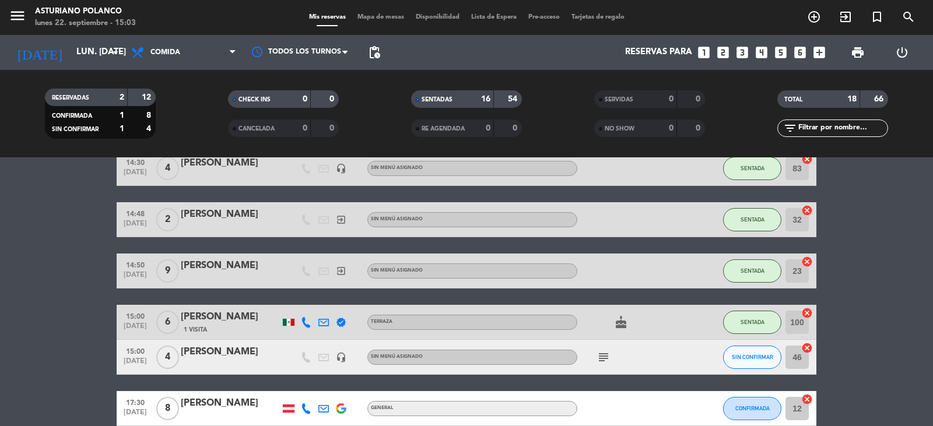
click at [382, 20] on span "Mapa de mesas" at bounding box center [380, 17] width 58 height 6
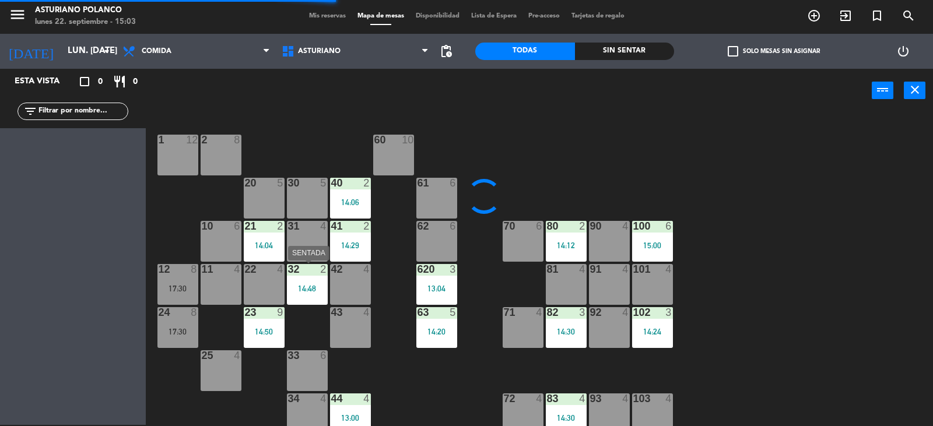
click at [296, 279] on div "32 2 14:48" at bounding box center [307, 284] width 41 height 41
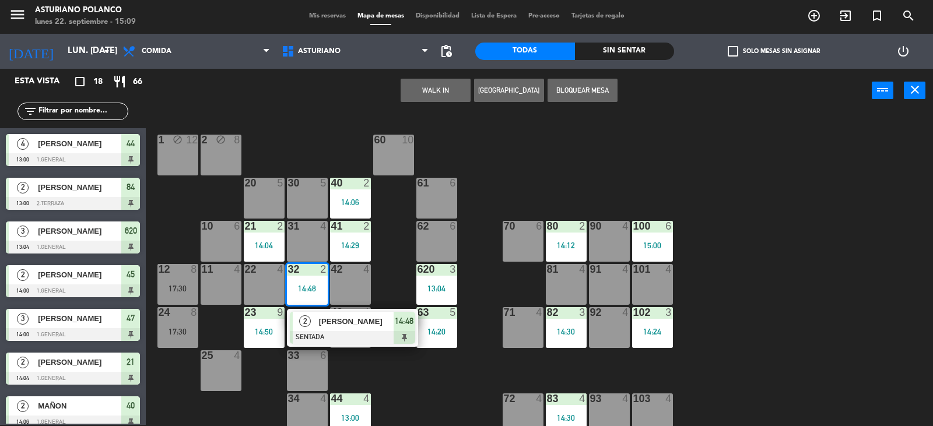
scroll to position [175, 0]
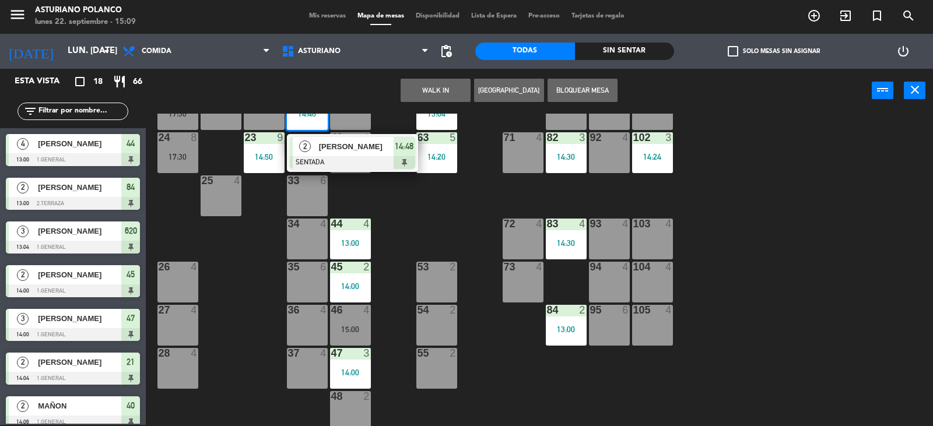
click at [813, 268] on div "1 block 12 2 block 8 60 10 20 5 30 5 40 2 14:06 61 6 62 6 41 2 14:29 31 4 21 2 …" at bounding box center [544, 270] width 778 height 312
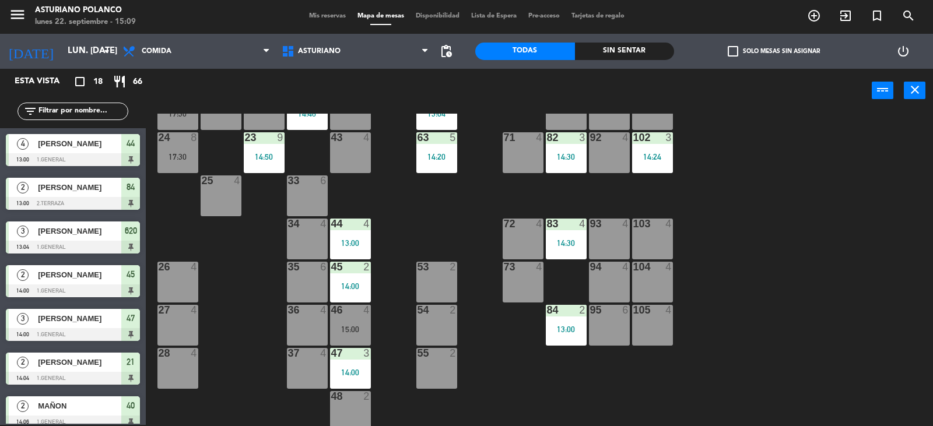
click at [351, 327] on div "15:00" at bounding box center [350, 329] width 41 height 8
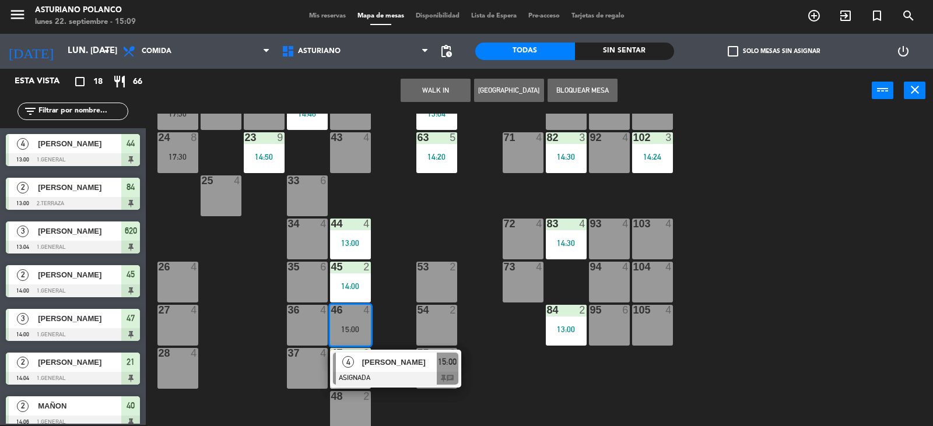
click at [414, 219] on div "1 block 12 2 block 8 60 10 20 5 30 5 40 2 14:06 61 6 62 6 41 2 14:29 31 4 21 2 …" at bounding box center [544, 270] width 778 height 312
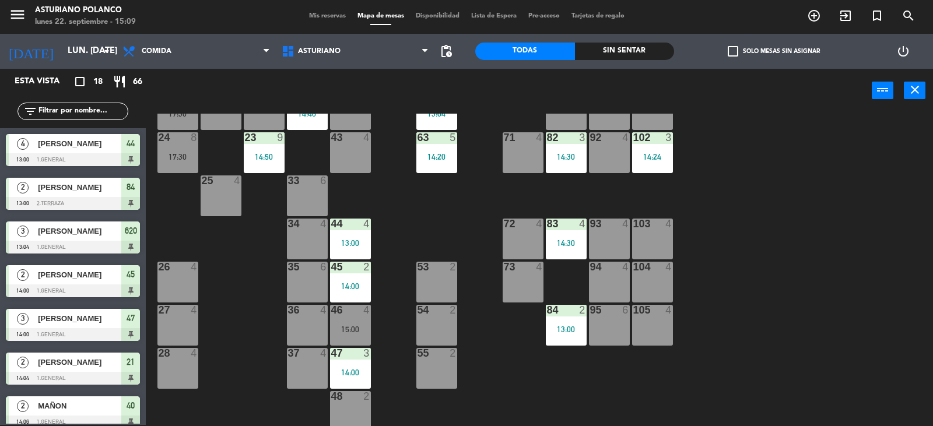
click at [416, 219] on div "1 block 12 2 block 8 60 10 20 5 30 5 40 2 14:06 61 6 62 6 41 2 14:29 31 4 21 2 …" at bounding box center [544, 270] width 778 height 312
click at [353, 326] on div "15:00" at bounding box center [350, 329] width 41 height 8
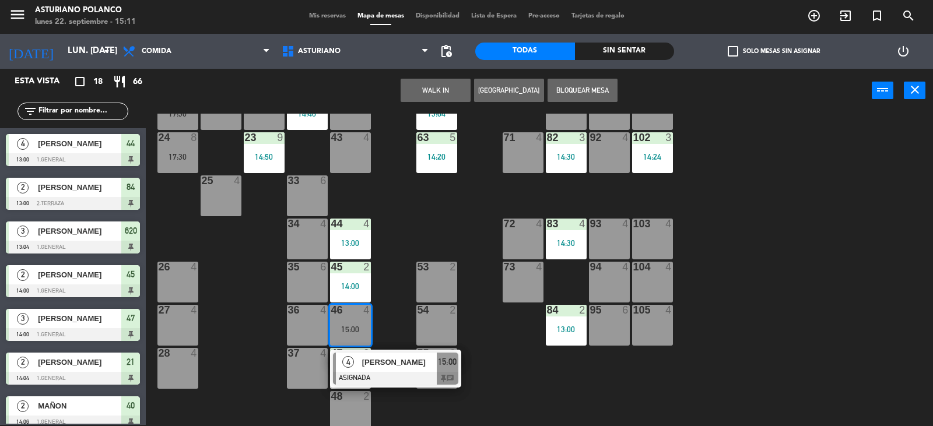
click at [743, 311] on div "1 block 12 2 block 8 60 10 20 5 30 5 40 2 14:06 61 6 62 6 41 2 14:29 31 4 21 2 …" at bounding box center [544, 270] width 778 height 312
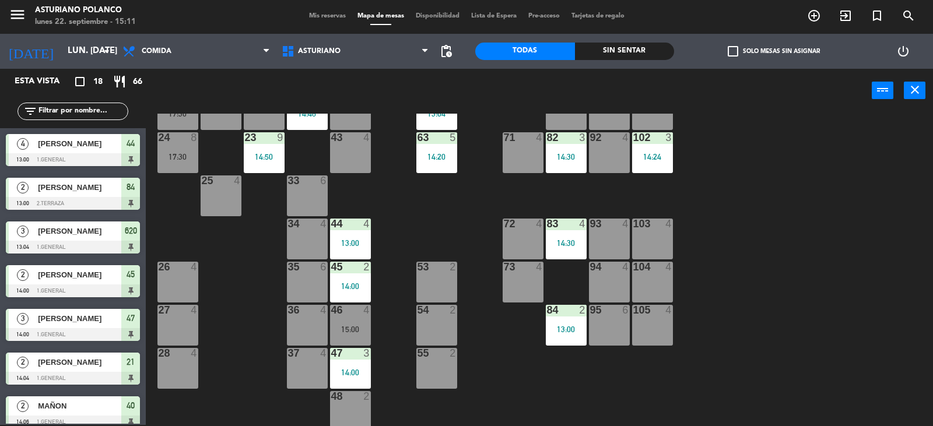
click at [336, 326] on div "15:00" at bounding box center [350, 329] width 41 height 8
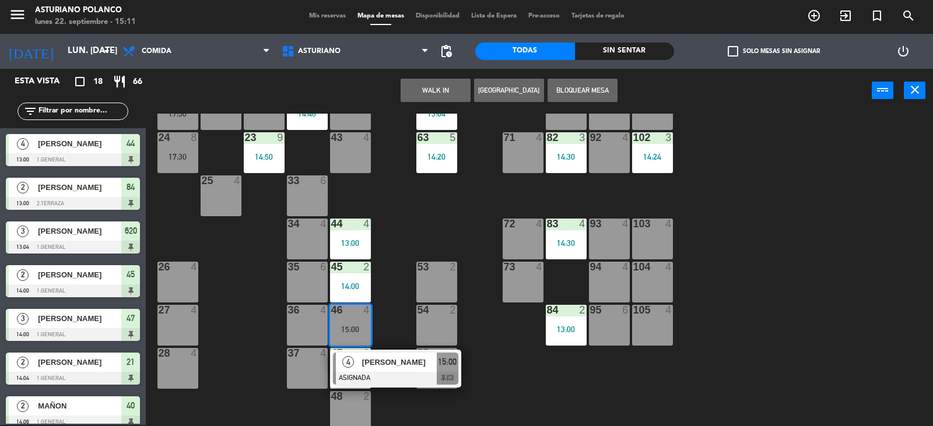
click at [507, 393] on div "1 block 12 2 block 8 60 10 20 5 30 5 40 2 14:06 61 6 62 6 41 2 14:29 31 4 21 2 …" at bounding box center [544, 270] width 778 height 312
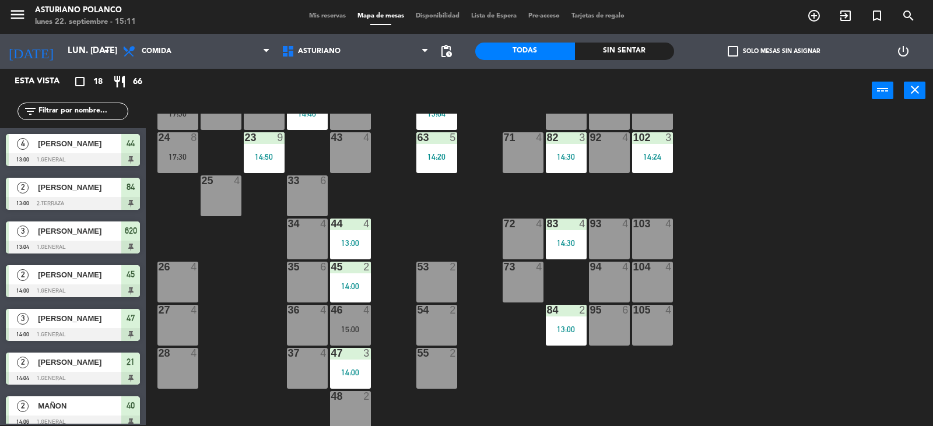
click at [332, 326] on div "15:00" at bounding box center [350, 329] width 41 height 8
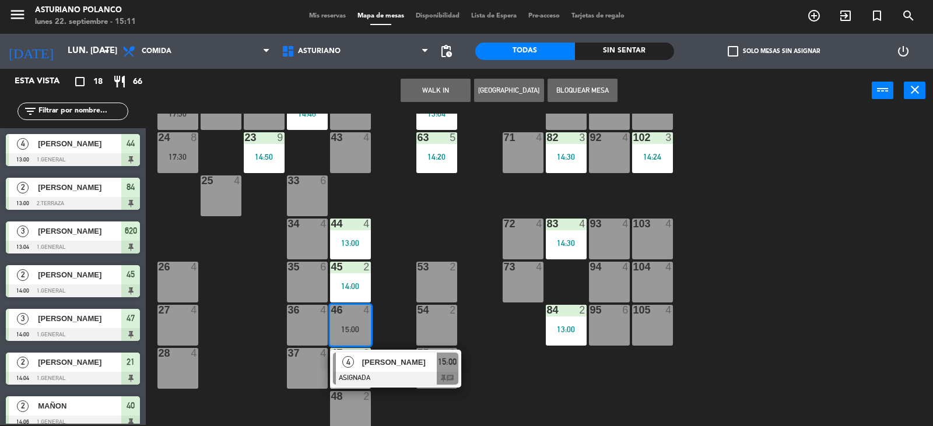
click at [495, 383] on div "1 block 12 2 block 8 60 10 20 5 30 5 40 2 14:06 61 6 62 6 41 2 14:29 31 4 21 2 …" at bounding box center [544, 270] width 778 height 312
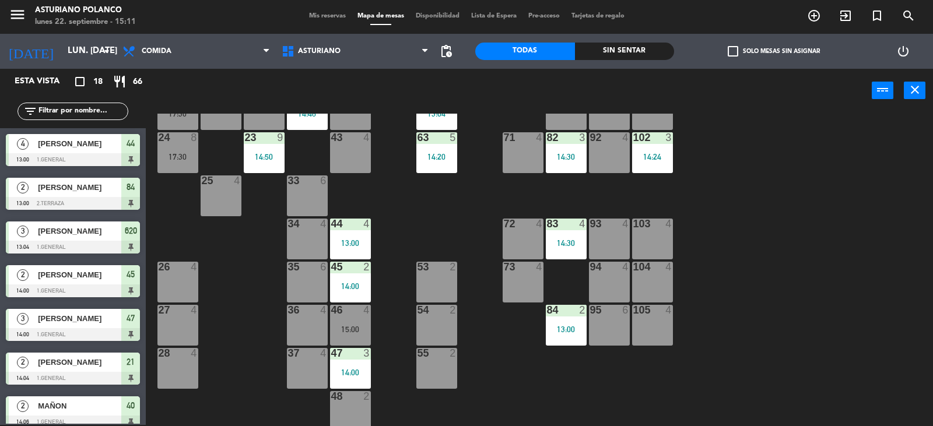
click at [776, 302] on div "1 block 12 2 block 8 60 10 20 5 30 5 40 2 14:06 61 6 62 6 41 2 14:29 31 4 21 2 …" at bounding box center [544, 270] width 778 height 312
click at [339, 325] on div "15:00" at bounding box center [350, 329] width 41 height 9
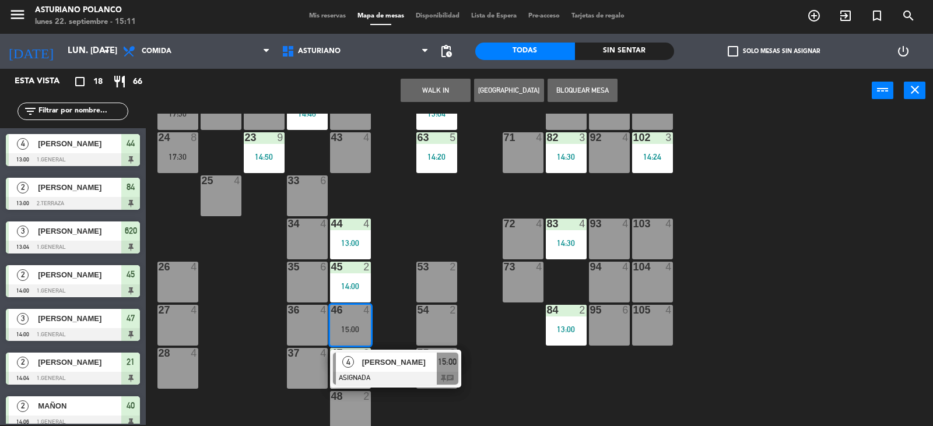
click at [525, 378] on div "1 block 12 2 block 8 60 10 20 5 30 5 40 2 14:06 61 6 62 6 41 2 14:29 31 4 21 2 …" at bounding box center [544, 270] width 778 height 312
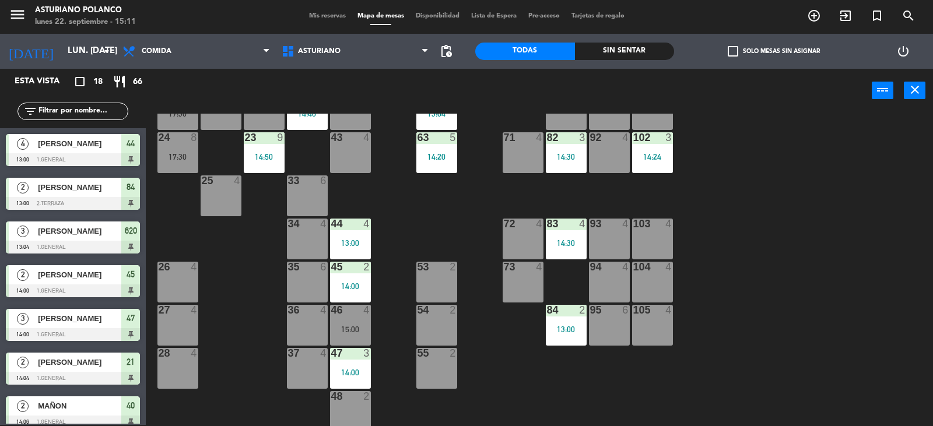
click at [844, 222] on div "1 block 12 2 block 8 60 10 20 5 30 5 40 2 14:06 61 6 62 6 41 2 14:29 31 4 21 2 …" at bounding box center [544, 270] width 778 height 312
click at [932, 272] on div "1 block 12 2 block 8 60 10 20 5 30 5 40 2 14:06 61 6 62 6 41 2 14:29 31 4 21 2 …" at bounding box center [544, 270] width 778 height 312
click at [832, 238] on div "1 block 12 2 block 8 60 10 20 5 30 5 40 2 14:06 61 6 62 6 41 2 14:29 31 4 21 2 …" at bounding box center [544, 270] width 778 height 312
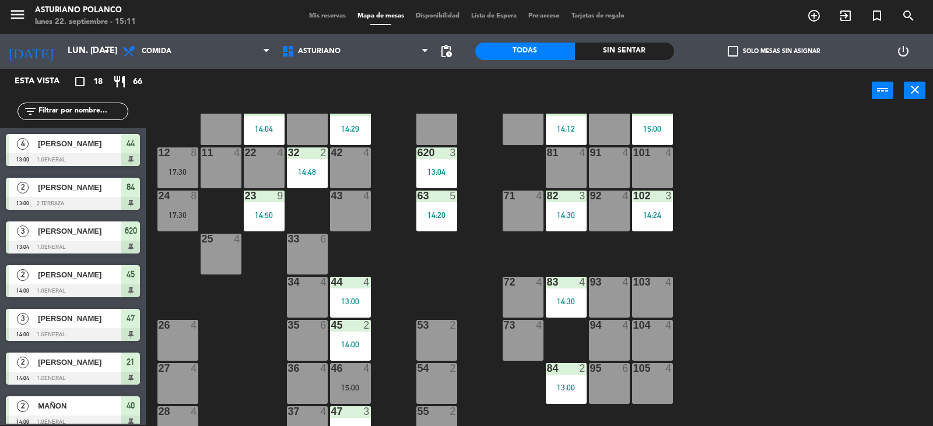
scroll to position [0, 0]
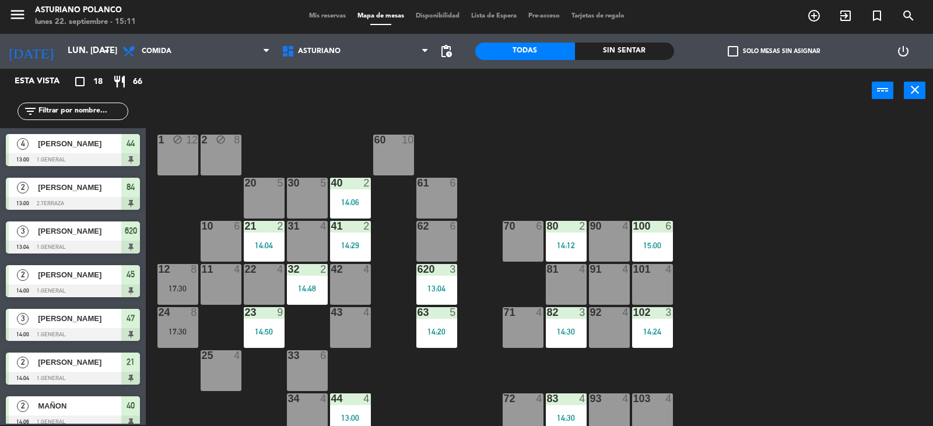
click at [814, 255] on div "1 block 12 2 block 8 60 10 20 5 30 5 40 2 14:06 61 6 62 6 41 2 14:29 31 4 21 2 …" at bounding box center [544, 270] width 778 height 312
drag, startPoint x: 702, startPoint y: 215, endPoint x: 708, endPoint y: 218, distance: 6.0
click at [702, 215] on div "1 block 12 2 block 8 60 10 20 5 30 5 40 2 14:06 61 6 62 6 41 2 14:29 31 4 21 2 …" at bounding box center [544, 270] width 778 height 312
click at [679, 243] on div "1 block 12 2 block 8 60 10 20 5 30 5 40 2 14:06 61 6 62 6 41 2 14:29 31 4 21 2 …" at bounding box center [544, 270] width 778 height 312
drag, startPoint x: 702, startPoint y: 178, endPoint x: 713, endPoint y: 192, distance: 18.0
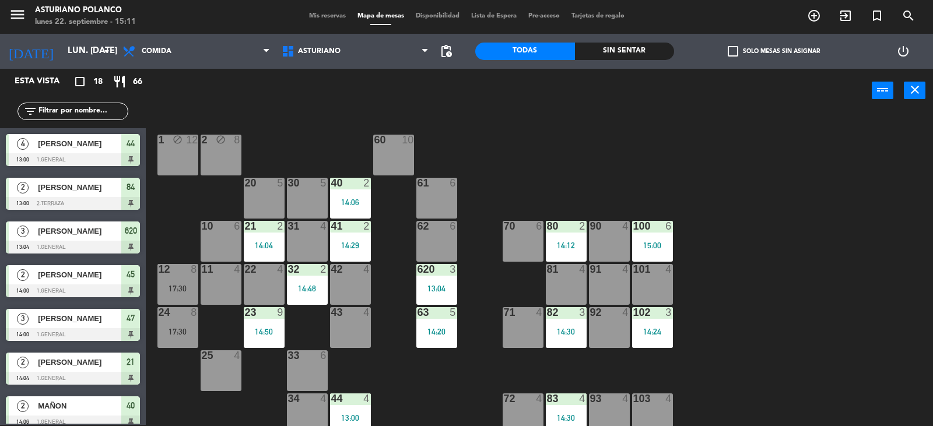
click at [711, 188] on div "1 block 12 2 block 8 60 10 20 5 30 5 40 2 14:06 61 6 62 6 41 2 14:29 31 4 21 2 …" at bounding box center [544, 270] width 778 height 312
click at [687, 293] on div "1 block 12 2 block 8 60 10 20 5 30 5 40 2 14:06 61 6 62 6 41 2 14:29 31 4 21 2 …" at bounding box center [544, 270] width 778 height 312
click at [684, 318] on div "1 block 12 2 block 8 60 10 20 5 30 5 40 2 14:06 61 6 62 6 41 2 14:29 31 4 21 2 …" at bounding box center [544, 270] width 778 height 312
click at [697, 290] on div "1 block 12 2 block 8 60 10 20 5 30 5 40 2 14:06 61 6 62 6 41 2 14:29 31 4 21 2 …" at bounding box center [544, 270] width 778 height 312
click at [705, 247] on div "1 block 12 2 block 8 60 10 20 5 30 5 40 2 14:06 61 6 62 6 41 2 14:29 31 4 21 2 …" at bounding box center [544, 270] width 778 height 312
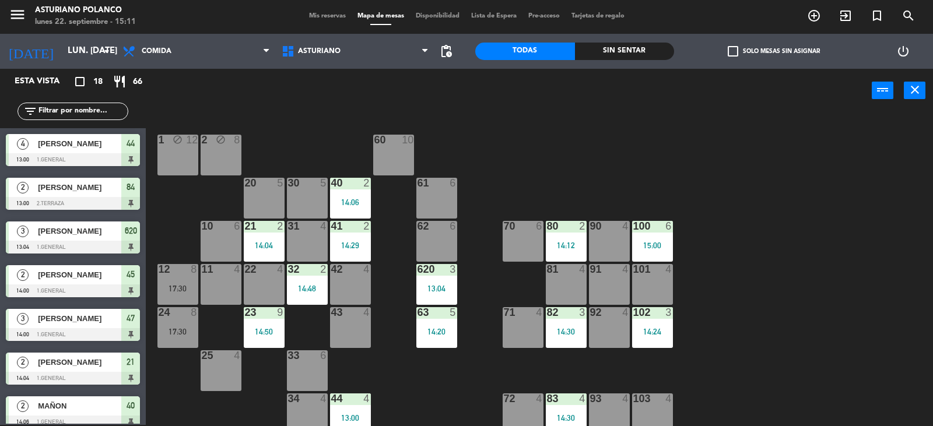
click at [701, 292] on div "1 block 12 2 block 8 60 10 20 5 30 5 40 2 14:06 61 6 62 6 41 2 14:29 31 4 21 2 …" at bounding box center [544, 270] width 778 height 312
click at [702, 249] on div "1 block 12 2 block 8 60 10 20 5 30 5 40 2 14:06 61 6 62 6 41 2 14:29 31 4 21 2 …" at bounding box center [544, 270] width 778 height 312
click at [745, 303] on div "1 block 12 2 block 8 60 10 20 5 30 5 40 2 14:06 61 6 62 6 41 2 14:29 31 4 21 2 …" at bounding box center [544, 270] width 778 height 312
click at [697, 227] on div "1 block 12 2 block 8 60 10 20 5 30 5 40 2 14:06 61 6 62 6 41 2 14:29 31 4 21 2 …" at bounding box center [544, 270] width 778 height 312
click at [701, 303] on div "1 block 12 2 block 8 60 10 20 5 30 5 40 2 14:06 61 6 62 6 41 2 14:29 31 4 21 2 …" at bounding box center [544, 270] width 778 height 312
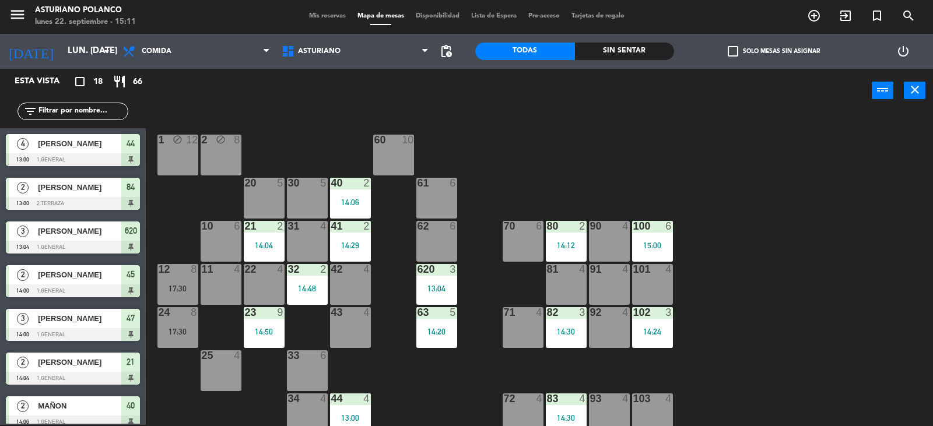
click at [710, 230] on div "1 block 12 2 block 8 60 10 20 5 30 5 40 2 14:06 61 6 62 6 41 2 14:29 31 4 21 2 …" at bounding box center [544, 270] width 778 height 312
click at [677, 327] on div "1 block 12 2 block 8 60 10 20 5 30 5 40 2 14:06 61 6 62 6 41 2 14:29 31 4 21 2 …" at bounding box center [544, 270] width 778 height 312
click at [693, 283] on div "1 block 12 2 block 8 60 10 20 5 30 5 40 2 14:06 61 6 62 6 41 2 14:29 31 4 21 2 …" at bounding box center [544, 270] width 778 height 312
click at [693, 236] on div "1 block 12 2 block 8 60 10 20 5 30 5 40 2 14:06 61 6 62 6 41 2 14:29 31 4 21 2 …" at bounding box center [544, 270] width 778 height 312
click at [690, 287] on div "1 block 12 2 block 8 60 10 20 5 30 5 40 2 14:06 61 6 62 6 41 2 14:29 31 4 21 2 …" at bounding box center [544, 270] width 778 height 312
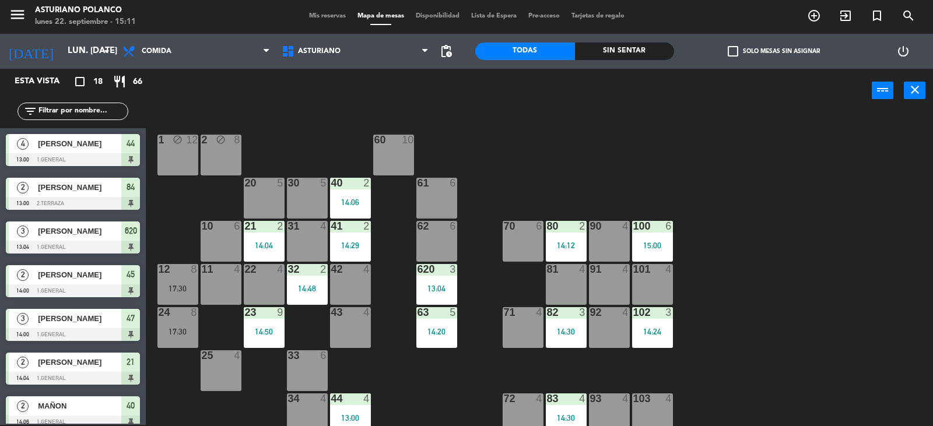
click at [687, 329] on div "1 block 12 2 block 8 60 10 20 5 30 5 40 2 14:06 61 6 62 6 41 2 14:29 31 4 21 2 …" at bounding box center [544, 270] width 778 height 312
click at [683, 288] on div "1 block 12 2 block 8 60 10 20 5 30 5 40 2 14:06 61 6 62 6 41 2 14:29 31 4 21 2 …" at bounding box center [544, 270] width 778 height 312
click at [691, 239] on div "1 block 12 2 block 8 60 10 20 5 30 5 40 2 14:06 61 6 62 6 41 2 14:29 31 4 21 2 …" at bounding box center [544, 270] width 778 height 312
click at [698, 277] on div "1 block 12 2 block 8 60 10 20 5 30 5 40 2 14:06 61 6 62 6 41 2 14:29 31 4 21 2 …" at bounding box center [544, 270] width 778 height 312
click at [691, 333] on div "1 block 12 2 block 8 60 10 20 5 30 5 40 2 14:06 61 6 62 6 41 2 14:29 31 4 21 2 …" at bounding box center [544, 270] width 778 height 312
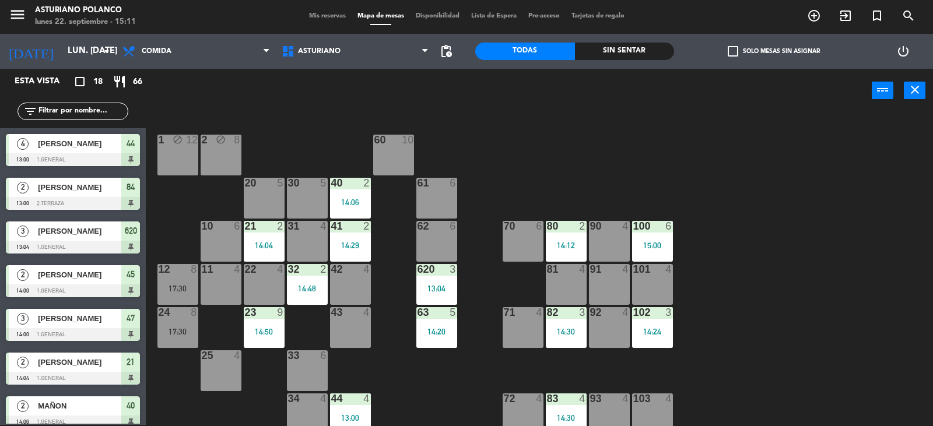
click at [695, 285] on div "1 block 12 2 block 8 60 10 20 5 30 5 40 2 14:06 61 6 62 6 41 2 14:29 31 4 21 2 …" at bounding box center [544, 270] width 778 height 312
click at [691, 229] on div "1 block 12 2 block 8 60 10 20 5 30 5 40 2 14:06 61 6 62 6 41 2 14:29 31 4 21 2 …" at bounding box center [544, 270] width 778 height 312
click at [683, 288] on div "1 block 12 2 block 8 60 10 20 5 30 5 40 2 14:06 61 6 62 6 41 2 14:29 31 4 21 2 …" at bounding box center [544, 270] width 778 height 312
click at [690, 328] on div "1 block 12 2 block 8 60 10 20 5 30 5 40 2 14:06 61 6 62 6 41 2 14:29 31 4 21 2 …" at bounding box center [544, 270] width 778 height 312
drag, startPoint x: 684, startPoint y: 282, endPoint x: 684, endPoint y: 244, distance: 37.9
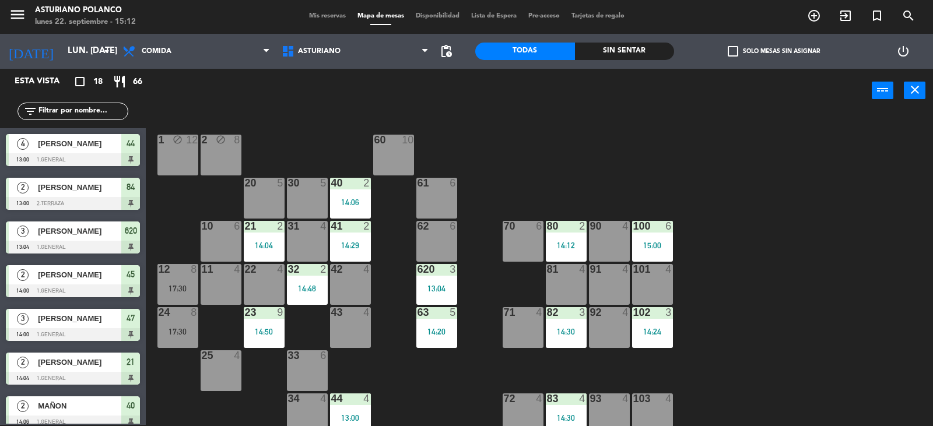
click at [684, 282] on div "1 block 12 2 block 8 60 10 20 5 30 5 40 2 14:06 61 6 62 6 41 2 14:29 31 4 21 2 …" at bounding box center [544, 270] width 778 height 312
drag, startPoint x: 684, startPoint y: 226, endPoint x: 684, endPoint y: 241, distance: 14.6
click at [684, 241] on div "1 block 12 2 block 8 60 10 20 5 30 5 40 2 14:06 61 6 62 6 41 2 14:29 31 4 21 2 …" at bounding box center [544, 270] width 778 height 312
drag, startPoint x: 693, startPoint y: 287, endPoint x: 701, endPoint y: 308, distance: 22.3
click at [693, 288] on div "1 block 12 2 block 8 60 10 20 5 30 5 40 2 14:06 61 6 62 6 41 2 14:29 31 4 21 2 …" at bounding box center [544, 270] width 778 height 312
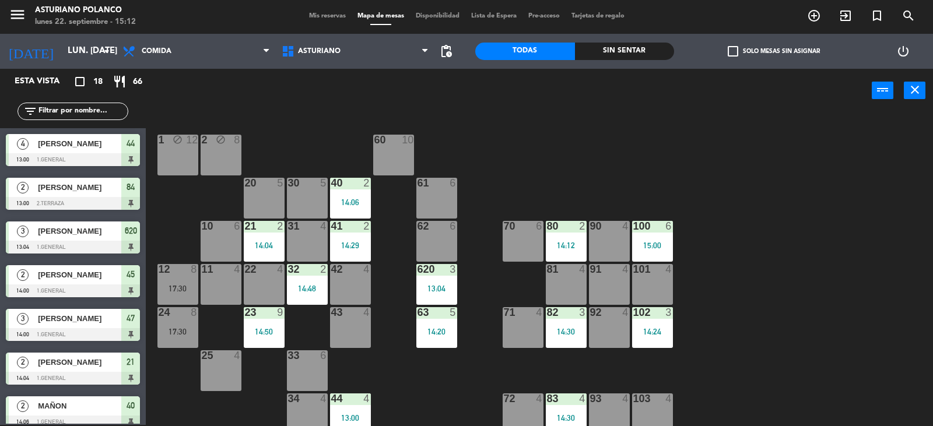
click at [697, 340] on div "1 block 12 2 block 8 60 10 20 5 30 5 40 2 14:06 61 6 62 6 41 2 14:29 31 4 21 2 …" at bounding box center [544, 270] width 778 height 312
click at [706, 300] on div "1 block 12 2 block 8 60 10 20 5 30 5 40 2 14:06 61 6 62 6 41 2 14:29 31 4 21 2 …" at bounding box center [544, 270] width 778 height 312
click at [701, 241] on div "1 block 12 2 block 8 60 10 20 5 30 5 40 2 14:06 61 6 62 6 41 2 14:29 31 4 21 2 …" at bounding box center [544, 270] width 778 height 312
click at [702, 270] on div "1 block 12 2 block 8 60 10 20 5 30 5 40 2 14:06 61 6 62 6 41 2 14:29 31 4 21 2 …" at bounding box center [544, 270] width 778 height 312
click at [695, 252] on div "1 block 12 2 block 8 60 10 20 5 30 5 40 2 14:06 61 6 62 6 41 2 14:29 31 4 21 2 …" at bounding box center [544, 270] width 778 height 312
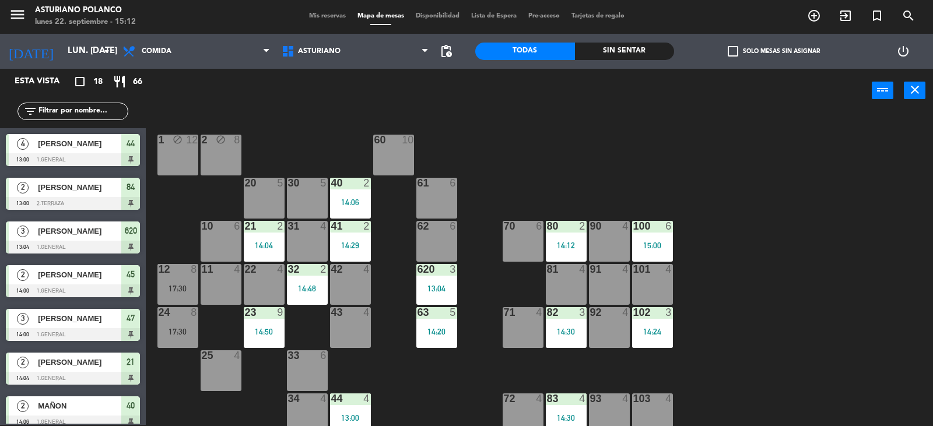
click at [653, 310] on div at bounding box center [651, 312] width 19 height 10
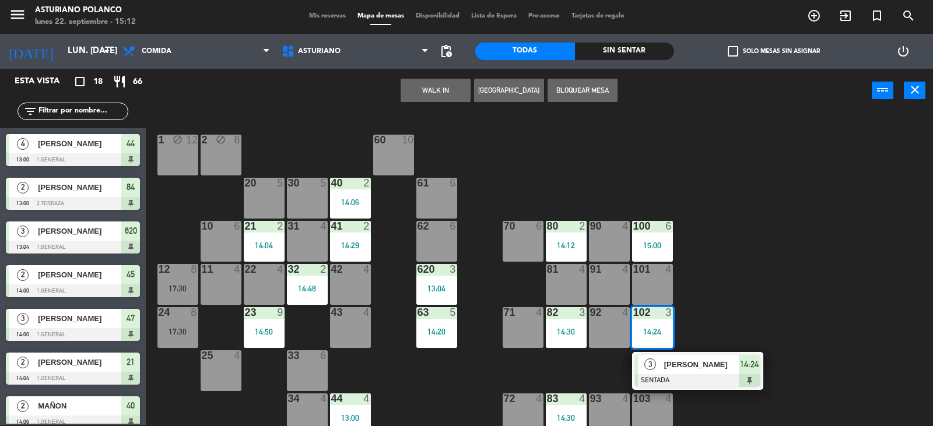
click at [769, 286] on div "1 block 12 2 block 8 60 10 20 5 30 5 40 2 14:06 61 6 62 6 41 2 14:29 31 4 21 2 …" at bounding box center [544, 270] width 778 height 312
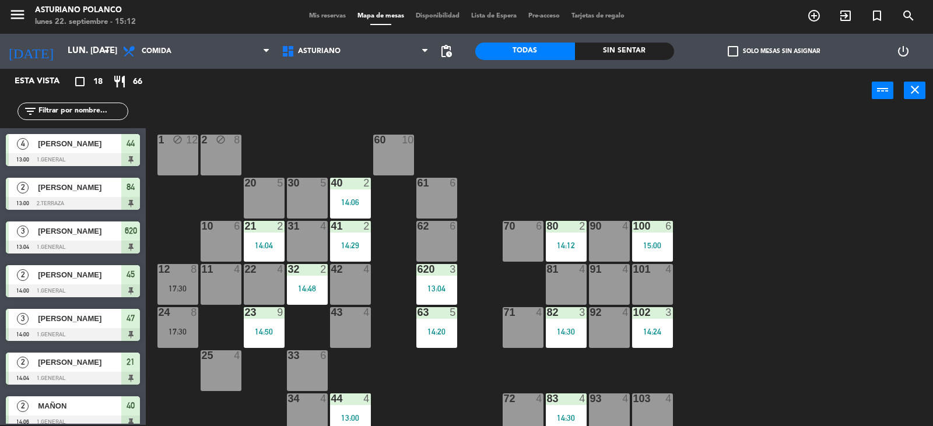
click at [662, 273] on div "4" at bounding box center [671, 269] width 19 height 10
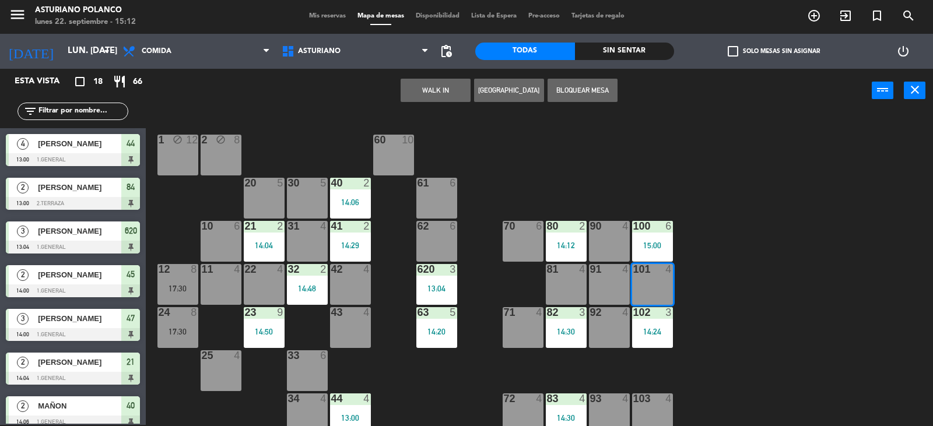
click at [783, 268] on div "1 block 12 2 block 8 60 10 20 5 30 5 40 2 14:06 61 6 62 6 41 2 14:29 31 4 21 2 …" at bounding box center [544, 270] width 778 height 312
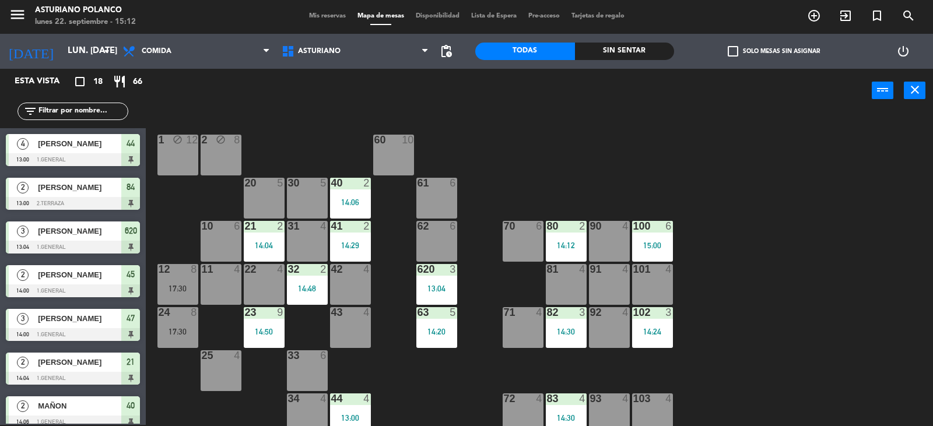
click at [643, 233] on div "100 6 15:00" at bounding box center [652, 241] width 41 height 41
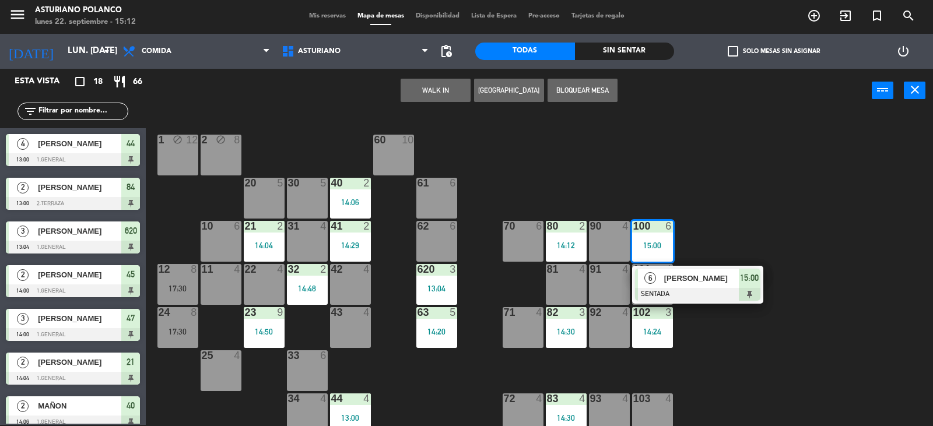
click at [727, 209] on div "1 block 12 2 block 8 60 10 20 5 30 5 40 2 14:06 61 6 62 6 41 2 14:29 31 4 21 2 …" at bounding box center [544, 270] width 778 height 312
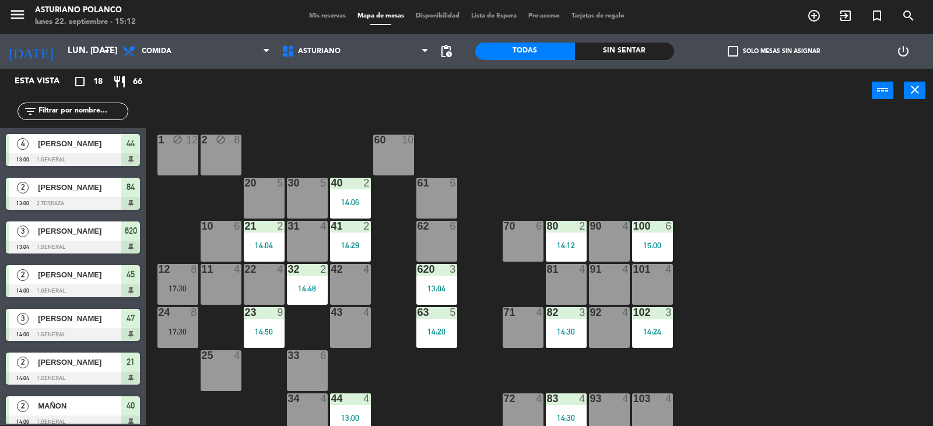
click at [564, 223] on div at bounding box center [565, 226] width 19 height 10
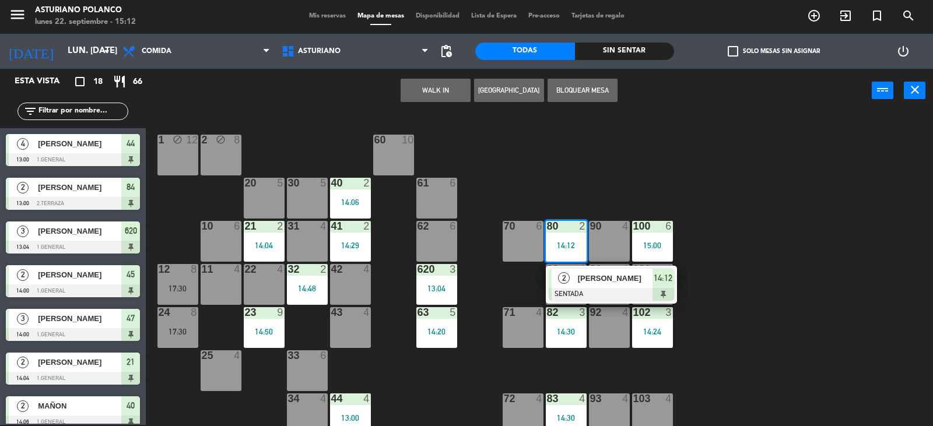
click at [594, 167] on div "1 block 12 2 block 8 60 10 20 5 30 5 40 2 14:06 61 6 62 6 41 2 14:29 31 4 21 2 …" at bounding box center [544, 270] width 778 height 312
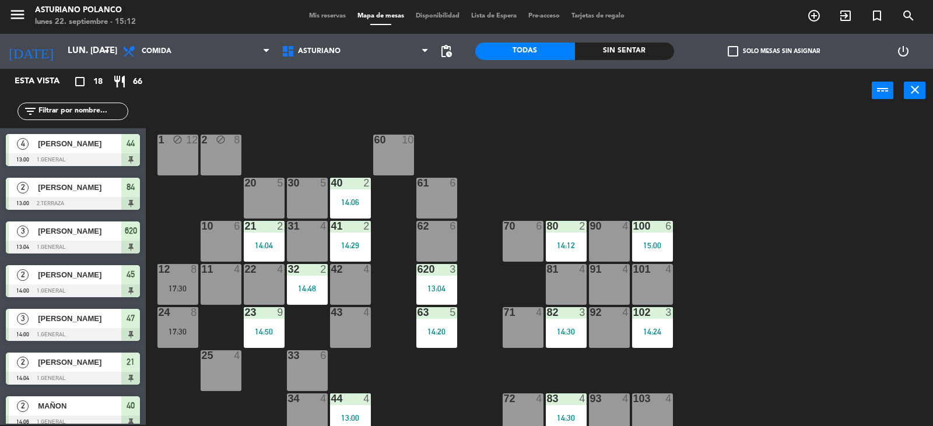
click at [659, 241] on div "15:00" at bounding box center [652, 245] width 41 height 8
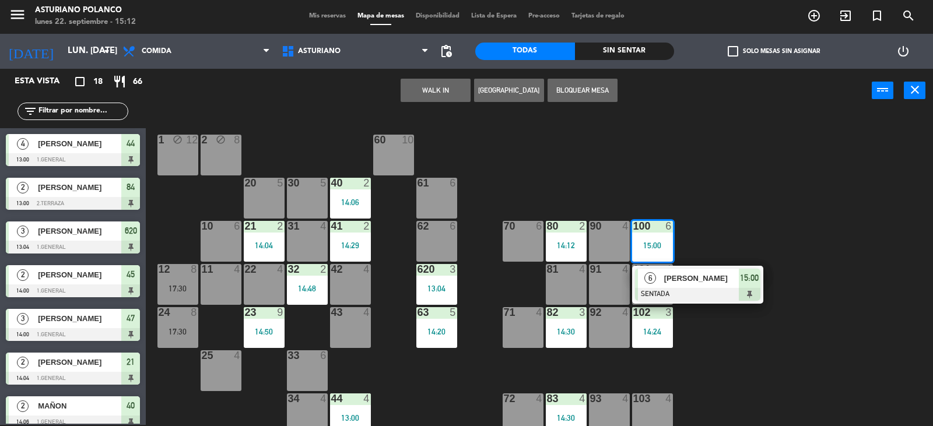
click at [751, 209] on div "1 block 12 2 block 8 60 10 20 5 30 5 40 2 14:06 61 6 62 6 41 2 14:29 31 4 21 2 …" at bounding box center [544, 270] width 778 height 312
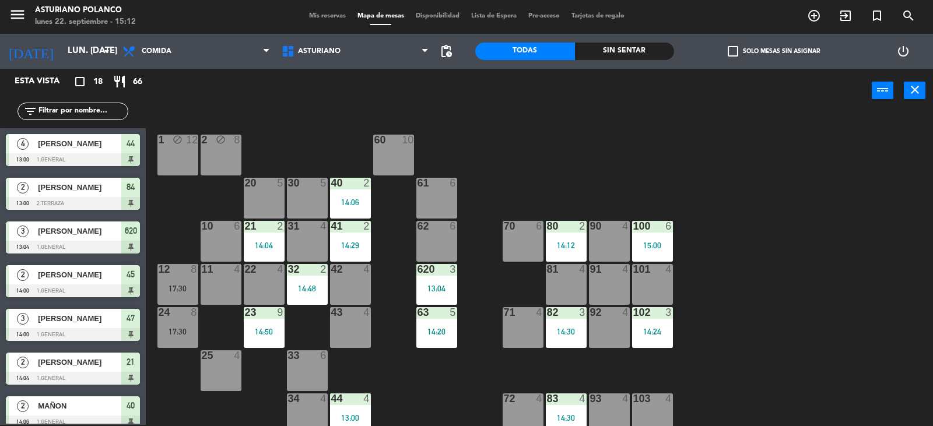
drag, startPoint x: 645, startPoint y: 326, endPoint x: 797, endPoint y: 293, distance: 156.3
click at [646, 326] on div "102 3 14:24" at bounding box center [652, 327] width 41 height 41
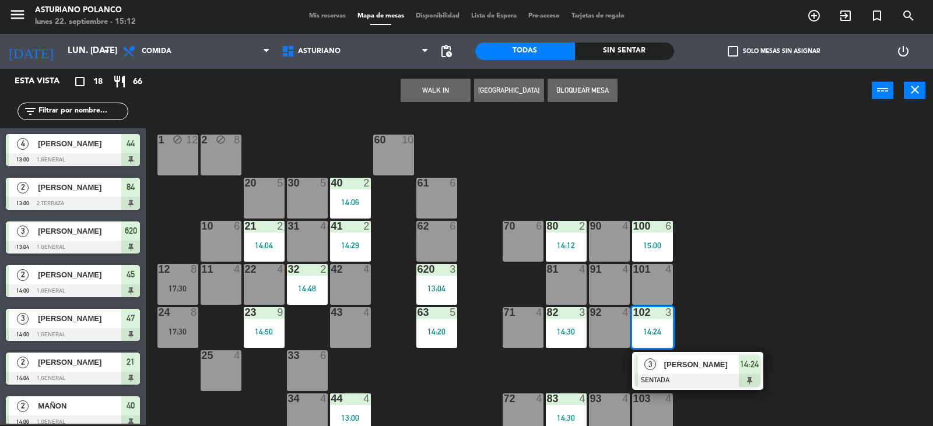
click at [799, 292] on div "1 block 12 2 block 8 60 10 20 5 30 5 40 2 14:06 61 6 62 6 41 2 14:29 31 4 21 2 …" at bounding box center [544, 270] width 778 height 312
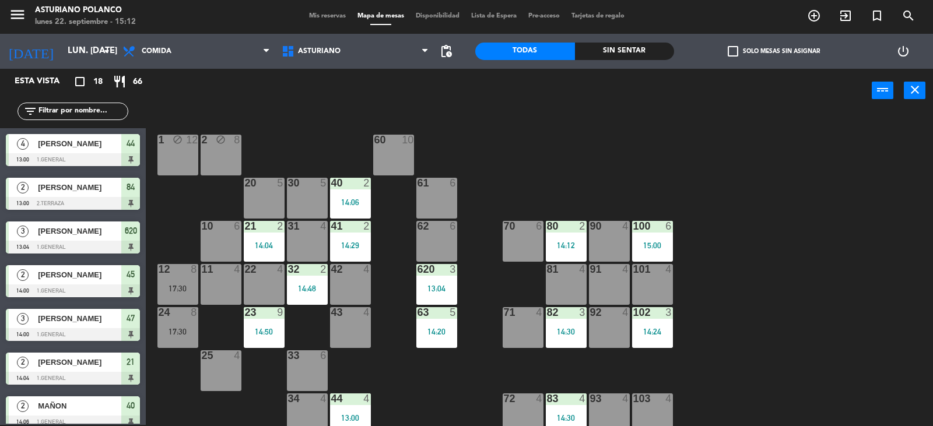
click at [579, 332] on div "14:30" at bounding box center [566, 332] width 41 height 8
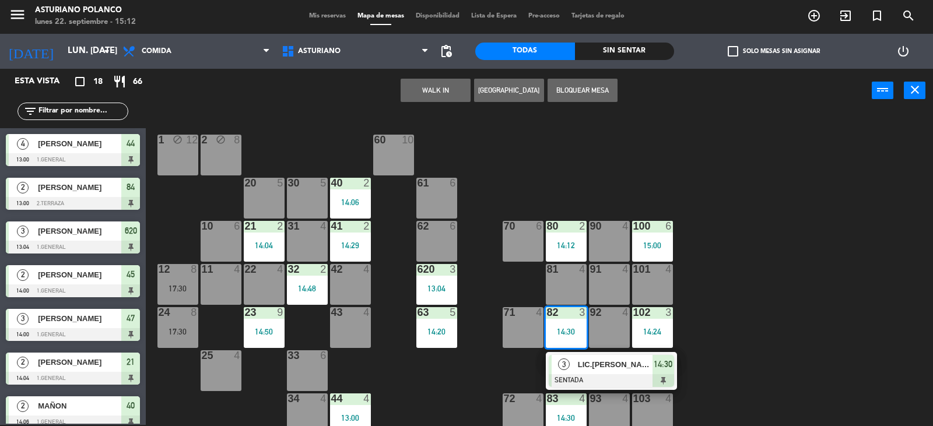
click at [799, 296] on div "1 block 12 2 block 8 60 10 20 5 30 5 40 2 14:06 61 6 62 6 41 2 14:29 31 4 21 2 …" at bounding box center [544, 270] width 778 height 312
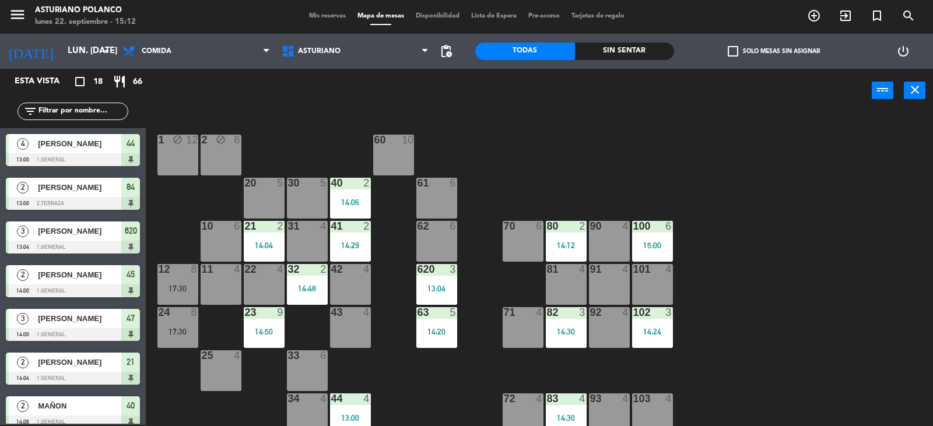
click at [648, 247] on div "15:00" at bounding box center [652, 245] width 41 height 8
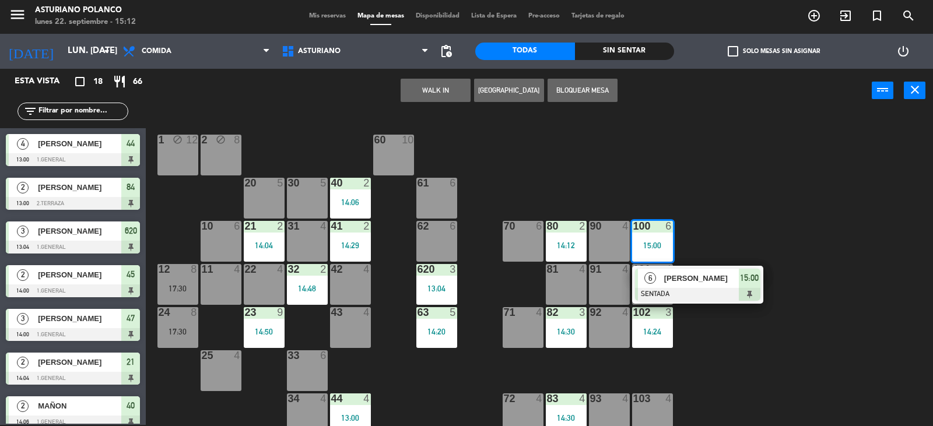
click at [759, 227] on div "1 block 12 2 block 8 60 10 20 5 30 5 40 2 14:06 61 6 62 6 41 2 14:29 31 4 21 2 …" at bounding box center [544, 270] width 778 height 312
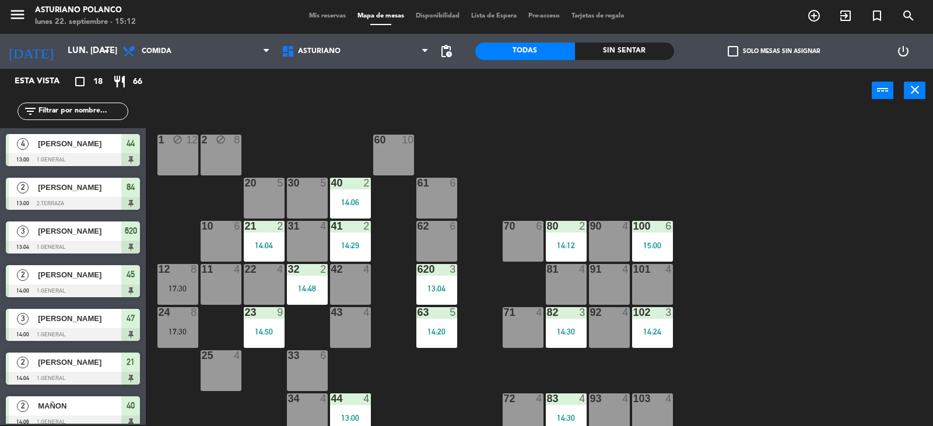
click at [652, 317] on div at bounding box center [651, 312] width 19 height 10
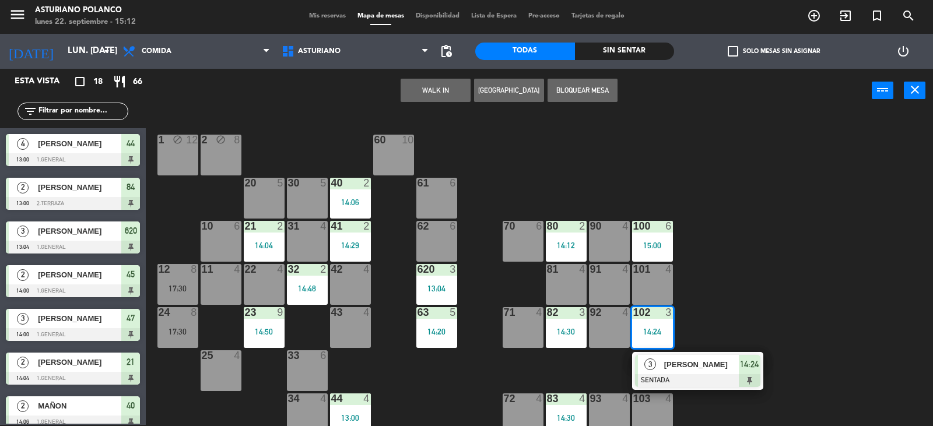
click at [757, 294] on div "1 block 12 2 block 8 60 10 20 5 30 5 40 2 14:06 61 6 62 6 41 2 14:29 31 4 21 2 …" at bounding box center [544, 270] width 778 height 312
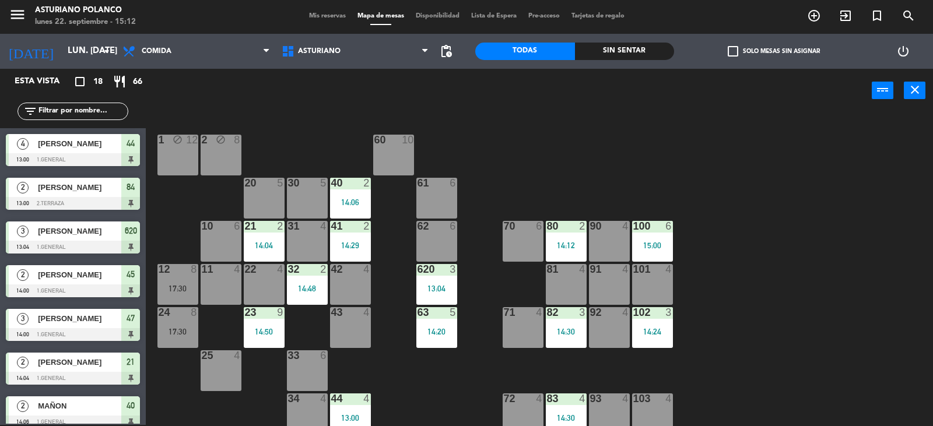
scroll to position [58, 0]
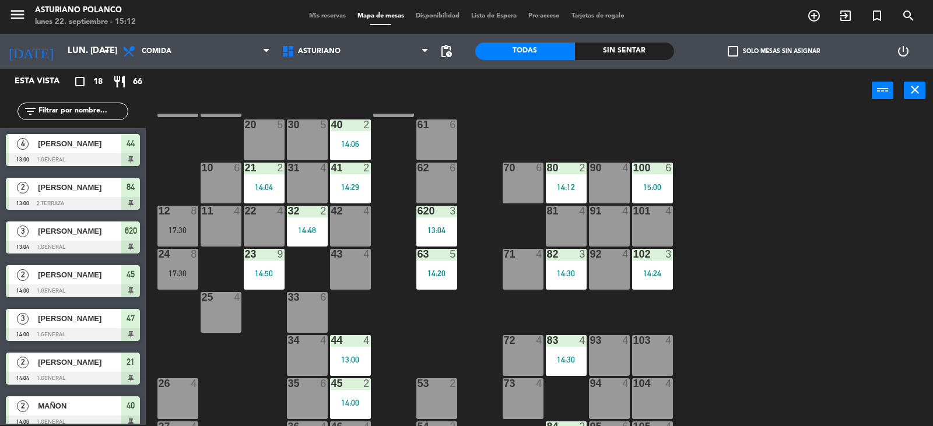
click at [570, 357] on div "14:30" at bounding box center [566, 360] width 41 height 8
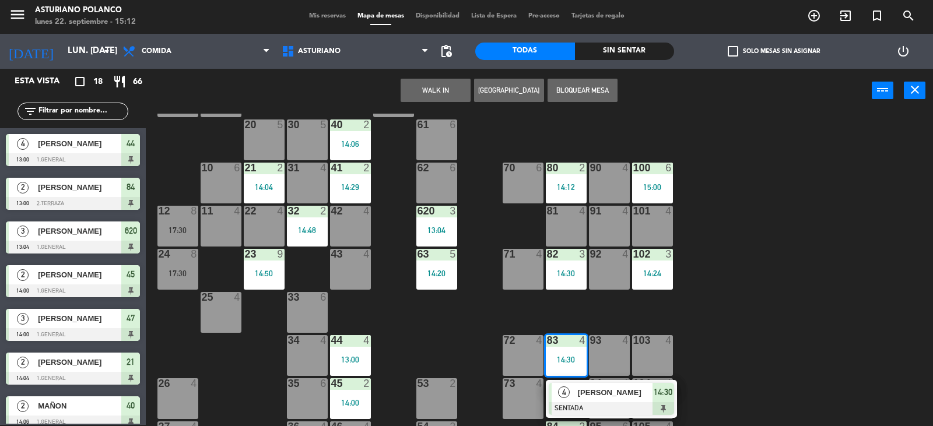
click at [772, 304] on div "1 block 12 2 block 8 60 10 20 5 30 5 40 2 14:06 61 6 62 6 41 2 14:29 31 4 21 2 …" at bounding box center [544, 270] width 778 height 312
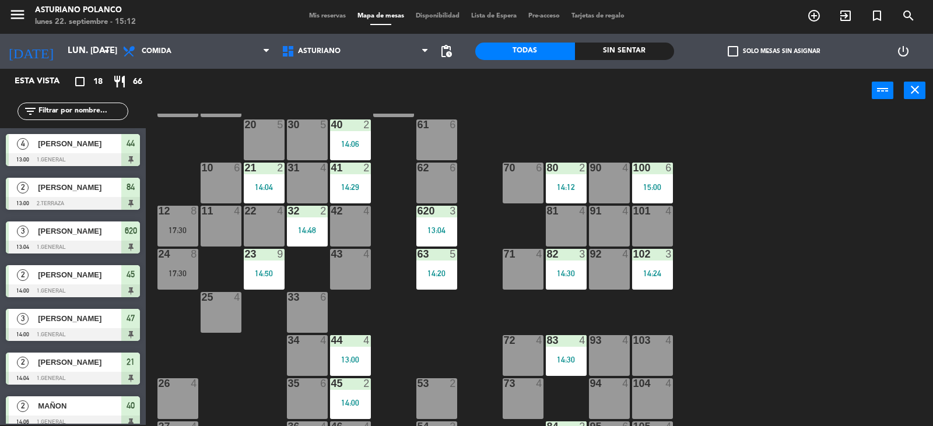
click at [651, 272] on div "14:24" at bounding box center [652, 273] width 41 height 8
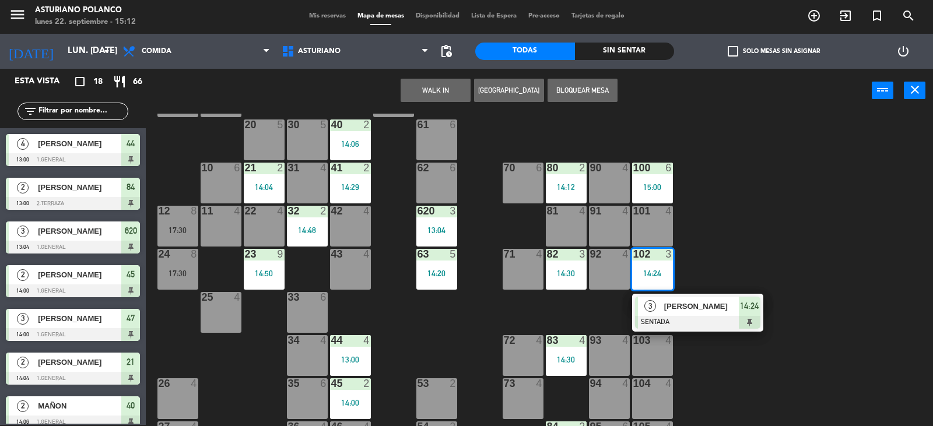
click at [767, 226] on div "1 block 12 2 block 8 60 10 20 5 30 5 40 2 14:06 61 6 62 6 41 2 14:29 31 4 21 2 …" at bounding box center [544, 270] width 778 height 312
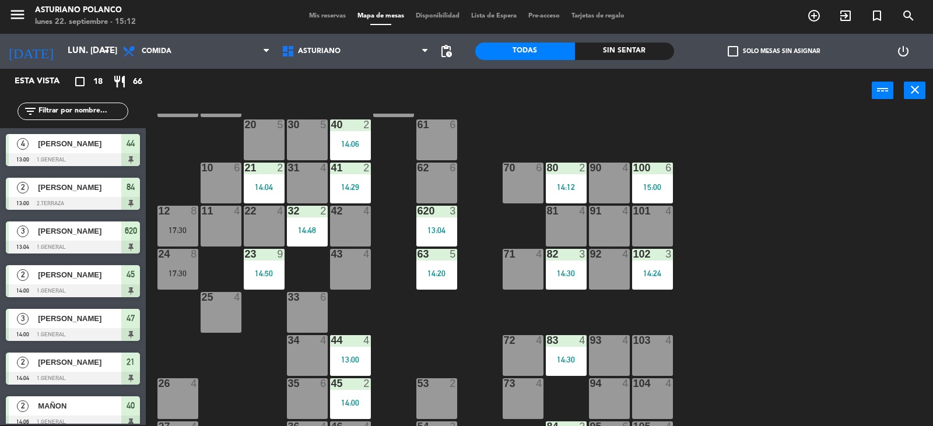
click at [657, 185] on div "15:00" at bounding box center [652, 187] width 41 height 8
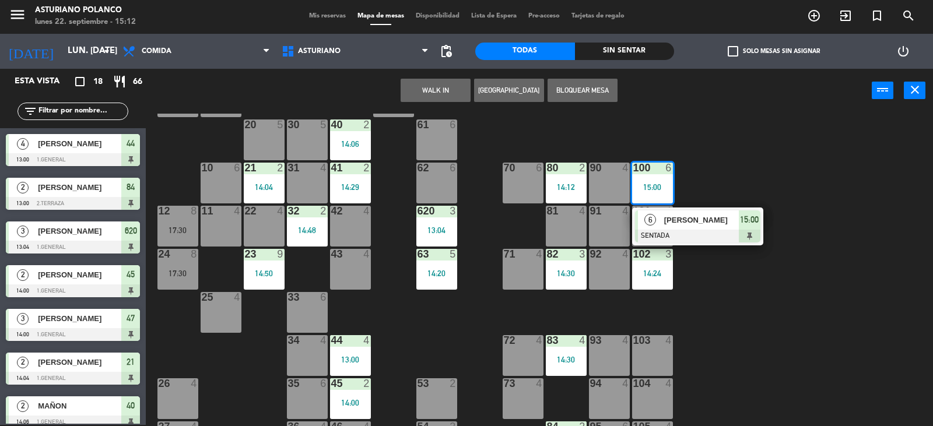
click at [735, 169] on div "1 block 12 2 block 8 60 10 20 5 30 5 40 2 14:06 61 6 62 6 41 2 14:29 31 4 21 2 …" at bounding box center [544, 270] width 778 height 312
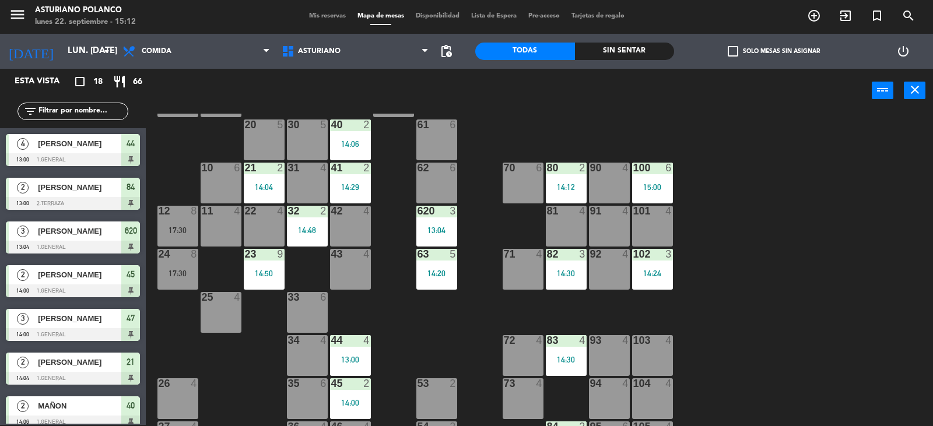
click at [569, 269] on div "14:30" at bounding box center [566, 273] width 41 height 8
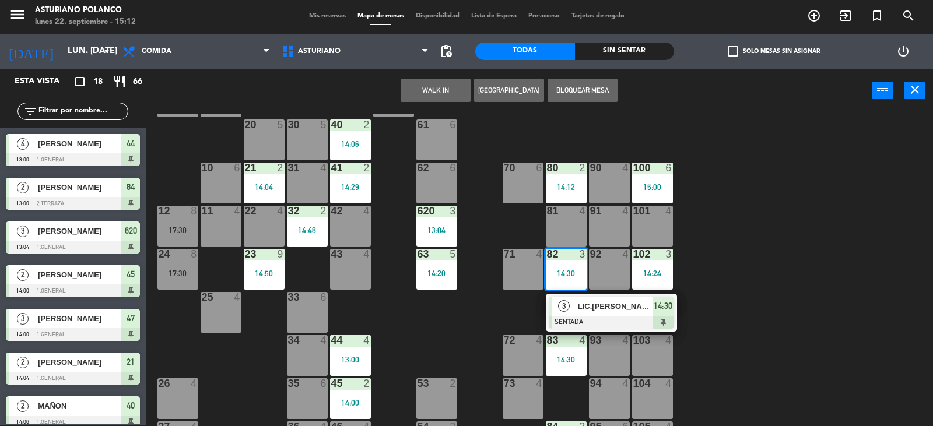
click at [709, 247] on div "1 block 12 2 block 8 60 10 20 5 30 5 40 2 14:06 61 6 62 6 41 2 14:29 31 4 21 2 …" at bounding box center [544, 270] width 778 height 312
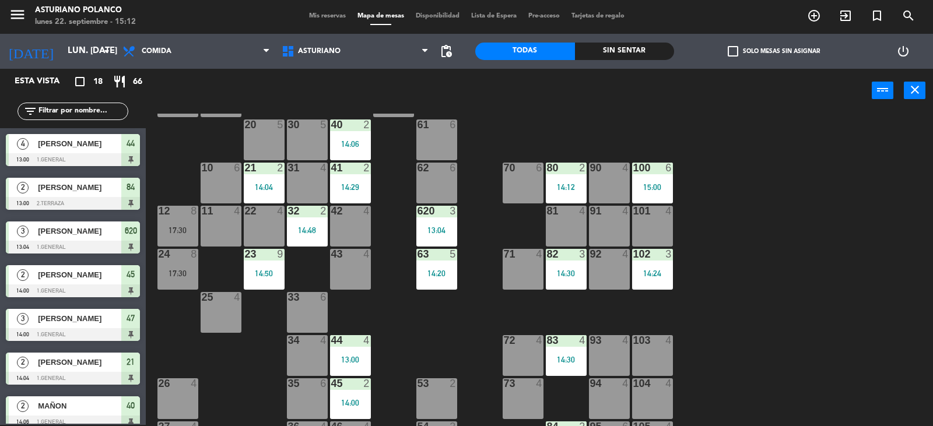
drag, startPoint x: 433, startPoint y: 273, endPoint x: 435, endPoint y: 264, distance: 9.0
click at [433, 272] on div "14:20" at bounding box center [436, 273] width 41 height 8
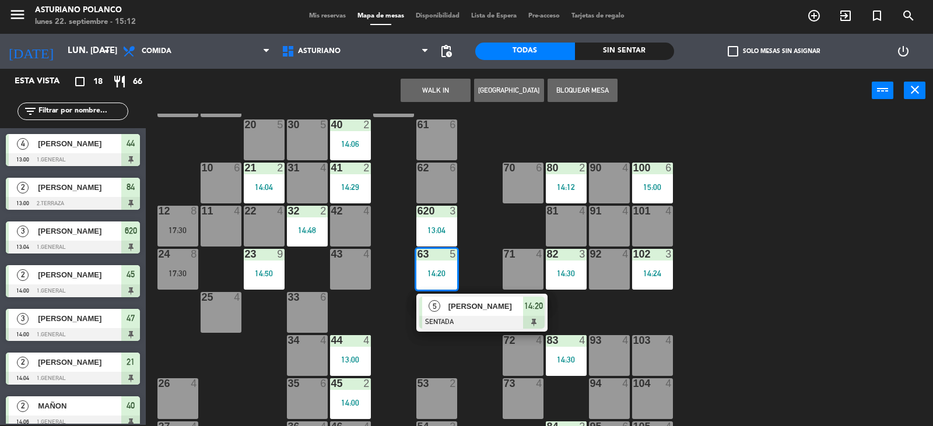
click at [484, 227] on div "1 block 12 2 block 8 60 10 20 5 30 5 40 2 14:06 61 6 62 6 41 2 14:29 31 4 21 2 …" at bounding box center [544, 270] width 778 height 312
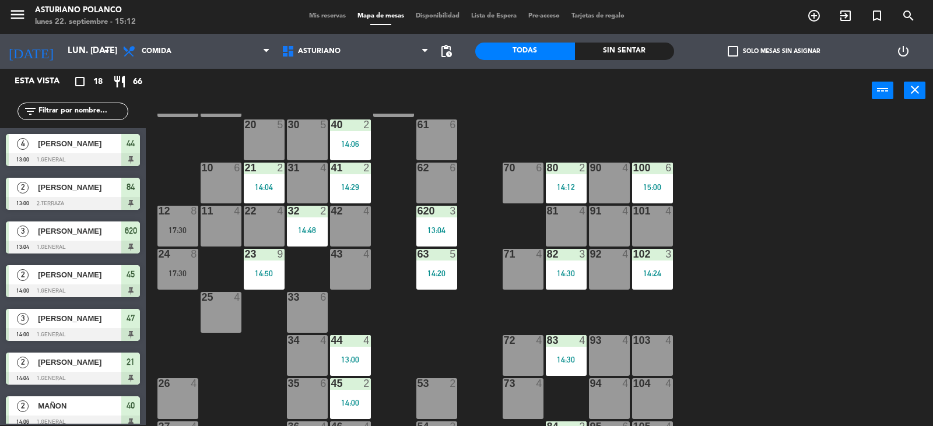
click at [445, 229] on div "13:04" at bounding box center [436, 230] width 41 height 8
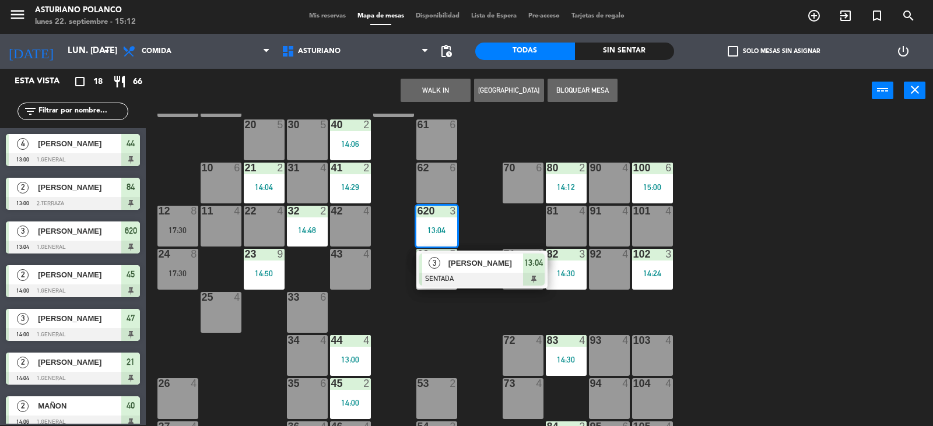
click at [481, 228] on div "1 block 12 2 block 8 60 10 20 5 30 5 40 2 14:06 61 6 62 6 41 2 14:29 31 4 21 2 …" at bounding box center [544, 270] width 778 height 312
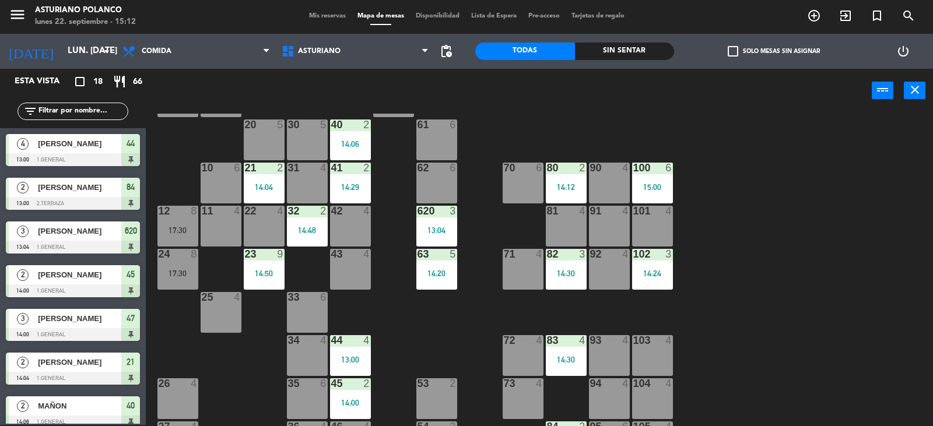
click at [360, 188] on div "14:29" at bounding box center [350, 187] width 41 height 8
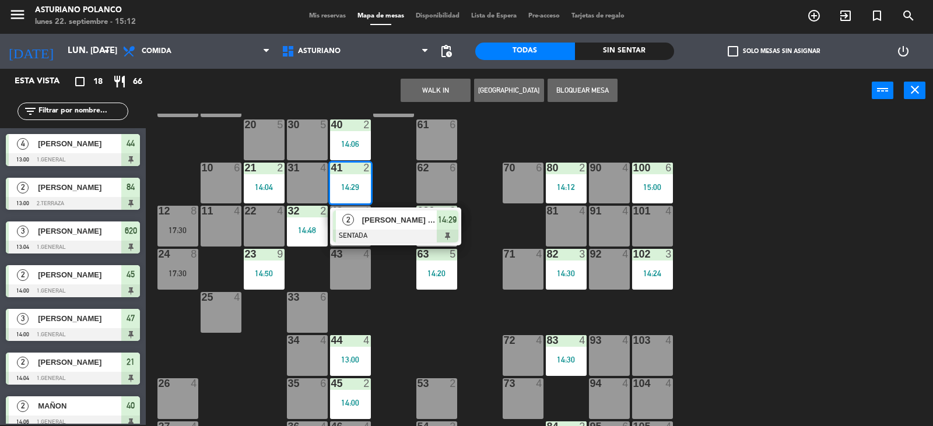
click at [400, 179] on div "1 block 12 2 block 8 60 10 20 5 30 5 40 2 14:06 61 6 62 6 41 2 14:29 2 [PERSON_…" at bounding box center [544, 270] width 778 height 312
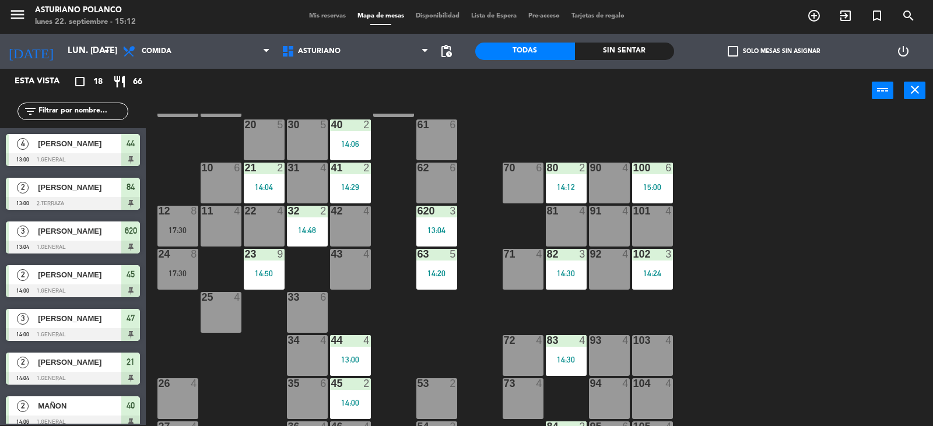
click at [350, 138] on div "40 2 14:06" at bounding box center [350, 139] width 41 height 41
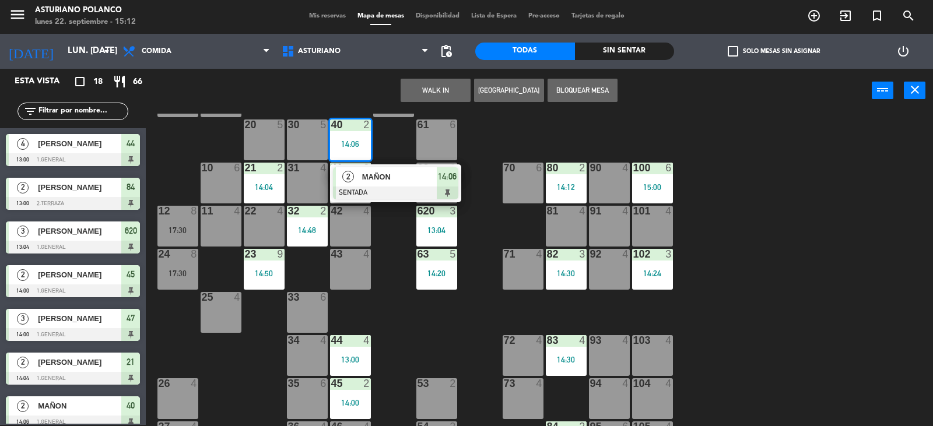
click at [466, 148] on div "1 block 12 2 block 8 60 10 20 5 30 5 40 2 14:06 2 MAÑON SENTADA 14:06 61 6 62 6…" at bounding box center [544, 270] width 778 height 312
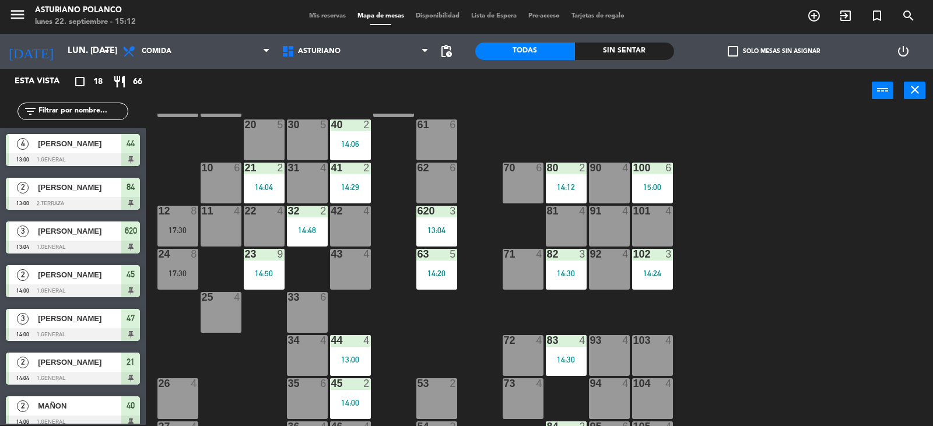
click at [259, 177] on div "21 2 14:04" at bounding box center [264, 183] width 41 height 41
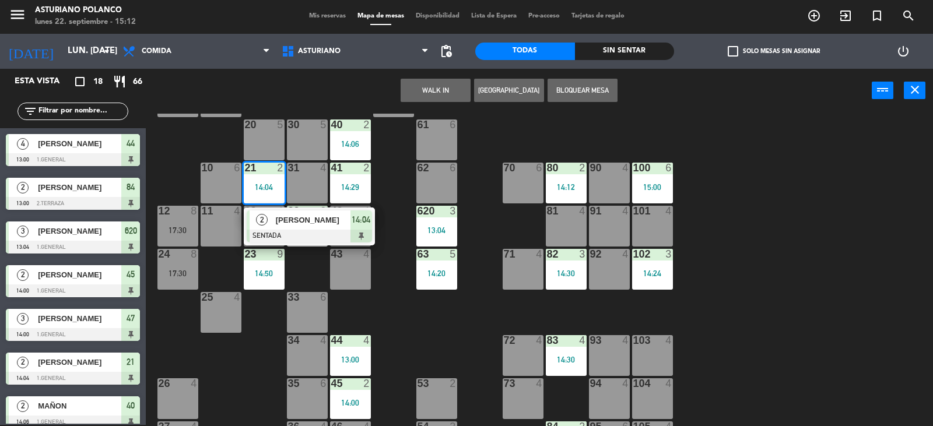
click at [412, 333] on div "1 block 12 2 block 8 60 10 20 5 30 5 40 2 14:06 61 6 62 6 41 2 14:29 31 4 21 2 …" at bounding box center [544, 270] width 778 height 312
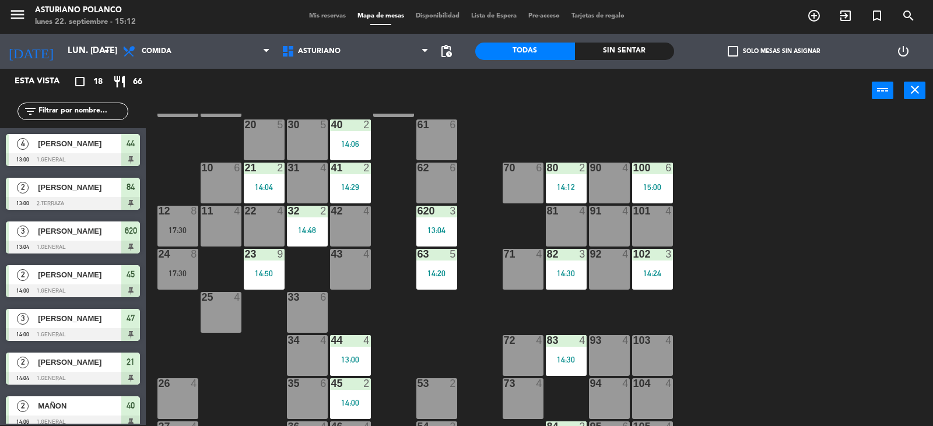
click at [175, 264] on div "24 8 17:30" at bounding box center [177, 269] width 41 height 41
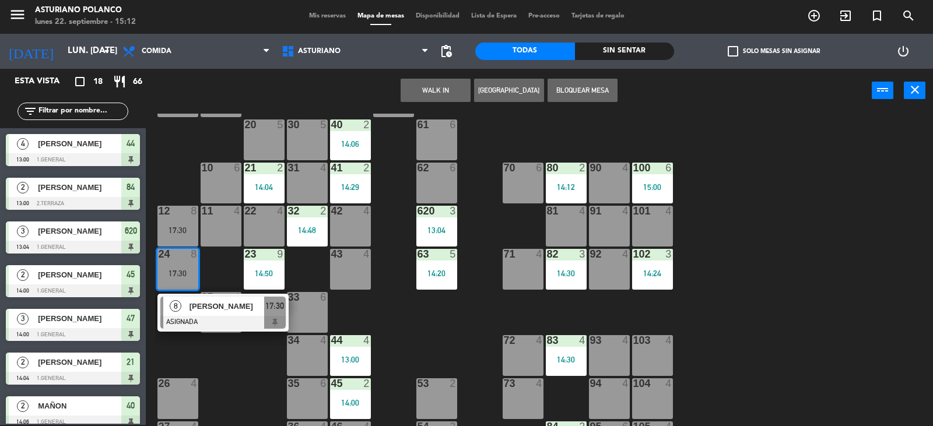
click at [420, 335] on div "1 block 12 2 block 8 60 10 20 5 30 5 40 2 14:06 61 6 62 6 41 2 14:29 31 4 21 2 …" at bounding box center [544, 270] width 778 height 312
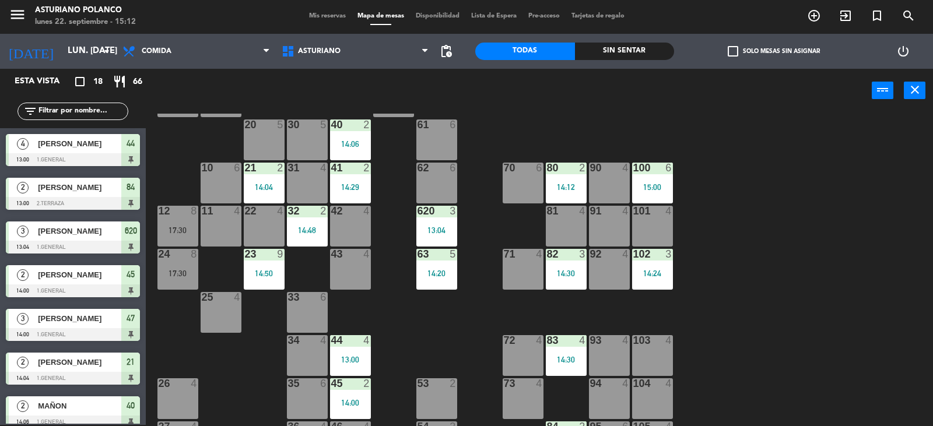
click at [171, 269] on div "17:30" at bounding box center [177, 273] width 41 height 8
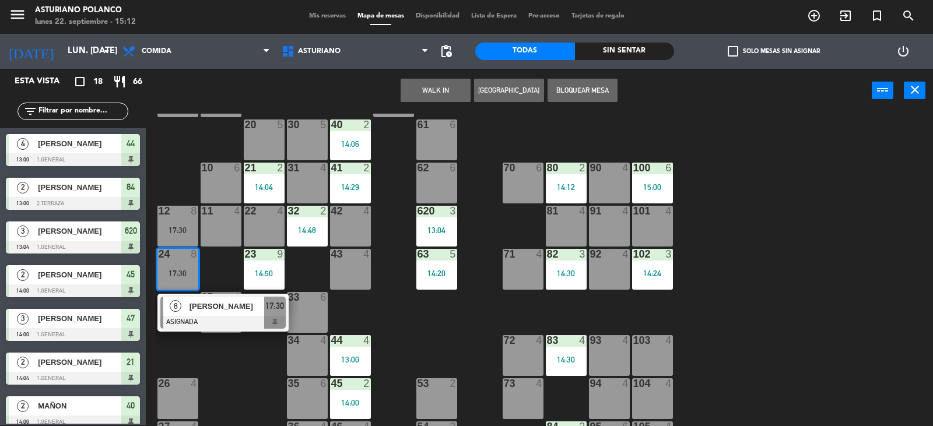
click at [477, 346] on div "1 block 12 2 block 8 60 10 20 5 30 5 40 2 14:06 61 6 62 6 41 2 14:29 31 4 21 2 …" at bounding box center [544, 270] width 778 height 312
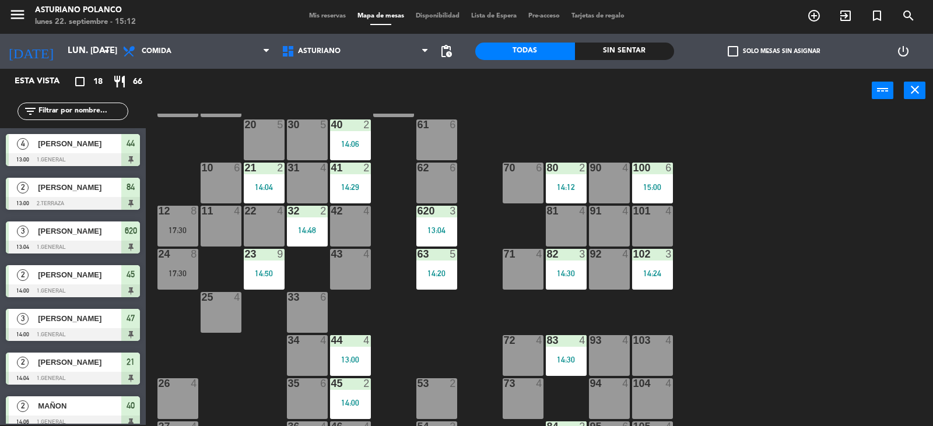
click at [187, 243] on div "12 8 17:30" at bounding box center [177, 226] width 41 height 41
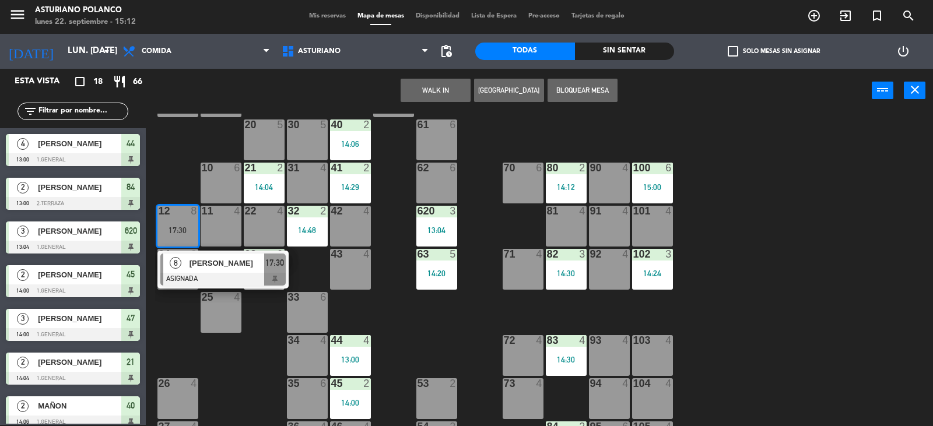
click at [182, 182] on div "1 block 12 2 block 8 60 10 20 5 30 5 40 2 14:06 61 6 62 6 41 2 14:29 31 4 21 2 …" at bounding box center [544, 270] width 778 height 312
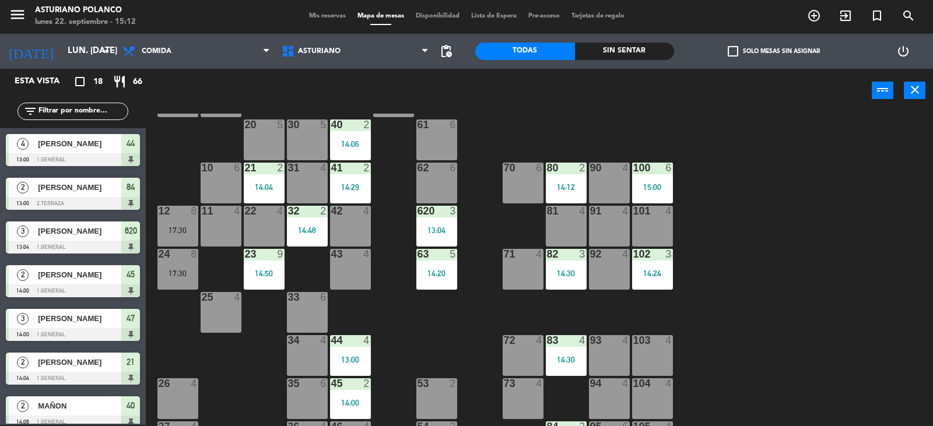
click at [180, 262] on div "24 8 17:30" at bounding box center [177, 269] width 41 height 41
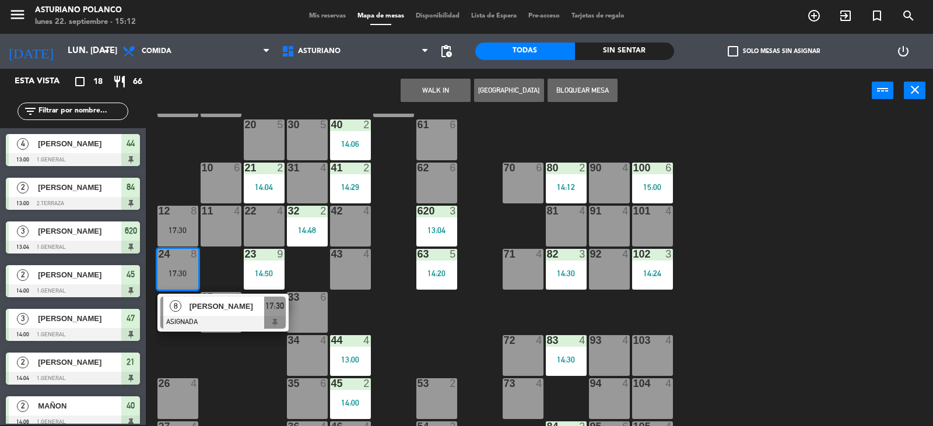
click at [460, 351] on div "1 block 12 2 block 8 60 10 20 5 30 5 40 2 14:06 61 6 62 6 41 2 14:29 31 4 21 2 …" at bounding box center [544, 270] width 778 height 312
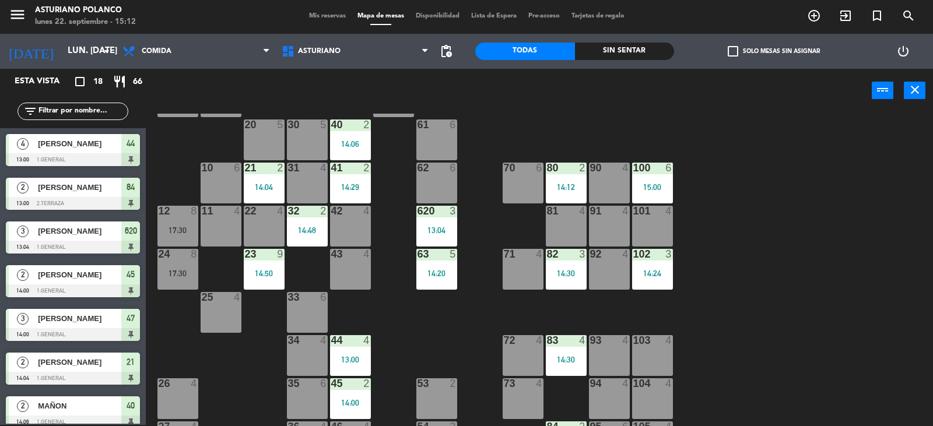
click at [783, 289] on div "1 block 12 2 block 8 60 10 20 5 30 5 40 2 14:06 61 6 62 6 41 2 14:29 31 4 21 2 …" at bounding box center [544, 270] width 778 height 312
click at [867, 259] on div "1 block 12 2 block 8 60 10 20 5 30 5 40 2 14:06 61 6 62 6 41 2 14:29 31 4 21 2 …" at bounding box center [544, 270] width 778 height 312
click at [793, 206] on div "1 block 12 2 block 8 60 10 20 5 30 5 40 2 14:06 61 6 62 6 41 2 14:29 31 4 21 2 …" at bounding box center [544, 270] width 778 height 312
click at [766, 178] on div "1 block 12 2 block 8 60 10 20 5 30 5 40 2 14:06 61 6 62 6 41 2 14:29 31 4 21 2 …" at bounding box center [544, 270] width 778 height 312
click at [689, 187] on div "1 block 12 2 block 8 60 10 20 5 30 5 40 2 14:06 61 6 62 6 41 2 14:29 31 4 21 2 …" at bounding box center [544, 270] width 778 height 312
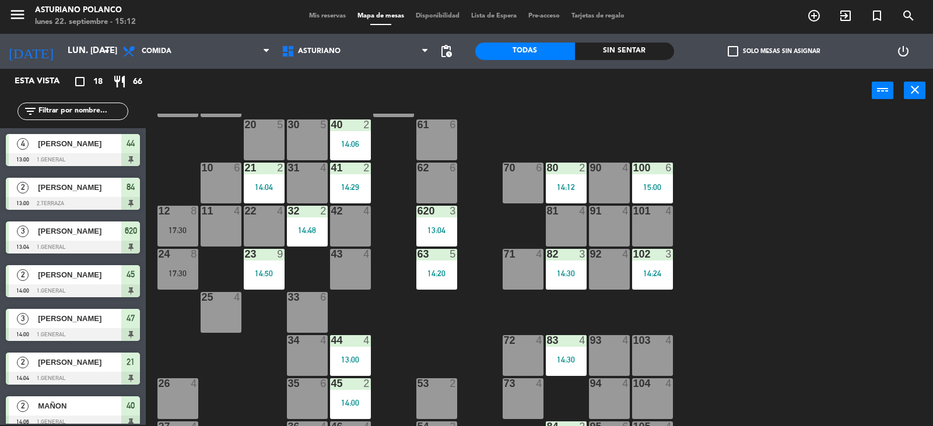
click at [697, 224] on div "1 block 12 2 block 8 60 10 20 5 30 5 40 2 14:06 61 6 62 6 41 2 14:29 31 4 21 2 …" at bounding box center [544, 270] width 778 height 312
click at [702, 275] on div "1 block 12 2 block 8 60 10 20 5 30 5 40 2 14:06 61 6 62 6 41 2 14:29 31 4 21 2 …" at bounding box center [544, 270] width 778 height 312
click at [707, 229] on div "1 block 12 2 block 8 60 10 20 5 30 5 40 2 14:06 61 6 62 6 41 2 14:29 31 4 21 2 …" at bounding box center [544, 270] width 778 height 312
click at [694, 178] on div "1 block 12 2 block 8 60 10 20 5 30 5 40 2 14:06 61 6 62 6 41 2 14:29 31 4 21 2 …" at bounding box center [544, 270] width 778 height 312
click at [706, 227] on div "1 block 12 2 block 8 60 10 20 5 30 5 40 2 14:06 61 6 62 6 41 2 14:29 31 4 21 2 …" at bounding box center [544, 270] width 778 height 312
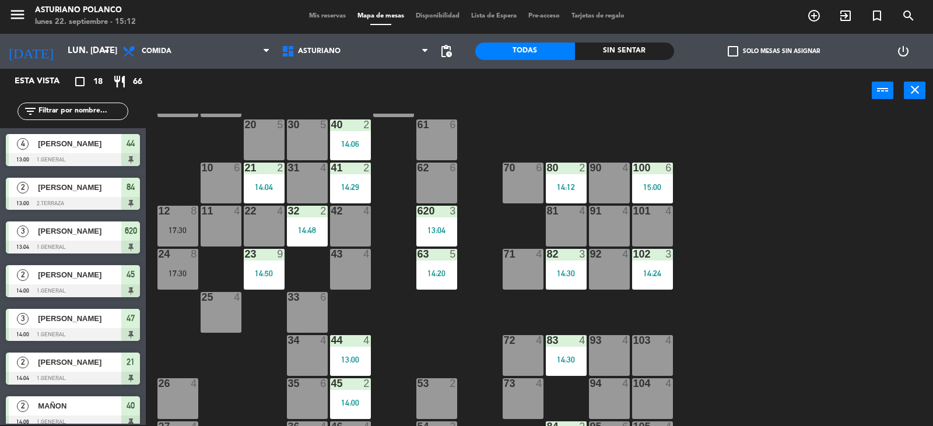
click at [688, 270] on div "1 block 12 2 block 8 60 10 20 5 30 5 40 2 14:06 61 6 62 6 41 2 14:29 31 4 21 2 …" at bounding box center [544, 270] width 778 height 312
click at [688, 223] on div "1 block 12 2 block 8 60 10 20 5 30 5 40 2 14:06 61 6 62 6 41 2 14:29 31 4 21 2 …" at bounding box center [544, 270] width 778 height 312
click at [690, 193] on div "1 block 12 2 block 8 60 10 20 5 30 5 40 2 14:06 61 6 62 6 41 2 14:29 31 4 21 2 …" at bounding box center [544, 270] width 778 height 312
click at [693, 211] on div "1 block 12 2 block 8 60 10 20 5 30 5 40 2 14:06 61 6 62 6 41 2 14:29 31 4 21 2 …" at bounding box center [544, 270] width 778 height 312
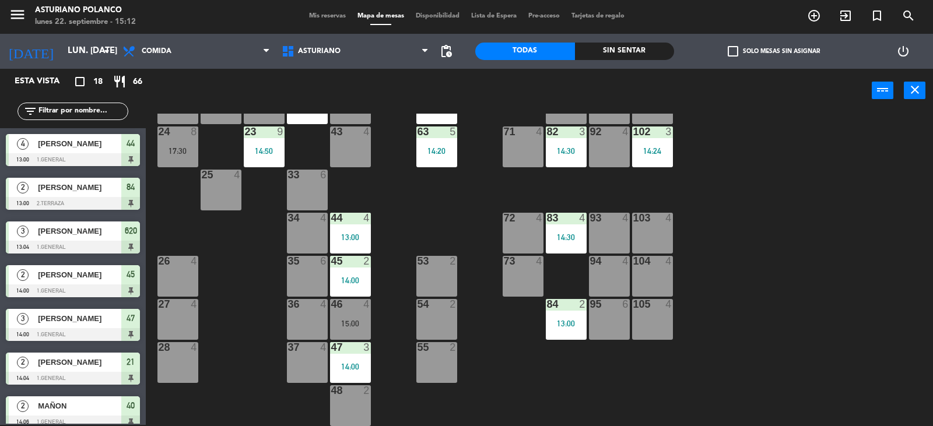
click at [356, 322] on div "15:00" at bounding box center [350, 323] width 41 height 8
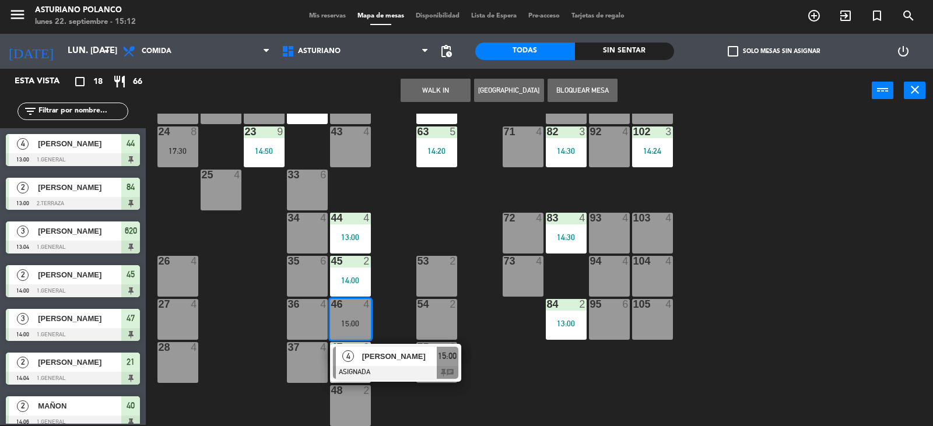
click at [306, 272] on div "35 6" at bounding box center [307, 276] width 41 height 41
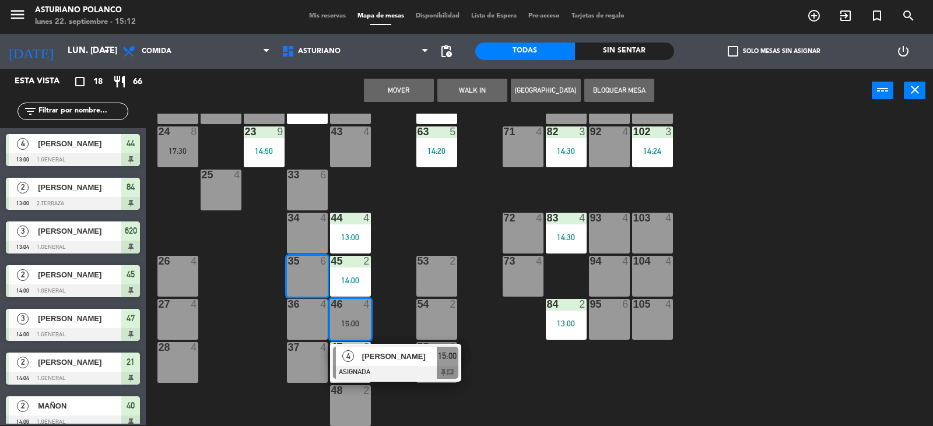
click at [382, 91] on button "Mover" at bounding box center [399, 90] width 70 height 23
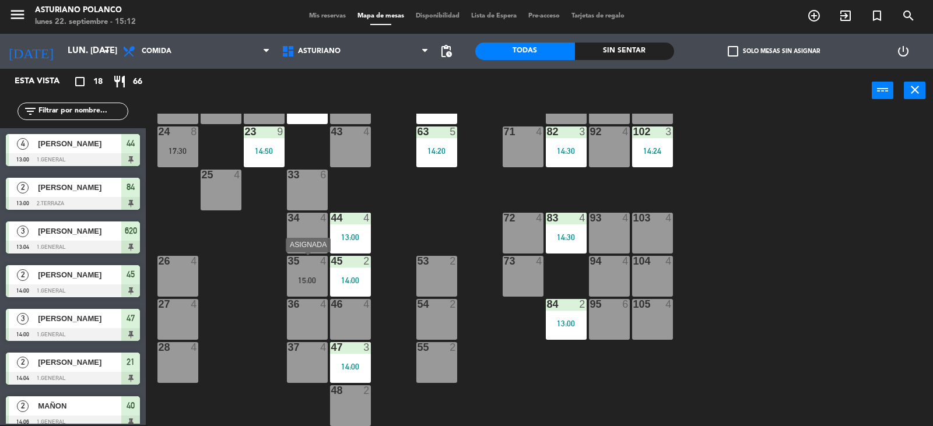
click at [317, 276] on div "15:00" at bounding box center [307, 280] width 41 height 8
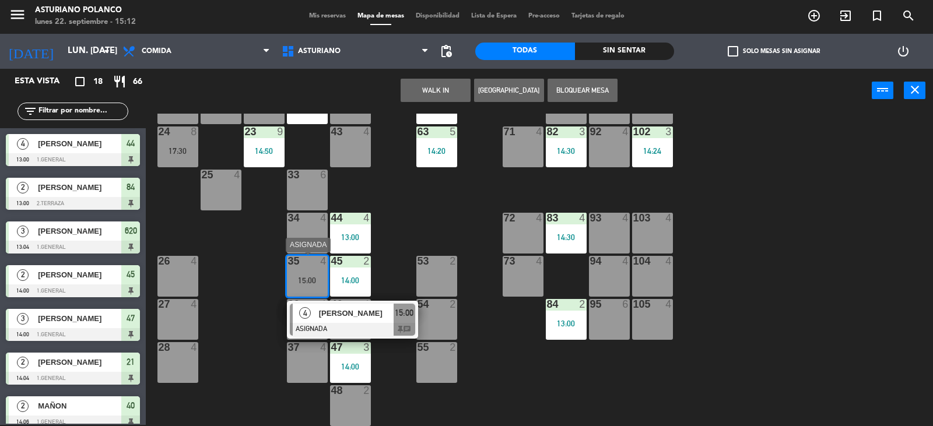
click at [383, 331] on div at bounding box center [352, 329] width 125 height 13
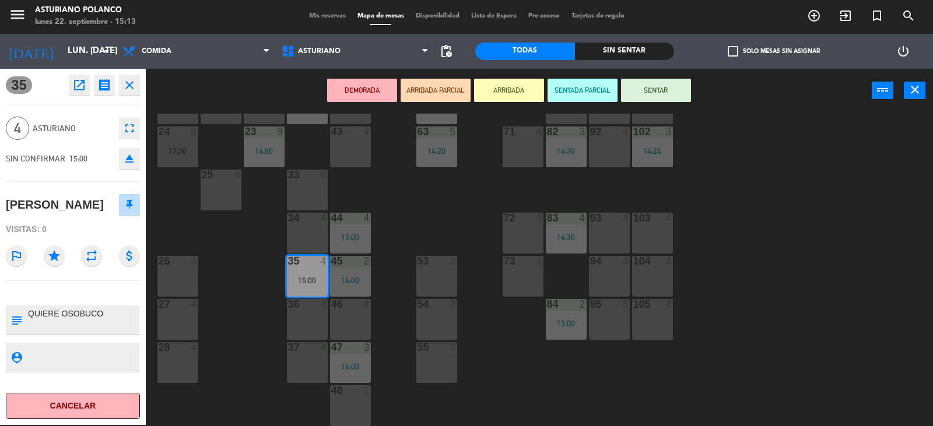
click at [658, 93] on button "SENTAR" at bounding box center [656, 90] width 70 height 23
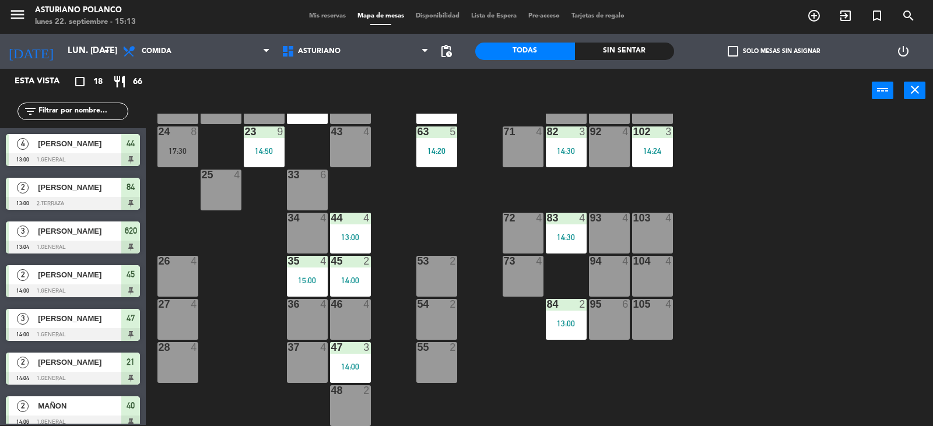
scroll to position [193, 0]
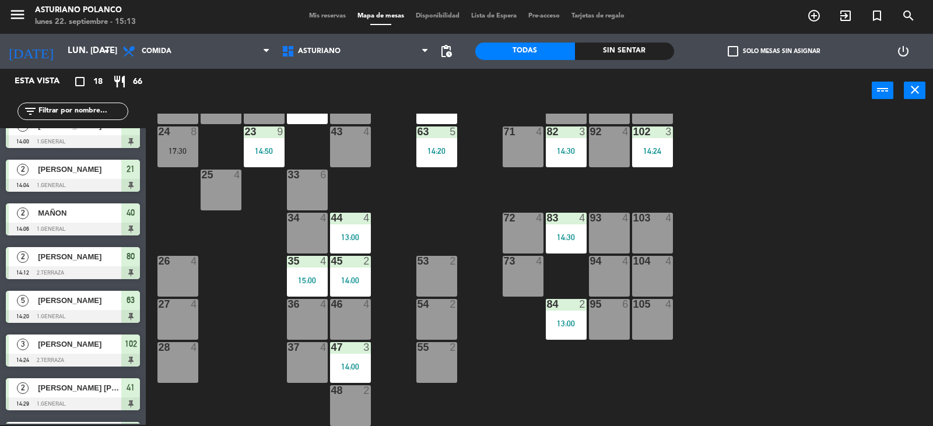
click at [787, 226] on div "1 block 12 2 block 8 60 10 20 5 30 5 40 2 14:06 61 6 62 6 41 2 14:29 31 4 21 2 …" at bounding box center [544, 270] width 778 height 312
click at [645, 153] on div "14:24" at bounding box center [652, 151] width 41 height 8
click at [718, 119] on div "1 block 12 2 block 8 60 10 20 5 30 5 40 2 14:06 61 6 62 6 41 2 14:29 31 4 21 2 …" at bounding box center [544, 270] width 778 height 312
click at [566, 157] on div "82 3 14:30" at bounding box center [566, 146] width 41 height 41
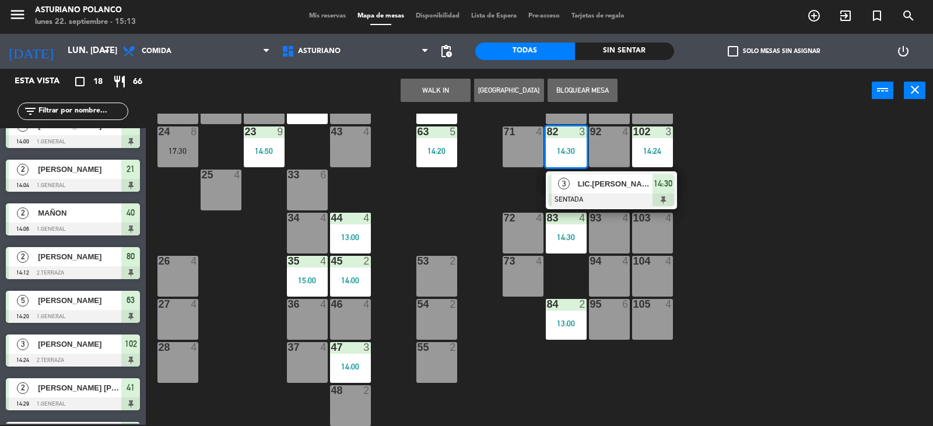
click at [746, 177] on div "1 block 12 2 block 8 60 10 20 5 30 5 40 2 14:06 61 6 62 6 41 2 14:29 31 4 21 2 …" at bounding box center [544, 270] width 778 height 312
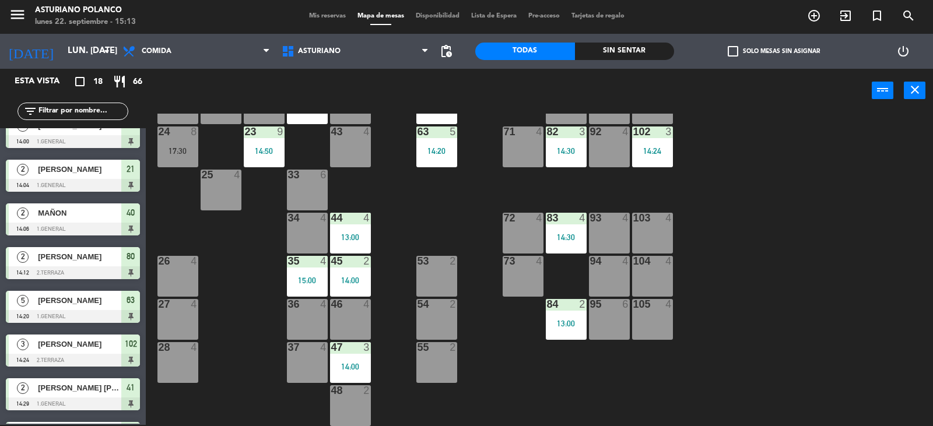
click at [576, 224] on div "83 4 14:30" at bounding box center [566, 233] width 41 height 41
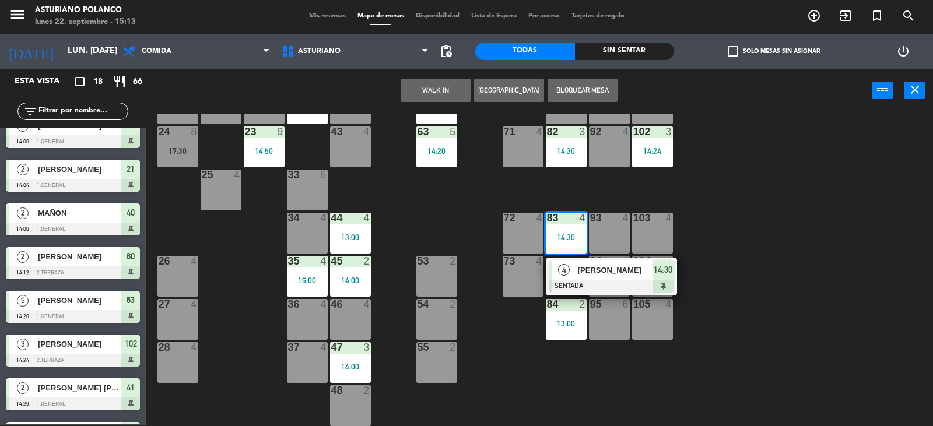
click at [765, 184] on div "1 block 12 2 block 8 60 10 20 5 30 5 40 2 14:06 61 6 62 6 41 2 14:29 31 4 21 2 …" at bounding box center [544, 270] width 778 height 312
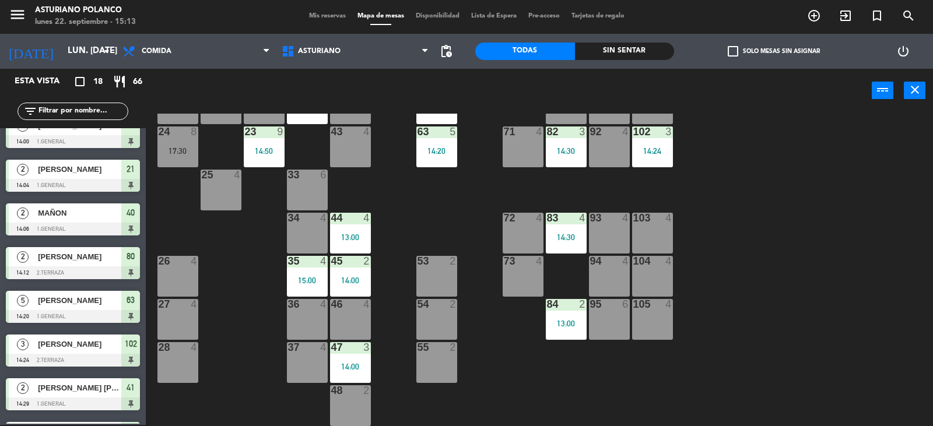
click at [765, 184] on div "1 block 12 2 block 8 60 10 20 5 30 5 40 2 14:06 61 6 62 6 41 2 14:29 31 4 21 2 …" at bounding box center [544, 270] width 778 height 312
click at [703, 288] on div "1 block 12 2 block 8 60 10 20 5 30 5 40 2 14:06 61 6 62 6 41 2 14:29 31 4 21 2 …" at bounding box center [544, 270] width 778 height 312
click at [572, 233] on div "14:30" at bounding box center [566, 237] width 41 height 8
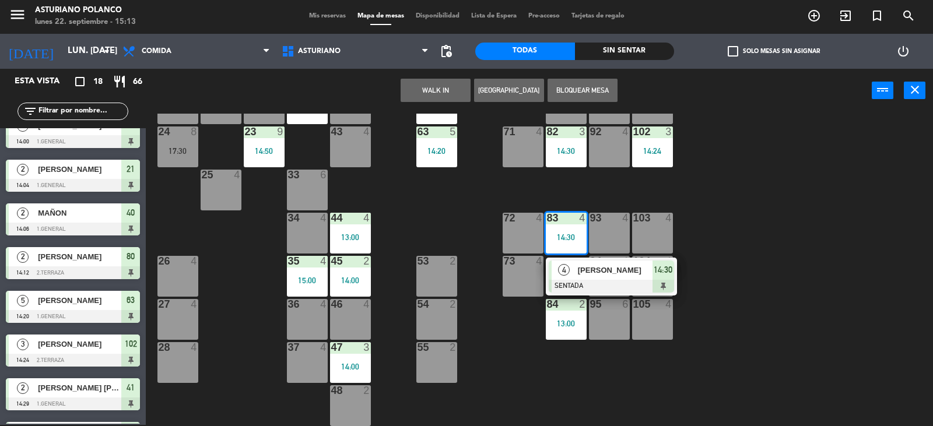
click at [723, 202] on div "1 block 12 2 block 8 60 10 20 5 30 5 40 2 14:06 61 6 62 6 41 2 14:29 31 4 21 2 …" at bounding box center [544, 270] width 778 height 312
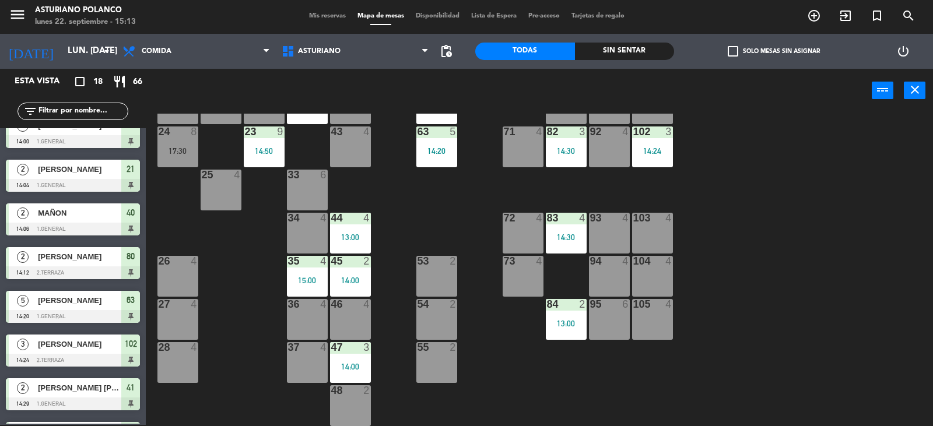
click at [649, 147] on div "14:24" at bounding box center [652, 151] width 41 height 8
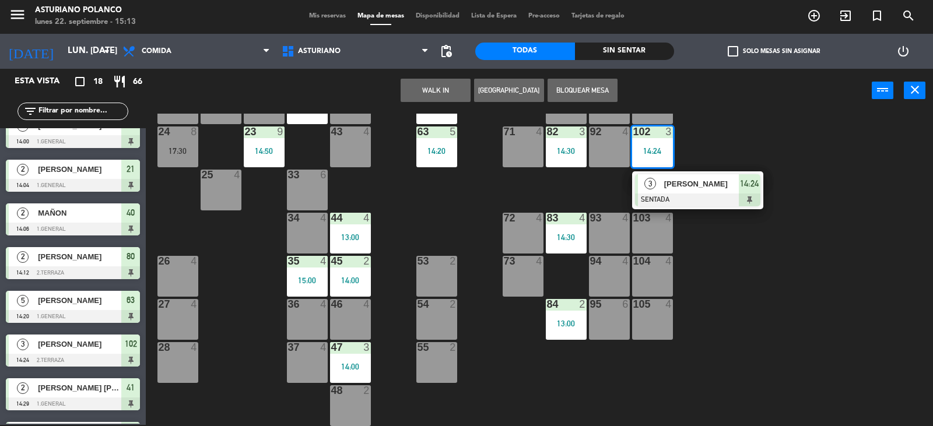
click at [700, 128] on div "1 block 12 2 block 8 60 10 20 5 30 5 40 2 14:06 61 6 62 6 41 2 14:29 31 4 21 2 …" at bounding box center [544, 270] width 778 height 312
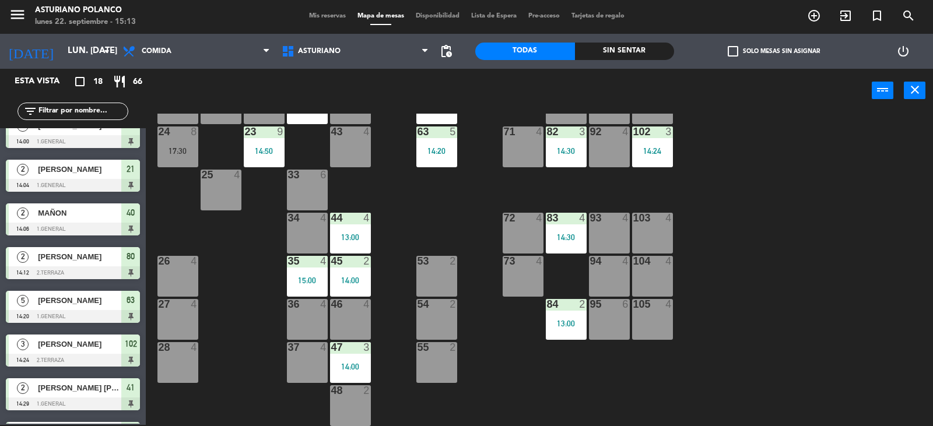
click at [574, 319] on div "13:00" at bounding box center [566, 323] width 41 height 8
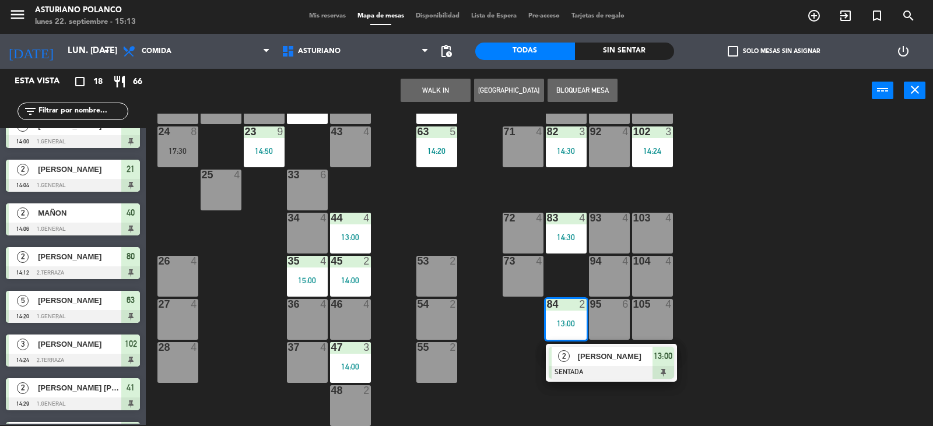
click at [705, 296] on div "1 block 12 2 block 8 60 10 20 5 30 5 40 2 14:06 61 6 62 6 41 2 14:29 31 4 21 2 …" at bounding box center [544, 270] width 778 height 312
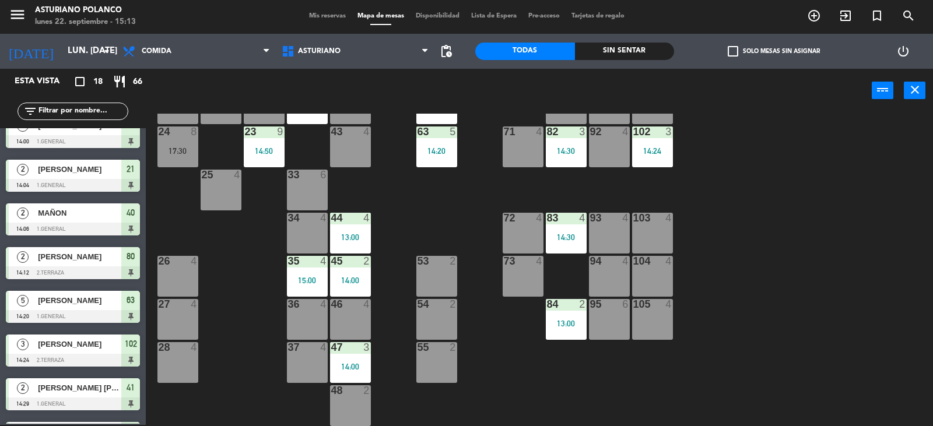
click at [346, 370] on div "14:00" at bounding box center [350, 367] width 41 height 8
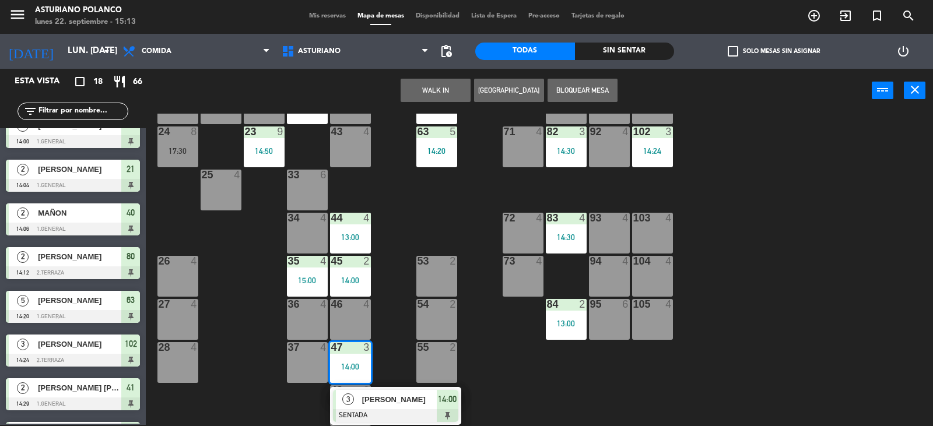
click at [554, 357] on div "1 block 12 2 block 8 60 10 20 5 30 5 40 2 14:06 61 6 62 6 41 2 14:29 31 4 21 2 …" at bounding box center [544, 270] width 778 height 312
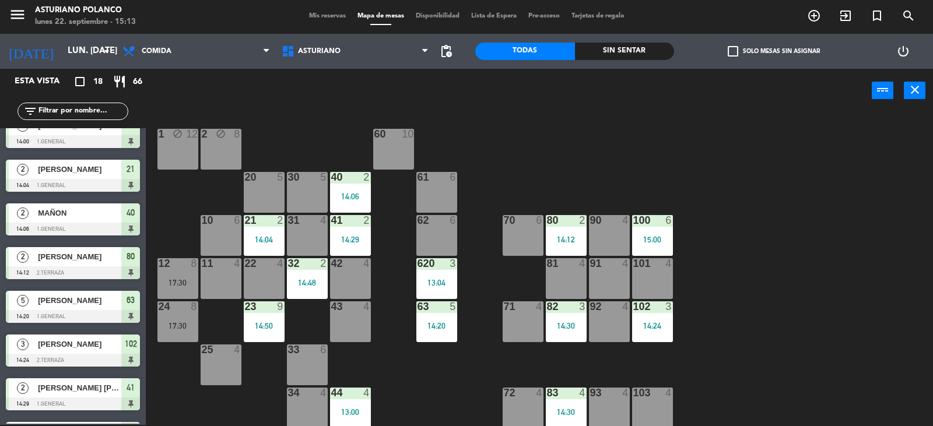
scroll to position [181, 0]
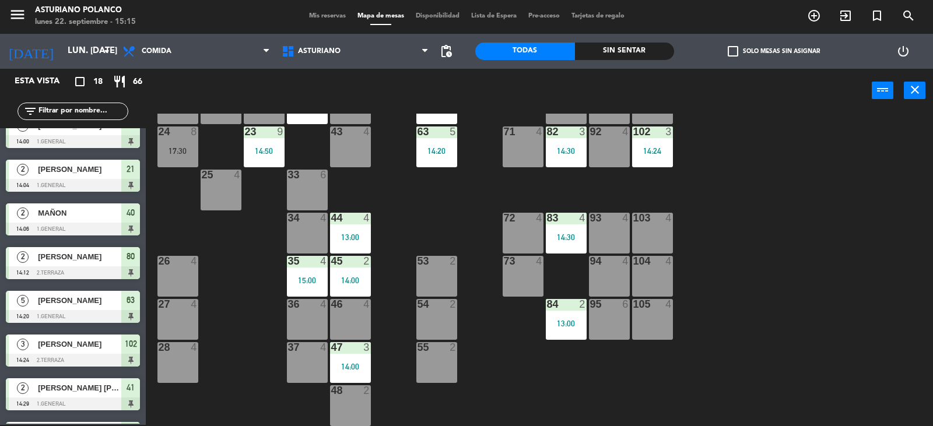
click at [813, 205] on div "1 block 12 2 block 8 60 10 20 5 30 5 40 2 14:06 61 6 62 6 41 2 14:29 31 4 21 2 …" at bounding box center [544, 270] width 778 height 312
click at [70, 54] on input "lun. [DATE]" at bounding box center [118, 51] width 113 height 22
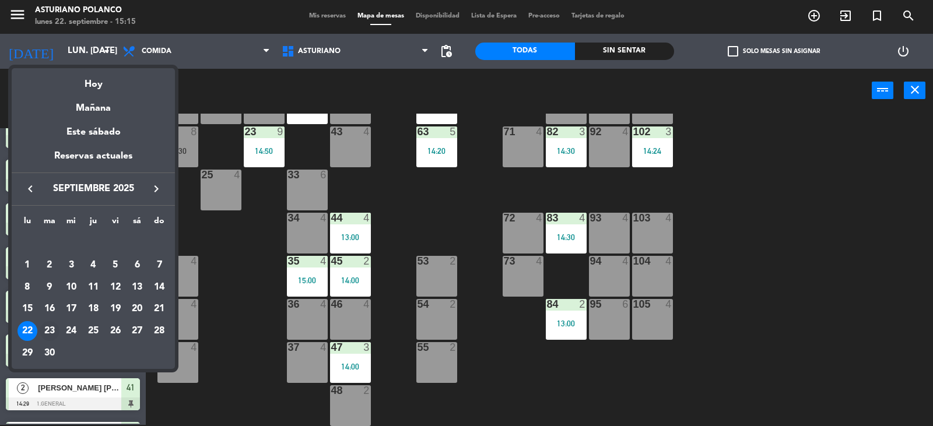
click at [48, 331] on div "23" at bounding box center [50, 331] width 20 height 20
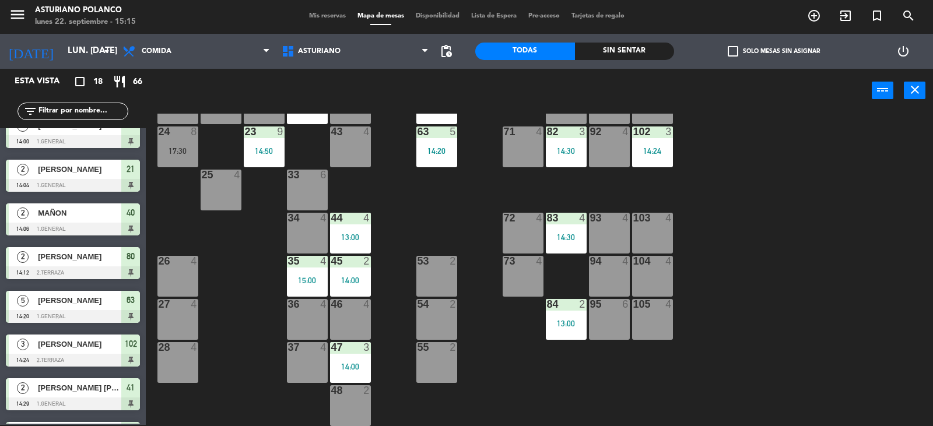
type input "[DATE] sep."
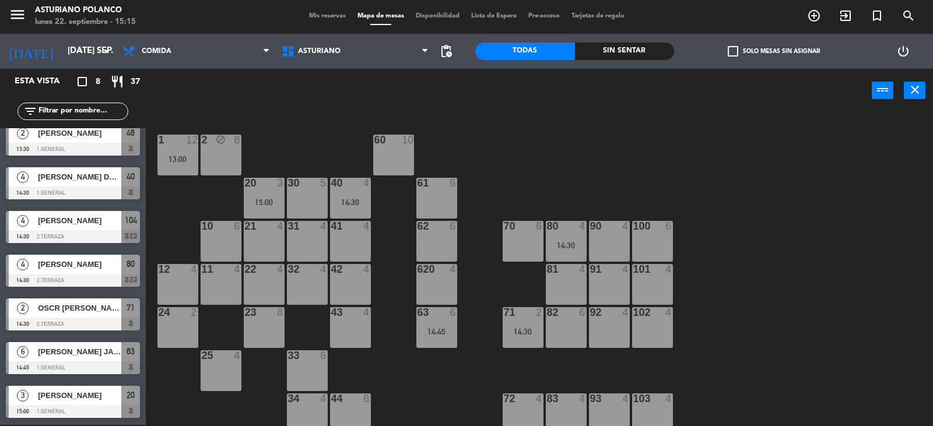
scroll to position [54, 0]
click at [435, 334] on div "14:45" at bounding box center [436, 332] width 41 height 8
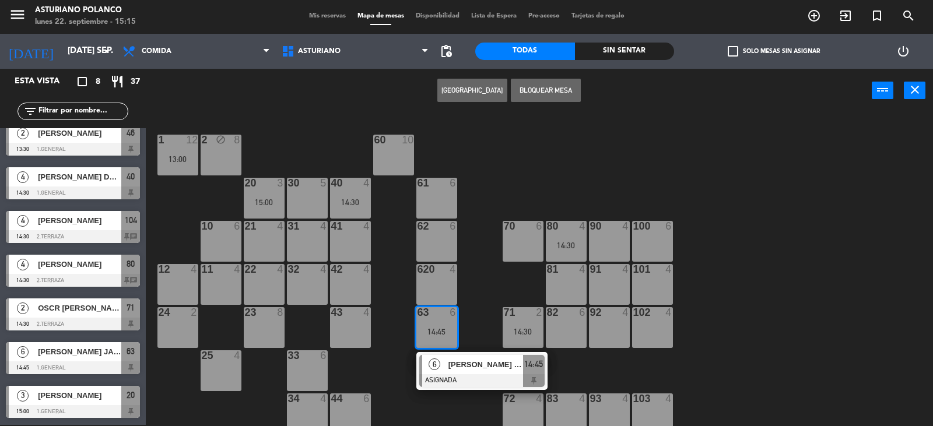
click at [435, 332] on div "14:45" at bounding box center [436, 332] width 41 height 8
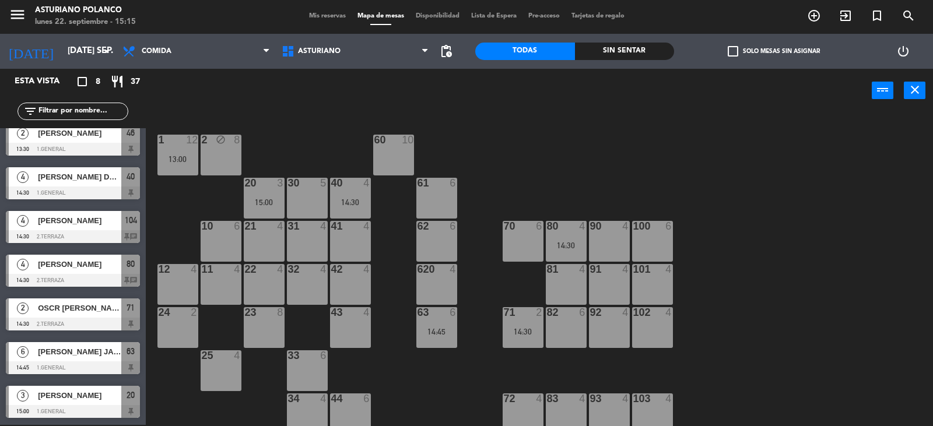
click at [525, 258] on div "70 6" at bounding box center [522, 241] width 41 height 41
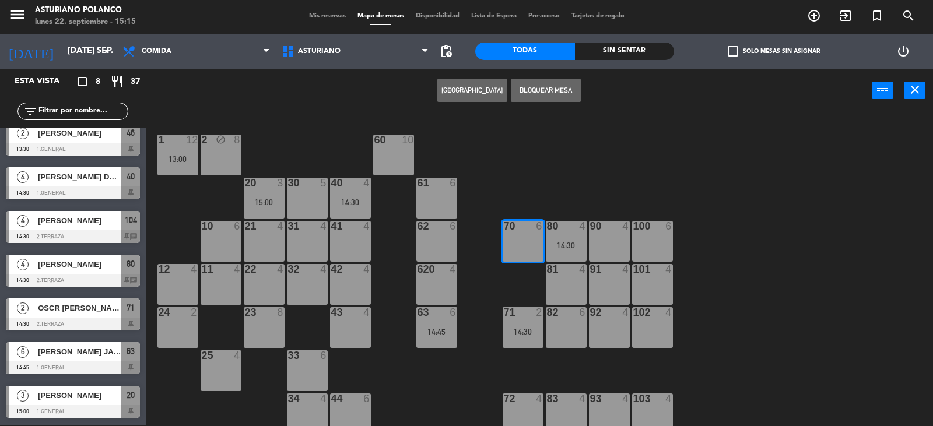
click at [462, 94] on button "[GEOGRAPHIC_DATA]" at bounding box center [472, 90] width 70 height 23
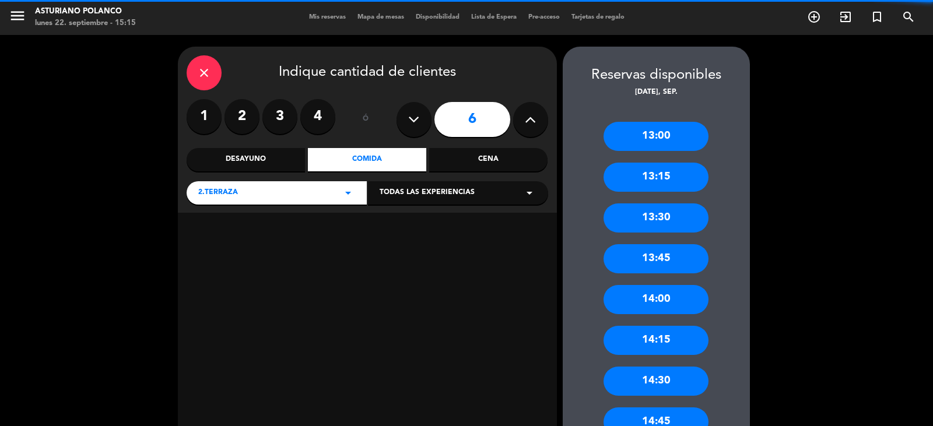
click at [413, 119] on icon at bounding box center [413, 119] width 11 height 17
type input "5"
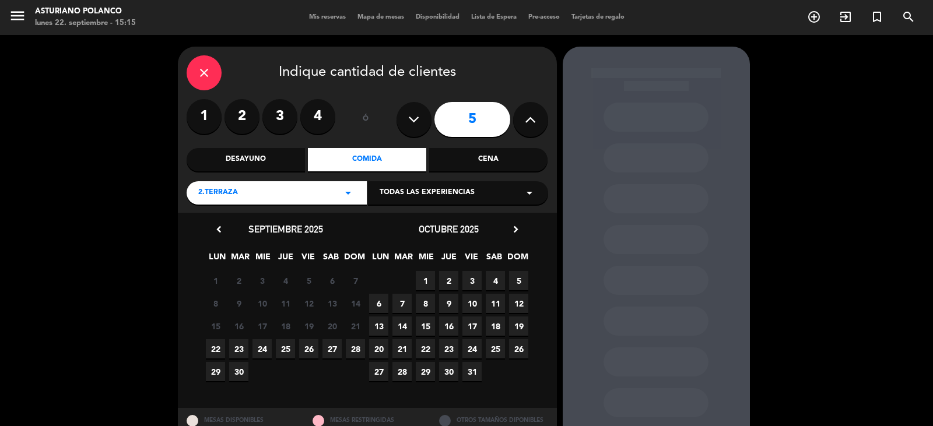
click at [241, 345] on span "23" at bounding box center [238, 348] width 19 height 19
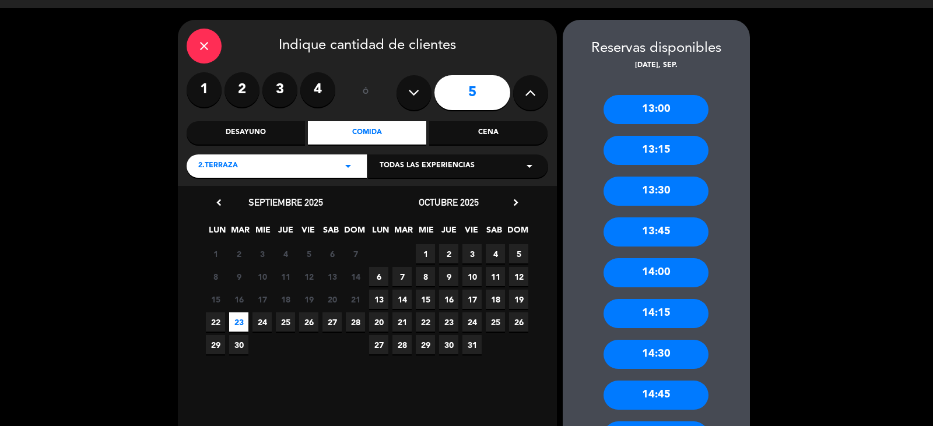
scroll to position [85, 0]
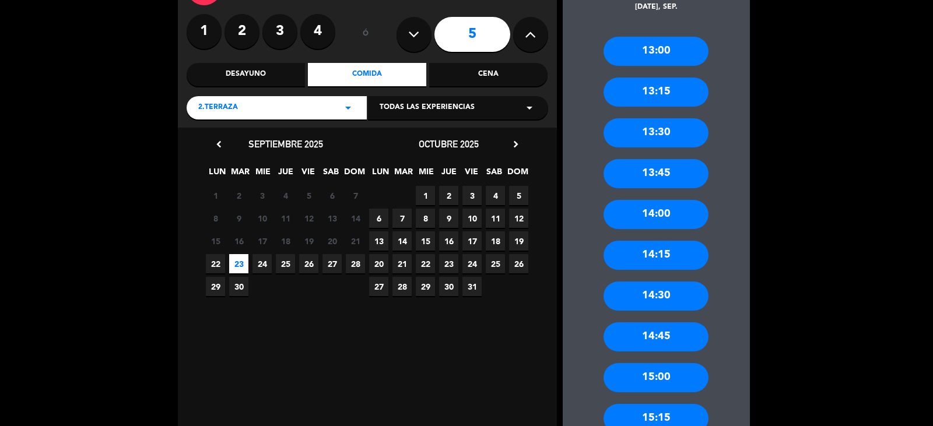
click at [670, 378] on div "15:00" at bounding box center [655, 377] width 105 height 29
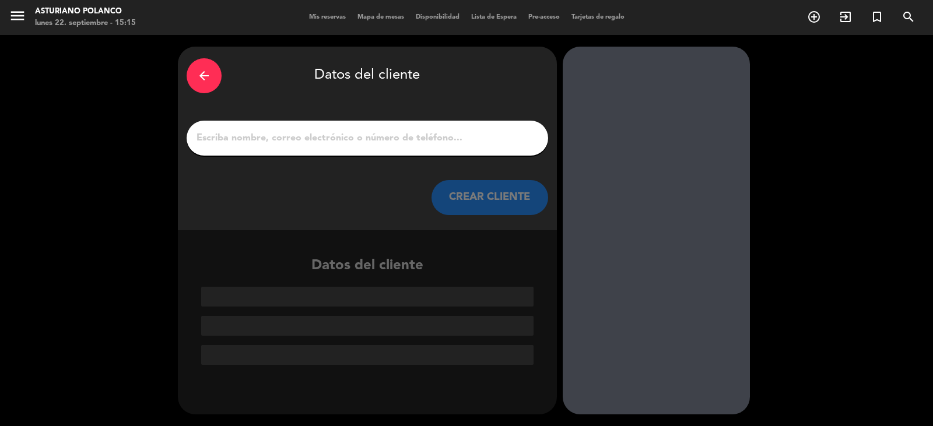
scroll to position [0, 0]
click at [238, 140] on input "1" at bounding box center [367, 138] width 344 height 16
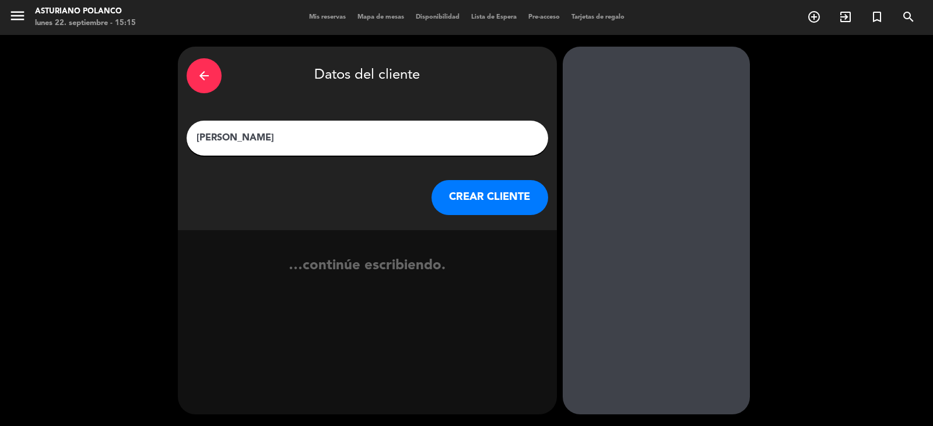
type input "[PERSON_NAME]"
click at [469, 185] on button "CREAR CLIENTE" at bounding box center [489, 197] width 117 height 35
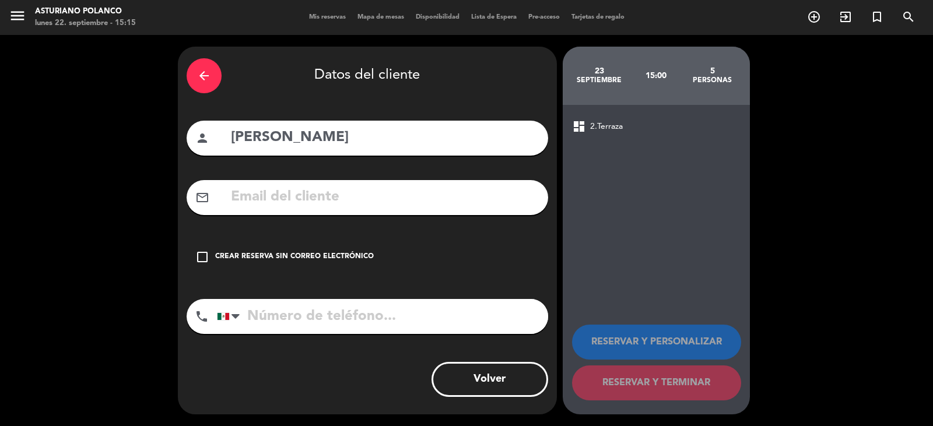
click at [407, 249] on div "check_box_outline_blank Crear reserva sin correo electrónico" at bounding box center [367, 257] width 361 height 35
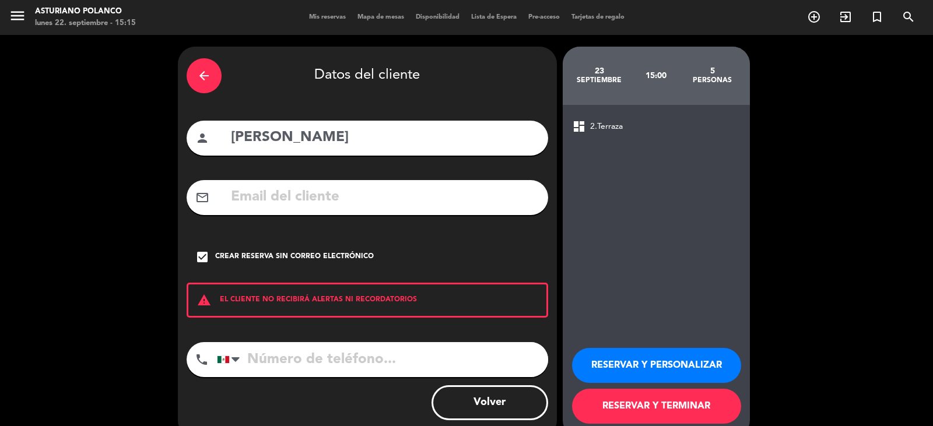
click at [599, 378] on button "RESERVAR Y PERSONALIZAR" at bounding box center [656, 365] width 169 height 35
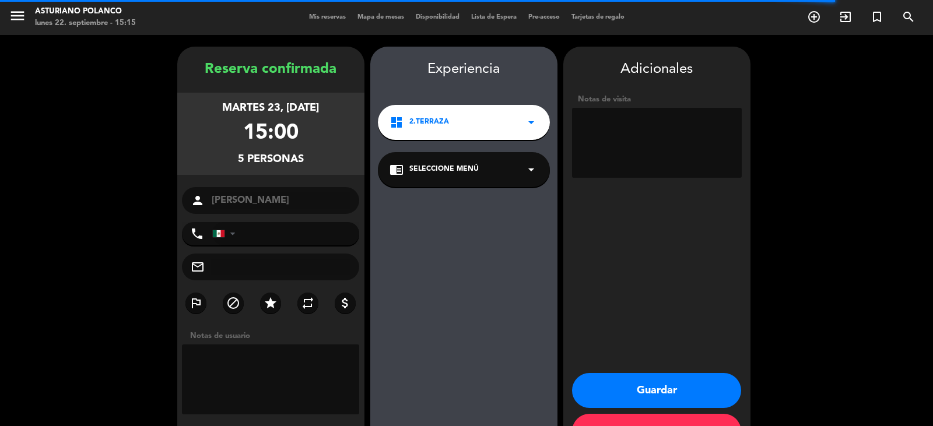
scroll to position [40, 0]
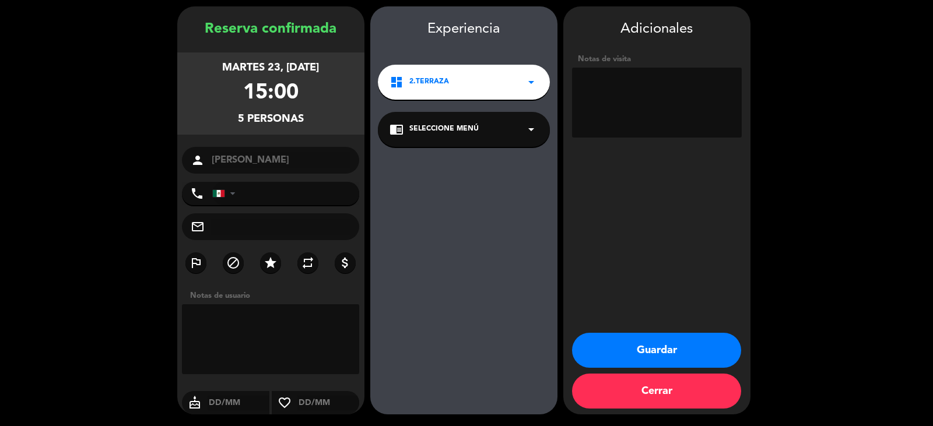
click at [630, 104] on textarea at bounding box center [657, 103] width 170 height 70
type textarea "MESA 70 N/C"
click at [628, 349] on button "Guardar" at bounding box center [656, 350] width 169 height 35
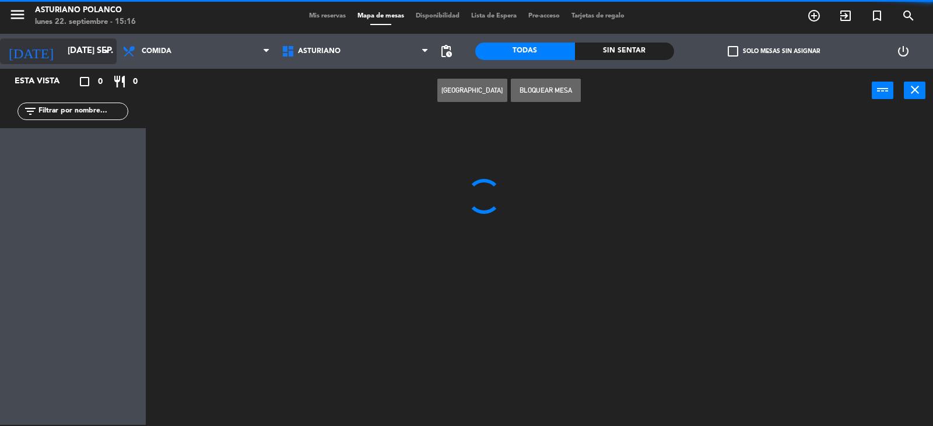
click at [67, 50] on input "[DATE] sep." at bounding box center [118, 51] width 113 height 22
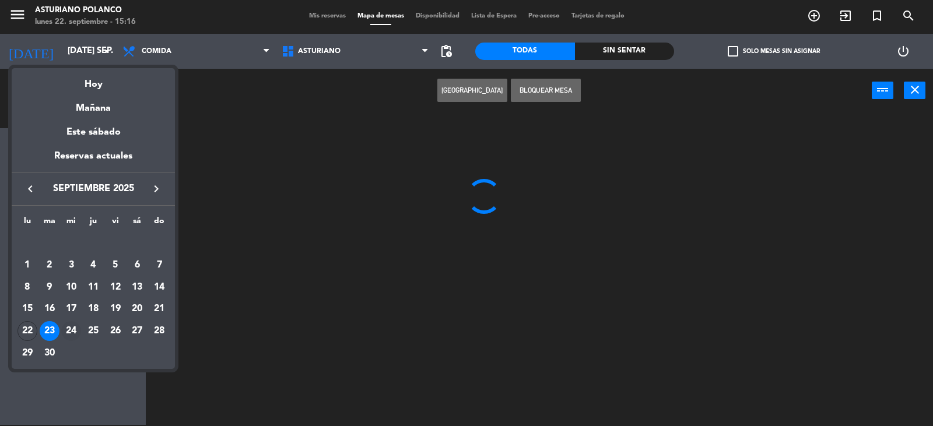
click at [72, 333] on div "24" at bounding box center [71, 331] width 20 height 20
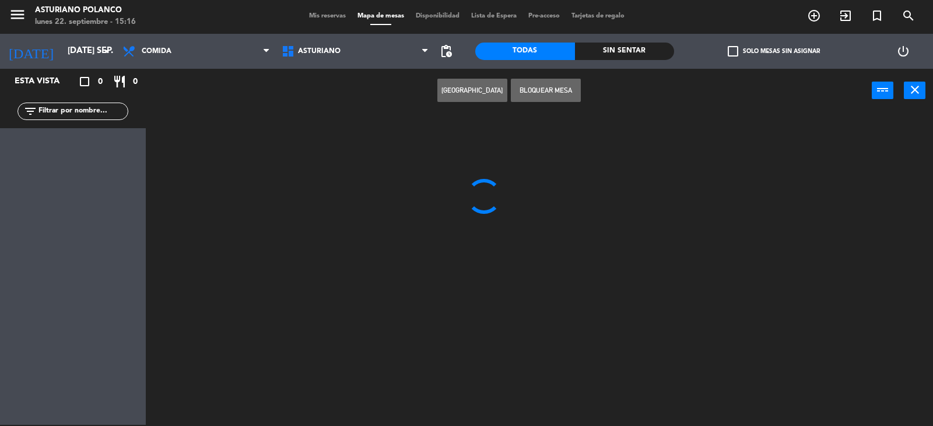
type input "mié. [DATE]"
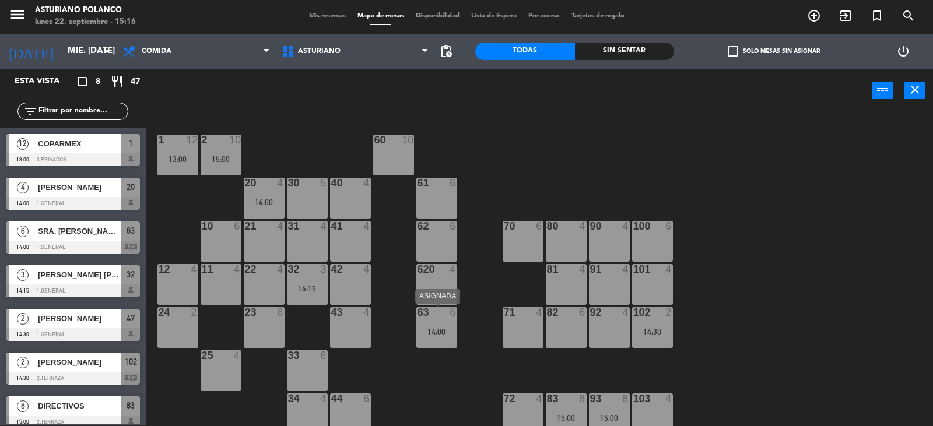
click at [439, 333] on div "14:00" at bounding box center [436, 332] width 41 height 8
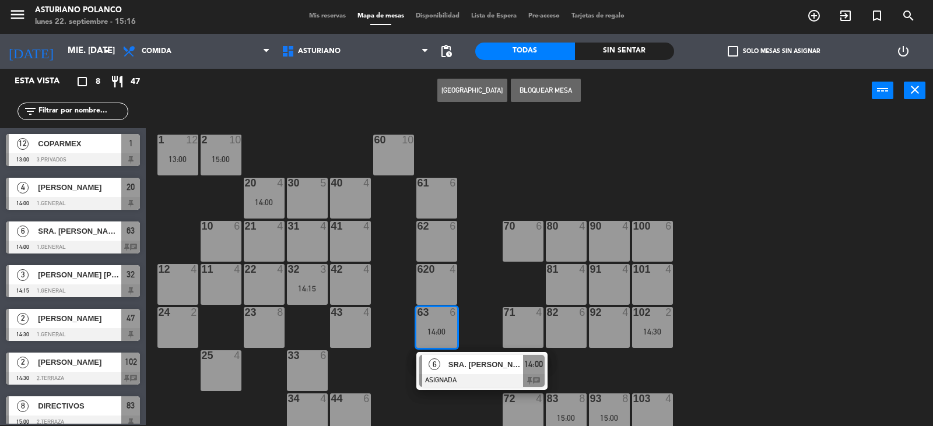
click at [472, 383] on div at bounding box center [481, 380] width 125 height 13
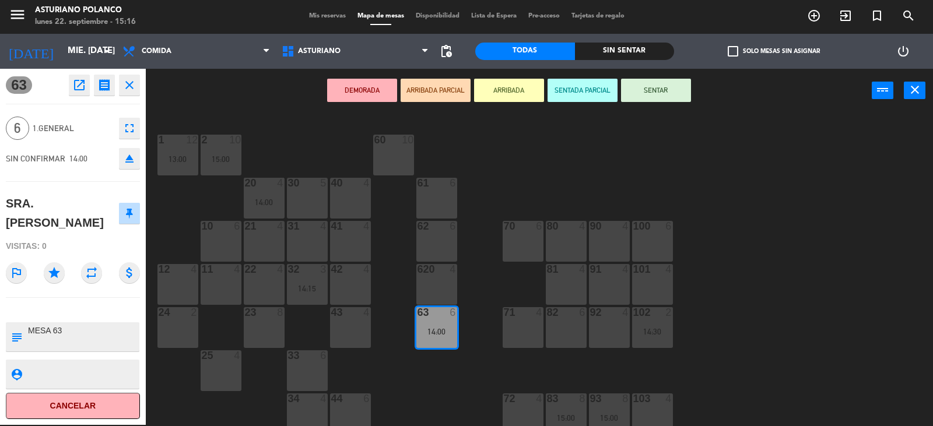
click at [565, 187] on div "1 12 13:00 2 10 15:00 60 10 20 4 14:00 30 5 40 4 61 6 62 6 41 4 31 4 21 4 10 6 …" at bounding box center [544, 270] width 778 height 312
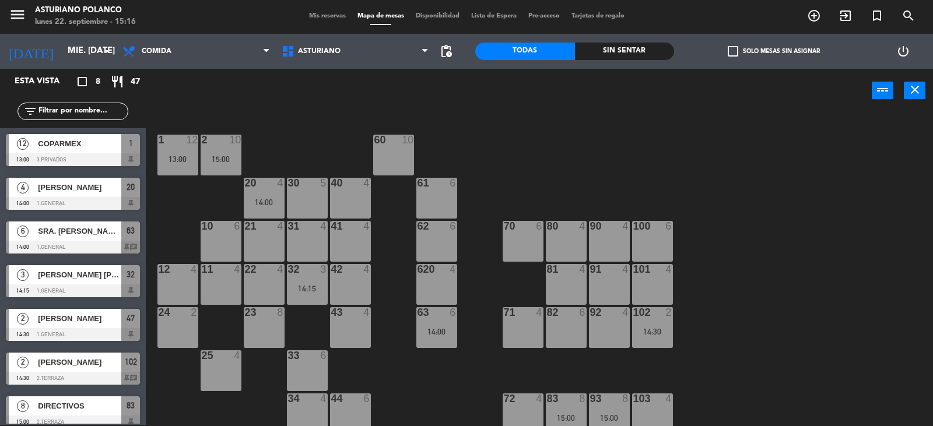
click at [301, 283] on div "32 3 14:15" at bounding box center [307, 284] width 41 height 41
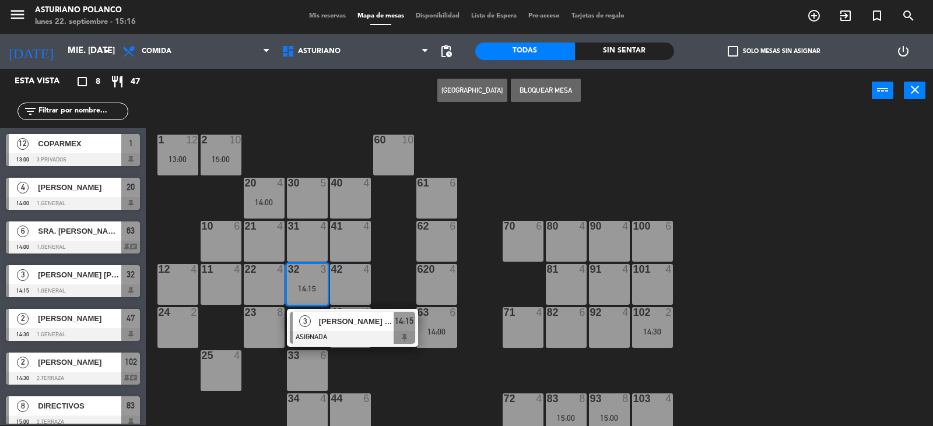
click at [527, 164] on div "1 12 13:00 2 10 15:00 60 10 20 4 14:00 30 5 40 4 61 6 62 6 41 4 31 4 21 4 10 6 …" at bounding box center [544, 270] width 778 height 312
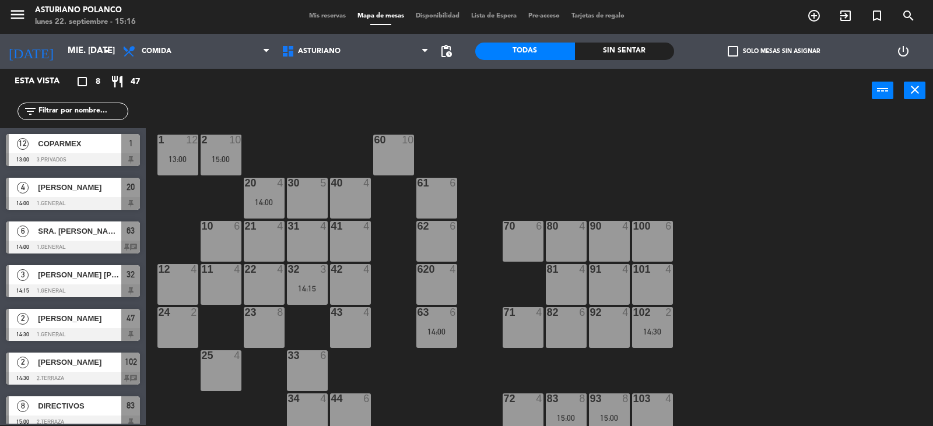
click at [261, 211] on div "20 4 14:00" at bounding box center [264, 198] width 41 height 41
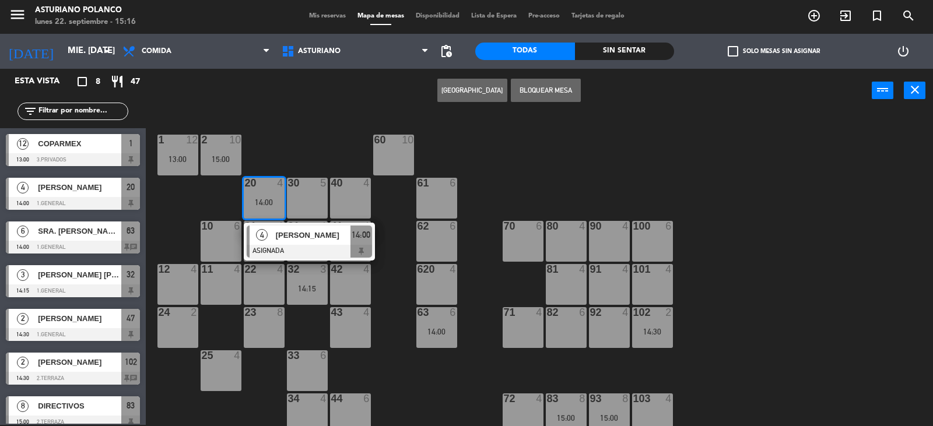
click at [497, 154] on div "1 12 13:00 2 10 15:00 60 10 20 4 14:00 4 [PERSON_NAME] ASIGNADA 14:00 30 5 40 4…" at bounding box center [544, 270] width 778 height 312
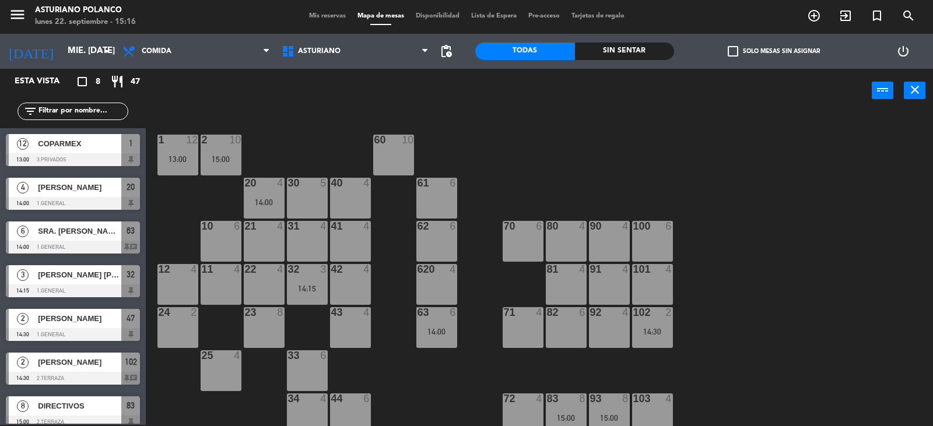
click at [213, 173] on div "2 10 15:00" at bounding box center [221, 155] width 41 height 41
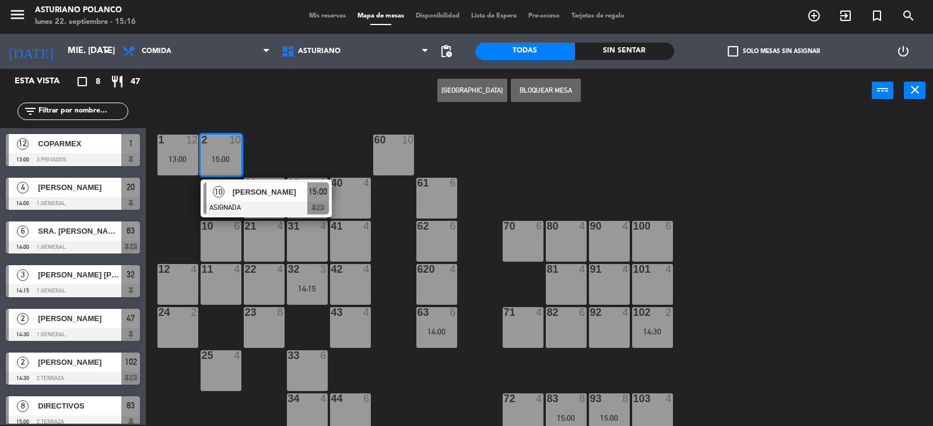
click at [641, 140] on div "1 12 13:00 2 10 15:00 10 [PERSON_NAME] ASIGNADA 15:00 chat 60 10 20 4 14:00 30 …" at bounding box center [544, 270] width 778 height 312
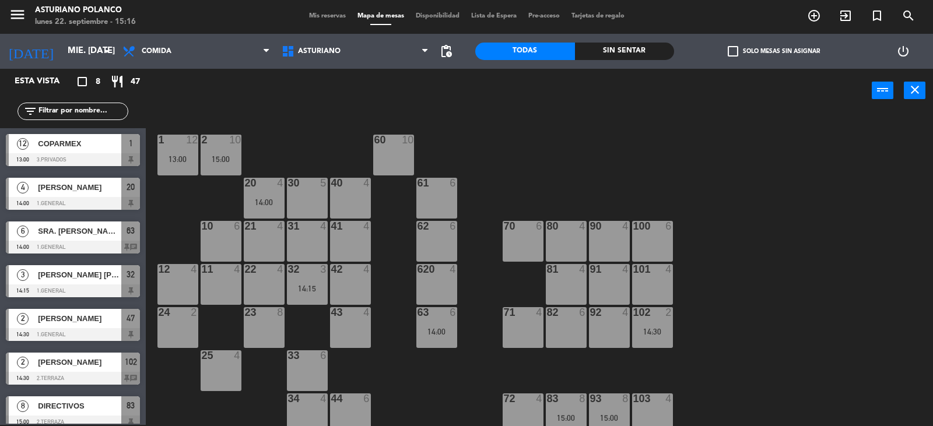
click at [565, 336] on div "82 6" at bounding box center [566, 327] width 41 height 41
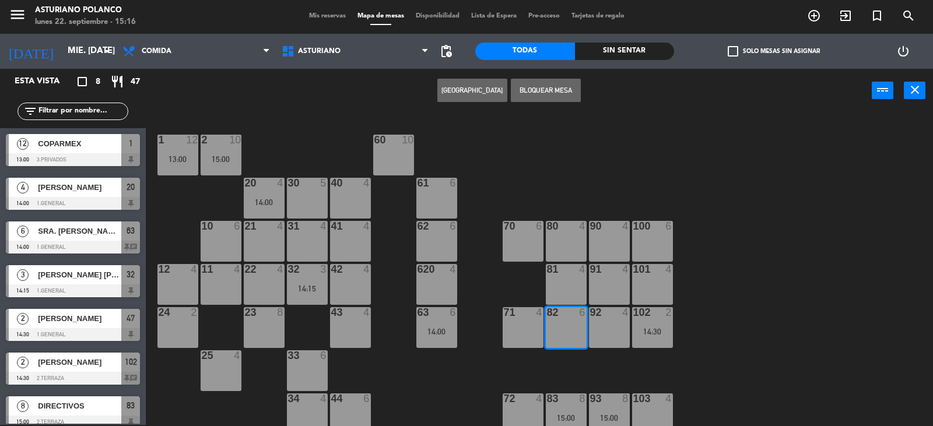
click at [463, 99] on button "[GEOGRAPHIC_DATA]" at bounding box center [472, 90] width 70 height 23
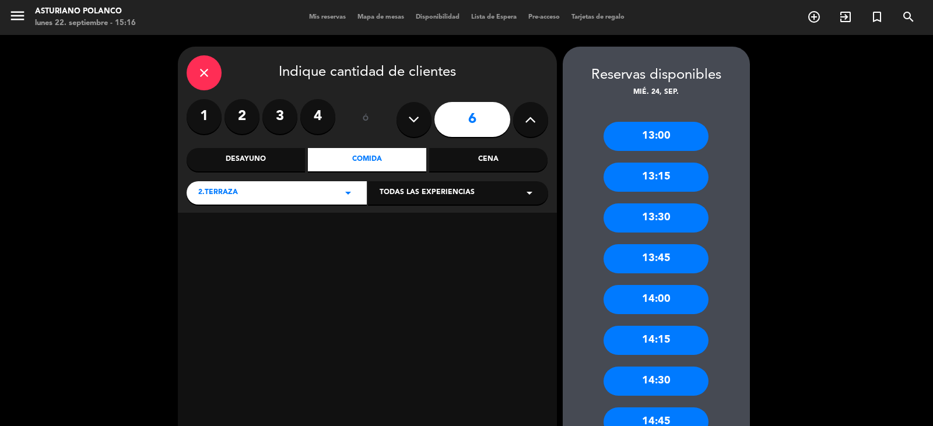
click at [524, 128] on button at bounding box center [530, 119] width 35 height 35
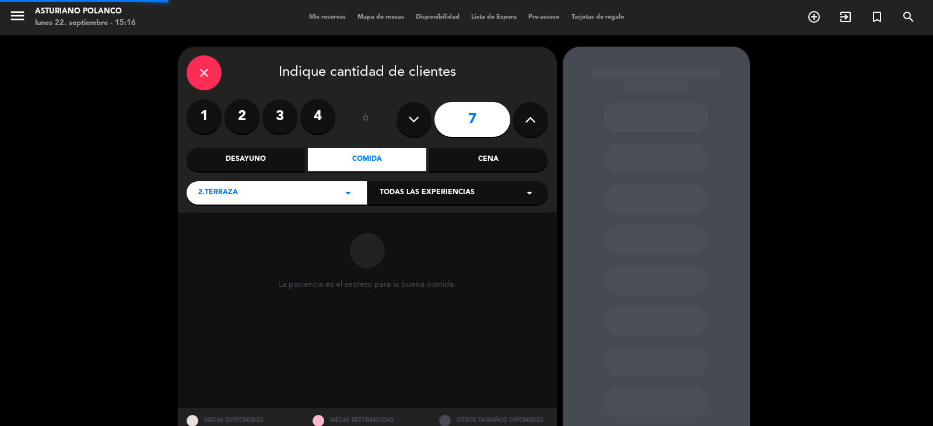
click at [525, 126] on icon at bounding box center [530, 119] width 11 height 17
type input "8"
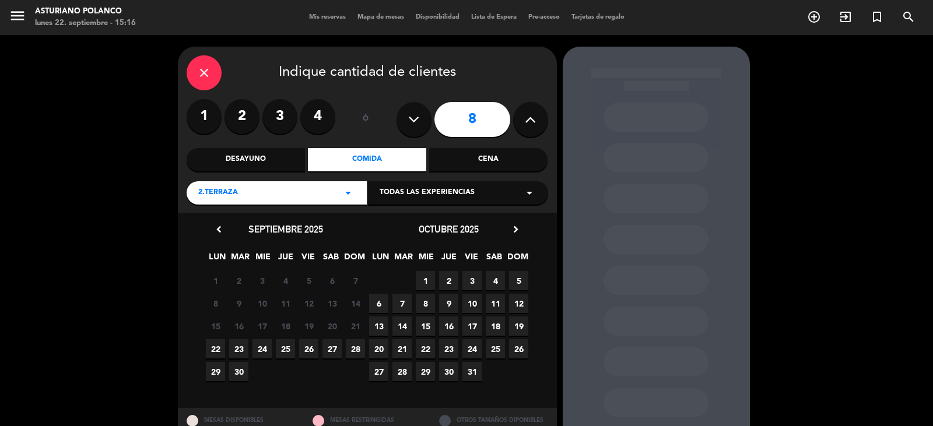
click at [262, 351] on span "24" at bounding box center [261, 348] width 19 height 19
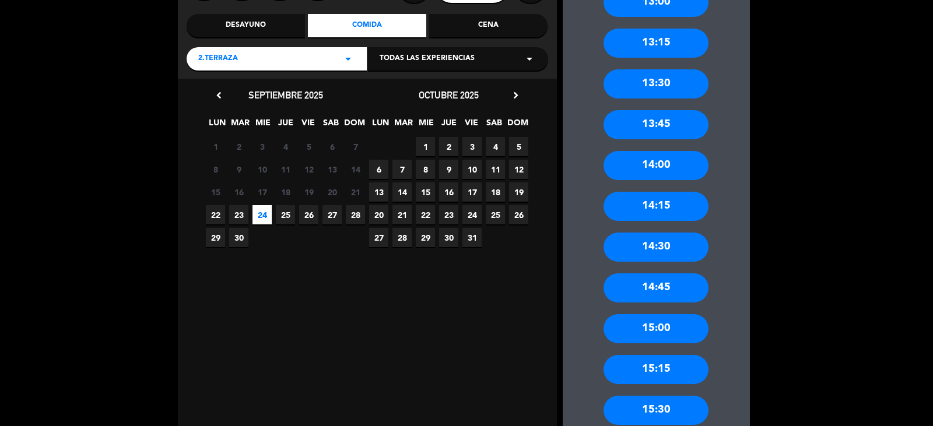
scroll to position [143, 0]
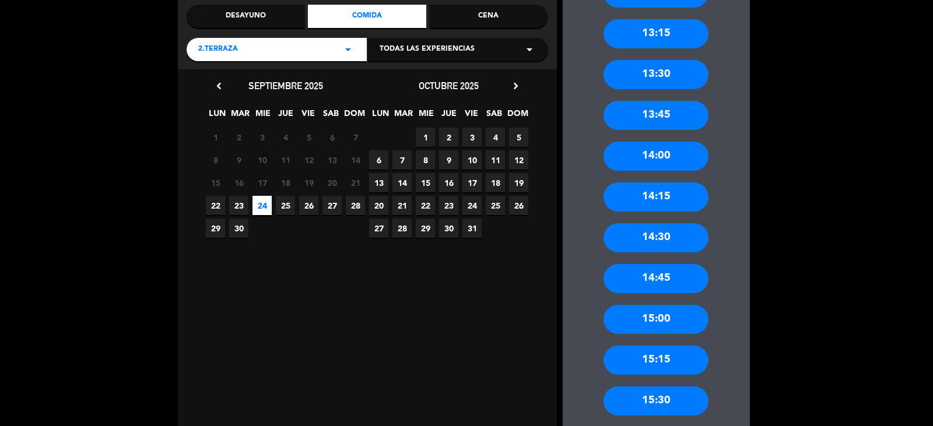
click at [658, 314] on div "15:00" at bounding box center [655, 319] width 105 height 29
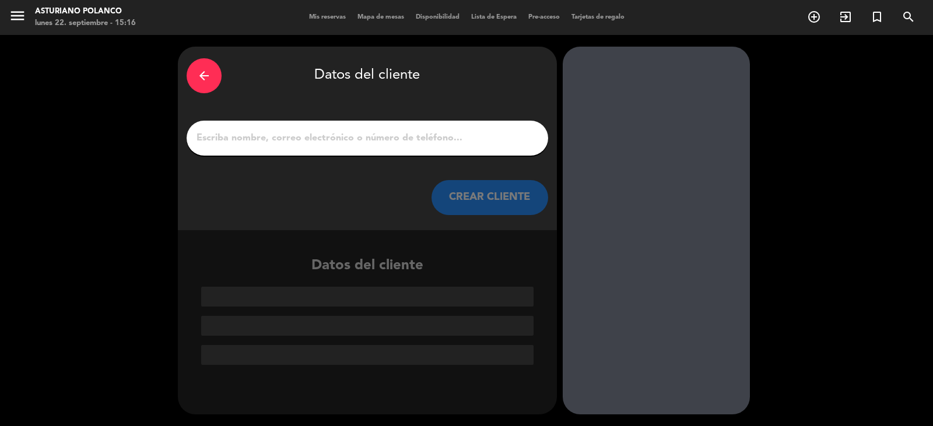
scroll to position [0, 0]
click at [230, 137] on input "1" at bounding box center [367, 138] width 344 height 16
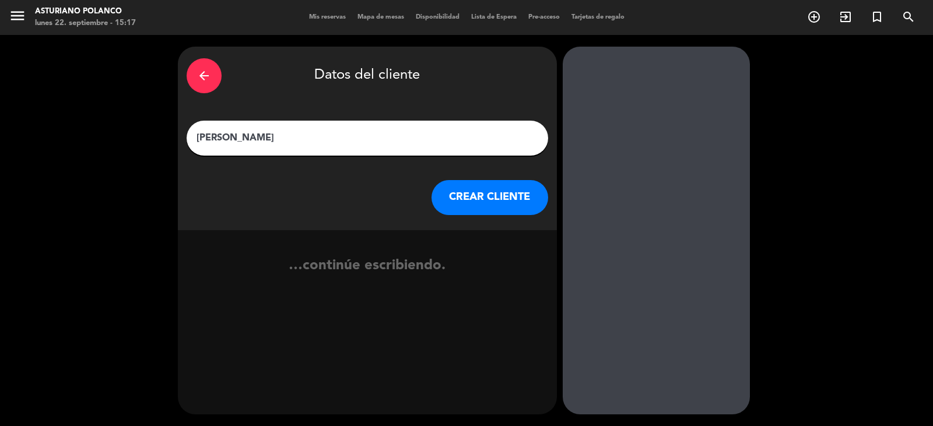
type input "[PERSON_NAME]"
click at [487, 201] on button "CREAR CLIENTE" at bounding box center [489, 197] width 117 height 35
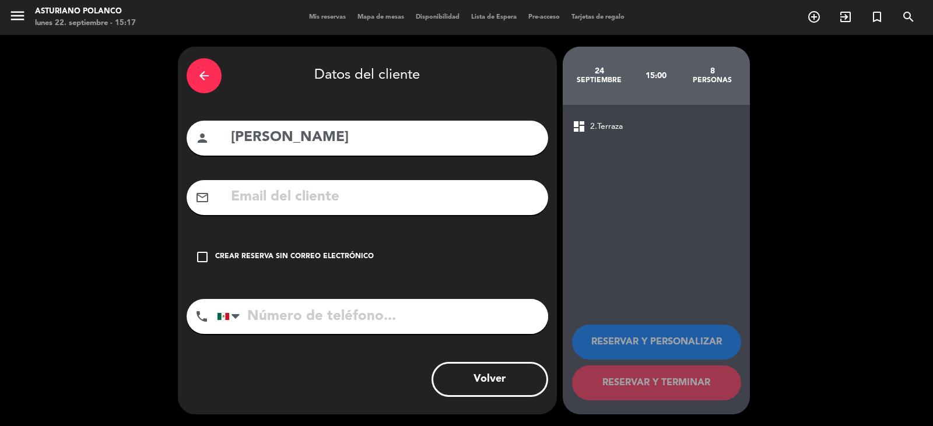
click at [419, 253] on div "check_box_outline_blank Crear reserva sin correo electrónico" at bounding box center [367, 257] width 361 height 35
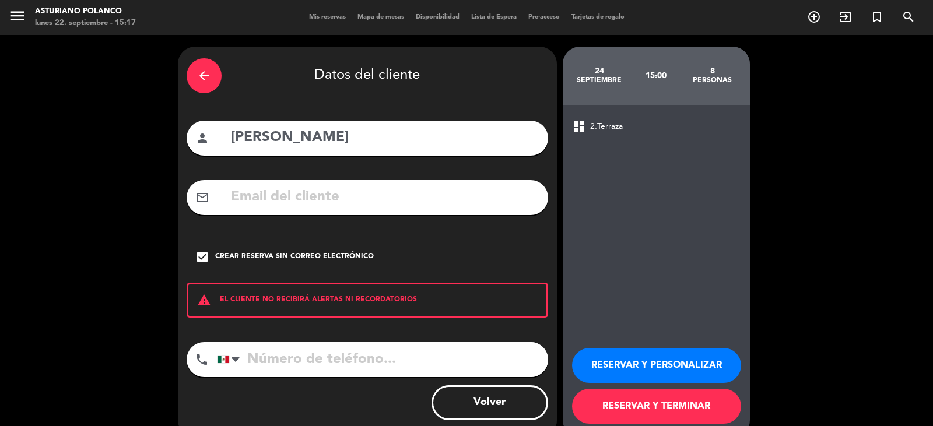
click at [611, 412] on button "RESERVAR Y TERMINAR" at bounding box center [656, 406] width 169 height 35
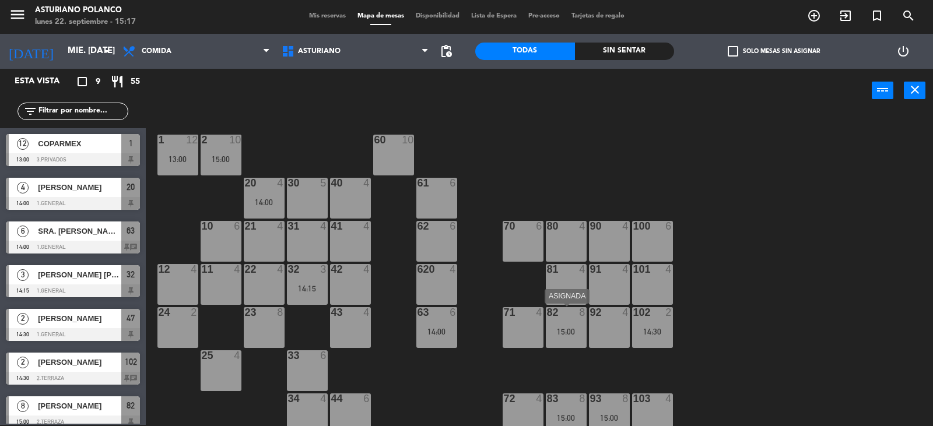
click at [565, 332] on div "15:00" at bounding box center [566, 332] width 41 height 8
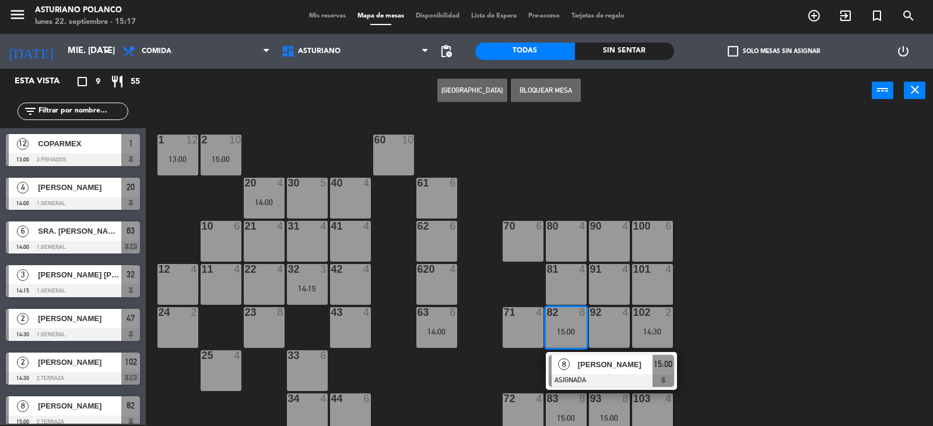
click at [811, 294] on div "1 12 13:00 2 10 15:00 60 10 20 4 14:00 30 5 40 4 61 6 62 6 41 4 31 4 21 4 10 6 …" at bounding box center [544, 270] width 778 height 312
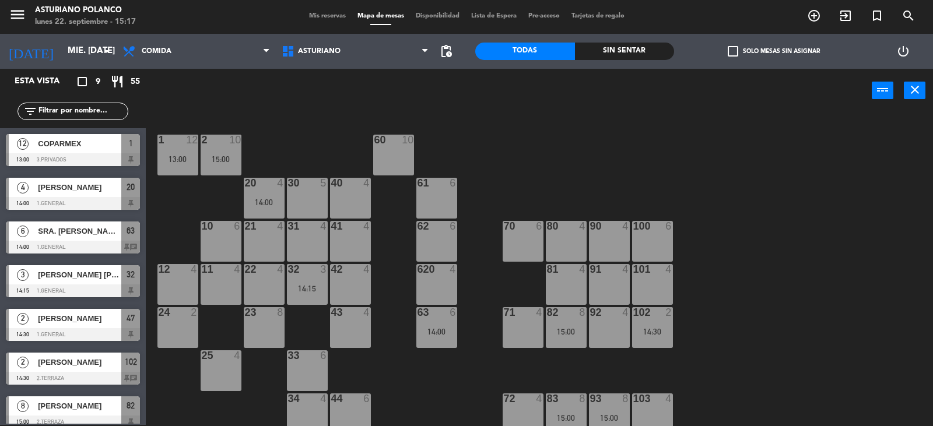
click at [654, 332] on div "14:30" at bounding box center [652, 332] width 41 height 8
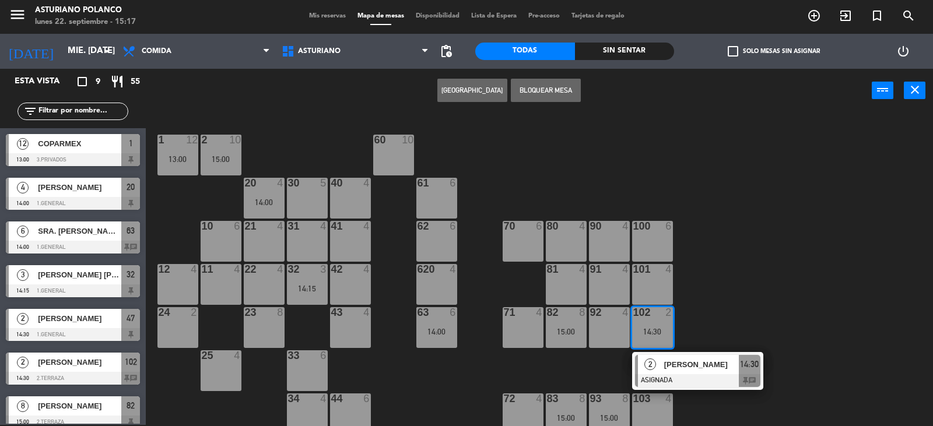
click at [721, 283] on div "1 12 13:00 2 10 15:00 60 10 20 4 14:00 30 5 40 4 61 6 62 6 41 4 31 4 21 4 10 6 …" at bounding box center [544, 270] width 778 height 312
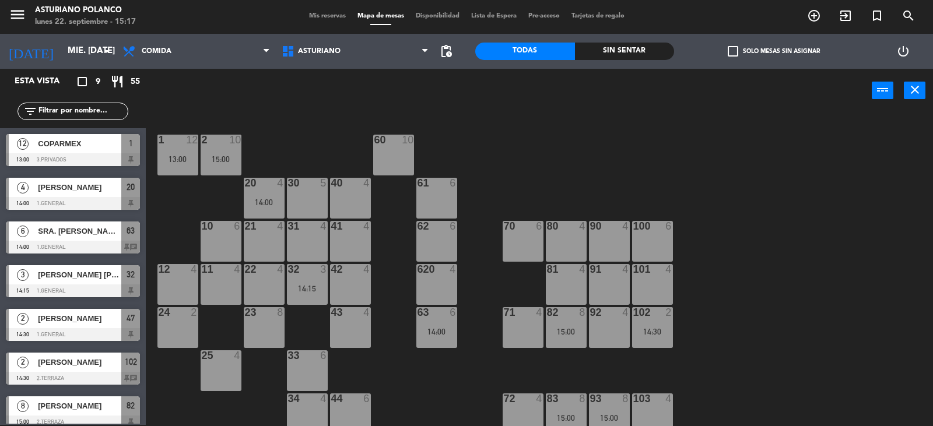
click at [428, 336] on div "63 6 14:00" at bounding box center [436, 327] width 41 height 41
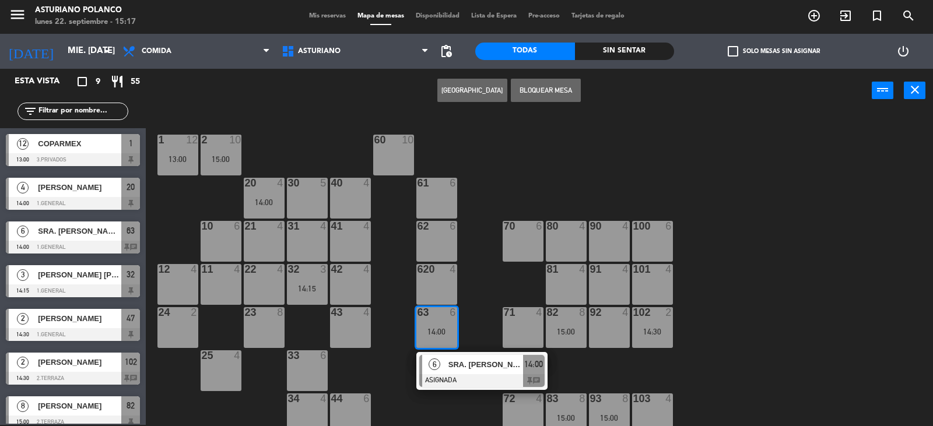
click at [692, 333] on div "1 12 13:00 2 10 15:00 60 10 20 4 14:00 30 5 40 4 61 6 62 6 41 4 31 4 21 4 10 6 …" at bounding box center [544, 270] width 778 height 312
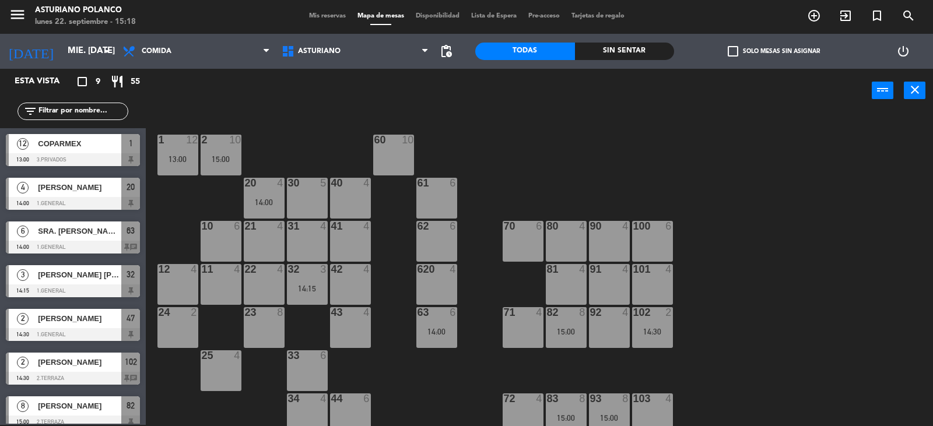
click at [819, 189] on div "1 12 13:00 2 10 15:00 60 10 20 4 14:00 30 5 40 4 61 6 62 6 41 4 31 4 21 4 10 6 …" at bounding box center [544, 270] width 778 height 312
click at [569, 333] on div "15:00" at bounding box center [566, 332] width 41 height 8
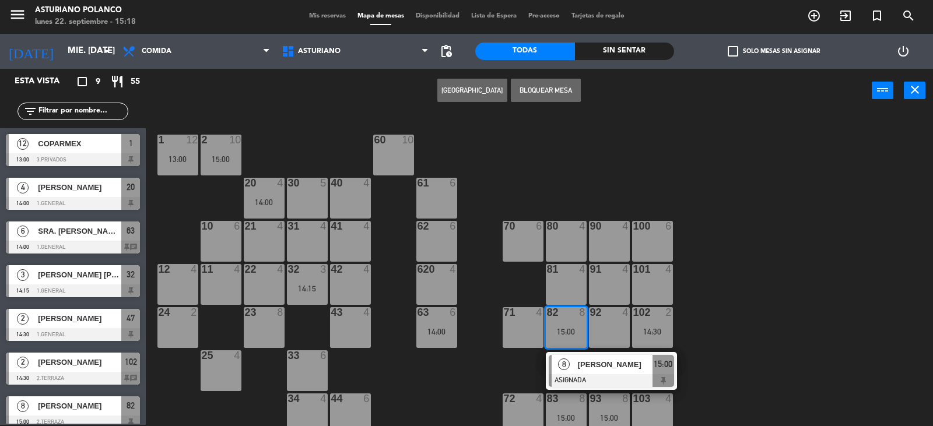
click at [736, 304] on div "1 12 13:00 2 10 15:00 60 10 20 4 14:00 30 5 40 4 61 6 62 6 41 4 31 4 21 4 10 6 …" at bounding box center [544, 270] width 778 height 312
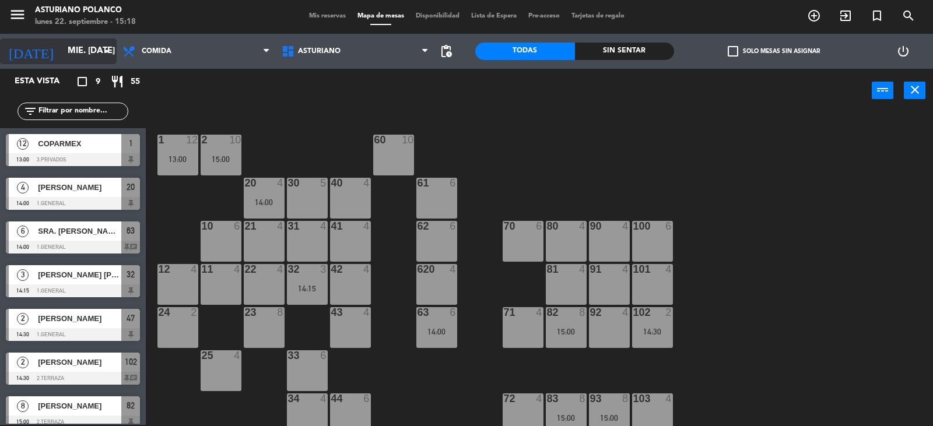
click at [62, 50] on input "mié. [DATE]" at bounding box center [118, 51] width 113 height 22
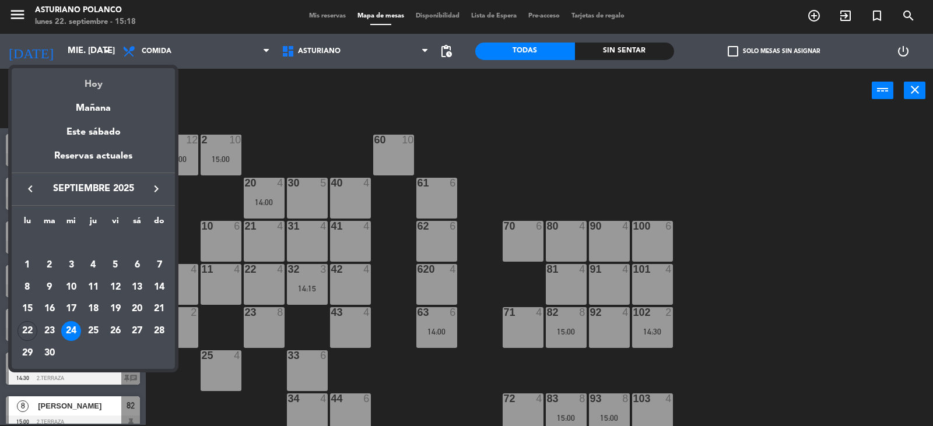
click at [119, 87] on div "Hoy" at bounding box center [93, 80] width 163 height 24
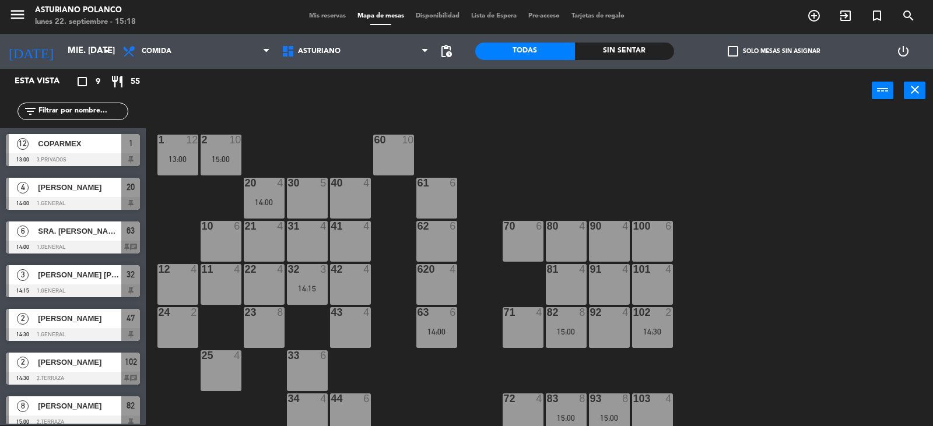
type input "lun. [DATE]"
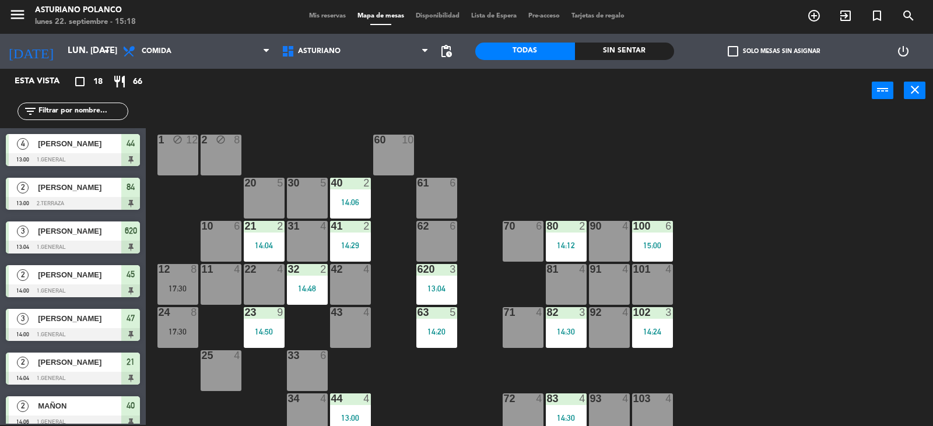
click at [631, 178] on div "1 block 12 2 block 8 60 10 20 5 30 5 40 2 14:06 61 6 62 6 41 2 14:29 31 4 21 2 …" at bounding box center [544, 270] width 778 height 312
click at [828, 254] on div "1 block 12 2 block 8 60 10 20 5 30 5 40 2 14:06 61 6 62 6 41 2 14:29 31 4 21 2 …" at bounding box center [544, 270] width 778 height 312
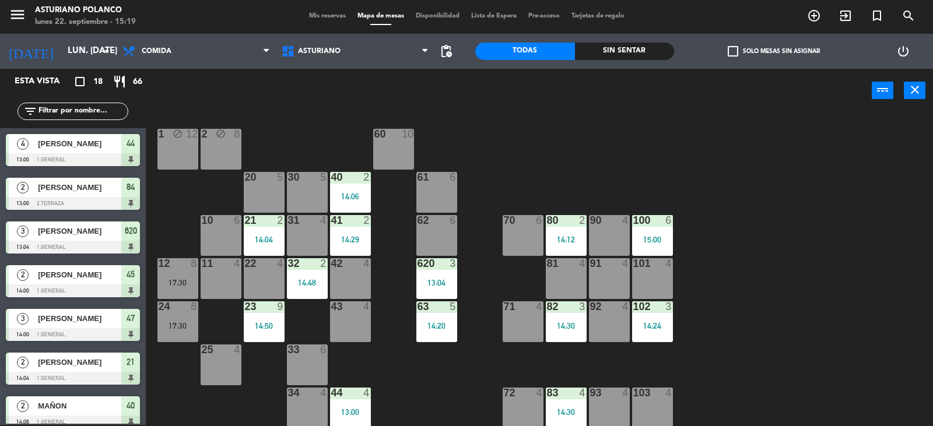
scroll to position [181, 0]
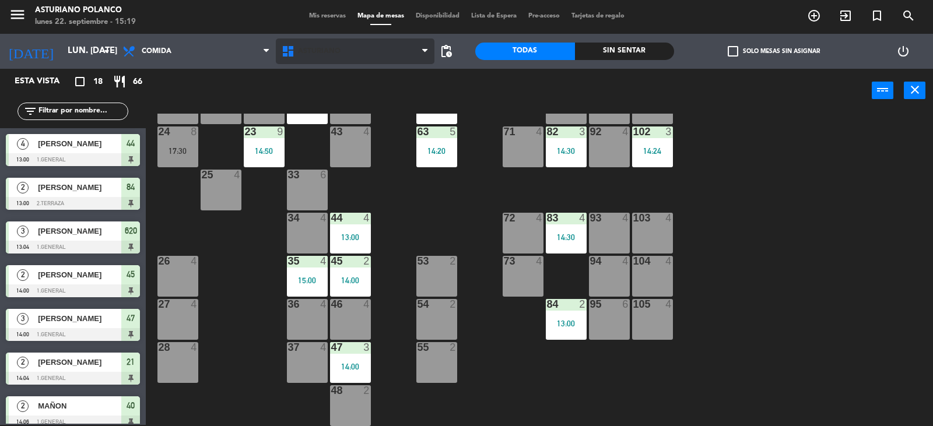
drag, startPoint x: 295, startPoint y: 360, endPoint x: 405, endPoint y: 59, distance: 319.8
click at [295, 359] on div "37 4" at bounding box center [307, 362] width 41 height 41
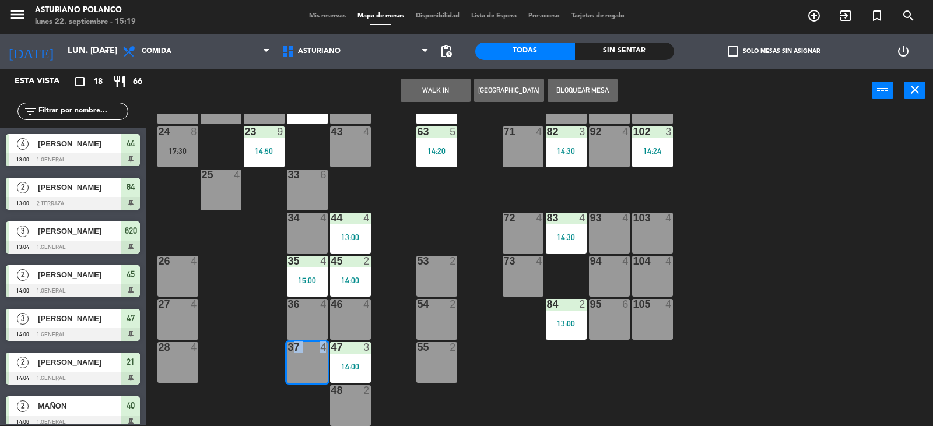
click at [427, 96] on button "WALK IN" at bounding box center [435, 90] width 70 height 23
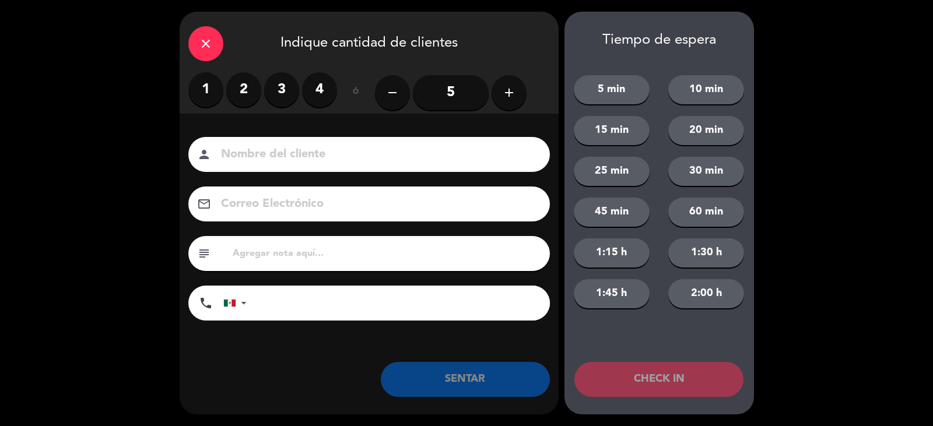
click at [245, 81] on label "2" at bounding box center [243, 89] width 35 height 35
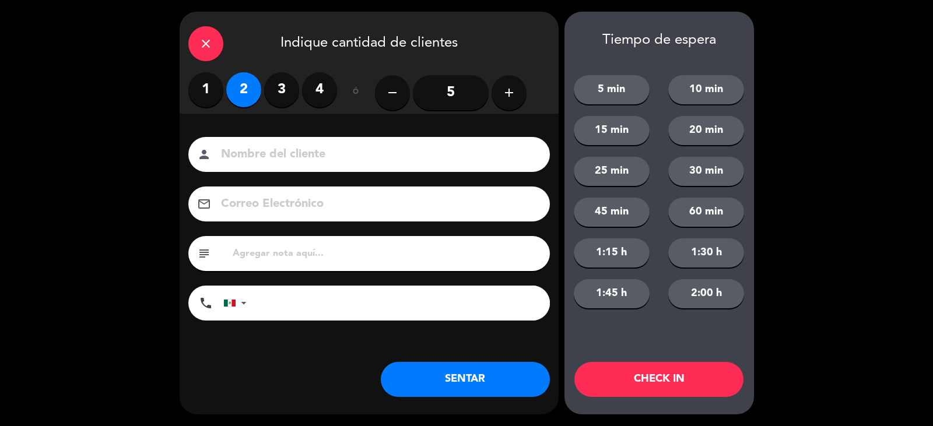
click at [286, 153] on input at bounding box center [377, 155] width 315 height 20
type input "[PERSON_NAME]"
click at [470, 372] on button "SENTAR" at bounding box center [465, 379] width 169 height 35
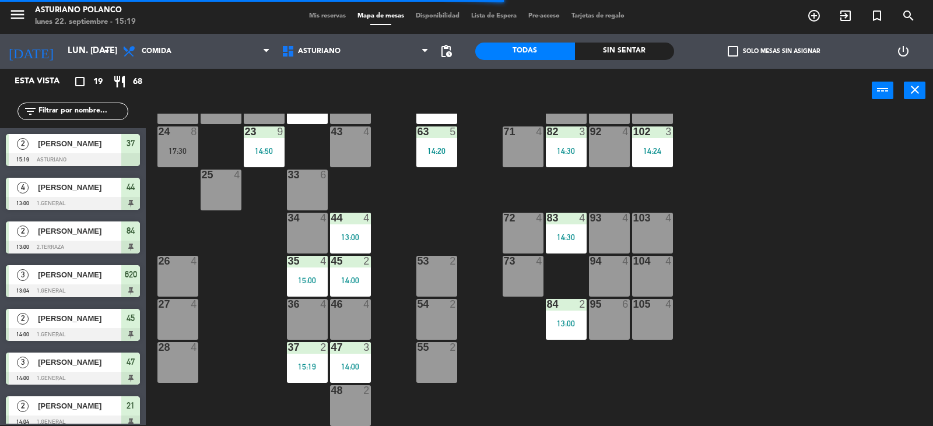
click at [741, 213] on div "1 block 12 2 block 8 60 10 20 5 30 5 40 2 14:06 61 6 62 6 41 2 14:29 31 4 21 2 …" at bounding box center [544, 270] width 778 height 312
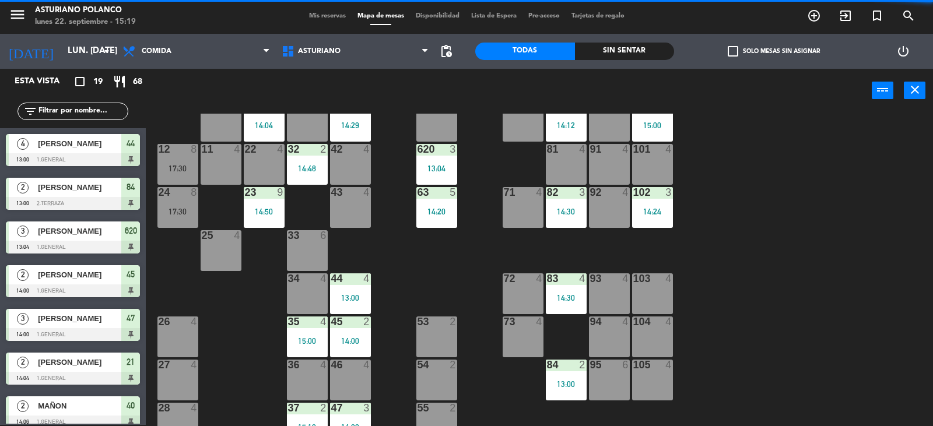
scroll to position [64, 0]
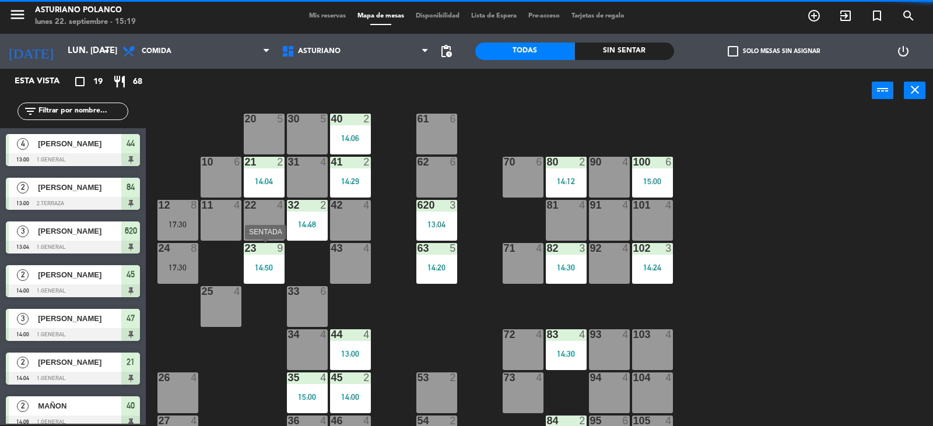
click at [277, 265] on div "14:50" at bounding box center [264, 267] width 41 height 8
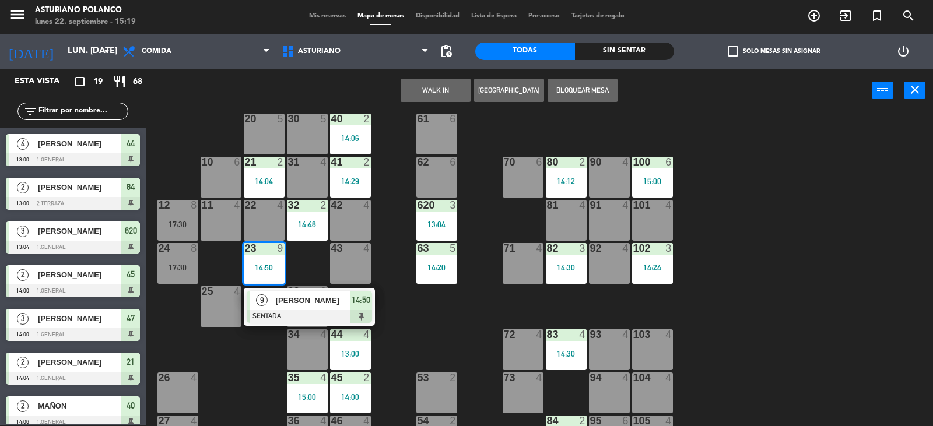
click at [410, 335] on div "1 block 12 2 block 8 60 10 20 5 30 5 40 2 14:06 61 6 62 6 41 2 14:29 31 4 21 2 …" at bounding box center [544, 270] width 778 height 312
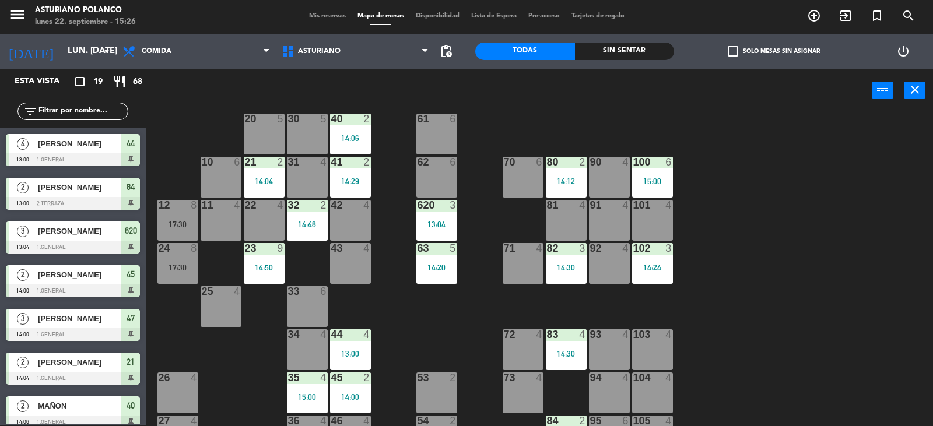
click at [86, 66] on div "[DATE] lun. [DATE] arrow_drop_down" at bounding box center [58, 51] width 117 height 35
click at [92, 54] on input "lun. [DATE]" at bounding box center [118, 51] width 113 height 22
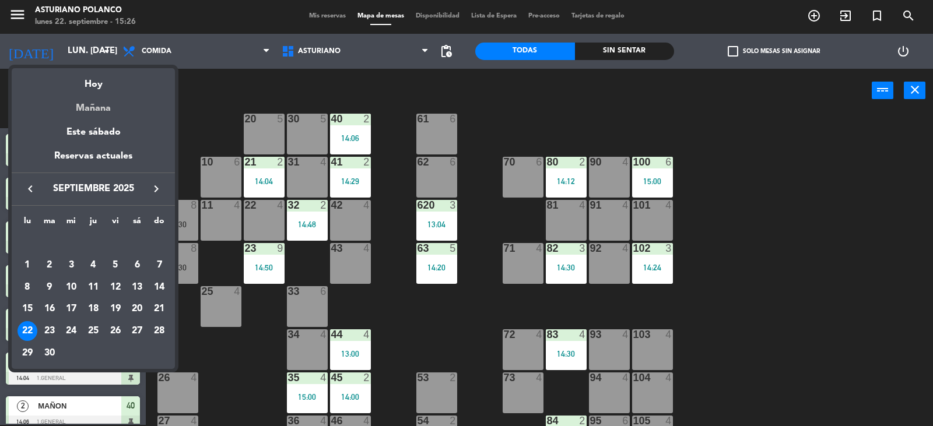
click at [131, 108] on div "Mañana" at bounding box center [93, 104] width 163 height 24
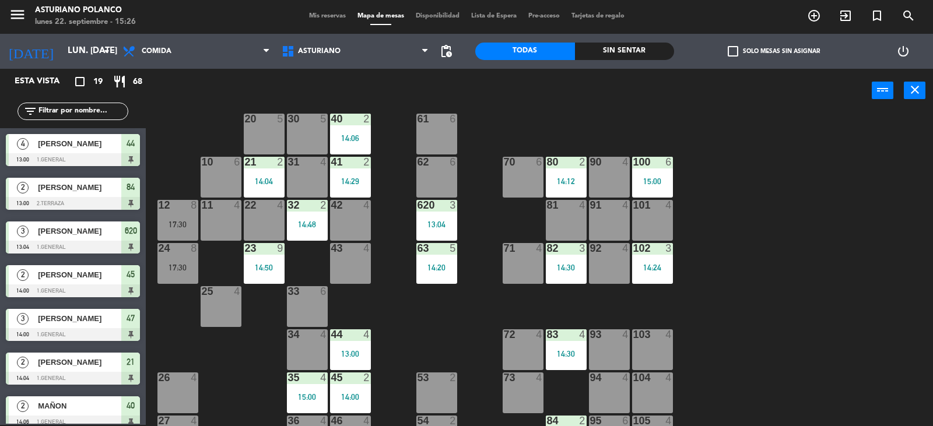
type input "[DATE] sep."
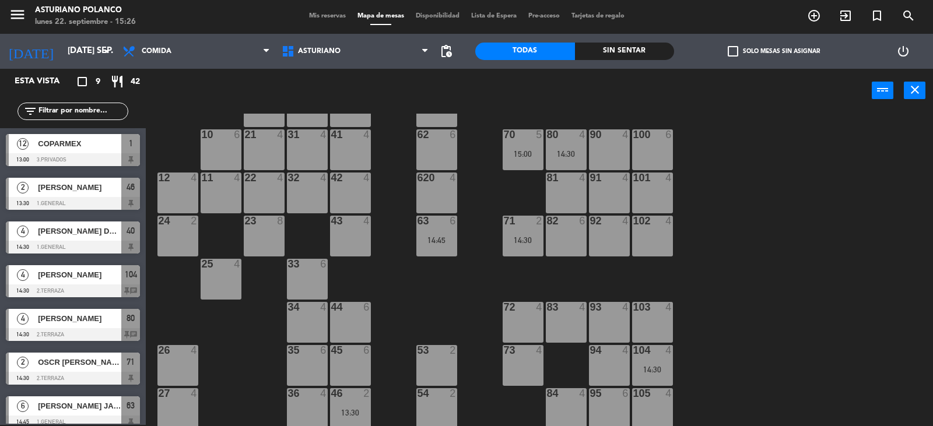
scroll to position [181, 0]
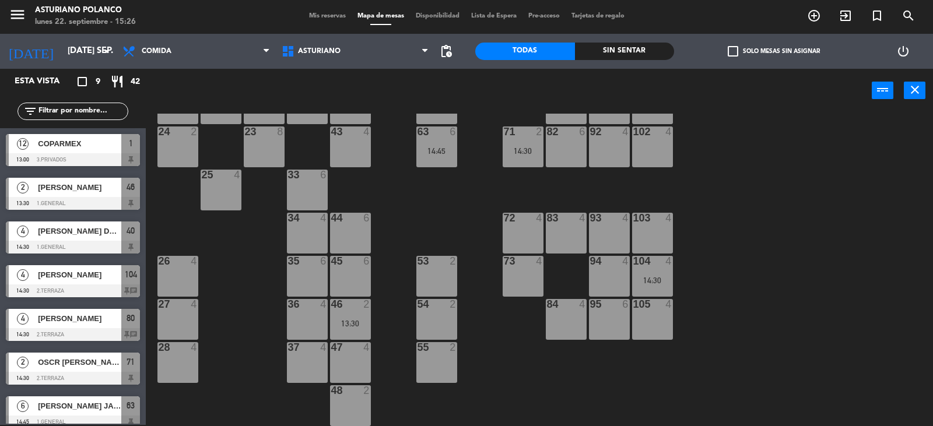
click at [357, 275] on div "45 6" at bounding box center [350, 276] width 41 height 41
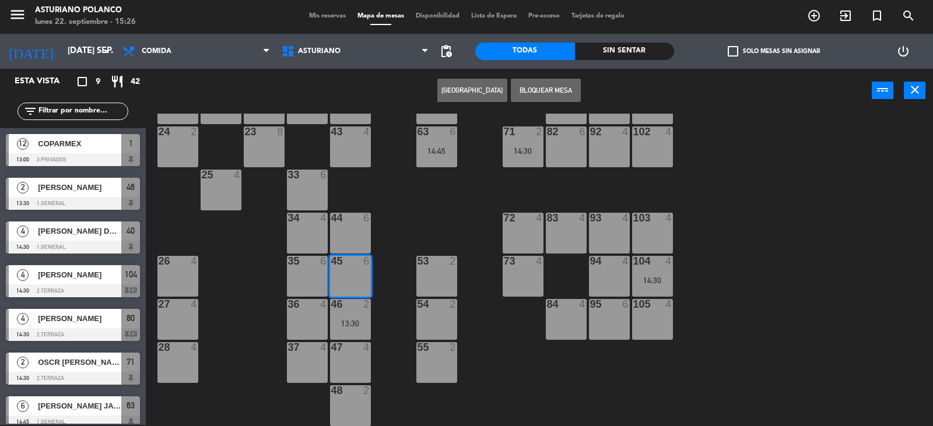
click at [463, 97] on button "[GEOGRAPHIC_DATA]" at bounding box center [472, 90] width 70 height 23
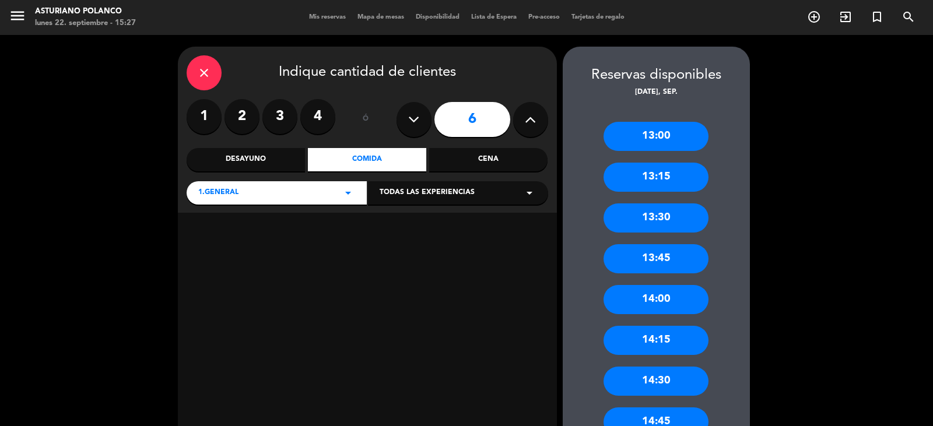
click at [320, 121] on label "4" at bounding box center [317, 116] width 35 height 35
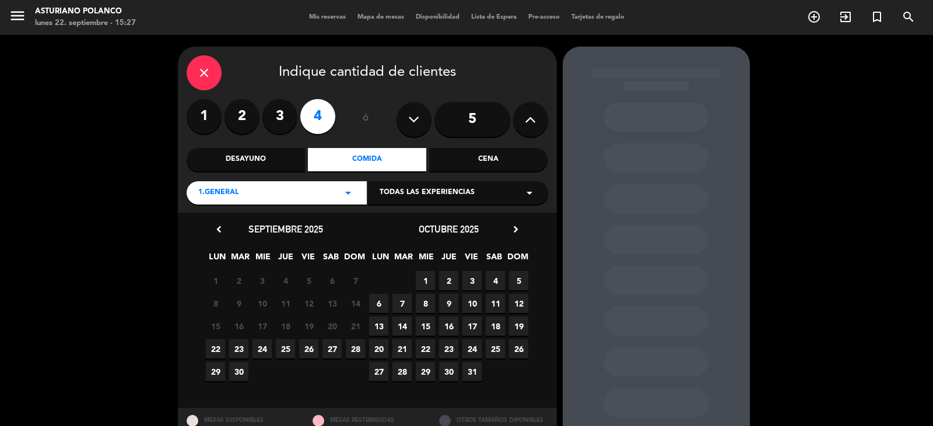
click at [238, 353] on span "23" at bounding box center [238, 348] width 19 height 19
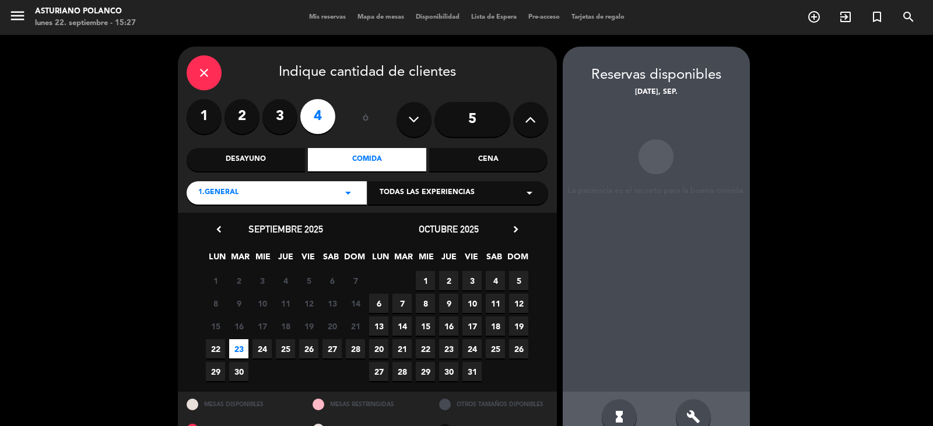
scroll to position [27, 0]
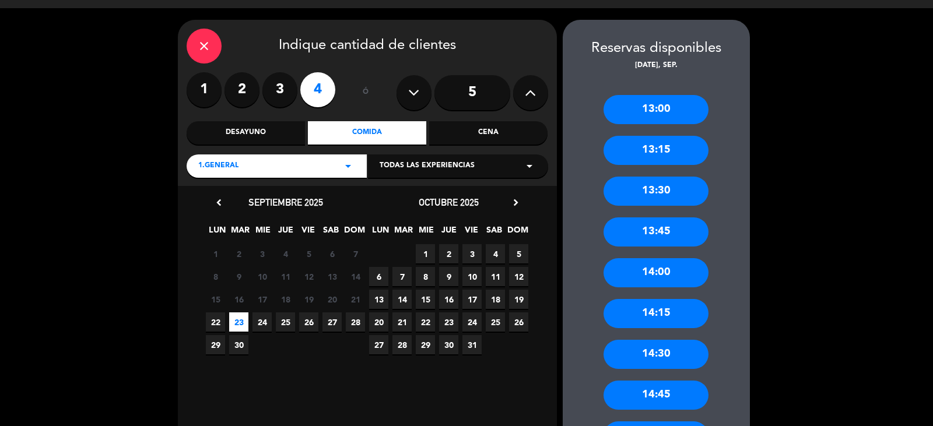
click at [673, 272] on div "14:00" at bounding box center [655, 272] width 105 height 29
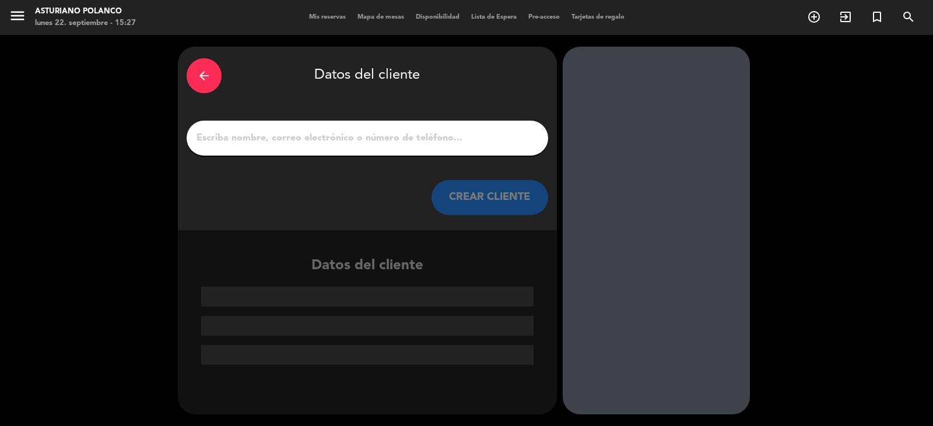
scroll to position [0, 0]
click at [248, 137] on input "1" at bounding box center [367, 138] width 344 height 16
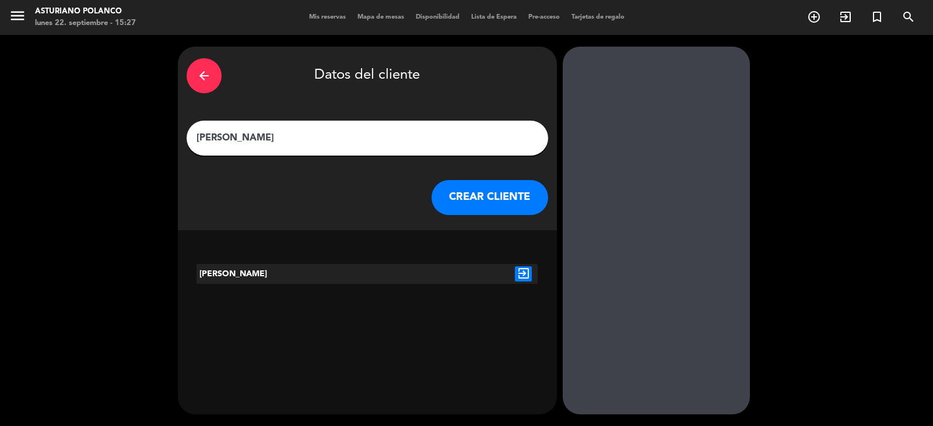
type input "[PERSON_NAME]"
click at [503, 205] on button "CREAR CLIENTE" at bounding box center [489, 197] width 117 height 35
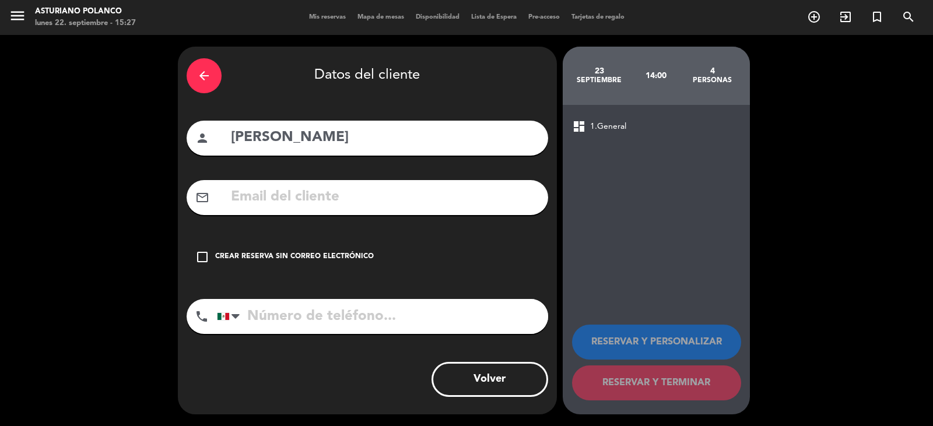
click at [382, 250] on div "check_box_outline_blank Crear reserva sin correo electrónico" at bounding box center [367, 257] width 361 height 35
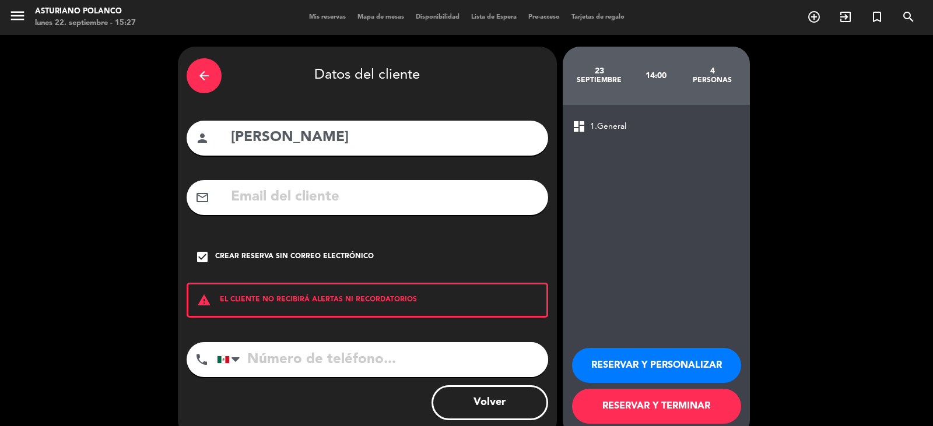
click at [658, 407] on button "RESERVAR Y TERMINAR" at bounding box center [656, 406] width 169 height 35
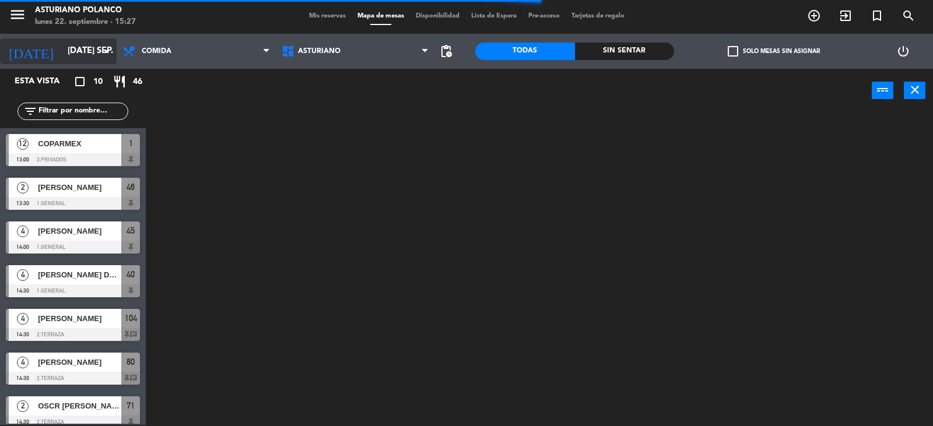
click at [62, 51] on input "[DATE] sep." at bounding box center [118, 51] width 113 height 22
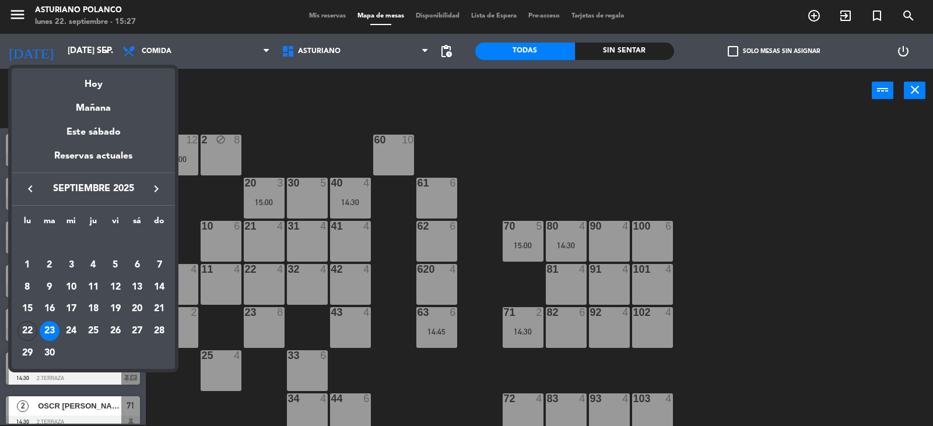
click at [156, 193] on icon "keyboard_arrow_right" at bounding box center [156, 189] width 14 height 14
click at [71, 263] on div "1" at bounding box center [71, 265] width 20 height 20
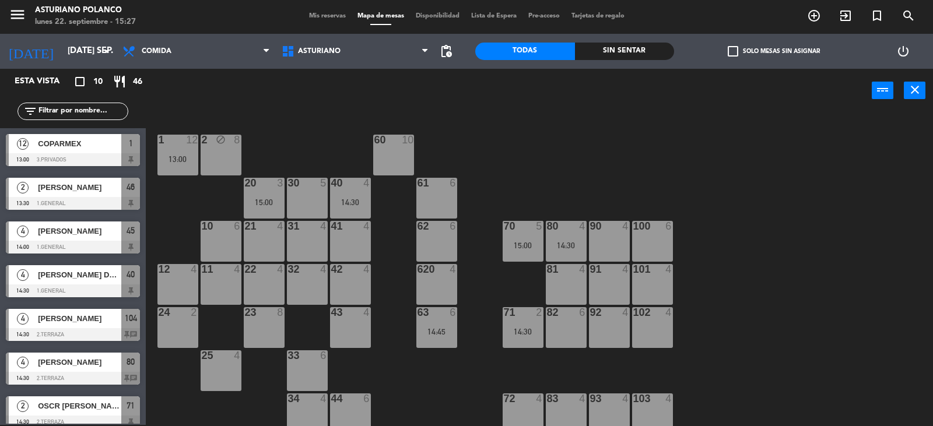
type input "mié. [DATE]"
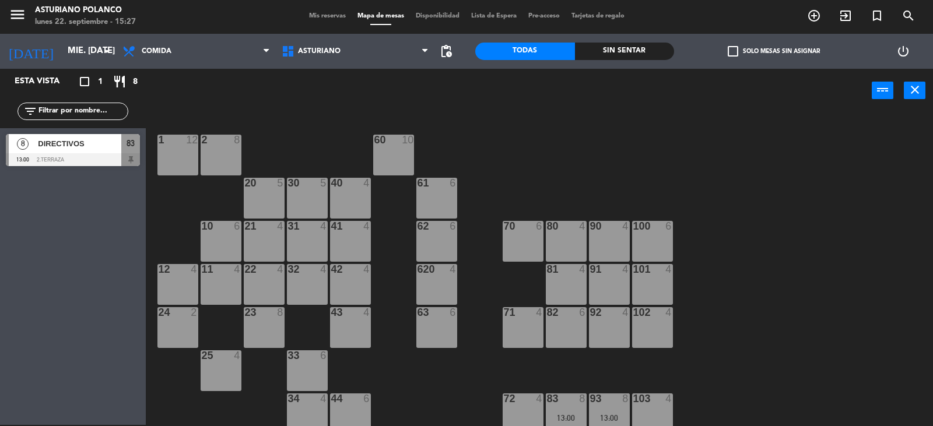
click at [563, 251] on div "80 4" at bounding box center [566, 241] width 41 height 41
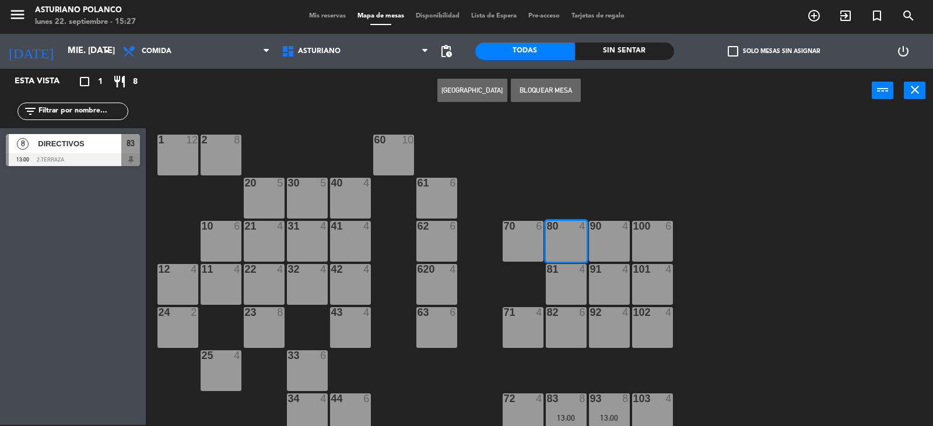
click at [452, 99] on button "[GEOGRAPHIC_DATA]" at bounding box center [472, 90] width 70 height 23
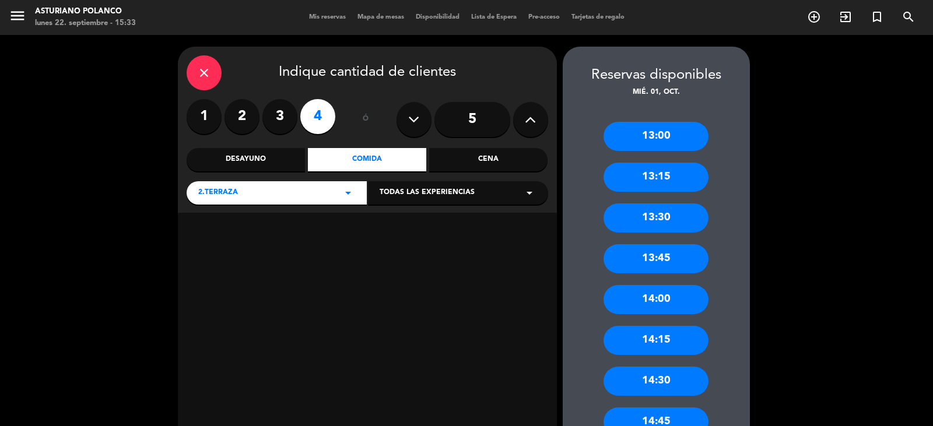
click at [205, 72] on icon "close" at bounding box center [204, 73] width 14 height 14
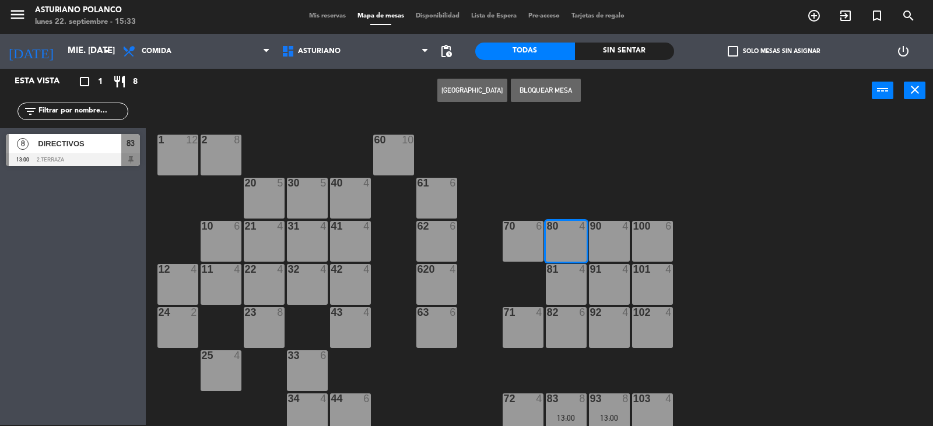
click at [473, 94] on button "[GEOGRAPHIC_DATA]" at bounding box center [472, 90] width 70 height 23
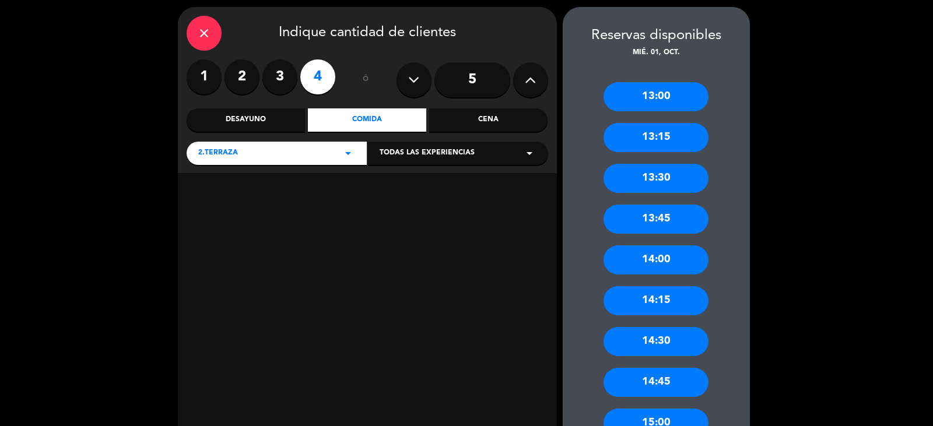
scroll to position [58, 0]
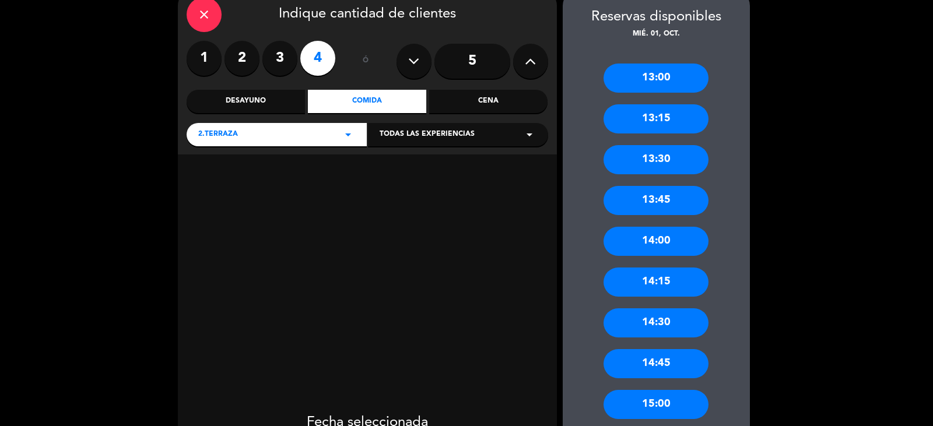
click at [673, 407] on div "15:00" at bounding box center [655, 404] width 105 height 29
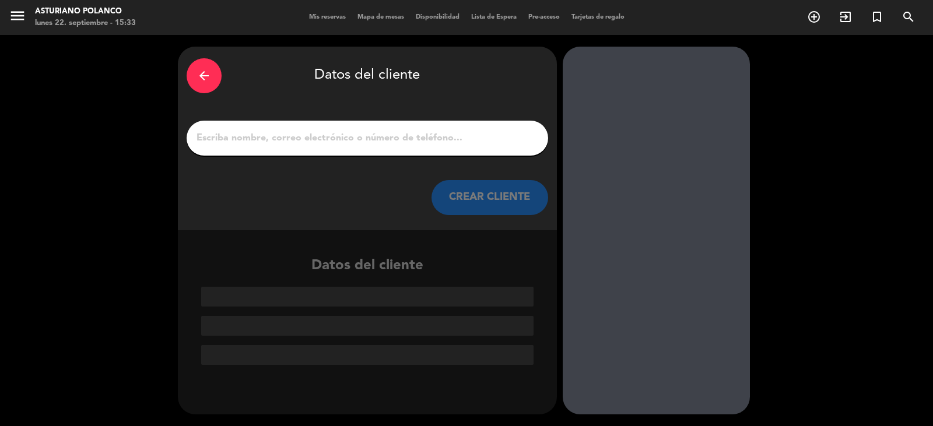
scroll to position [0, 0]
click at [226, 143] on input "1" at bounding box center [367, 138] width 344 height 16
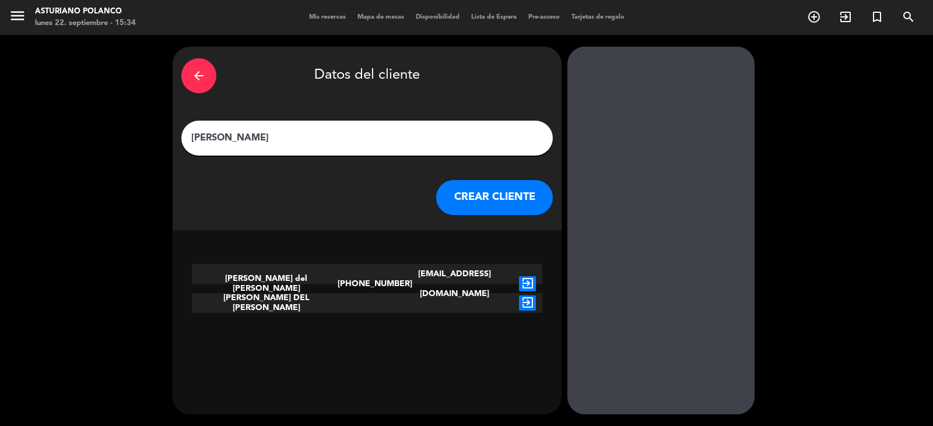
type input "[PERSON_NAME]"
click at [521, 307] on icon "exit_to_app" at bounding box center [527, 303] width 17 height 15
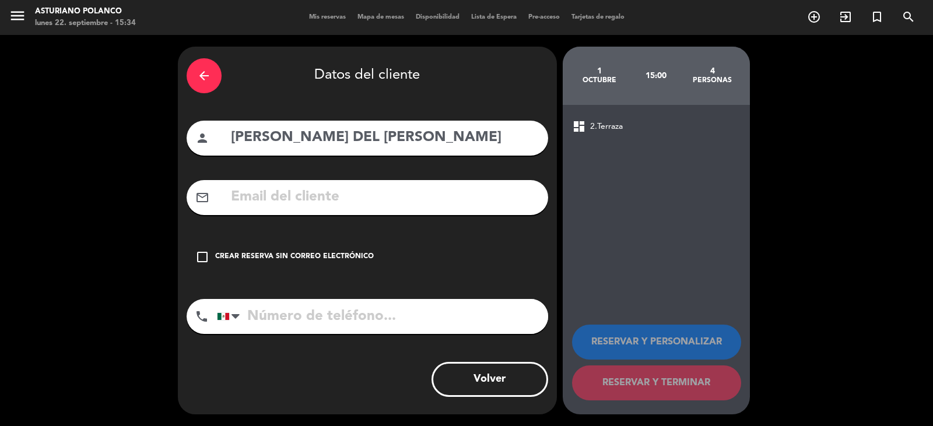
click at [402, 253] on div "check_box_outline_blank Crear reserva sin correo electrónico" at bounding box center [367, 257] width 361 height 35
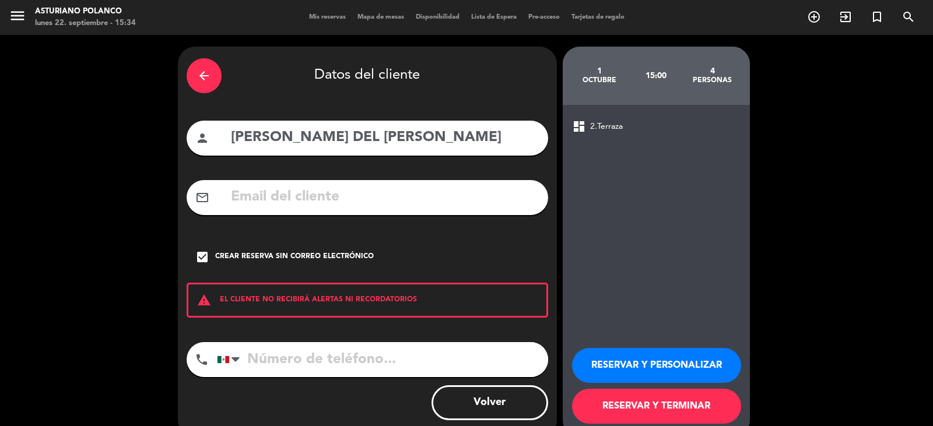
click at [645, 410] on button "RESERVAR Y TERMINAR" at bounding box center [656, 406] width 169 height 35
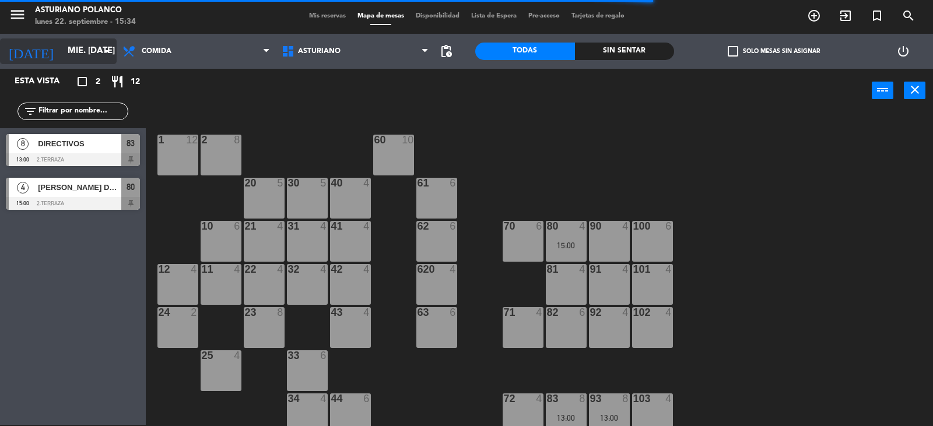
click at [62, 53] on input "mié. [DATE]" at bounding box center [118, 51] width 113 height 22
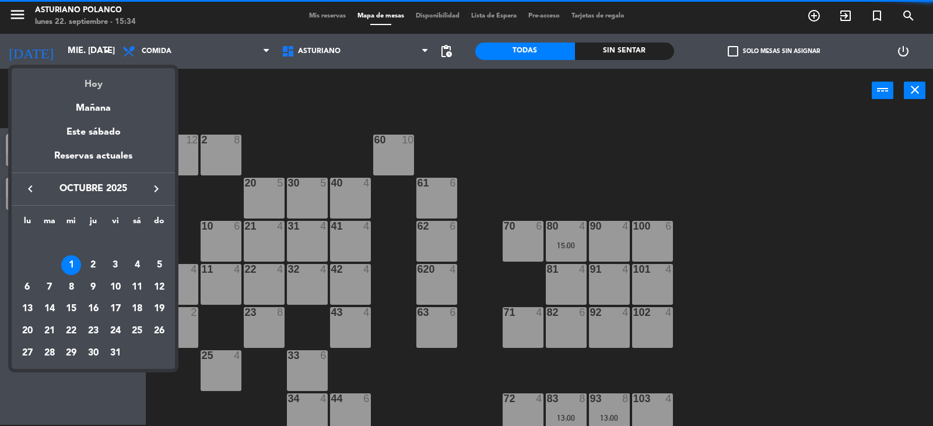
click at [126, 85] on div "Hoy" at bounding box center [93, 80] width 163 height 24
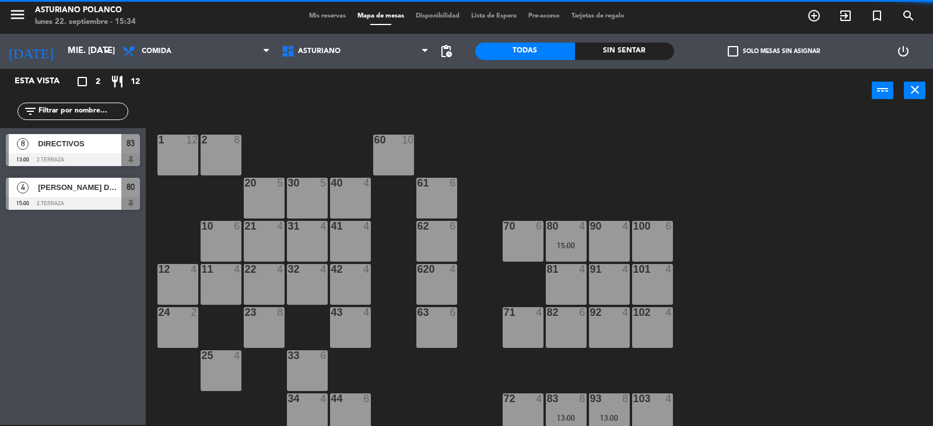
type input "lun. [DATE]"
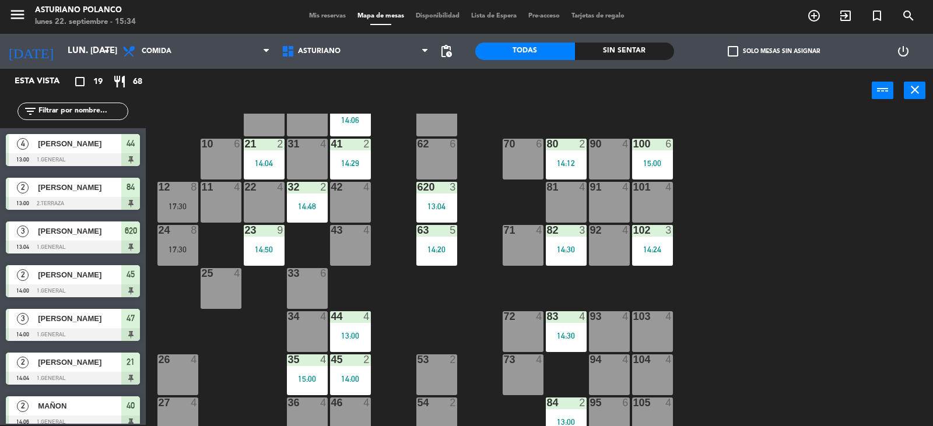
scroll to position [181, 0]
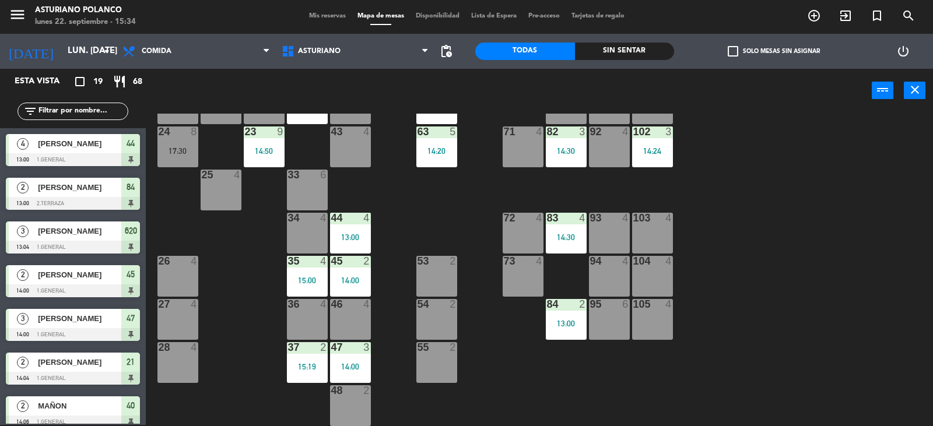
click at [789, 314] on div "1 block 12 2 block 8 60 10 20 5 30 5 40 2 14:06 61 6 62 6 41 2 14:29 31 4 21 2 …" at bounding box center [544, 270] width 778 height 312
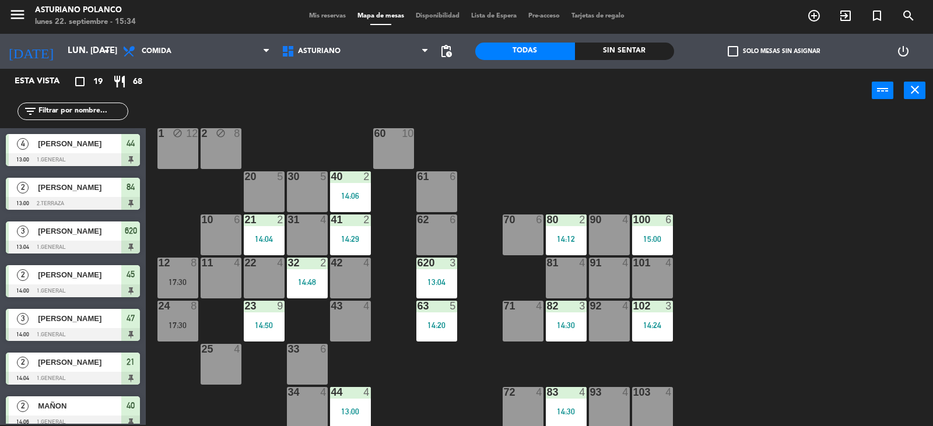
scroll to position [6, 0]
click at [651, 238] on div "15:00" at bounding box center [652, 239] width 41 height 8
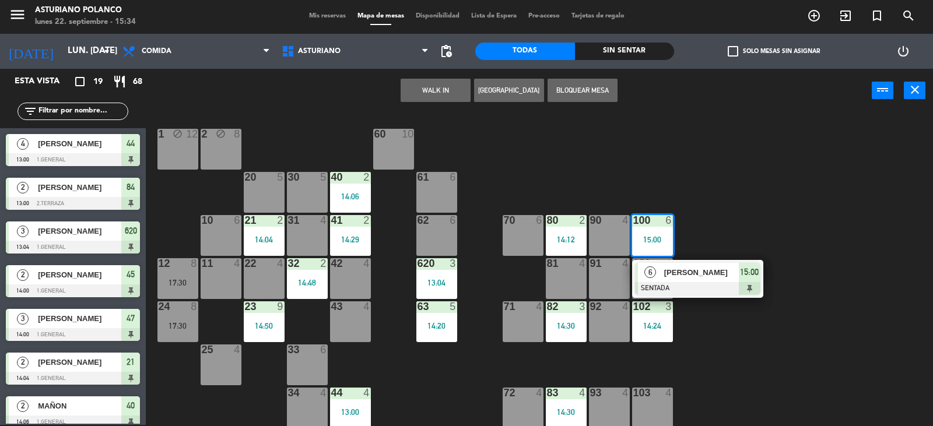
click at [732, 230] on div "1 block 12 2 block 8 60 10 20 5 30 5 40 2 14:06 61 6 62 6 41 2 14:29 31 4 21 2 …" at bounding box center [544, 270] width 778 height 312
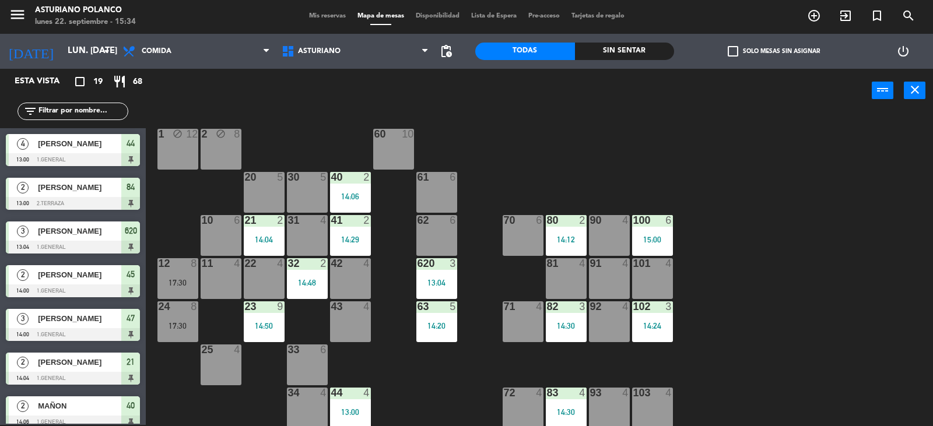
click at [564, 243] on div "14:12" at bounding box center [566, 239] width 41 height 8
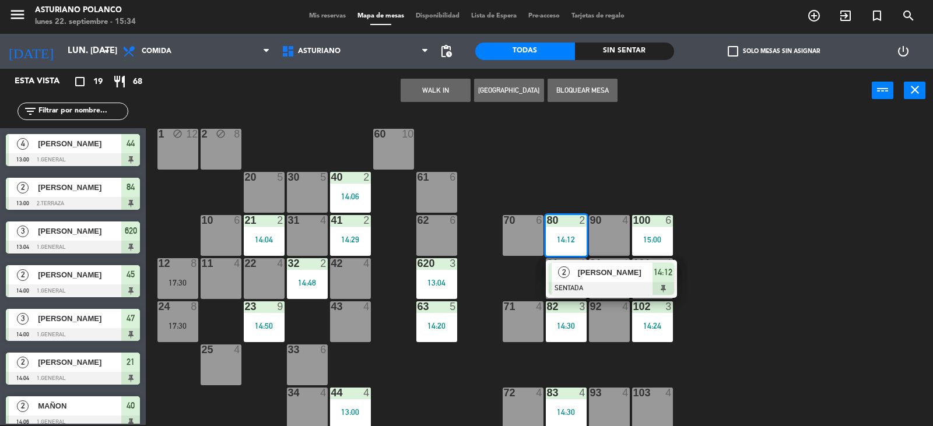
click at [602, 161] on div "1 block 12 2 block 8 60 10 20 5 30 5 40 2 14:06 61 6 62 6 41 2 14:29 31 4 21 2 …" at bounding box center [544, 270] width 778 height 312
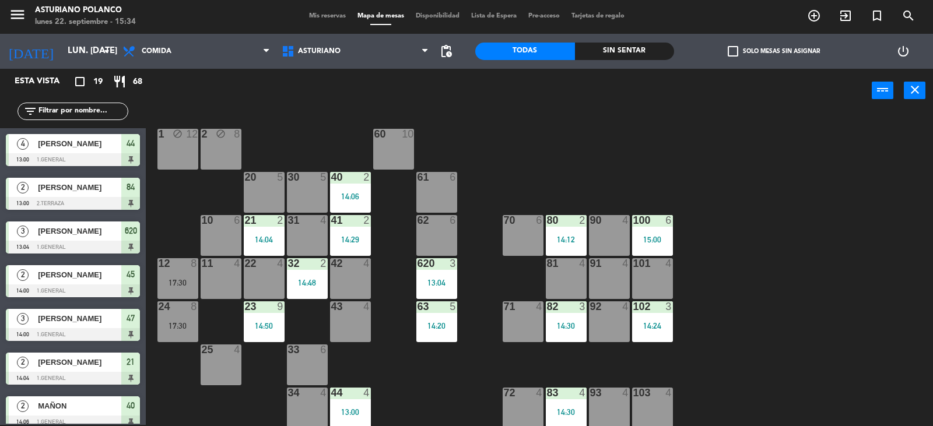
drag, startPoint x: 749, startPoint y: 291, endPoint x: 757, endPoint y: 293, distance: 8.2
click at [748, 292] on div "1 block 12 2 block 8 60 10 20 5 30 5 40 2 14:06 61 6 62 6 41 2 14:29 31 4 21 2 …" at bounding box center [544, 270] width 778 height 312
click at [641, 318] on div "102 3 14:24" at bounding box center [652, 321] width 41 height 41
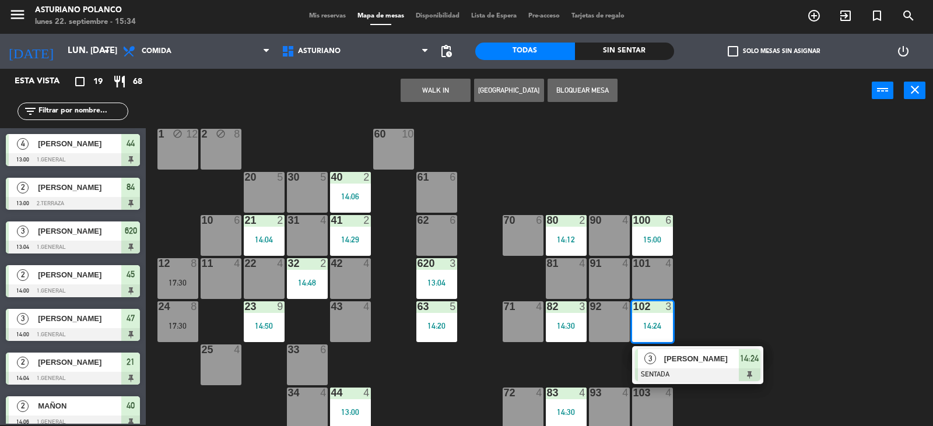
click at [777, 283] on div "1 block 12 2 block 8 60 10 20 5 30 5 40 2 14:06 61 6 62 6 41 2 14:29 31 4 21 2 …" at bounding box center [544, 270] width 778 height 312
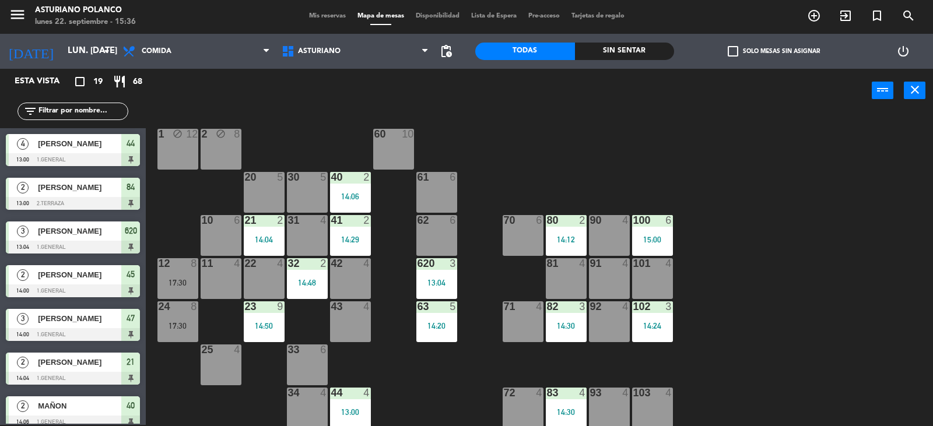
click at [724, 203] on div "1 block 12 2 block 8 60 10 20 5 30 5 40 2 14:06 61 6 62 6 41 2 14:29 31 4 21 2 …" at bounding box center [544, 270] width 778 height 312
click at [587, 220] on div "90" at bounding box center [589, 220] width 19 height 10
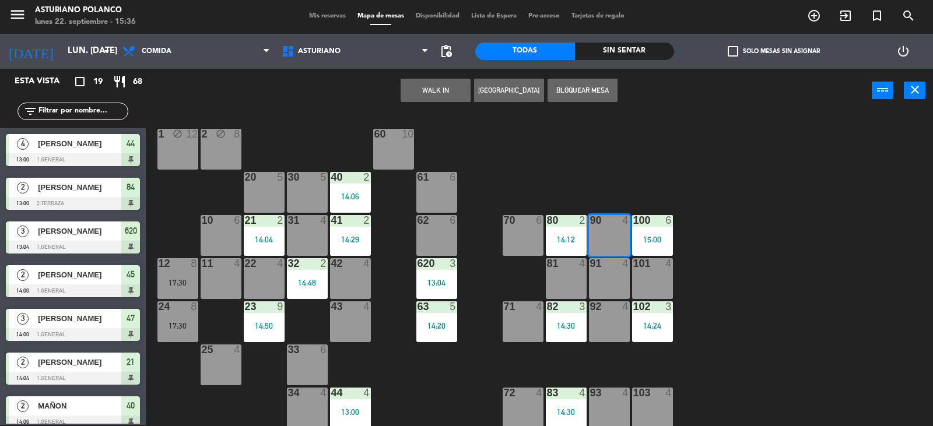
click at [676, 198] on div "1 block 12 2 block 8 60 10 20 5 30 5 40 2 14:06 61 6 62 6 41 2 14:29 31 4 21 2 …" at bounding box center [544, 270] width 778 height 312
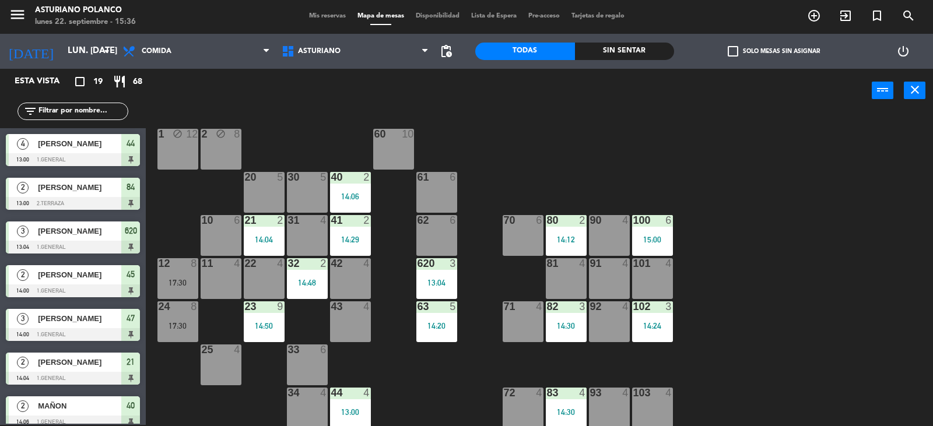
click at [656, 235] on div "15:00" at bounding box center [652, 239] width 41 height 8
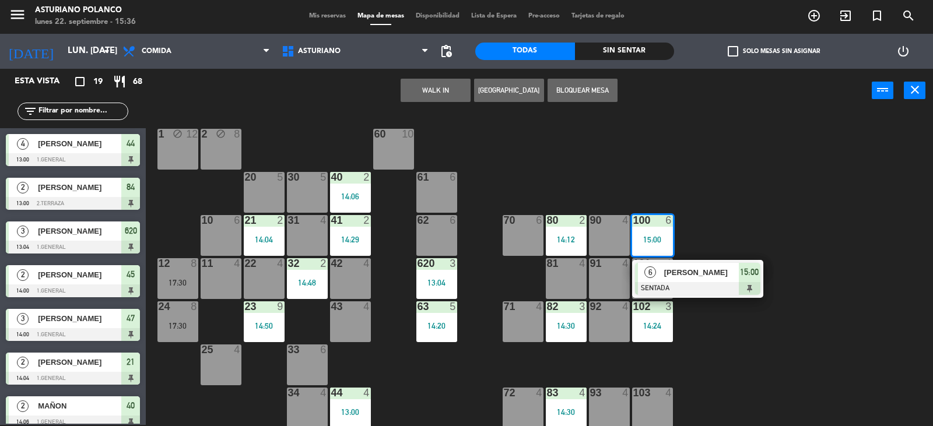
click at [731, 199] on div "1 block 12 2 block 8 60 10 20 5 30 5 40 2 14:06 61 6 62 6 41 2 14:29 31 4 21 2 …" at bounding box center [544, 270] width 778 height 312
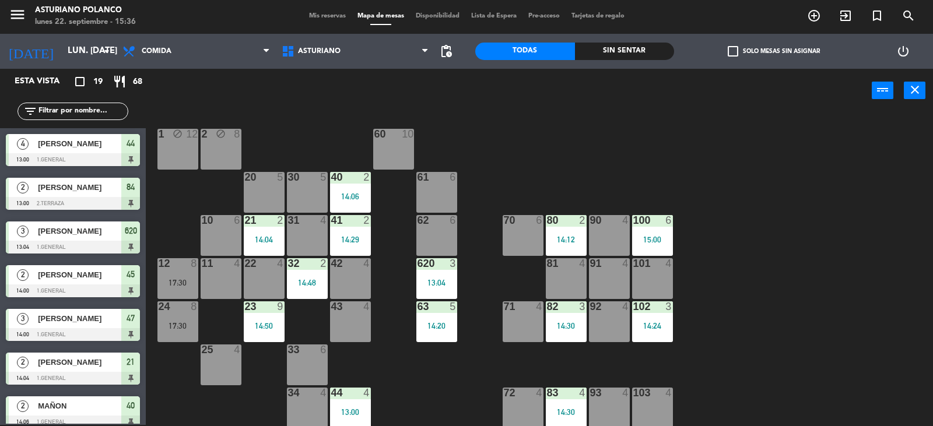
click at [563, 318] on div "82 3 14:30" at bounding box center [566, 321] width 41 height 41
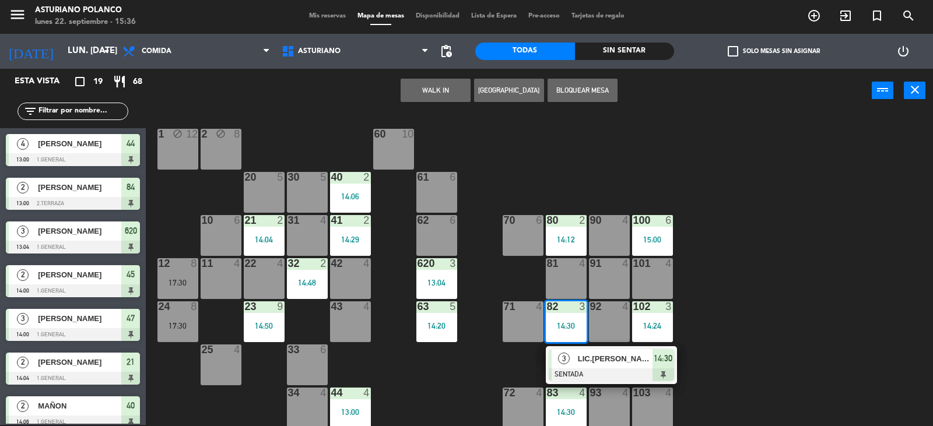
click at [751, 282] on div "1 block 12 2 block 8 60 10 20 5 30 5 40 2 14:06 61 6 62 6 41 2 14:29 31 4 21 2 …" at bounding box center [544, 270] width 778 height 312
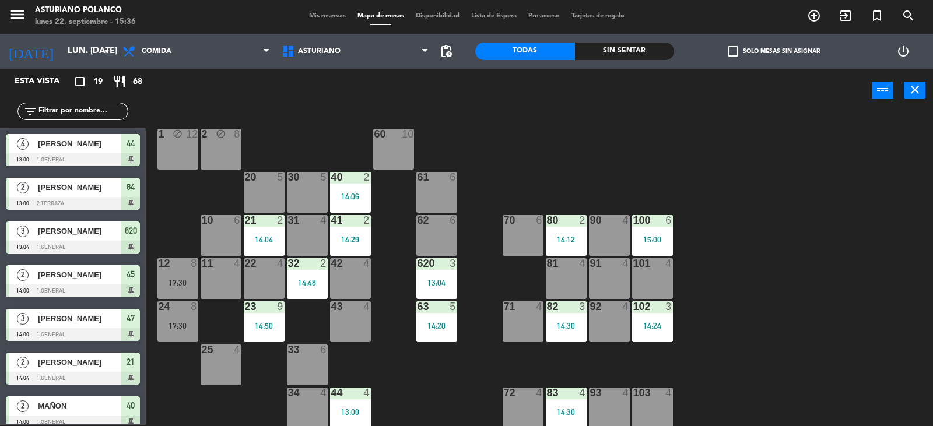
click at [663, 326] on div "14:24" at bounding box center [652, 326] width 41 height 8
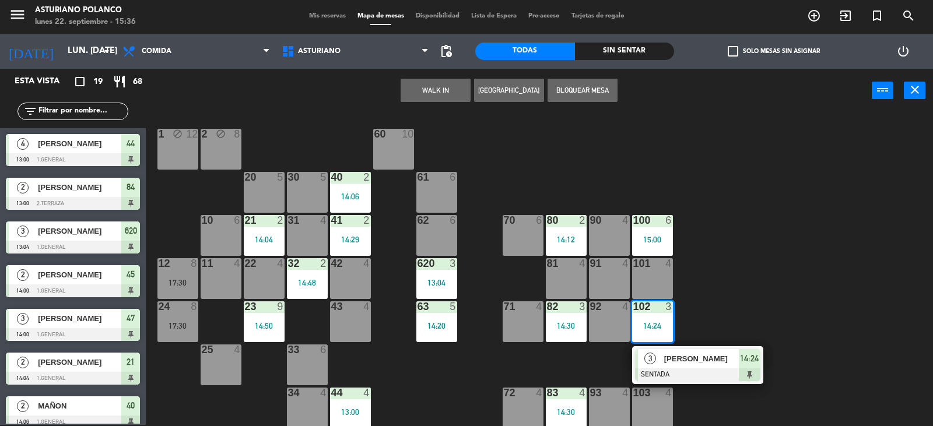
click at [739, 305] on div "1 block 12 2 block 8 60 10 20 5 30 5 40 2 14:06 61 6 62 6 41 2 14:29 31 4 21 2 …" at bounding box center [544, 270] width 778 height 312
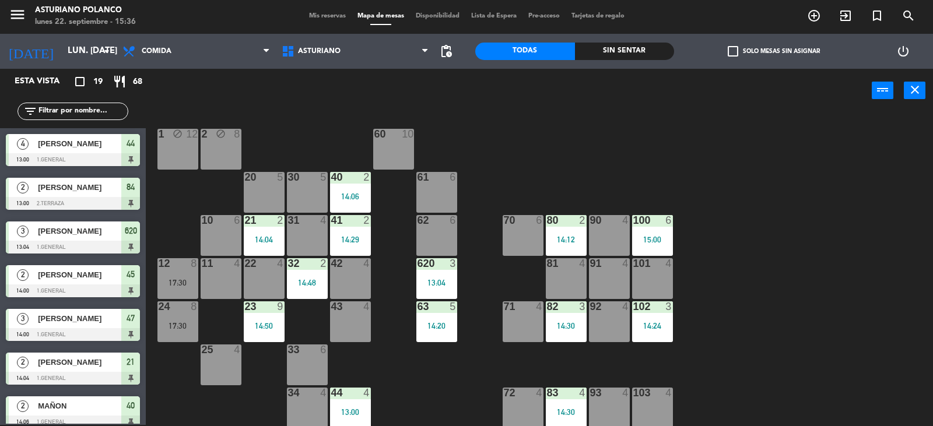
click at [578, 314] on div "82 3 14:30" at bounding box center [566, 321] width 41 height 41
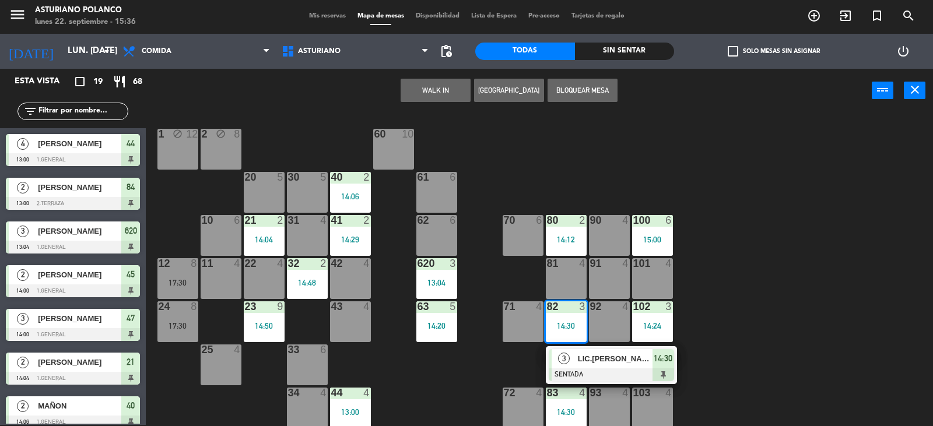
click at [639, 359] on span "LIC.[PERSON_NAME]" at bounding box center [615, 359] width 75 height 12
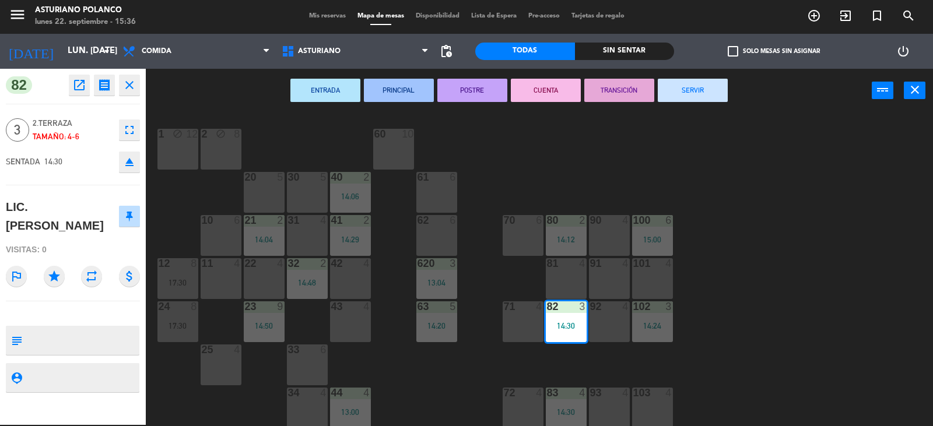
click at [685, 100] on button "SERVIR" at bounding box center [693, 90] width 70 height 23
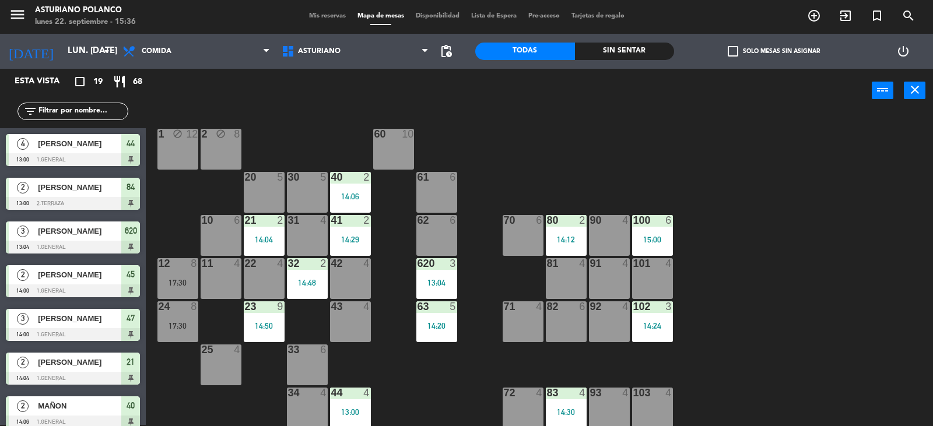
scroll to position [1, 0]
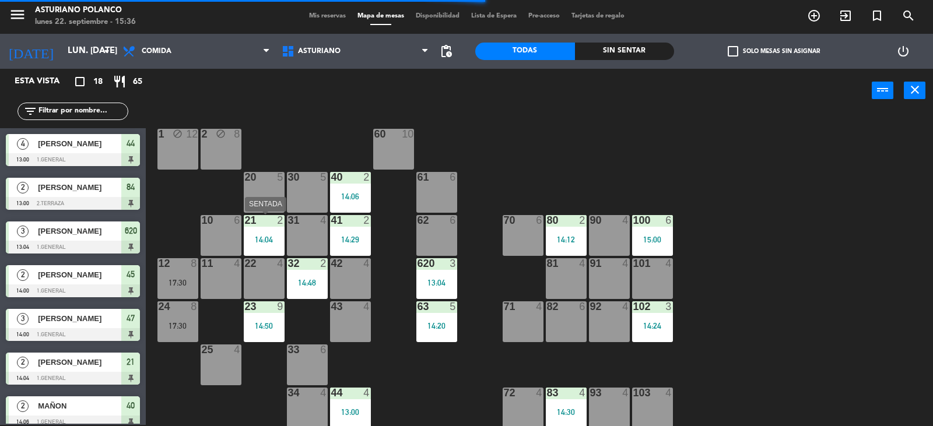
click at [252, 246] on div "21 2 14:04" at bounding box center [264, 235] width 41 height 41
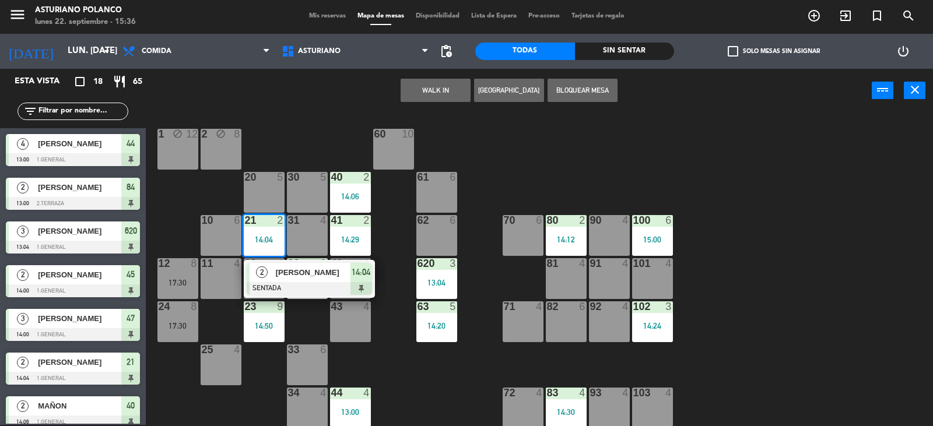
click at [538, 160] on div "1 block 12 2 block 8 60 10 20 5 30 5 40 2 14:06 61 6 62 6 41 2 14:29 31 4 21 2 …" at bounding box center [544, 270] width 778 height 312
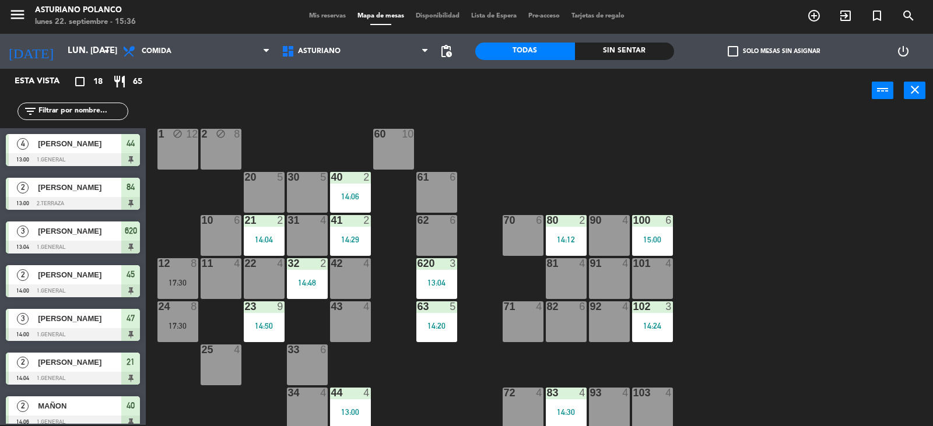
click at [276, 325] on div "14:50" at bounding box center [264, 326] width 41 height 8
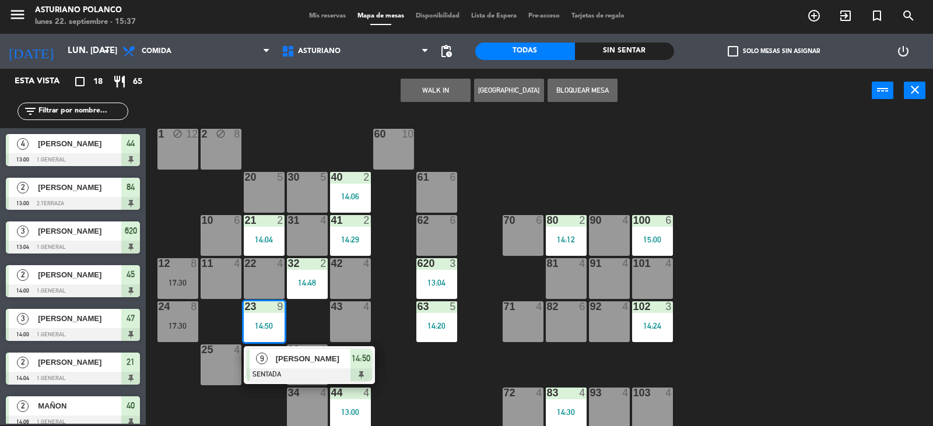
click at [450, 402] on div "1 block 12 2 block 8 60 10 20 5 30 5 40 2 14:06 61 6 62 6 41 2 14:29 31 4 21 2 …" at bounding box center [544, 270] width 778 height 312
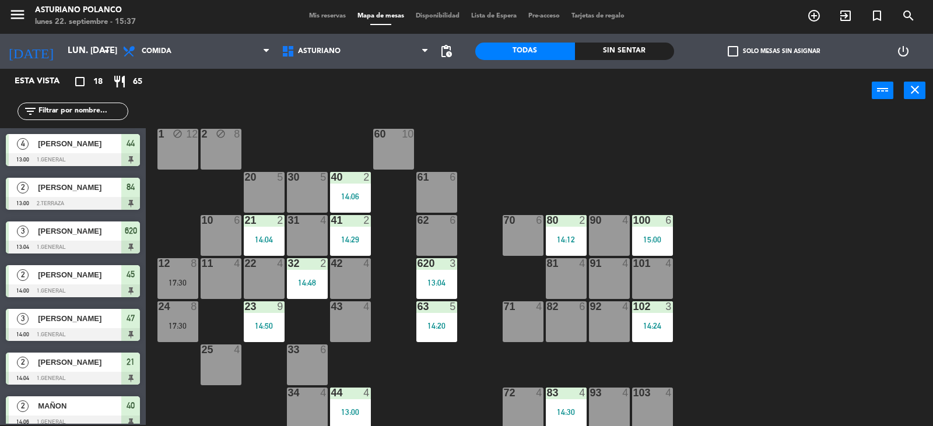
click at [426, 321] on div "14:20" at bounding box center [436, 325] width 41 height 9
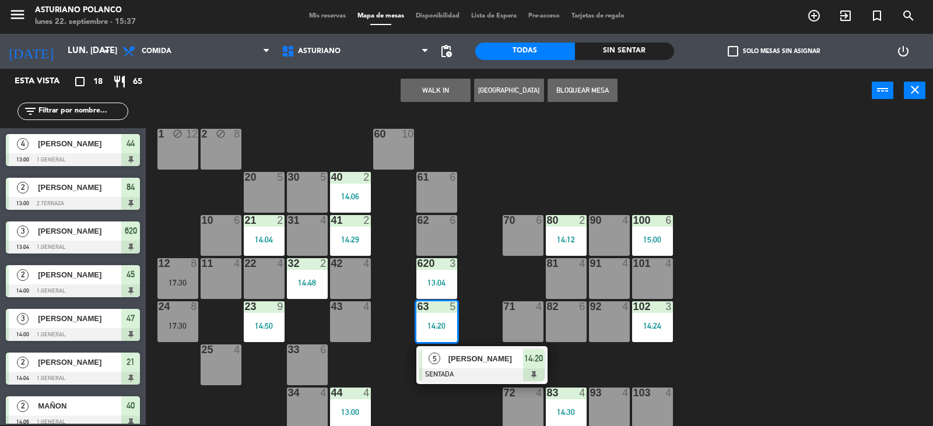
click at [488, 372] on div at bounding box center [481, 374] width 125 height 13
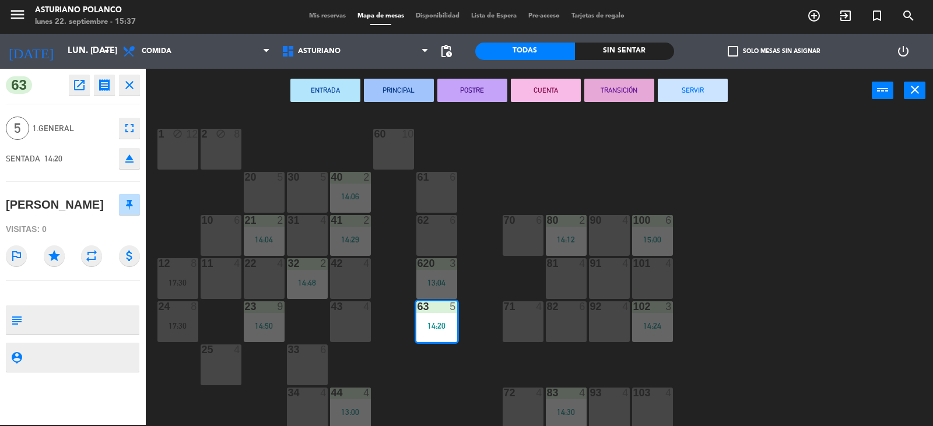
click at [682, 93] on button "SERVIR" at bounding box center [693, 90] width 70 height 23
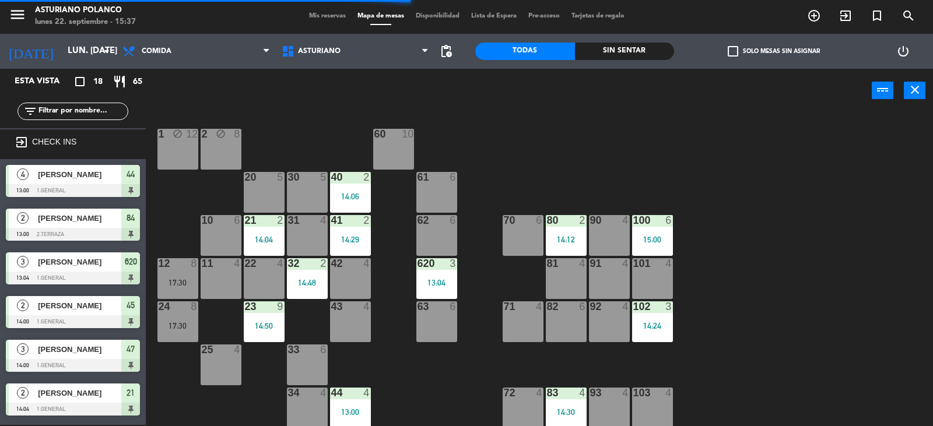
click at [444, 280] on div "13:04" at bounding box center [436, 283] width 41 height 8
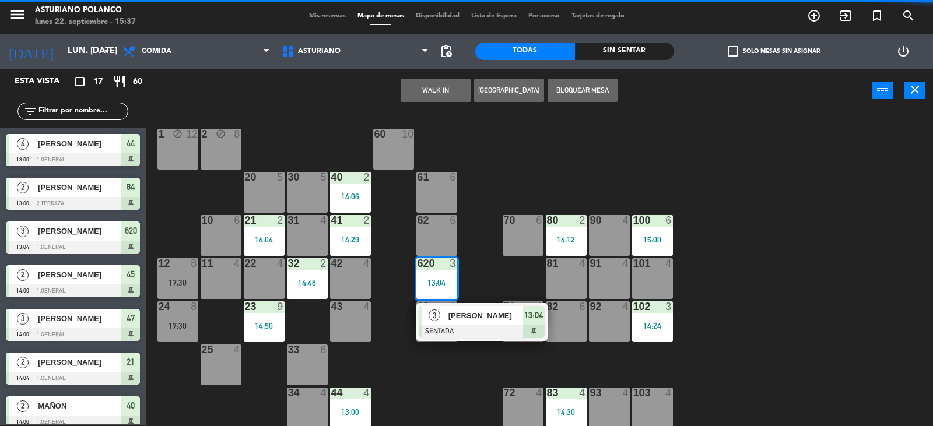
click at [481, 281] on div "1 block 12 2 block 8 60 10 20 5 30 5 40 2 14:06 61 6 62 6 41 2 14:29 31 4 21 2 …" at bounding box center [544, 270] width 778 height 312
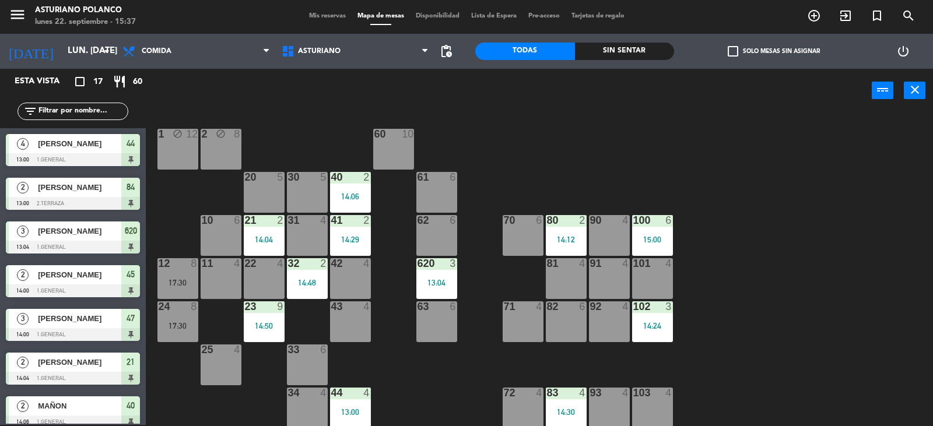
click at [350, 232] on div "41 2 14:29" at bounding box center [350, 235] width 41 height 41
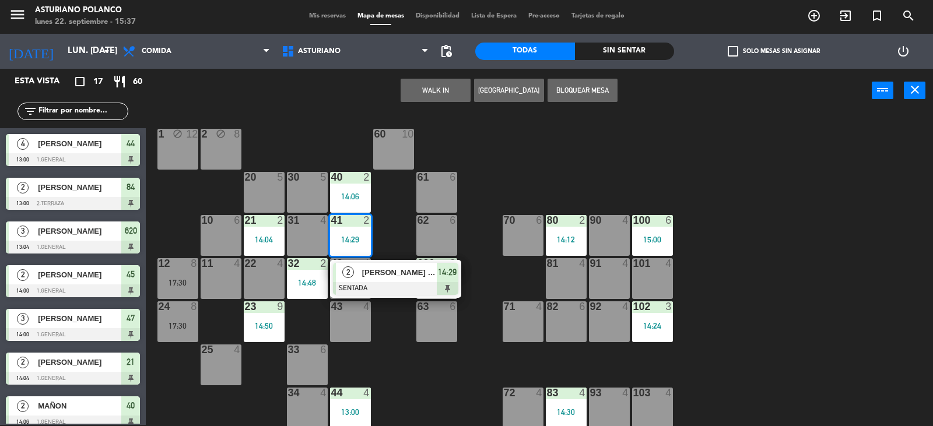
click at [498, 167] on div "1 block 12 2 block 8 60 10 20 5 30 5 40 2 14:06 61 6 62 6 41 2 14:29 2 [PERSON_…" at bounding box center [544, 270] width 778 height 312
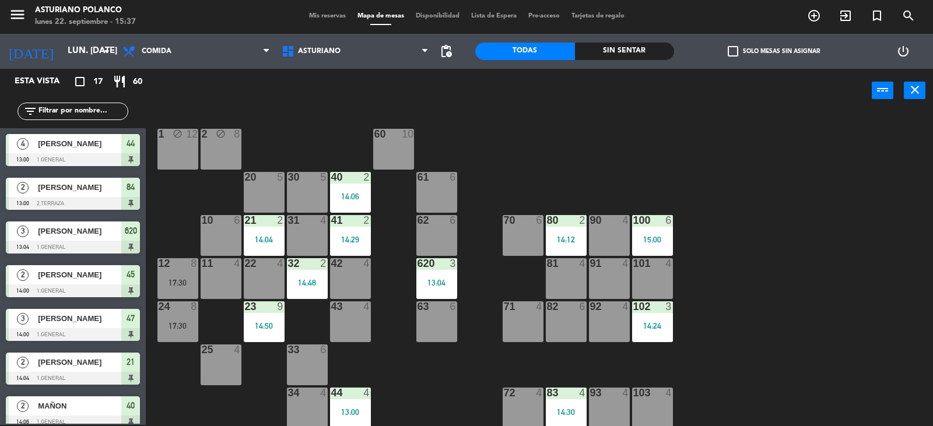
click at [519, 182] on div "1 block 12 2 block 8 60 10 20 5 30 5 40 2 14:06 61 6 62 6 41 2 14:29 31 4 21 2 …" at bounding box center [544, 270] width 778 height 312
click at [358, 181] on div at bounding box center [349, 177] width 19 height 10
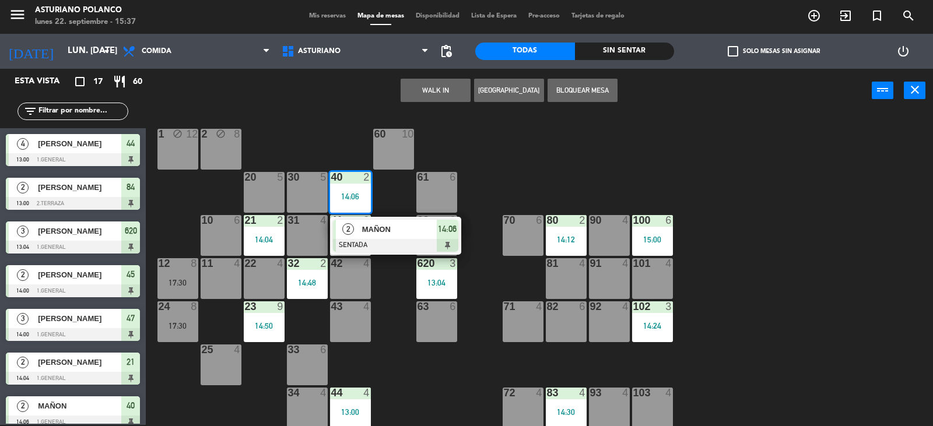
click at [399, 239] on div at bounding box center [395, 245] width 125 height 13
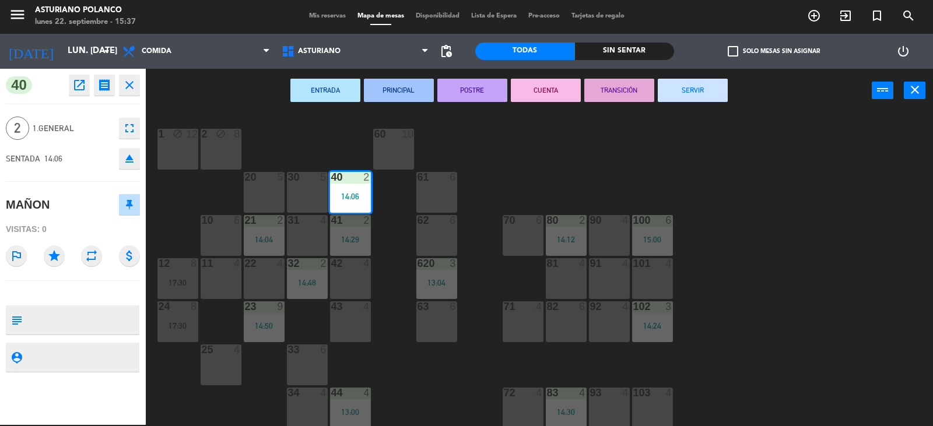
click at [688, 89] on button "SERVIR" at bounding box center [693, 90] width 70 height 23
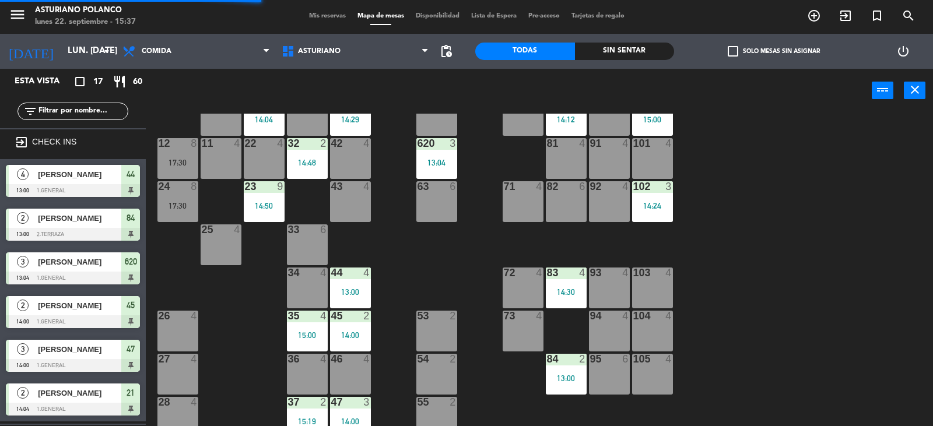
scroll to position [181, 0]
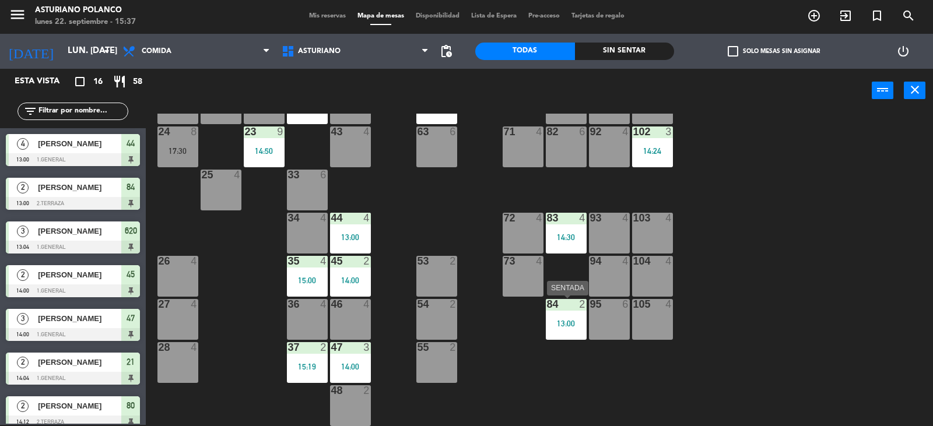
click at [569, 319] on div "13:00" at bounding box center [566, 323] width 41 height 8
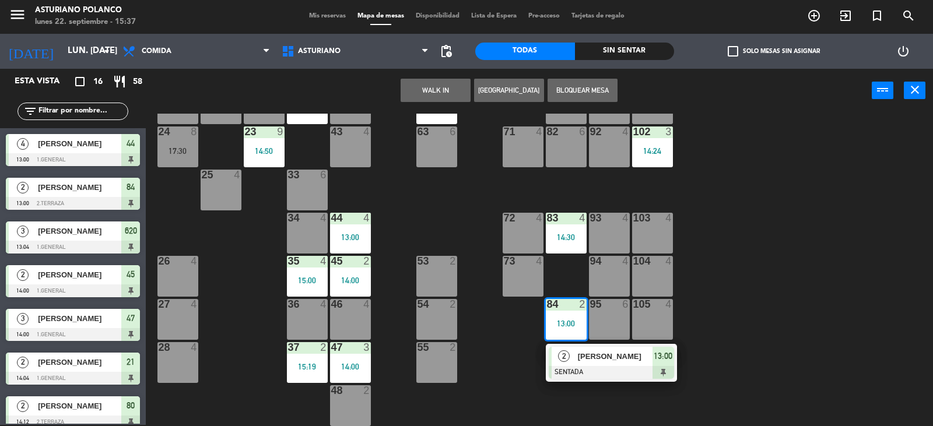
click at [740, 310] on div "1 block 12 2 block 8 60 10 20 5 30 5 40 4 61 6 62 6 41 2 14:29 31 4 21 2 14:04 …" at bounding box center [544, 270] width 778 height 312
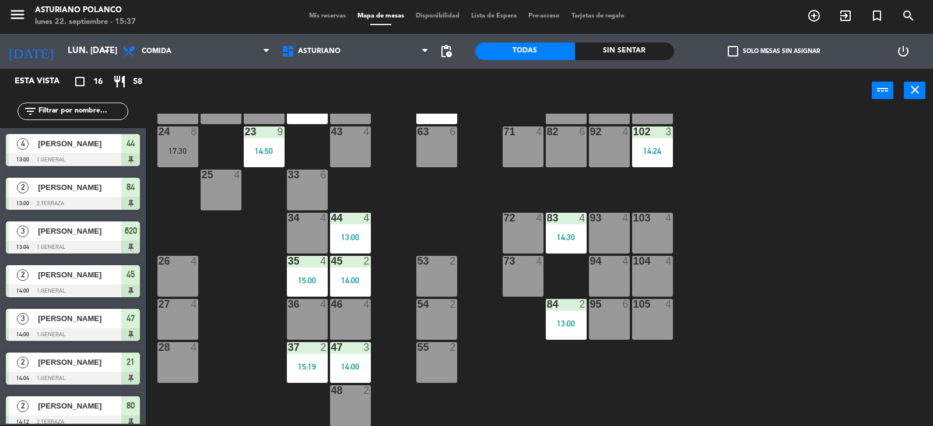
click at [360, 230] on div "44 4 13:00" at bounding box center [350, 233] width 41 height 41
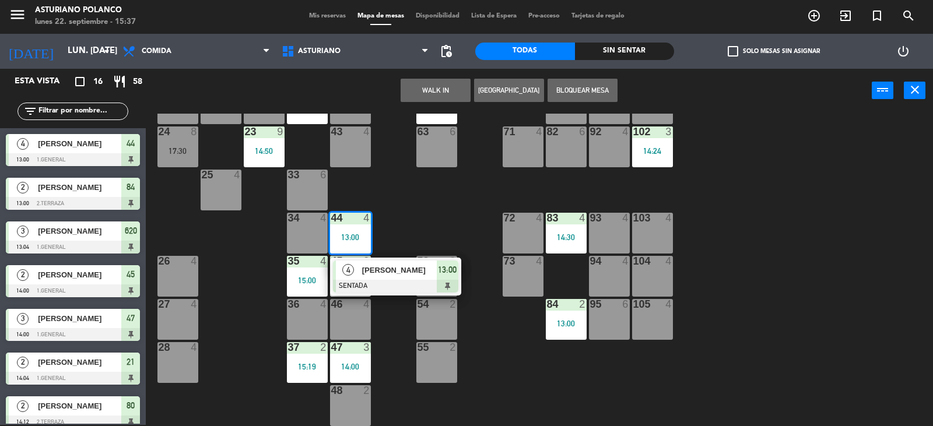
click at [439, 215] on div "1 block 12 2 block 8 60 10 20 5 30 5 40 4 61 6 62 6 41 2 14:29 31 4 21 2 14:04 …" at bounding box center [544, 270] width 778 height 312
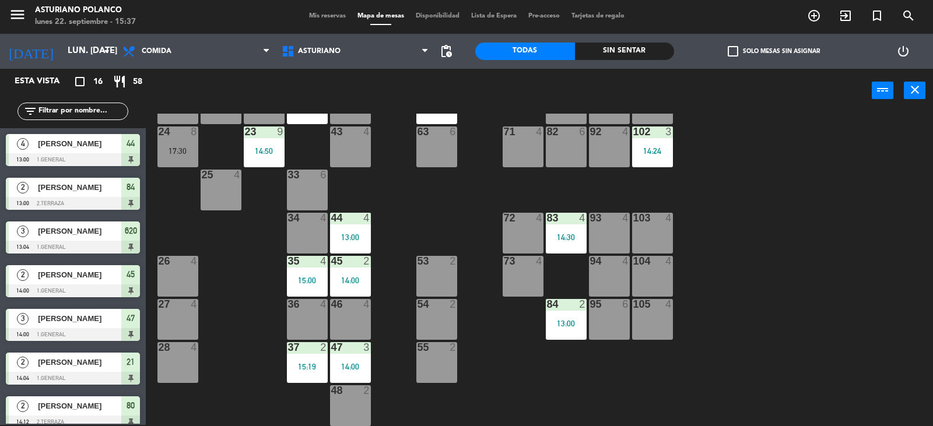
click at [642, 153] on div "14:24" at bounding box center [652, 151] width 41 height 8
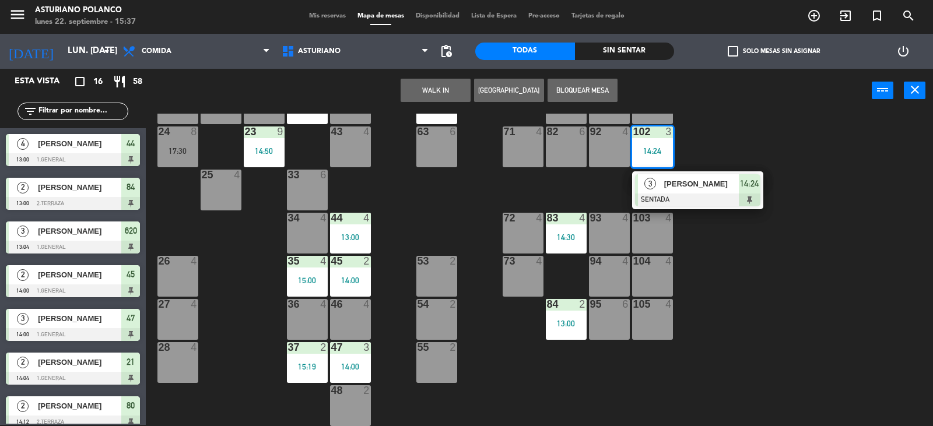
click at [750, 143] on div "1 block 12 2 block 8 60 10 20 5 30 5 40 4 61 6 62 6 41 2 14:29 31 4 21 2 14:04 …" at bounding box center [544, 270] width 778 height 312
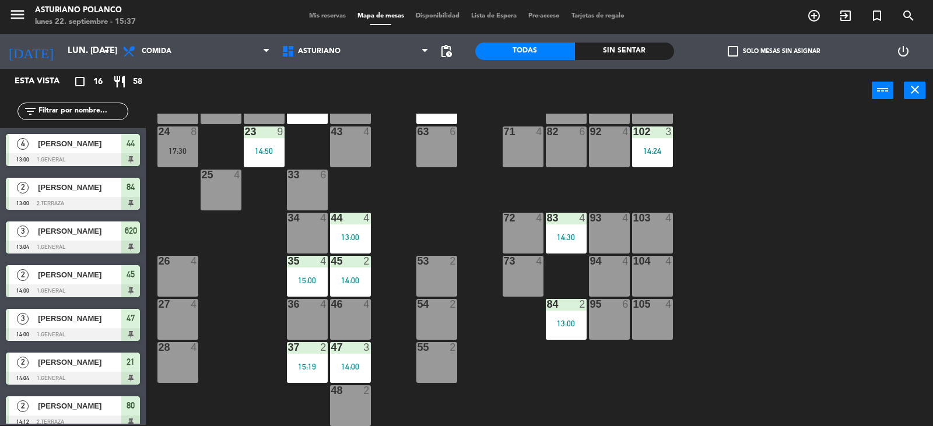
click at [558, 235] on div "14:30" at bounding box center [566, 237] width 41 height 8
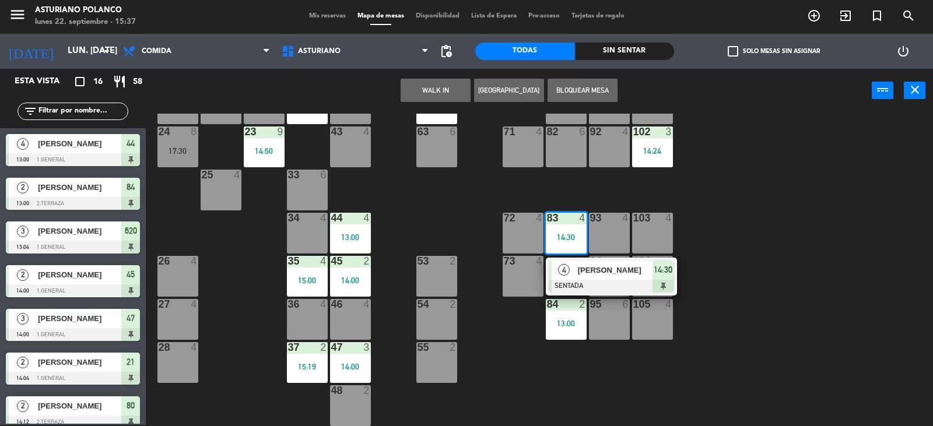
click at [728, 205] on div "1 block 12 2 block 8 60 10 20 5 30 5 40 4 61 6 62 6 41 2 14:29 31 4 21 2 14:04 …" at bounding box center [544, 270] width 778 height 312
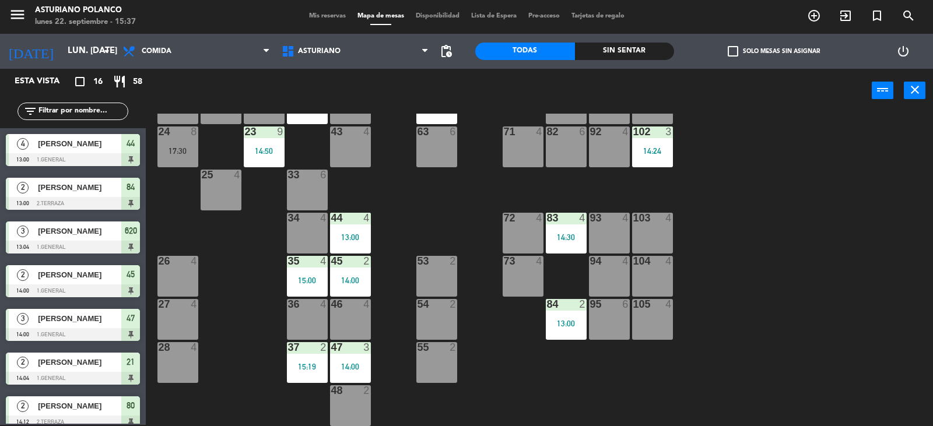
click at [581, 317] on div "84 2 13:00" at bounding box center [566, 319] width 41 height 41
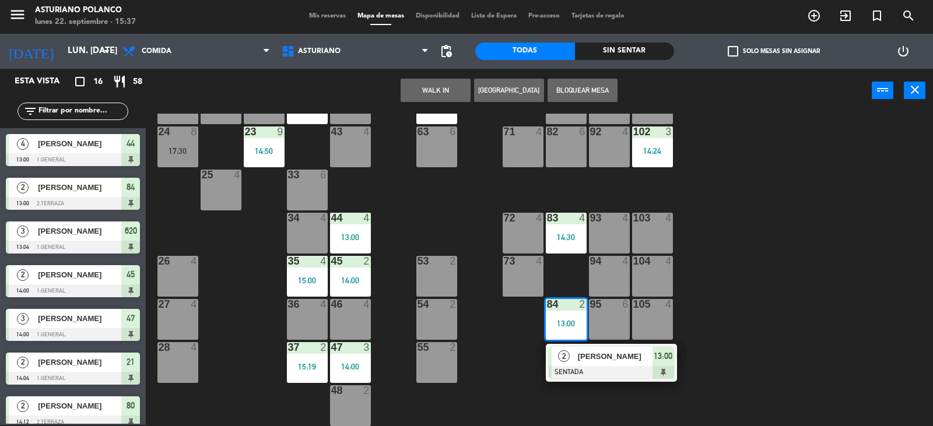
click at [863, 220] on div "1 block 12 2 block 8 60 10 20 5 30 5 40 4 61 6 62 6 41 2 14:29 31 4 21 2 14:04 …" at bounding box center [544, 270] width 778 height 312
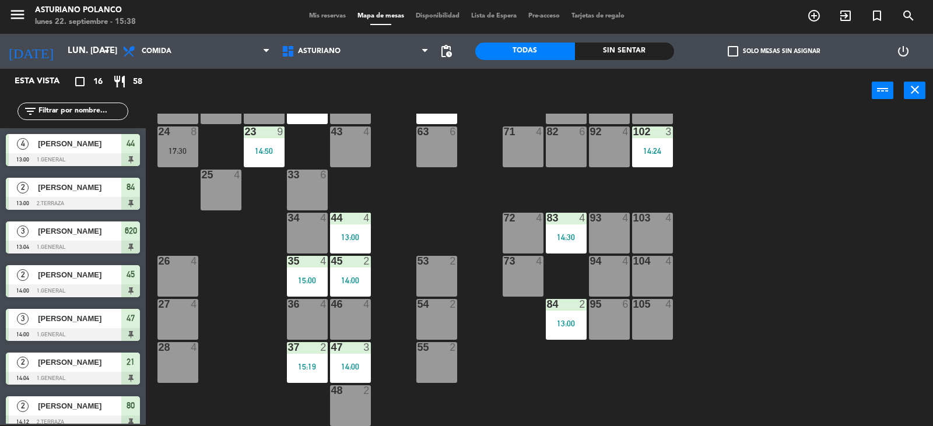
click at [817, 220] on div "1 block 12 2 block 8 60 10 20 5 30 5 40 4 61 6 62 6 41 2 14:29 31 4 21 2 14:04 …" at bounding box center [544, 270] width 778 height 312
click at [845, 273] on div "1 block 12 2 block 8 60 10 20 5 30 5 40 4 61 6 62 6 41 2 14:29 31 4 21 2 14:04 …" at bounding box center [544, 270] width 778 height 312
click at [751, 234] on div "1 block 12 2 block 8 60 10 20 5 30 5 40 4 61 6 62 6 41 2 14:29 31 4 21 2 14:04 …" at bounding box center [544, 270] width 778 height 312
click at [575, 243] on div "83 4 14:30" at bounding box center [566, 233] width 41 height 41
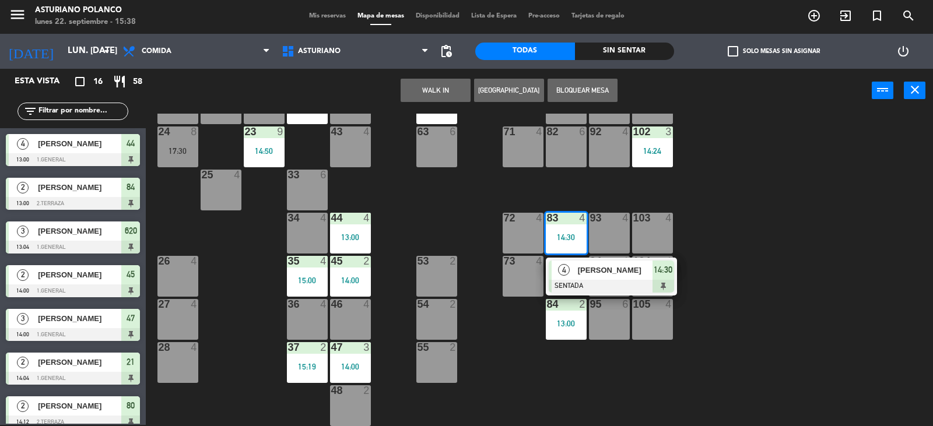
click at [817, 219] on div "1 block 12 2 block 8 60 10 20 5 30 5 40 4 61 6 62 6 41 2 14:29 31 4 21 2 14:04 …" at bounding box center [544, 270] width 778 height 312
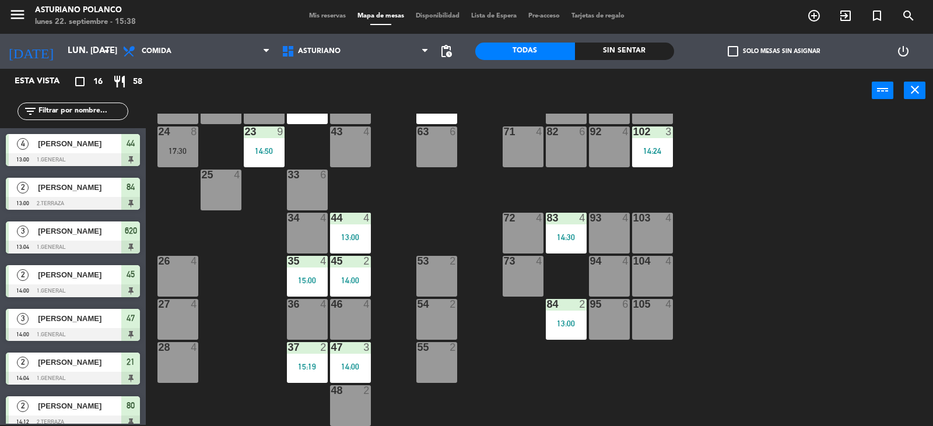
click at [658, 163] on div "102 3 14:24" at bounding box center [652, 146] width 41 height 41
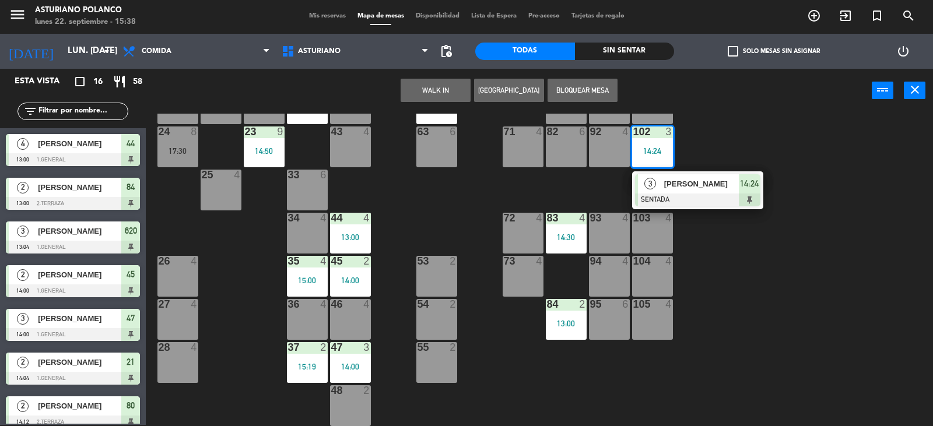
click at [707, 147] on div "1 block 12 2 block 8 60 10 20 5 30 5 40 4 61 6 62 6 41 2 14:29 31 4 21 2 14:04 …" at bounding box center [544, 270] width 778 height 312
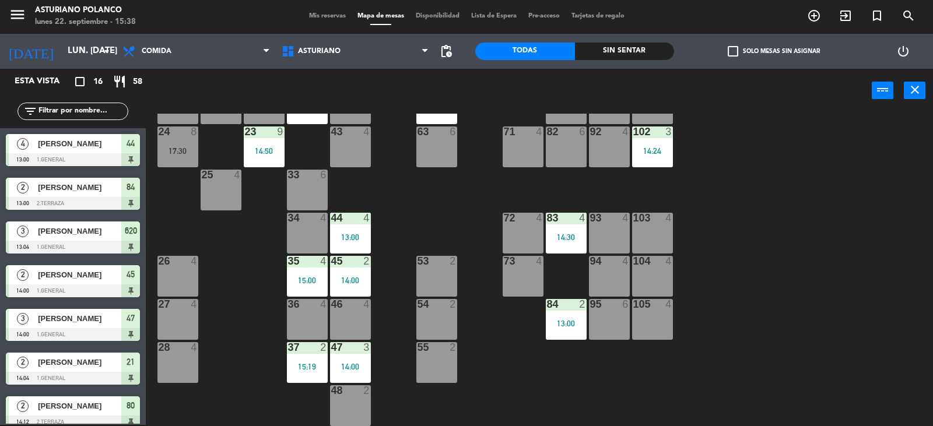
click at [565, 222] on div at bounding box center [565, 218] width 19 height 10
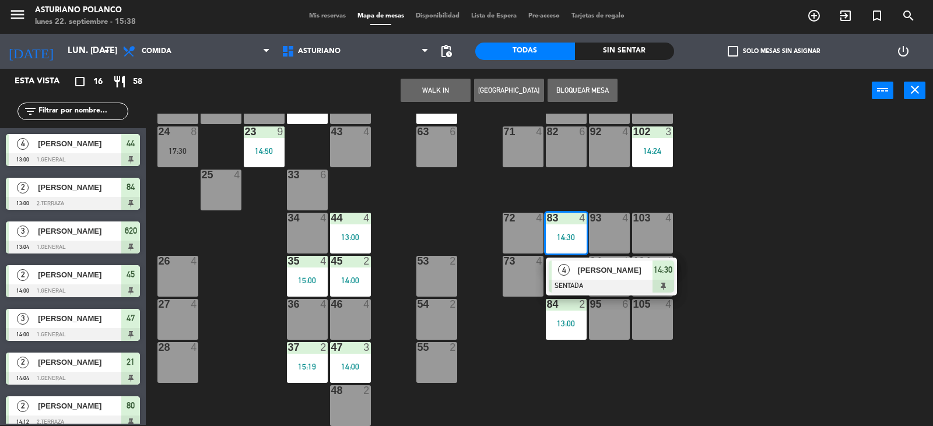
click at [766, 189] on div "1 block 12 2 block 8 60 10 20 5 30 5 40 4 61 6 62 6 41 2 14:29 31 4 21 2 14:04 …" at bounding box center [544, 270] width 778 height 312
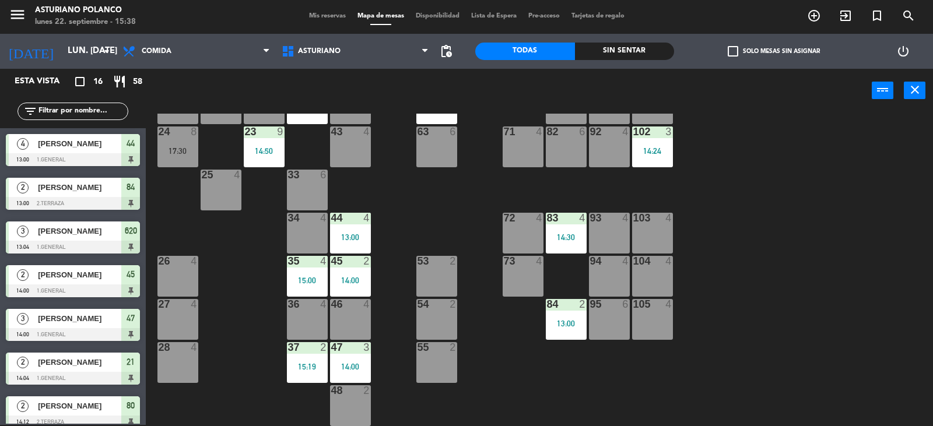
click at [648, 156] on div "102 3 14:24" at bounding box center [652, 146] width 41 height 41
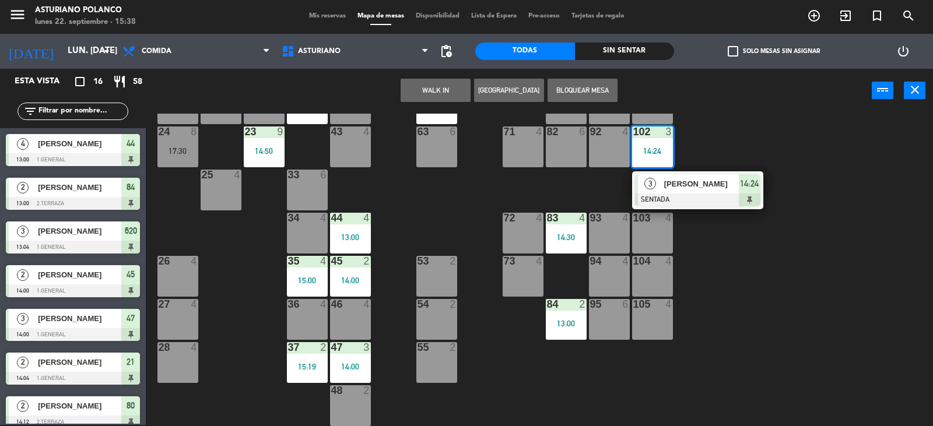
click at [691, 136] on div "1 block 12 2 block 8 60 10 20 5 30 5 40 4 61 6 62 6 41 2 14:29 31 4 21 2 14:04 …" at bounding box center [544, 270] width 778 height 312
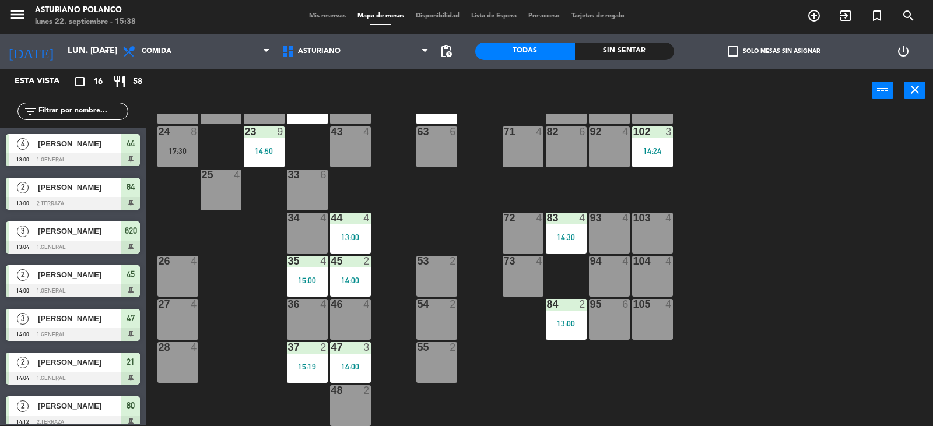
click at [665, 157] on div "102 3 14:24" at bounding box center [652, 146] width 41 height 41
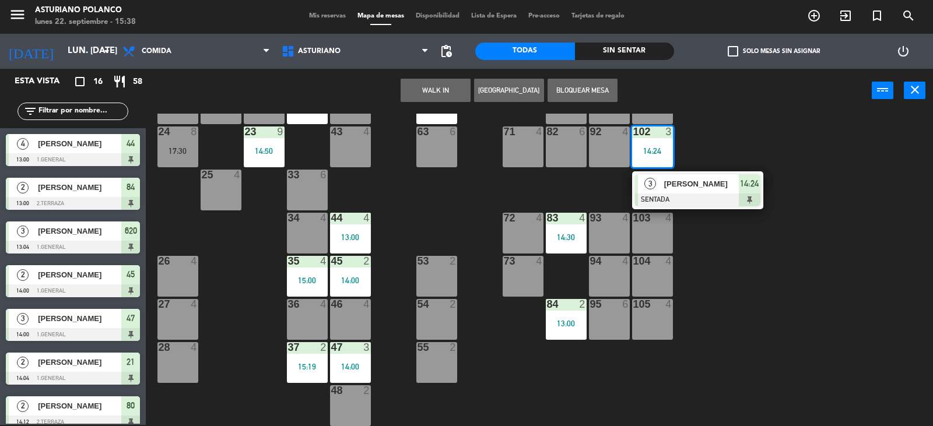
click at [692, 146] on div "1 block 12 2 block 8 60 10 20 5 30 5 40 4 61 6 62 6 41 2 14:29 31 4 21 2 14:04 …" at bounding box center [544, 270] width 778 height 312
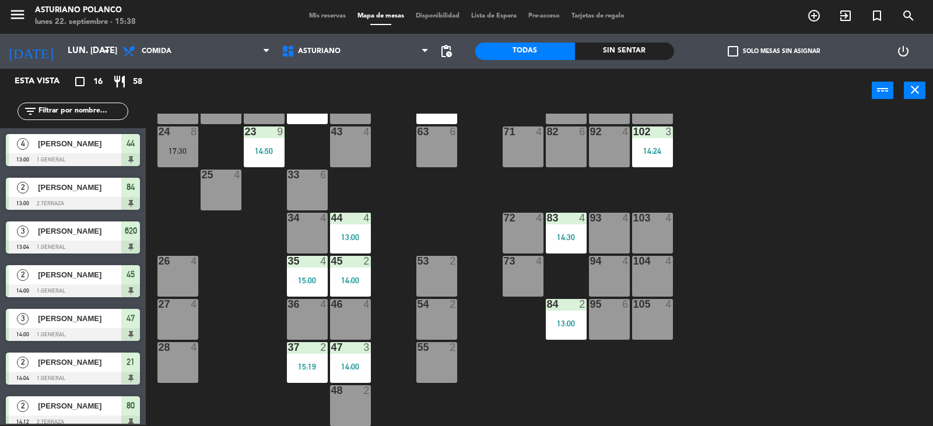
click at [672, 157] on div "102 3 14:24" at bounding box center [652, 146] width 41 height 41
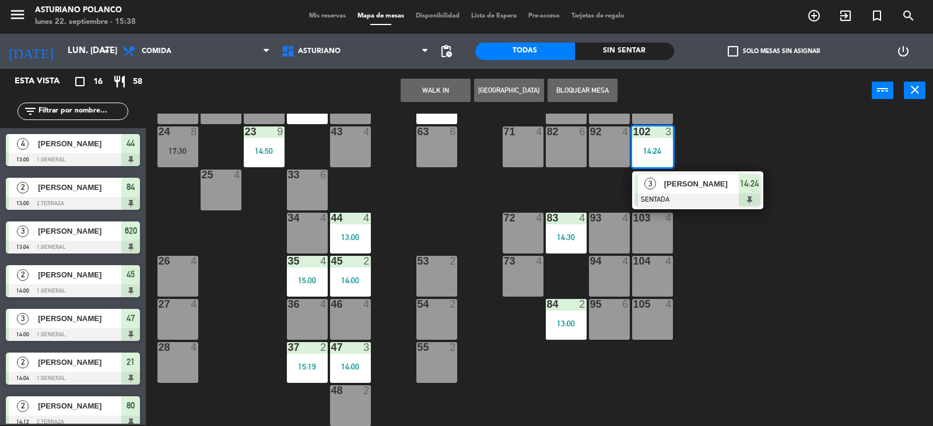
click at [706, 140] on div "1 block 12 2 block 8 60 10 20 5 30 5 40 4 61 6 62 6 41 2 14:29 31 4 21 2 14:04 …" at bounding box center [544, 270] width 778 height 312
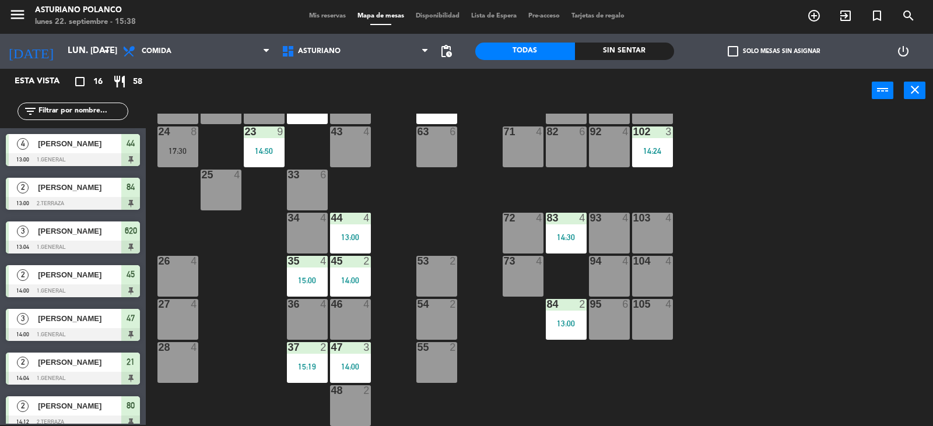
click at [648, 148] on div "14:24" at bounding box center [652, 151] width 41 height 8
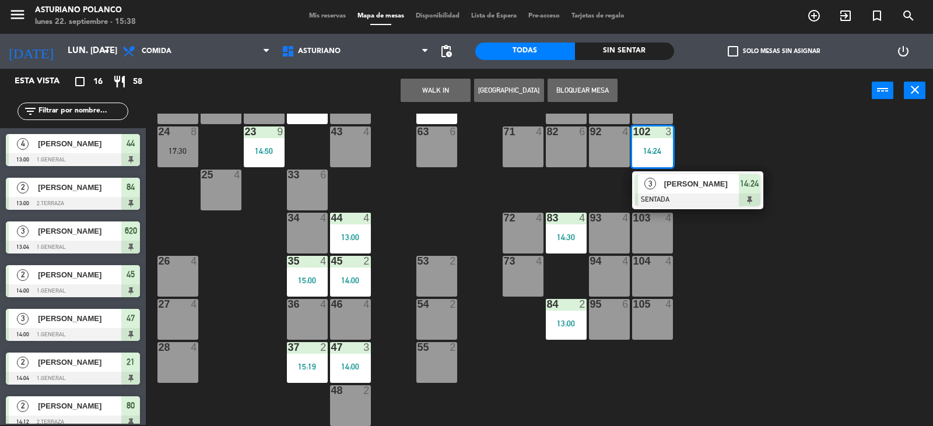
click at [722, 123] on div "1 block 12 2 block 8 60 10 20 5 30 5 40 4 61 6 62 6 41 2 14:29 31 4 21 2 14:04 …" at bounding box center [544, 270] width 778 height 312
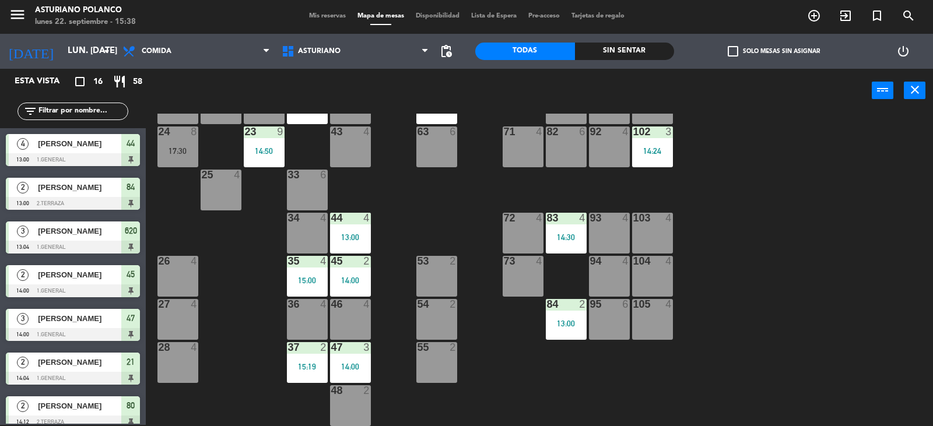
click at [734, 118] on div "1 block 12 2 block 8 60 10 20 5 30 5 40 4 61 6 62 6 41 2 14:29 31 4 21 2 14:04 …" at bounding box center [544, 270] width 778 height 312
click at [771, 222] on div "1 block 12 2 block 8 60 10 20 5 30 5 40 4 61 6 62 6 41 2 14:29 31 4 21 2 14:04 …" at bounding box center [544, 270] width 778 height 312
click at [188, 129] on div "8" at bounding box center [196, 131] width 19 height 10
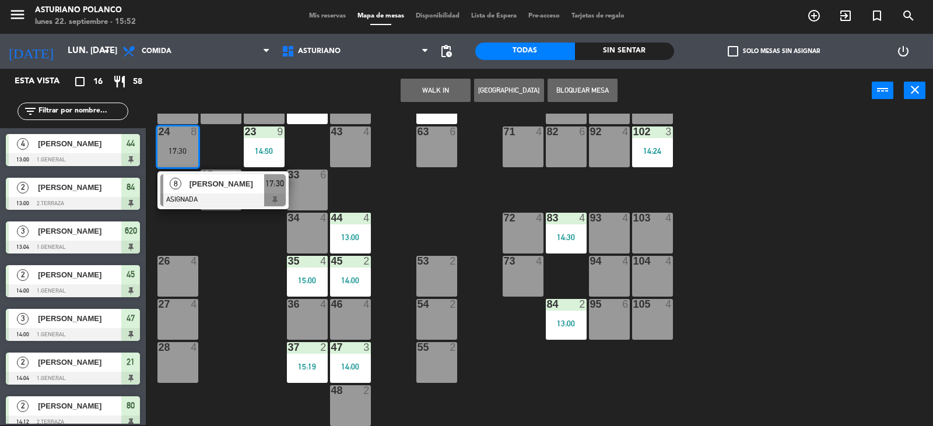
click at [737, 212] on div "1 block 12 2 block 8 60 10 20 5 30 5 40 4 61 6 62 6 41 2 14:29 31 4 21 2 14:04 …" at bounding box center [544, 270] width 778 height 312
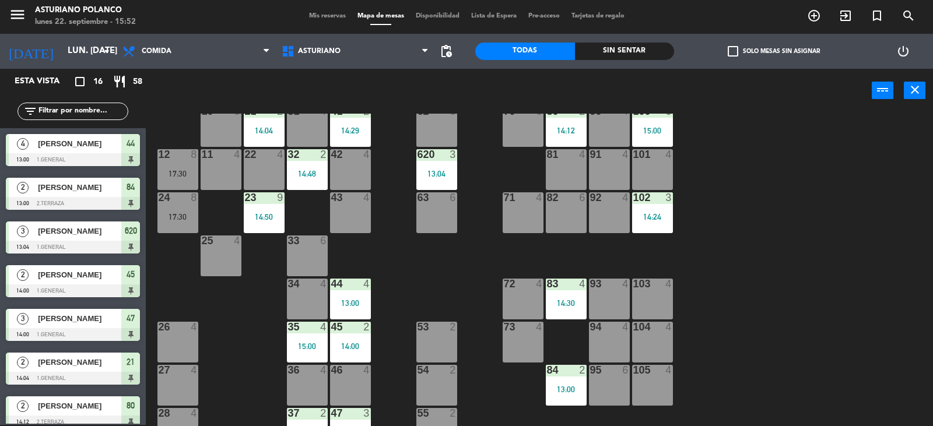
scroll to position [6, 0]
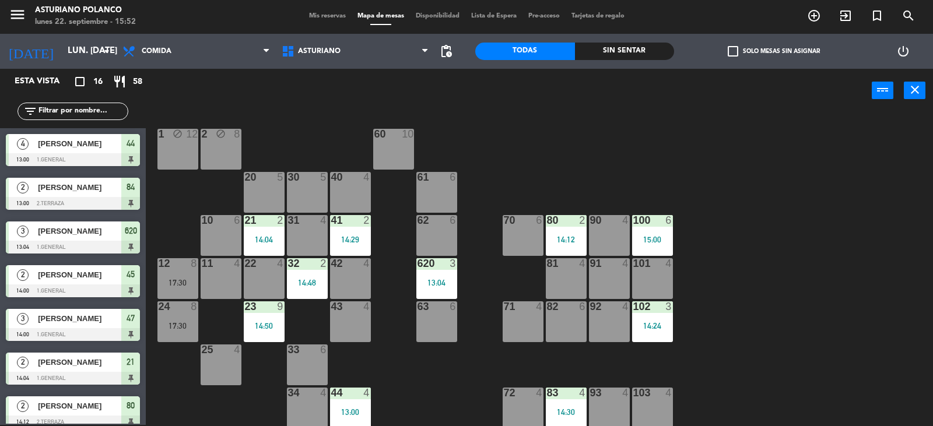
click at [769, 226] on div "1 block 12 2 block 8 60 10 20 5 30 5 40 4 61 6 62 6 41 2 14:29 31 4 21 2 14:04 …" at bounding box center [544, 270] width 778 height 312
click at [771, 324] on div "1 block 12 2 block 8 60 10 20 5 30 5 40 4 61 6 62 6 41 2 14:29 31 4 21 2 14:04 …" at bounding box center [544, 270] width 778 height 312
click at [660, 244] on div "100 6 15:00" at bounding box center [652, 235] width 41 height 41
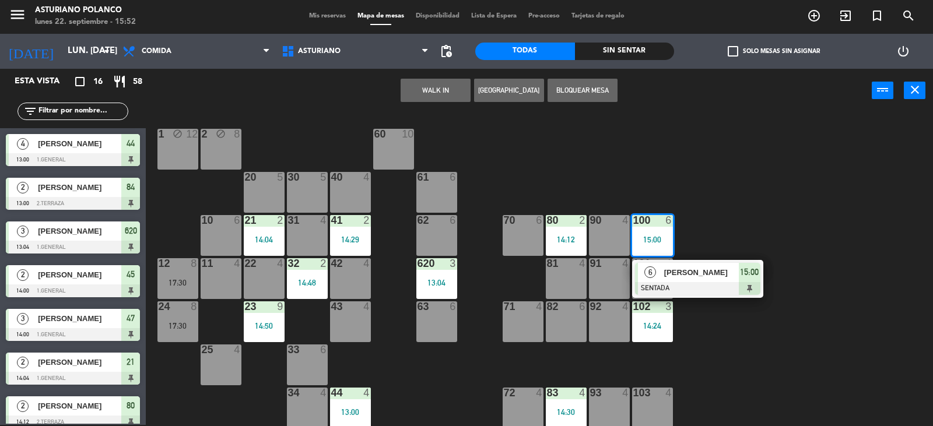
click at [711, 215] on div "1 block 12 2 block 8 60 10 20 5 30 5 40 4 61 6 62 6 41 2 14:29 31 4 21 2 14:04 …" at bounding box center [544, 270] width 778 height 312
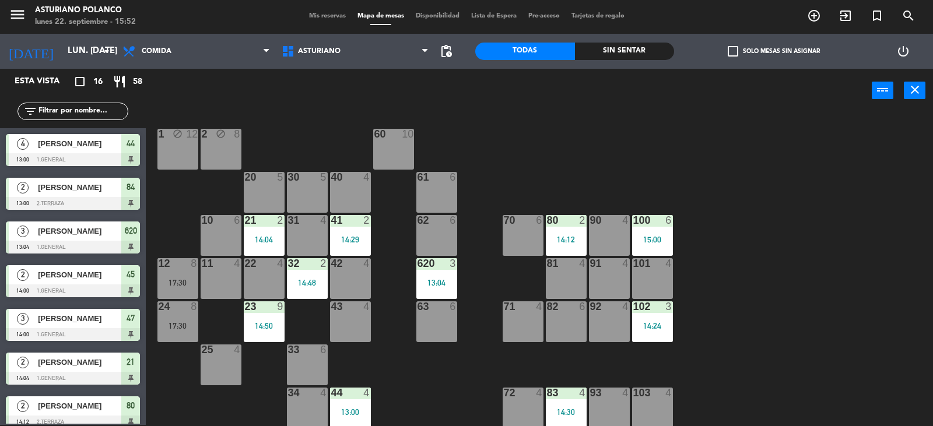
click at [664, 331] on div "102 3 14:24" at bounding box center [652, 321] width 41 height 41
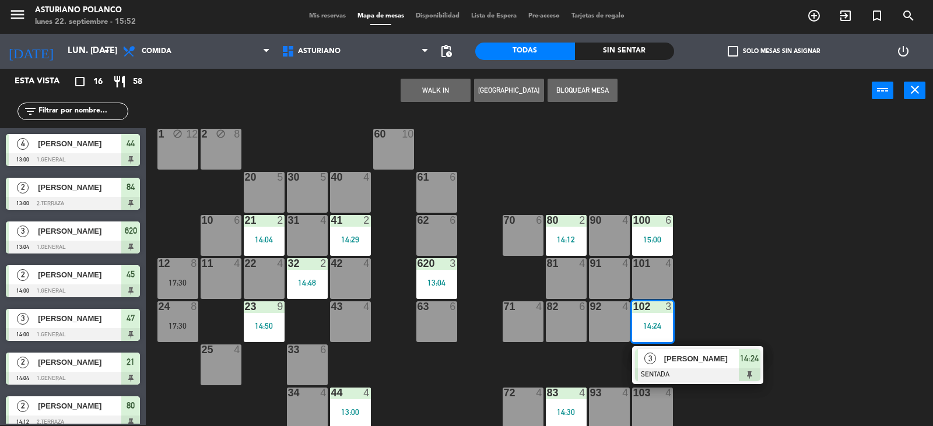
click at [721, 290] on div "1 block 12 2 block 8 60 10 20 5 30 5 40 4 61 6 62 6 41 2 14:29 31 4 21 2 14:04 …" at bounding box center [544, 270] width 778 height 312
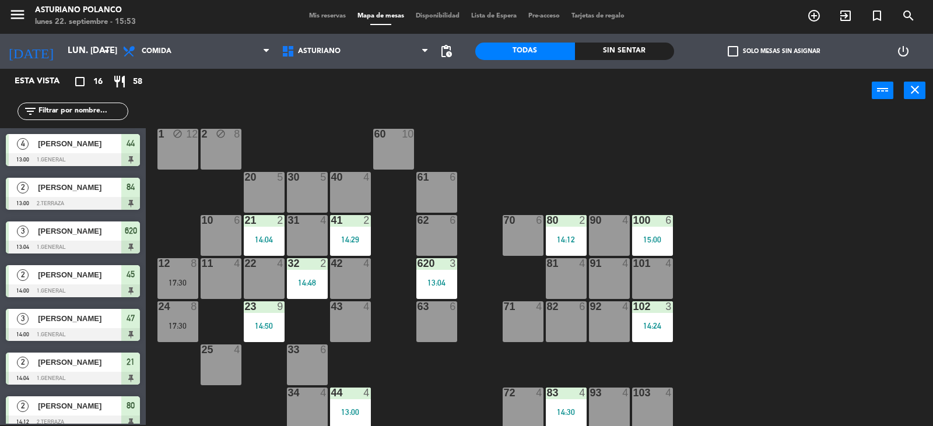
click at [569, 249] on div "80 2 14:12" at bounding box center [566, 235] width 41 height 41
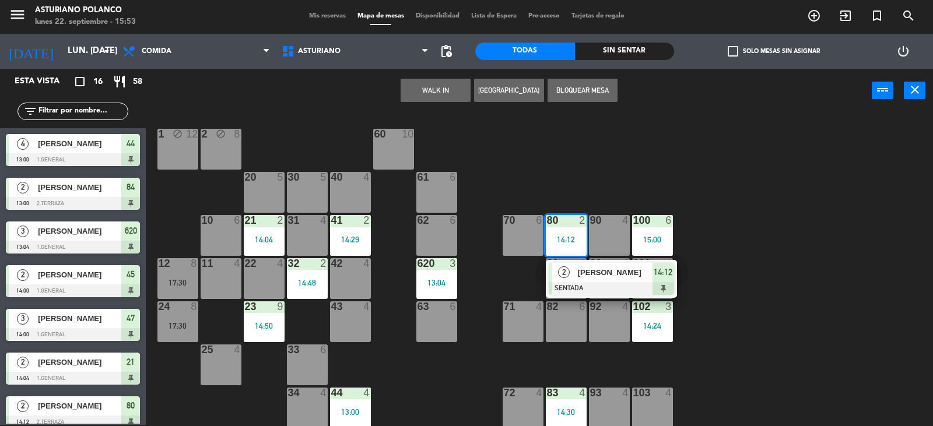
click at [574, 196] on div "1 block 12 2 block 8 60 10 20 5 30 5 40 4 61 6 62 6 41 2 14:29 31 4 21 2 14:04 …" at bounding box center [544, 270] width 778 height 312
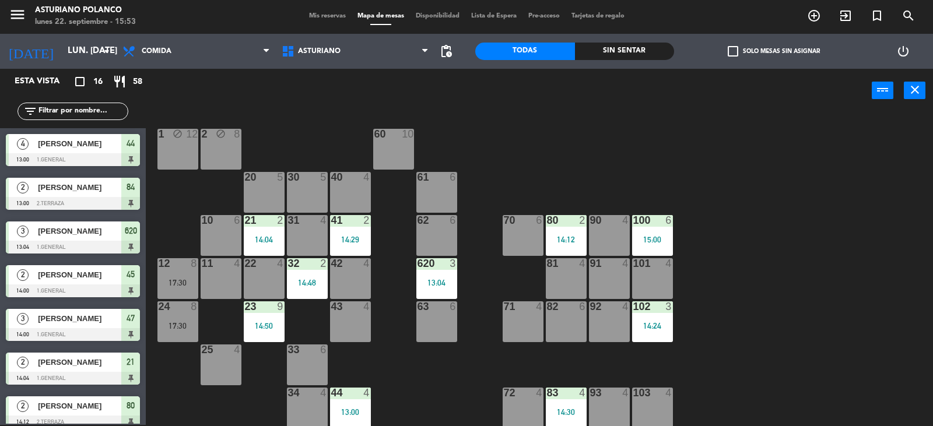
click at [662, 240] on div "15:00" at bounding box center [652, 239] width 41 height 8
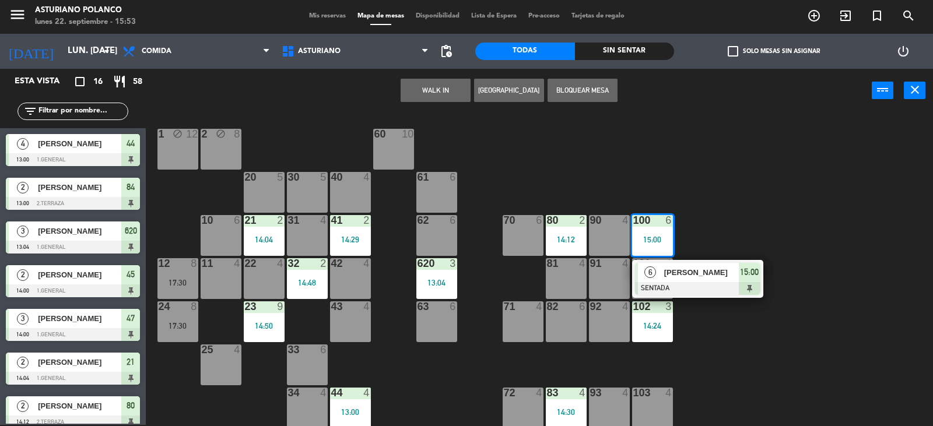
click at [712, 204] on div "1 block 12 2 block 8 60 10 20 5 30 5 40 4 61 6 62 6 41 2 14:29 31 4 21 2 14:04 …" at bounding box center [544, 270] width 778 height 312
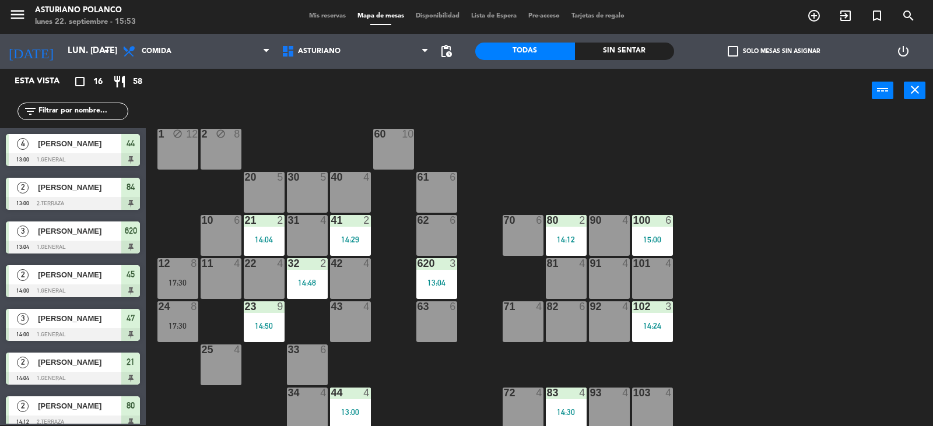
click at [645, 308] on div at bounding box center [651, 306] width 19 height 10
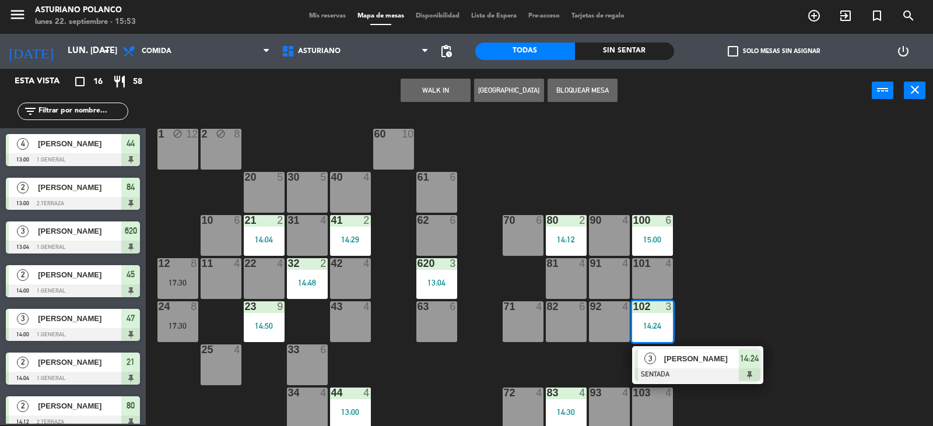
click at [724, 254] on div "1 block 12 2 block 8 60 10 20 5 30 5 40 4 61 6 62 6 41 2 14:29 31 4 21 2 14:04 …" at bounding box center [544, 270] width 778 height 312
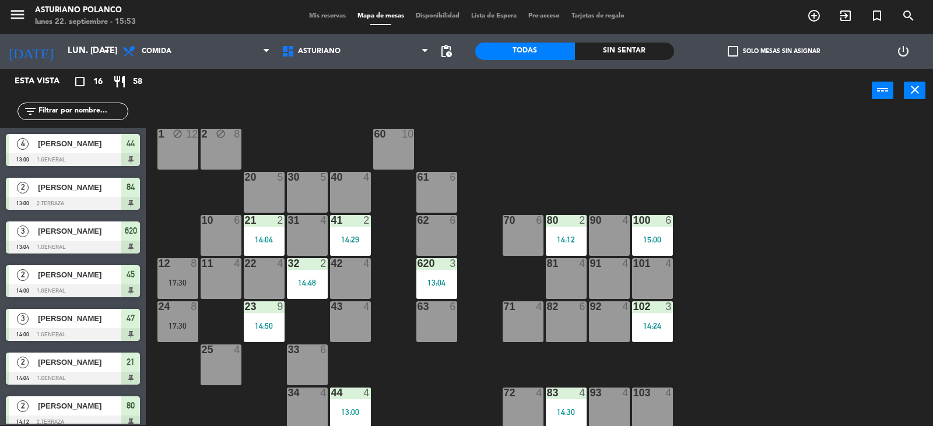
click at [654, 319] on div "102 3 14:24" at bounding box center [652, 321] width 41 height 41
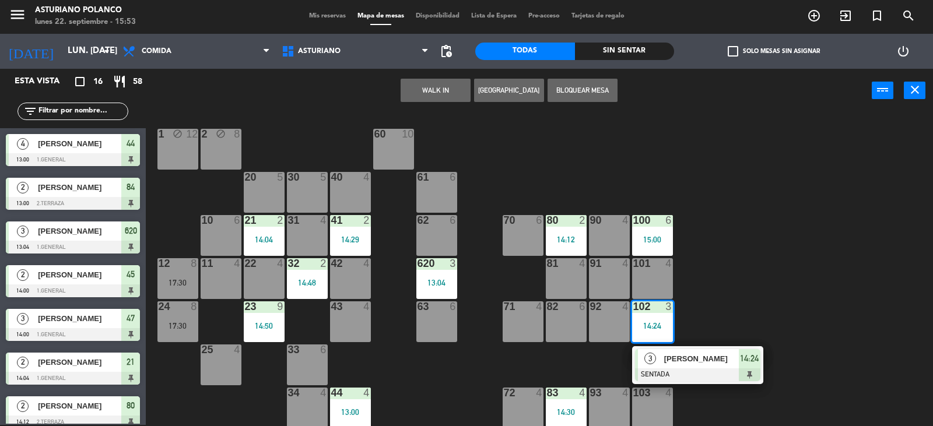
click at [720, 273] on div "1 block 12 2 block 8 60 10 20 5 30 5 40 4 61 6 62 6 41 2 14:29 31 4 21 2 14:04 …" at bounding box center [544, 270] width 778 height 312
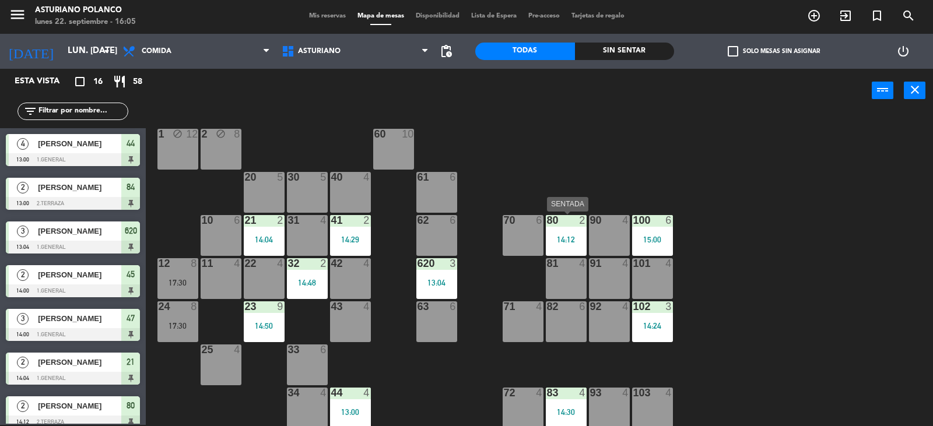
click at [576, 235] on div "14:12" at bounding box center [566, 239] width 41 height 8
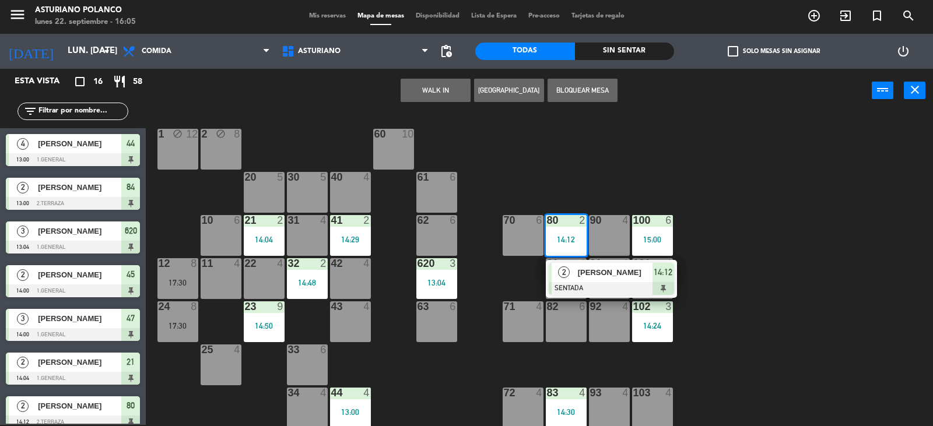
click at [613, 280] on div "[PERSON_NAME]" at bounding box center [614, 272] width 76 height 19
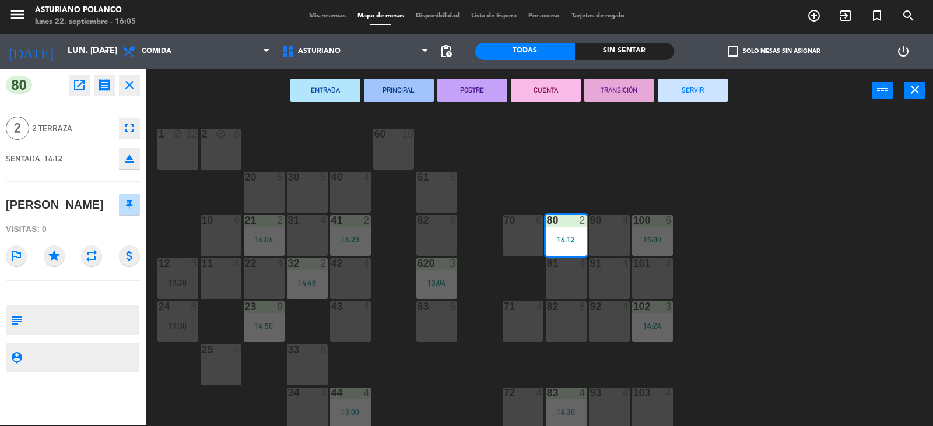
click at [682, 96] on button "SERVIR" at bounding box center [693, 90] width 70 height 23
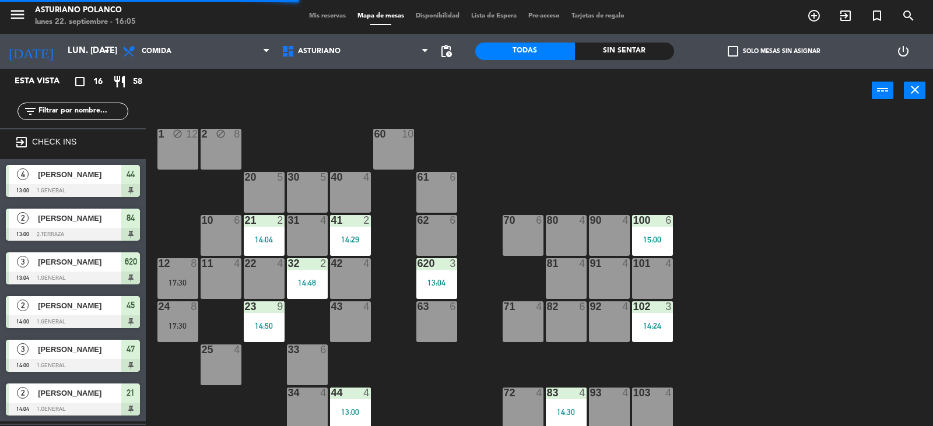
click at [519, 236] on div "70 6" at bounding box center [522, 235] width 41 height 41
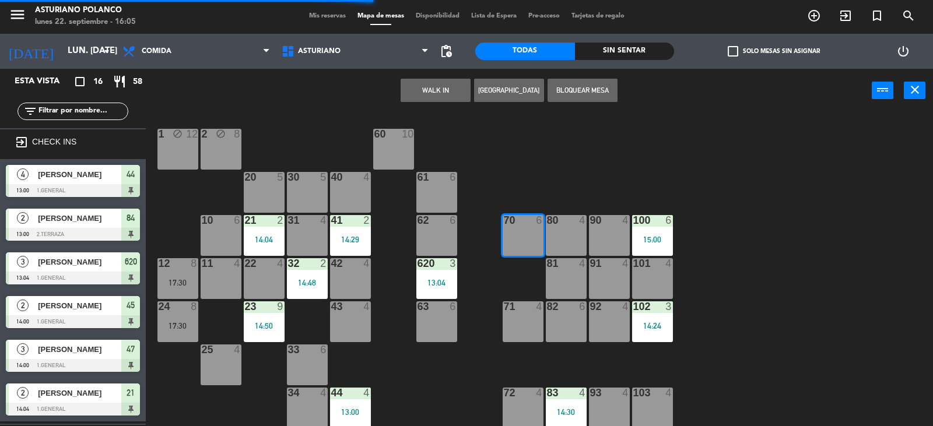
click at [428, 91] on button "WALK IN" at bounding box center [435, 90] width 70 height 23
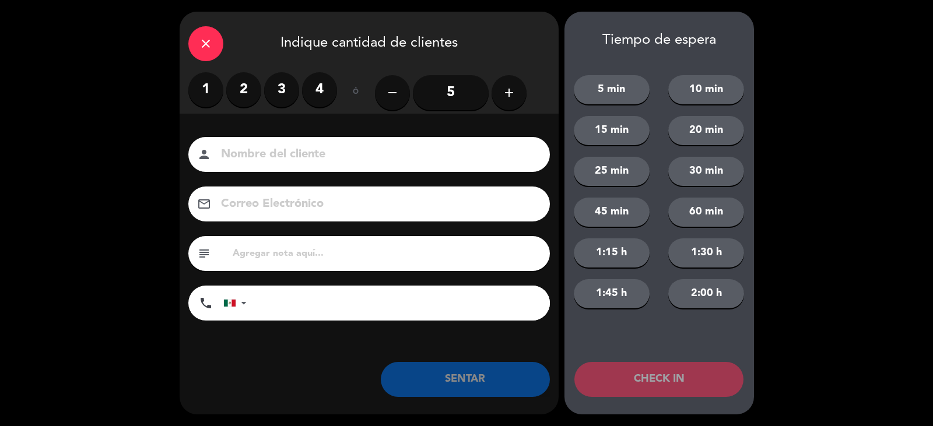
click at [445, 93] on input "5" at bounding box center [451, 92] width 76 height 35
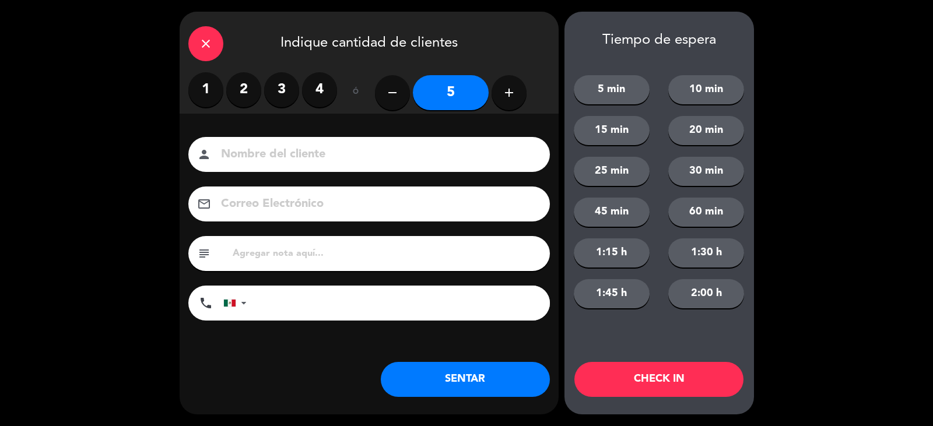
click at [254, 160] on input at bounding box center [377, 155] width 315 height 20
type input "[PERSON_NAME]"
click at [487, 360] on div "Nombre del cliente person [PERSON_NAME] Correo Electrónico email subject phone …" at bounding box center [369, 248] width 379 height 269
click at [500, 367] on button "SENTAR" at bounding box center [465, 379] width 169 height 35
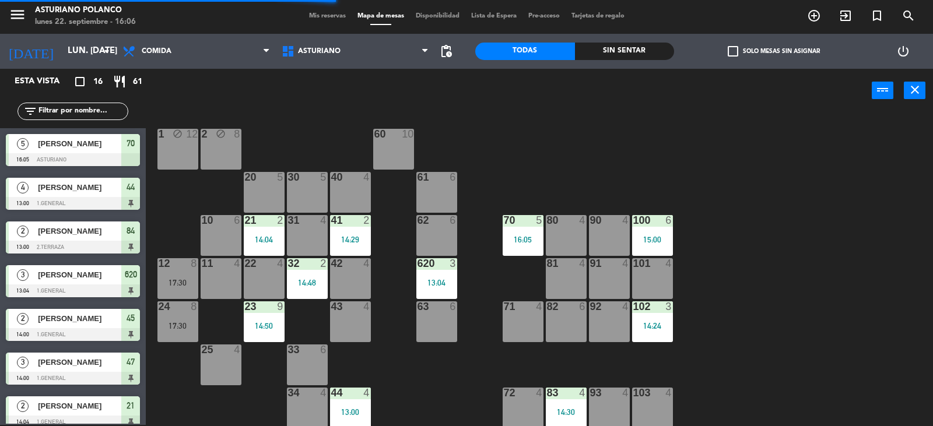
click at [765, 338] on div "1 block 12 2 block 8 60 10 20 5 30 5 40 4 61 6 62 6 41 2 14:29 31 4 21 2 14:04 …" at bounding box center [544, 270] width 778 height 312
click at [533, 237] on div "16:05" at bounding box center [522, 239] width 41 height 8
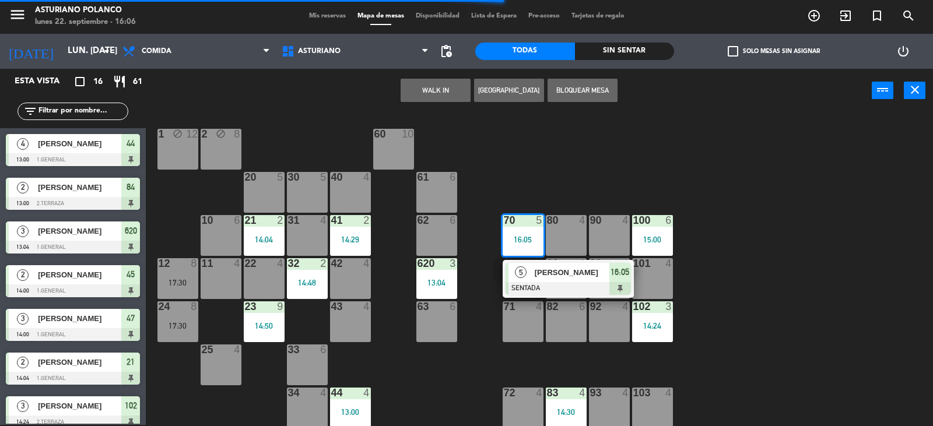
click at [581, 174] on div "1 block 12 2 block 8 60 10 20 5 30 5 40 4 61 6 62 6 41 2 14:29 31 4 21 2 14:04 …" at bounding box center [544, 270] width 778 height 312
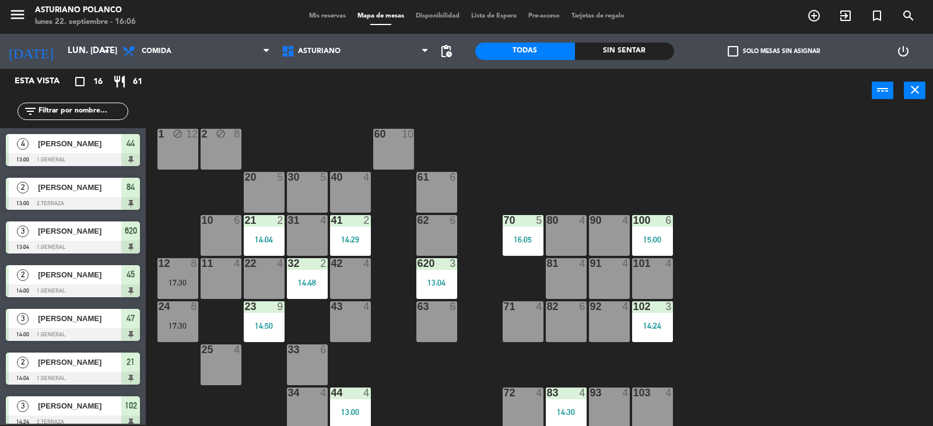
click at [660, 235] on div "15:00" at bounding box center [652, 239] width 41 height 8
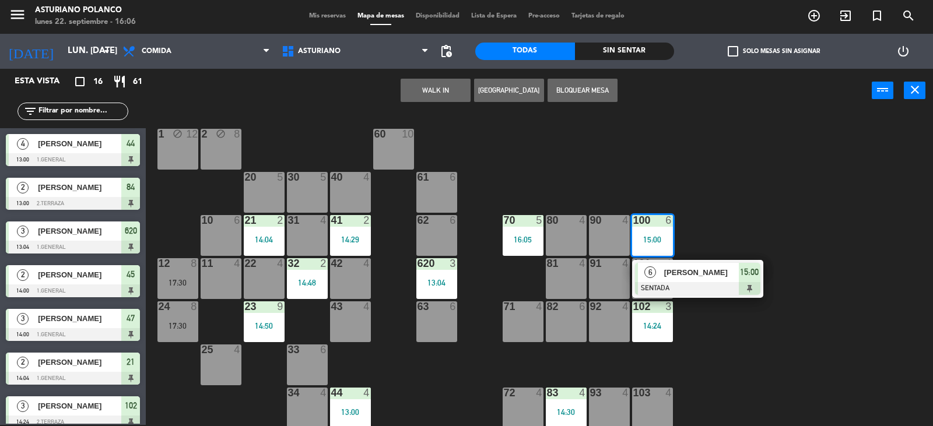
click at [756, 198] on div "1 block 12 2 block 8 60 10 20 5 30 5 40 4 61 6 62 6 41 2 14:29 31 4 21 2 14:04 …" at bounding box center [544, 270] width 778 height 312
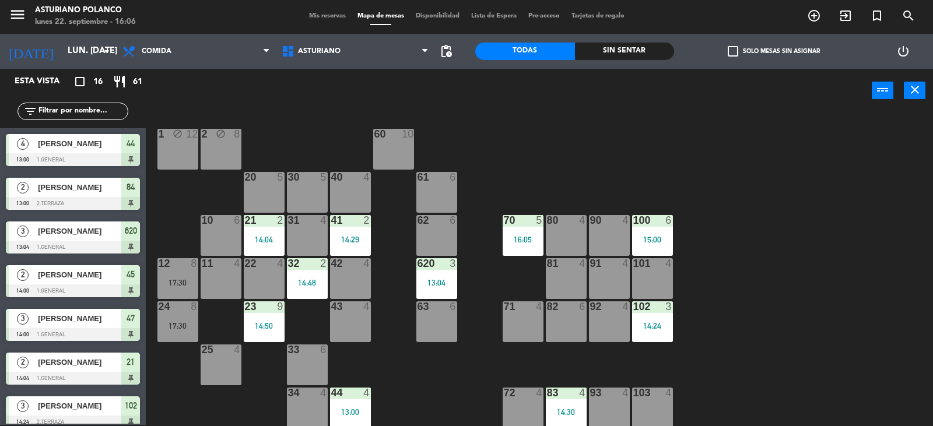
click at [652, 329] on div "14:24" at bounding box center [652, 326] width 41 height 8
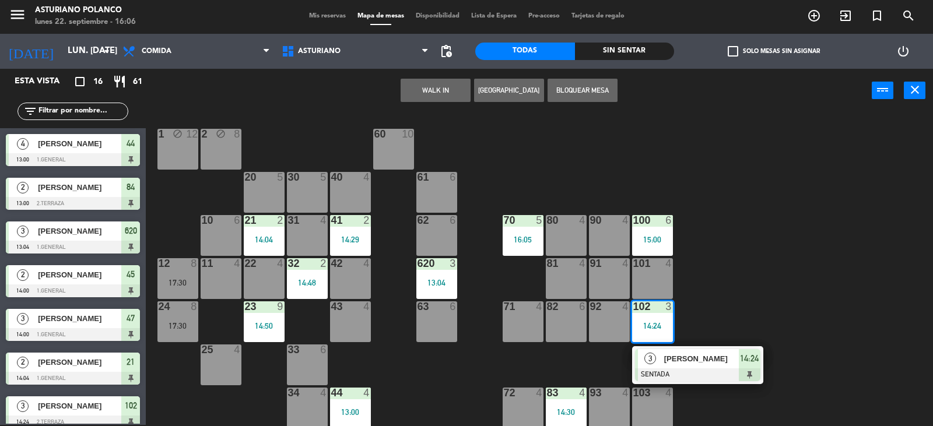
click at [789, 274] on div "1 block 12 2 block 8 60 10 20 5 30 5 40 4 61 6 62 6 41 2 14:29 31 4 21 2 14:04 …" at bounding box center [544, 270] width 778 height 312
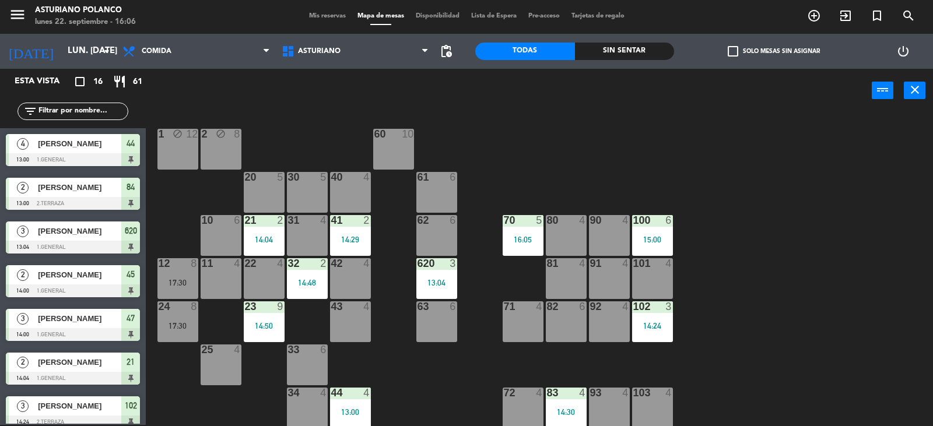
click at [652, 245] on div "100 6 15:00" at bounding box center [652, 235] width 41 height 41
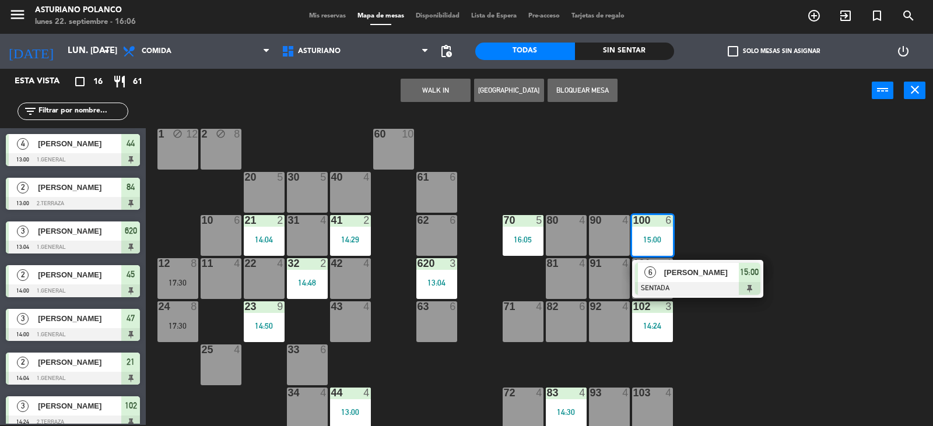
click at [735, 208] on div "1 block 12 2 block 8 60 10 20 5 30 5 40 4 61 6 62 6 41 2 14:29 31 4 21 2 14:04 …" at bounding box center [544, 270] width 778 height 312
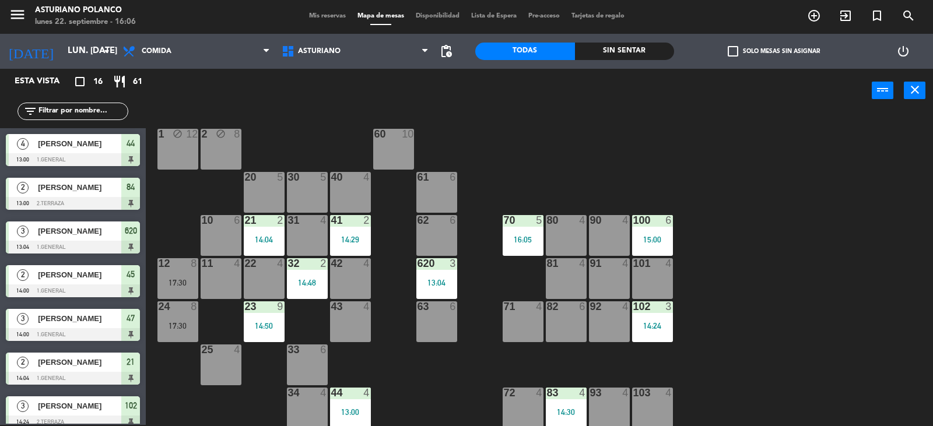
click at [526, 237] on div "16:05" at bounding box center [522, 239] width 41 height 8
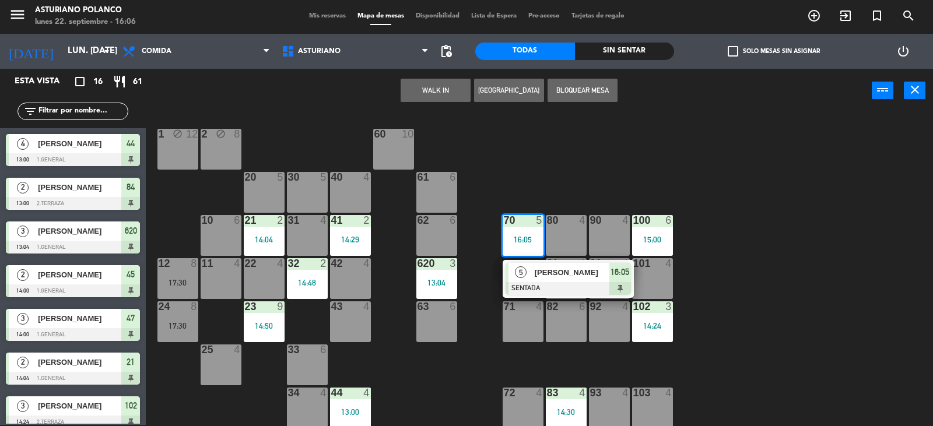
click at [690, 227] on div "1 block 12 2 block 8 60 10 20 5 30 5 40 4 61 6 62 6 41 2 14:29 31 4 21 2 14:04 …" at bounding box center [544, 270] width 778 height 312
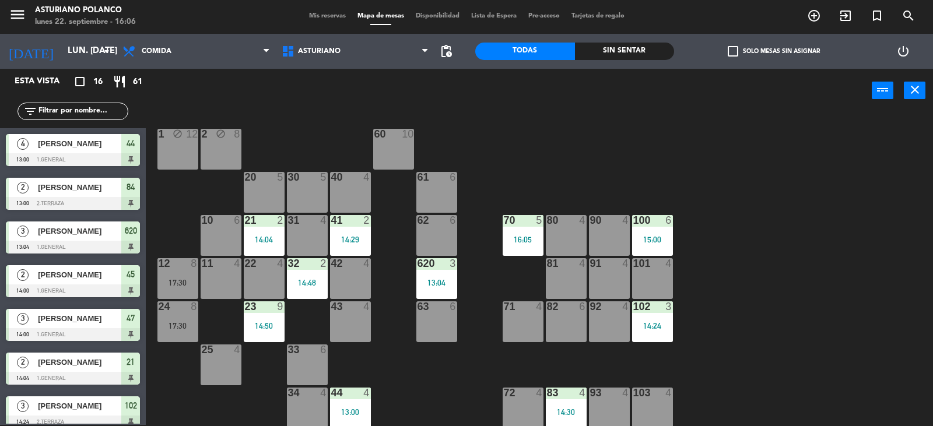
click at [662, 239] on div "15:00" at bounding box center [652, 239] width 41 height 8
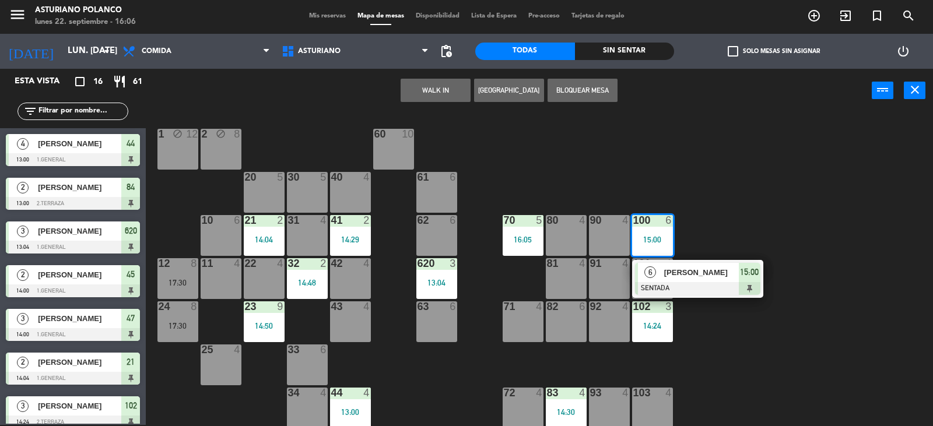
click at [754, 209] on div "1 block 12 2 block 8 60 10 20 5 30 5 40 4 61 6 62 6 41 2 14:29 31 4 21 2 14:04 …" at bounding box center [544, 270] width 778 height 312
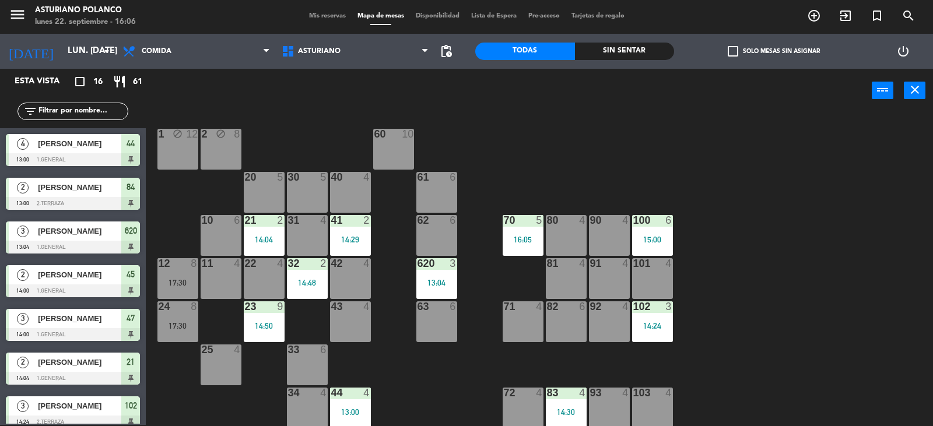
click at [658, 328] on div "14:24" at bounding box center [652, 326] width 41 height 8
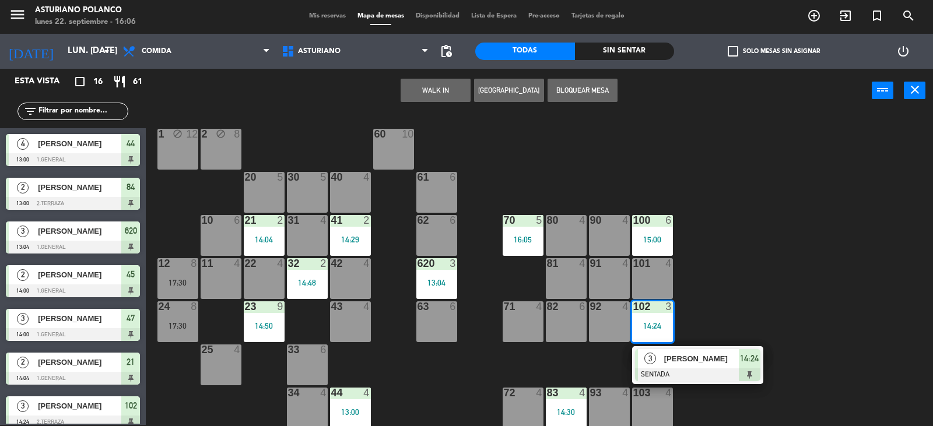
click at [730, 293] on div "1 block 12 2 block 8 60 10 20 5 30 5 40 4 61 6 62 6 41 2 14:29 31 4 21 2 14:04 …" at bounding box center [544, 270] width 778 height 312
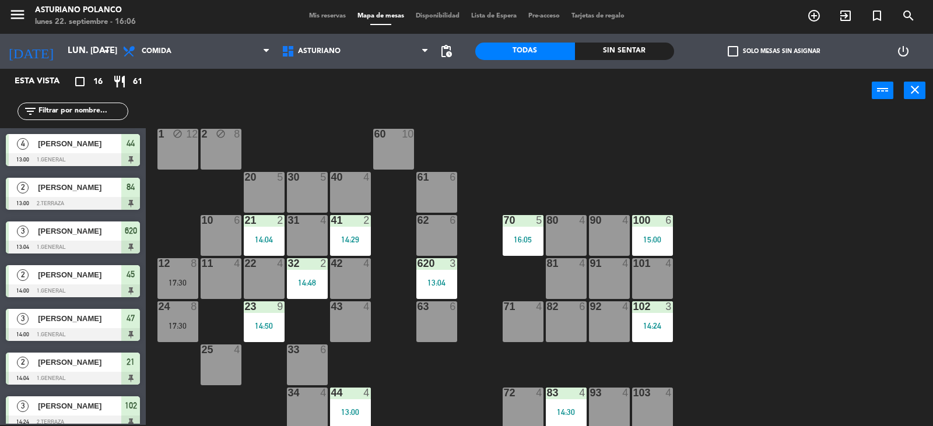
click at [637, 241] on div "15:00" at bounding box center [652, 239] width 41 height 8
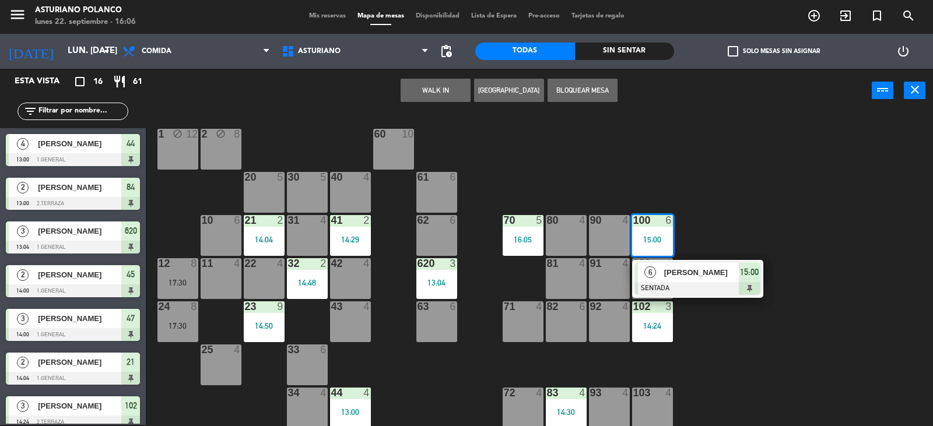
click at [795, 208] on div "1 block 12 2 block 8 60 10 20 5 30 5 40 4 61 6 62 6 41 2 14:29 31 4 21 2 14:04 …" at bounding box center [544, 270] width 778 height 312
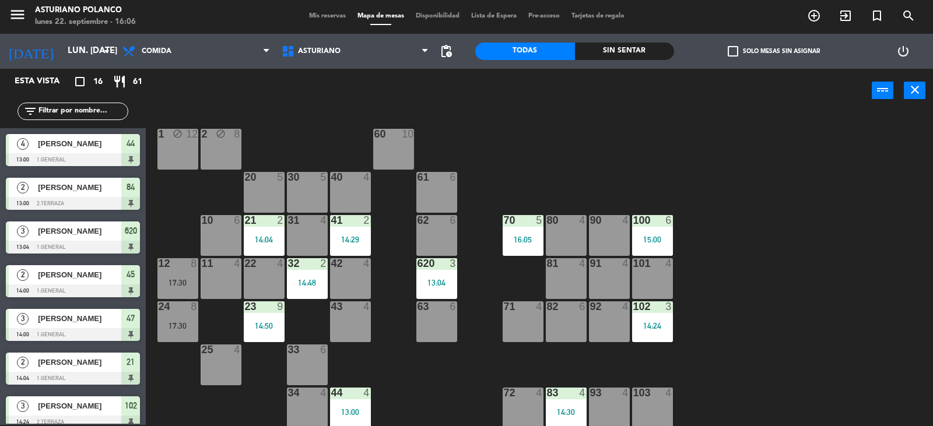
click at [529, 232] on div "70 5 16:05" at bounding box center [522, 235] width 41 height 41
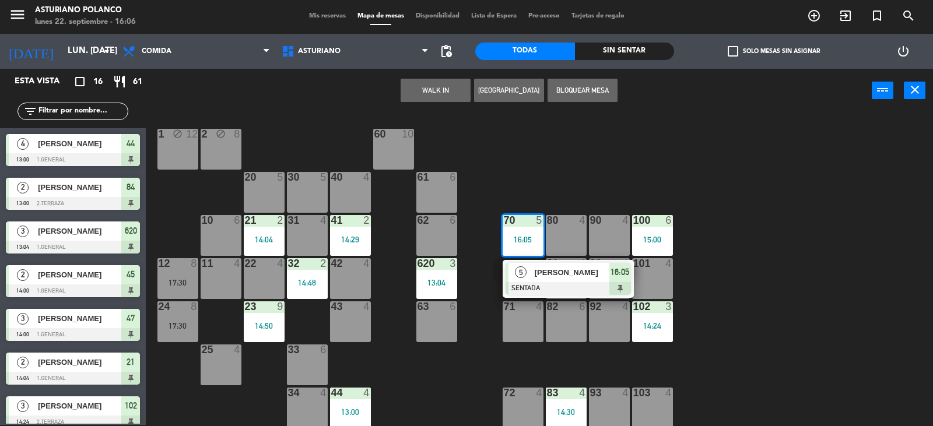
click at [589, 153] on div "1 block 12 2 block 8 60 10 20 5 30 5 40 4 61 6 62 6 41 2 14:29 31 4 21 2 14:04 …" at bounding box center [544, 270] width 778 height 312
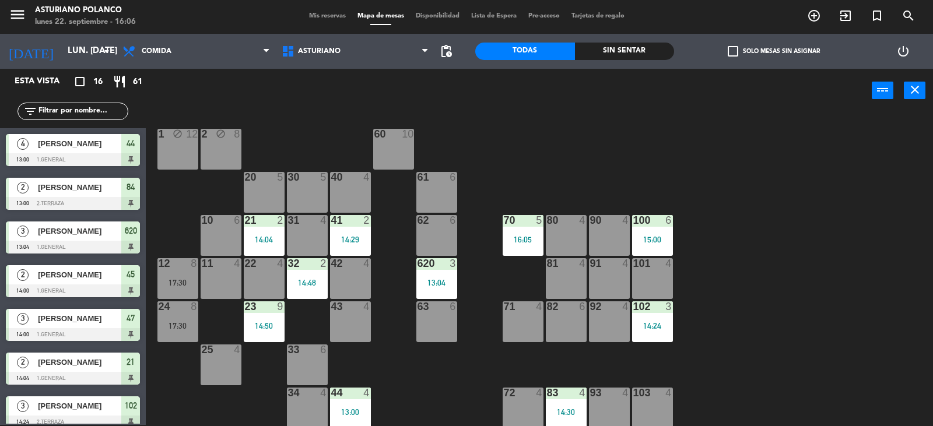
click at [656, 235] on div "15:00" at bounding box center [652, 239] width 41 height 8
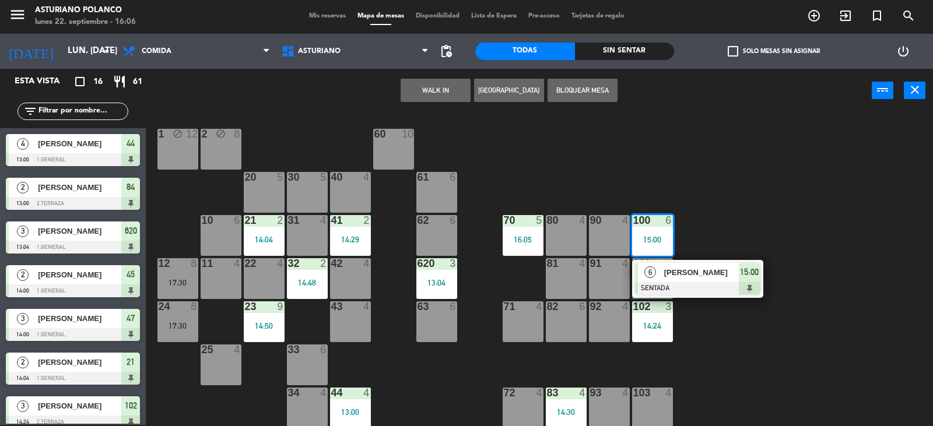
click at [754, 210] on div "1 block 12 2 block 8 60 10 20 5 30 5 40 4 61 6 62 6 41 2 14:29 31 4 21 2 14:04 …" at bounding box center [544, 270] width 778 height 312
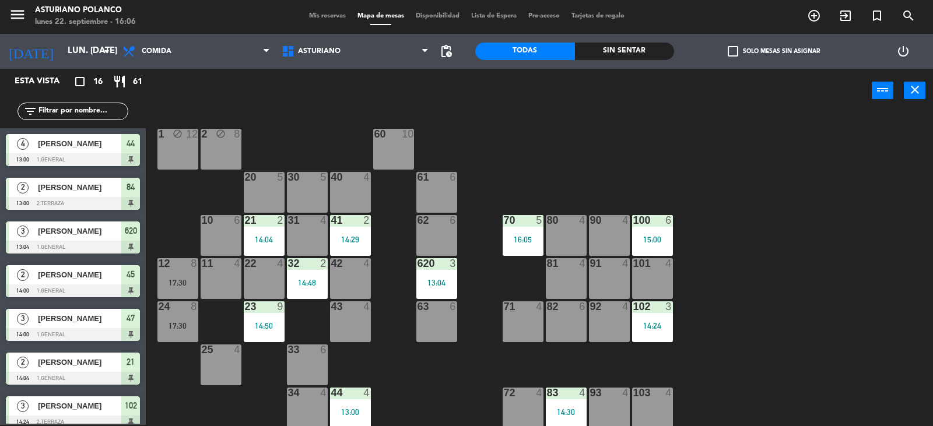
click at [648, 316] on div "102 3 14:24" at bounding box center [652, 321] width 41 height 41
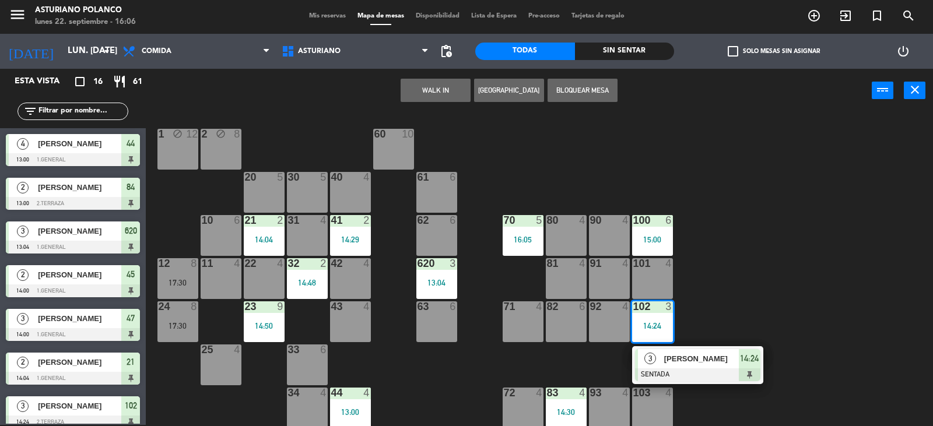
click at [744, 270] on div "1 block 12 2 block 8 60 10 20 5 30 5 40 4 61 6 62 6 41 2 14:29 31 4 21 2 14:04 …" at bounding box center [544, 270] width 778 height 312
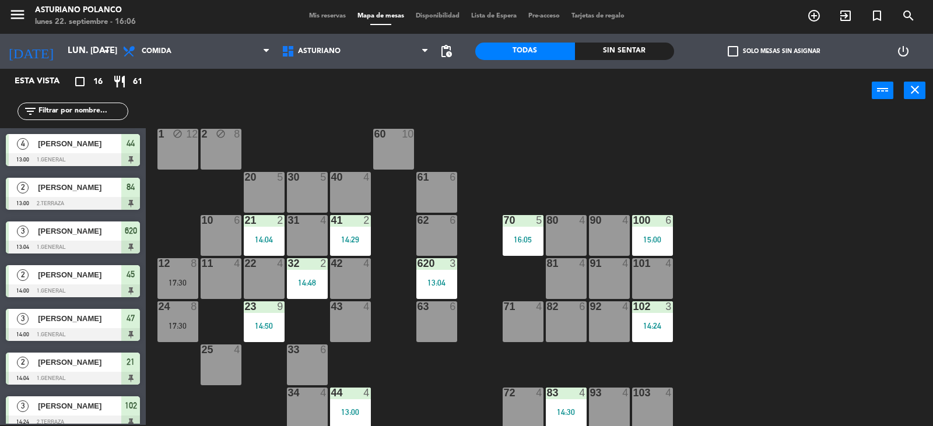
click at [646, 239] on div "15:00" at bounding box center [652, 239] width 41 height 8
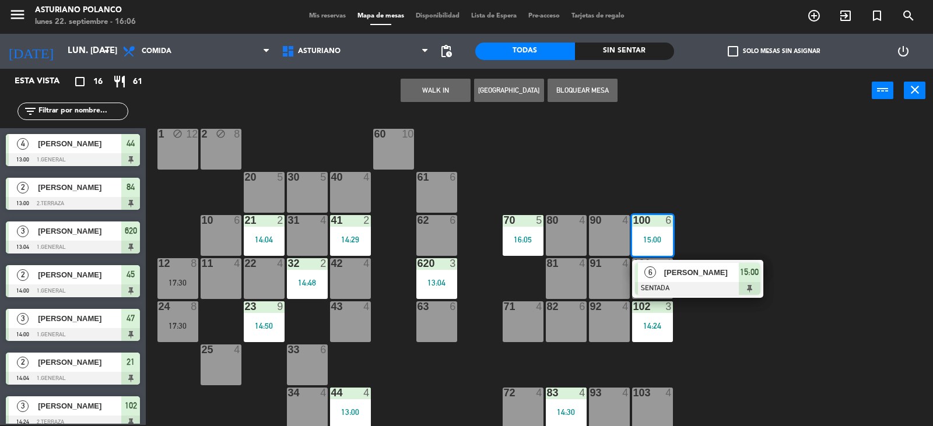
click at [790, 213] on div "1 block 12 2 block 8 60 10 20 5 30 5 40 4 61 6 62 6 41 2 14:29 31 4 21 2 14:04 …" at bounding box center [544, 270] width 778 height 312
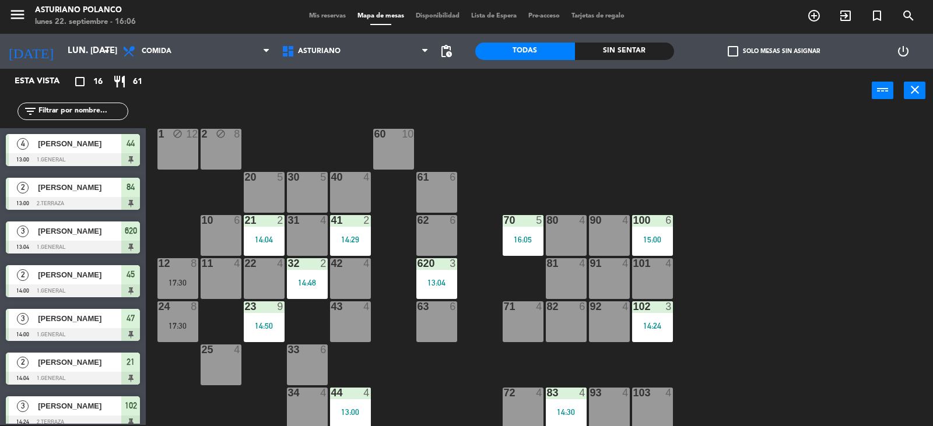
click at [520, 238] on div "16:05" at bounding box center [522, 239] width 41 height 8
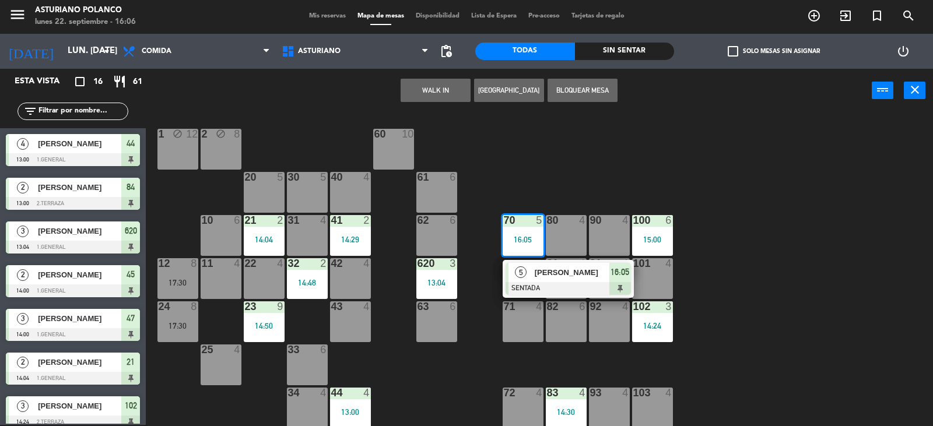
click at [529, 158] on div "1 block 12 2 block 8 60 10 20 5 30 5 40 4 61 6 62 6 41 2 14:29 31 4 21 2 14:04 …" at bounding box center [544, 270] width 778 height 312
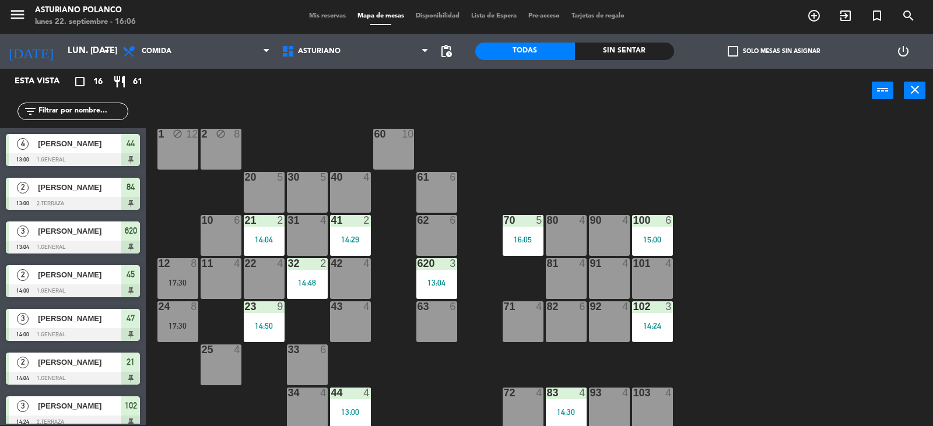
click at [659, 238] on div "15:00" at bounding box center [652, 239] width 41 height 8
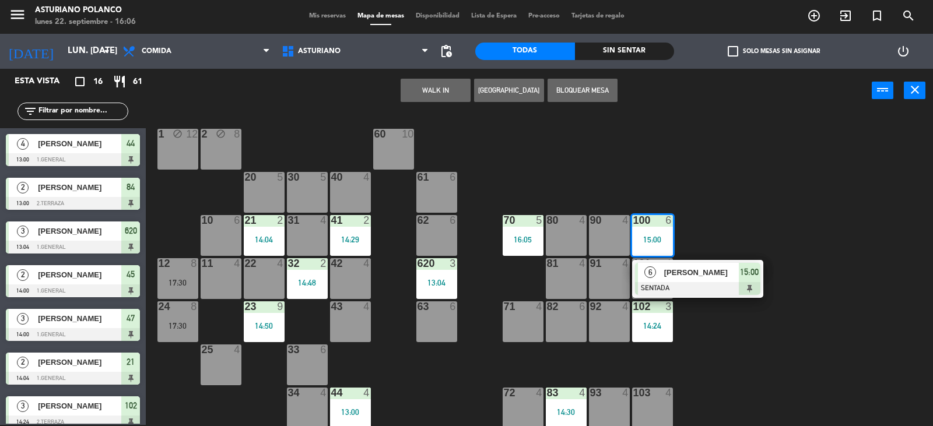
click at [736, 214] on div "1 block 12 2 block 8 60 10 20 5 30 5 40 4 61 6 62 6 41 2 14:29 31 4 21 2 14:04 …" at bounding box center [544, 270] width 778 height 312
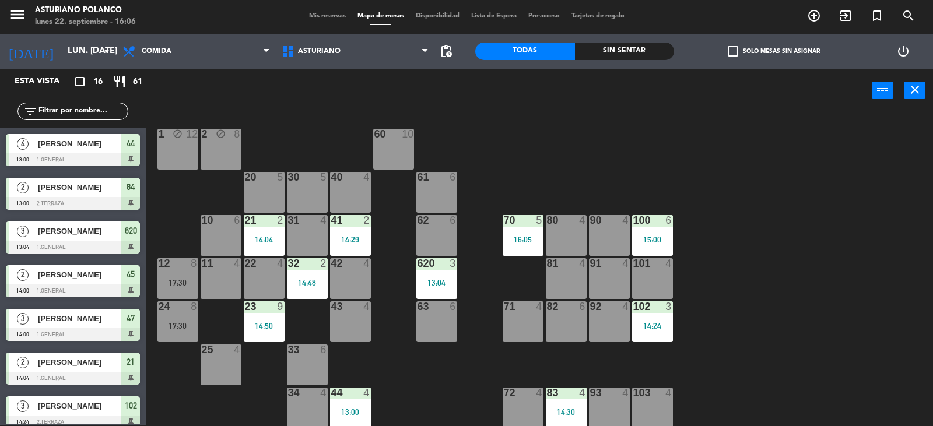
click at [653, 315] on div "102 3 14:24" at bounding box center [652, 321] width 41 height 41
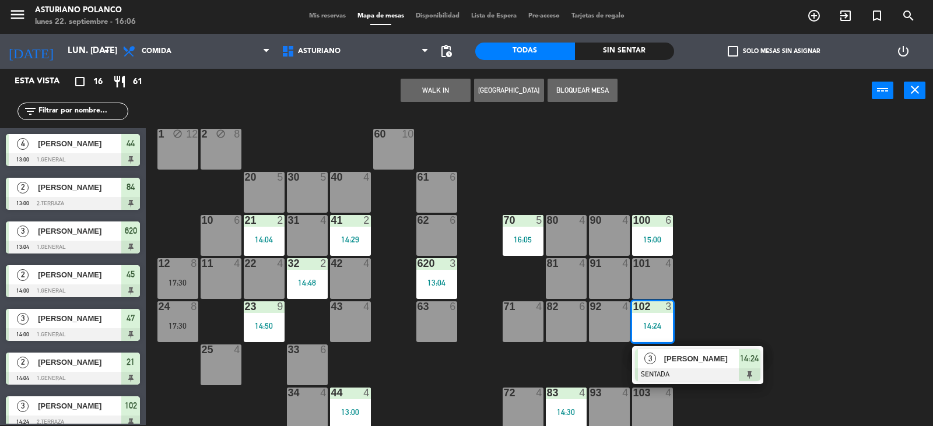
click at [746, 285] on div "1 block 12 2 block 8 60 10 20 5 30 5 40 4 61 6 62 6 41 2 14:29 31 4 21 2 14:04 …" at bounding box center [544, 270] width 778 height 312
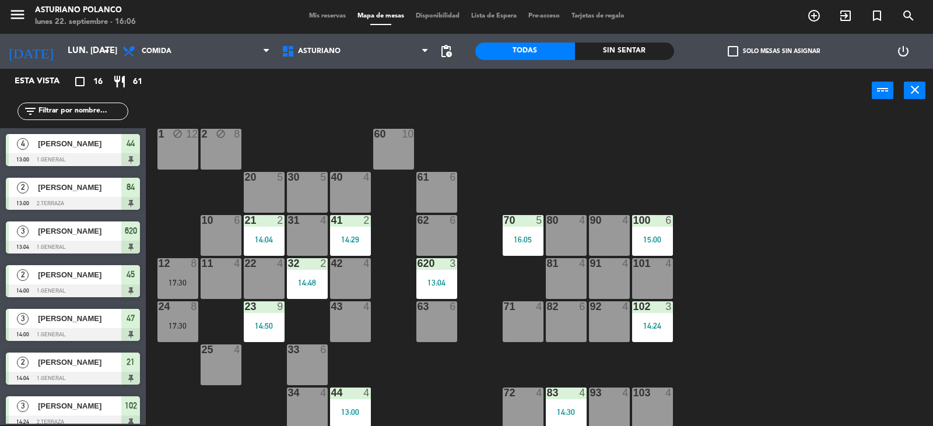
scroll to position [181, 0]
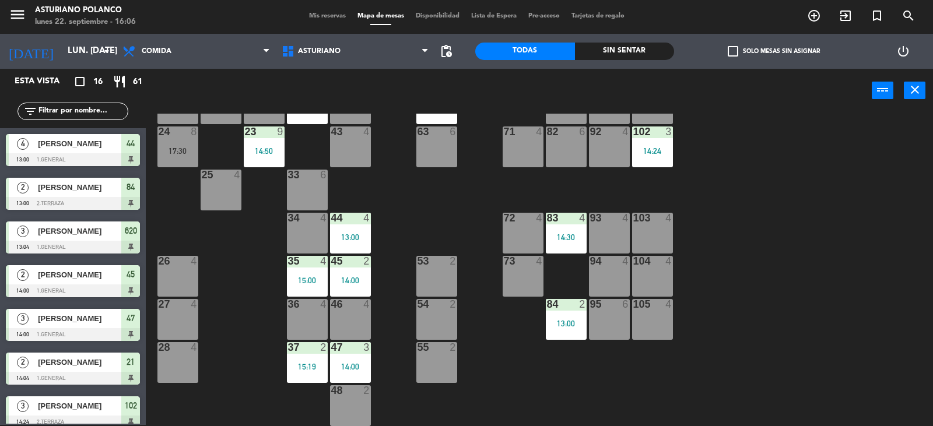
click at [560, 245] on div "83 4 14:30" at bounding box center [566, 233] width 41 height 41
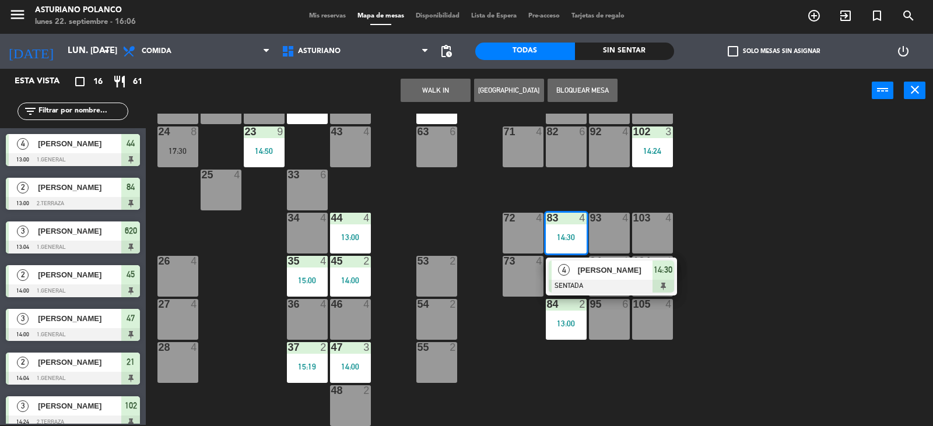
click at [779, 222] on div "1 block 12 2 block 8 60 10 20 5 30 5 40 4 61 6 62 6 41 2 14:29 31 4 21 2 14:04 …" at bounding box center [544, 270] width 778 height 312
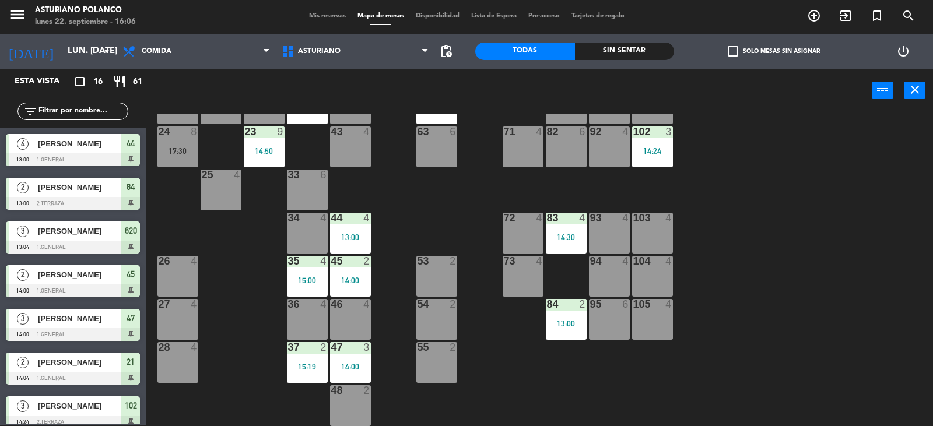
click at [570, 321] on div "13:00" at bounding box center [566, 323] width 41 height 8
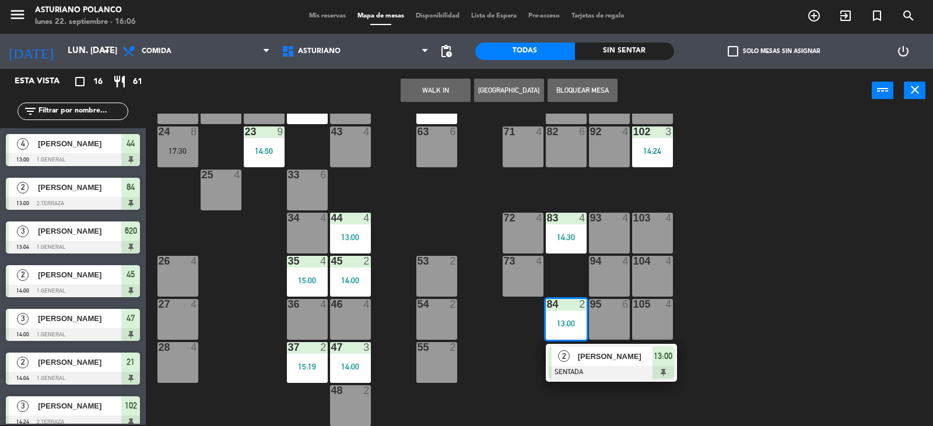
click at [729, 264] on div "1 block 12 2 block 8 60 10 20 5 30 5 40 4 61 6 62 6 41 2 14:29 31 4 21 2 14:04 …" at bounding box center [544, 270] width 778 height 312
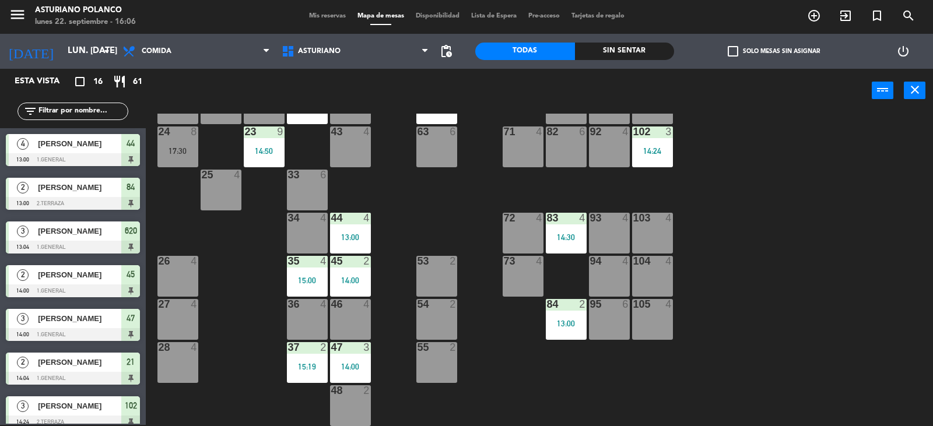
click at [582, 247] on div "83 4 14:30" at bounding box center [566, 233] width 41 height 41
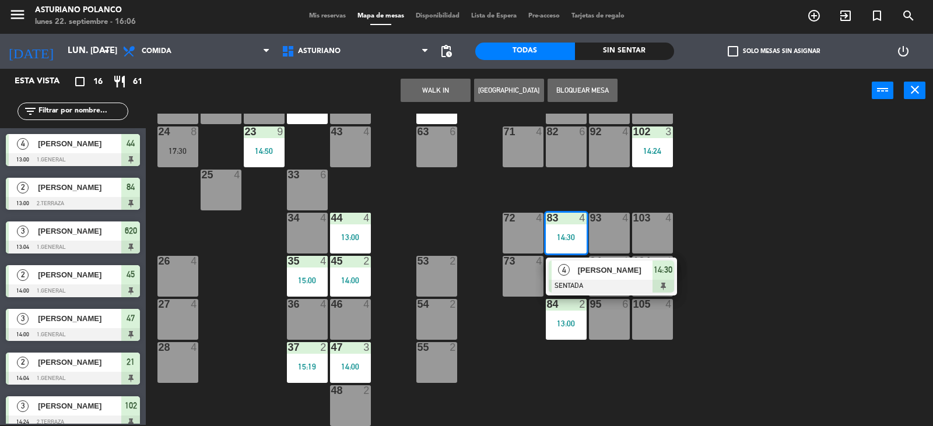
click at [785, 306] on div "1 block 12 2 block 8 60 10 20 5 30 5 40 4 61 6 62 6 41 2 14:29 31 4 21 2 14:04 …" at bounding box center [544, 270] width 778 height 312
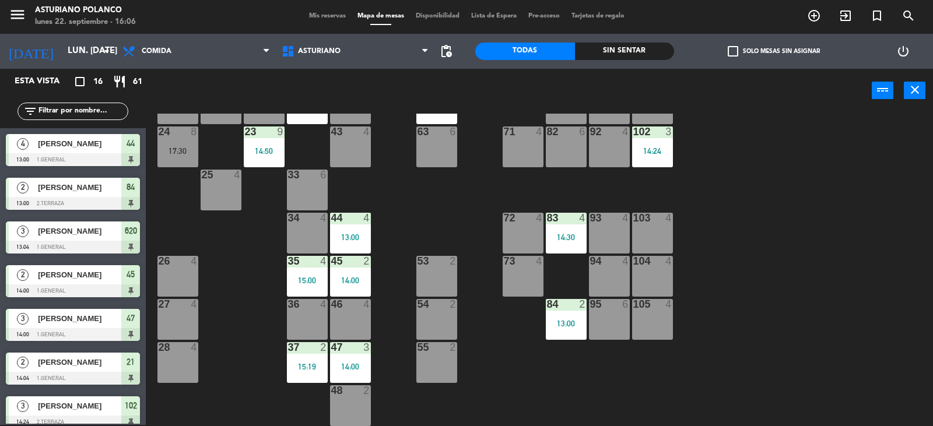
click at [355, 244] on div "44 4 13:00" at bounding box center [350, 233] width 41 height 41
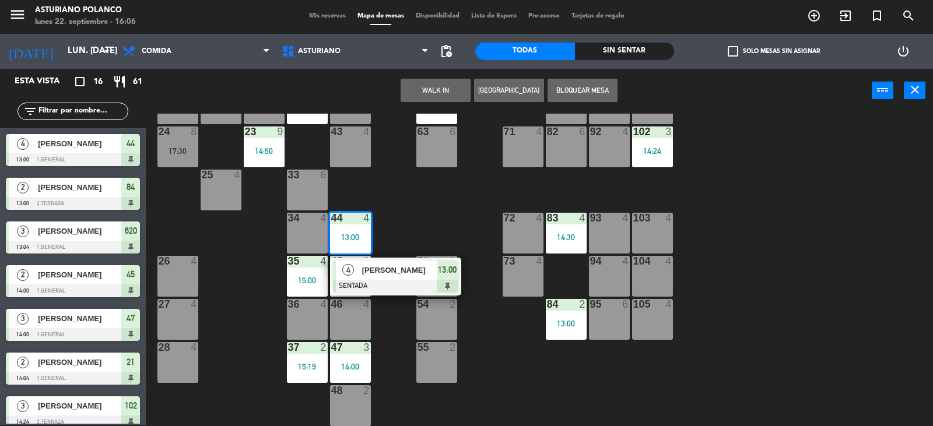
click at [425, 219] on div "1 block 12 2 block 8 60 10 20 5 30 5 40 4 61 6 62 6 41 2 14:29 31 4 21 2 14:04 …" at bounding box center [544, 270] width 778 height 312
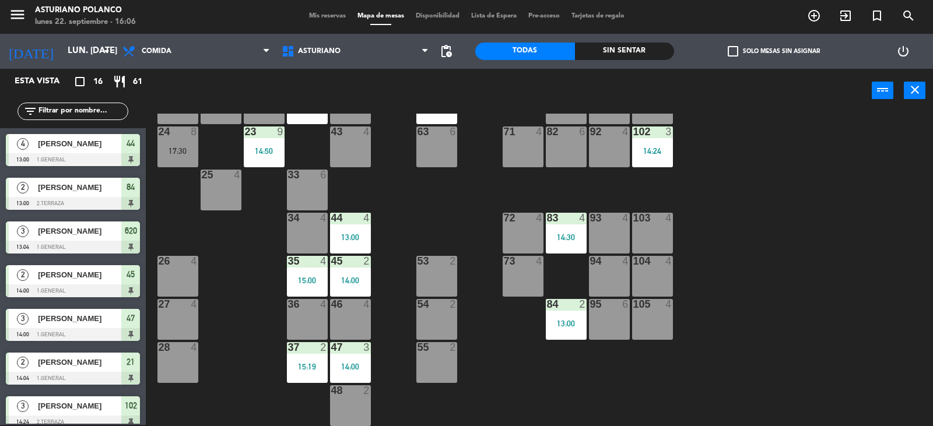
click at [370, 276] on div "14:00" at bounding box center [350, 280] width 41 height 9
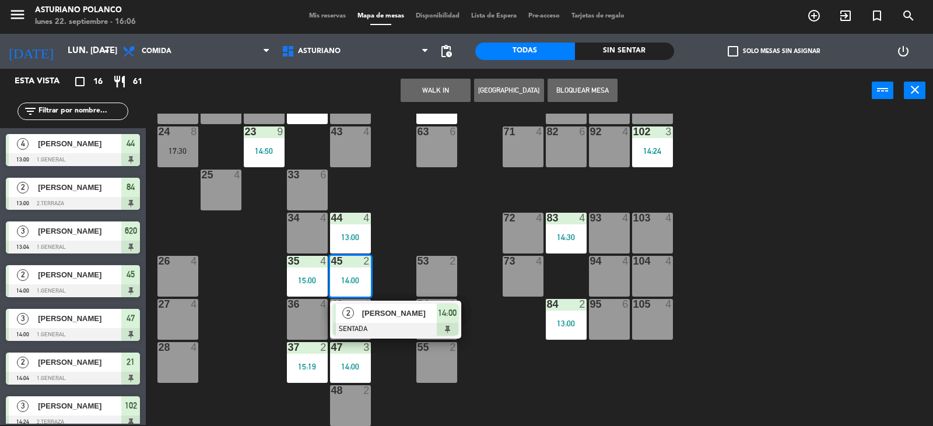
click at [421, 215] on div "1 block 12 2 block 8 60 10 20 5 30 5 40 4 61 6 62 6 41 2 14:29 31 4 21 2 14:04 …" at bounding box center [544, 270] width 778 height 312
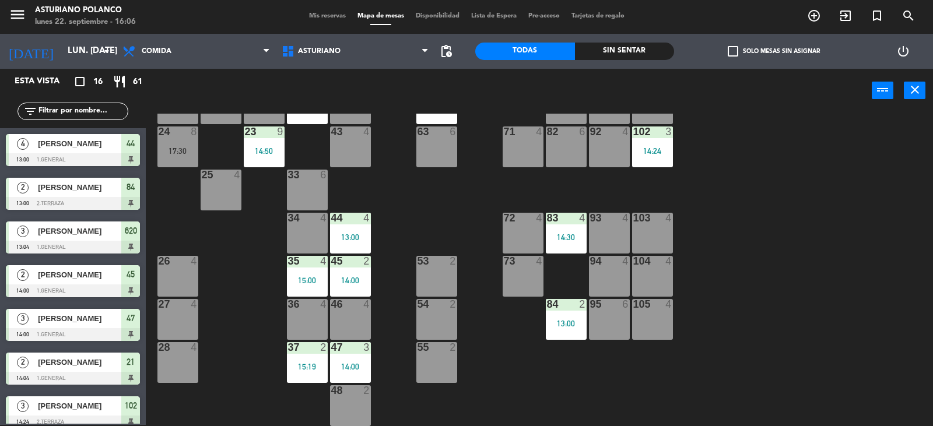
click at [293, 275] on div "35 4 15:00" at bounding box center [307, 276] width 41 height 41
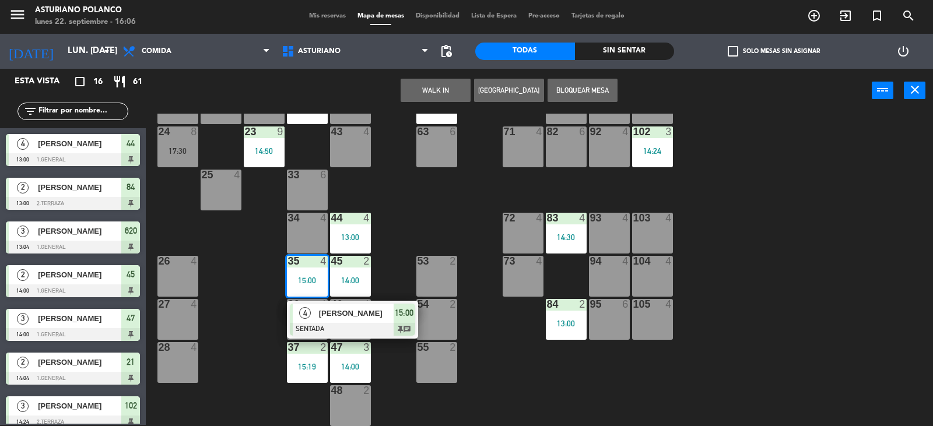
click at [472, 187] on div "1 block 12 2 block 8 60 10 20 5 30 5 40 4 61 6 62 6 41 2 14:29 31 4 21 2 14:04 …" at bounding box center [544, 270] width 778 height 312
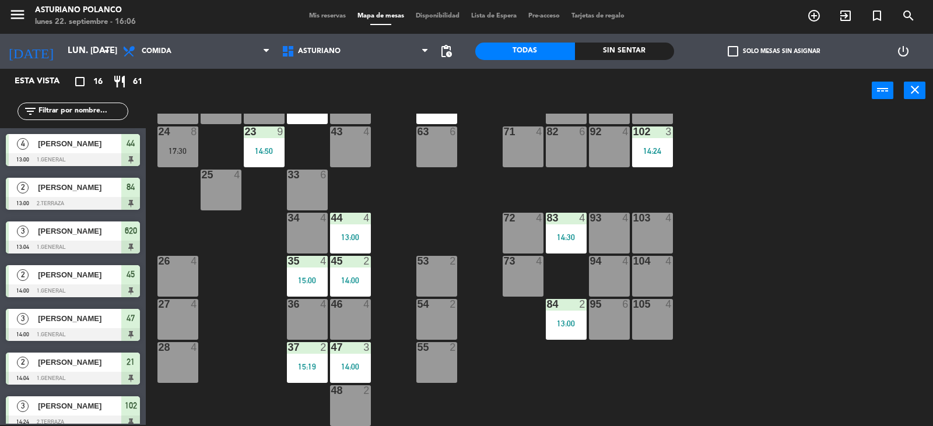
click at [339, 360] on div "47 3 14:00" at bounding box center [350, 362] width 41 height 41
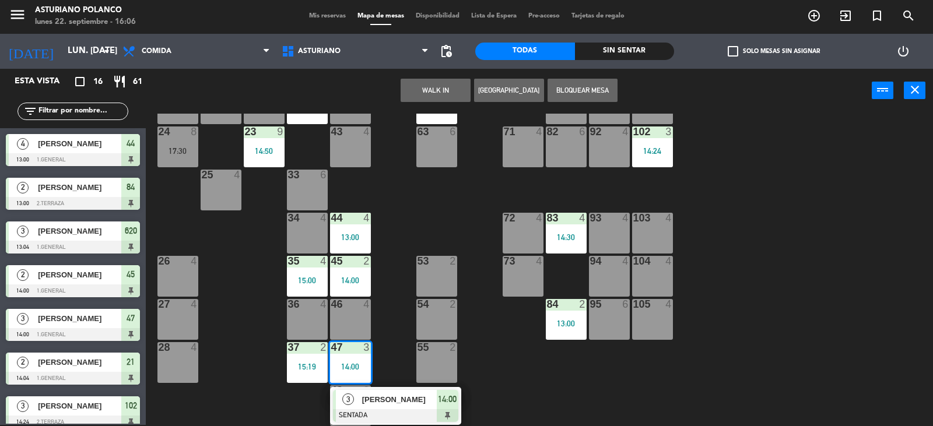
click at [541, 374] on div "1 block 12 2 block 8 60 10 20 5 30 5 40 4 61 6 62 6 41 2 14:29 31 4 21 2 14:04 …" at bounding box center [544, 270] width 778 height 312
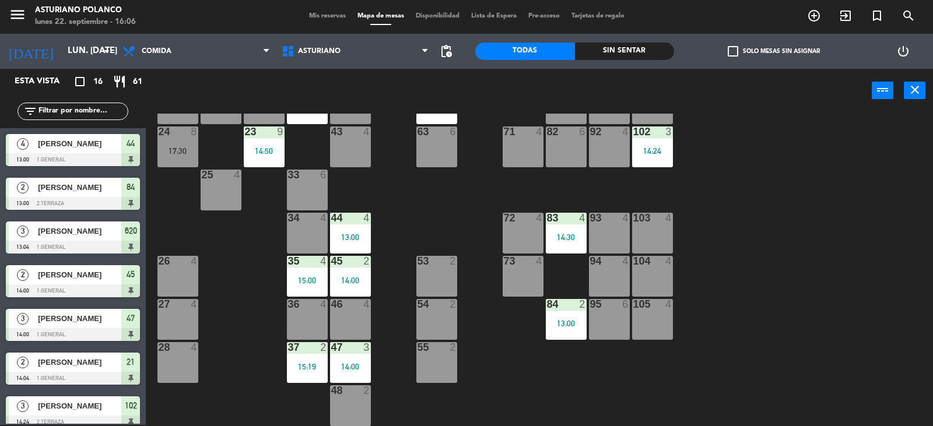
click at [315, 363] on div "15:19" at bounding box center [307, 367] width 41 height 8
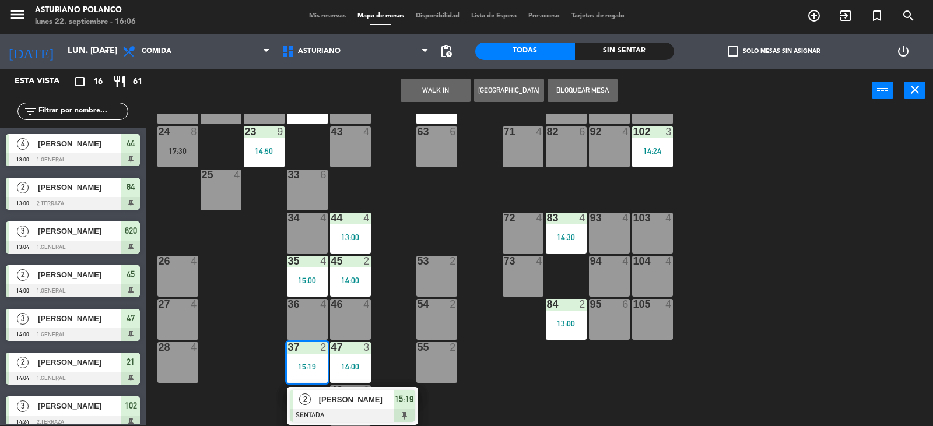
click at [495, 382] on div "1 block 12 2 block 8 60 10 20 5 30 5 40 4 61 6 62 6 41 2 14:29 31 4 21 2 14:04 …" at bounding box center [544, 270] width 778 height 312
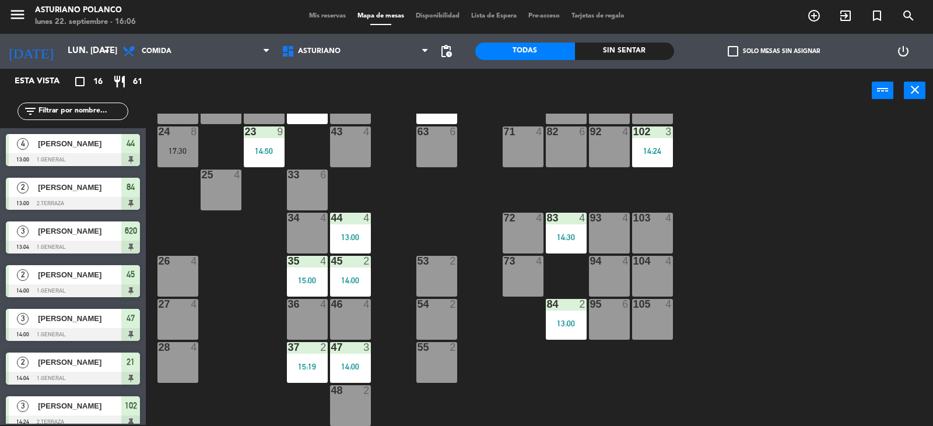
click at [572, 310] on div "84 2" at bounding box center [566, 305] width 41 height 12
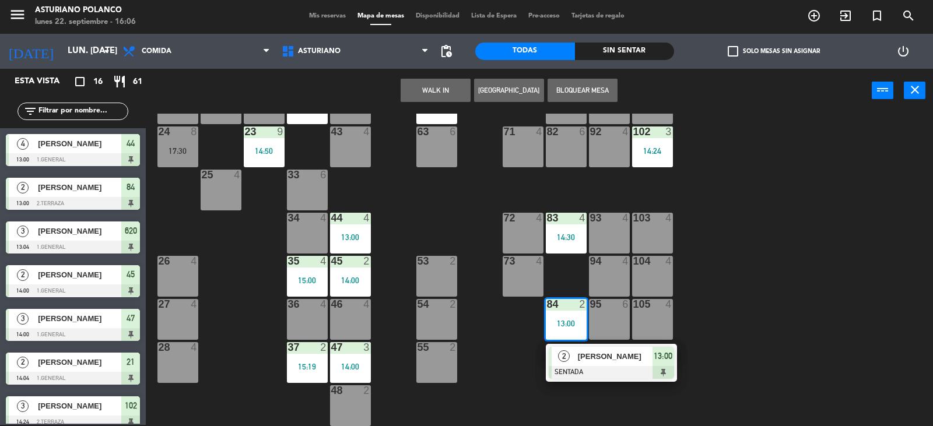
click at [526, 355] on div "1 block 12 2 block 8 60 10 20 5 30 5 40 4 61 6 62 6 41 2 14:29 31 4 21 2 14:04 …" at bounding box center [544, 270] width 778 height 312
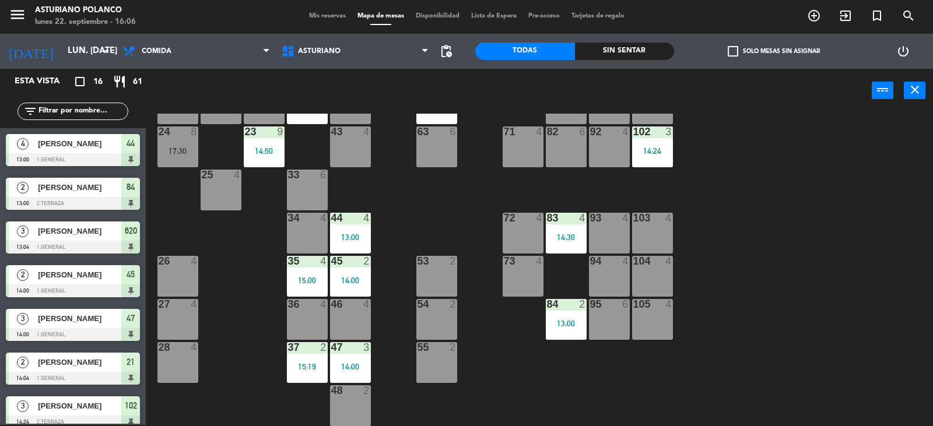
click at [568, 234] on div "14:30" at bounding box center [566, 237] width 41 height 8
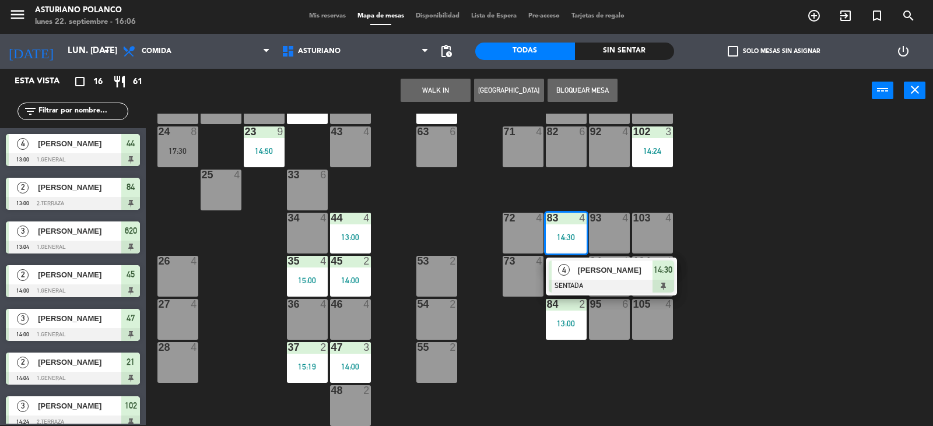
drag, startPoint x: 688, startPoint y: 203, endPoint x: 702, endPoint y: 198, distance: 14.9
click at [697, 200] on div "1 block 12 2 block 8 60 10 20 5 30 5 40 4 61 6 62 6 41 2 14:29 31 4 21 2 14:04 …" at bounding box center [544, 270] width 778 height 312
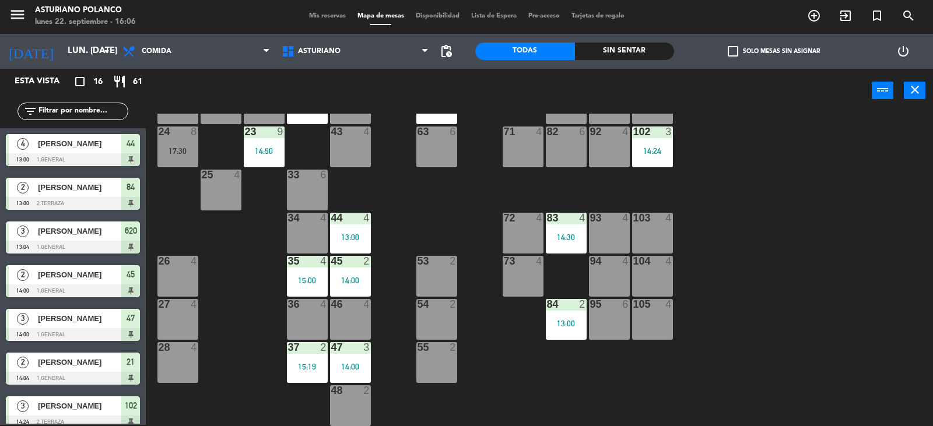
click at [665, 154] on div "14:24" at bounding box center [652, 151] width 41 height 8
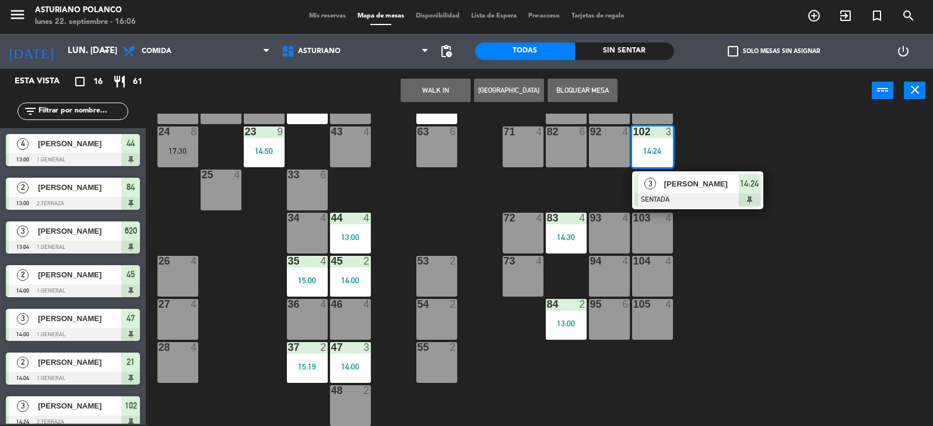
click at [683, 153] on div "1 block 12 2 block 8 60 10 20 5 30 5 40 4 61 6 62 6 41 2 14:29 31 4 21 2 14:04 …" at bounding box center [544, 270] width 778 height 312
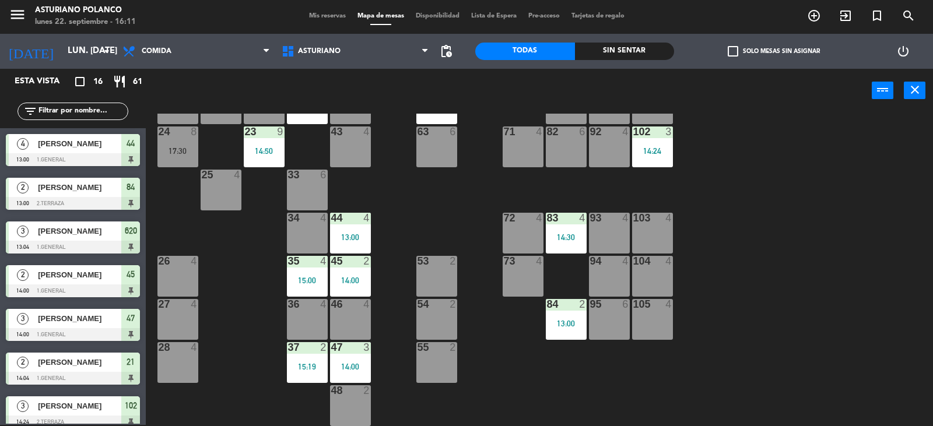
click at [777, 261] on div "1 block 12 2 block 8 60 10 20 5 30 5 40 4 61 6 62 6 41 2 14:29 31 4 21 2 14:04 …" at bounding box center [544, 270] width 778 height 312
click at [78, 55] on input "lun. [DATE]" at bounding box center [118, 51] width 113 height 22
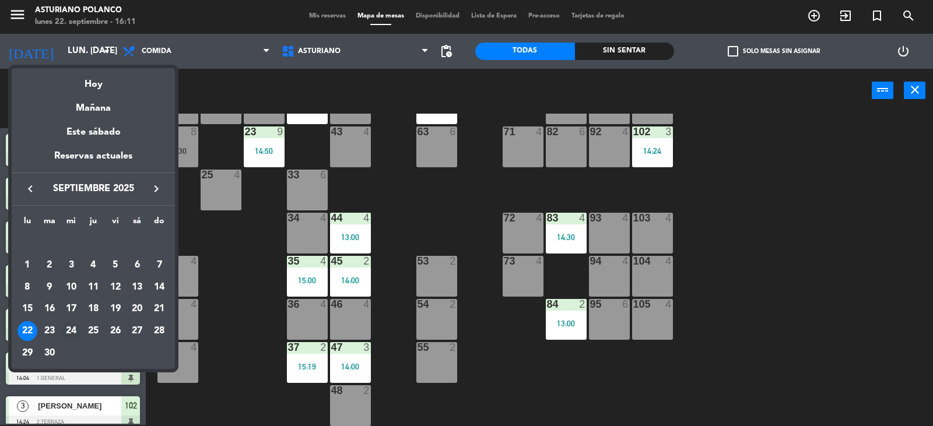
click at [72, 335] on div "24" at bounding box center [71, 331] width 20 height 20
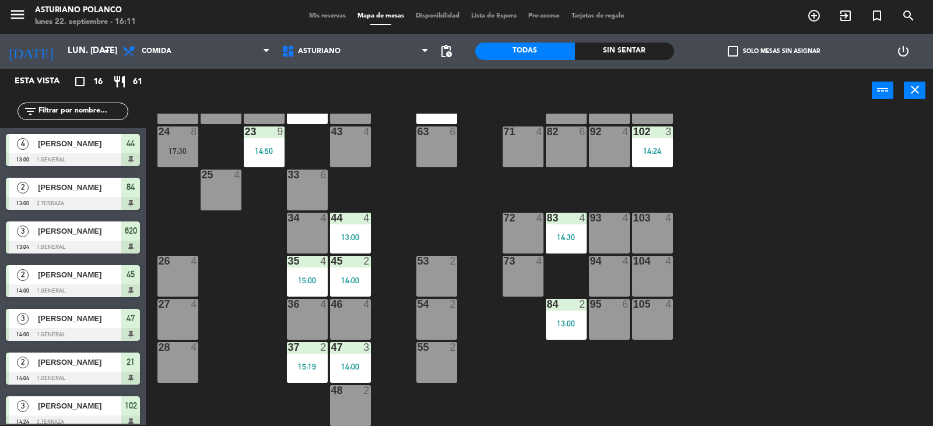
type input "mié. [DATE]"
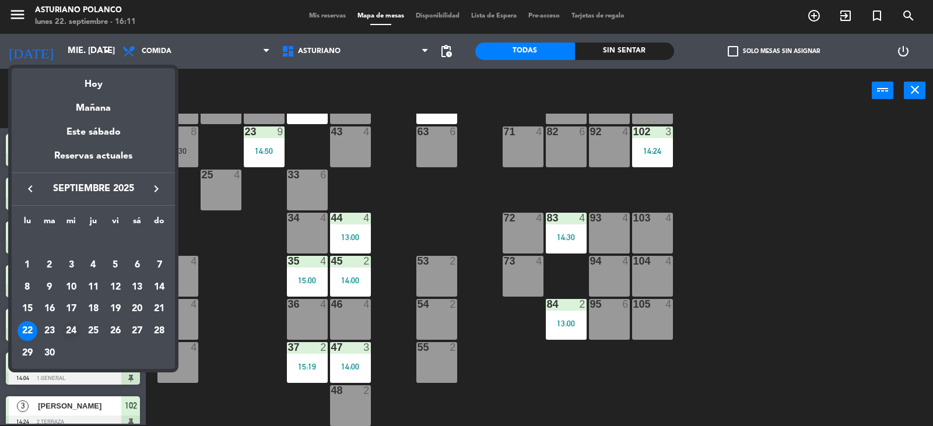
scroll to position [0, 0]
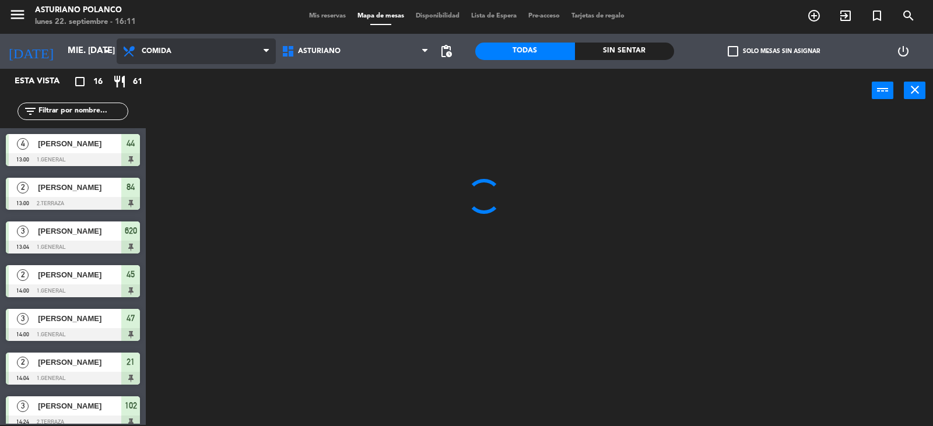
click at [167, 51] on span "Comida" at bounding box center [157, 51] width 30 height 8
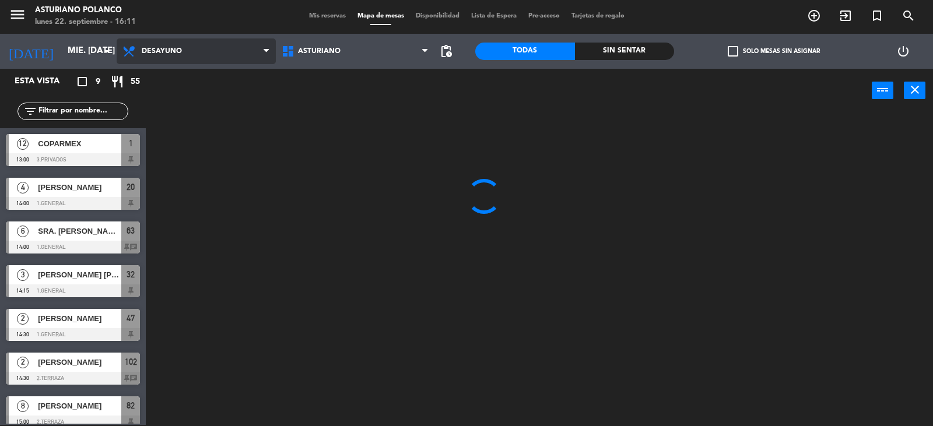
click at [179, 75] on ng-component "menu [PERSON_NAME] lunes 22. septiembre - 16:11 Mis reservas Mapa de mesas Disp…" at bounding box center [466, 212] width 933 height 427
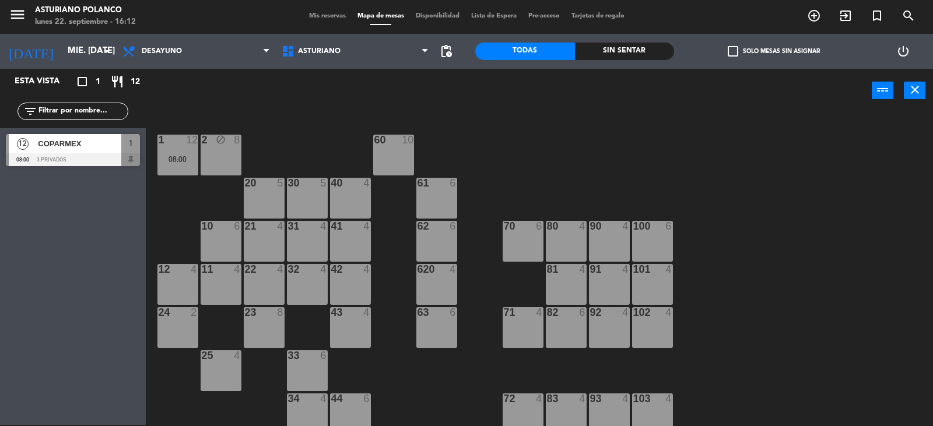
click at [361, 194] on div "40 4" at bounding box center [350, 198] width 41 height 41
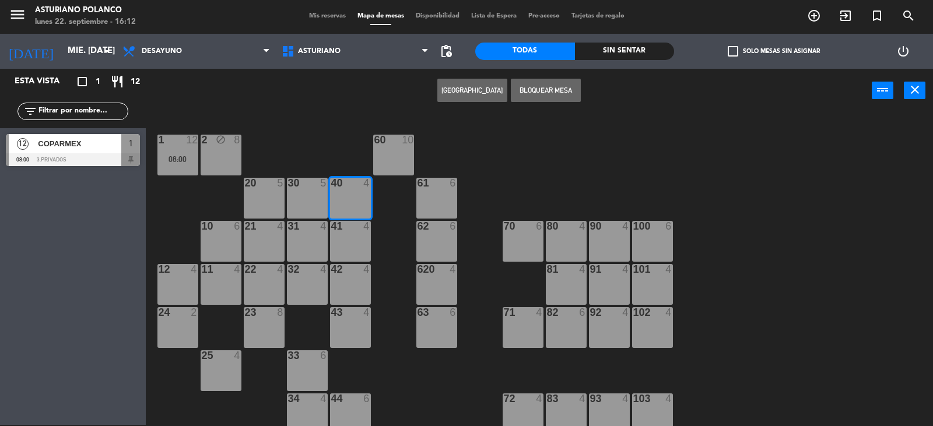
click at [461, 99] on button "[GEOGRAPHIC_DATA]" at bounding box center [472, 90] width 70 height 23
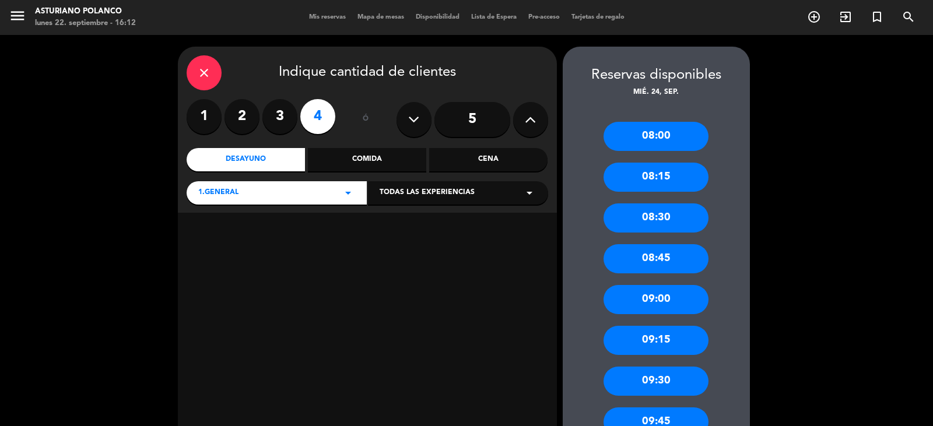
click at [280, 117] on label "3" at bounding box center [279, 116] width 35 height 35
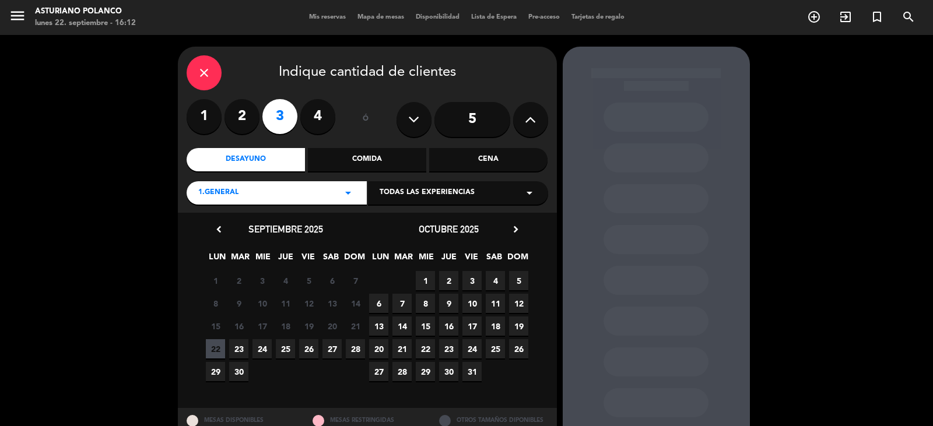
click at [262, 349] on span "24" at bounding box center [261, 348] width 19 height 19
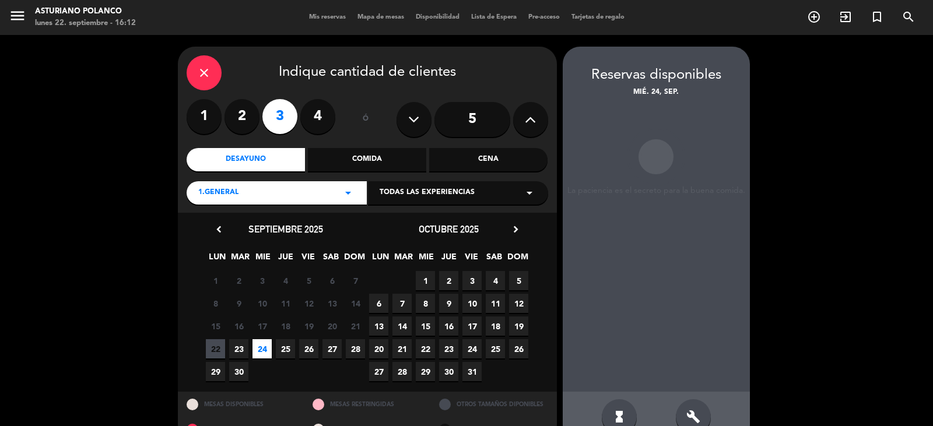
scroll to position [27, 0]
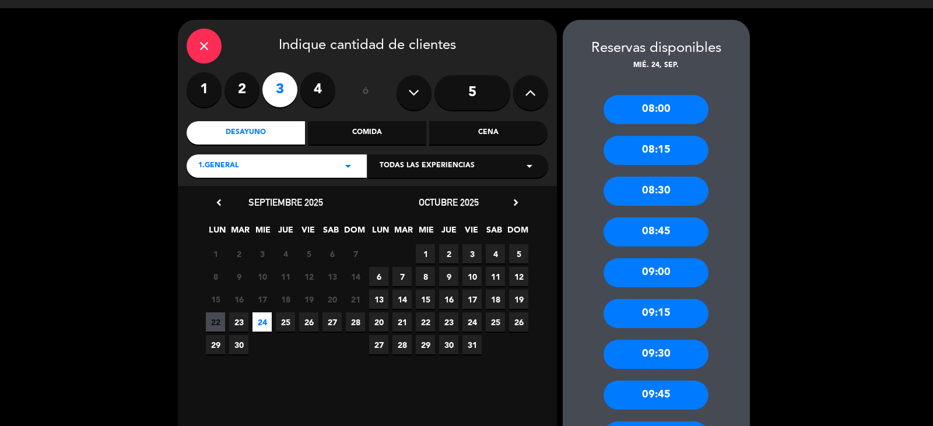
click at [670, 194] on div "08:30" at bounding box center [655, 191] width 105 height 29
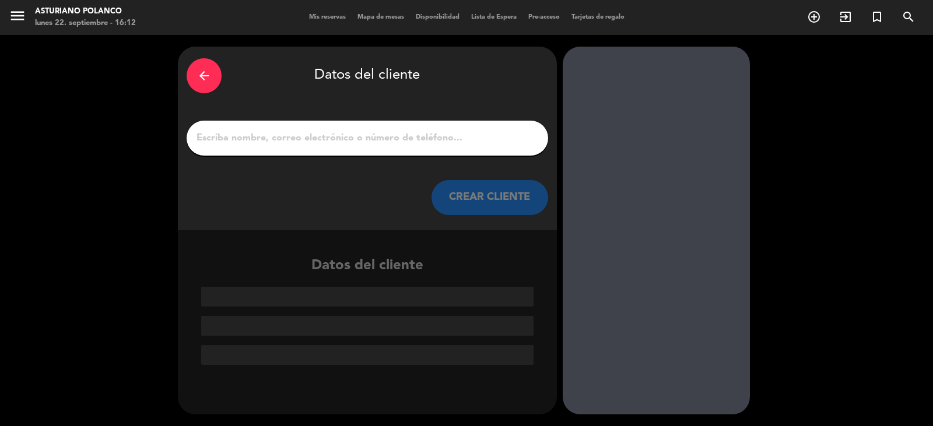
click at [291, 134] on input "1" at bounding box center [367, 138] width 344 height 16
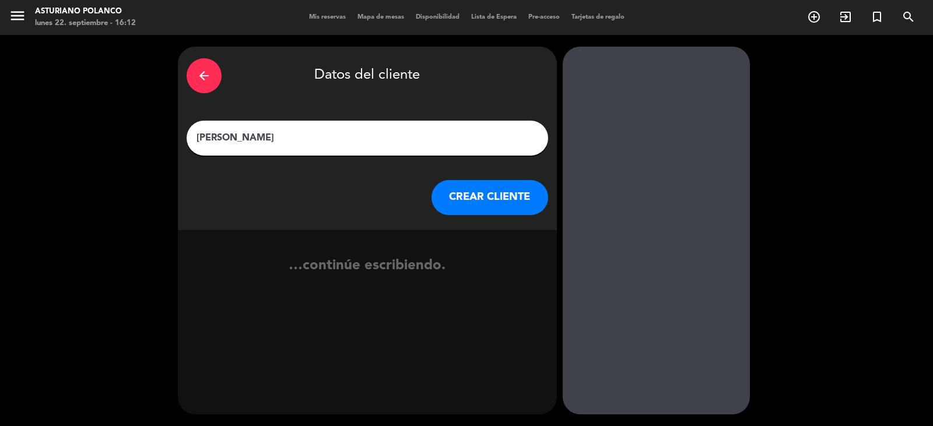
type input "[PERSON_NAME]"
click at [434, 205] on button "CREAR CLIENTE" at bounding box center [489, 197] width 117 height 35
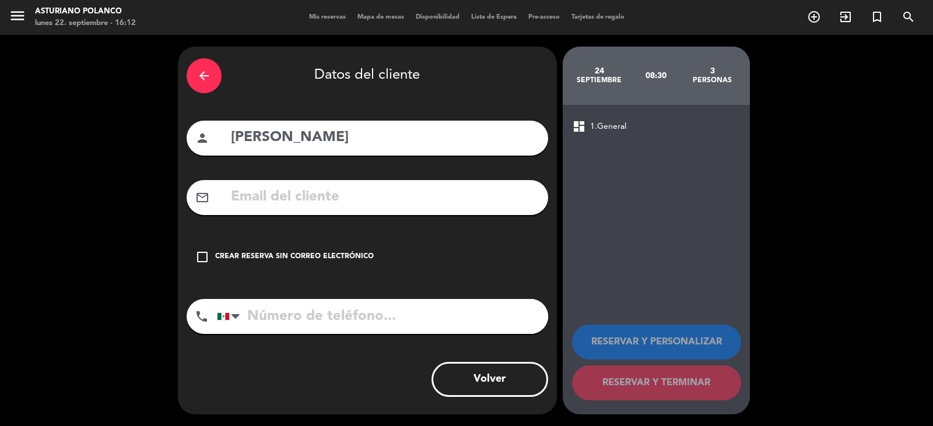
click at [357, 258] on div "Crear reserva sin correo electrónico" at bounding box center [294, 257] width 159 height 12
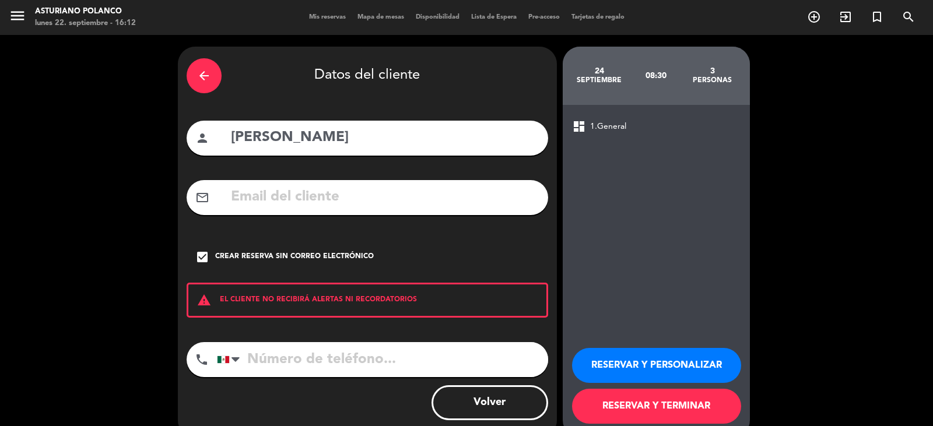
click at [696, 412] on button "RESERVAR Y TERMINAR" at bounding box center [656, 406] width 169 height 35
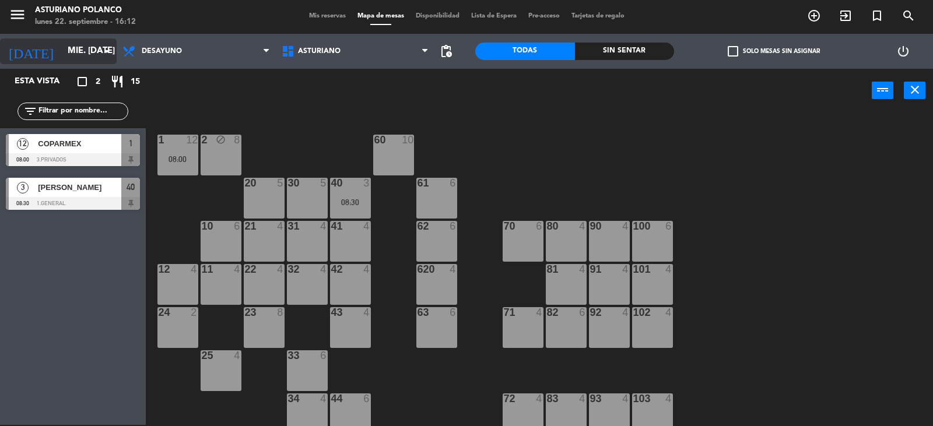
click at [72, 59] on input "mié. [DATE]" at bounding box center [118, 51] width 113 height 22
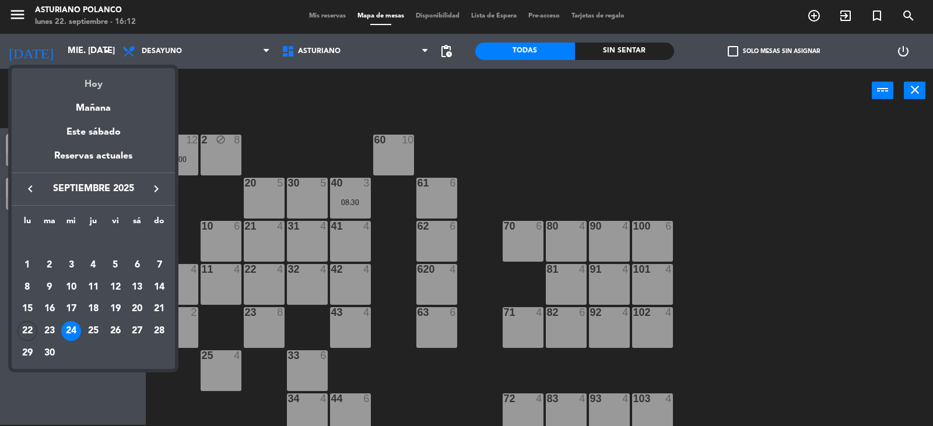
click at [122, 80] on div "Hoy" at bounding box center [93, 80] width 163 height 24
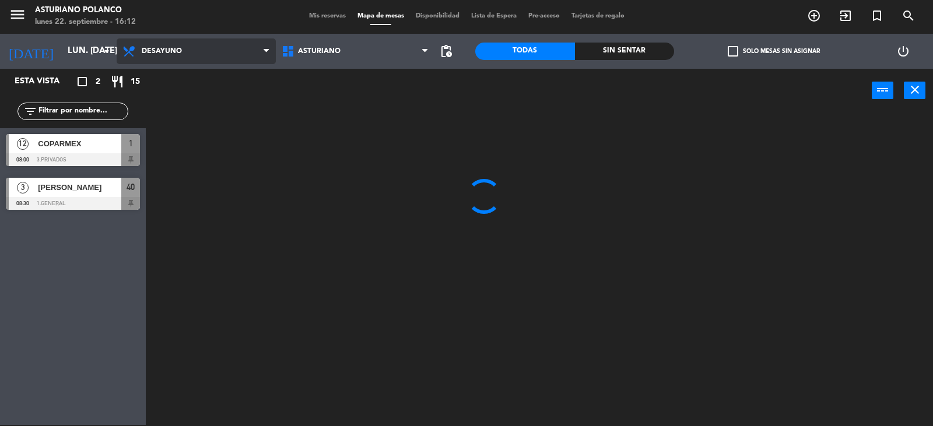
click at [198, 52] on span "Desayuno" at bounding box center [196, 51] width 159 height 26
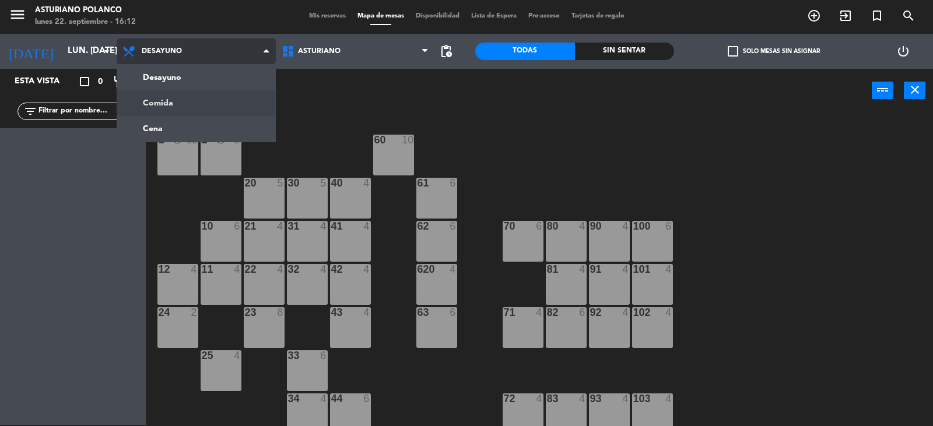
click at [228, 104] on ng-component "menu [PERSON_NAME] lunes 22. septiembre - 16:12 Mis reservas Mapa de mesas Disp…" at bounding box center [466, 212] width 933 height 427
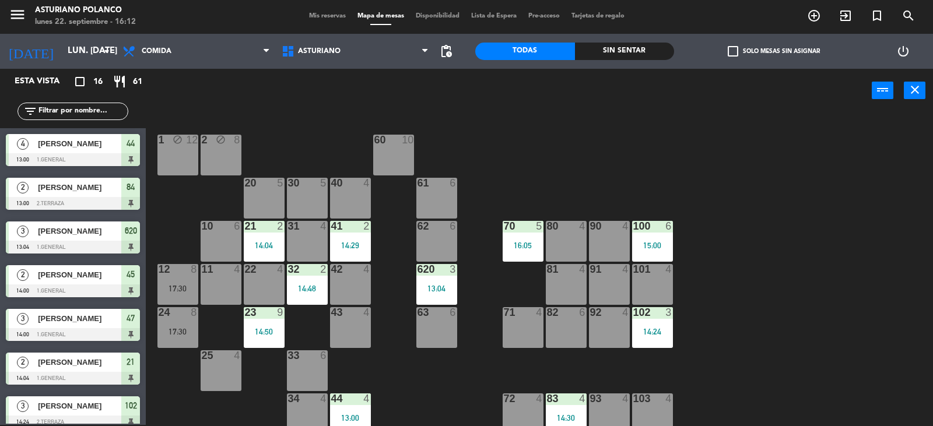
click at [629, 166] on div "1 block 12 2 block 8 60 10 20 5 30 5 40 4 61 6 62 6 41 2 14:29 31 4 21 2 14:04 …" at bounding box center [544, 270] width 778 height 312
click at [757, 197] on div "1 block 12 2 block 8 60 10 20 5 30 5 40 4 61 6 62 6 41 2 14:29 31 4 21 2 14:04 …" at bounding box center [544, 270] width 778 height 312
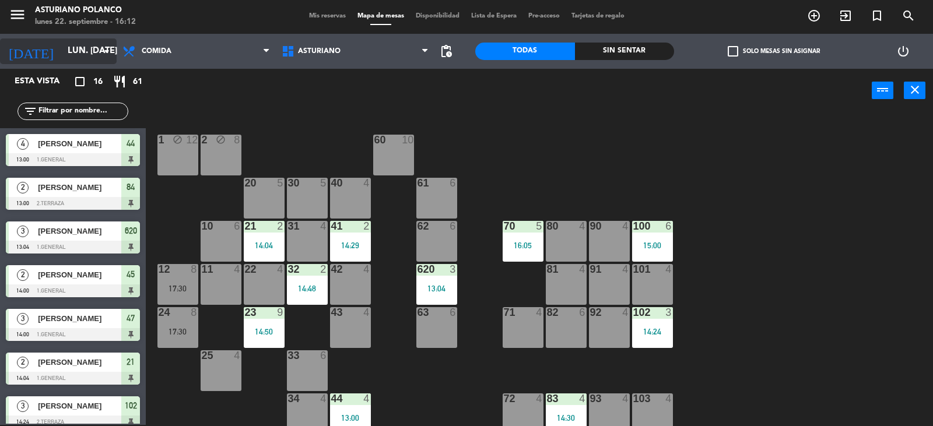
click at [76, 55] on input "lun. [DATE]" at bounding box center [118, 51] width 113 height 22
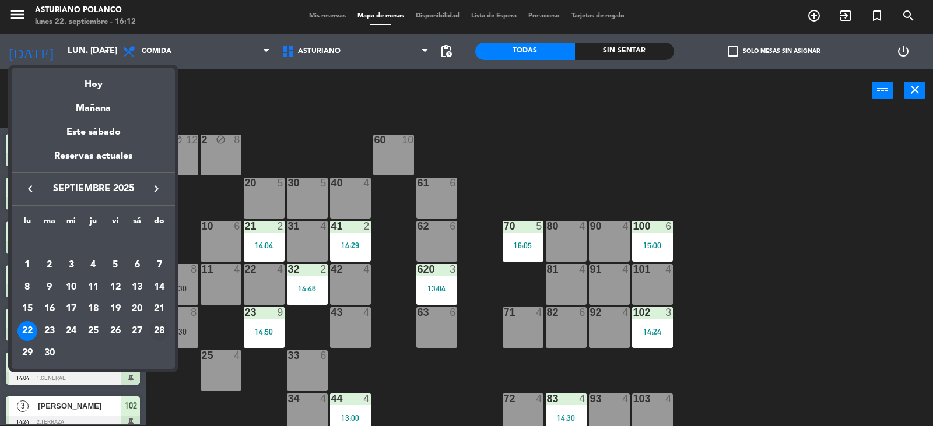
click at [162, 330] on div "28" at bounding box center [159, 331] width 20 height 20
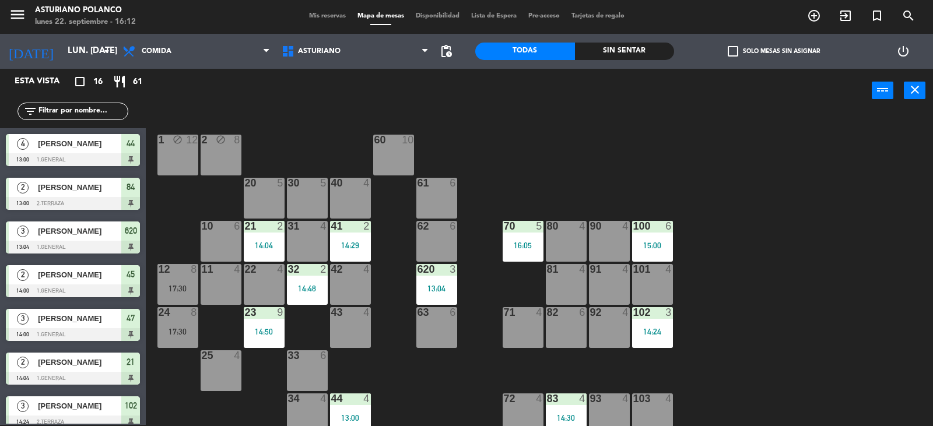
type input "dom. [DATE]"
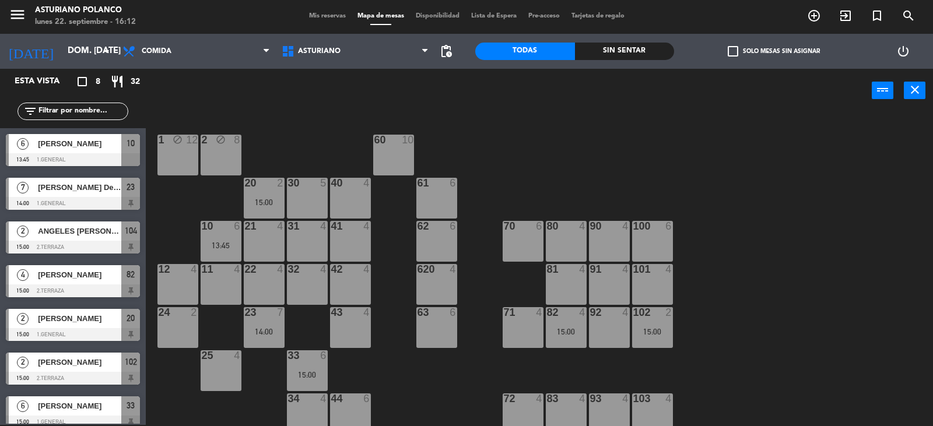
click at [400, 156] on div "60 10" at bounding box center [393, 155] width 41 height 41
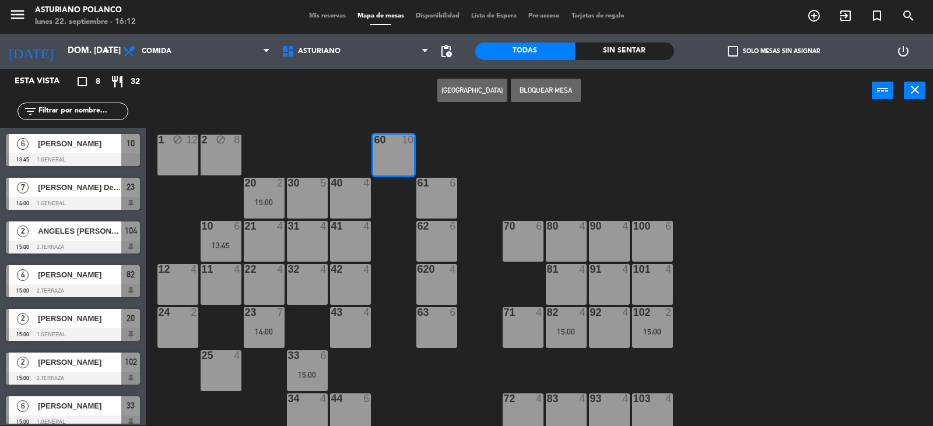
click at [474, 173] on div "1 block 12 2 block 8 60 10 20 2 15:00 30 5 40 4 61 6 62 6 41 4 31 4 21 4 10 6 1…" at bounding box center [544, 270] width 778 height 312
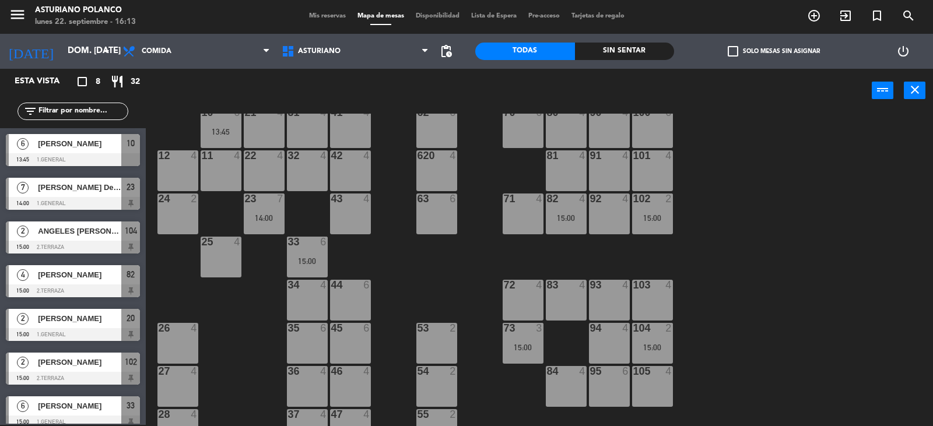
scroll to position [117, 0]
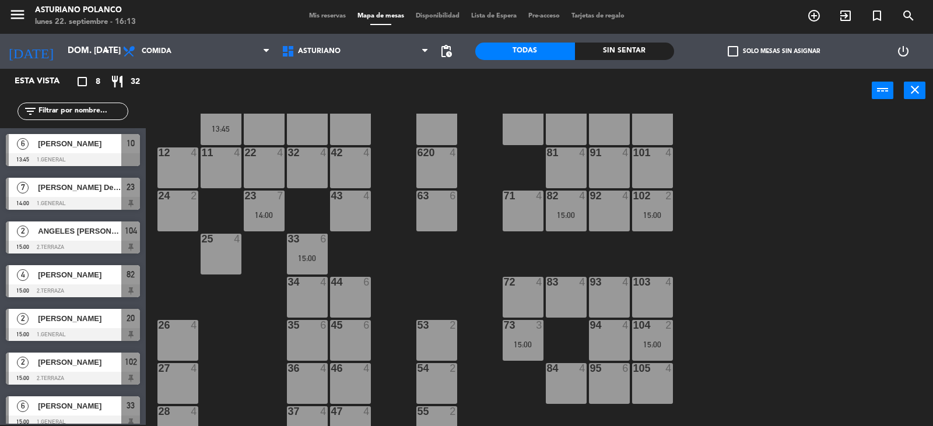
click at [612, 292] on div "93 4" at bounding box center [609, 297] width 41 height 41
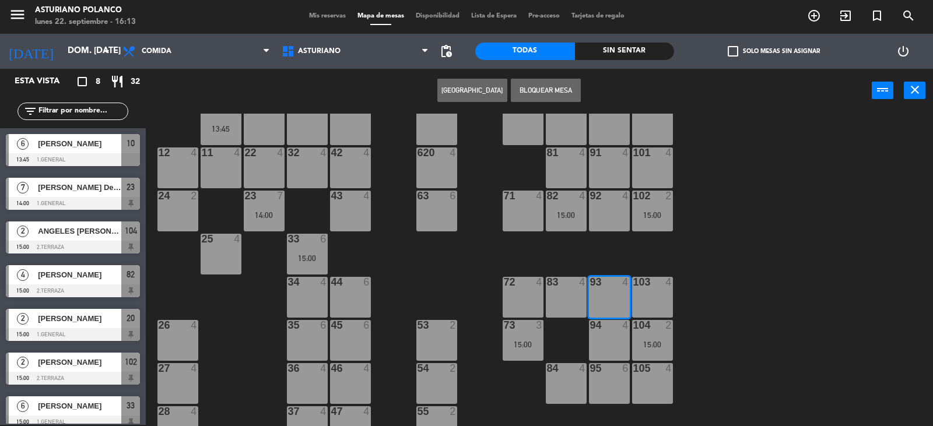
click at [575, 296] on div "83 4" at bounding box center [566, 297] width 41 height 41
click at [528, 297] on div "72 4" at bounding box center [522, 297] width 41 height 41
click at [472, 91] on button "[GEOGRAPHIC_DATA]" at bounding box center [472, 90] width 70 height 23
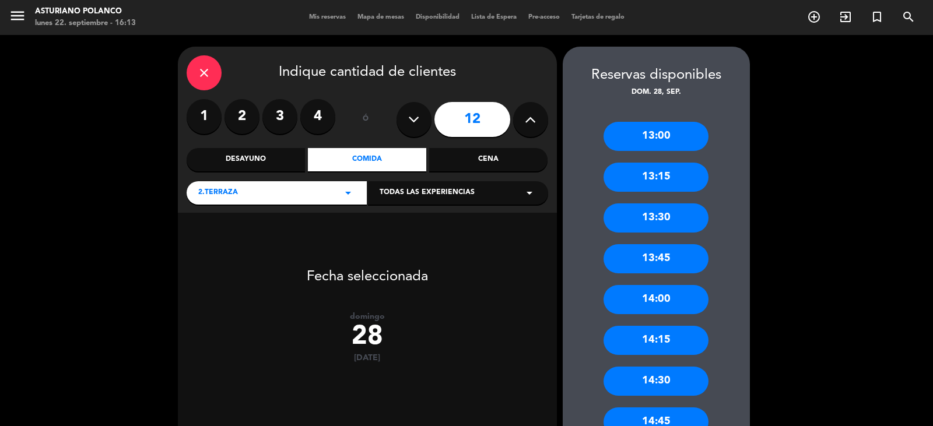
click at [535, 121] on icon at bounding box center [530, 119] width 11 height 17
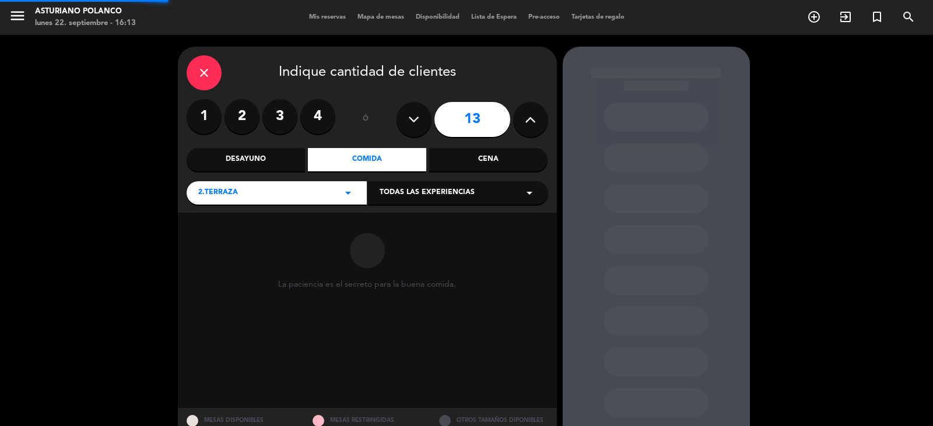
click at [535, 121] on icon at bounding box center [530, 119] width 11 height 17
type input "15"
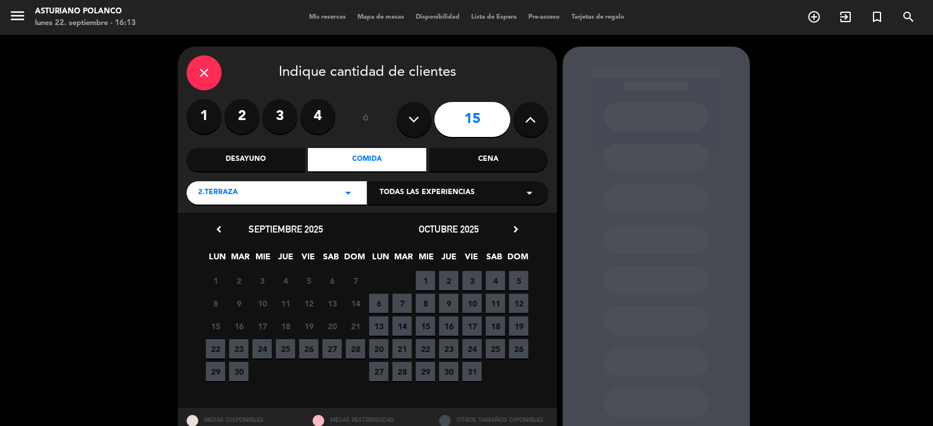
click at [358, 350] on span "28" at bounding box center [355, 348] width 19 height 19
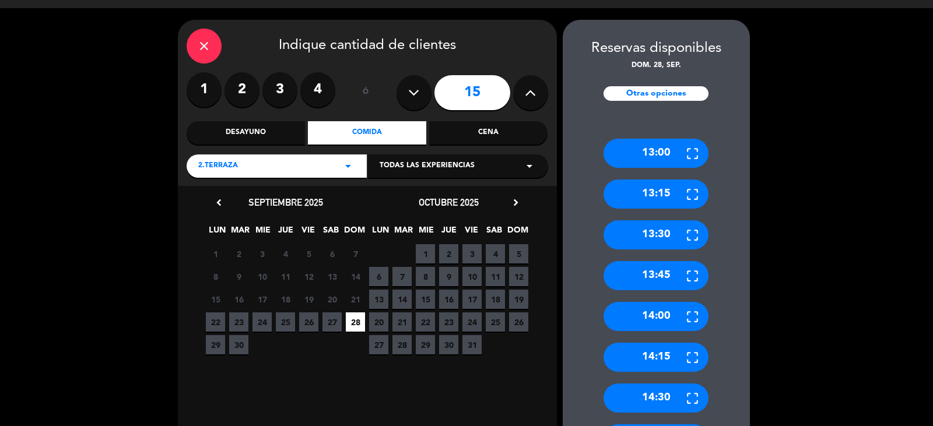
click at [674, 318] on div "14:00" at bounding box center [655, 316] width 105 height 29
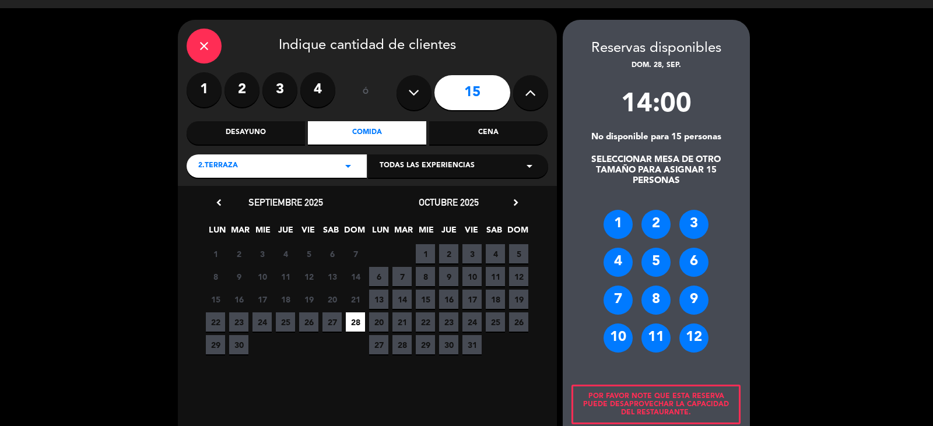
click at [693, 337] on div "12" at bounding box center [693, 338] width 29 height 29
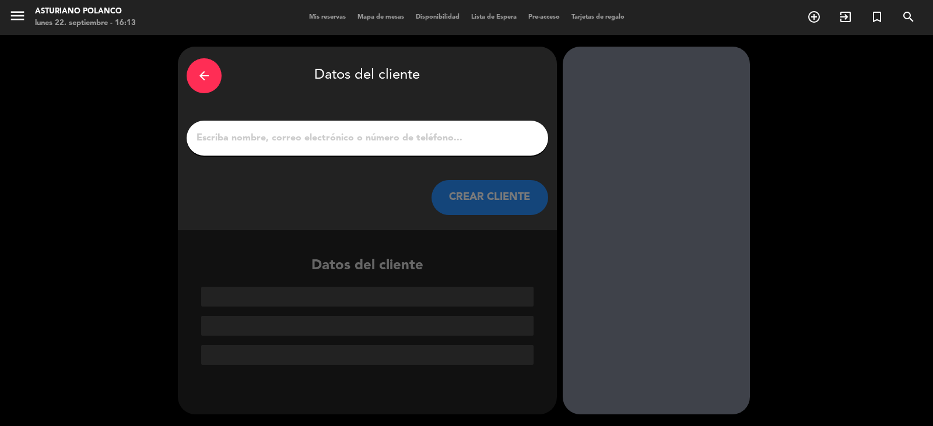
click at [235, 135] on input "1" at bounding box center [367, 138] width 344 height 16
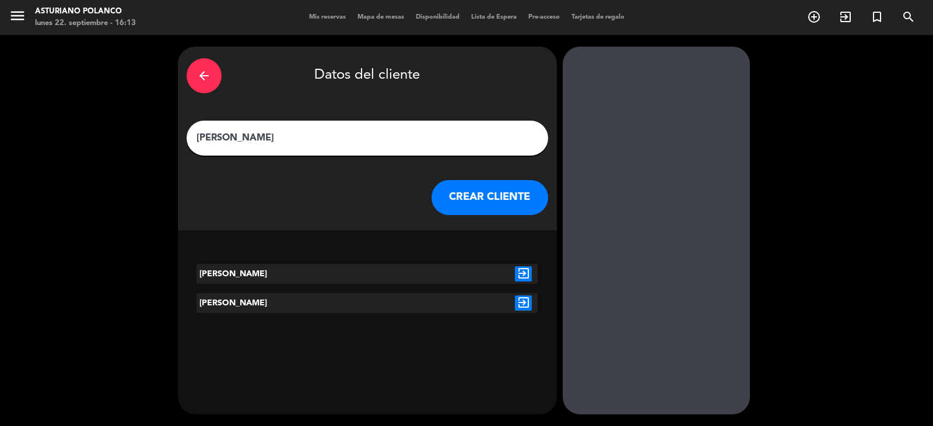
type input "[PERSON_NAME]"
click at [523, 305] on icon "exit_to_app" at bounding box center [523, 303] width 17 height 15
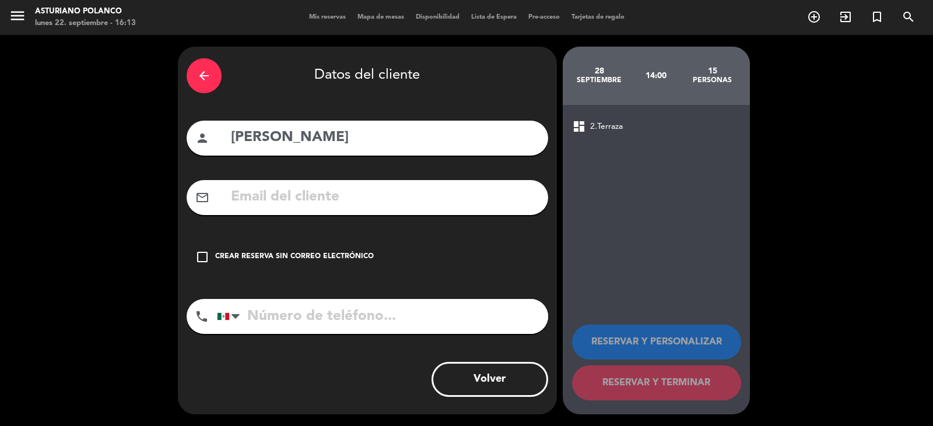
click at [442, 251] on div "check_box_outline_blank Crear reserva sin correo electrónico" at bounding box center [367, 257] width 361 height 35
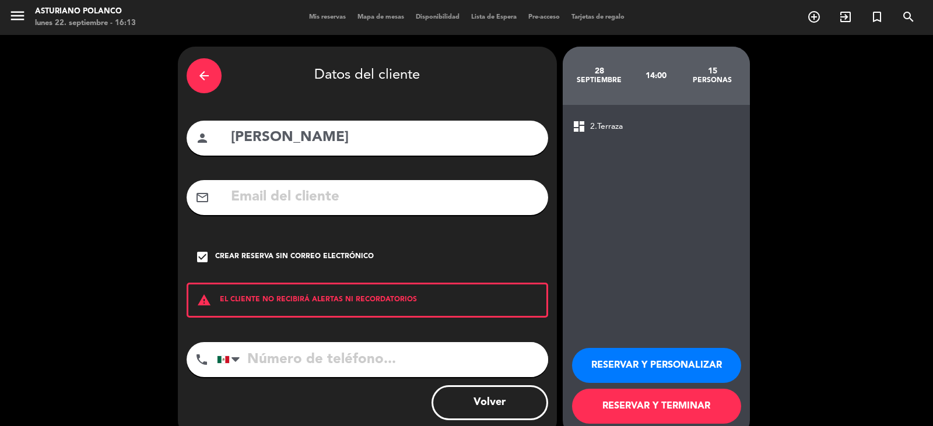
click at [644, 358] on button "RESERVAR Y PERSONALIZAR" at bounding box center [656, 365] width 169 height 35
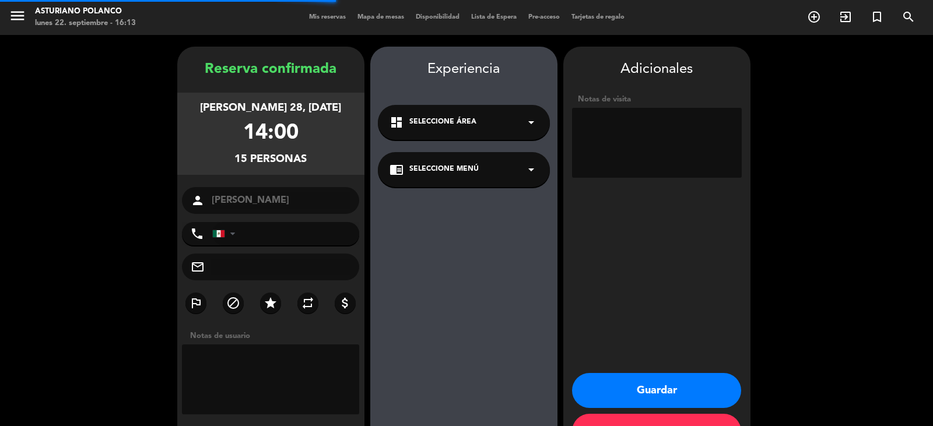
scroll to position [40, 0]
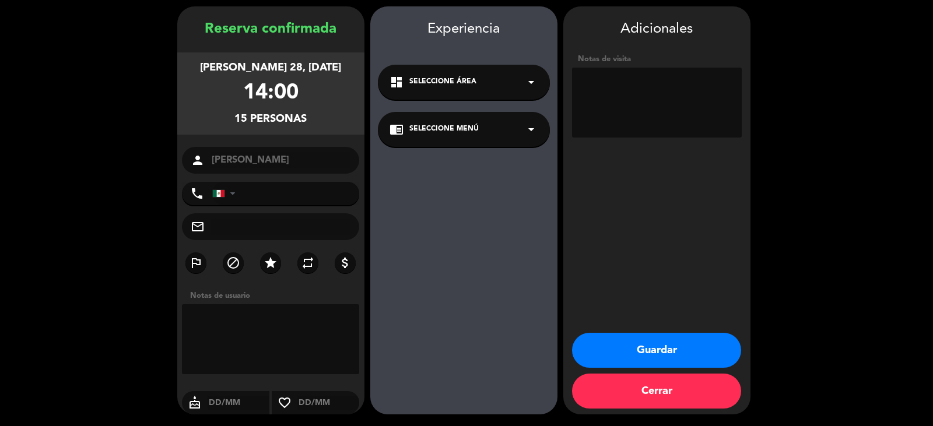
click at [637, 98] on textarea at bounding box center [657, 103] width 170 height 70
type textarea "MESA 93 [PERSON_NAME]"
click at [644, 358] on button "Guardar" at bounding box center [656, 350] width 169 height 35
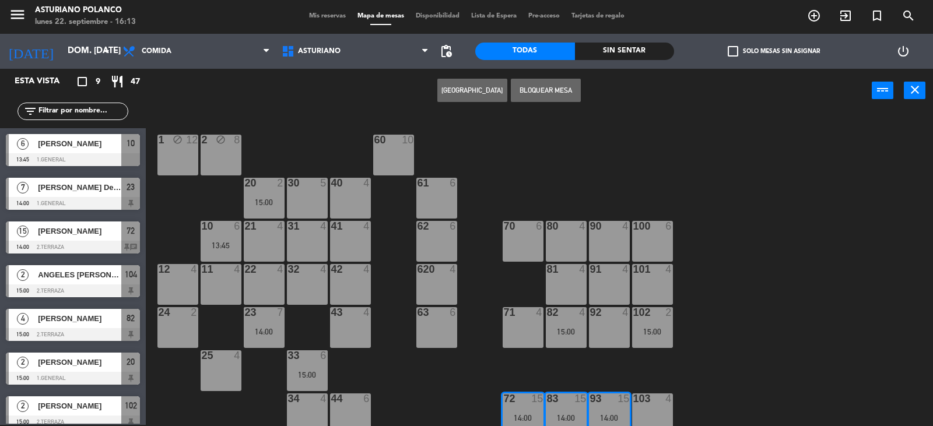
click at [776, 311] on div "1 block 12 2 block 8 60 10 20 2 15:00 30 5 40 4 61 6 62 6 41 4 31 4 21 4 10 6 1…" at bounding box center [544, 270] width 778 height 312
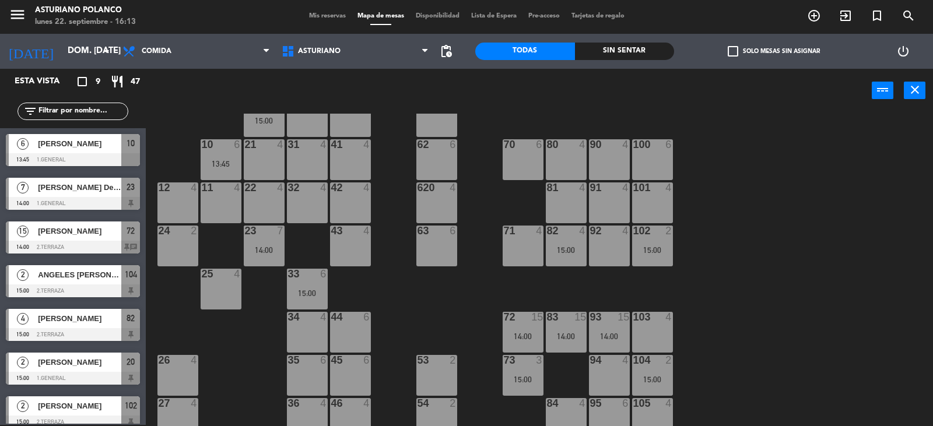
scroll to position [181, 0]
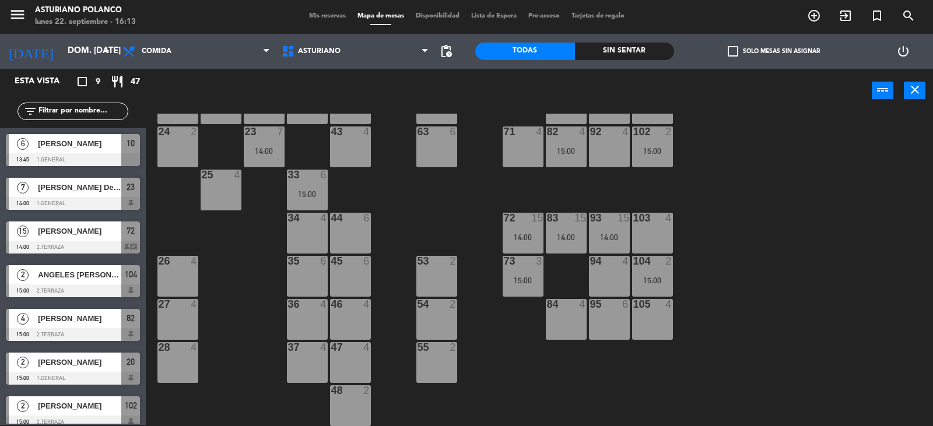
click at [604, 231] on div "93 15 14:00" at bounding box center [609, 233] width 41 height 41
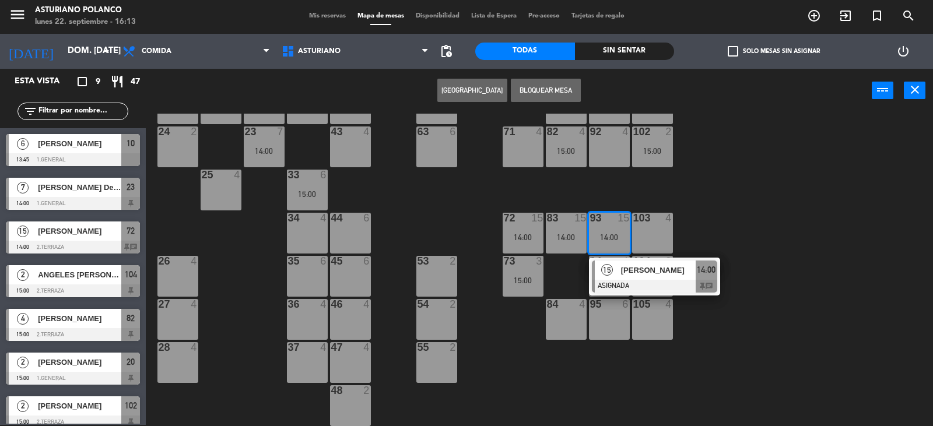
click at [691, 272] on span "[PERSON_NAME]" at bounding box center [658, 270] width 75 height 12
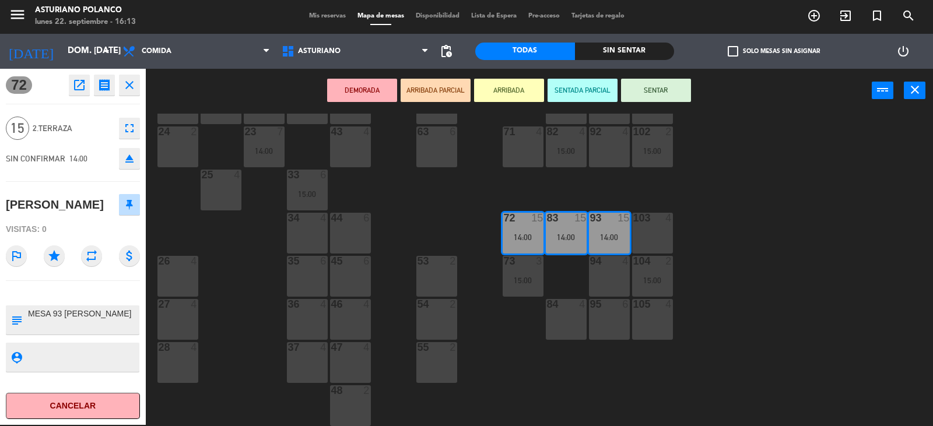
click at [764, 230] on div "1 block 12 2 block 8 60 10 20 2 15:00 30 5 40 4 61 6 62 6 41 4 31 4 21 4 10 6 1…" at bounding box center [544, 270] width 778 height 312
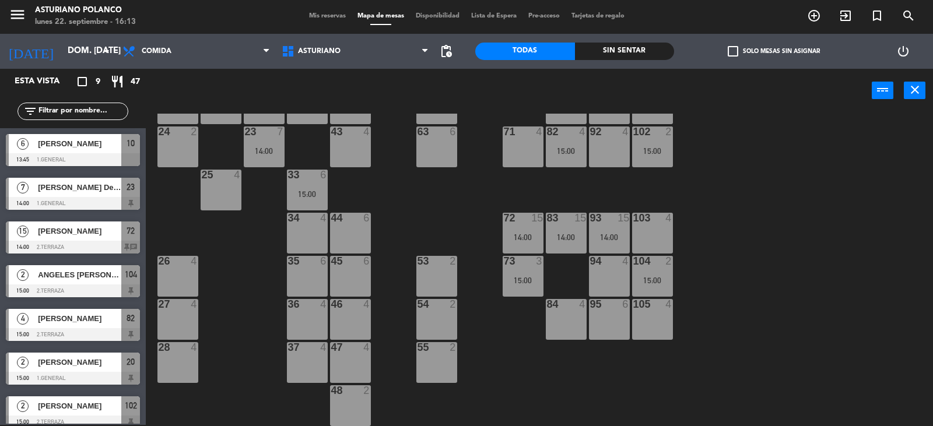
click at [511, 276] on div "15:00" at bounding box center [522, 280] width 41 height 8
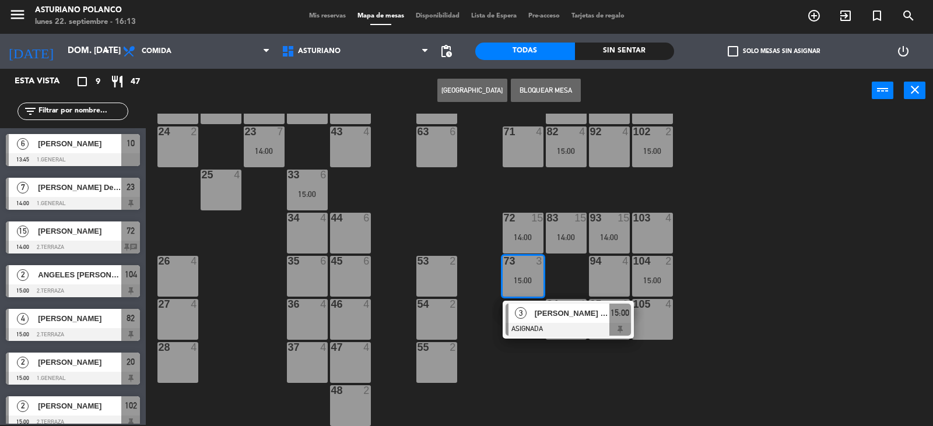
click at [738, 222] on div "1 block 12 2 block 8 60 10 20 2 15:00 30 5 40 4 61 6 62 6 41 4 31 4 21 4 10 6 1…" at bounding box center [544, 270] width 778 height 312
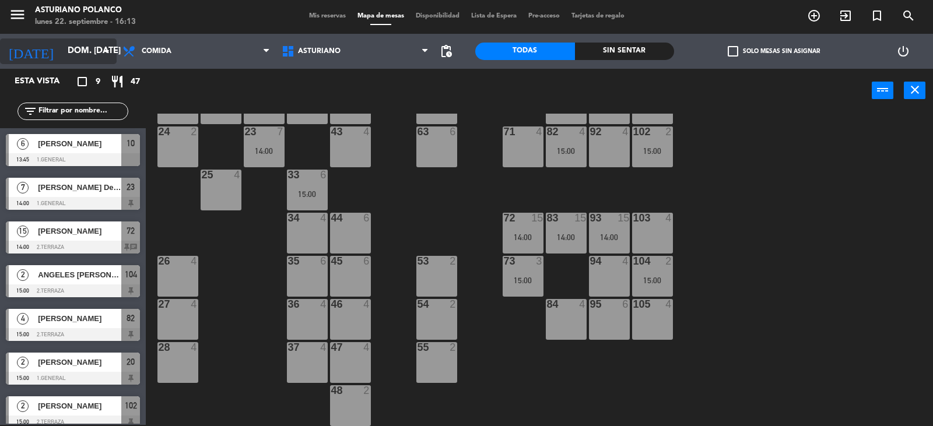
click at [66, 52] on input "dom. [DATE]" at bounding box center [118, 51] width 113 height 22
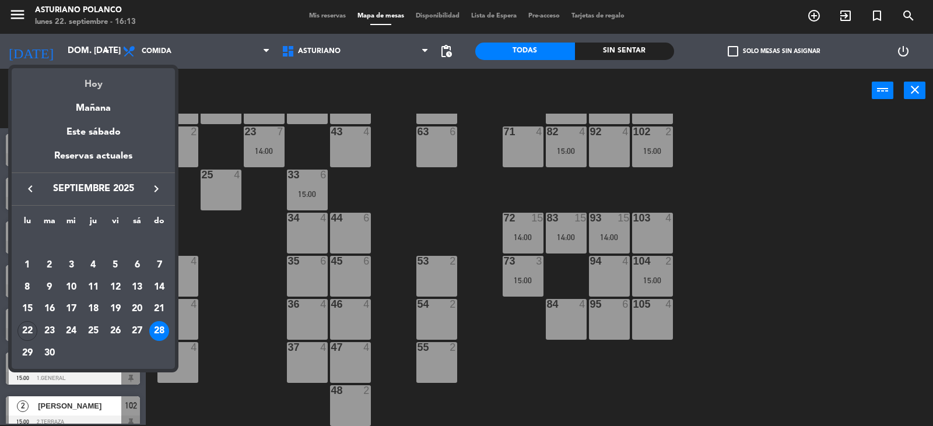
click at [117, 80] on div "Hoy" at bounding box center [93, 80] width 163 height 24
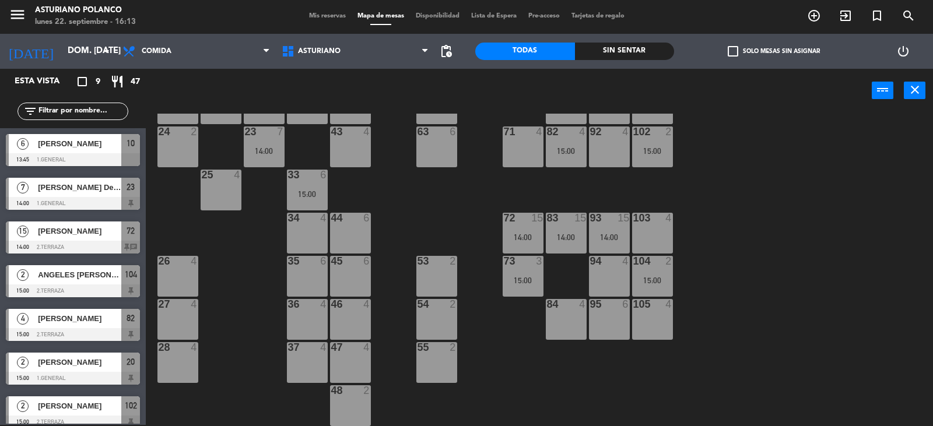
type input "lun. [DATE]"
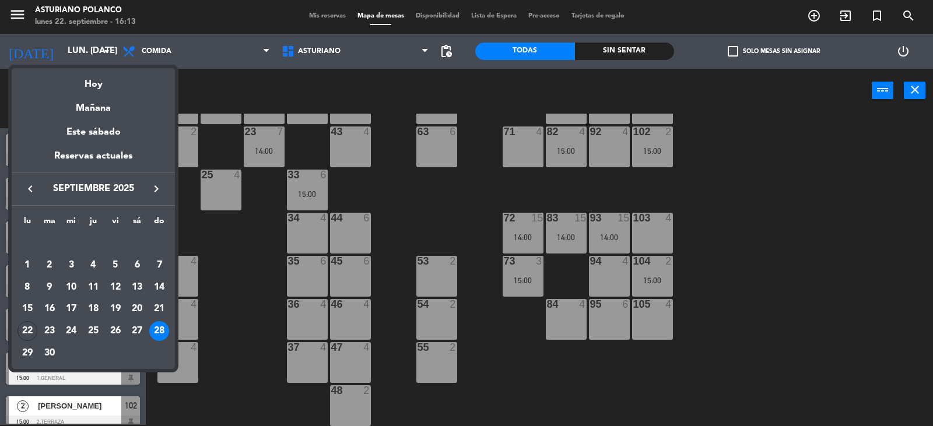
scroll to position [0, 0]
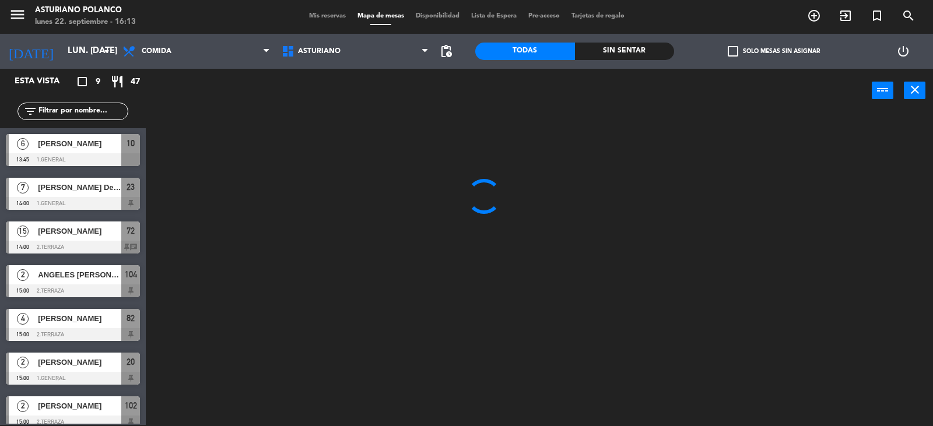
click at [807, 254] on div at bounding box center [544, 270] width 778 height 312
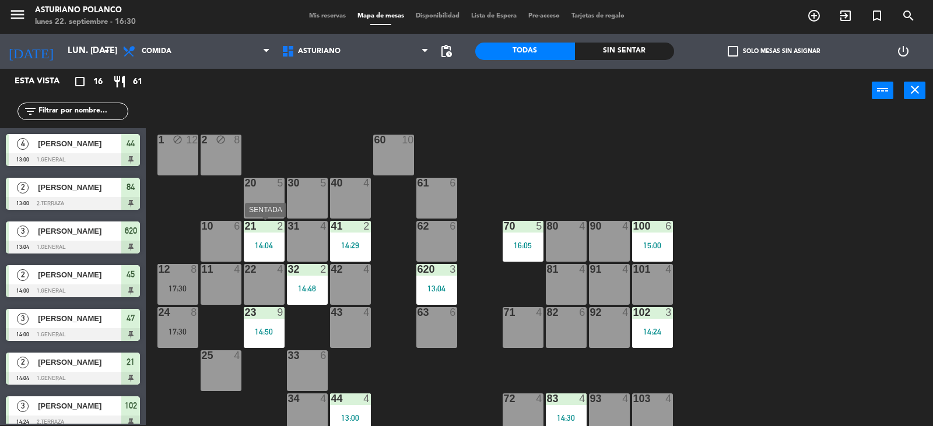
click at [266, 248] on div "14:04" at bounding box center [264, 245] width 41 height 8
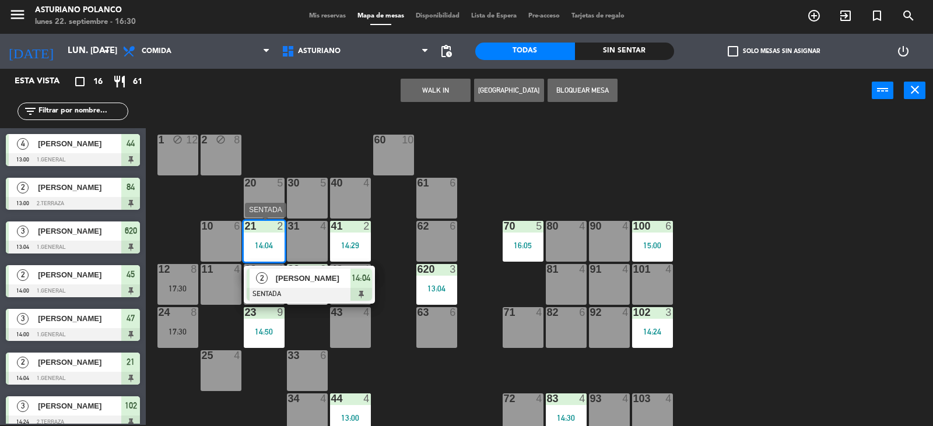
click at [327, 284] on span "[PERSON_NAME]" at bounding box center [313, 278] width 75 height 12
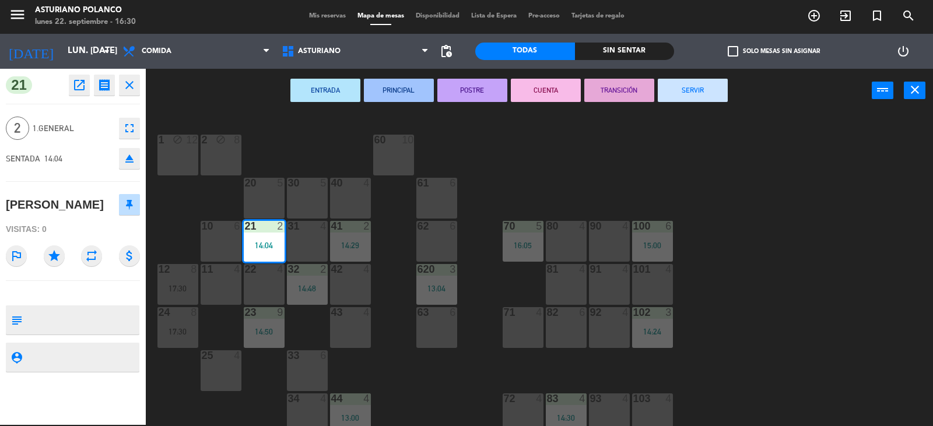
click at [694, 86] on button "SERVIR" at bounding box center [693, 90] width 70 height 23
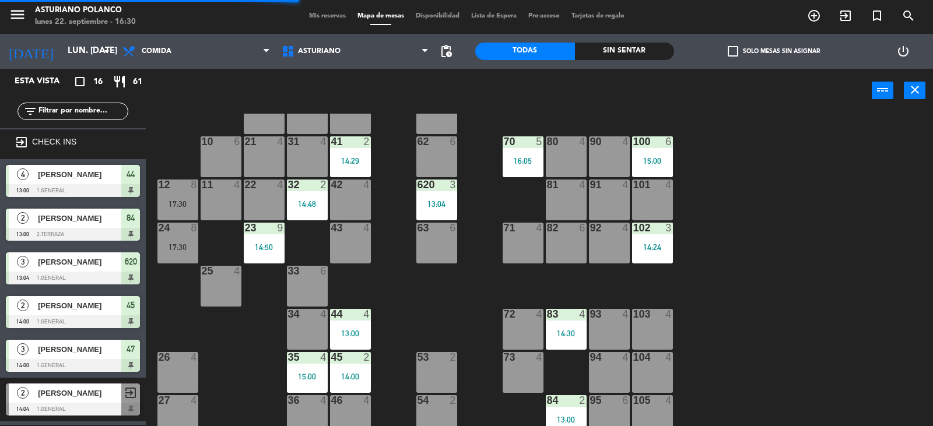
scroll to position [175, 0]
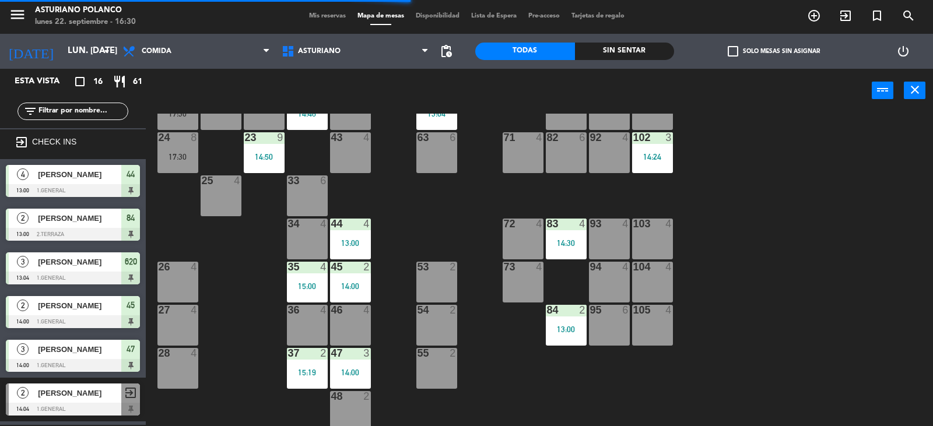
click at [355, 238] on div "44 4 13:00" at bounding box center [350, 239] width 41 height 41
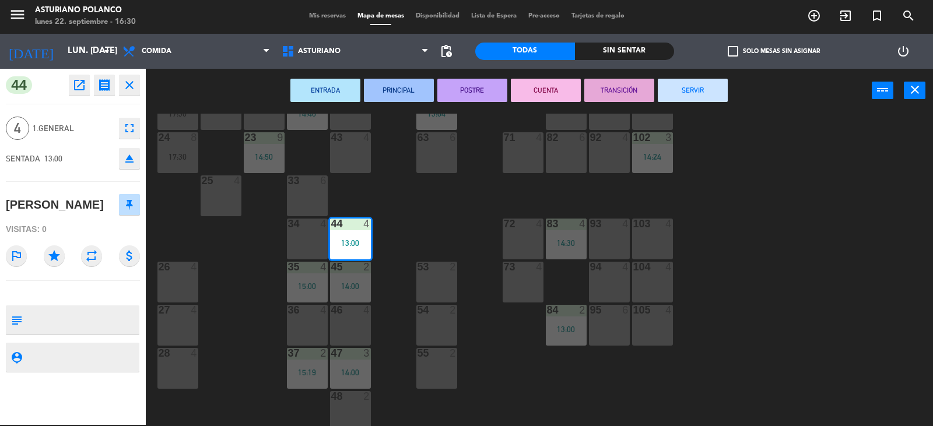
click at [133, 129] on icon "fullscreen" at bounding box center [129, 128] width 14 height 14
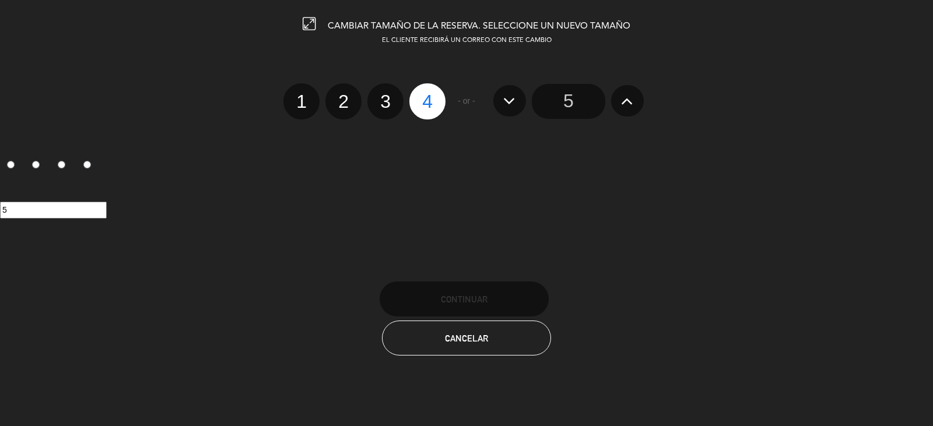
click at [378, 101] on label "3" at bounding box center [385, 101] width 36 height 36
click at [380, 95] on input "3" at bounding box center [384, 91] width 8 height 8
radio input "true"
radio input "false"
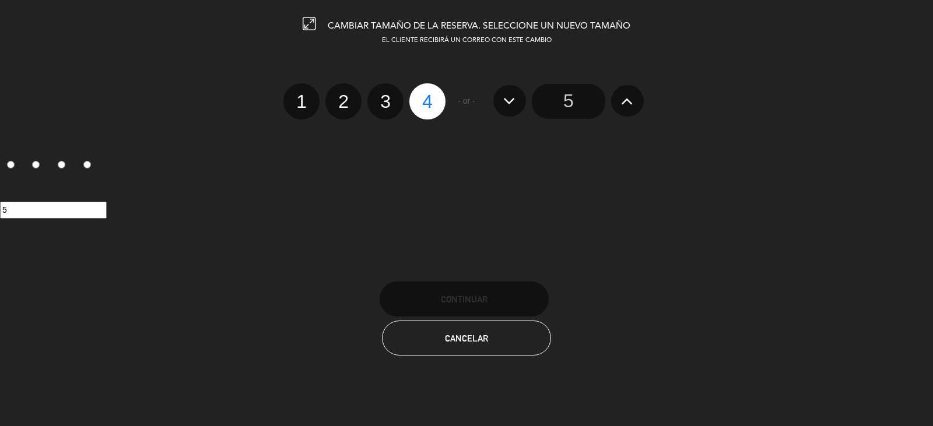
radio input "false"
radio input "true"
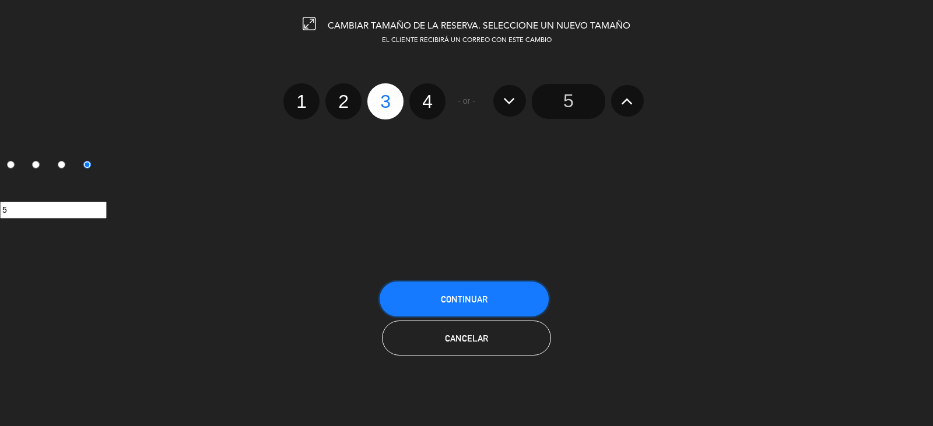
click at [459, 284] on button "Continuar" at bounding box center [463, 299] width 169 height 35
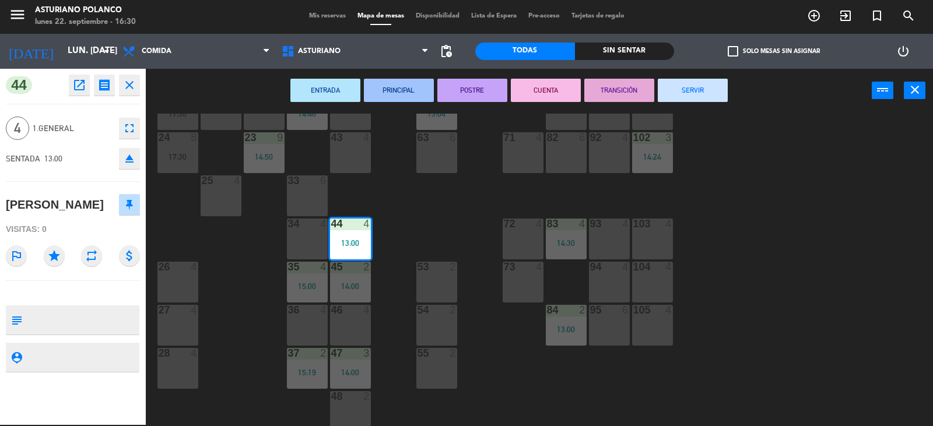
click at [692, 84] on button "SERVIR" at bounding box center [693, 90] width 70 height 23
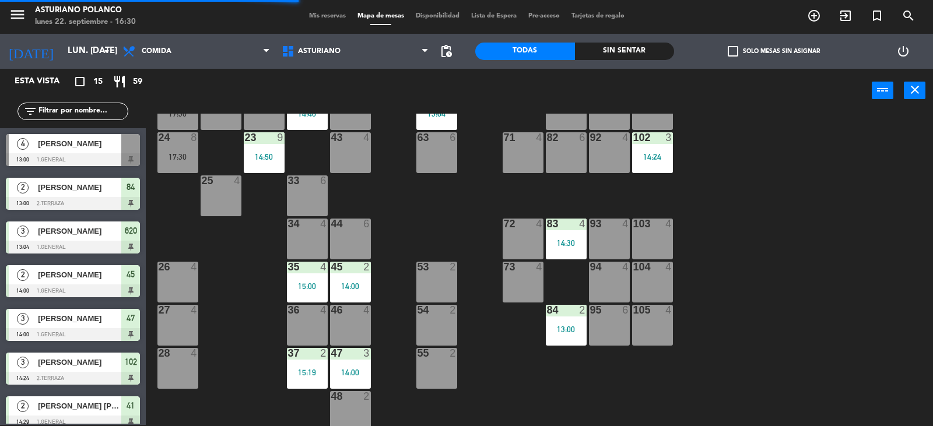
click at [348, 276] on div "45 2 14:00" at bounding box center [350, 282] width 41 height 41
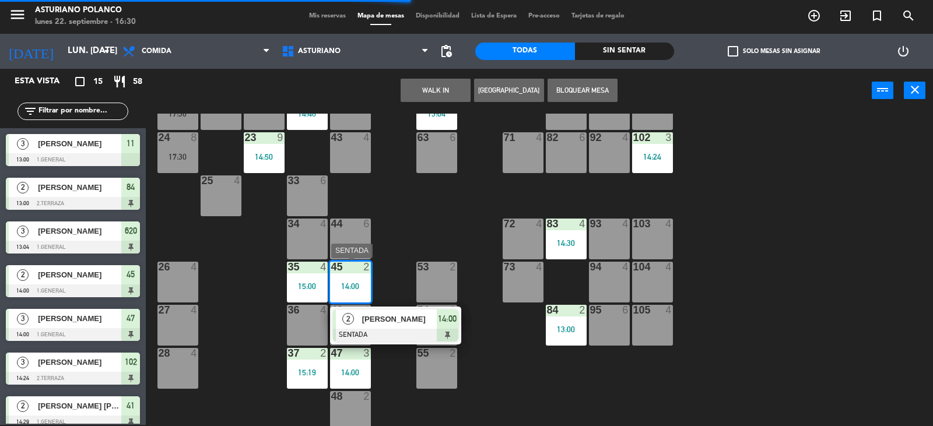
click at [385, 329] on div at bounding box center [395, 335] width 125 height 13
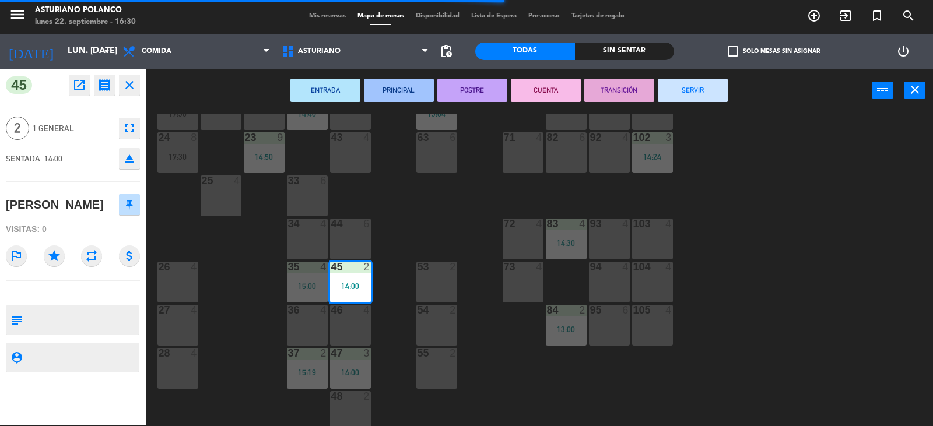
click at [680, 85] on button "SERVIR" at bounding box center [693, 90] width 70 height 23
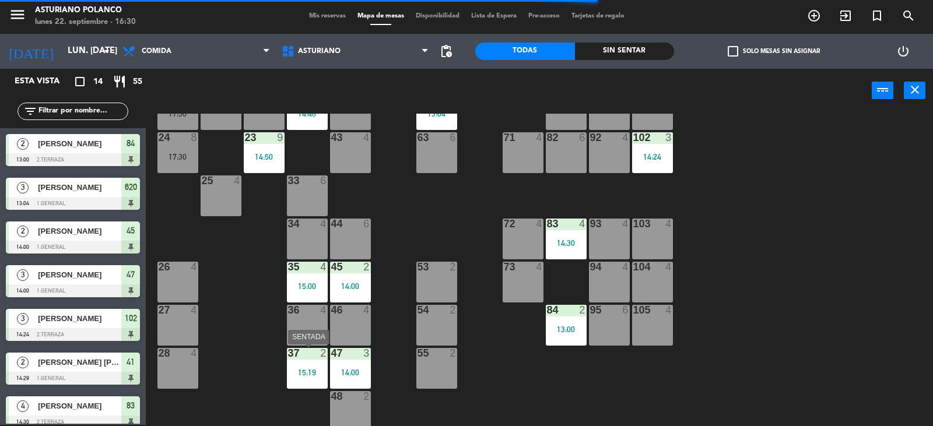
click at [301, 377] on div "37 2 15:19" at bounding box center [307, 368] width 41 height 41
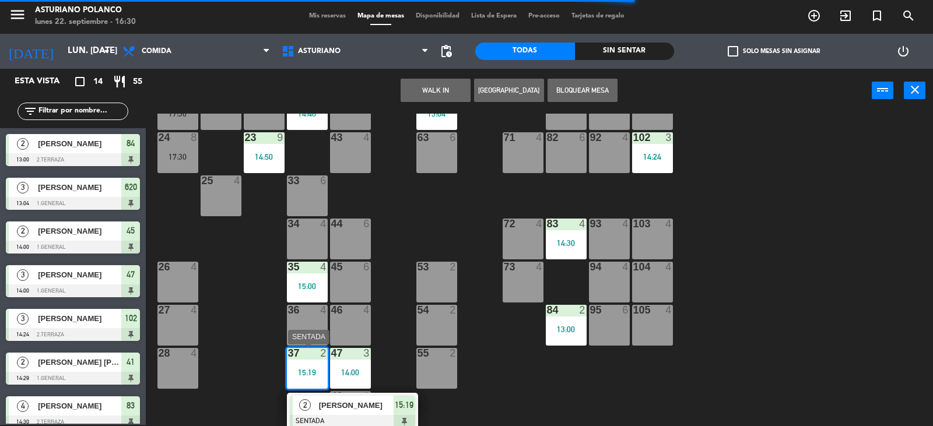
click at [357, 413] on div "[PERSON_NAME]" at bounding box center [356, 405] width 76 height 19
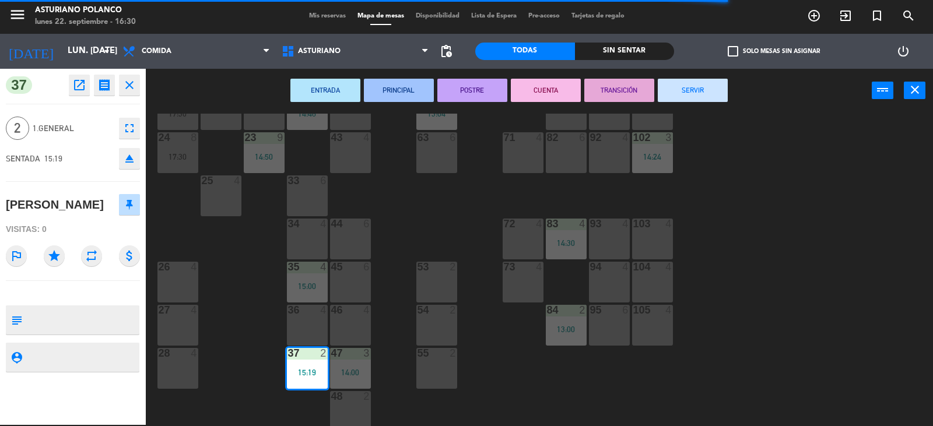
click at [677, 95] on button "SERVIR" at bounding box center [693, 90] width 70 height 23
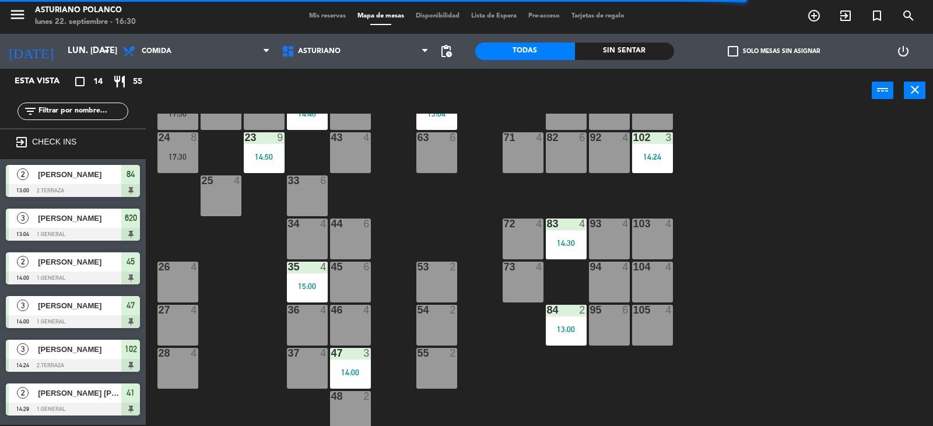
scroll to position [99, 0]
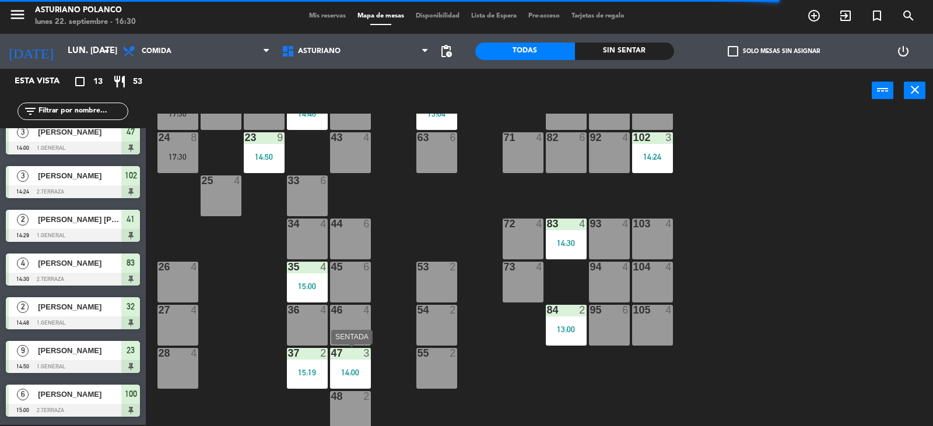
click at [352, 364] on div "47 3 14:00" at bounding box center [350, 368] width 41 height 41
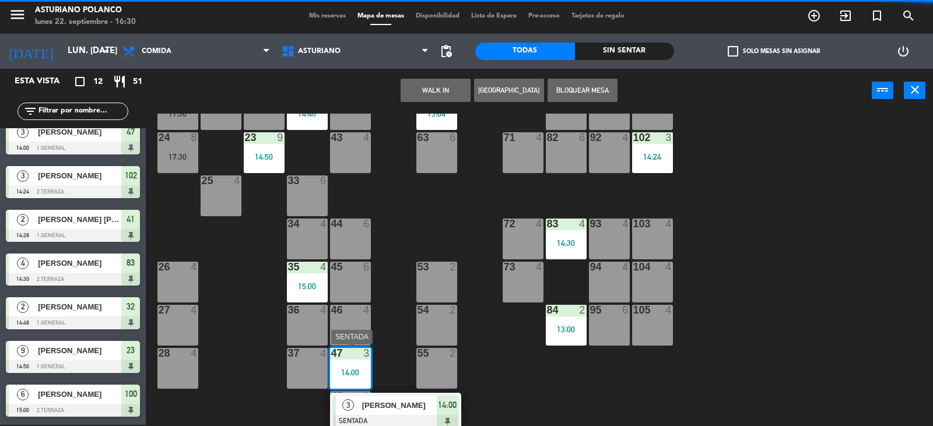
click at [406, 403] on span "[PERSON_NAME]" at bounding box center [399, 405] width 75 height 12
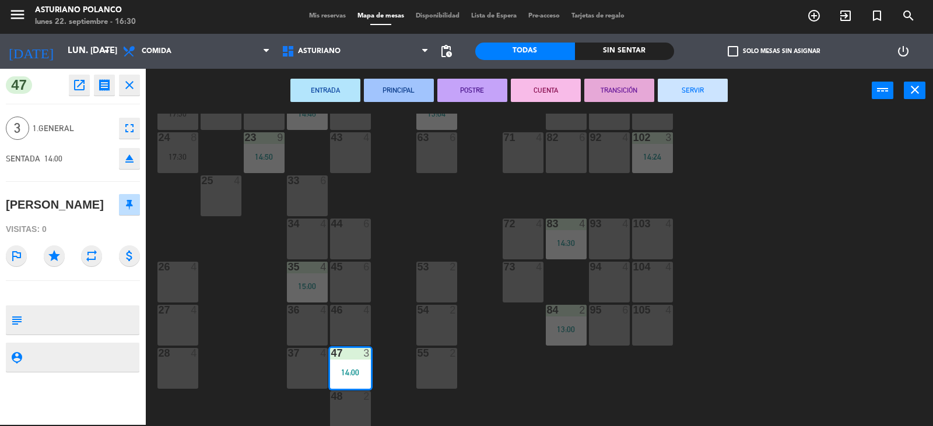
click at [673, 92] on button "SERVIR" at bounding box center [693, 90] width 70 height 23
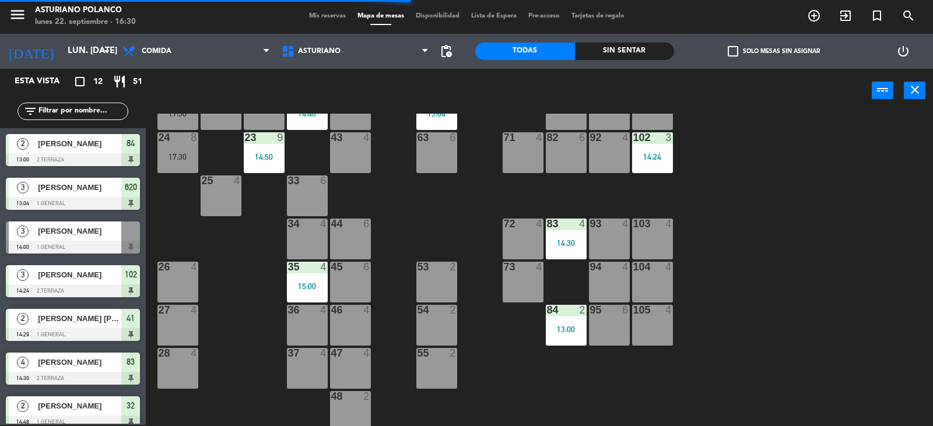
click at [554, 326] on div "13:00" at bounding box center [566, 329] width 41 height 8
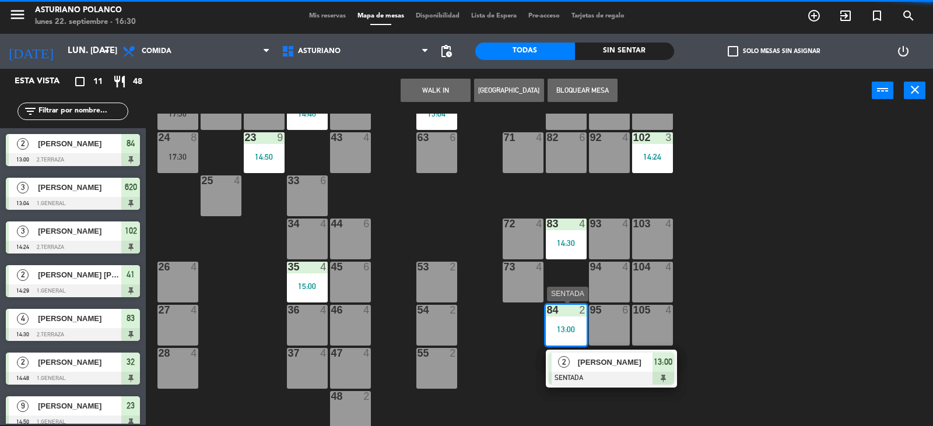
click at [589, 370] on div "[PERSON_NAME]" at bounding box center [614, 362] width 76 height 19
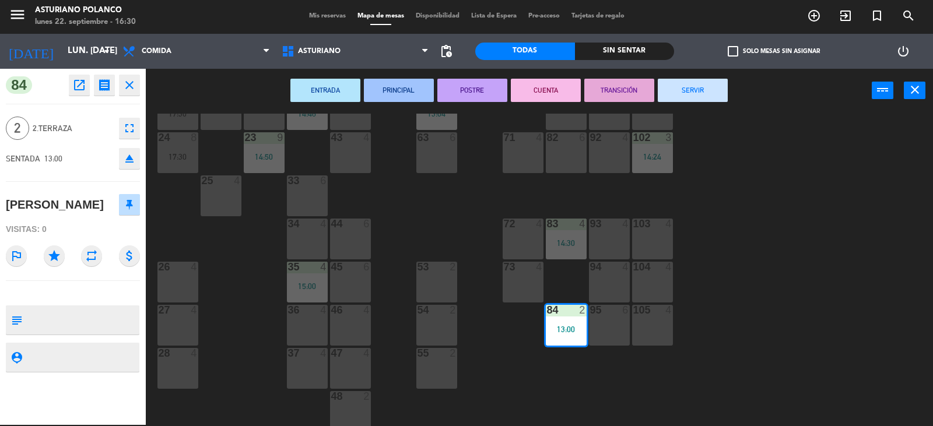
click at [692, 80] on button "SERVIR" at bounding box center [693, 90] width 70 height 23
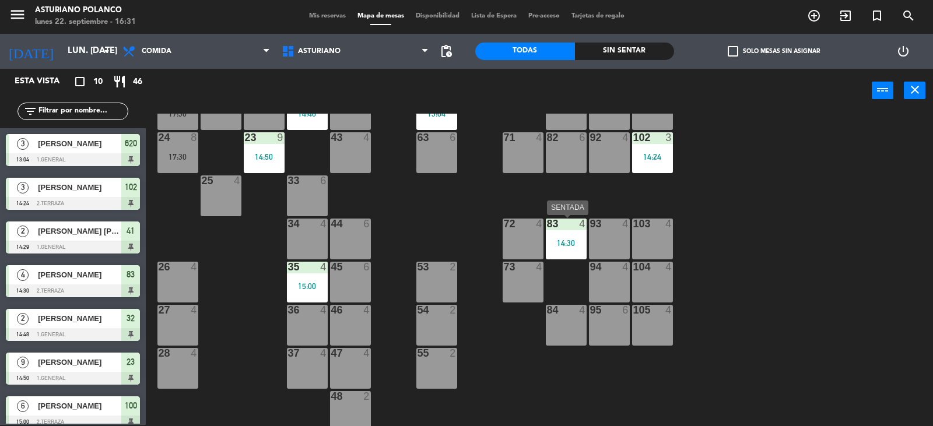
click at [547, 224] on div "83" at bounding box center [547, 224] width 1 height 10
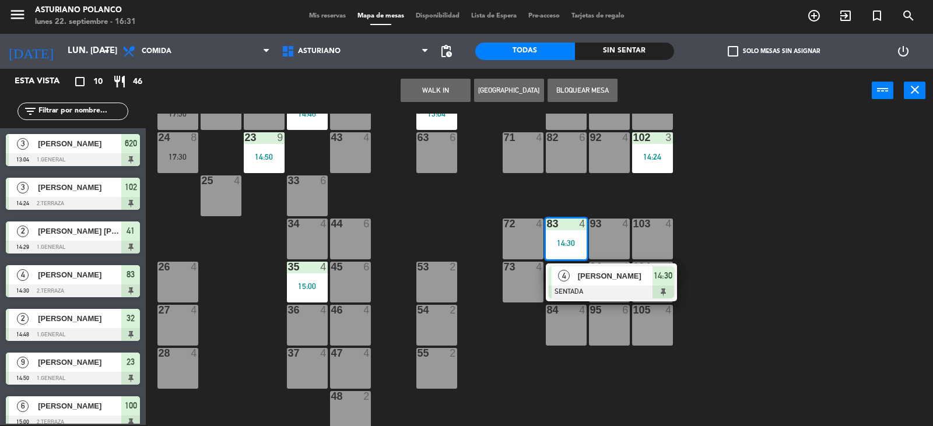
click at [827, 266] on div "1 block 12 2 block 8 60 10 20 5 30 5 40 4 61 6 62 6 41 2 14:29 31 4 21 4 10 6 7…" at bounding box center [544, 270] width 778 height 312
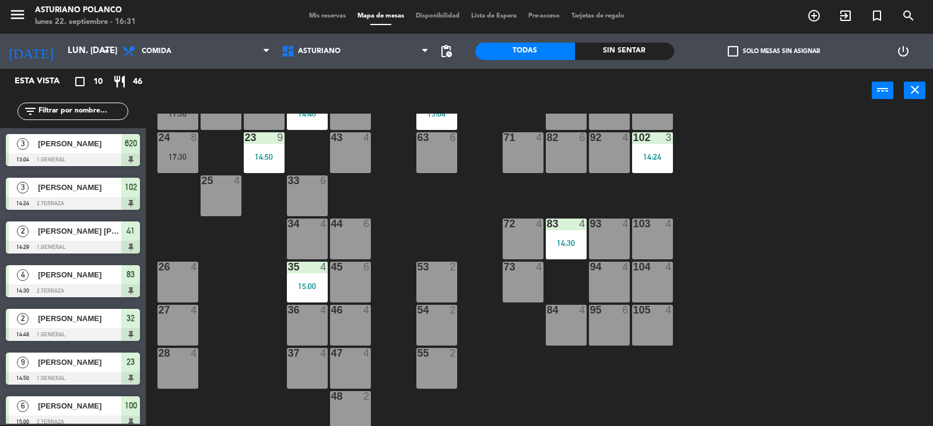
click at [656, 150] on div "102 3 14:24" at bounding box center [652, 152] width 41 height 41
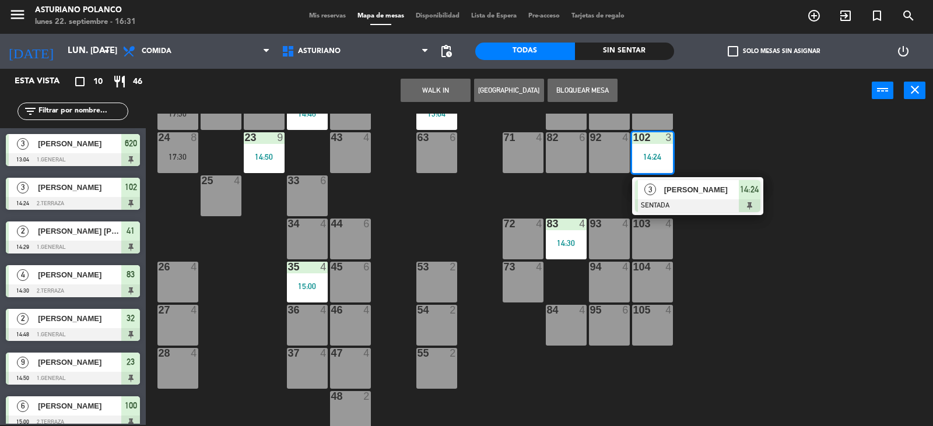
click at [715, 203] on div at bounding box center [697, 205] width 125 height 13
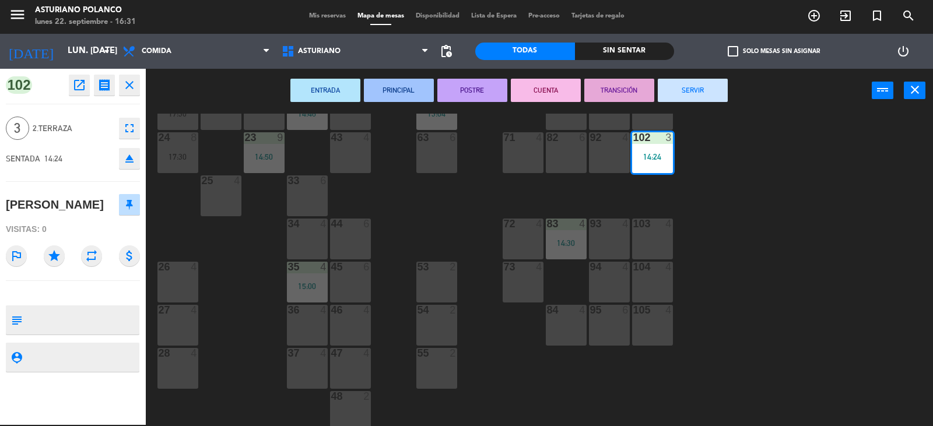
click at [715, 203] on div "1 block 12 2 block 8 60 10 20 5 30 5 40 4 61 6 62 6 41 2 14:29 31 4 21 4 10 6 7…" at bounding box center [544, 270] width 778 height 312
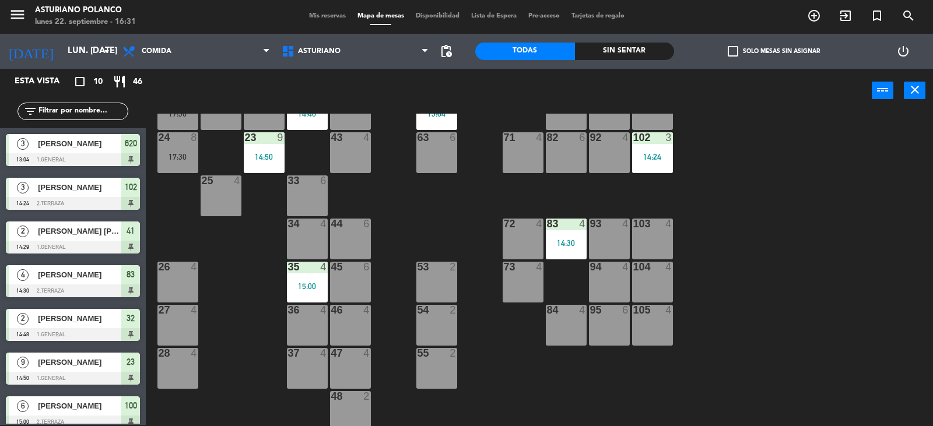
click at [715, 203] on div "1 block 12 2 block 8 60 10 20 5 30 5 40 4 61 6 62 6 41 2 14:29 31 4 21 4 10 6 7…" at bounding box center [544, 270] width 778 height 312
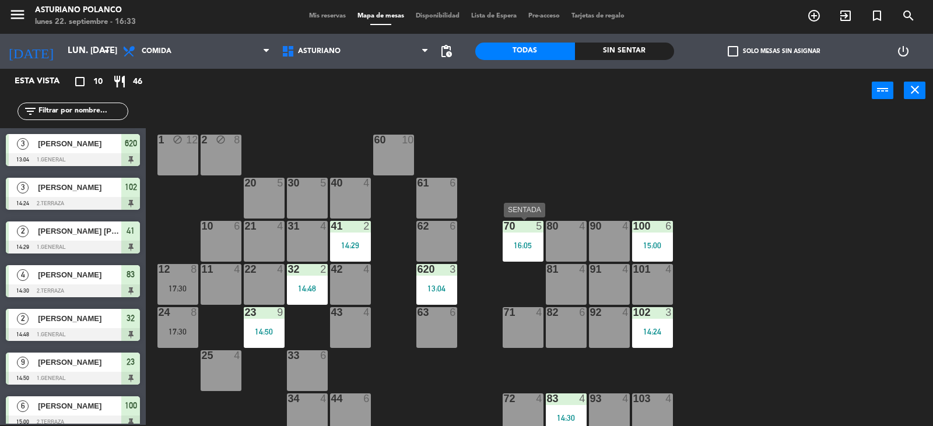
click at [519, 237] on div "70 5 16:05" at bounding box center [522, 241] width 41 height 41
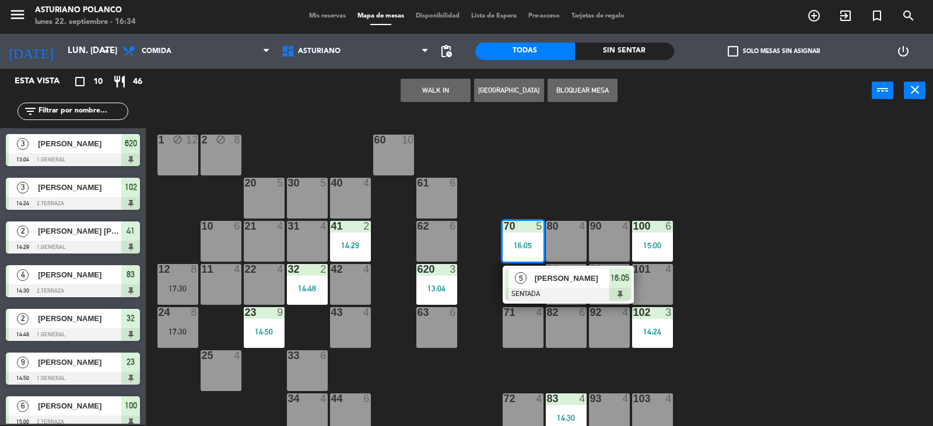
click at [849, 343] on div "1 block 12 2 block 8 60 10 20 5 30 5 40 4 61 6 62 6 41 2 14:29 31 4 21 4 10 6 7…" at bounding box center [544, 270] width 778 height 312
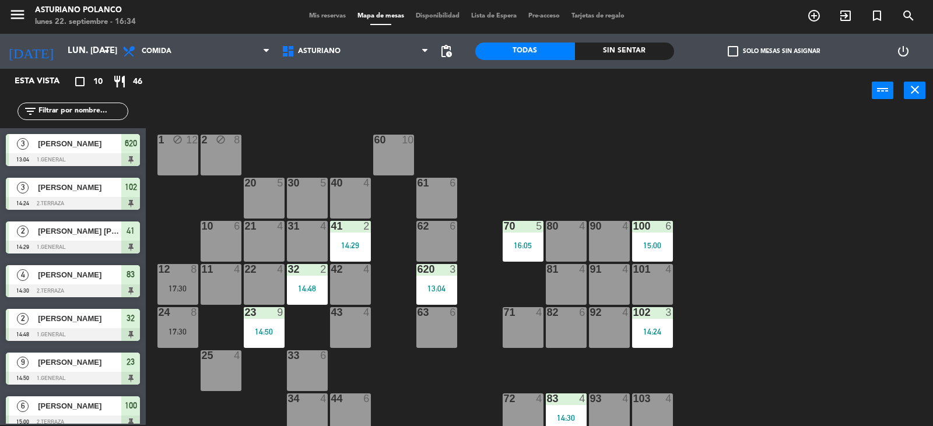
click at [849, 343] on div "1 block 12 2 block 8 60 10 20 5 30 5 40 4 61 6 62 6 41 2 14:29 31 4 21 4 10 6 7…" at bounding box center [544, 270] width 778 height 312
click at [730, 368] on div "1 block 12 2 block 8 60 10 20 5 30 5 40 4 61 6 62 6 41 2 14:29 31 4 21 4 10 6 7…" at bounding box center [544, 270] width 778 height 312
click at [733, 367] on div "1 block 12 2 block 8 60 10 20 5 30 5 40 4 61 6 62 6 41 2 14:29 31 4 21 4 10 6 7…" at bounding box center [544, 270] width 778 height 312
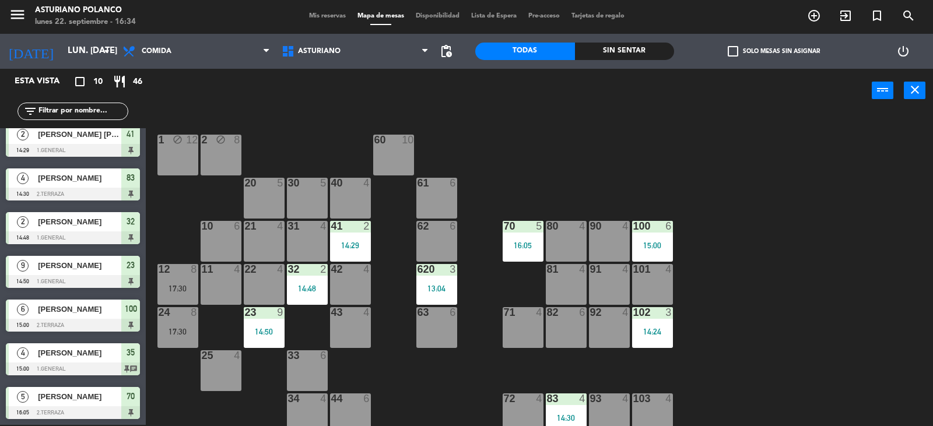
scroll to position [142, 0]
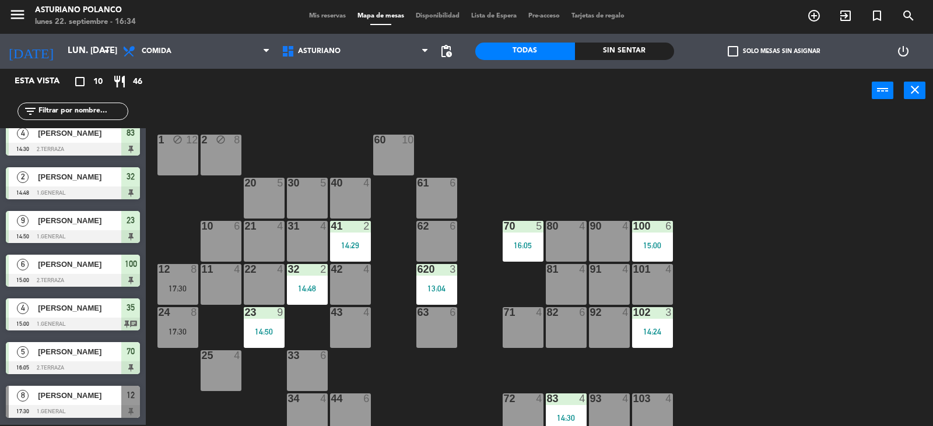
click at [81, 401] on span "[PERSON_NAME]" at bounding box center [79, 395] width 83 height 12
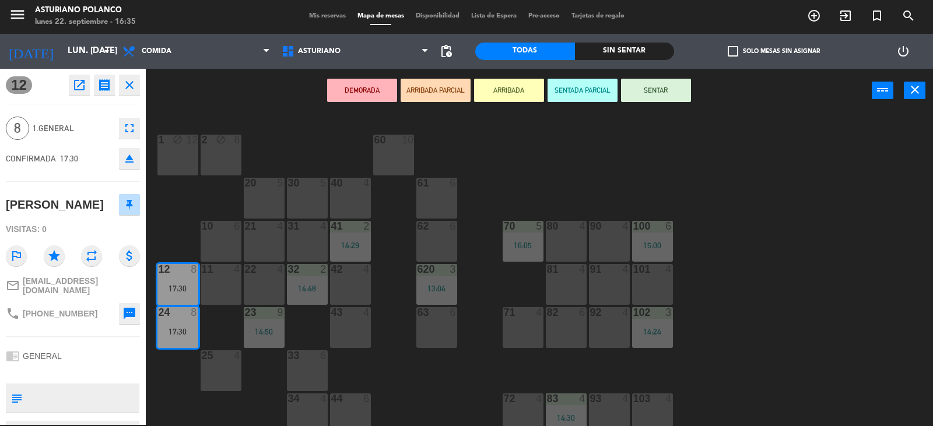
click at [764, 278] on div "1 block 12 2 block 8 60 10 20 5 30 5 40 4 61 6 62 6 41 2 14:29 31 4 21 4 10 6 7…" at bounding box center [544, 270] width 778 height 312
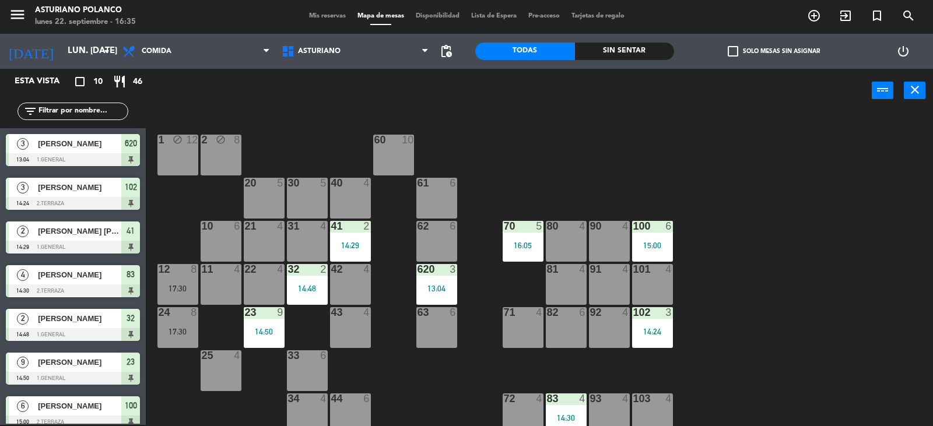
scroll to position [114, 0]
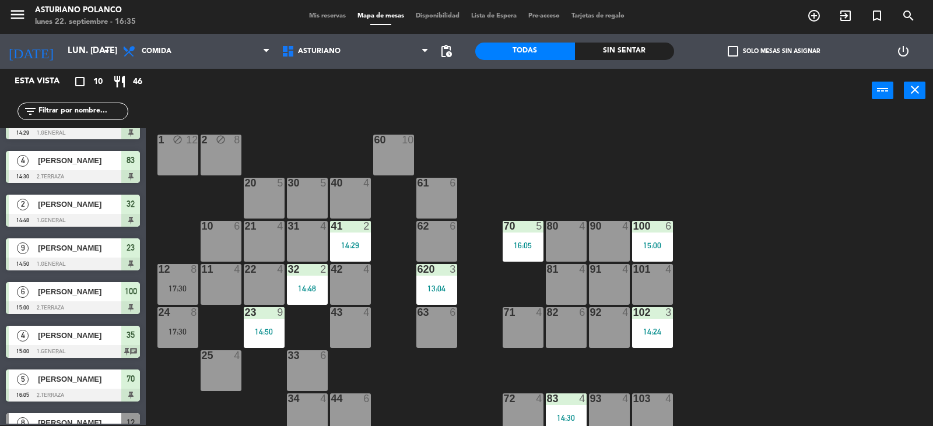
click at [163, 328] on div "17:30" at bounding box center [177, 332] width 41 height 8
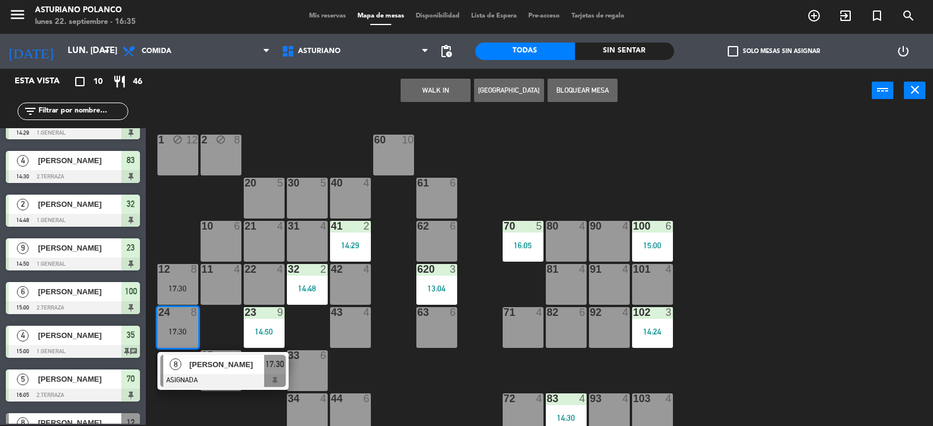
click at [567, 287] on div "81 4" at bounding box center [566, 284] width 41 height 41
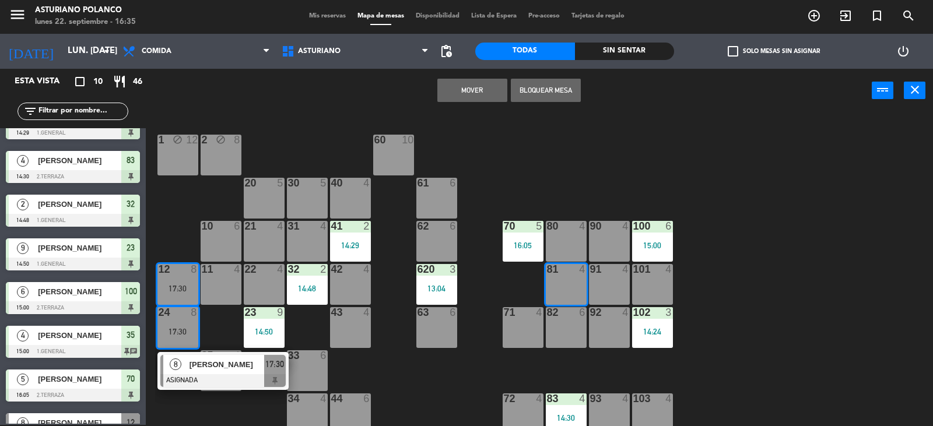
click at [459, 93] on button "Mover" at bounding box center [472, 90] width 70 height 23
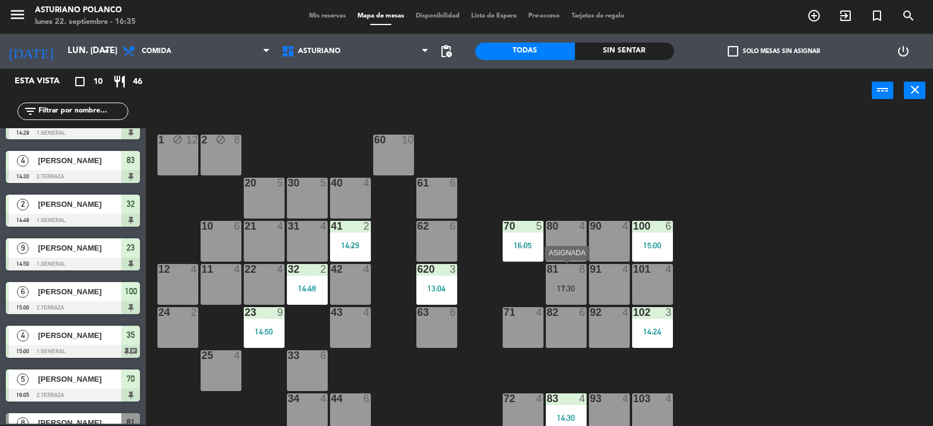
click at [569, 285] on div "17:30" at bounding box center [566, 288] width 41 height 8
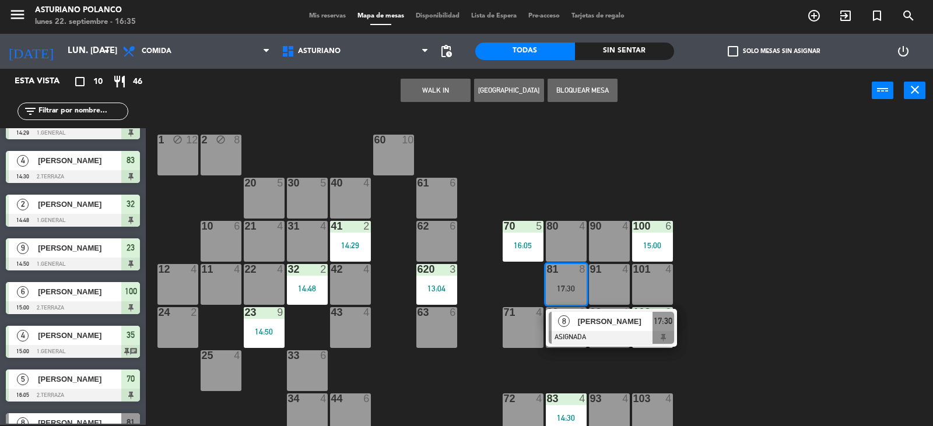
click at [769, 285] on div "1 block 12 2 block 8 60 10 20 5 30 5 40 4 61 6 62 6 41 2 14:29 31 4 21 4 10 6 7…" at bounding box center [544, 270] width 778 height 312
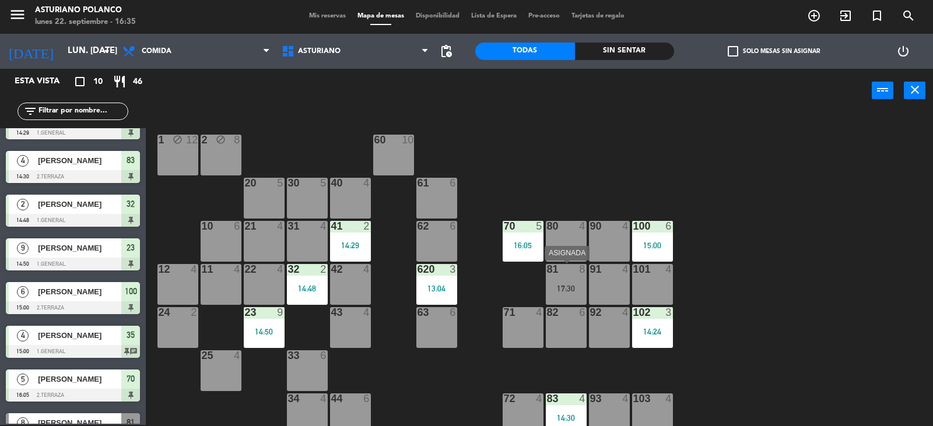
click at [571, 282] on div "81 8 17:30" at bounding box center [566, 284] width 41 height 41
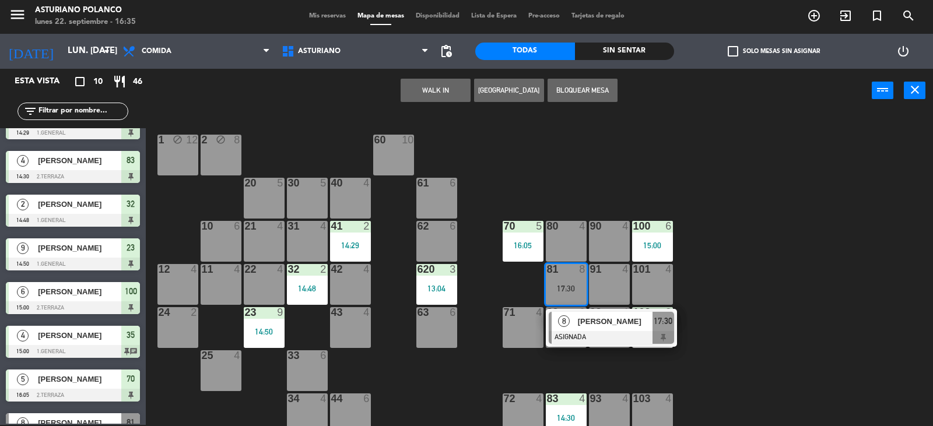
click at [725, 253] on div "1 block 12 2 block 8 60 10 20 5 30 5 40 4 61 6 62 6 41 2 14:29 31 4 21 4 10 6 7…" at bounding box center [544, 270] width 778 height 312
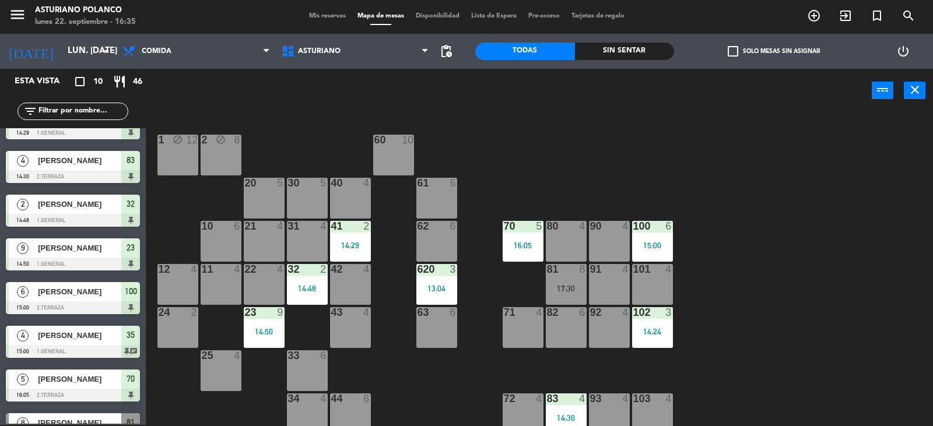
click at [660, 246] on div "15:00" at bounding box center [652, 245] width 41 height 8
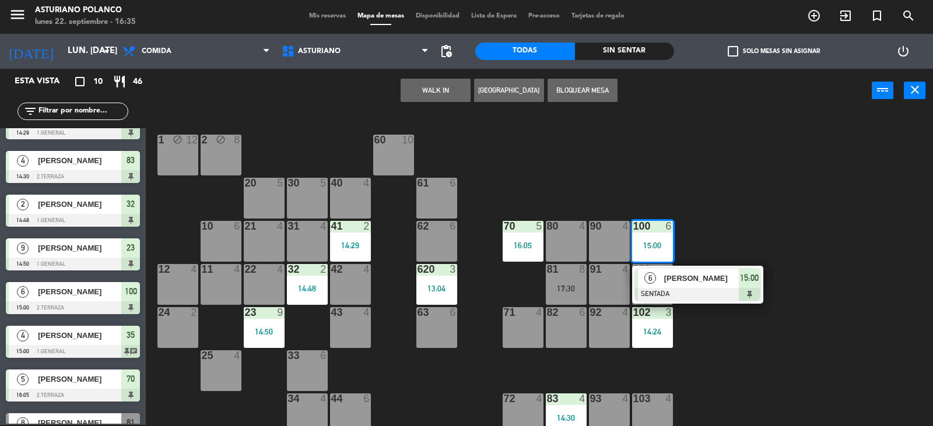
click at [714, 212] on div "1 block 12 2 block 8 60 10 20 5 30 5 40 4 61 6 62 6 41 2 14:29 31 4 21 4 10 6 7…" at bounding box center [544, 270] width 778 height 312
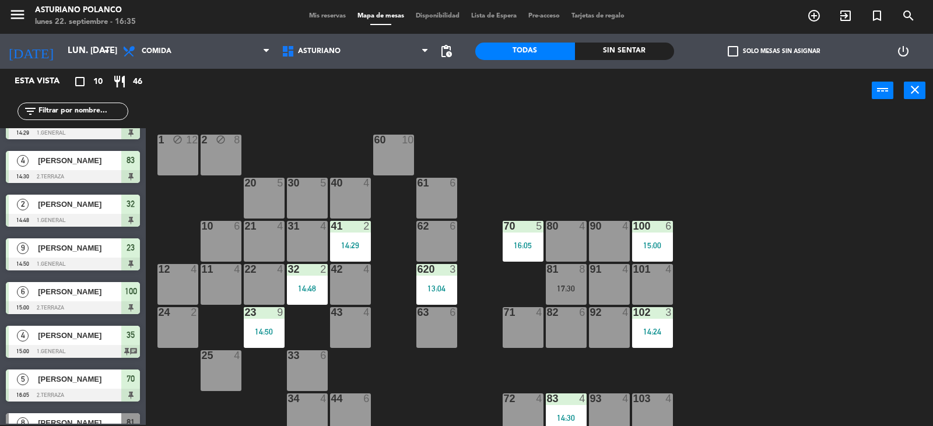
click at [662, 336] on div "102 3 14:24" at bounding box center [652, 327] width 41 height 41
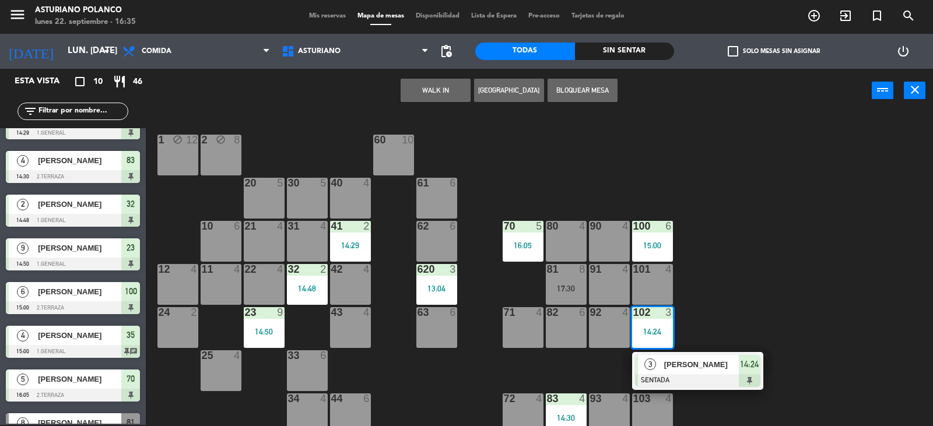
click at [767, 288] on div "1 block 12 2 block 8 60 10 20 5 30 5 40 4 61 6 62 6 41 2 14:29 31 4 21 4 10 6 7…" at bounding box center [544, 270] width 778 height 312
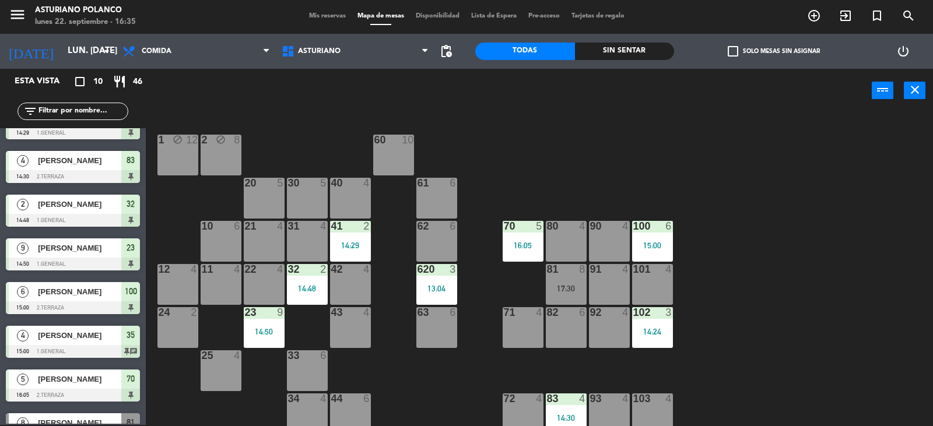
click at [732, 322] on div "1 block 12 2 block 8 60 10 20 5 30 5 40 4 61 6 62 6 41 2 14:29 31 4 21 4 10 6 7…" at bounding box center [544, 270] width 778 height 312
click at [660, 242] on div "15:00" at bounding box center [652, 245] width 41 height 8
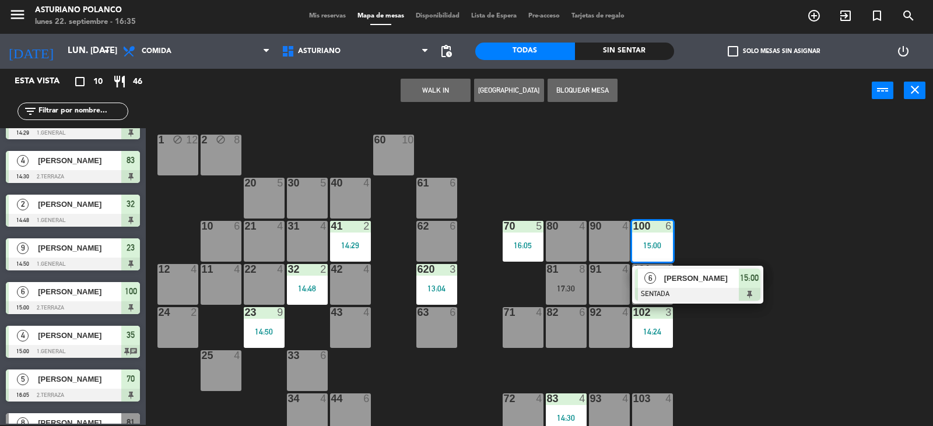
click at [704, 213] on div "1 block 12 2 block 8 60 10 20 5 30 5 40 4 61 6 62 6 41 2 14:29 31 4 21 4 10 6 7…" at bounding box center [544, 270] width 778 height 312
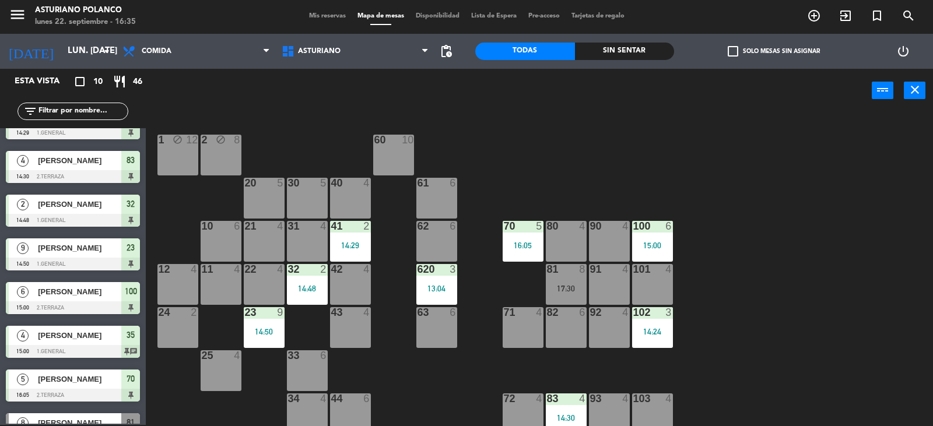
click at [511, 233] on div "70 5 16:05" at bounding box center [522, 241] width 41 height 41
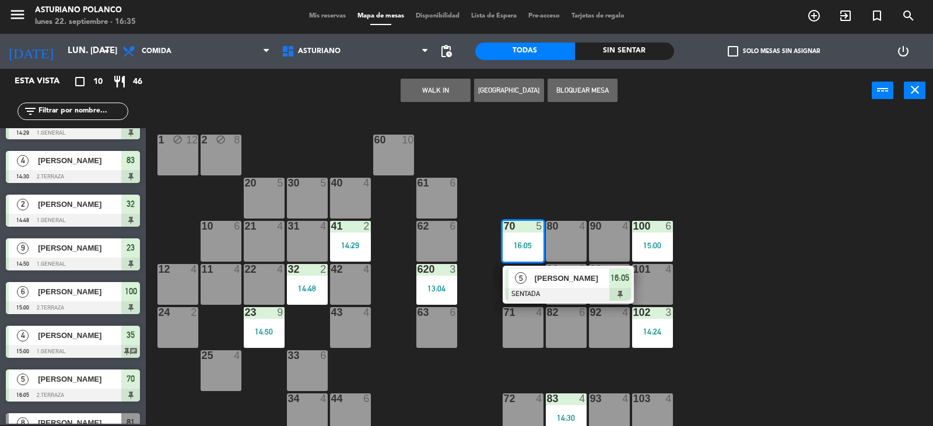
click at [527, 160] on div "1 block 12 2 block 8 60 10 20 5 30 5 40 4 61 6 62 6 41 2 14:29 31 4 21 4 10 6 7…" at bounding box center [544, 270] width 778 height 312
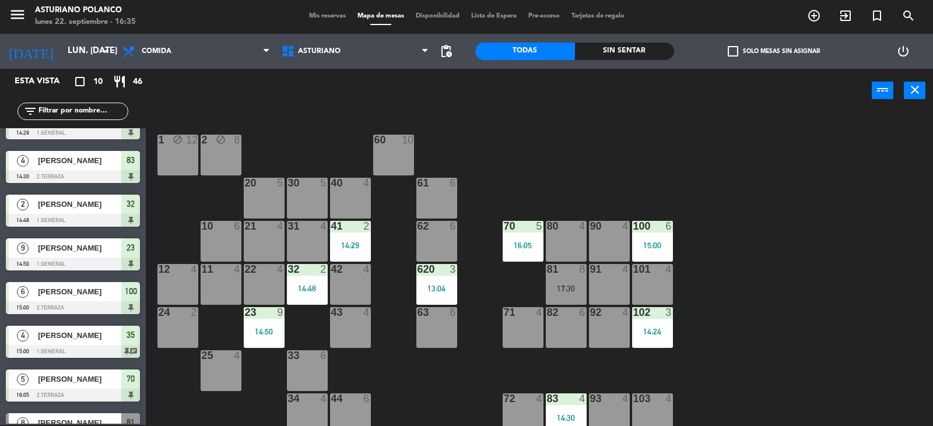
click at [658, 325] on div "102 3 14:24" at bounding box center [652, 327] width 41 height 41
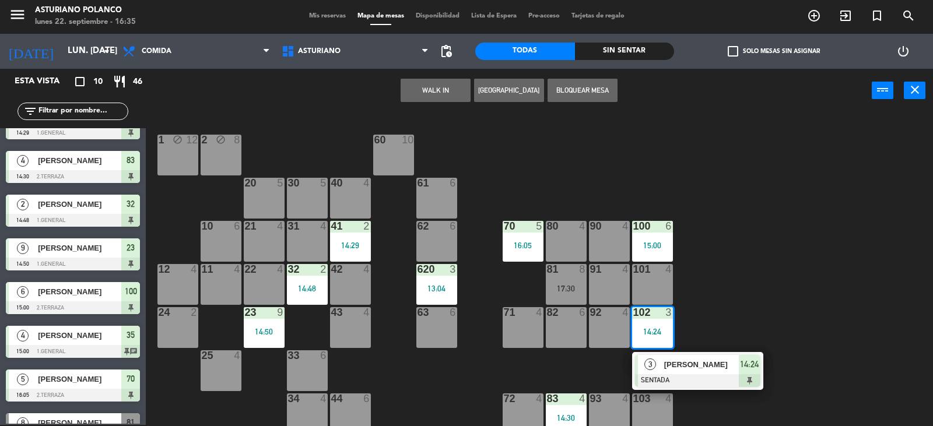
click at [718, 308] on div "1 block 12 2 block 8 60 10 20 5 30 5 40 4 61 6 62 6 41 2 14:29 31 4 21 4 10 6 7…" at bounding box center [544, 270] width 778 height 312
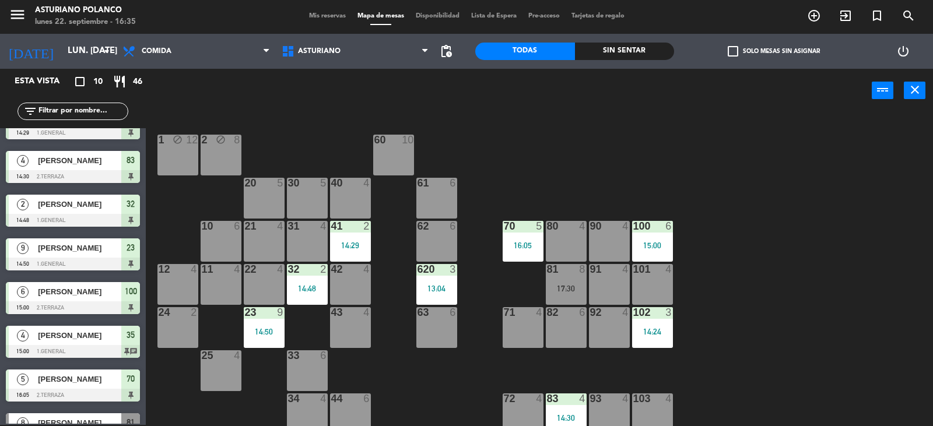
click at [664, 242] on div "15:00" at bounding box center [652, 245] width 41 height 8
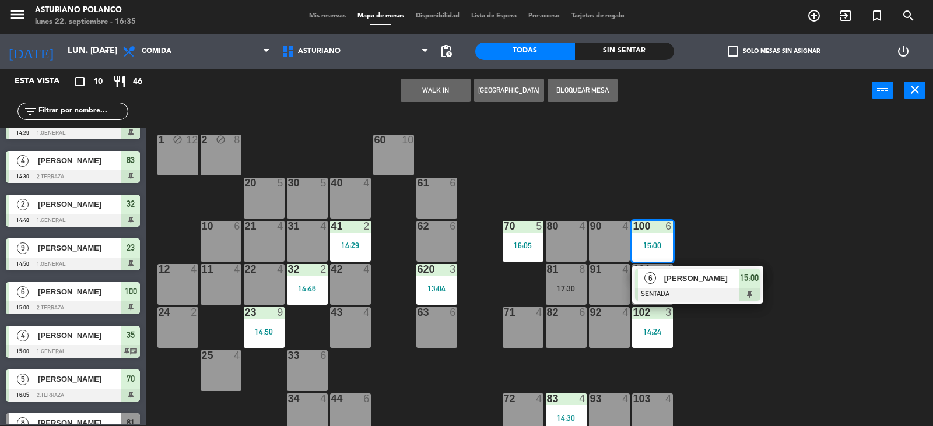
click at [776, 234] on div "1 block 12 2 block 8 60 10 20 5 30 5 40 4 61 6 62 6 41 2 14:29 31 4 21 4 10 6 7…" at bounding box center [544, 270] width 778 height 312
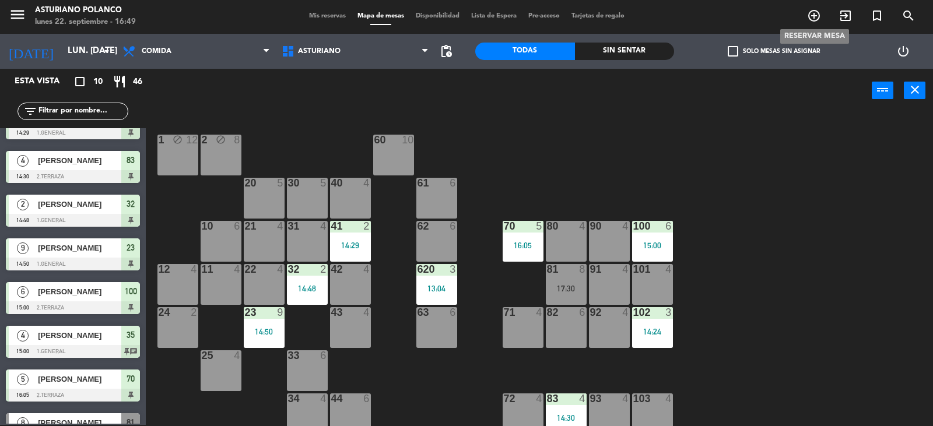
click at [815, 22] on icon "add_circle_outline" at bounding box center [814, 16] width 14 height 14
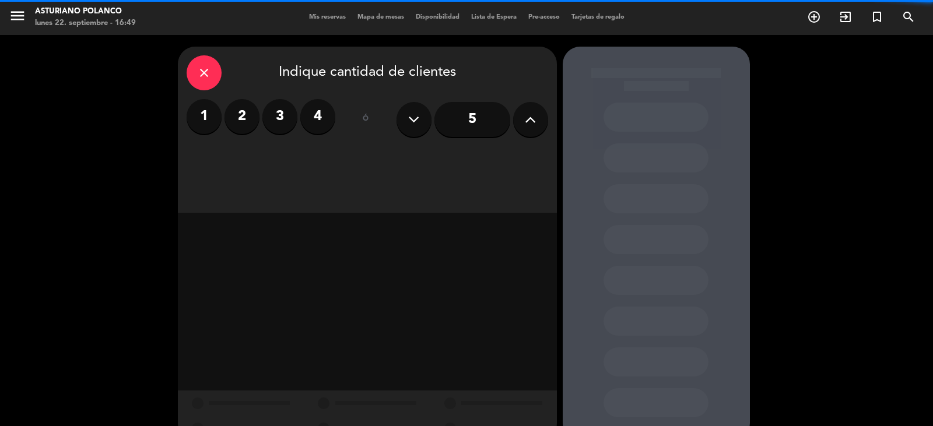
click at [243, 124] on label "2" at bounding box center [241, 116] width 35 height 35
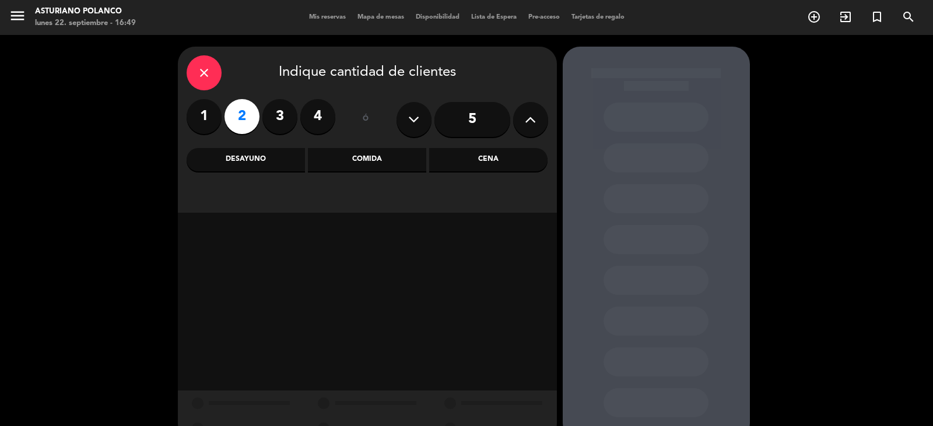
click at [343, 167] on div "Comida" at bounding box center [367, 159] width 118 height 23
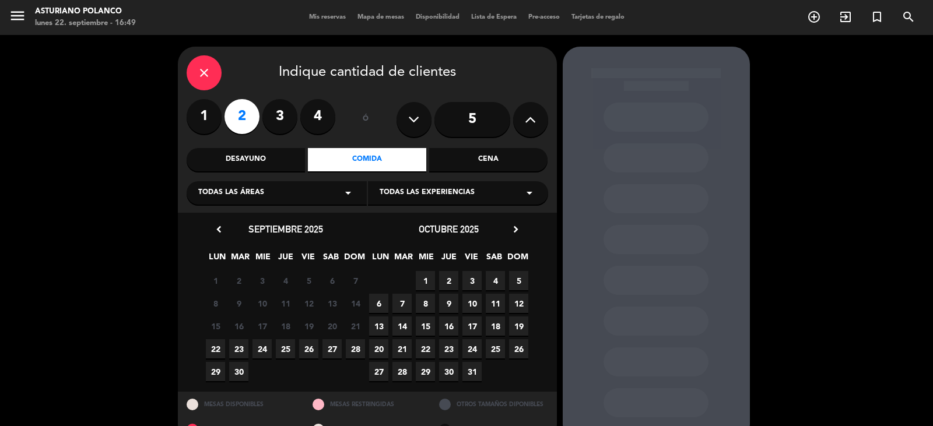
click at [233, 338] on div "22 23 24 25 26 27 28" at bounding box center [285, 349] width 163 height 23
click at [233, 347] on span "23" at bounding box center [238, 348] width 19 height 19
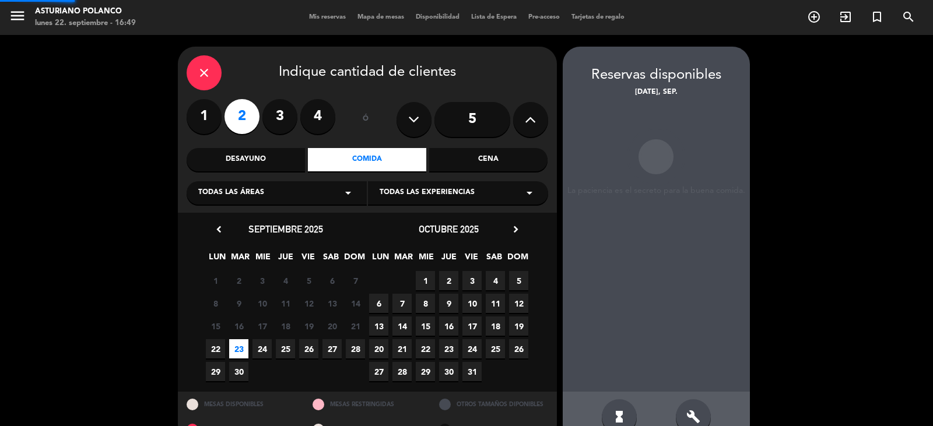
scroll to position [27, 0]
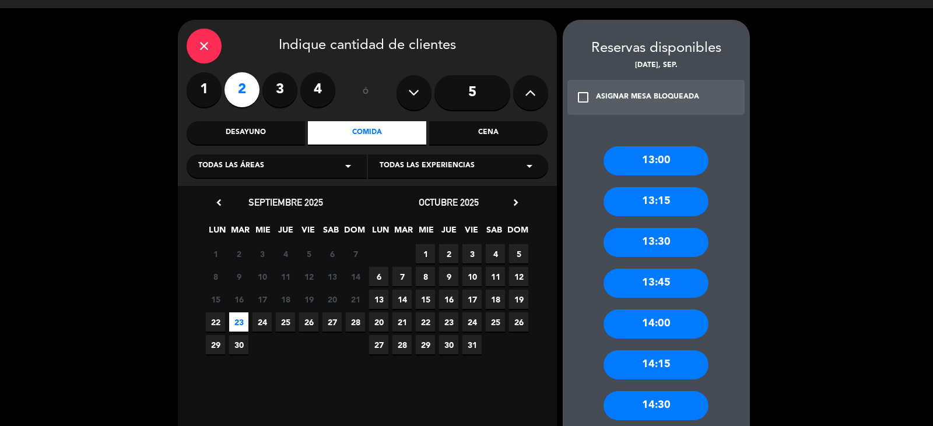
click at [679, 396] on div "14:30" at bounding box center [655, 405] width 105 height 29
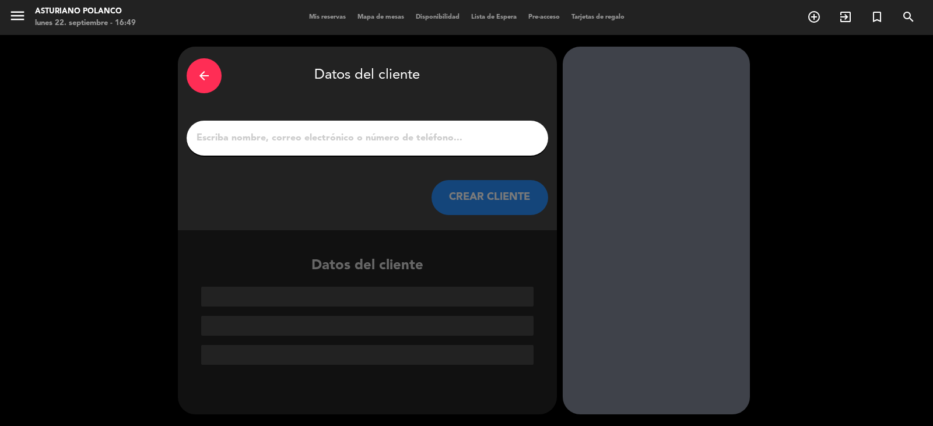
scroll to position [0, 0]
click at [216, 138] on input "1" at bounding box center [367, 138] width 344 height 16
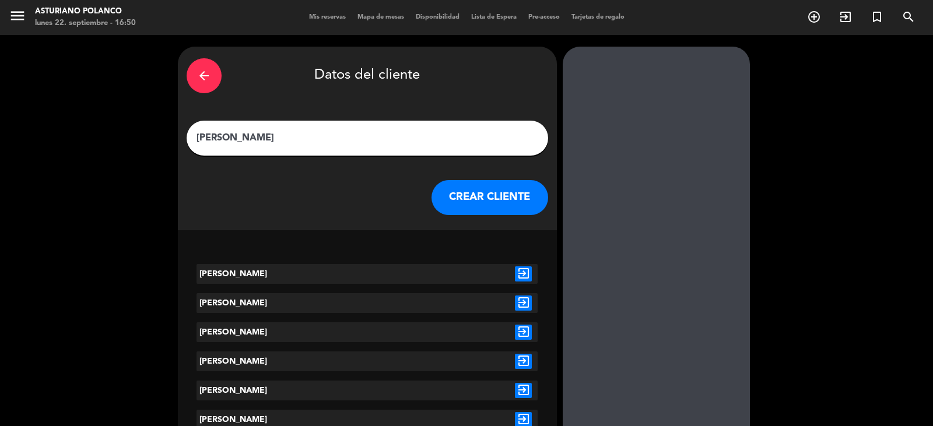
type input "[PERSON_NAME]"
click at [518, 270] on icon "exit_to_app" at bounding box center [523, 273] width 17 height 15
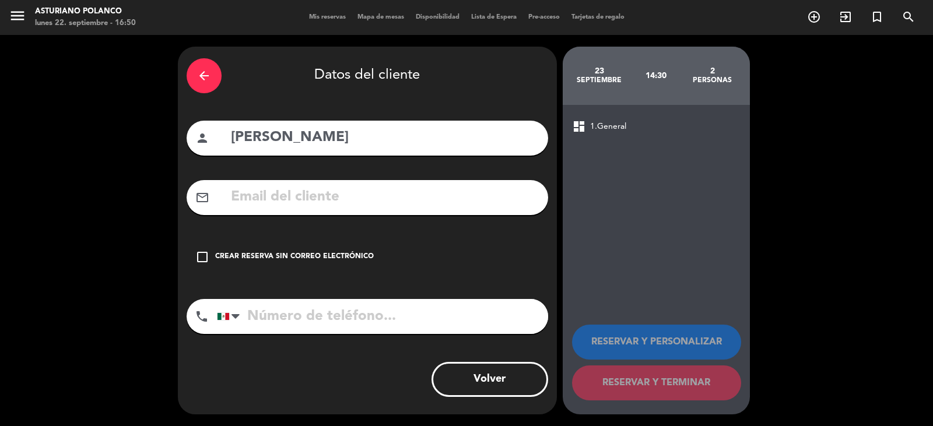
click at [310, 254] on div "Crear reserva sin correo electrónico" at bounding box center [294, 257] width 159 height 12
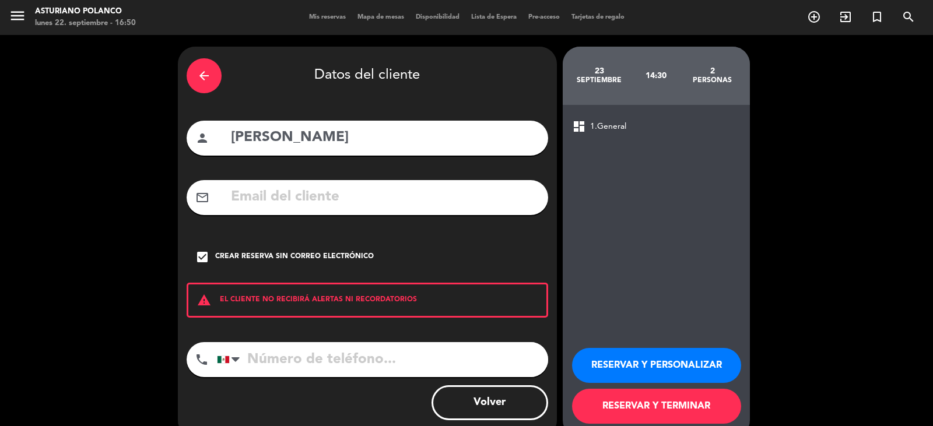
click at [665, 420] on button "RESERVAR Y TERMINAR" at bounding box center [656, 406] width 169 height 35
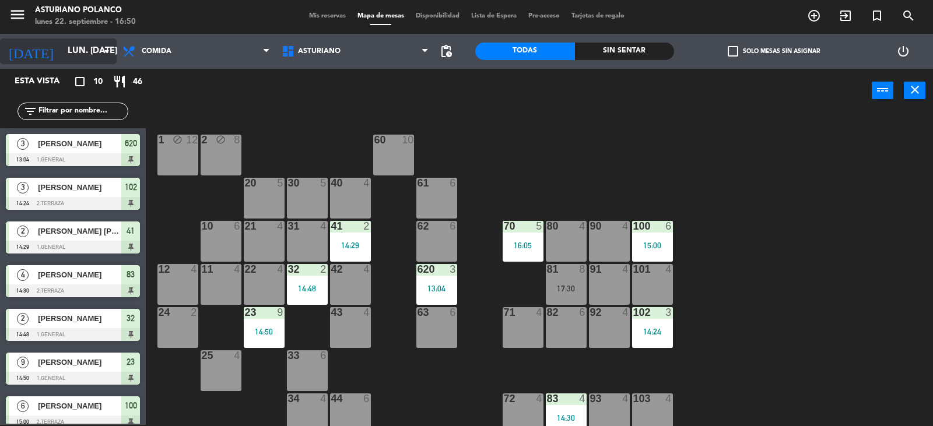
click at [80, 51] on input "lun. [DATE]" at bounding box center [118, 51] width 113 height 22
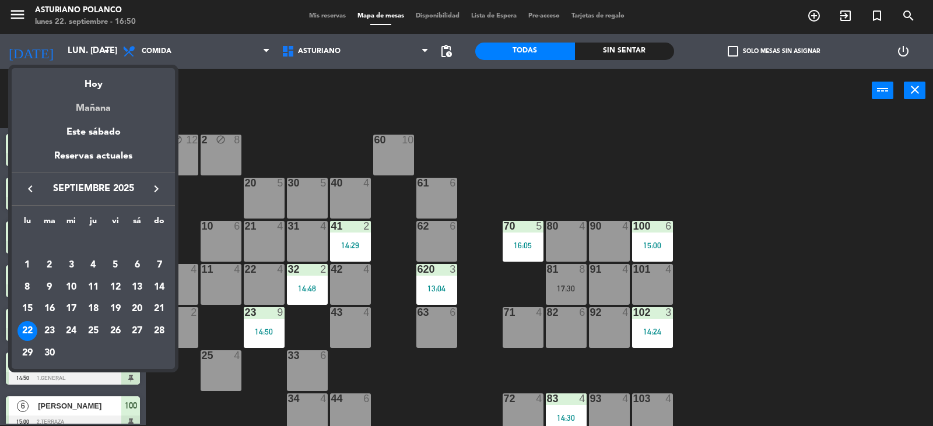
click at [89, 114] on div "Mañana" at bounding box center [93, 104] width 163 height 24
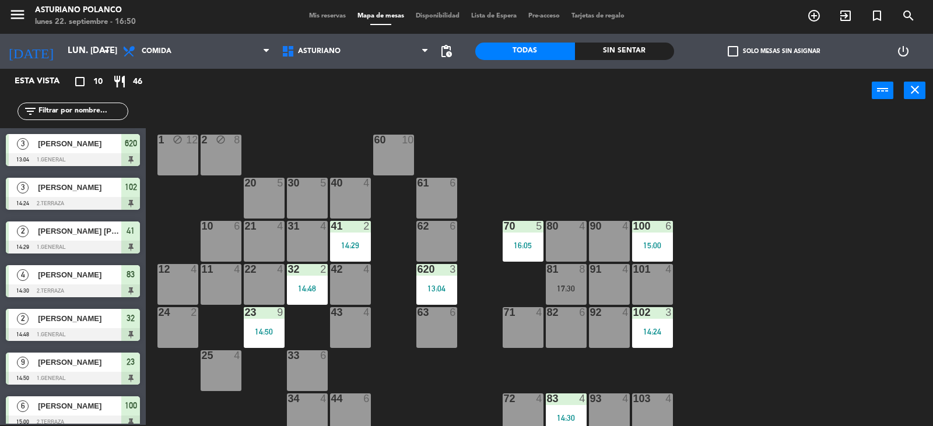
type input "[DATE] sep."
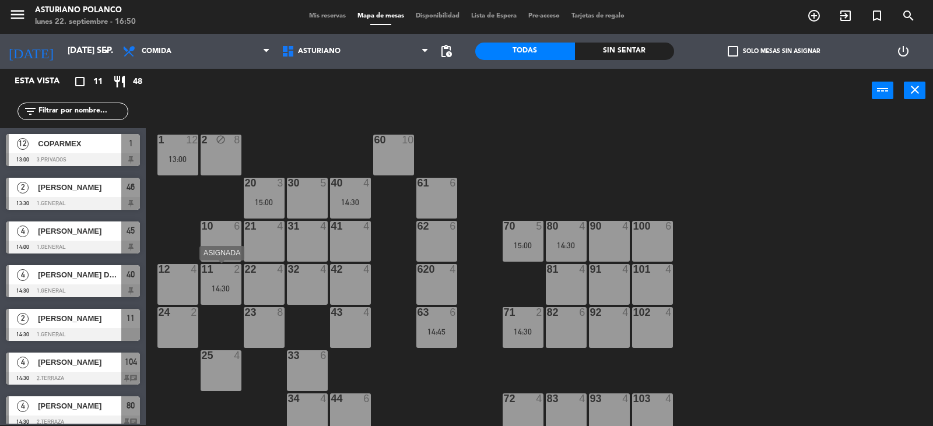
click at [215, 286] on div "14:30" at bounding box center [221, 288] width 41 height 8
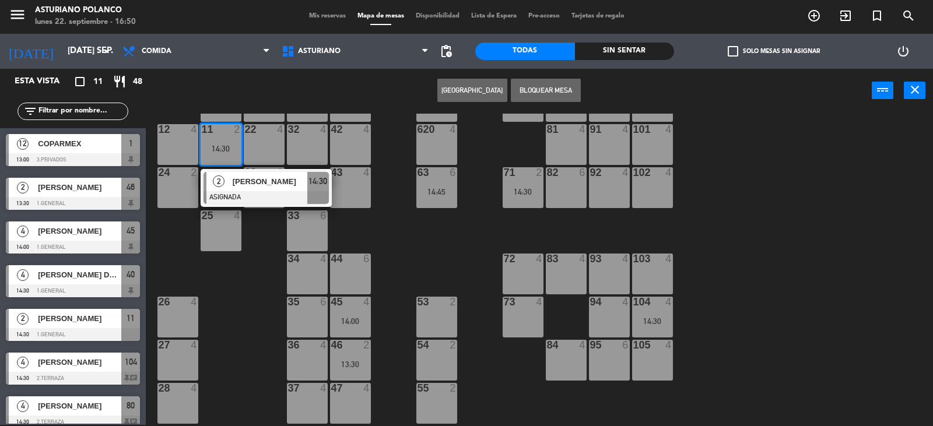
scroll to position [181, 0]
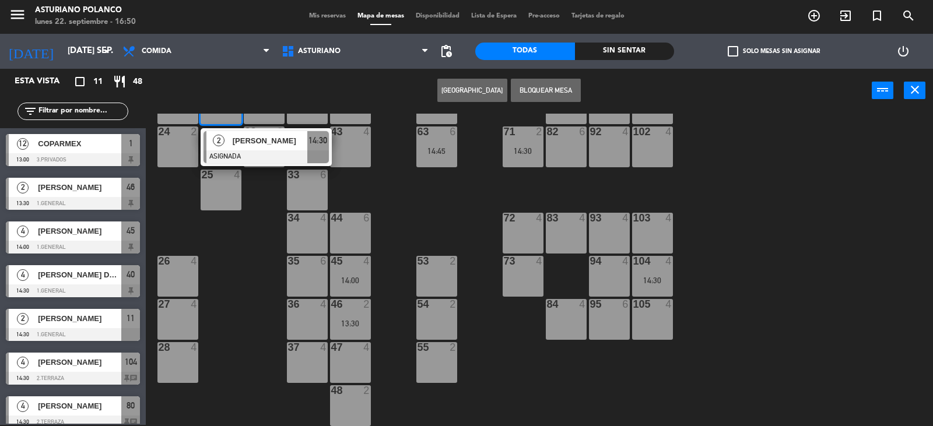
click at [314, 268] on div "35 6" at bounding box center [307, 276] width 41 height 41
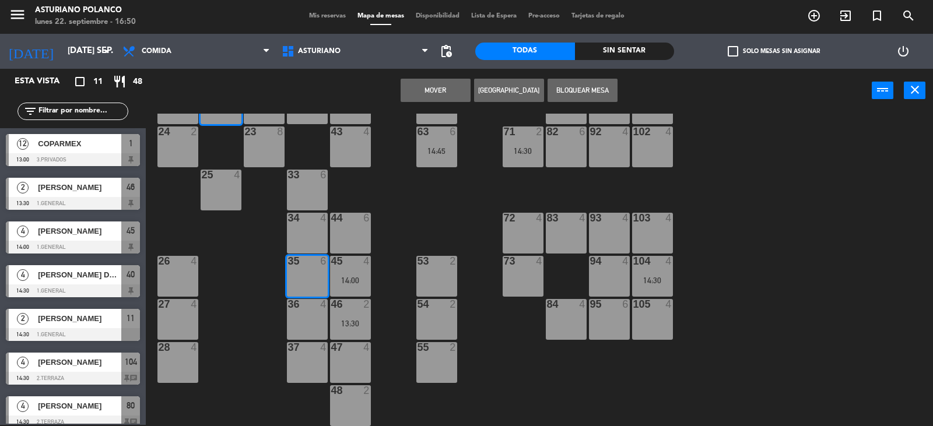
click at [438, 83] on button "Mover" at bounding box center [435, 90] width 70 height 23
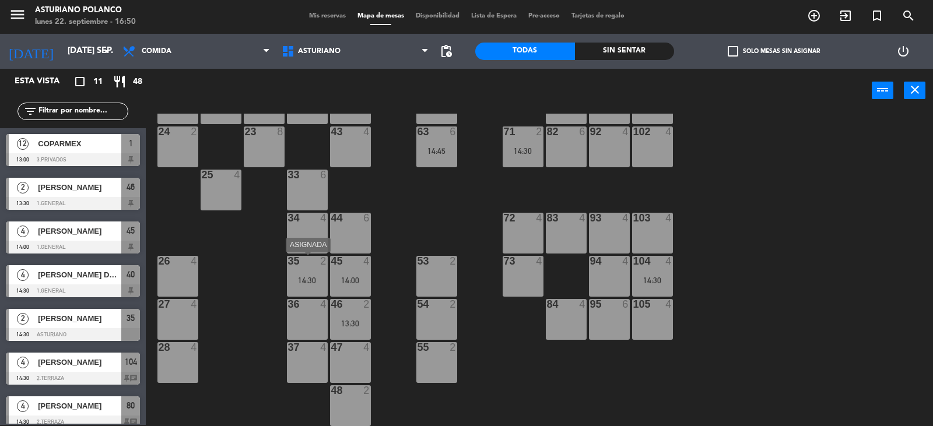
click at [317, 265] on div "2" at bounding box center [326, 261] width 19 height 10
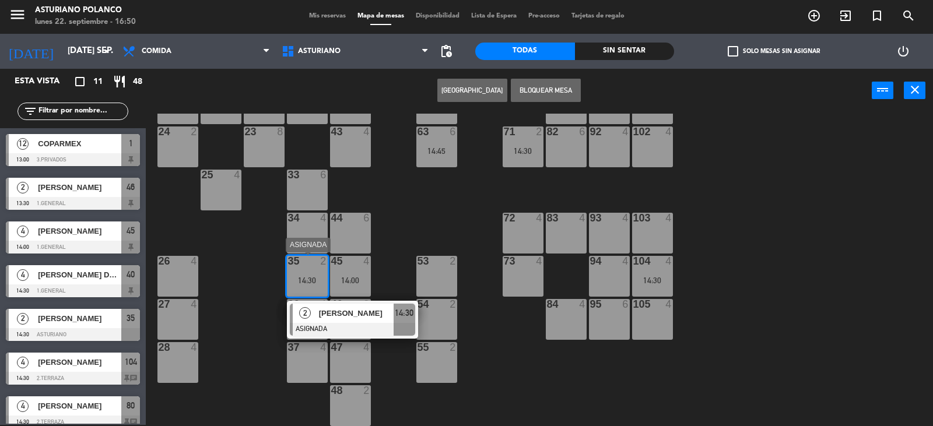
click at [357, 315] on span "[PERSON_NAME]" at bounding box center [356, 313] width 75 height 12
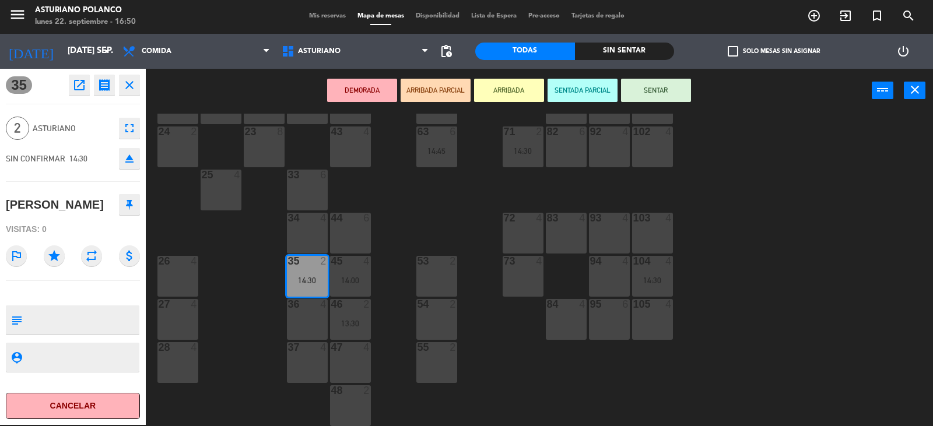
click at [126, 206] on button at bounding box center [129, 204] width 21 height 21
click at [82, 332] on textarea at bounding box center [82, 320] width 111 height 24
type textarea "NO XCAN"
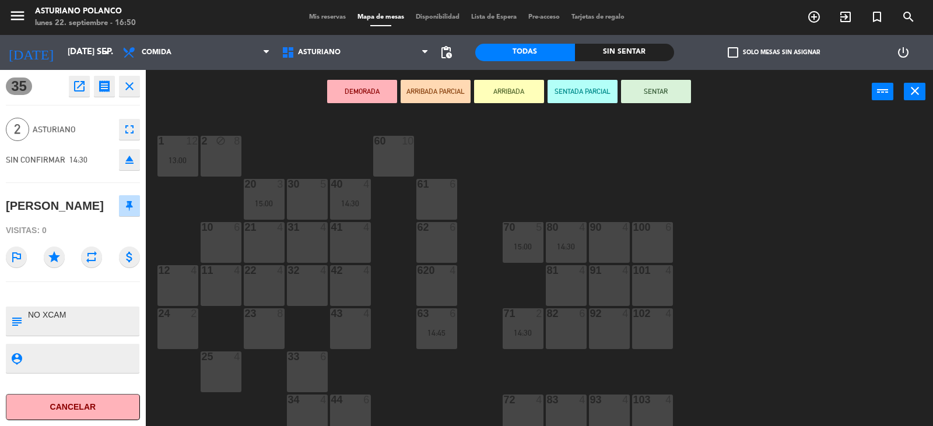
scroll to position [181, 0]
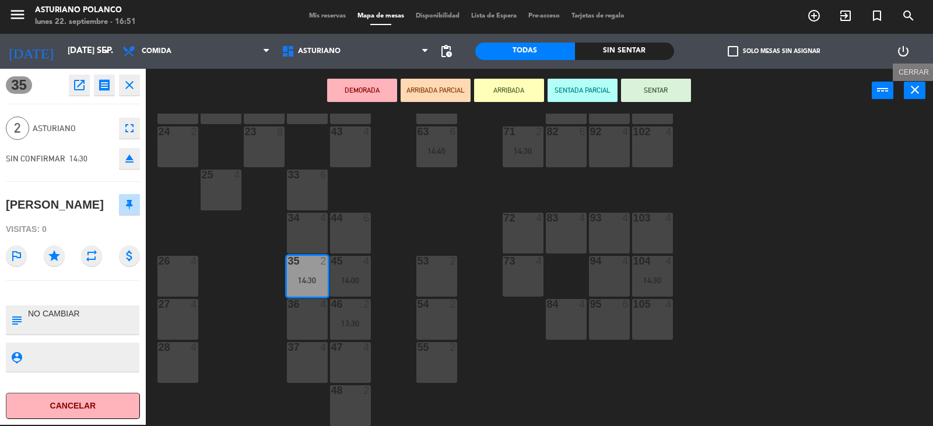
type textarea "NO CAMBIAR"
click at [920, 83] on icon "close" at bounding box center [915, 90] width 14 height 14
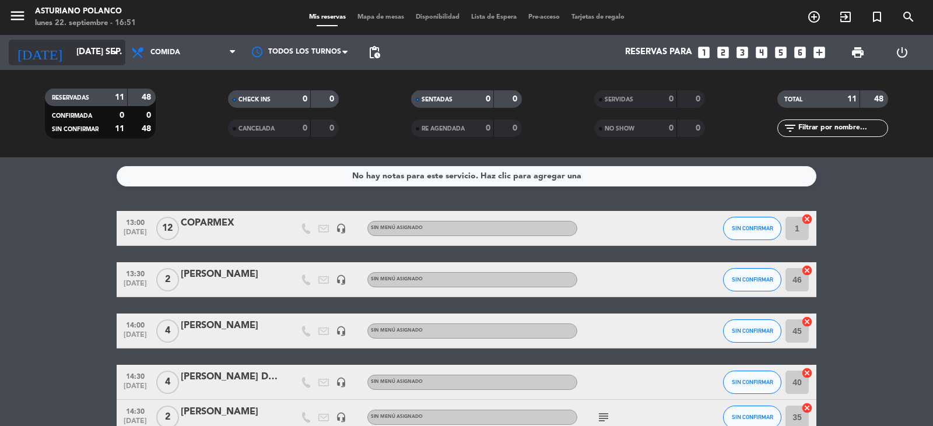
click at [94, 51] on input "[DATE] sep." at bounding box center [127, 52] width 113 height 22
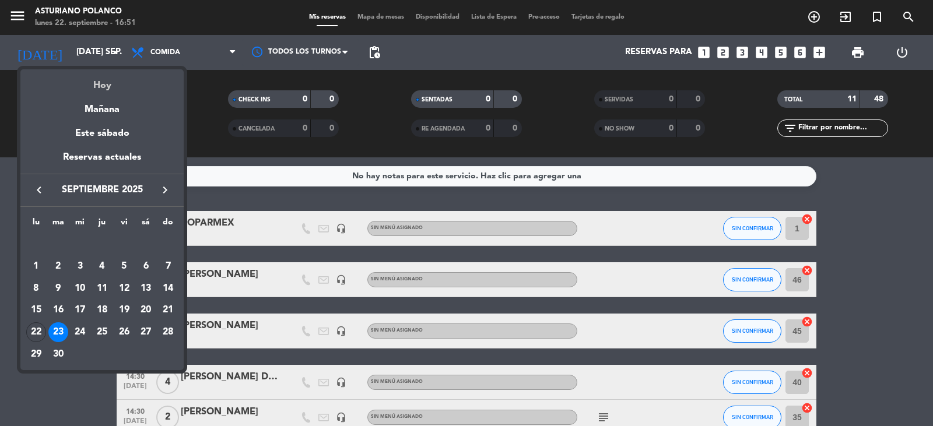
click at [101, 89] on div "Hoy" at bounding box center [101, 81] width 163 height 24
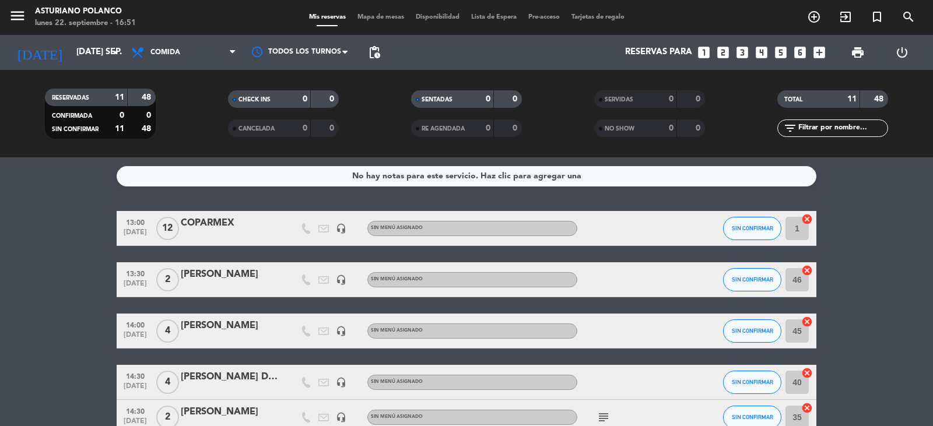
type input "lun. [DATE]"
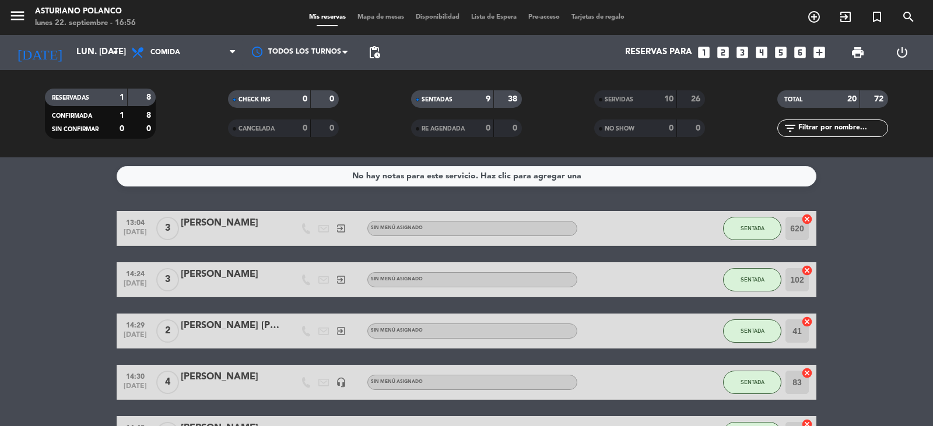
click at [366, 17] on span "Mapa de mesas" at bounding box center [380, 17] width 58 height 6
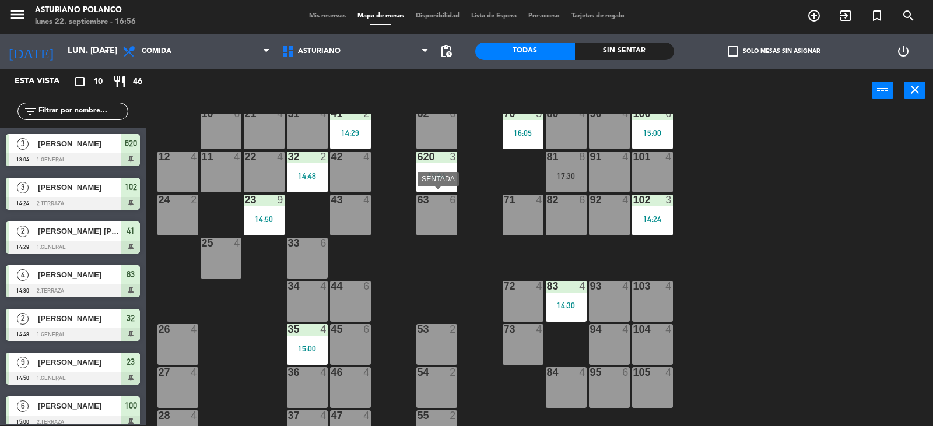
scroll to position [64, 0]
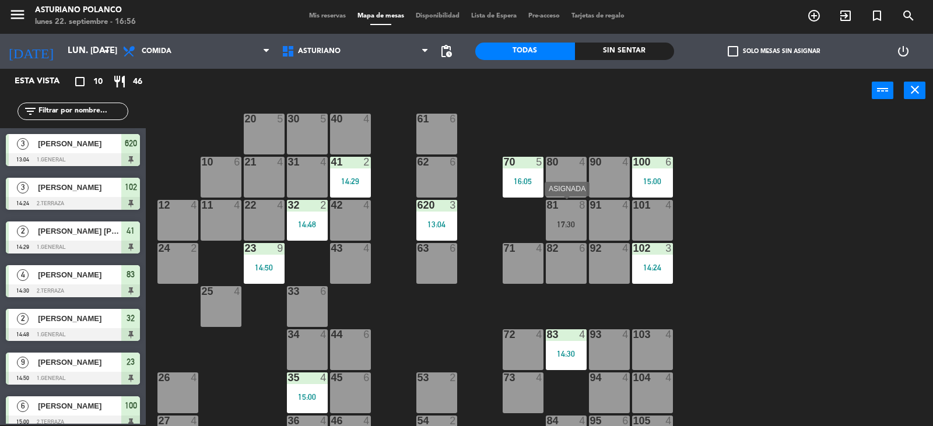
click at [555, 218] on div "81 8 17:30" at bounding box center [566, 220] width 41 height 41
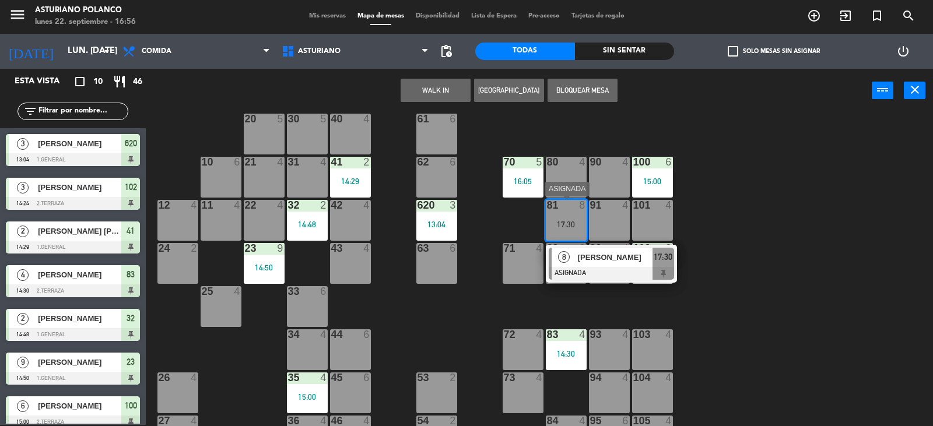
click at [626, 273] on div at bounding box center [611, 273] width 125 height 13
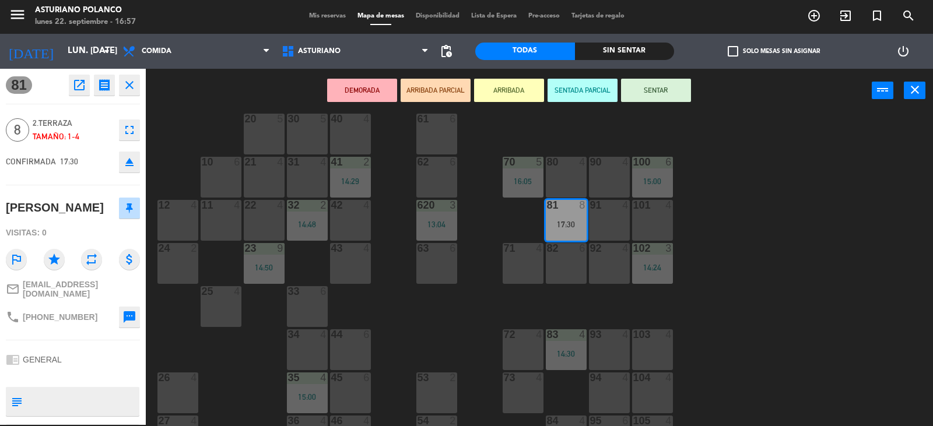
click at [808, 206] on div "1 block 12 2 block 8 60 10 20 5 30 5 40 4 61 6 62 6 41 2 14:29 31 4 21 4 10 6 7…" at bounding box center [544, 270] width 778 height 312
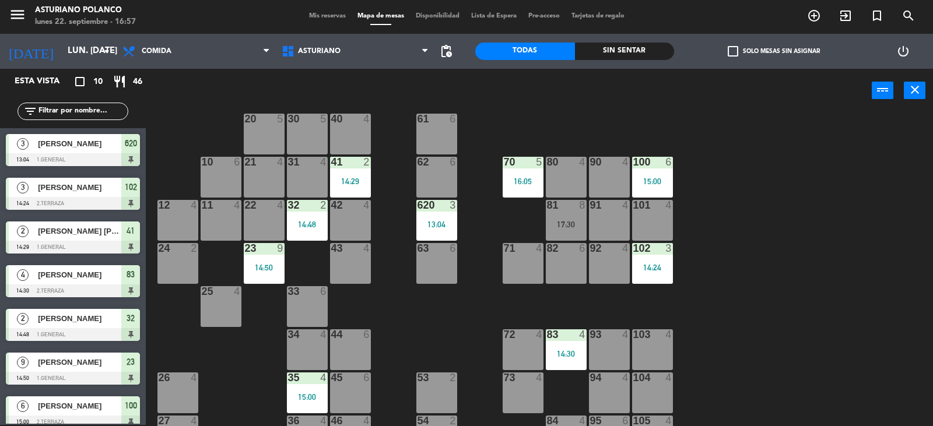
scroll to position [114, 0]
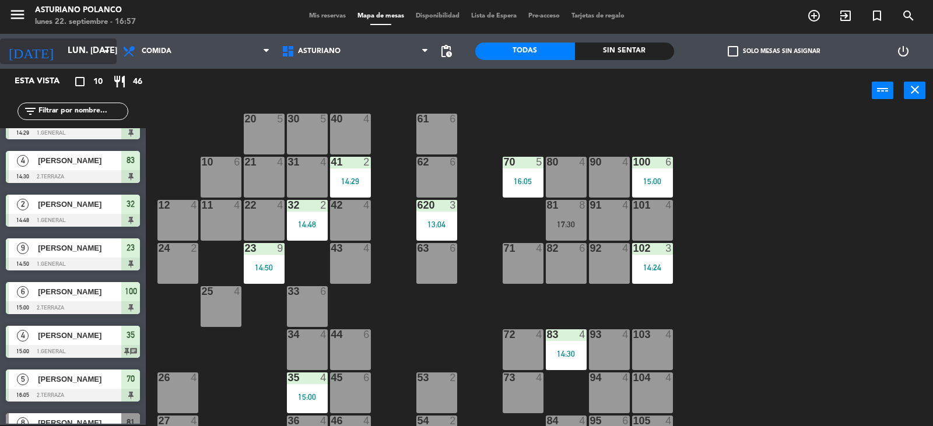
click at [69, 50] on input "lun. [DATE]" at bounding box center [118, 51] width 113 height 22
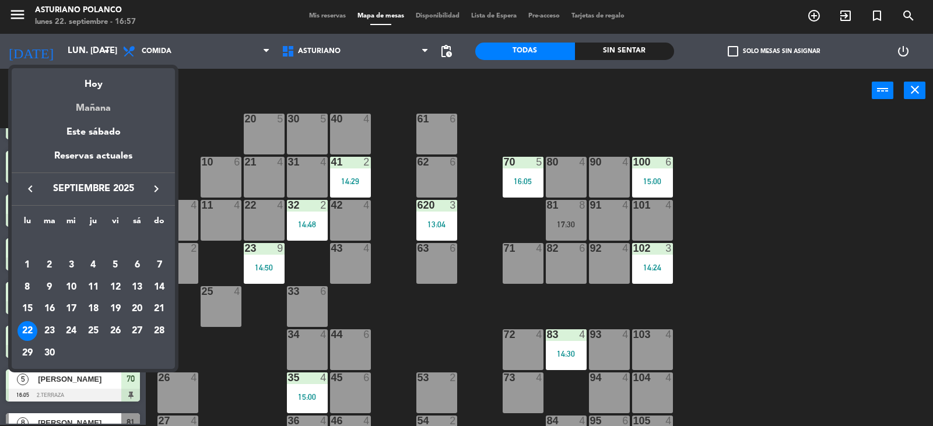
click at [145, 107] on div "Mañana" at bounding box center [93, 104] width 163 height 24
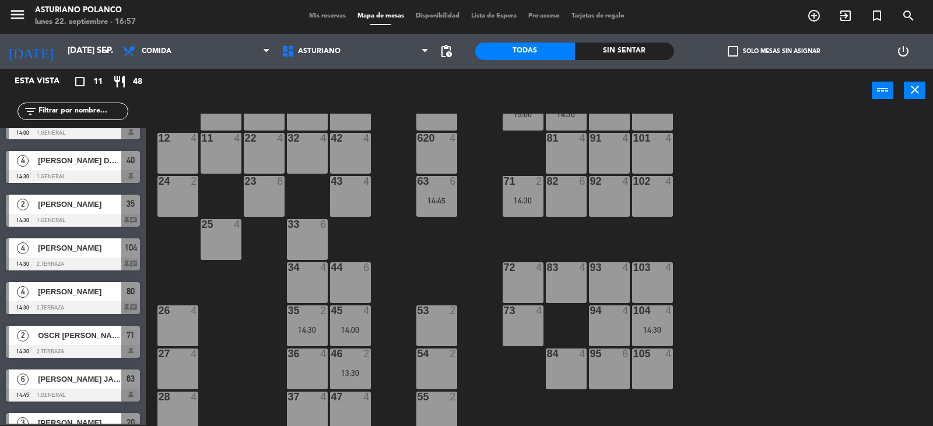
scroll to position [181, 0]
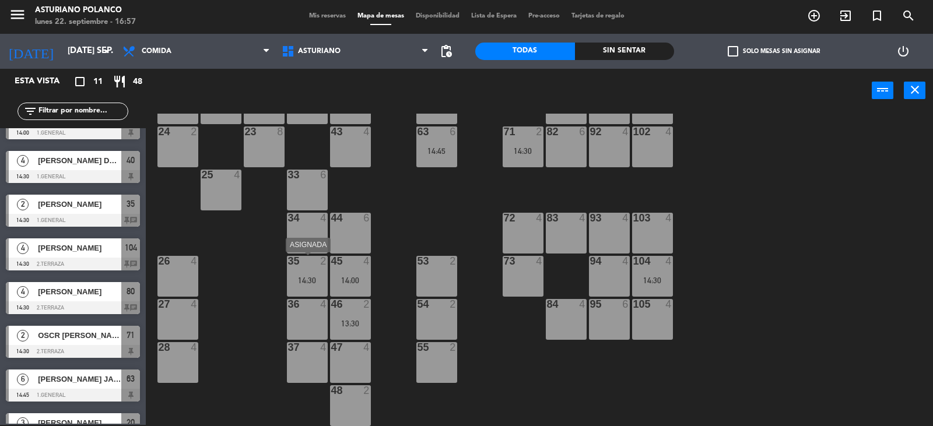
click at [310, 280] on div "14:30" at bounding box center [307, 280] width 41 height 8
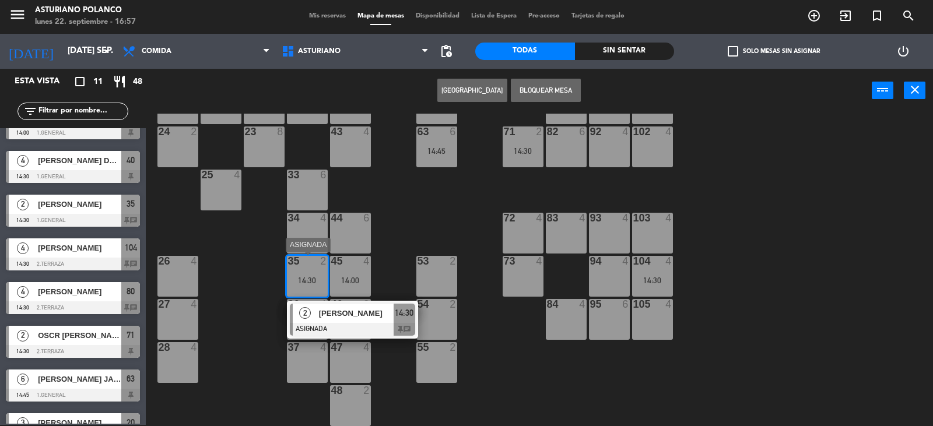
click at [382, 329] on div at bounding box center [352, 329] width 125 height 13
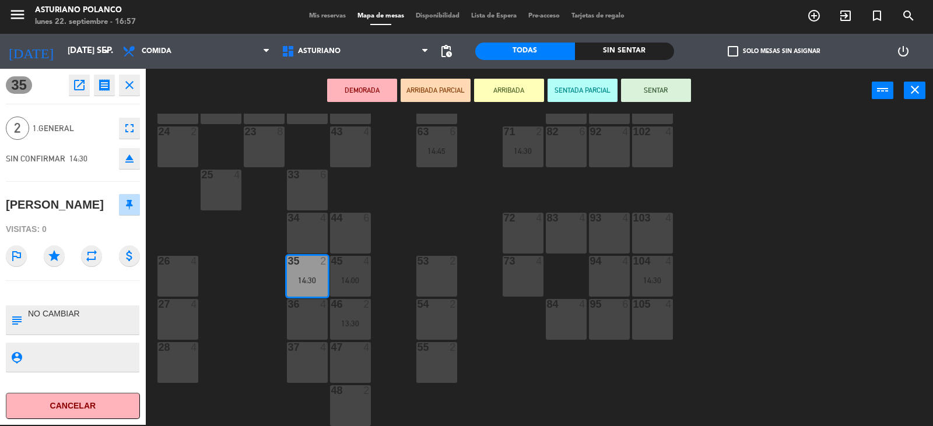
click at [532, 389] on div "1 12 13:00 2 block 8 60 10 20 3 15:00 30 5 40 4 14:30 61 6 62 6 41 4 31 4 21 4 …" at bounding box center [544, 270] width 778 height 312
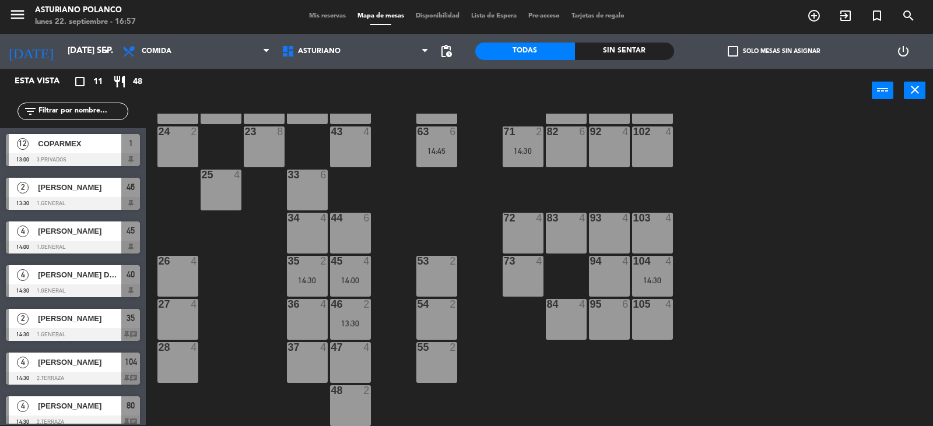
click at [653, 268] on div "104 4 14:30" at bounding box center [652, 276] width 41 height 41
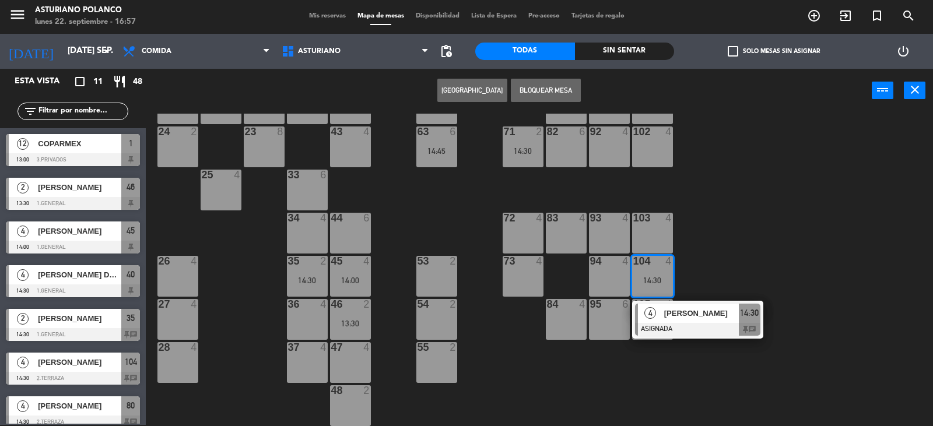
click at [736, 242] on div "1 12 13:00 2 block 8 60 10 20 3 15:00 30 5 40 4 14:30 61 6 62 6 41 4 31 4 21 4 …" at bounding box center [544, 270] width 778 height 312
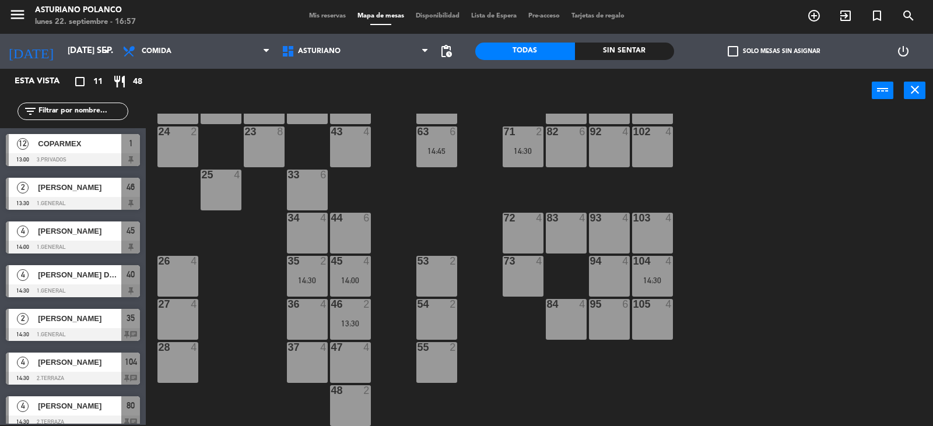
click at [526, 147] on div "14:30" at bounding box center [522, 151] width 41 height 8
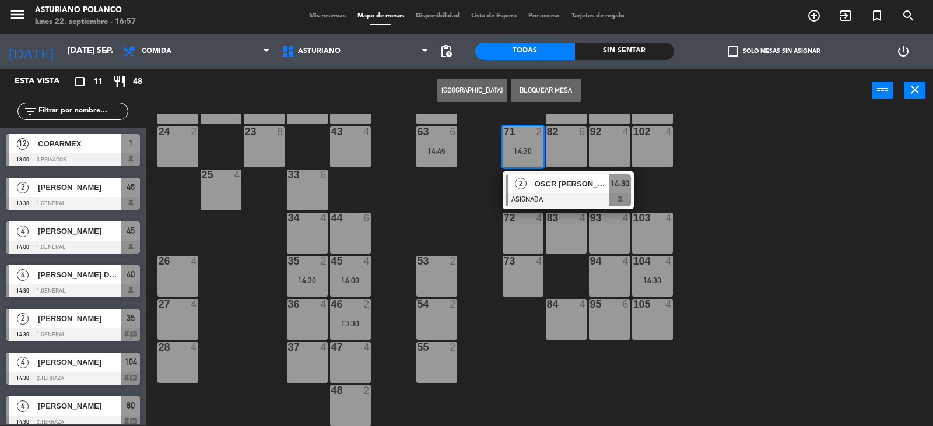
click at [797, 163] on div "1 12 13:00 2 block 8 60 10 20 3 15:00 30 5 40 4 14:30 61 6 62 6 41 4 31 4 21 4 …" at bounding box center [544, 270] width 778 height 312
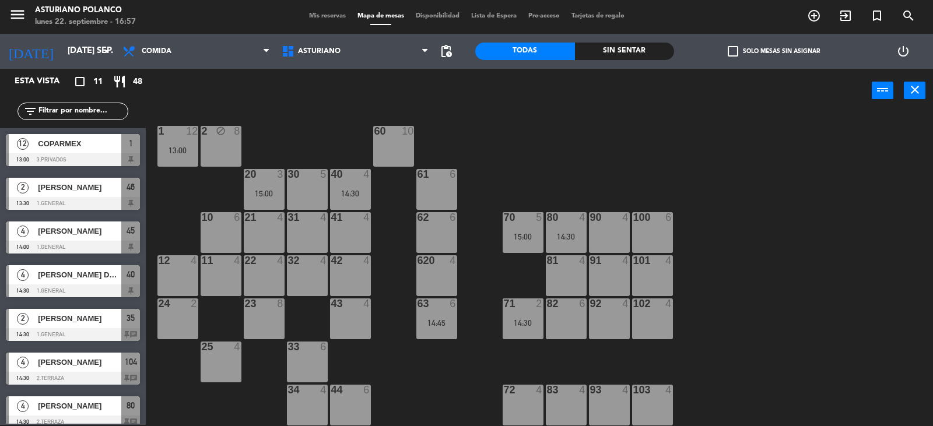
scroll to position [6, 0]
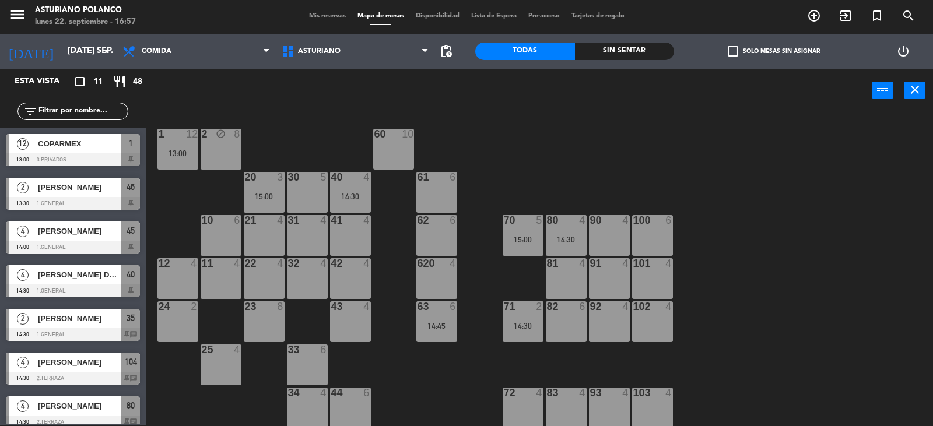
click at [572, 234] on div "80 4 14:30" at bounding box center [566, 235] width 41 height 41
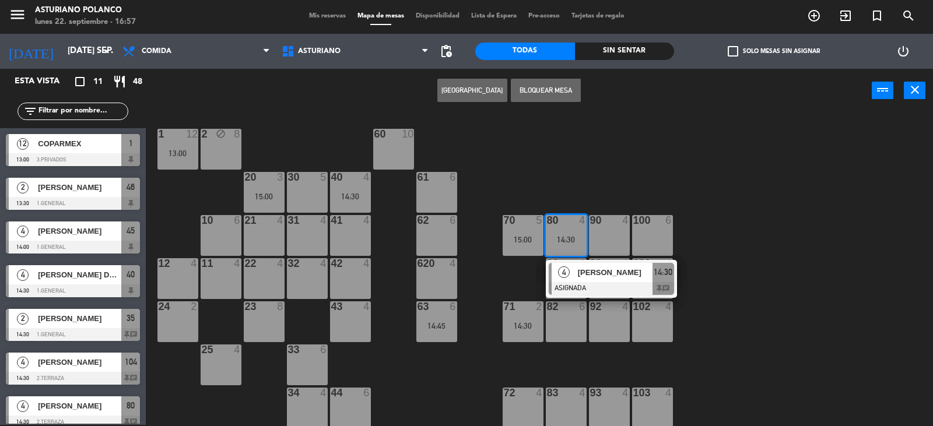
click at [611, 177] on div "1 12 13:00 2 block 8 60 10 20 3 15:00 30 5 40 4 14:30 61 6 62 6 41 4 31 4 21 4 …" at bounding box center [544, 270] width 778 height 312
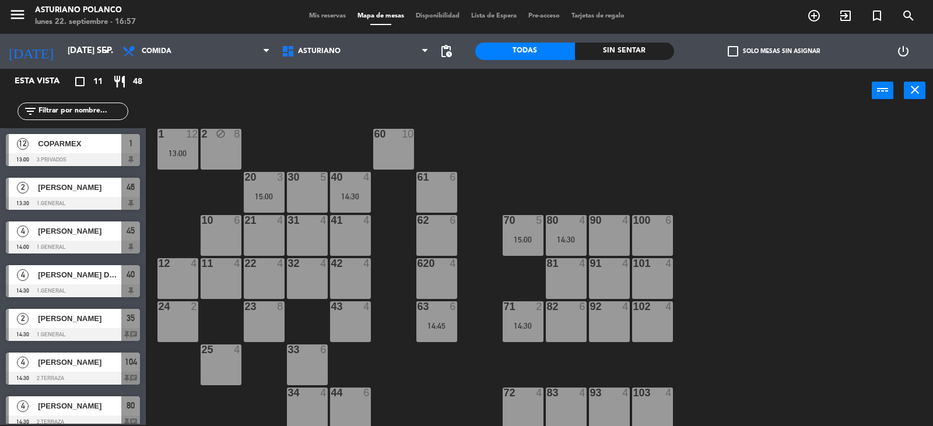
click at [521, 227] on div "70 5 15:00" at bounding box center [522, 235] width 41 height 41
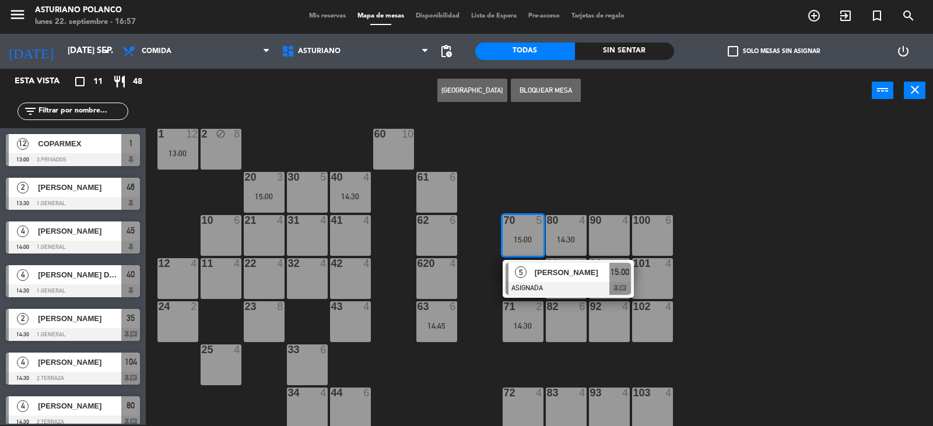
click at [583, 178] on div "1 12 13:00 2 block 8 60 10 20 3 15:00 30 5 40 4 14:30 61 6 62 6 41 4 31 4 21 4 …" at bounding box center [544, 270] width 778 height 312
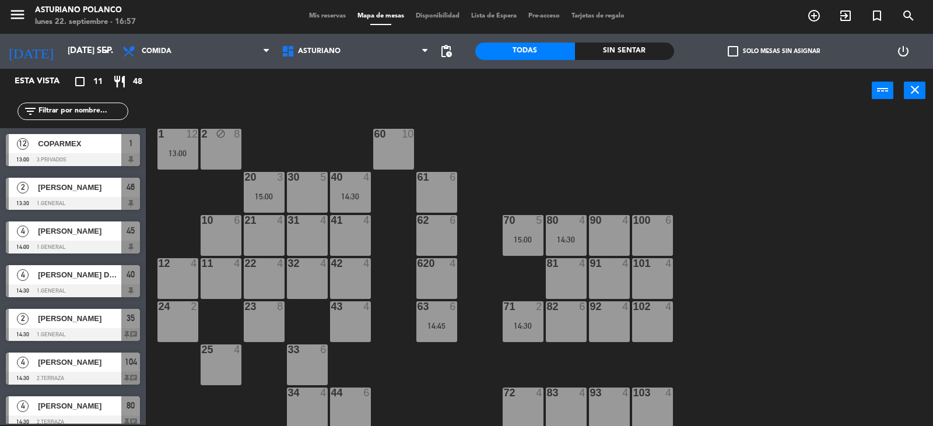
click at [565, 233] on div "80 4 14:30" at bounding box center [566, 235] width 41 height 41
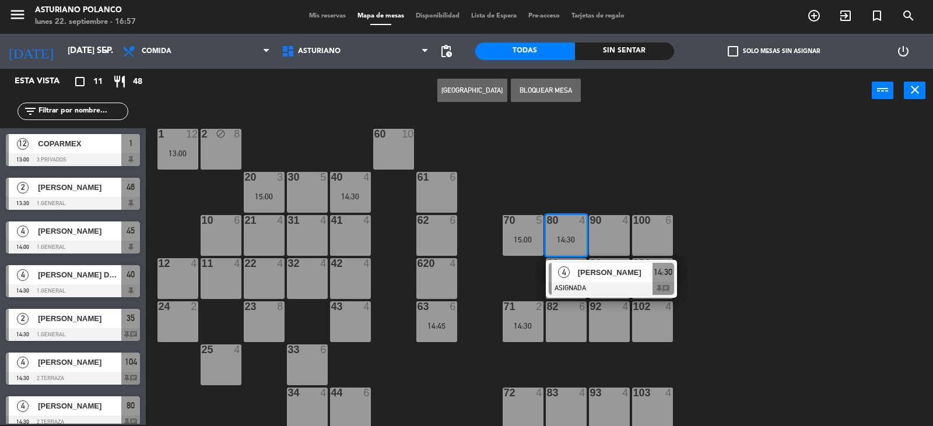
click at [624, 238] on div "90 4" at bounding box center [609, 235] width 41 height 41
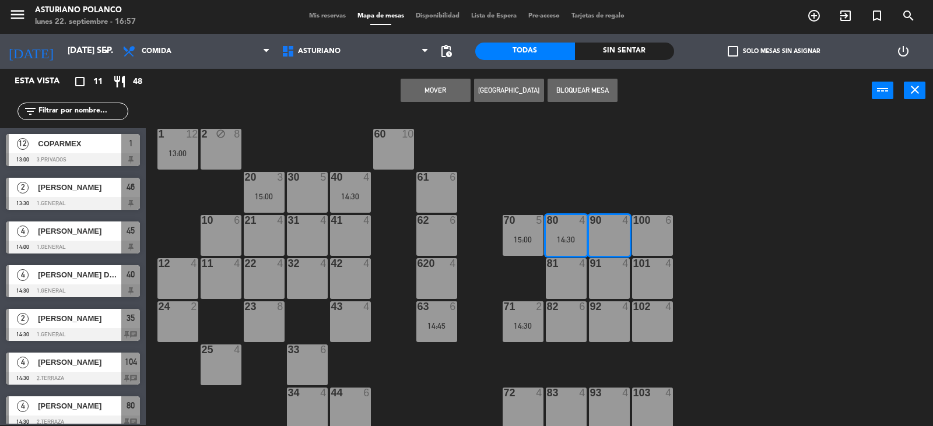
click at [425, 88] on button "Mover" at bounding box center [435, 90] width 70 height 23
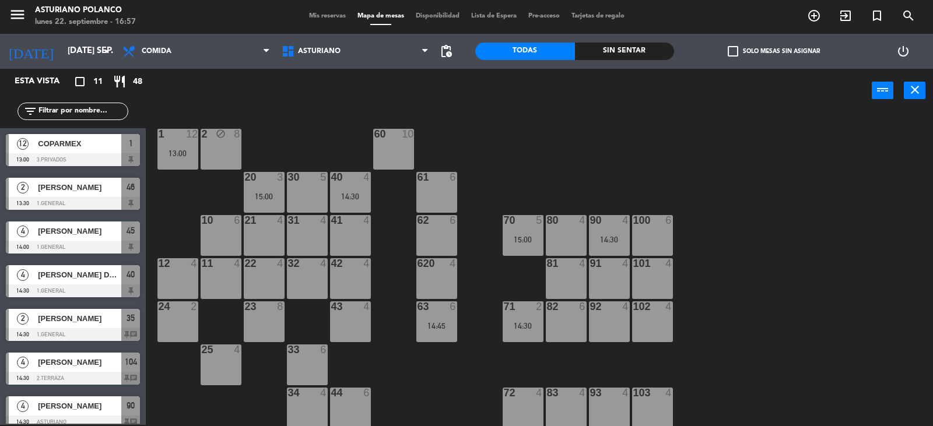
click at [440, 315] on div "63 6 14:45" at bounding box center [436, 321] width 41 height 41
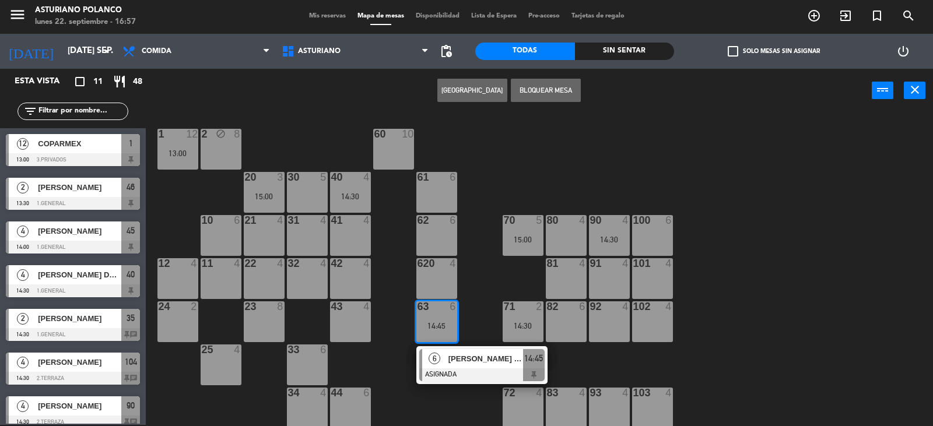
click at [479, 287] on div "1 12 13:00 2 block 8 60 10 20 3 15:00 30 5 40 4 14:30 61 6 62 6 41 4 31 4 21 4 …" at bounding box center [544, 270] width 778 height 312
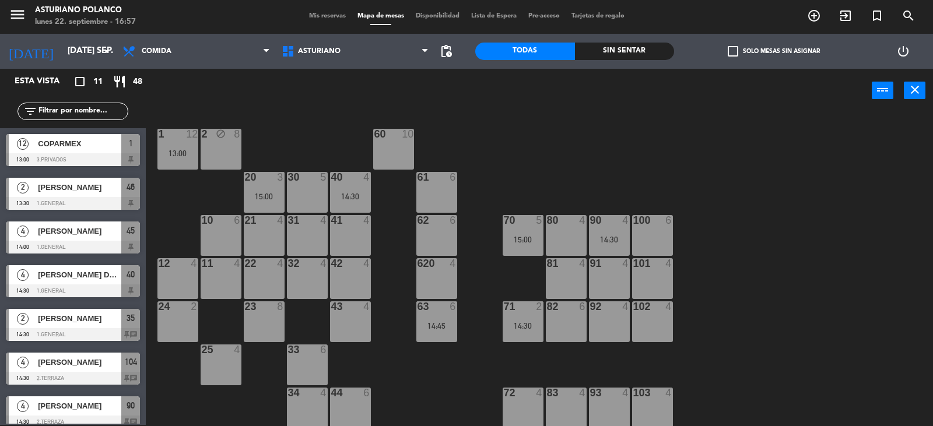
click at [430, 314] on div "63 6 14:45" at bounding box center [436, 321] width 41 height 41
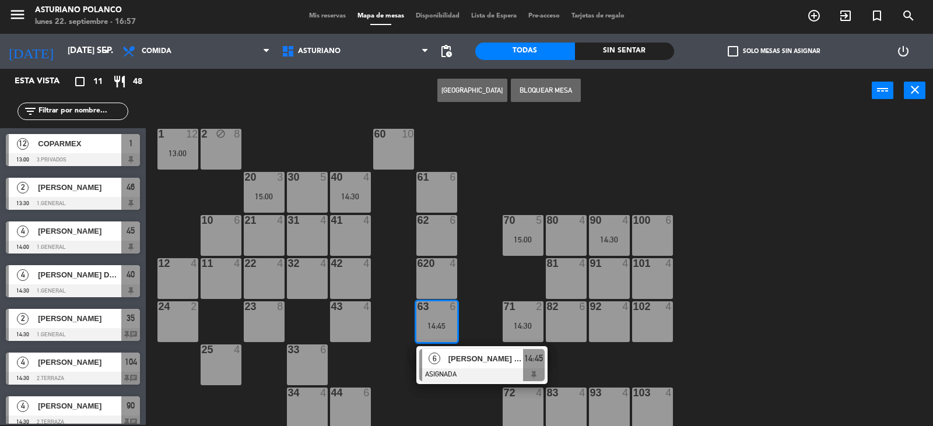
click at [474, 285] on div "1 12 13:00 2 block 8 60 10 20 3 15:00 30 5 40 4 14:30 61 6 62 6 41 4 31 4 21 4 …" at bounding box center [544, 270] width 778 height 312
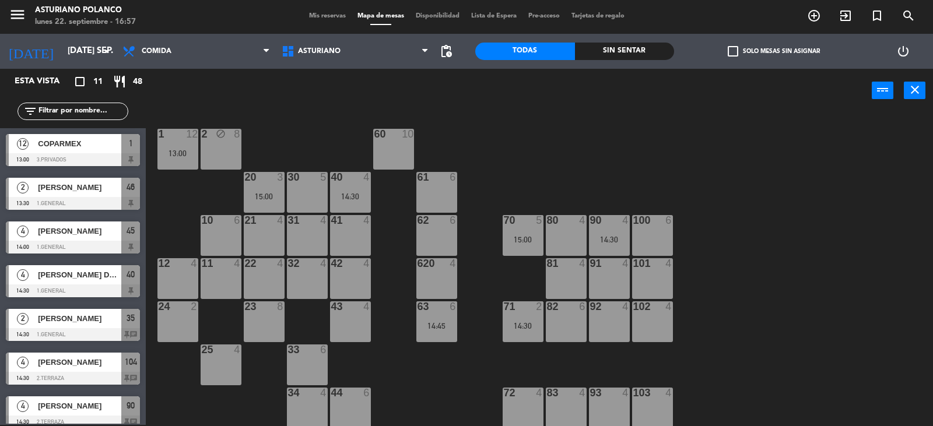
click at [332, 206] on div "40 4 14:30" at bounding box center [350, 192] width 41 height 41
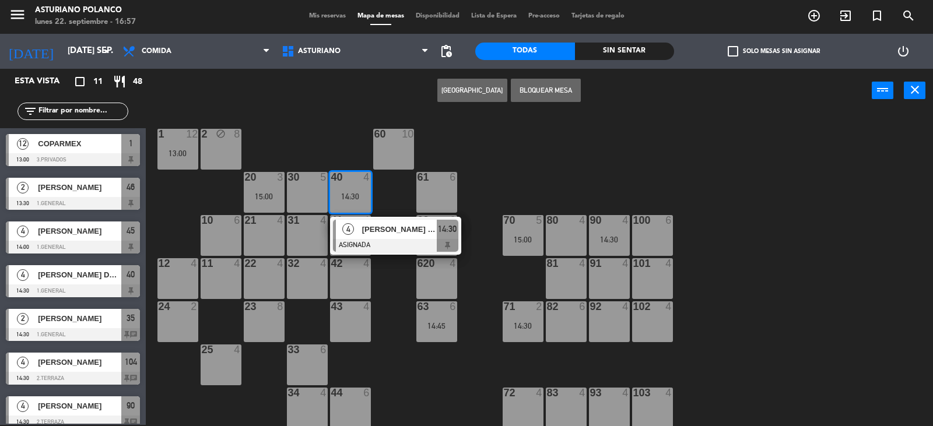
click at [520, 142] on div "1 12 13:00 2 block 8 60 10 20 3 15:00 30 5 40 4 14:30 4 CARLOS DE MARIA ASIGNAD…" at bounding box center [544, 270] width 778 height 312
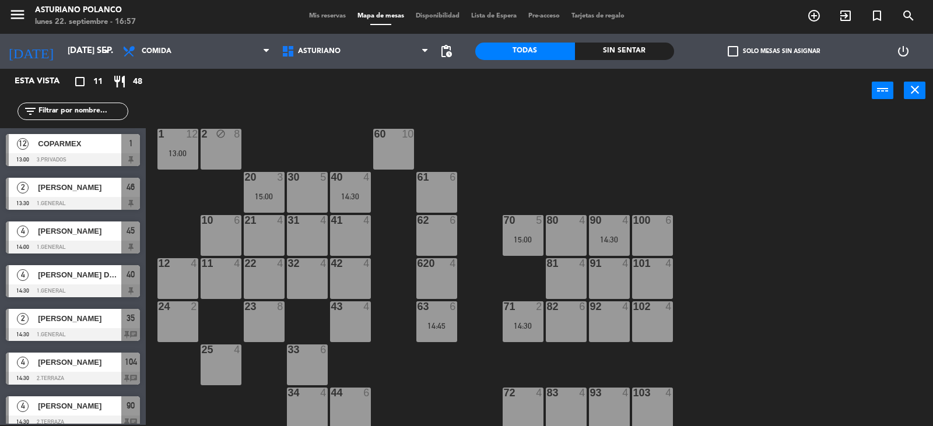
click at [261, 194] on div "15:00" at bounding box center [264, 196] width 41 height 8
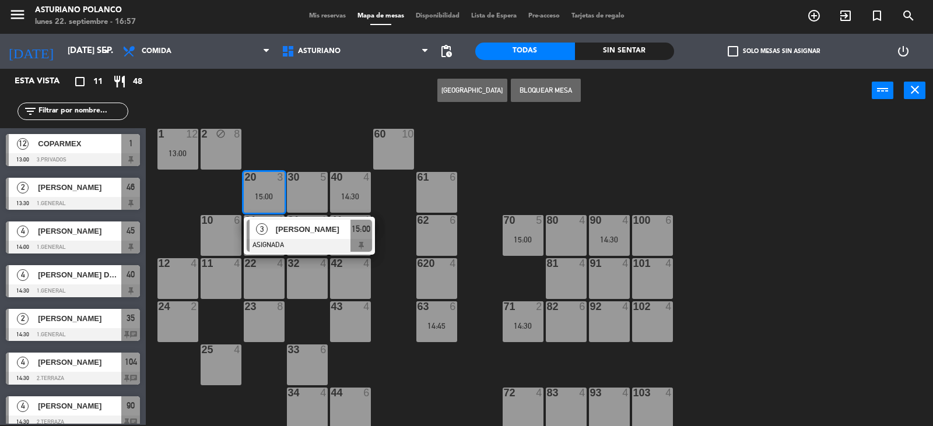
click at [650, 186] on div "1 12 13:00 2 block 8 60 10 20 3 15:00 3 Guillermo Flores ASIGNADA 15:00 30 5 40…" at bounding box center [544, 270] width 778 height 312
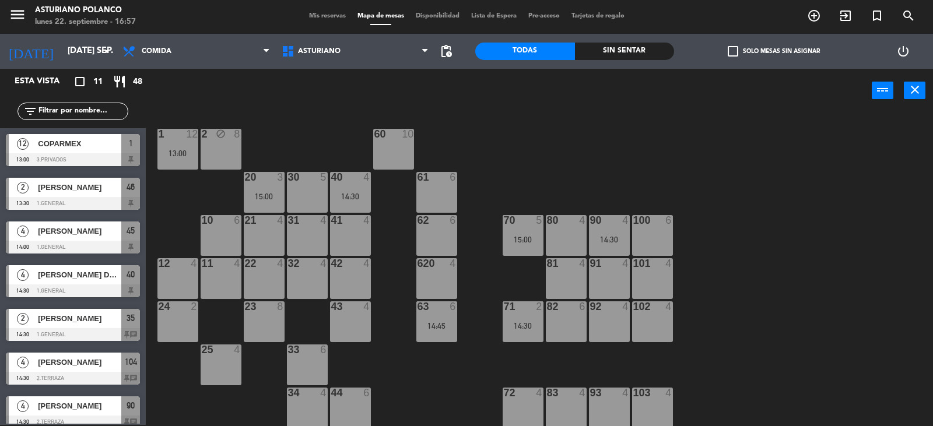
click at [742, 261] on div "1 12 13:00 2 block 8 60 10 20 3 15:00 30 5 40 4 14:30 61 6 62 6 41 4 31 4 21 4 …" at bounding box center [544, 270] width 778 height 312
click at [747, 259] on div "1 12 13:00 2 block 8 60 10 20 3 15:00 30 5 40 4 14:30 61 6 62 6 41 4 31 4 21 4 …" at bounding box center [544, 270] width 778 height 312
click at [775, 226] on div "1 12 13:00 2 block 8 60 10 20 3 15:00 30 5 40 4 14:30 61 6 62 6 41 4 31 4 21 4 …" at bounding box center [544, 270] width 778 height 312
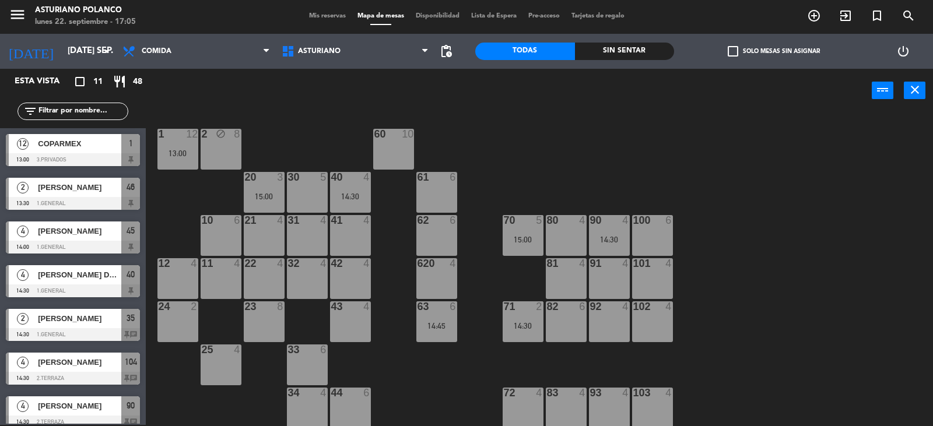
click at [590, 234] on div "90 4 14:30" at bounding box center [609, 235] width 41 height 41
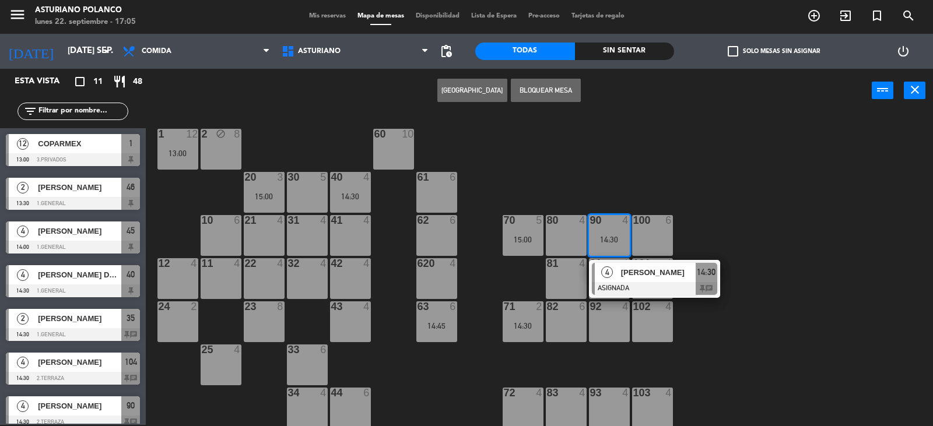
click at [653, 180] on div "1 12 13:00 2 block 8 60 10 20 3 15:00 30 5 40 4 14:30 61 6 62 6 41 4 31 4 21 4 …" at bounding box center [544, 270] width 778 height 312
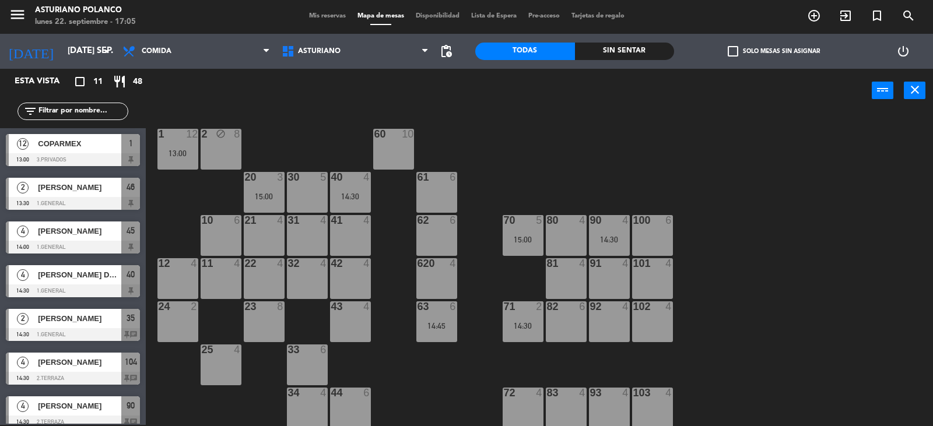
click at [525, 237] on div "15:00" at bounding box center [522, 239] width 41 height 8
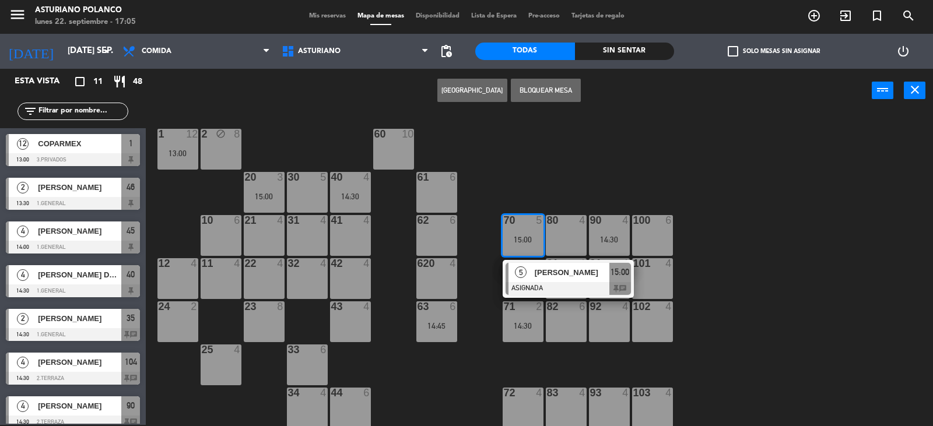
click at [610, 195] on div "1 12 13:00 2 block 8 60 10 20 3 15:00 30 5 40 4 14:30 61 6 62 6 41 4 31 4 21 4 …" at bounding box center [544, 270] width 778 height 312
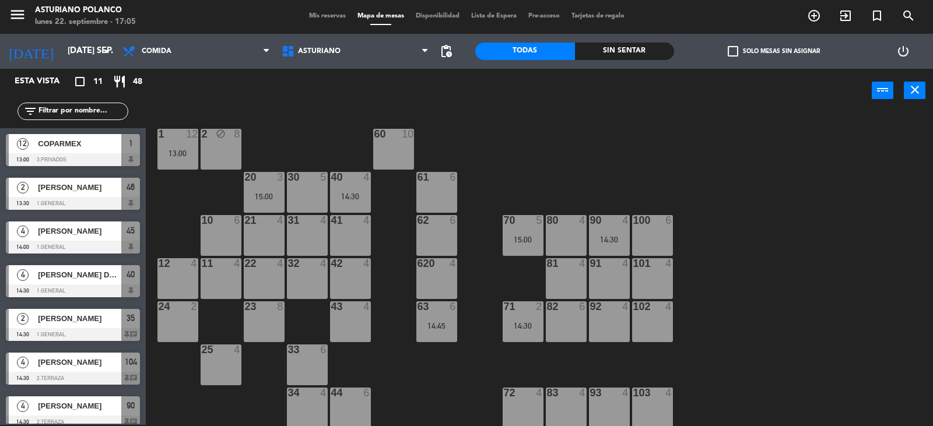
click at [528, 323] on div "14:30" at bounding box center [522, 326] width 41 height 8
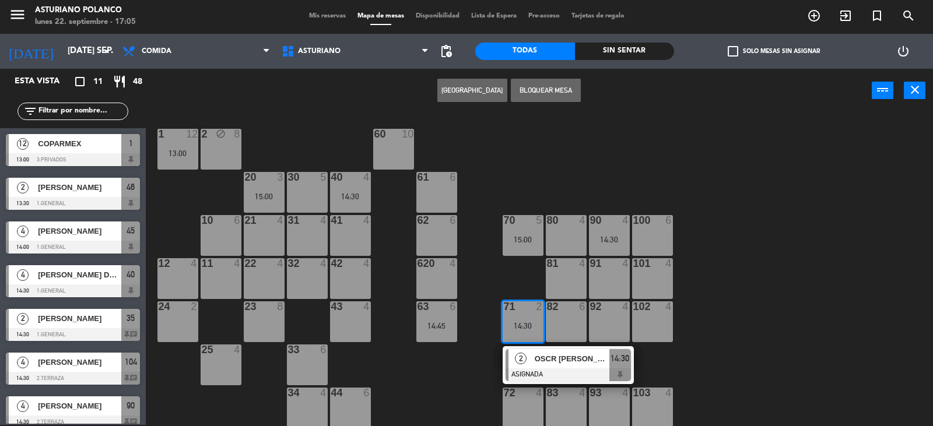
click at [779, 262] on div "1 12 13:00 2 block 8 60 10 20 3 15:00 30 5 40 4 14:30 61 6 62 6 41 4 31 4 21 4 …" at bounding box center [544, 270] width 778 height 312
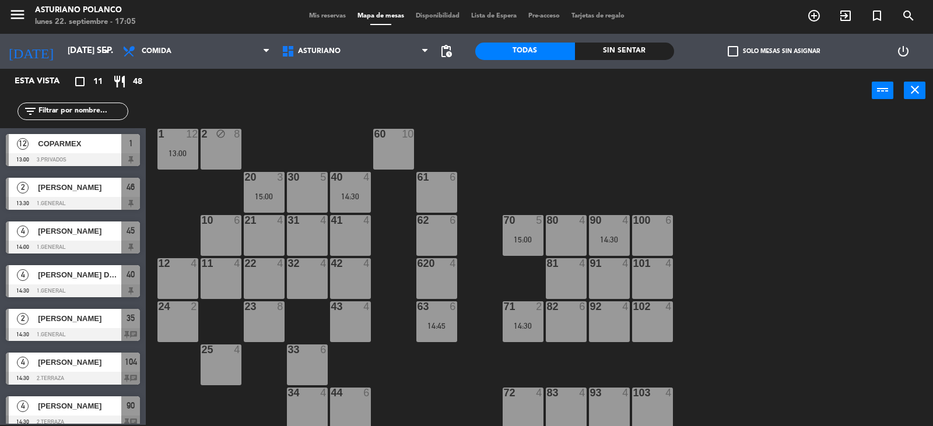
click at [614, 238] on div "14:30" at bounding box center [609, 239] width 41 height 8
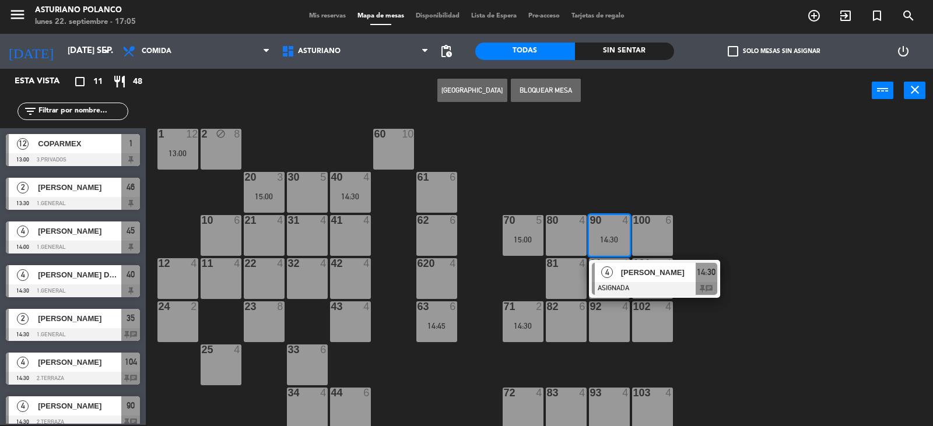
click at [641, 191] on div "1 12 13:00 2 block 8 60 10 20 3 15:00 30 5 40 4 14:30 61 6 62 6 41 4 31 4 21 4 …" at bounding box center [544, 270] width 778 height 312
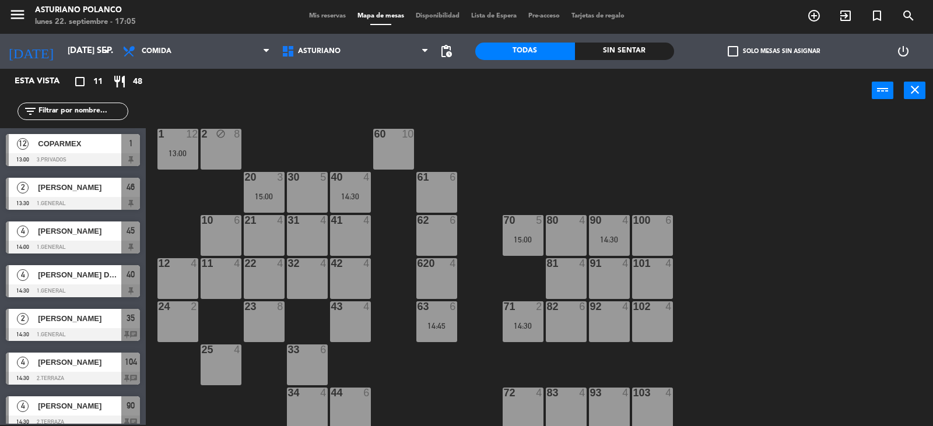
click at [610, 241] on div "14:30" at bounding box center [609, 239] width 41 height 8
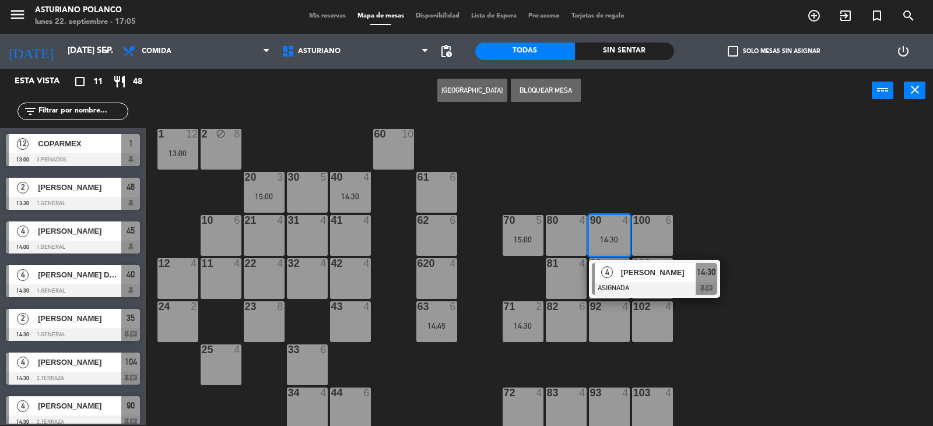
click at [627, 171] on div "1 12 13:00 2 block 8 60 10 20 3 15:00 30 5 40 4 14:30 61 6 62 6 41 4 31 4 21 4 …" at bounding box center [544, 270] width 778 height 312
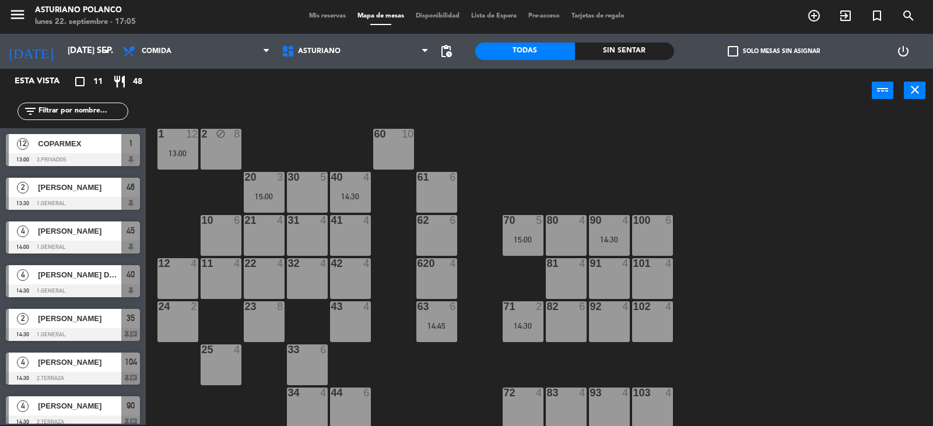
click at [522, 322] on div "14:30" at bounding box center [522, 326] width 41 height 8
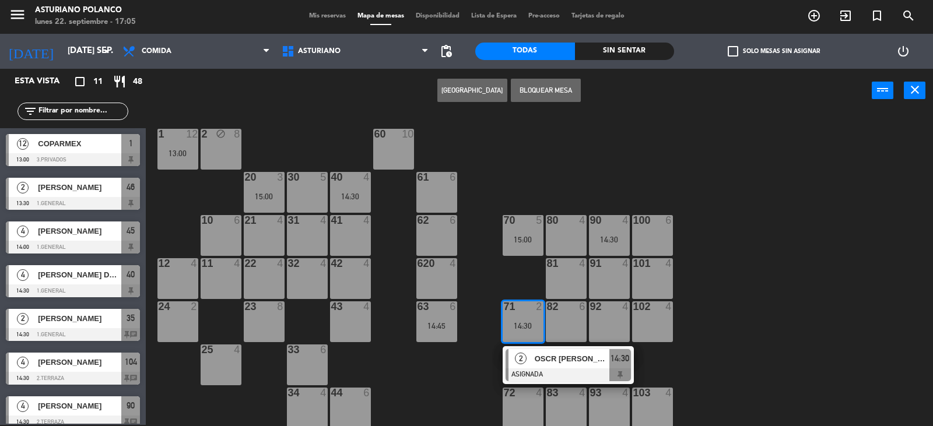
click at [741, 256] on div "1 12 13:00 2 block 8 60 10 20 3 15:00 30 5 40 4 14:30 61 6 62 6 41 4 31 4 21 4 …" at bounding box center [544, 270] width 778 height 312
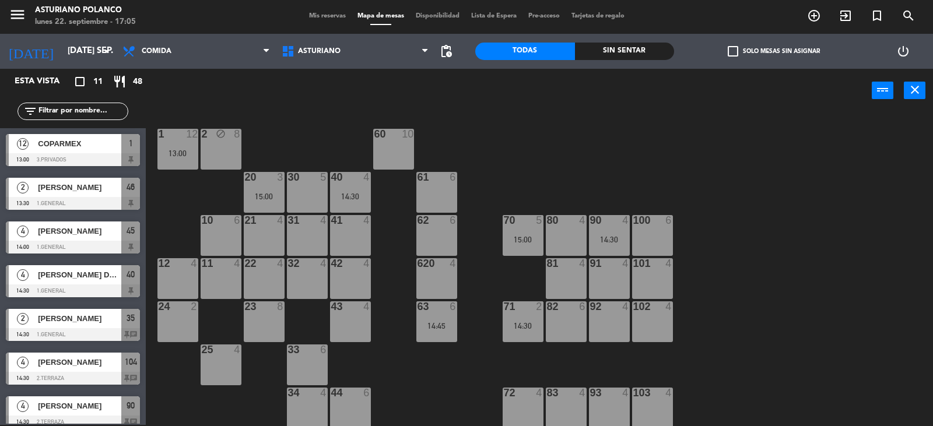
click at [604, 236] on div "14:30" at bounding box center [609, 239] width 41 height 8
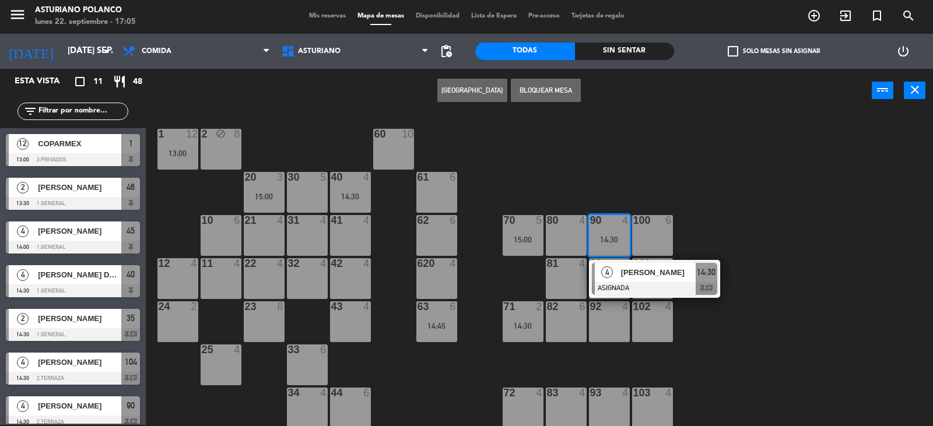
click at [621, 180] on div "1 12 13:00 2 block 8 60 10 20 3 15:00 30 5 40 4 14:30 61 6 62 6 41 4 31 4 21 4 …" at bounding box center [544, 270] width 778 height 312
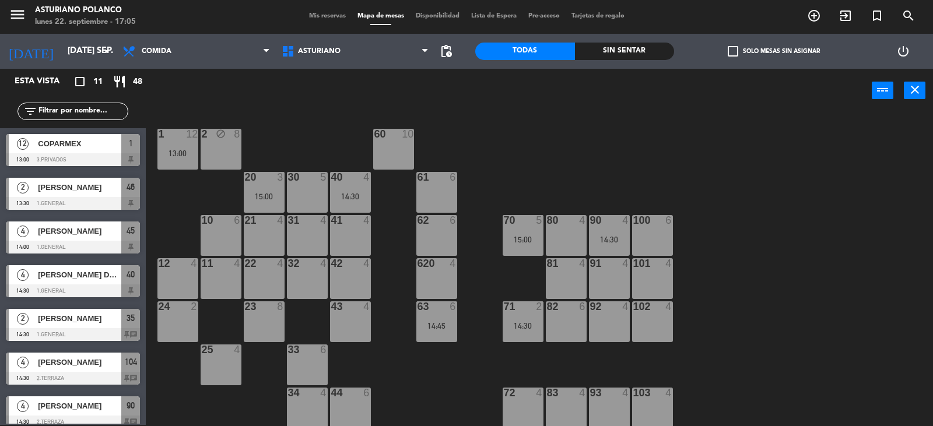
click at [533, 242] on div "15:00" at bounding box center [522, 239] width 41 height 8
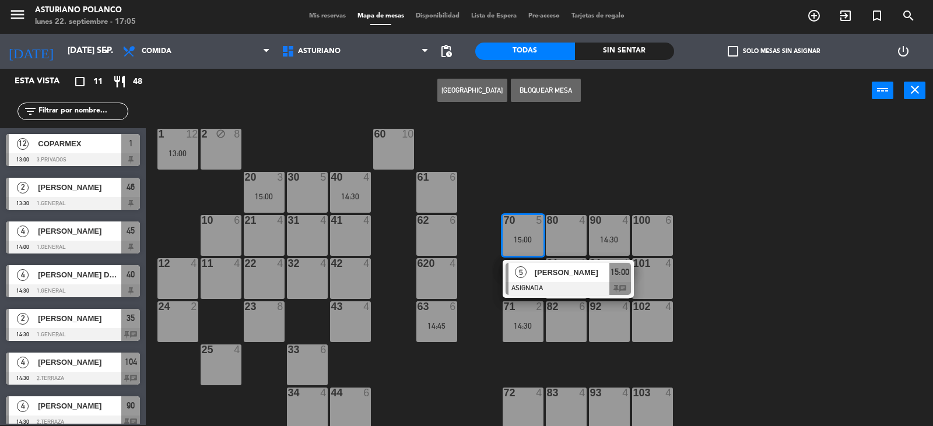
click at [594, 181] on div "1 12 13:00 2 block 8 60 10 20 3 15:00 30 5 40 4 14:30 61 6 62 6 41 4 31 4 21 4 …" at bounding box center [544, 270] width 778 height 312
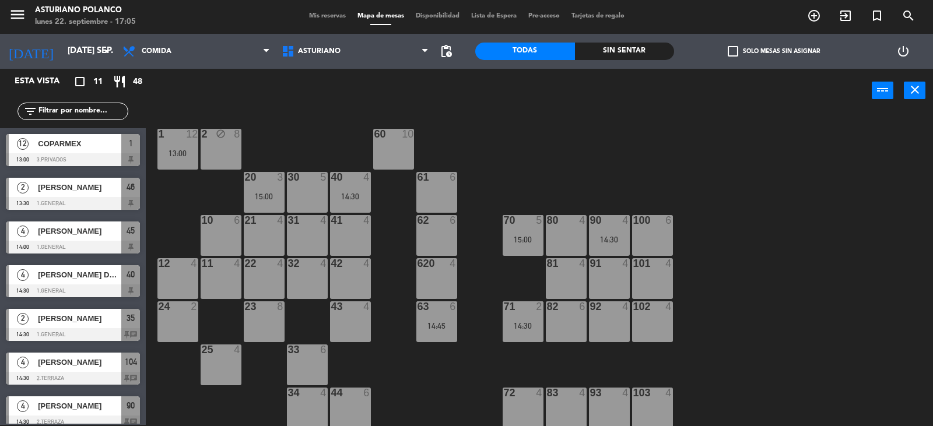
click at [444, 317] on div "63 6 14:45" at bounding box center [436, 321] width 41 height 41
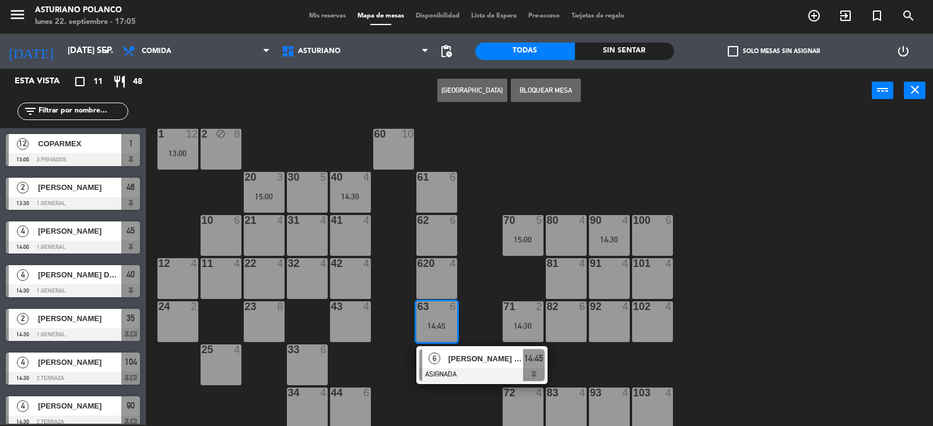
click at [483, 289] on div "1 12 13:00 2 block 8 60 10 20 3 15:00 30 5 40 4 14:30 61 6 62 6 41 4 31 4 21 4 …" at bounding box center [544, 270] width 778 height 312
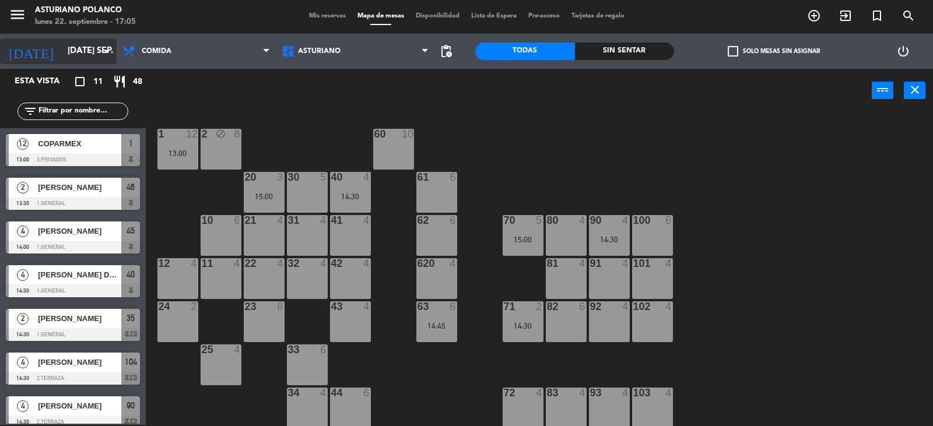
click at [66, 52] on input "[DATE] sep." at bounding box center [118, 51] width 113 height 22
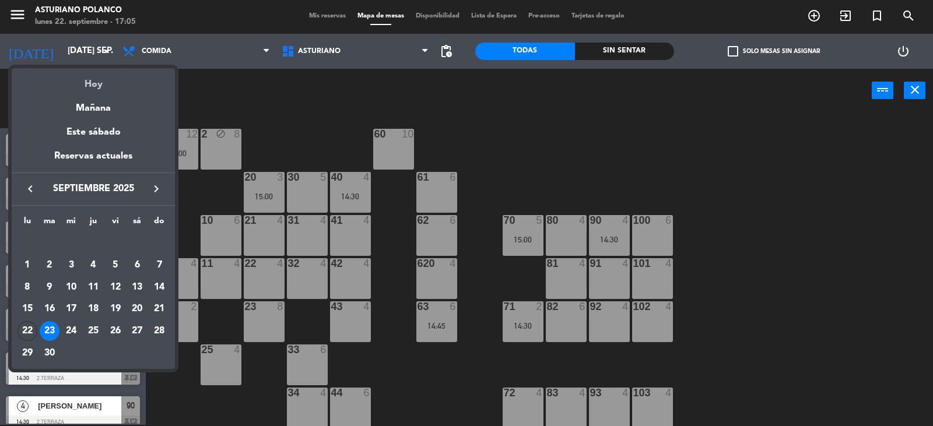
click at [103, 79] on div "Hoy" at bounding box center [93, 80] width 163 height 24
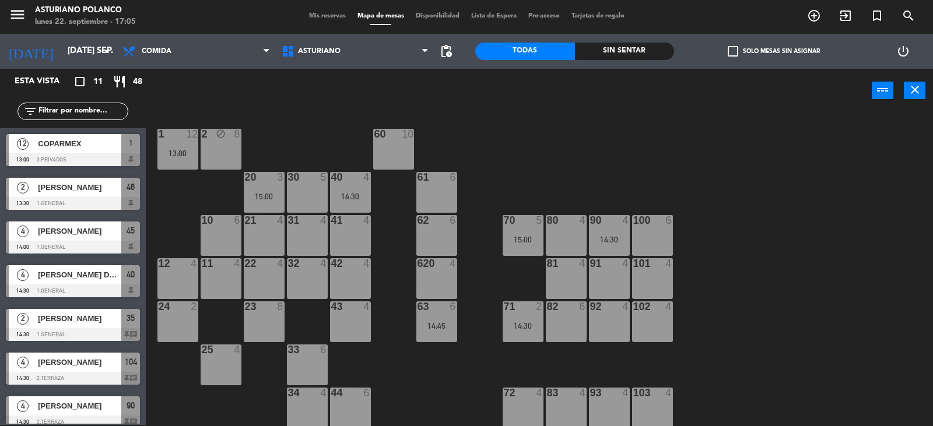
type input "lun. [DATE]"
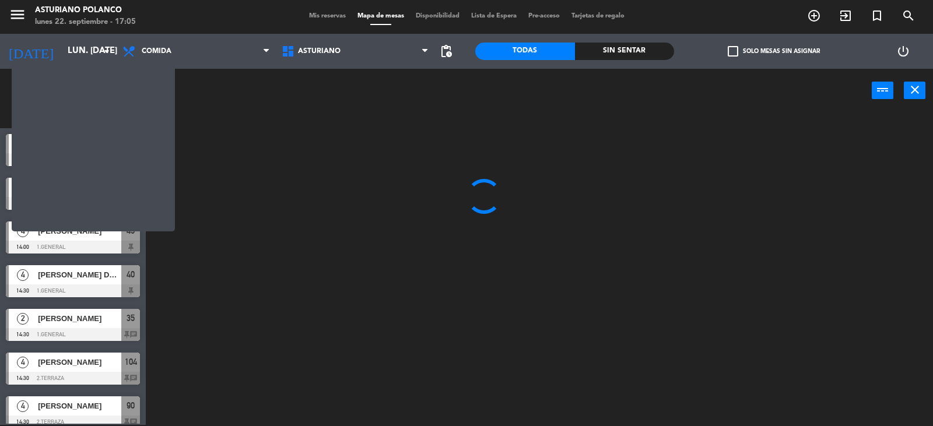
scroll to position [0, 0]
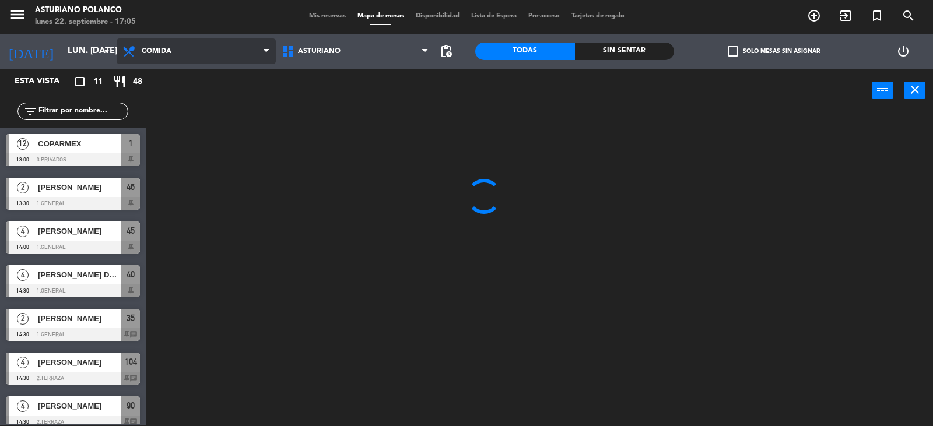
click at [178, 55] on span "Comida" at bounding box center [196, 51] width 159 height 26
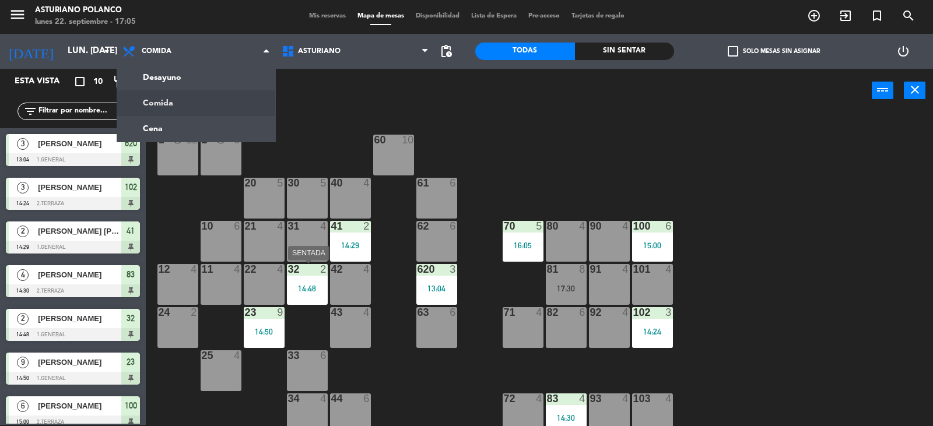
click at [307, 292] on div "14:48" at bounding box center [307, 288] width 41 height 8
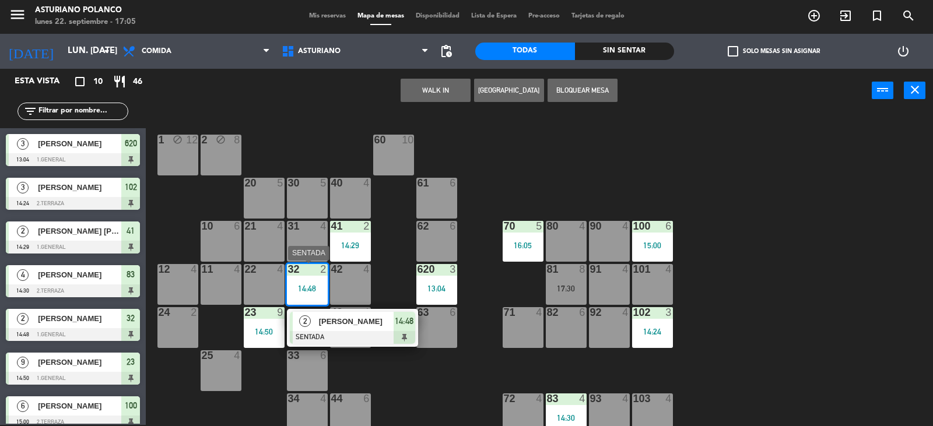
click at [386, 339] on div at bounding box center [352, 337] width 125 height 13
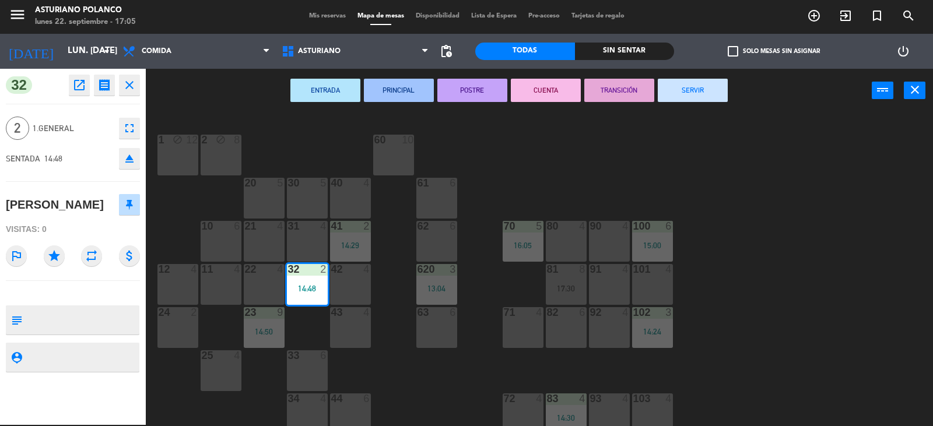
click at [663, 95] on button "SERVIR" at bounding box center [693, 90] width 70 height 23
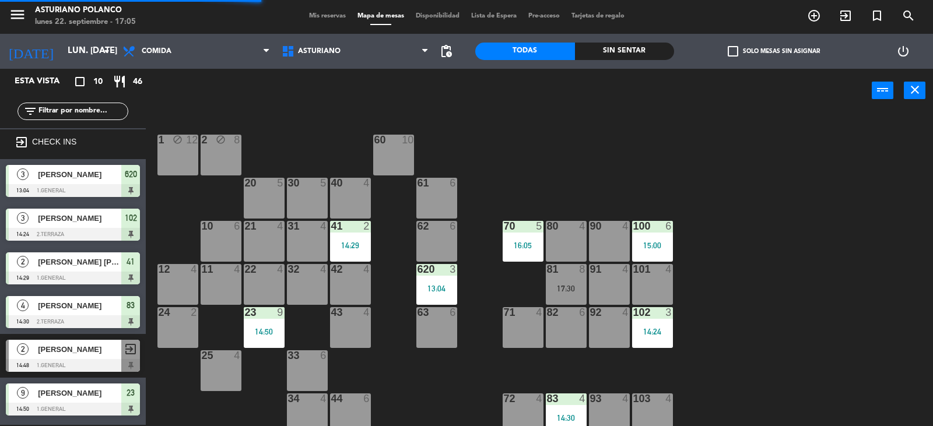
click at [342, 232] on div "41 2" at bounding box center [350, 227] width 41 height 12
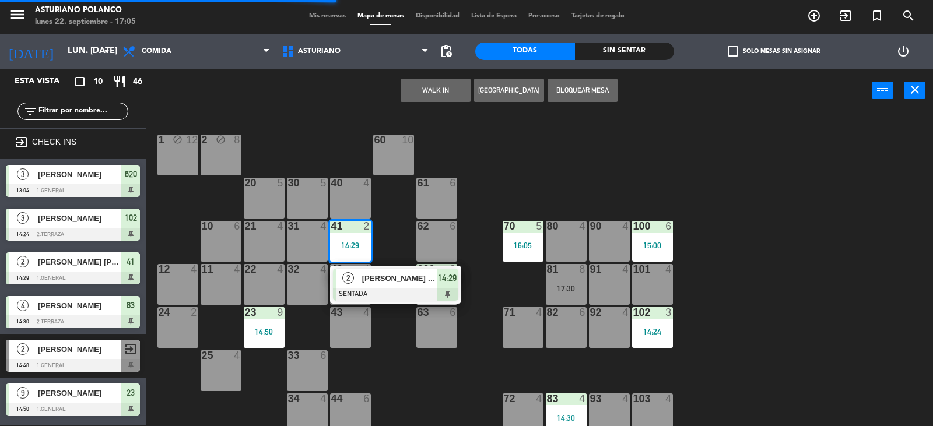
click at [380, 294] on div at bounding box center [395, 294] width 125 height 13
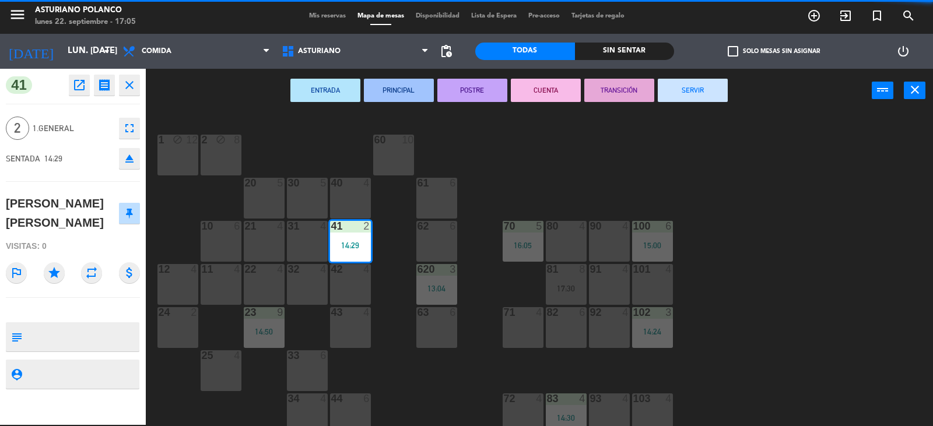
click at [696, 97] on button "SERVIR" at bounding box center [693, 90] width 70 height 23
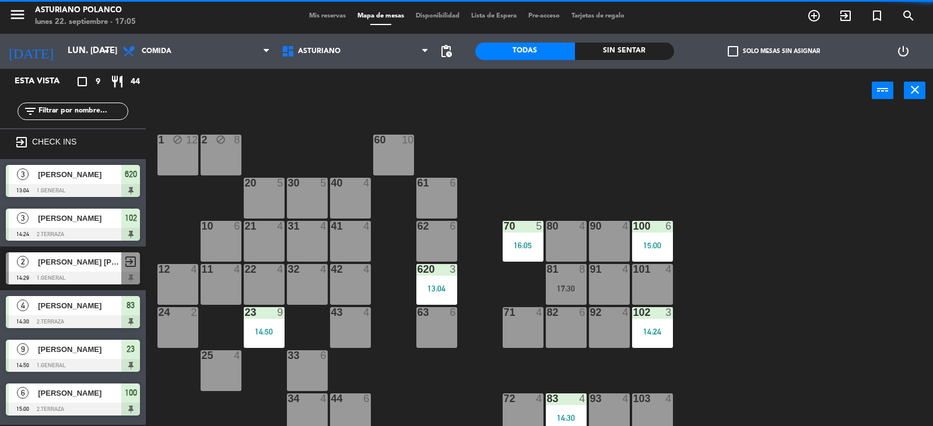
click at [426, 284] on div "13:04" at bounding box center [436, 288] width 41 height 9
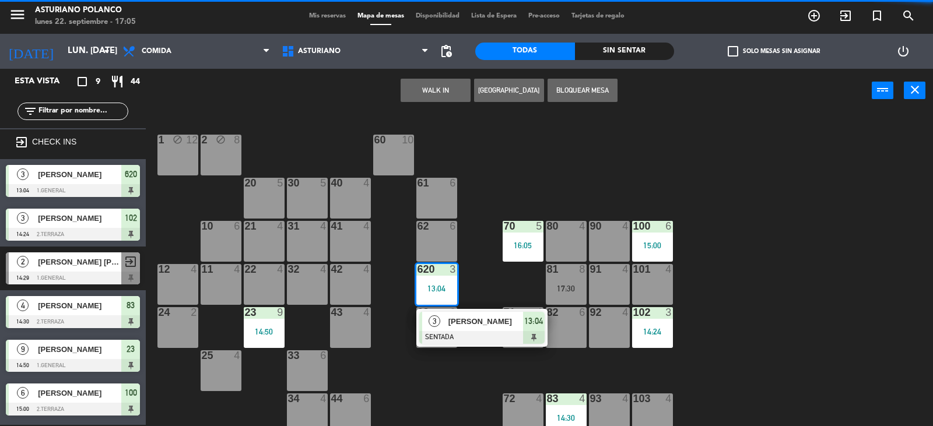
click at [477, 342] on div at bounding box center [481, 337] width 125 height 13
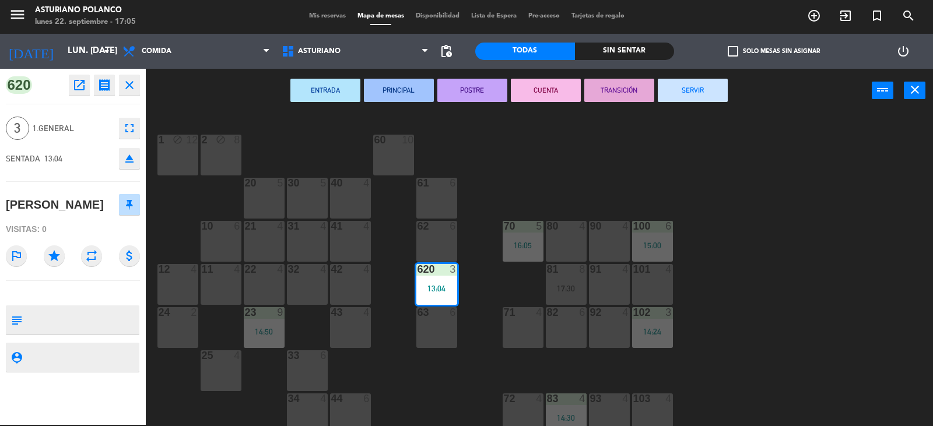
click at [704, 96] on button "SERVIR" at bounding box center [693, 90] width 70 height 23
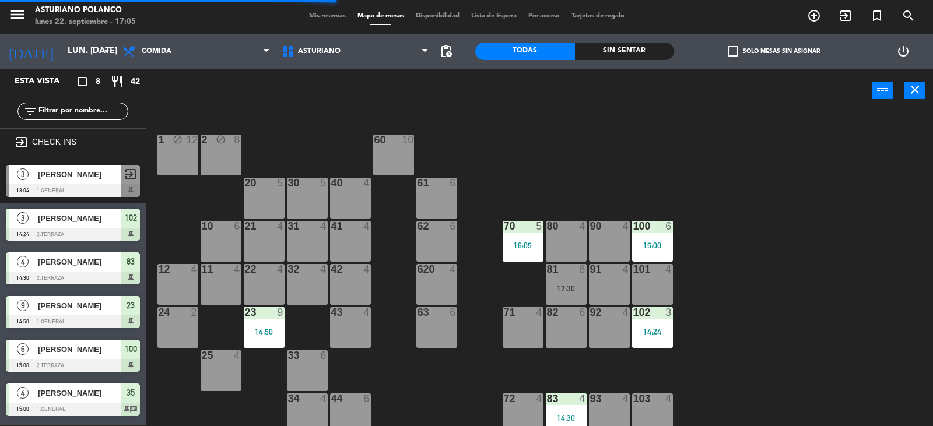
click at [644, 244] on div "15:00" at bounding box center [652, 245] width 41 height 8
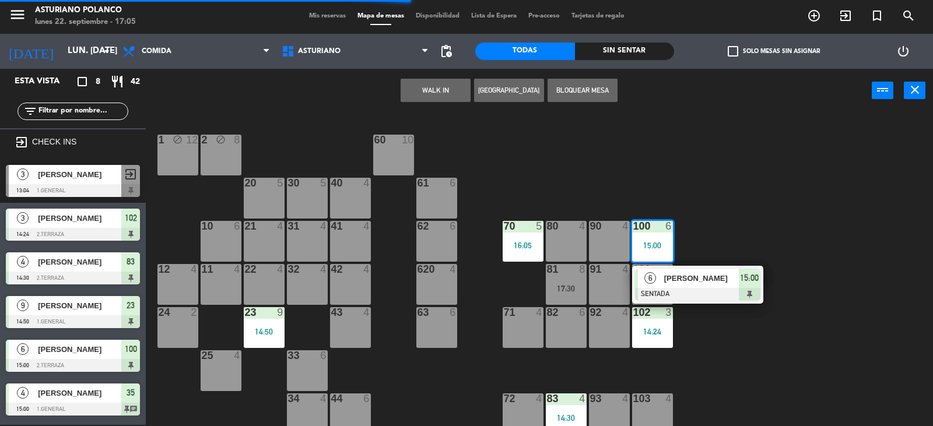
click at [681, 289] on div at bounding box center [697, 294] width 125 height 13
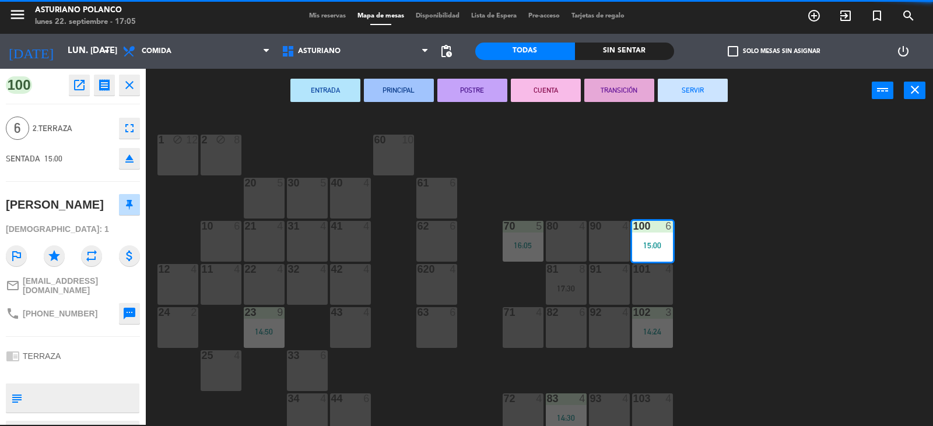
click at [690, 91] on button "SERVIR" at bounding box center [693, 90] width 70 height 23
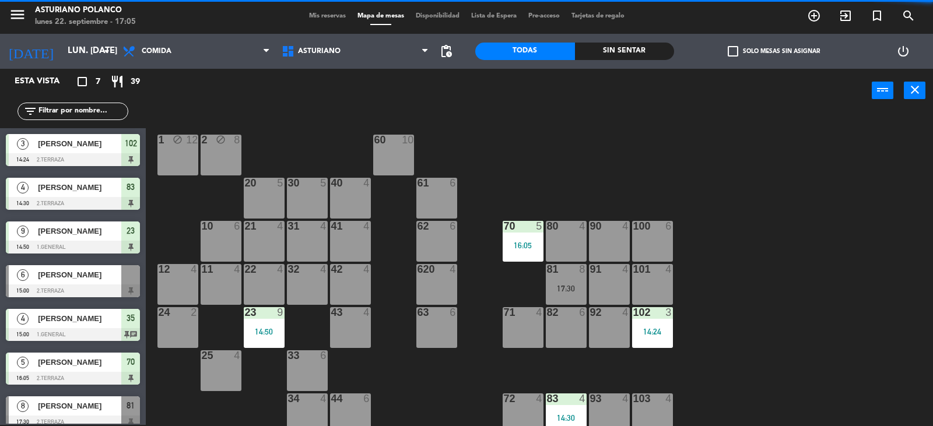
click at [656, 330] on div "14:24" at bounding box center [652, 332] width 41 height 8
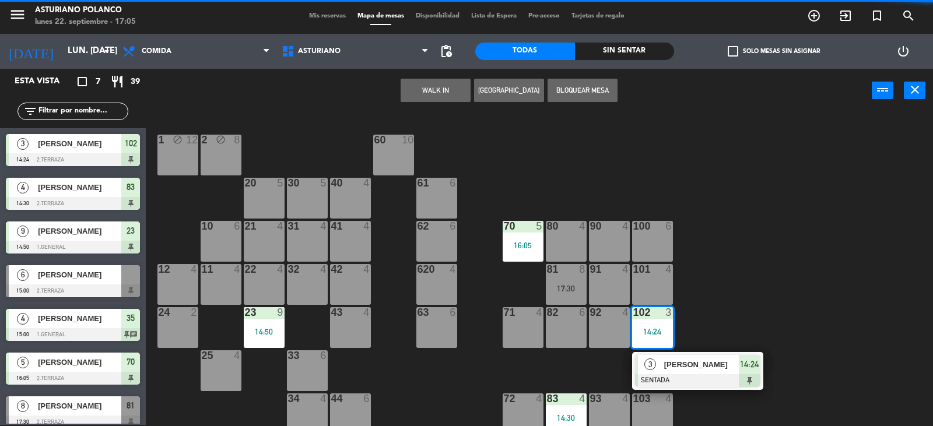
click at [694, 371] on div "[PERSON_NAME]" at bounding box center [701, 364] width 76 height 19
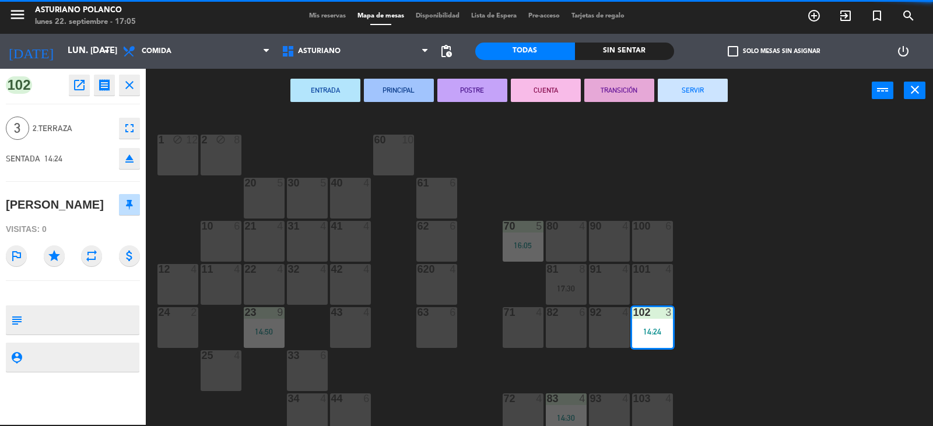
click at [690, 100] on button "SERVIR" at bounding box center [693, 90] width 70 height 23
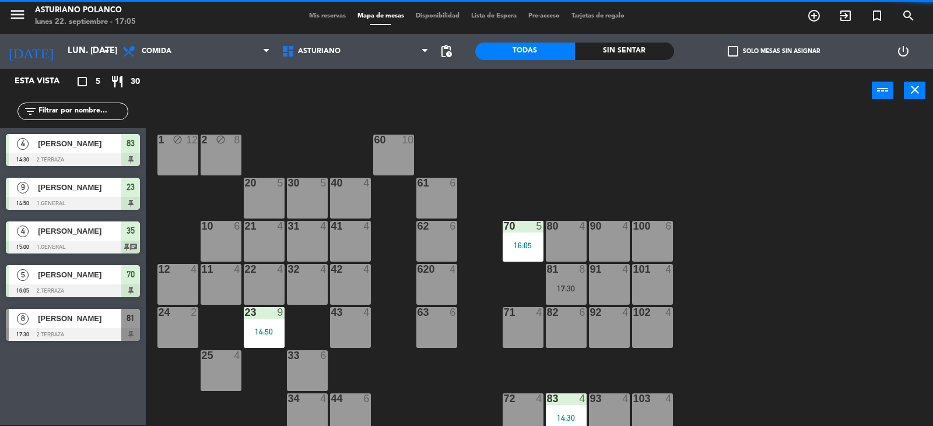
scroll to position [175, 0]
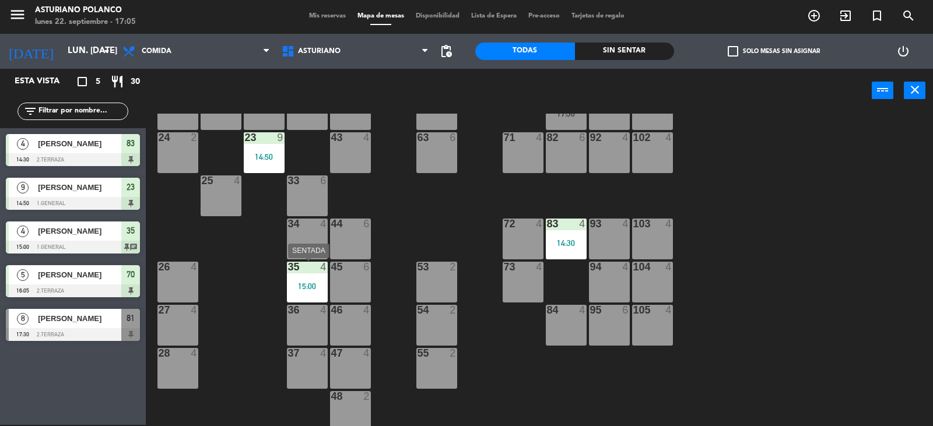
click at [304, 287] on div "15:00" at bounding box center [307, 286] width 41 height 8
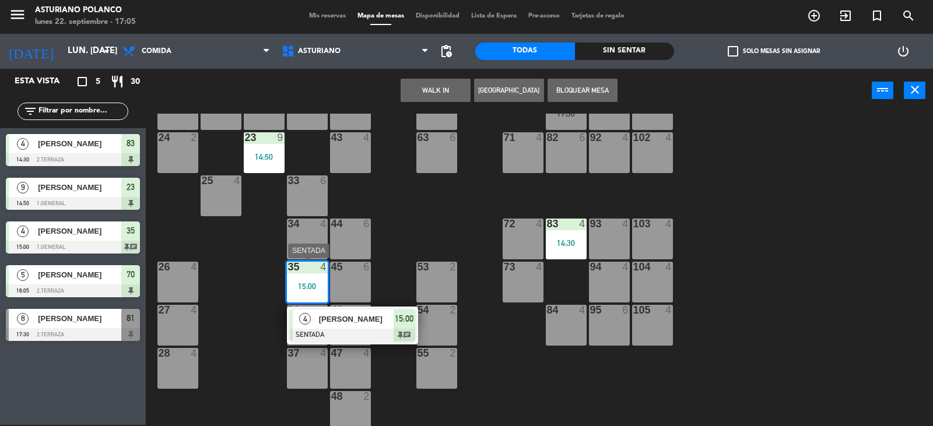
click at [336, 326] on div "[PERSON_NAME]" at bounding box center [356, 319] width 76 height 19
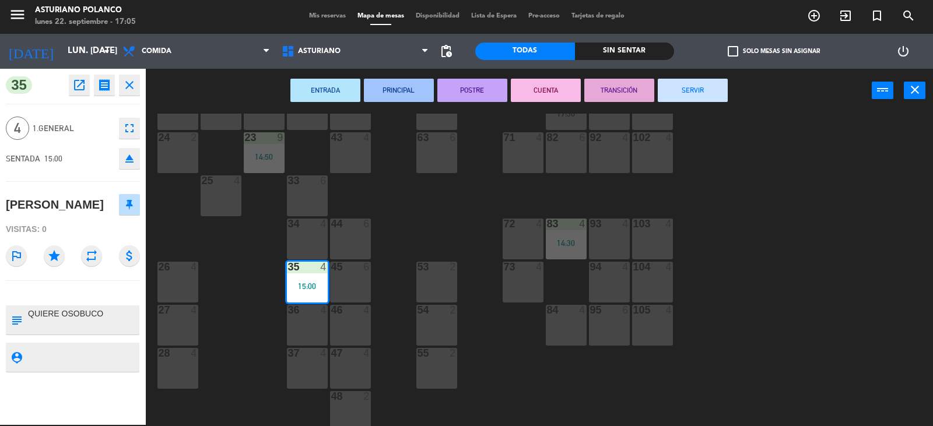
click at [669, 89] on button "SERVIR" at bounding box center [693, 90] width 70 height 23
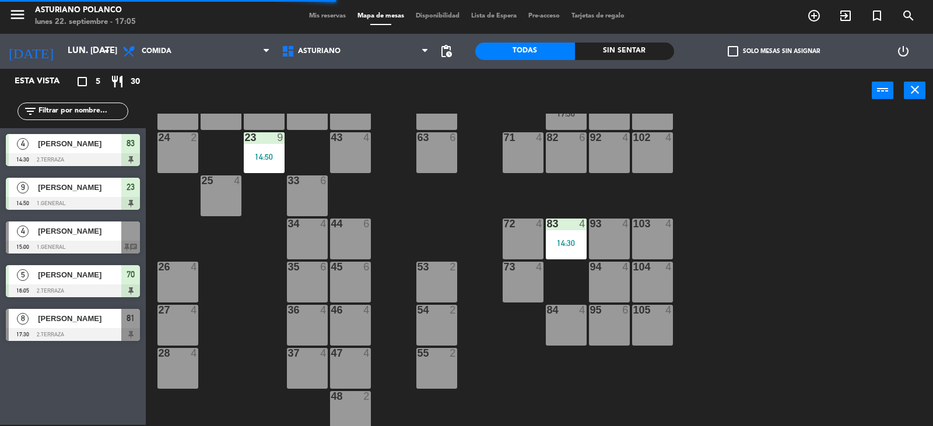
click at [712, 110] on div "power_input close" at bounding box center [509, 91] width 726 height 44
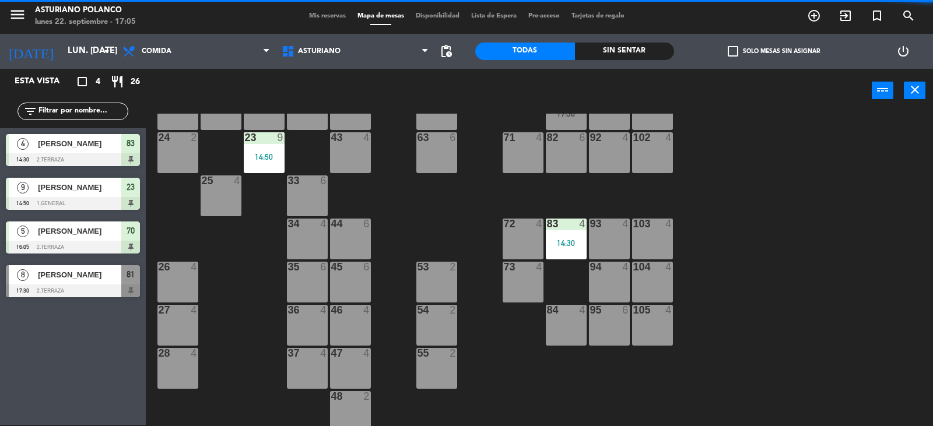
click at [834, 186] on div "1 block 12 2 block 8 60 10 20 5 30 5 40 4 61 6 62 6 41 4 31 4 21 4 10 6 70 5 16…" at bounding box center [544, 270] width 778 height 312
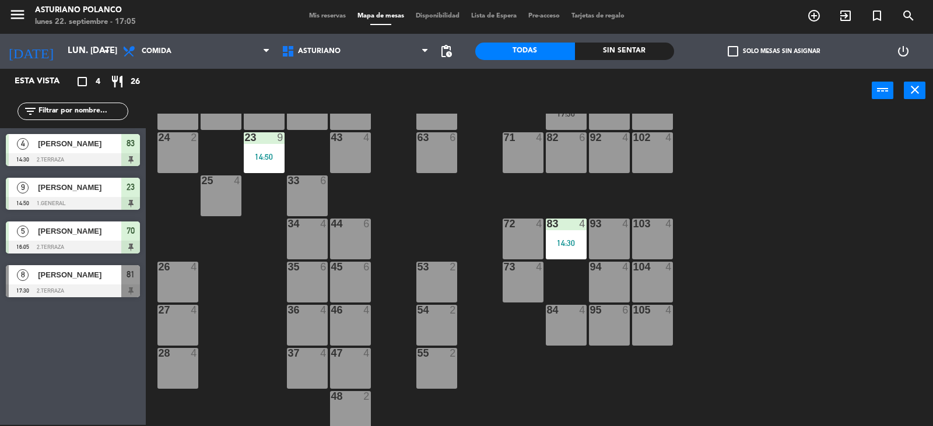
click at [772, 213] on div "1 block 12 2 block 8 60 10 20 5 30 5 40 4 61 6 62 6 41 4 31 4 21 4 10 6 70 5 16…" at bounding box center [544, 270] width 778 height 312
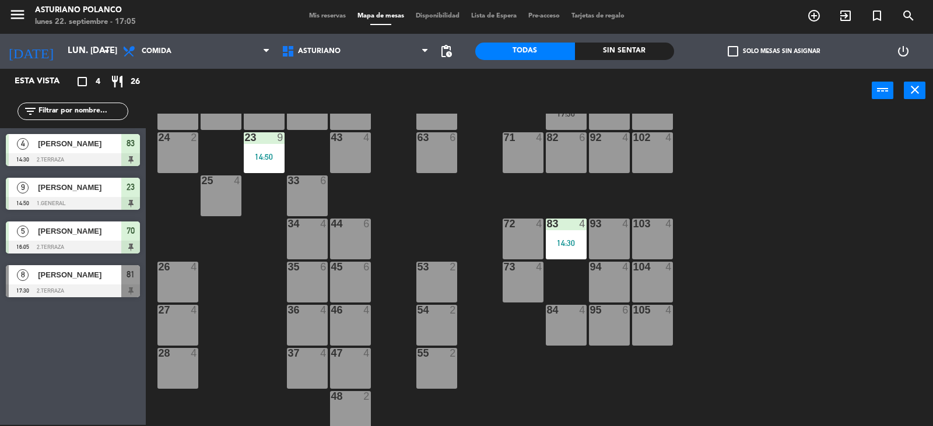
click at [772, 213] on div "1 block 12 2 block 8 60 10 20 5 30 5 40 4 61 6 62 6 41 4 31 4 21 4 10 6 70 5 16…" at bounding box center [544, 270] width 778 height 312
click at [765, 247] on div "1 block 12 2 block 8 60 10 20 5 30 5 40 4 61 6 62 6 41 4 31 4 21 4 10 6 70 5 16…" at bounding box center [544, 270] width 778 height 312
click at [567, 233] on div "83 4 14:30" at bounding box center [566, 239] width 41 height 41
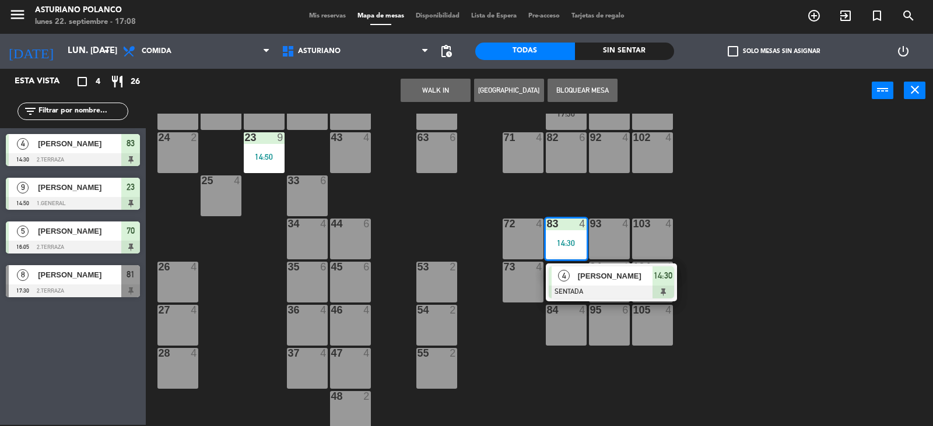
click at [852, 149] on div "1 block 12 2 block 8 60 10 20 5 30 5 40 4 61 6 62 6 41 4 31 4 21 4 10 6 70 5 16…" at bounding box center [544, 270] width 778 height 312
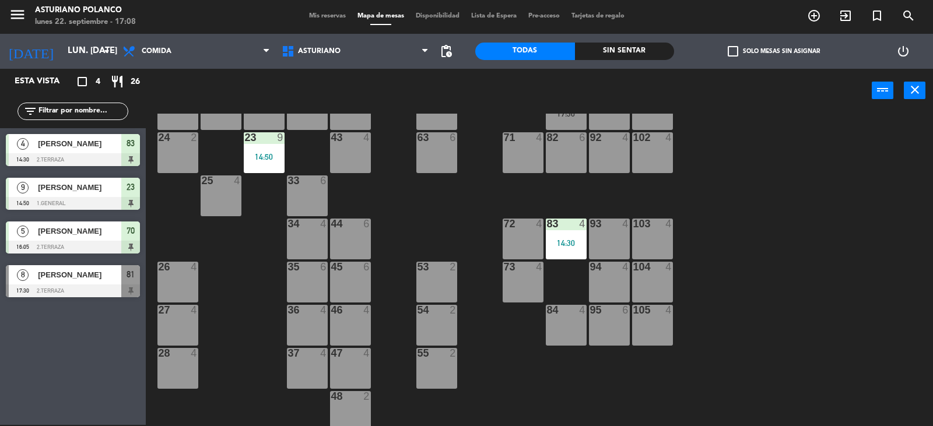
click at [799, 301] on div "1 block 12 2 block 8 60 10 20 5 30 5 40 4 61 6 62 6 41 4 31 4 21 4 10 6 70 5 16…" at bounding box center [544, 270] width 778 height 312
click at [573, 242] on div "14:30" at bounding box center [566, 243] width 41 height 8
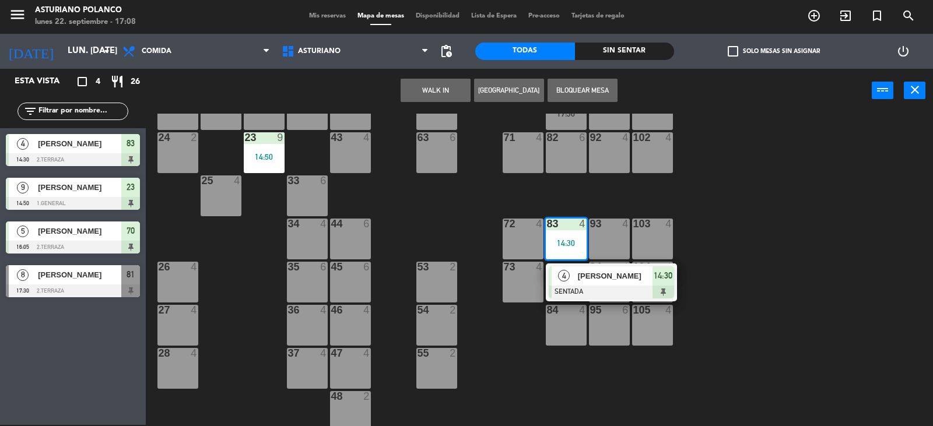
click at [716, 208] on div "1 block 12 2 block 8 60 10 20 5 30 5 40 4 61 6 62 6 41 4 31 4 21 4 10 6 70 5 16…" at bounding box center [544, 270] width 778 height 312
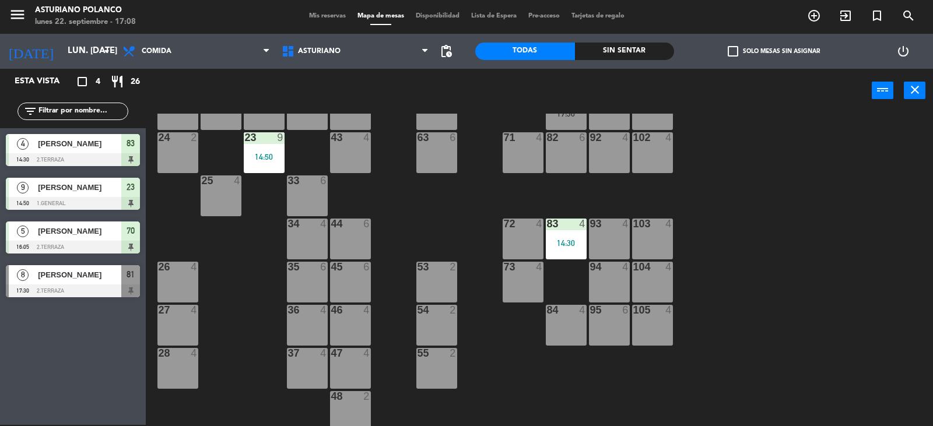
click at [554, 238] on div "83 4 14:30" at bounding box center [566, 239] width 41 height 41
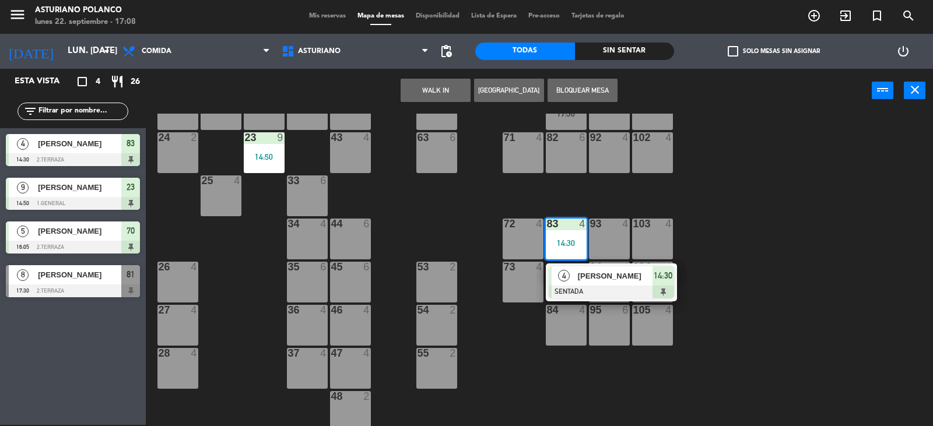
click at [802, 230] on div "1 block 12 2 block 8 60 10 20 5 30 5 40 4 61 6 62 6 41 4 31 4 21 4 10 6 70 5 16…" at bounding box center [544, 270] width 778 height 312
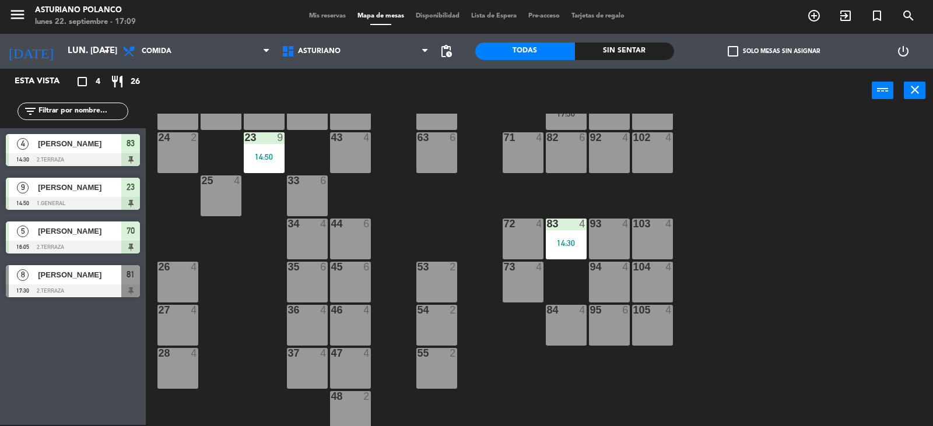
click at [706, 256] on div "1 block 12 2 block 8 60 10 20 5 30 5 40 4 61 6 62 6 41 4 31 4 21 4 10 6 70 5 16…" at bounding box center [544, 270] width 778 height 312
click at [706, 261] on div "1 block 12 2 block 8 60 10 20 5 30 5 40 4 61 6 62 6 41 4 31 4 21 4 10 6 70 5 16…" at bounding box center [544, 270] width 778 height 312
click at [732, 255] on div "1 block 12 2 block 8 60 10 20 5 30 5 40 4 61 6 62 6 41 4 31 4 21 4 10 6 70 5 16…" at bounding box center [544, 270] width 778 height 312
drag, startPoint x: 732, startPoint y: 255, endPoint x: 645, endPoint y: 282, distance: 91.5
click at [733, 255] on div "1 block 12 2 block 8 60 10 20 5 30 5 40 4 61 6 62 6 41 4 31 4 21 4 10 6 70 5 16…" at bounding box center [544, 270] width 778 height 312
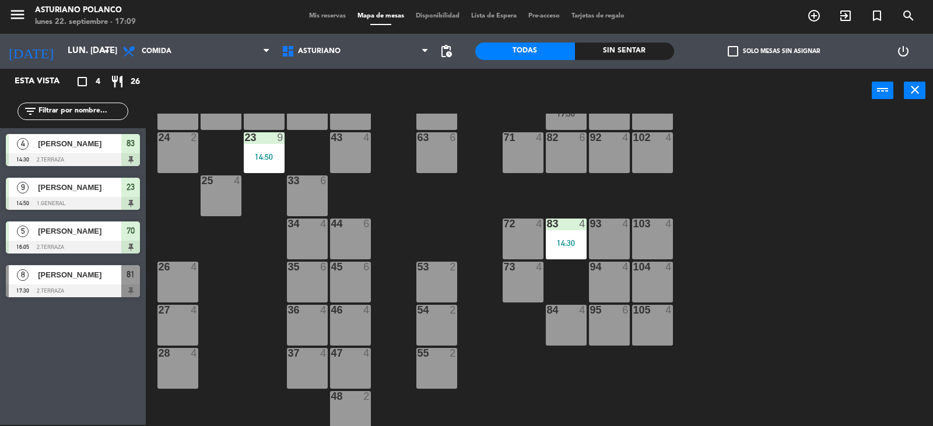
click at [571, 242] on div "14:30" at bounding box center [566, 243] width 41 height 8
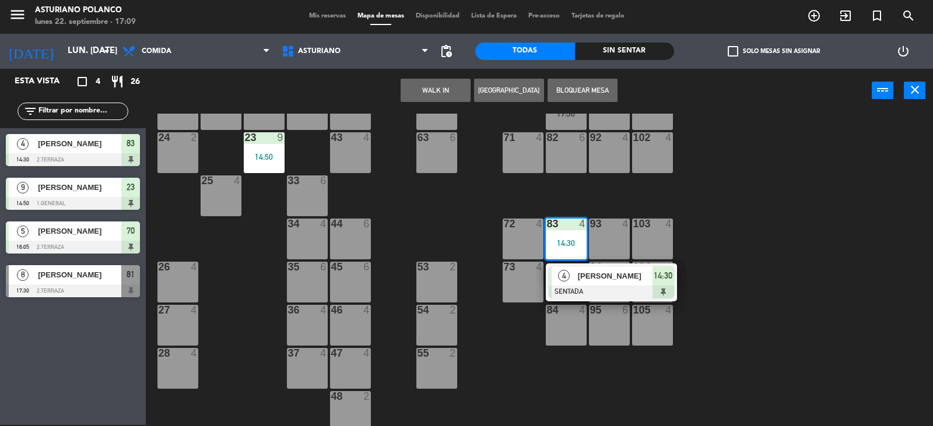
click at [732, 238] on div "1 block 12 2 block 8 60 10 20 5 30 5 40 4 61 6 62 6 41 4 31 4 21 4 10 6 70 5 16…" at bounding box center [544, 270] width 778 height 312
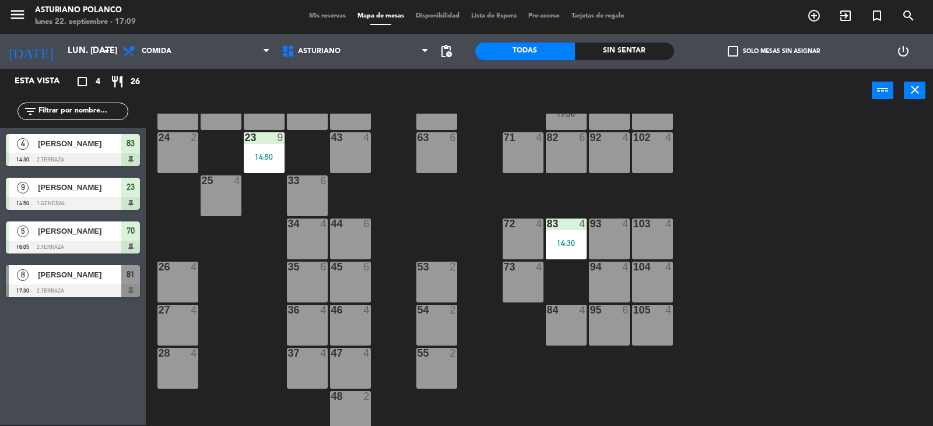
scroll to position [117, 0]
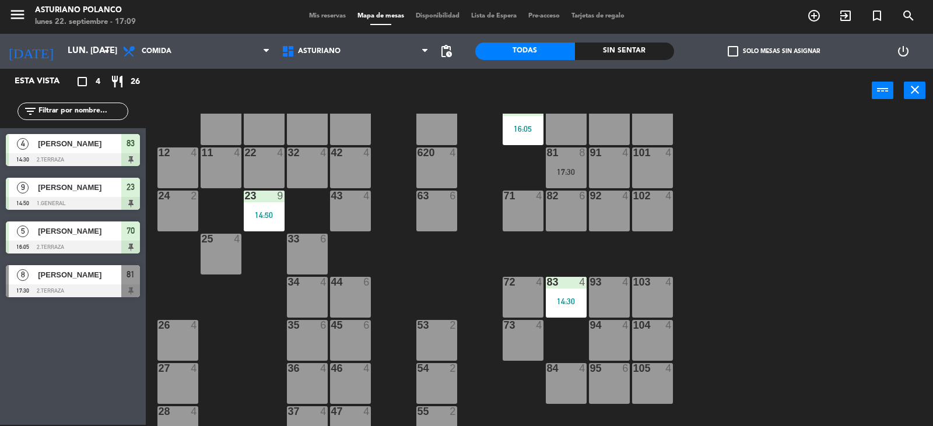
click at [563, 307] on div "83 4 14:30" at bounding box center [566, 297] width 41 height 41
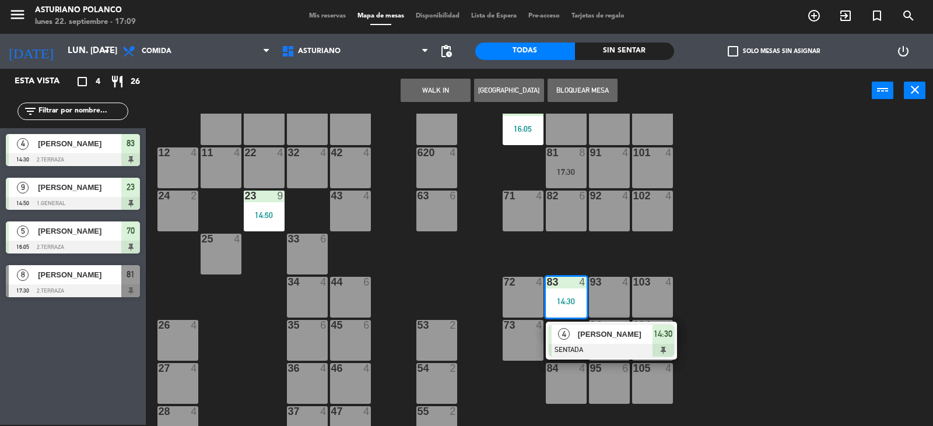
click at [751, 315] on div "1 block 12 2 block 8 60 10 20 5 30 5 40 4 61 6 62 6 41 4 31 4 21 4 10 6 70 5 16…" at bounding box center [544, 270] width 778 height 312
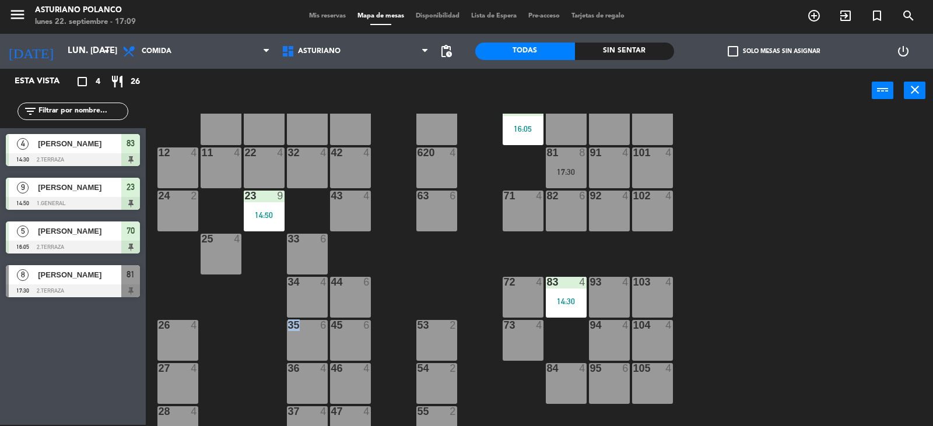
click at [751, 315] on div "1 block 12 2 block 8 60 10 20 5 30 5 40 4 61 6 62 6 41 4 31 4 21 4 10 6 70 5 16…" at bounding box center [544, 270] width 778 height 312
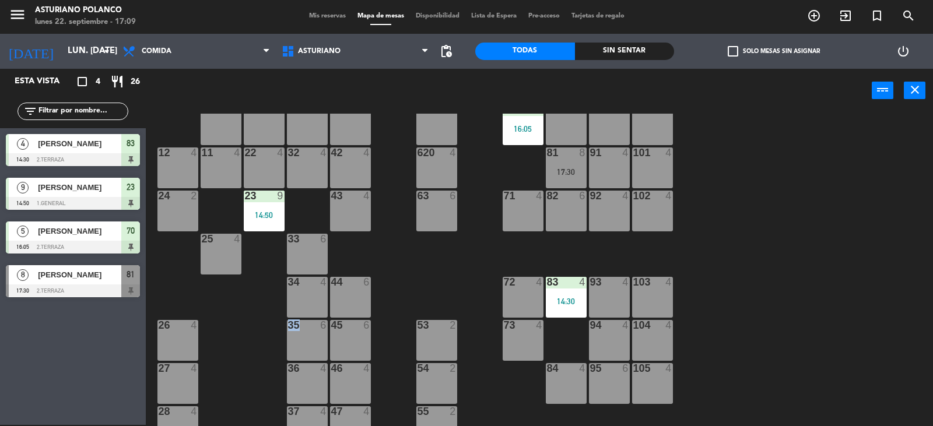
click at [751, 315] on div "1 block 12 2 block 8 60 10 20 5 30 5 40 4 61 6 62 6 41 4 31 4 21 4 10 6 70 5 16…" at bounding box center [544, 270] width 778 height 312
click at [750, 315] on div "1 block 12 2 block 8 60 10 20 5 30 5 40 4 61 6 62 6 41 4 31 4 21 4 10 6 70 5 16…" at bounding box center [544, 270] width 778 height 312
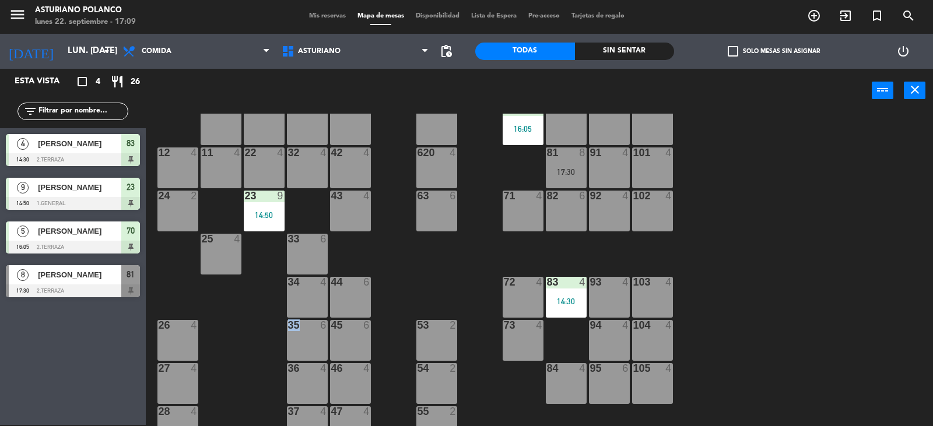
click at [750, 315] on div "1 block 12 2 block 8 60 10 20 5 30 5 40 4 61 6 62 6 41 4 31 4 21 4 10 6 70 5 16…" at bounding box center [544, 270] width 778 height 312
drag, startPoint x: 750, startPoint y: 315, endPoint x: 775, endPoint y: 388, distance: 76.9
click at [772, 386] on div "1 block 12 2 block 8 60 10 20 5 30 5 40 4 61 6 62 6 41 4 31 4 21 4 10 6 70 5 16…" at bounding box center [544, 270] width 778 height 312
click at [572, 162] on div "81 8 17:30" at bounding box center [566, 167] width 41 height 41
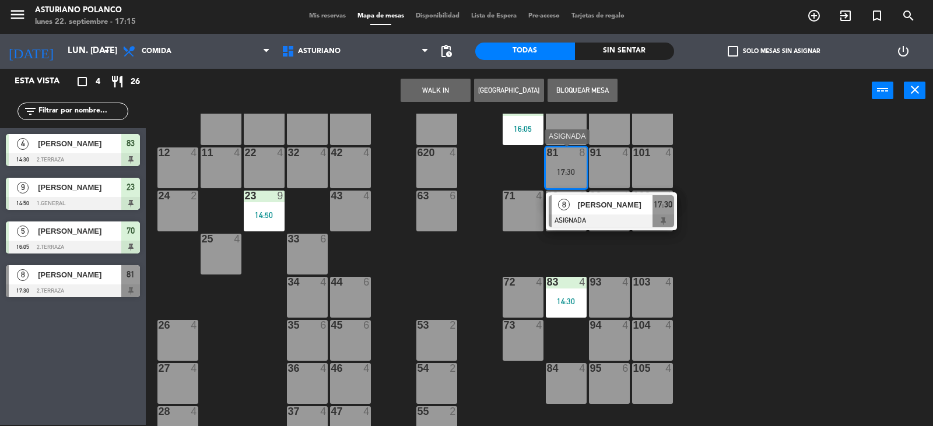
click at [607, 218] on div at bounding box center [611, 221] width 125 height 13
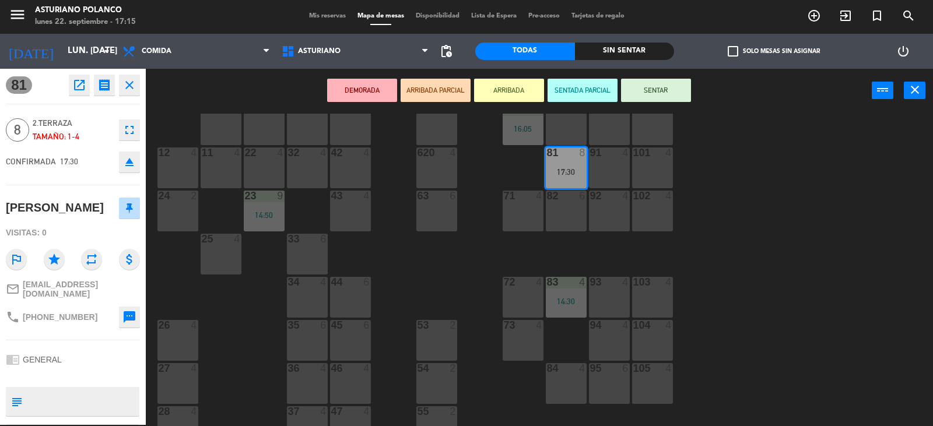
click at [107, 286] on span "[EMAIL_ADDRESS][DOMAIN_NAME]" at bounding box center [81, 289] width 117 height 19
